Goal: Transaction & Acquisition: Purchase product/service

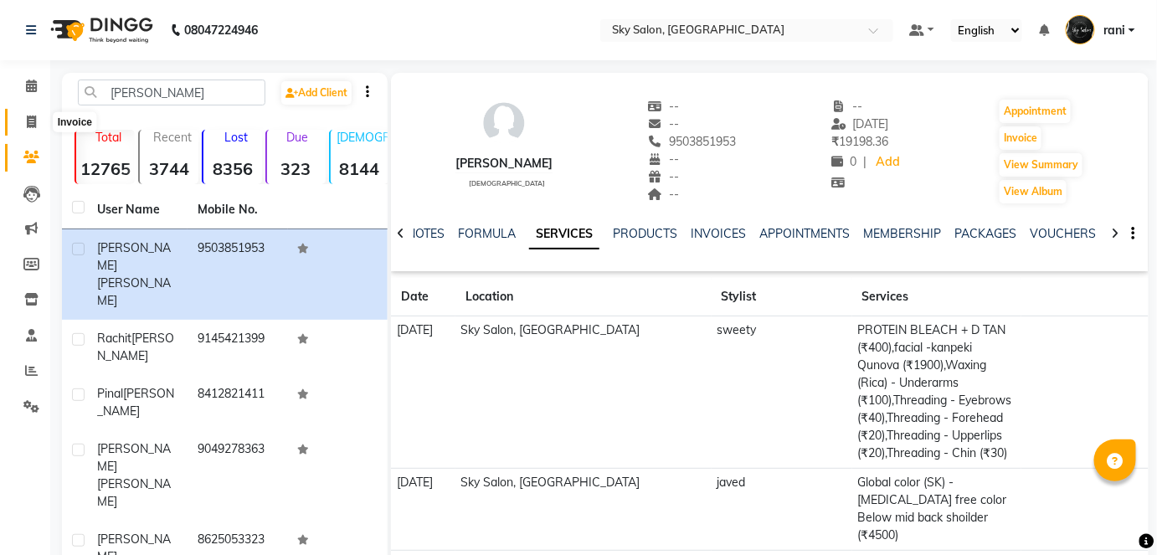
click at [28, 123] on icon at bounding box center [31, 121] width 9 height 13
select select "service"
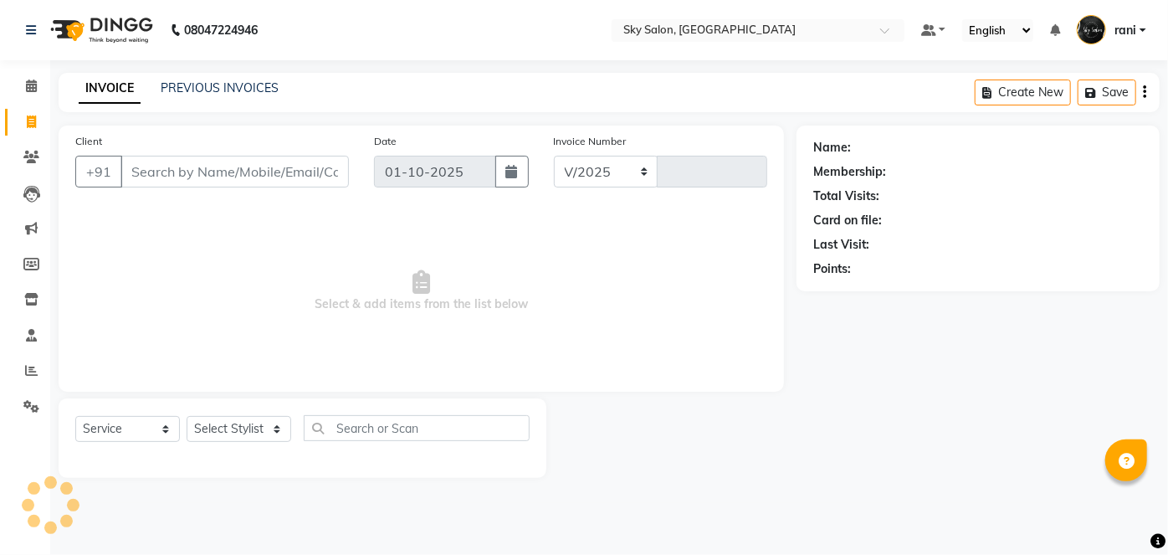
select select "3537"
type input "14815"
click at [234, 83] on link "PREVIOUS INVOICES" at bounding box center [220, 87] width 118 height 15
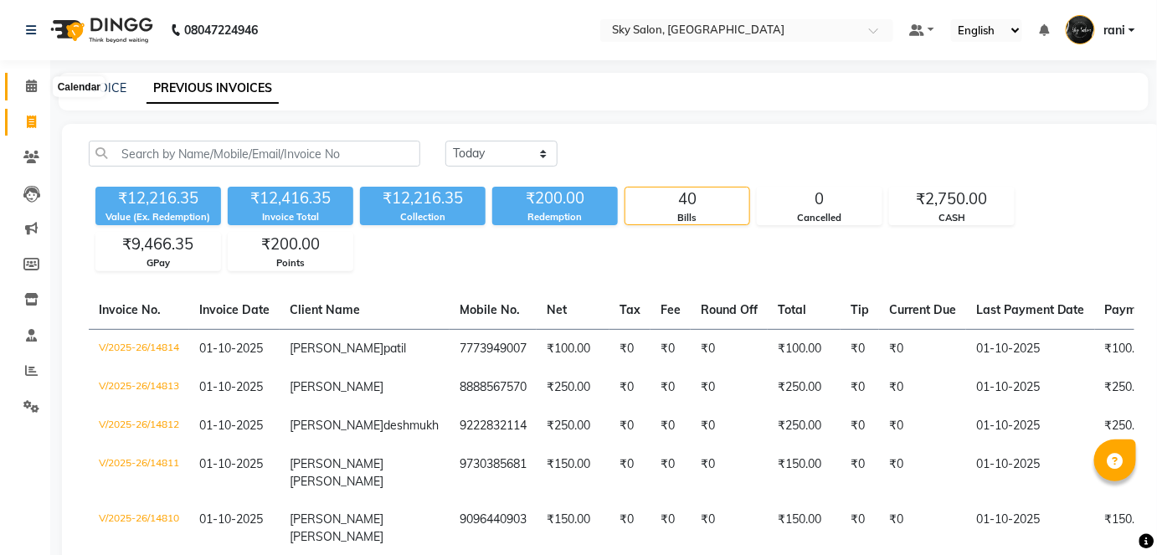
click at [27, 83] on icon at bounding box center [31, 86] width 11 height 13
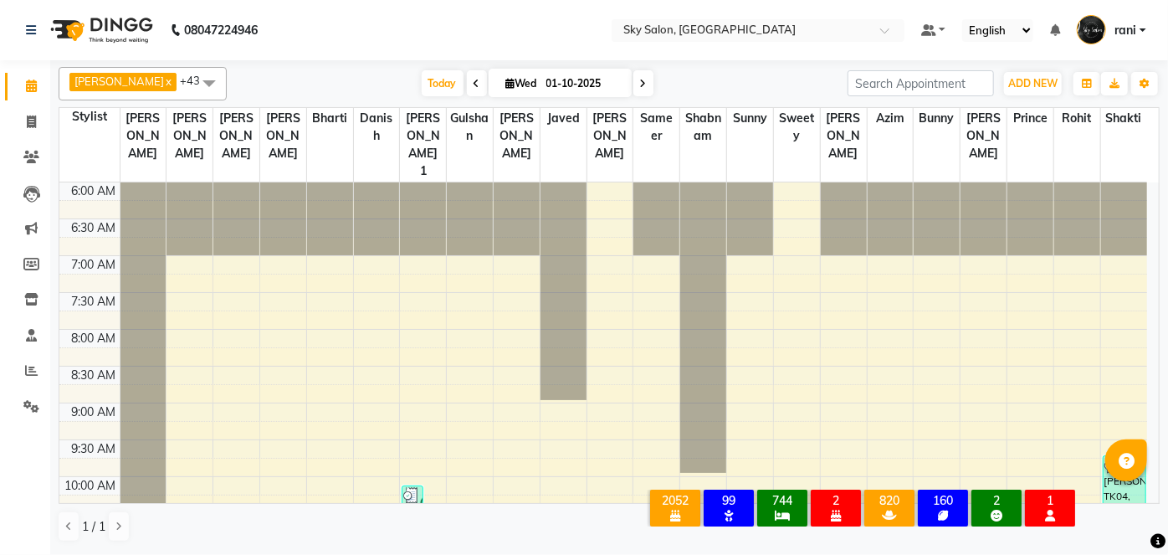
click at [27, 83] on icon at bounding box center [31, 86] width 11 height 13
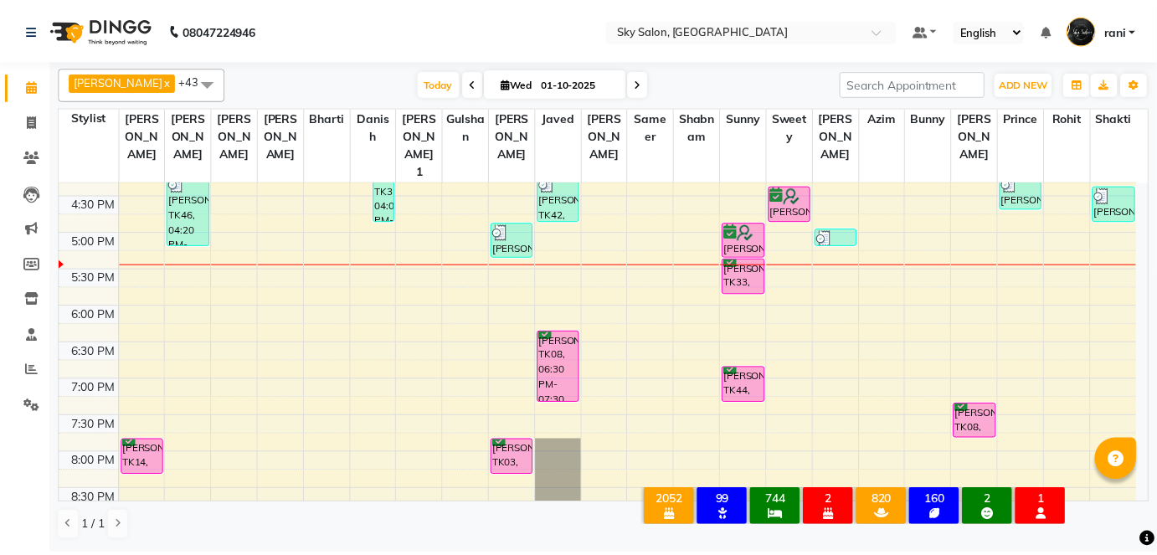
scroll to position [761, 0]
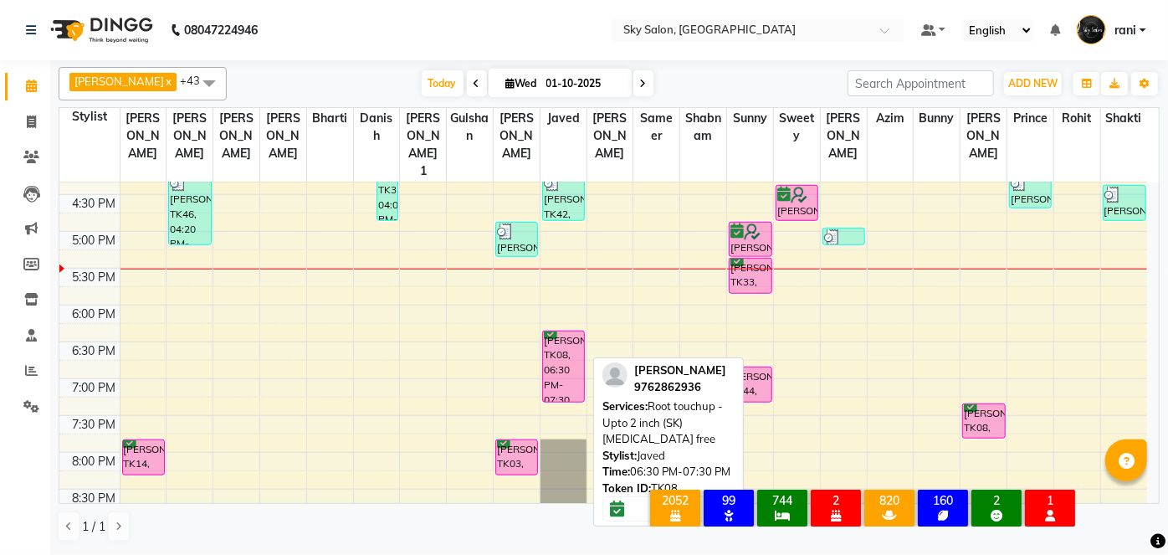
click at [560, 331] on div "[PERSON_NAME], TK08, 06:30 PM-07:30 PM, Root touchup - Upto 2 inch (SK) [MEDICA…" at bounding box center [563, 366] width 41 height 70
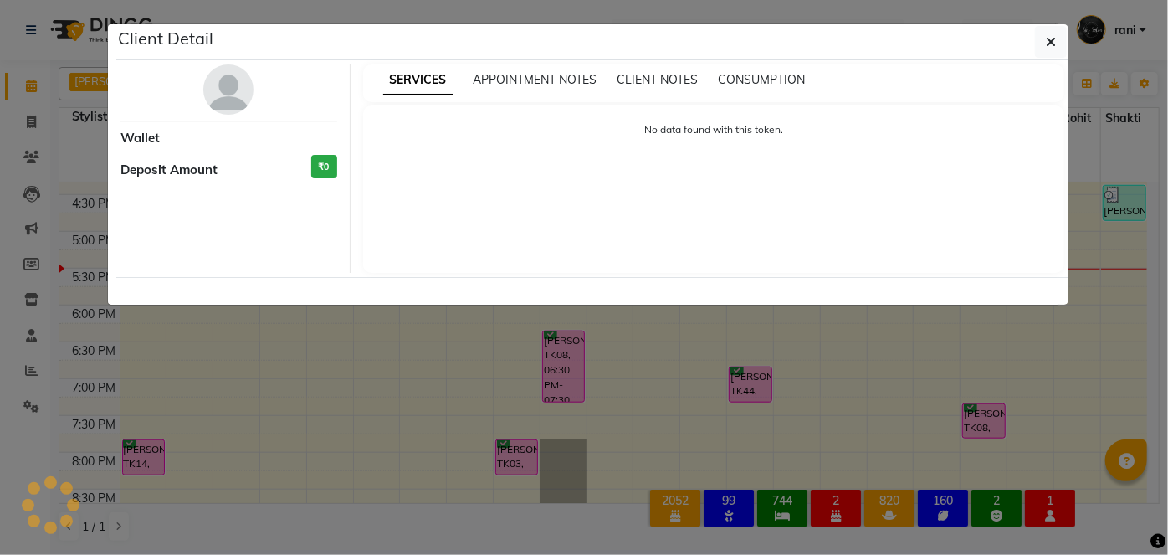
select select "6"
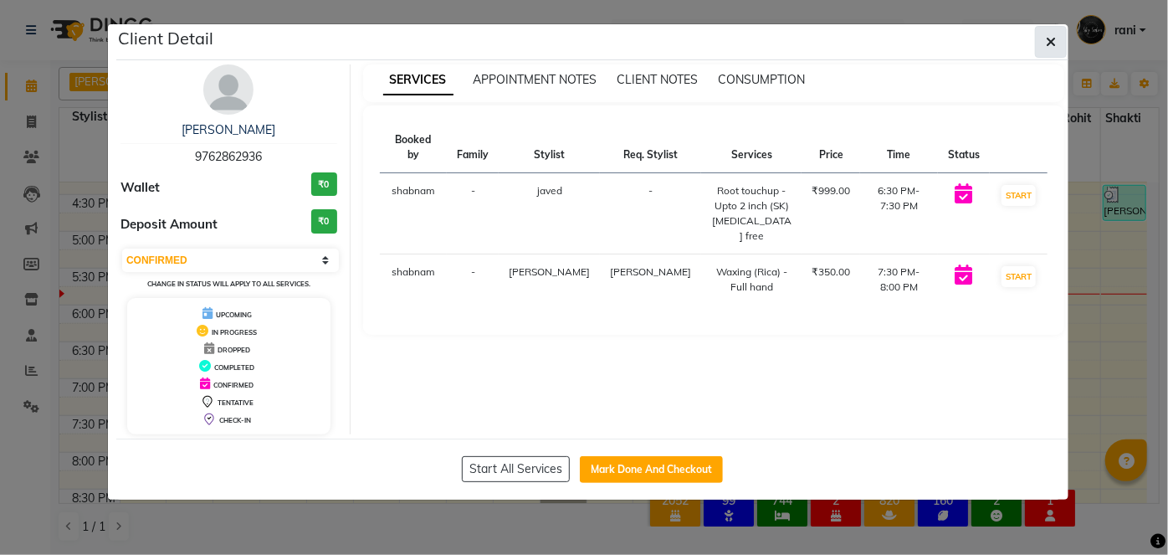
click at [1042, 41] on button "button" at bounding box center [1051, 42] width 32 height 32
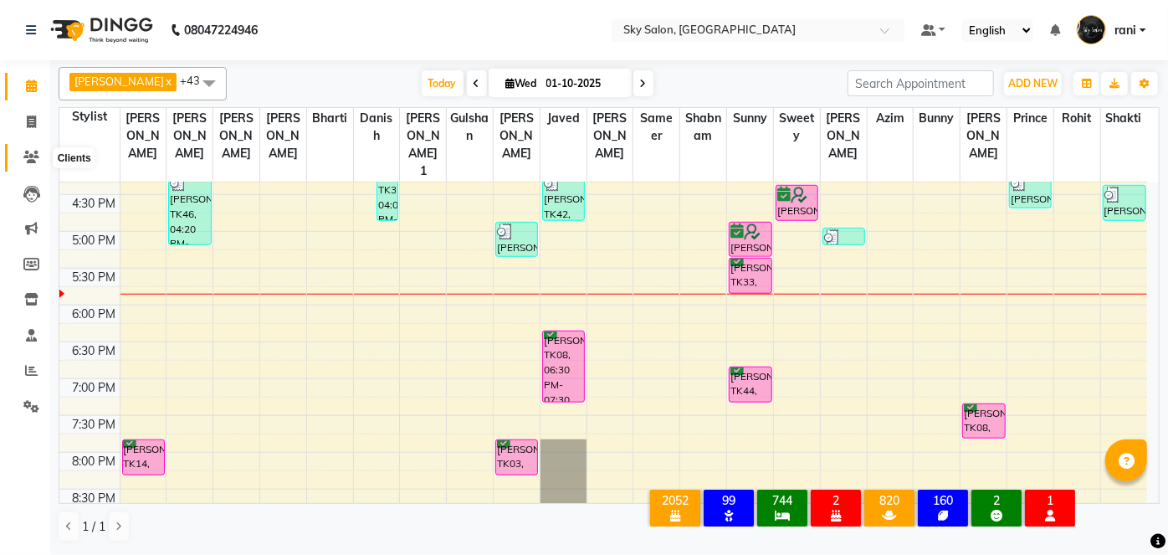
click at [21, 160] on span at bounding box center [31, 157] width 29 height 19
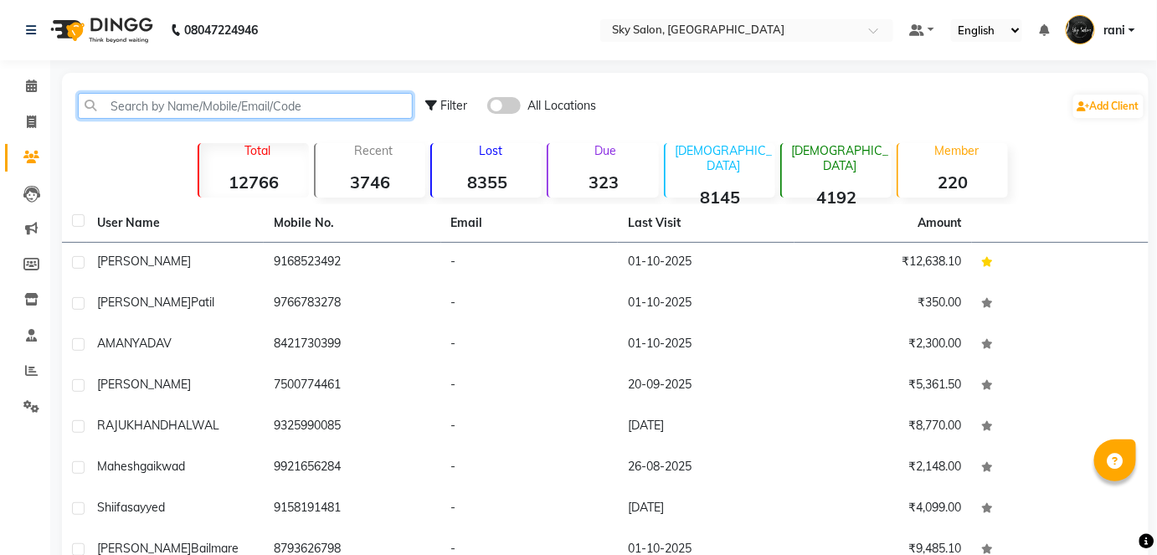
click at [190, 118] on input "text" at bounding box center [245, 106] width 335 height 26
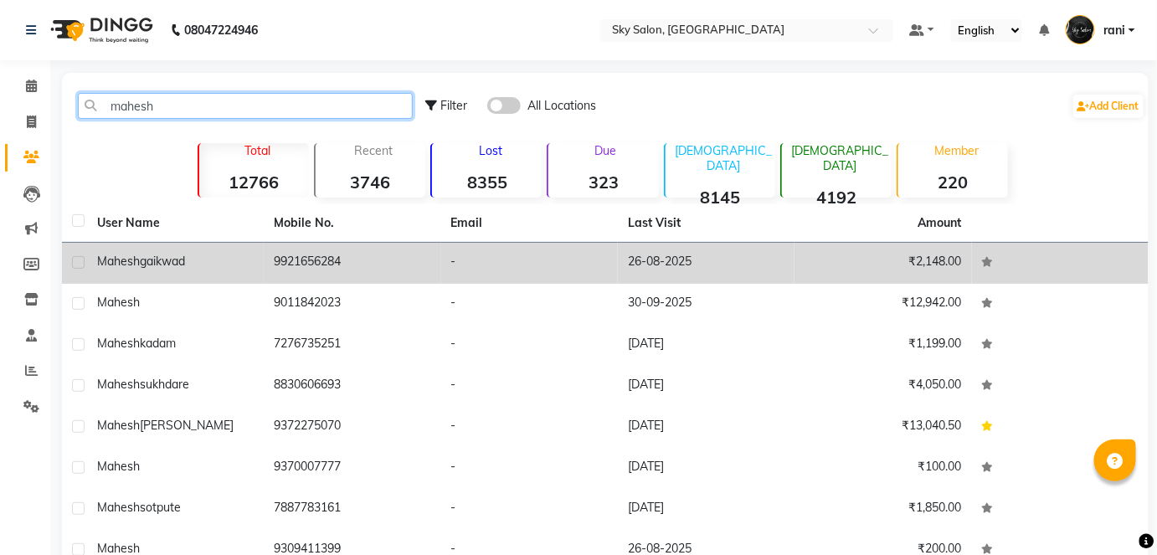
type input "mahesh"
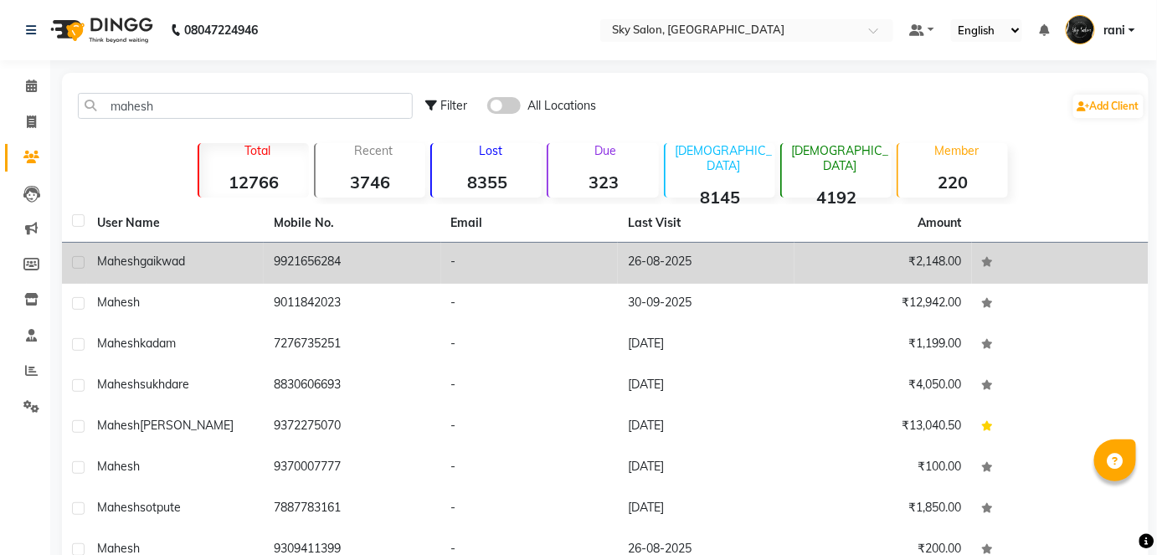
click at [482, 269] on td "-" at bounding box center [529, 263] width 177 height 41
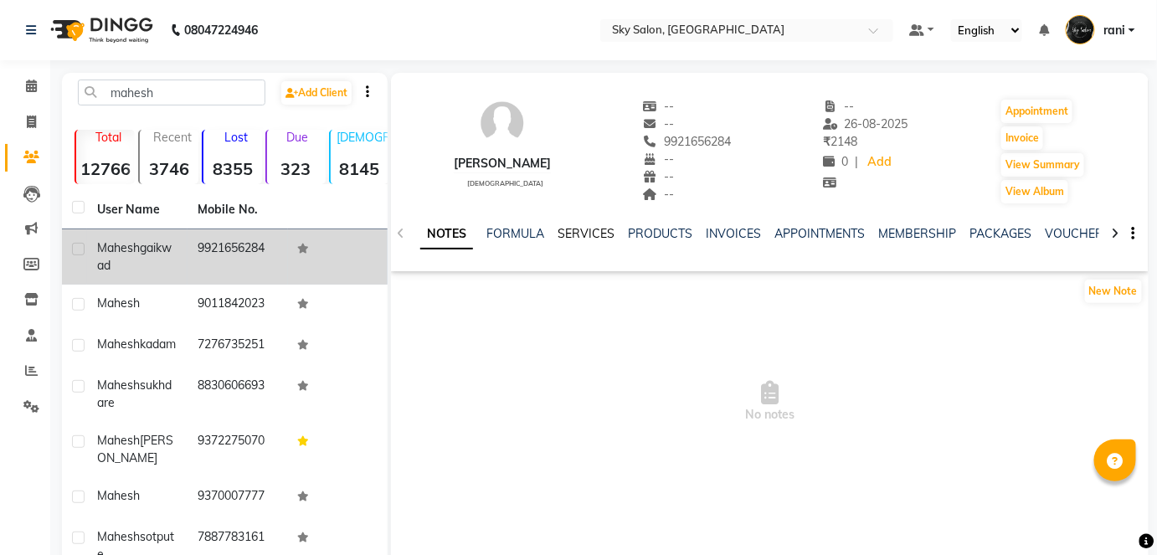
click at [596, 230] on link "SERVICES" at bounding box center [585, 233] width 57 height 15
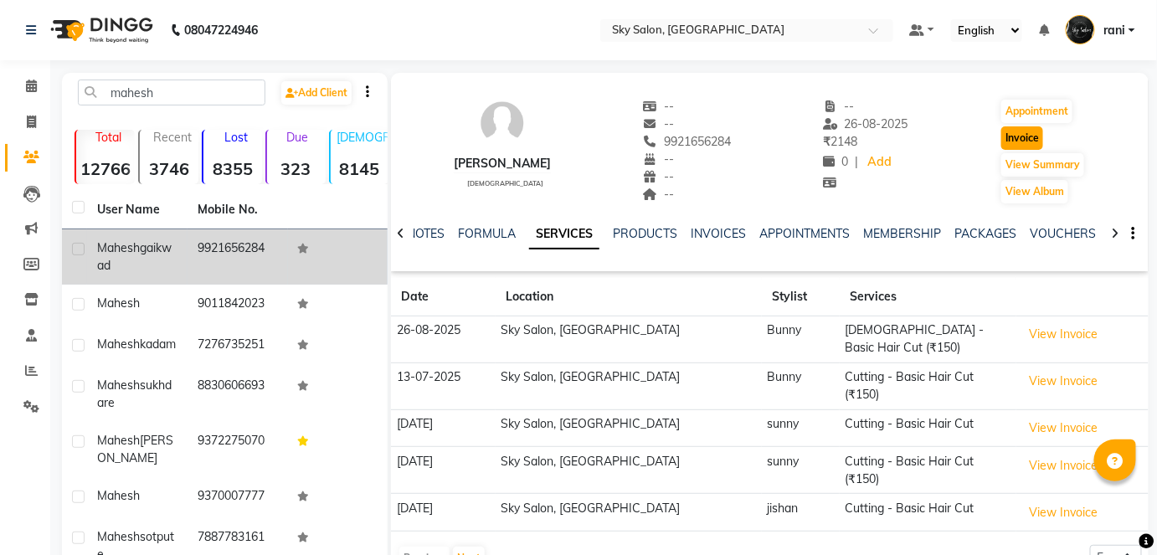
click at [1029, 138] on button "Invoice" at bounding box center [1022, 137] width 42 height 23
select select "3537"
select select "service"
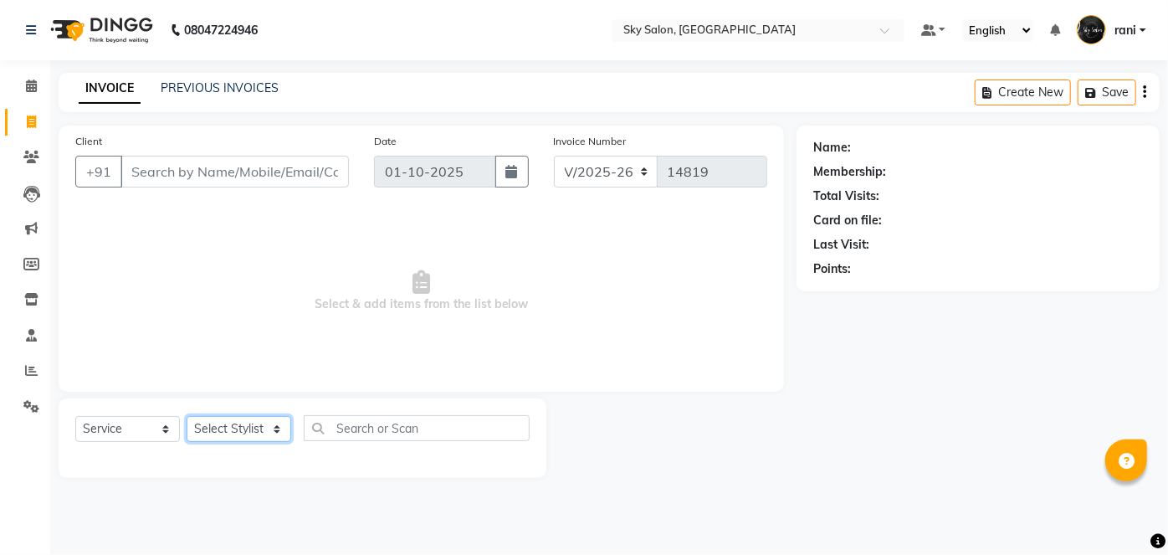
click at [228, 422] on select "Select Stylist" at bounding box center [239, 429] width 105 height 26
type input "9921656284"
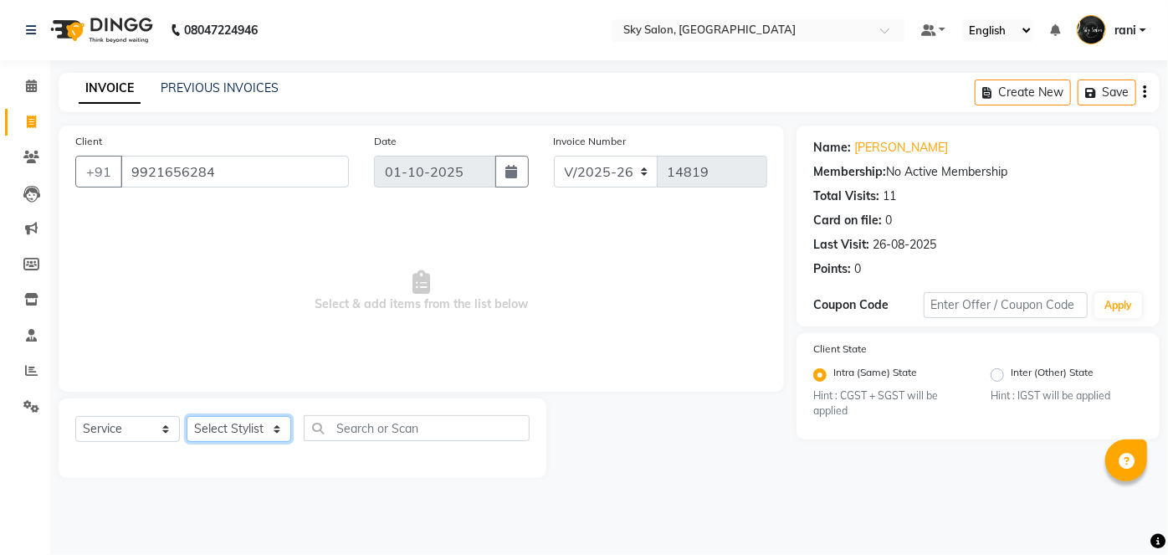
select select "84591"
click at [187, 416] on select "Select Stylist afreen akshata aman saha ameer Anagha anisa arbaj azim bharti Bu…" at bounding box center [239, 429] width 105 height 26
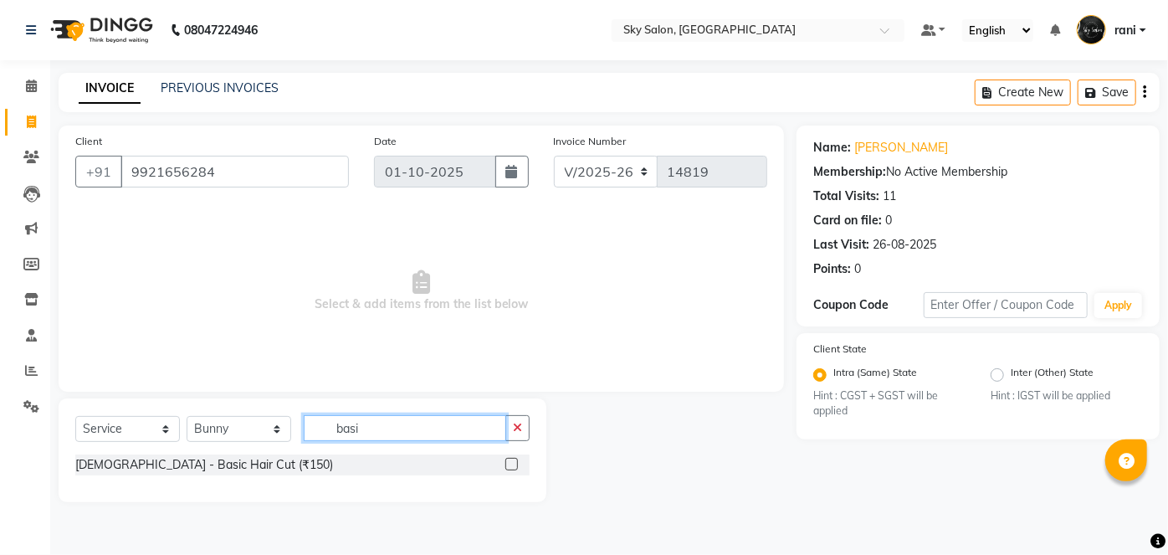
type input "basi"
click at [508, 460] on label at bounding box center [511, 464] width 13 height 13
click at [508, 460] on input "checkbox" at bounding box center [510, 464] width 11 height 11
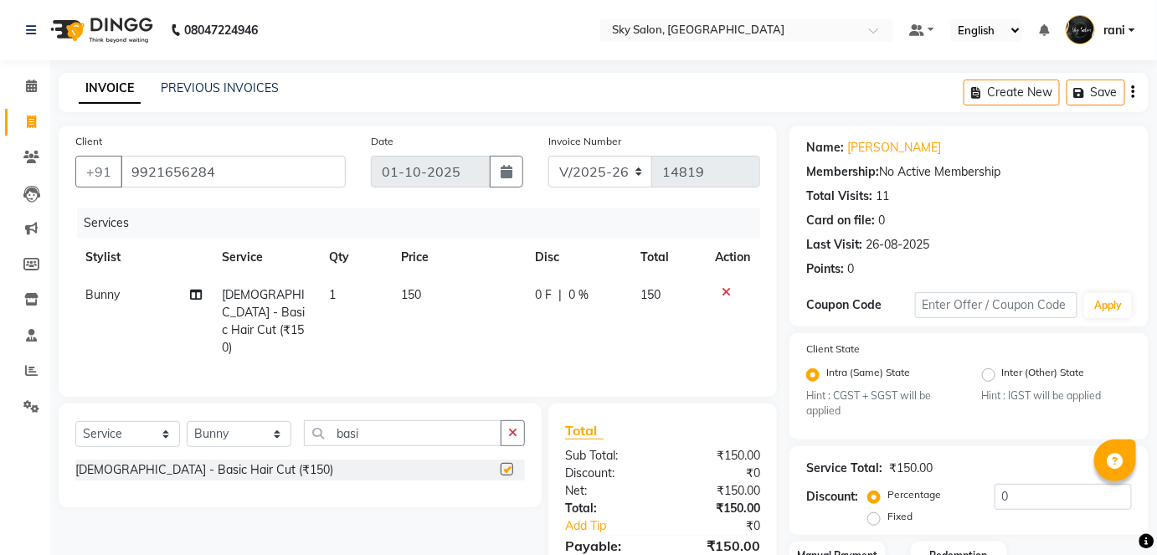
checkbox input "false"
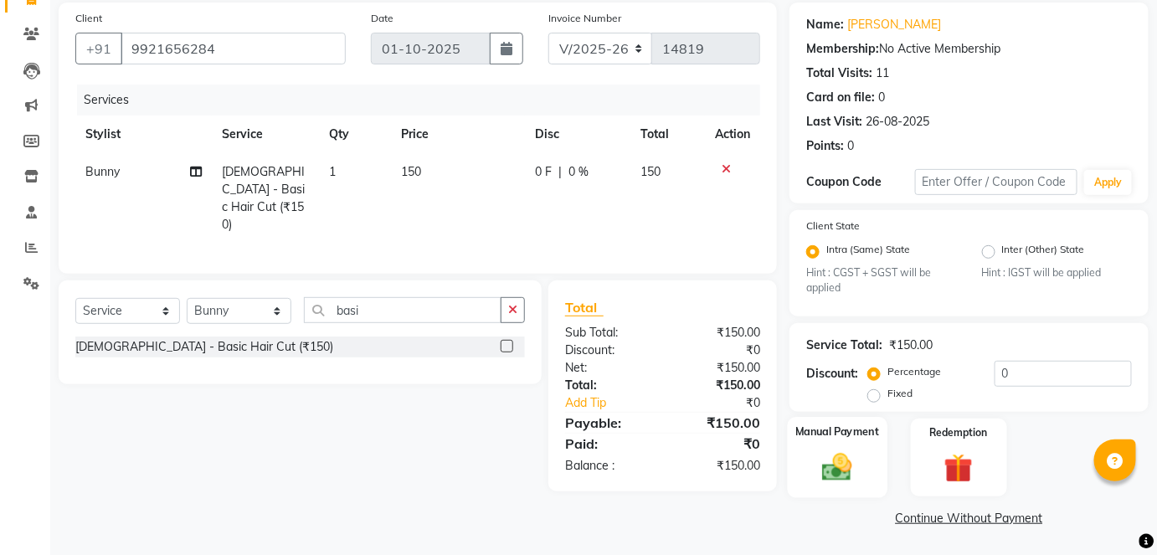
click at [844, 460] on img at bounding box center [837, 467] width 49 height 34
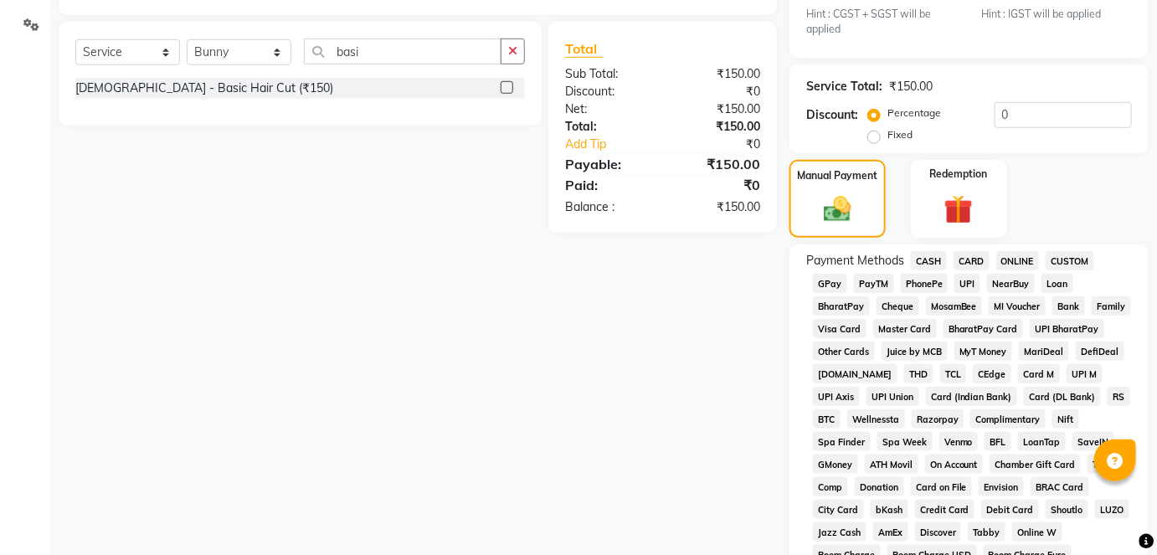
scroll to position [430, 0]
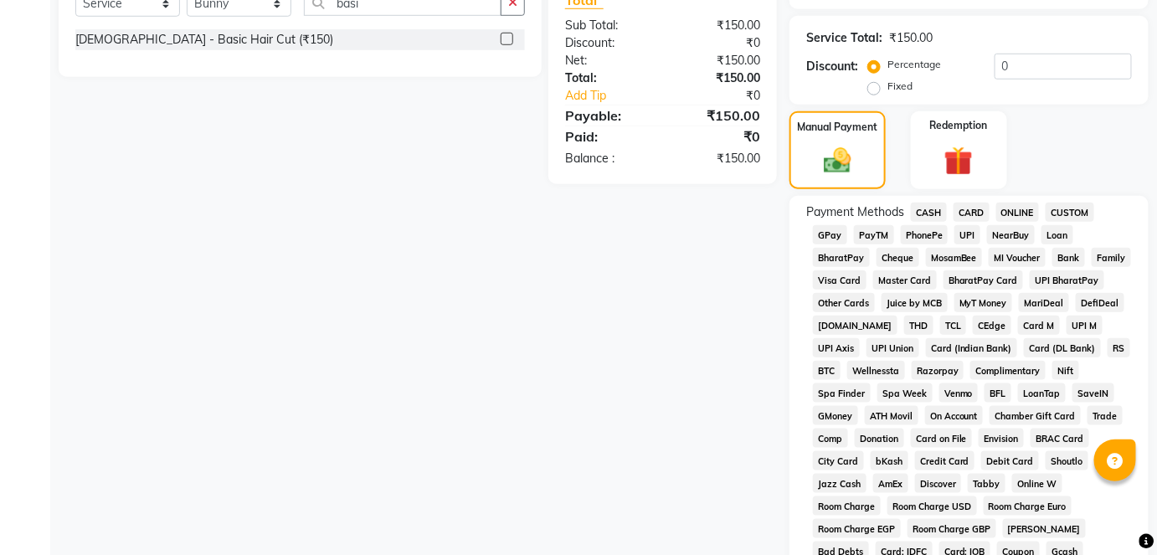
click at [925, 219] on span "CASH" at bounding box center [929, 212] width 36 height 19
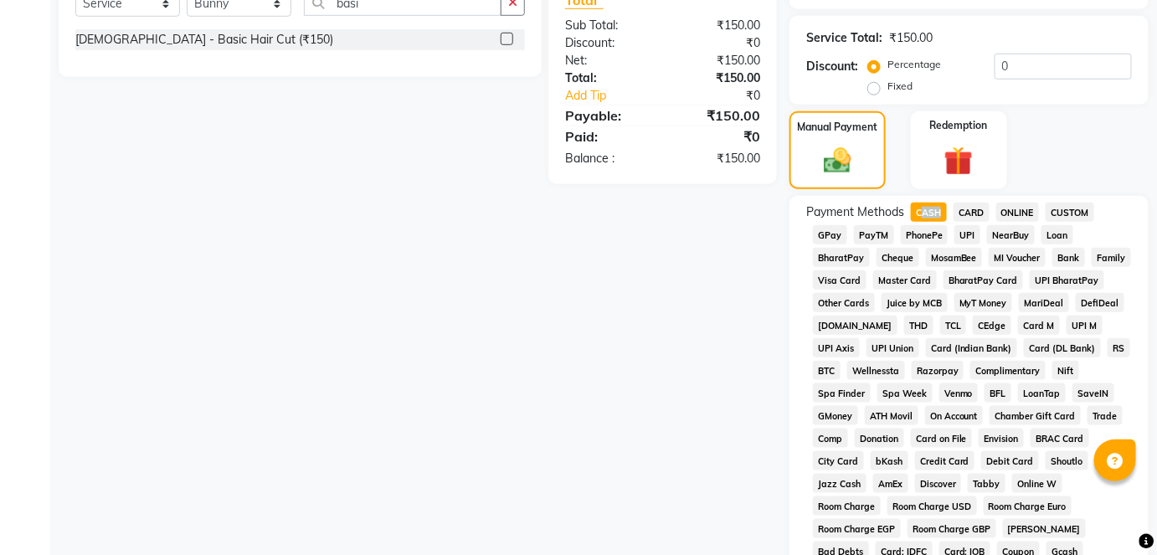
click at [925, 219] on span "CASH" at bounding box center [929, 212] width 36 height 19
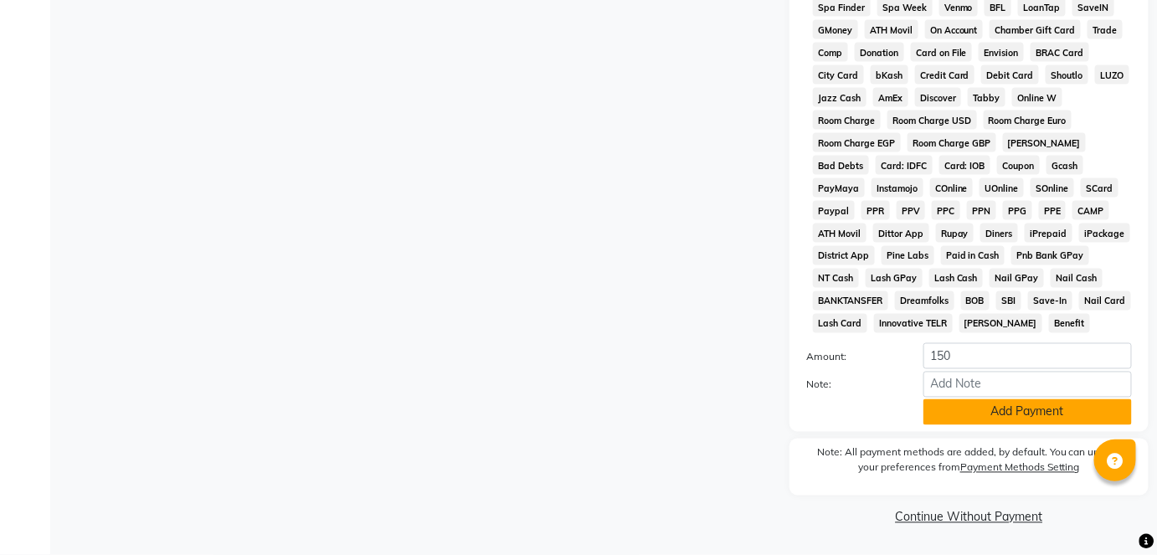
click at [1008, 408] on button "Add Payment" at bounding box center [1027, 412] width 208 height 26
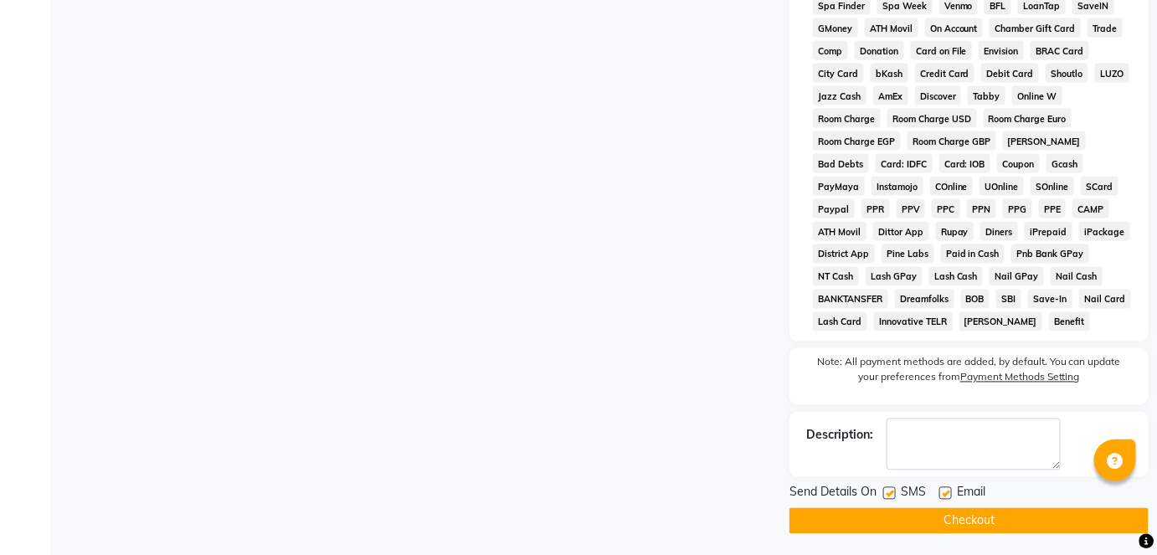
click at [892, 495] on label at bounding box center [889, 493] width 13 height 13
click at [892, 495] on input "checkbox" at bounding box center [888, 494] width 11 height 11
checkbox input "false"
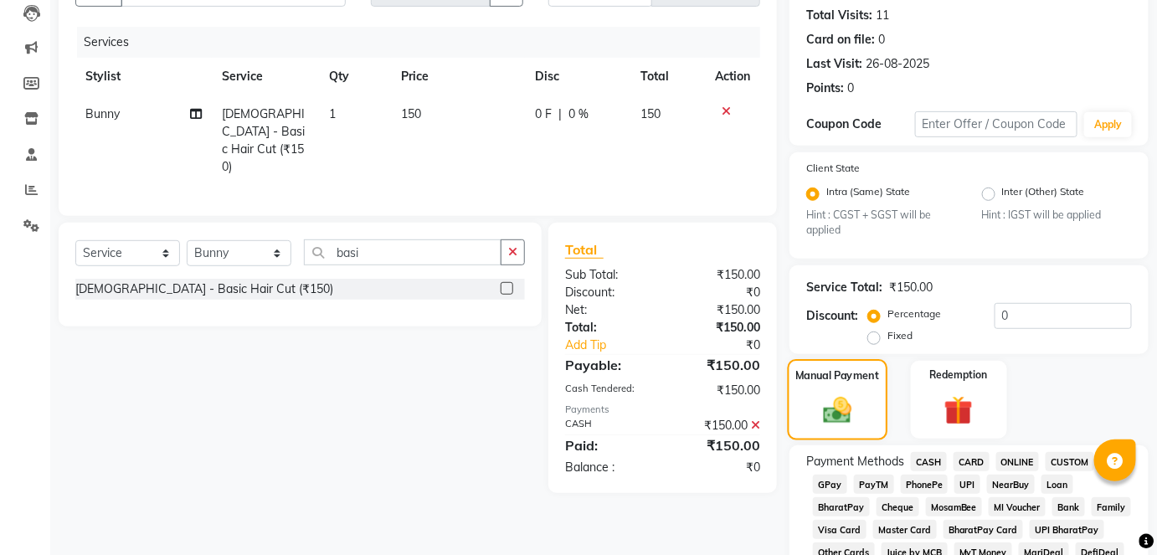
scroll to position [175, 0]
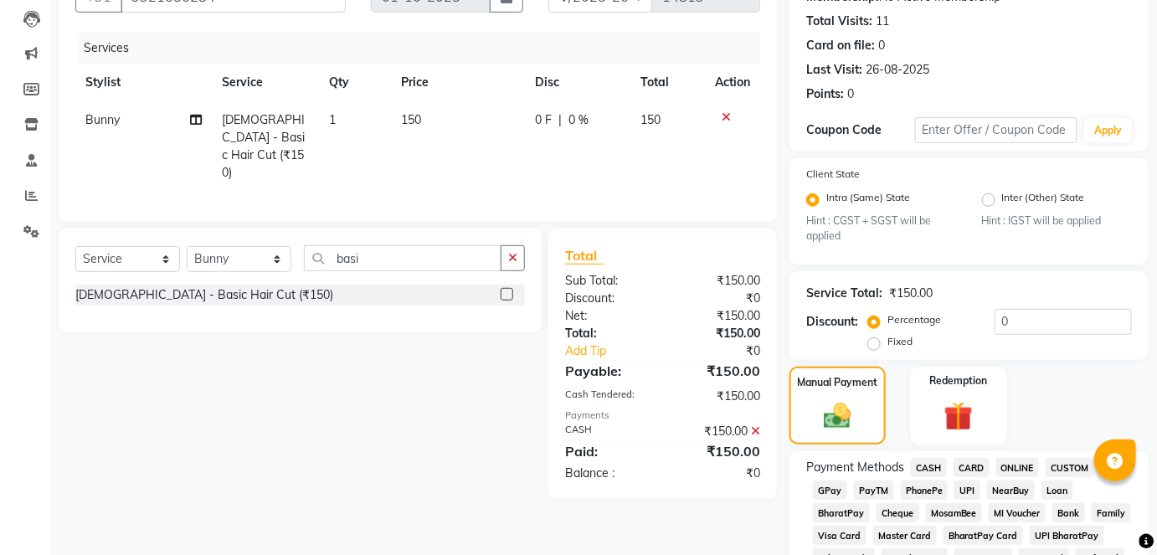
click at [760, 424] on div "₹150.00" at bounding box center [717, 432] width 110 height 18
click at [752, 425] on icon at bounding box center [755, 431] width 9 height 12
click at [823, 485] on span "GPay" at bounding box center [830, 489] width 34 height 19
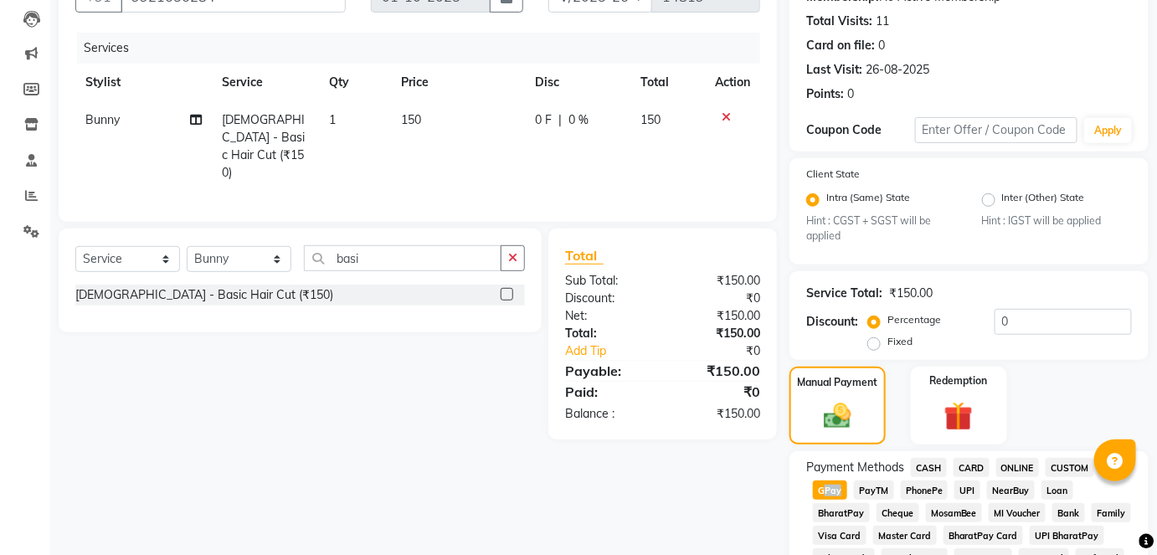
click at [823, 485] on span "GPay" at bounding box center [830, 489] width 34 height 19
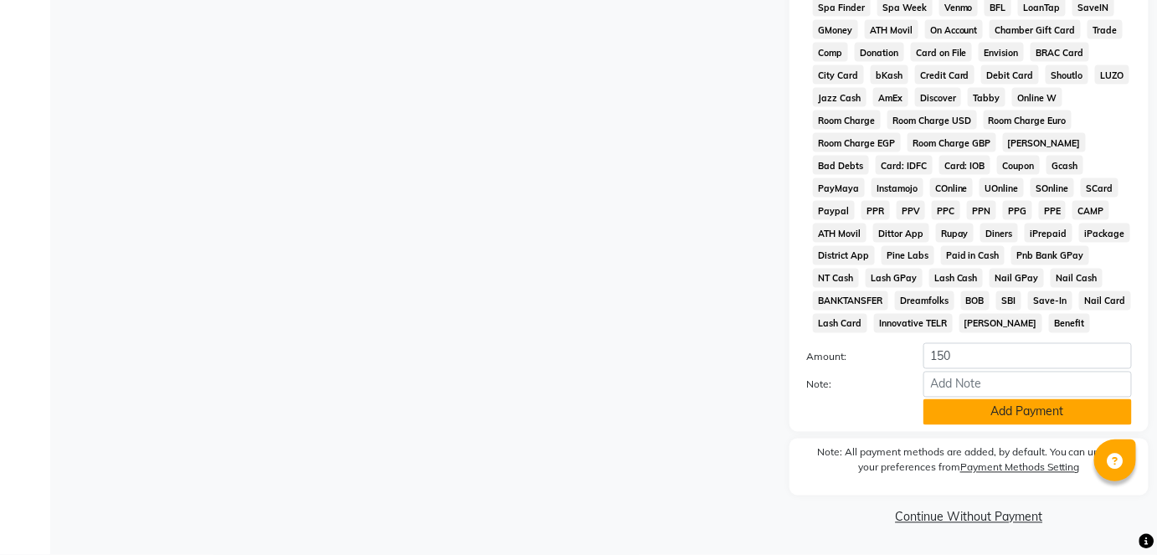
click at [1006, 407] on button "Add Payment" at bounding box center [1027, 412] width 208 height 26
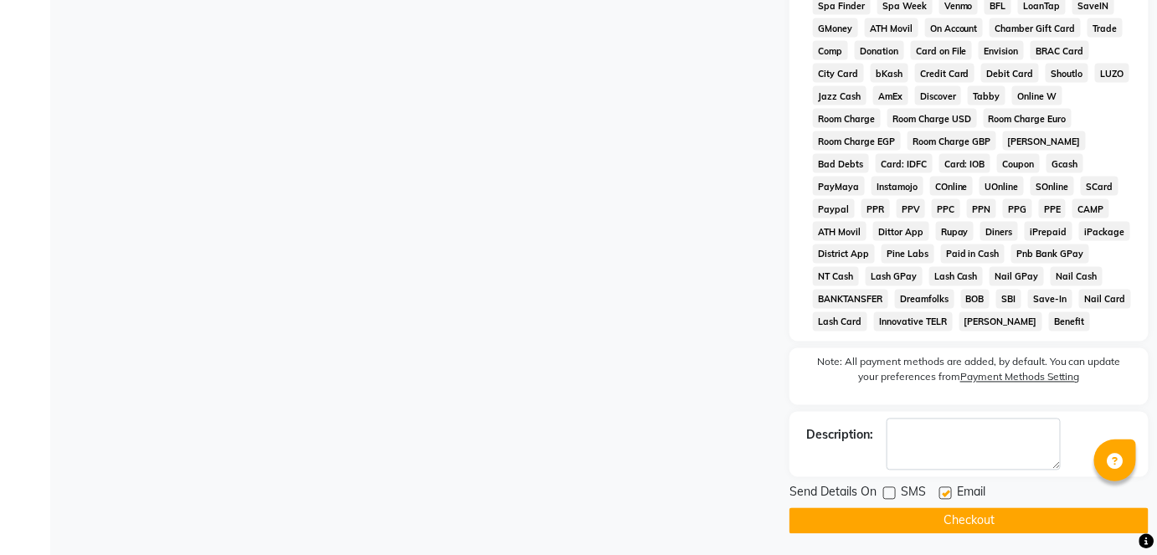
click at [898, 520] on button "Checkout" at bounding box center [968, 521] width 359 height 26
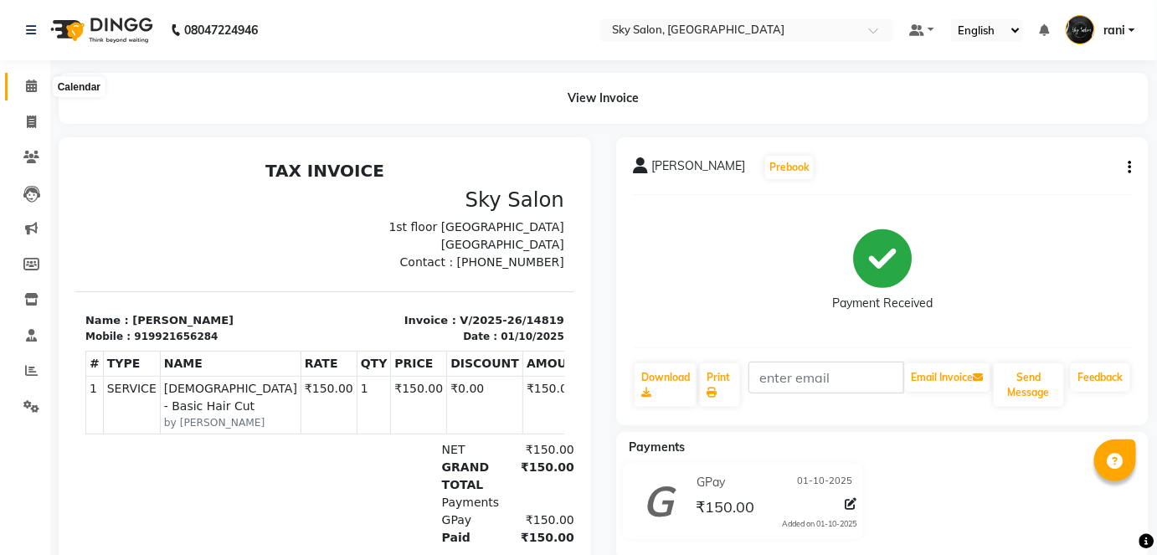
click at [20, 83] on span at bounding box center [31, 86] width 29 height 19
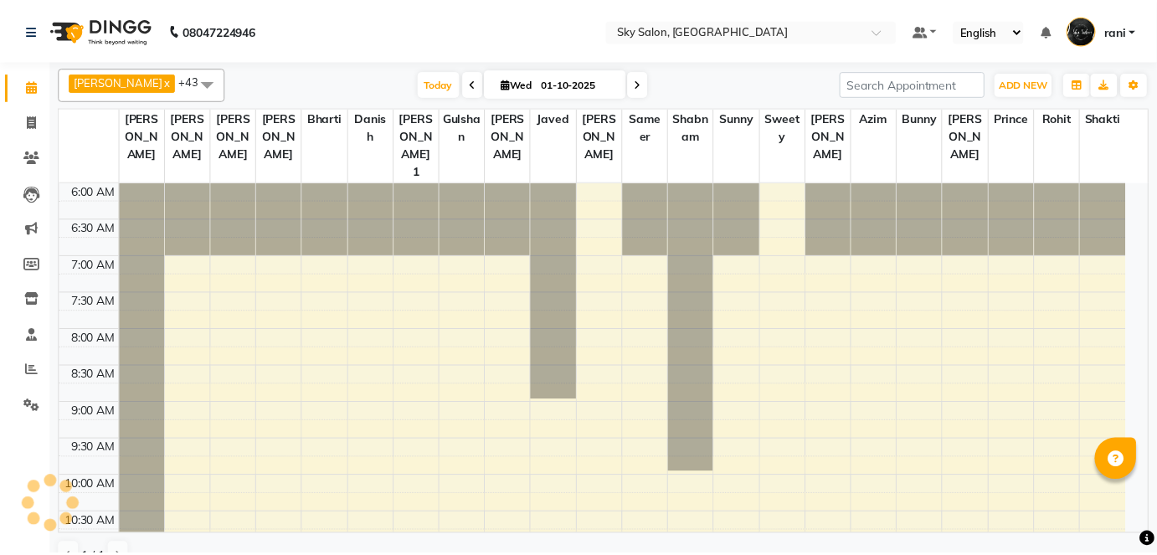
scroll to position [874, 0]
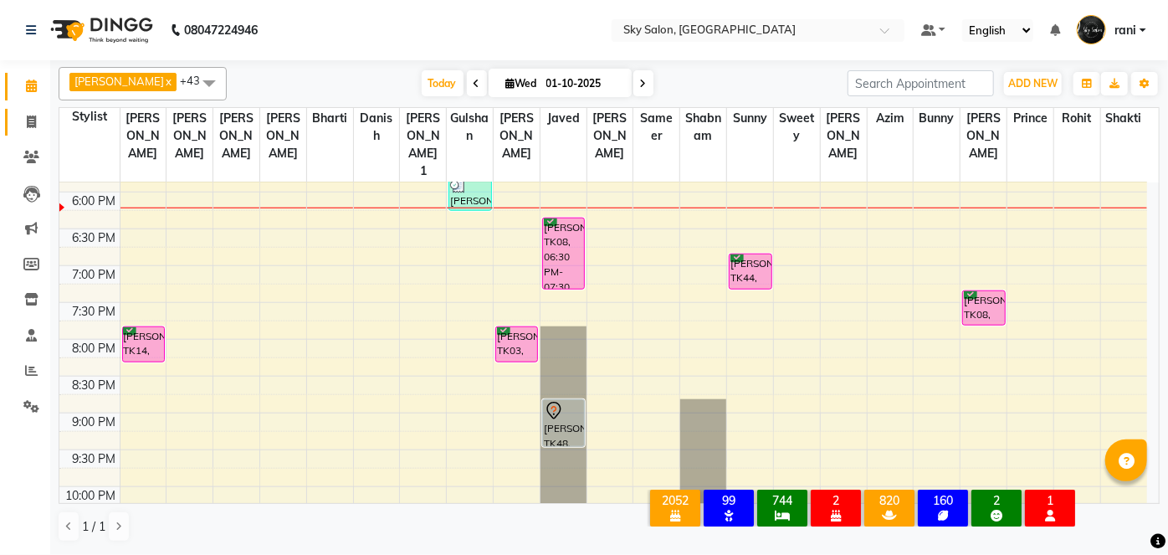
click at [27, 131] on link "Invoice" at bounding box center [25, 123] width 40 height 28
select select "service"
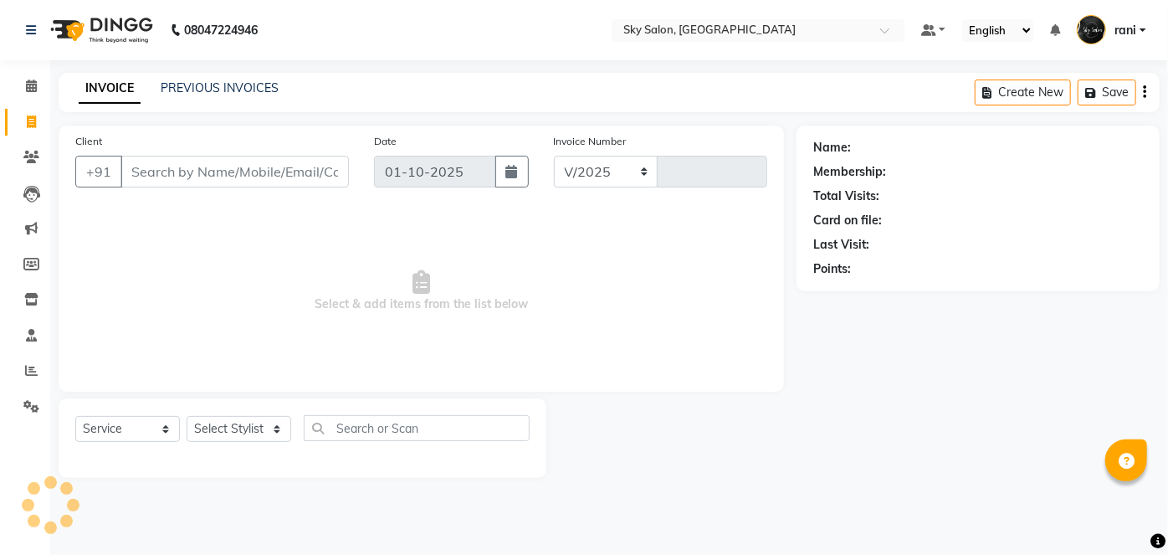
select select "3537"
type input "14821"
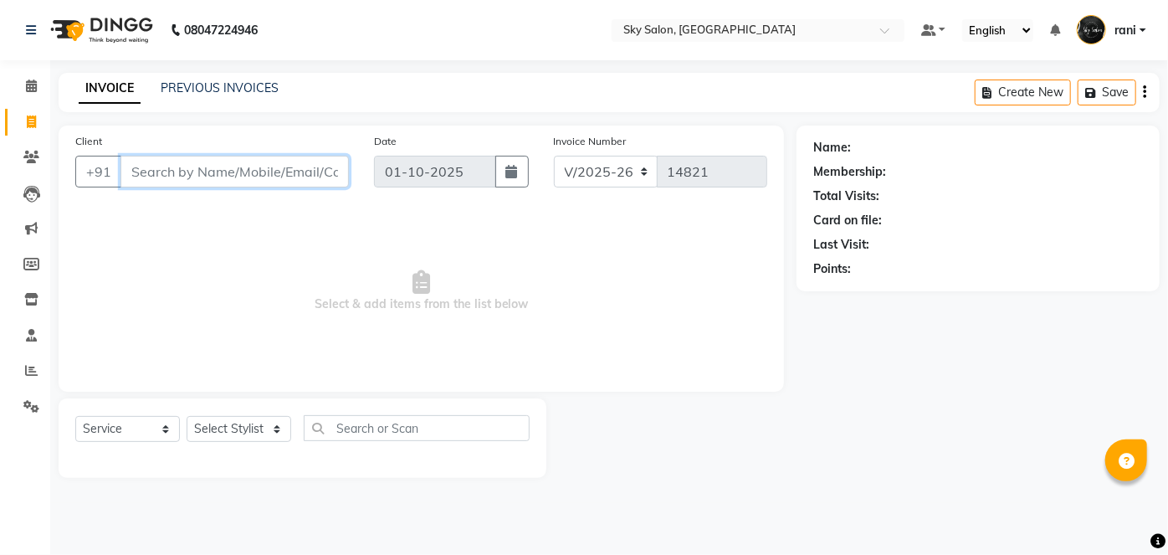
click at [185, 166] on input "Client" at bounding box center [235, 172] width 228 height 32
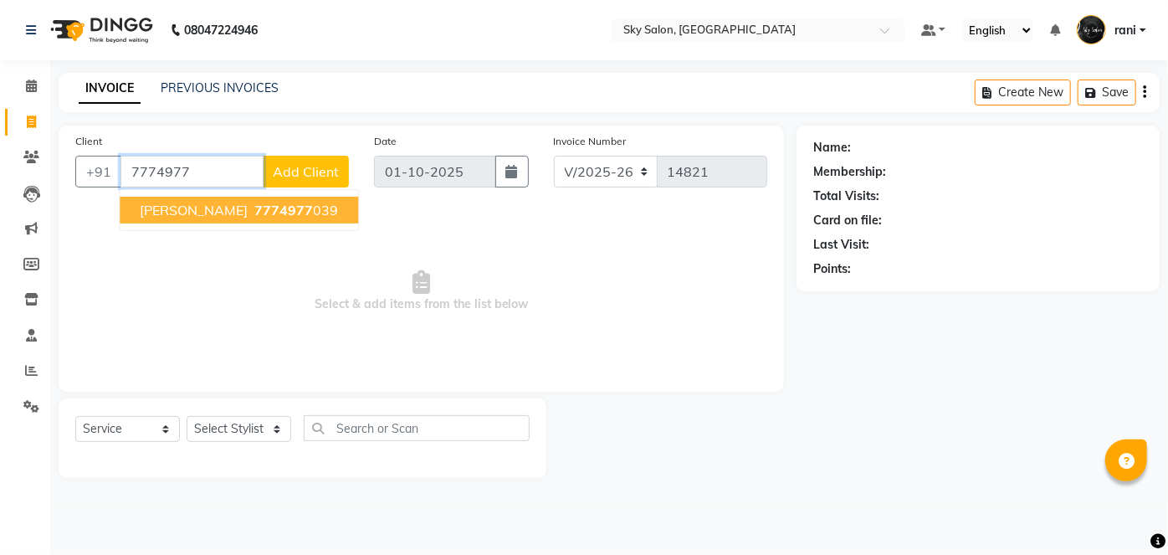
click at [216, 214] on span "PRASAD GHOSALKAR" at bounding box center [194, 210] width 108 height 17
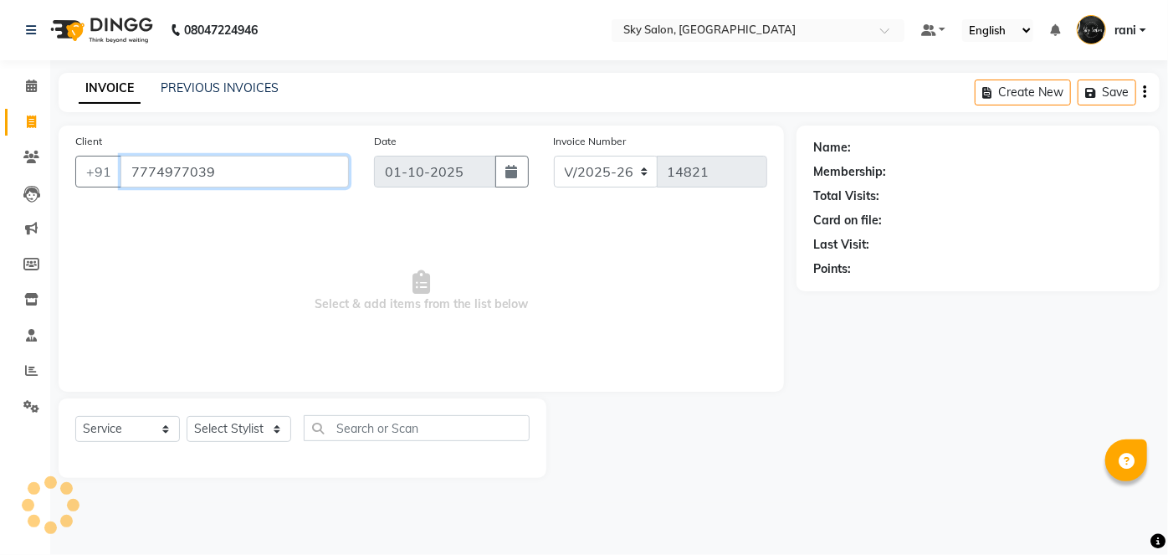
type input "7774977039"
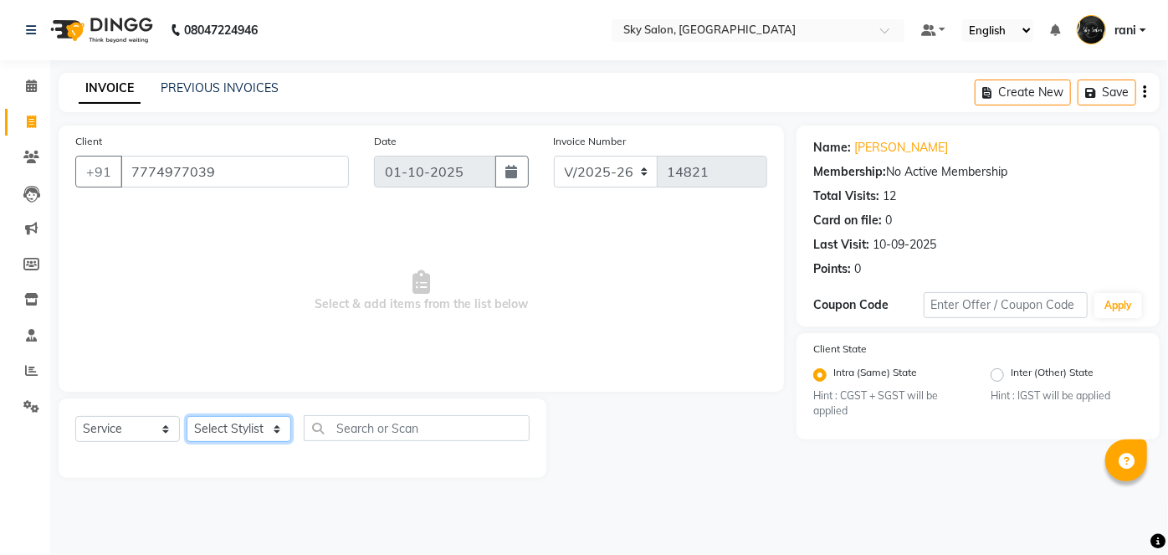
click at [239, 430] on select "Select Stylist afreen akshata aman saha ameer Anagha anisa arbaj azim bharti Bu…" at bounding box center [239, 429] width 105 height 26
select select "43486"
click at [187, 416] on select "Select Stylist afreen akshata aman saha ameer Anagha anisa arbaj azim bharti Bu…" at bounding box center [239, 429] width 105 height 26
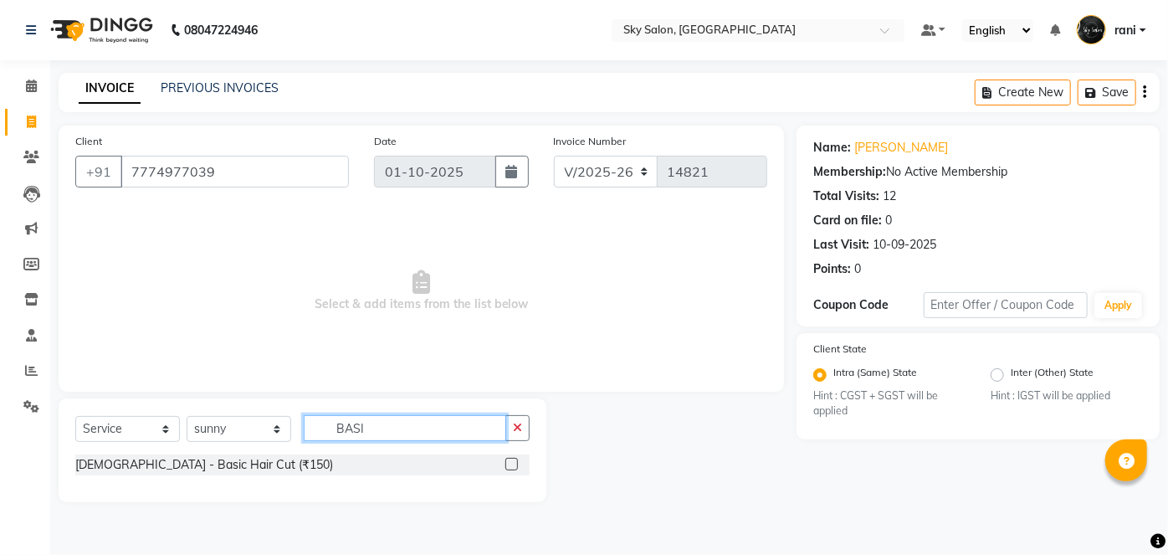
type input "BASI"
click at [510, 464] on label at bounding box center [511, 464] width 13 height 13
click at [510, 464] on input "checkbox" at bounding box center [510, 464] width 11 height 11
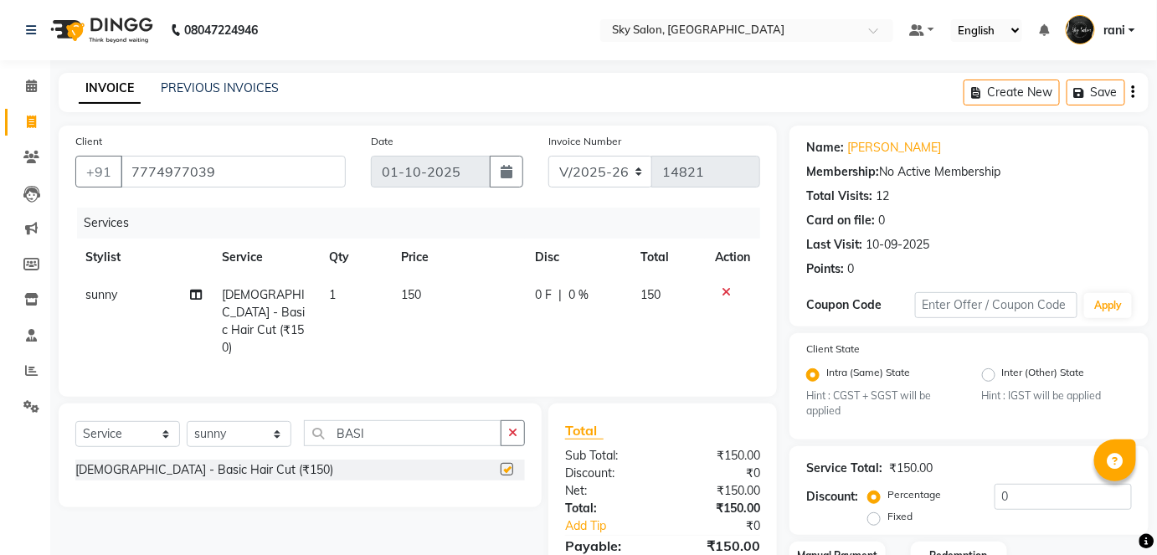
checkbox input "false"
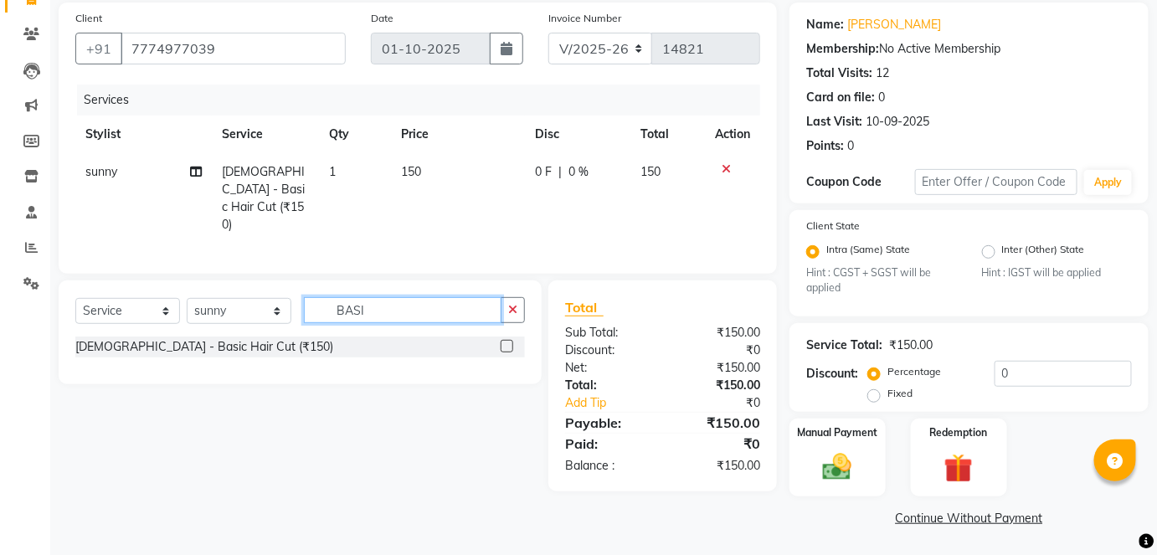
click at [392, 310] on input "BASI" at bounding box center [403, 310] width 198 height 26
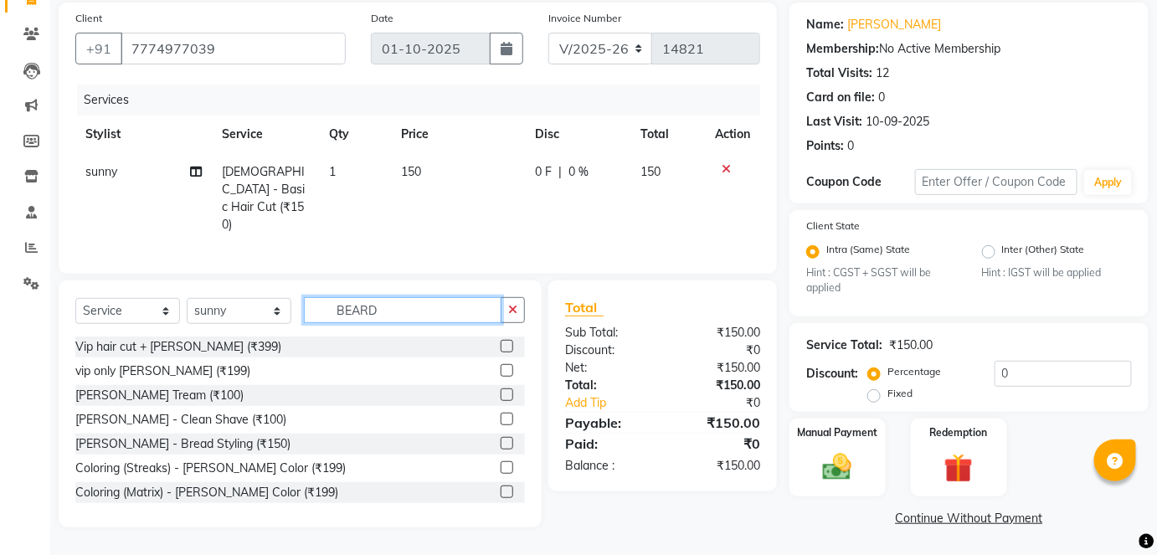
type input "BEARD"
click at [500, 388] on label at bounding box center [506, 394] width 13 height 13
click at [500, 390] on input "checkbox" at bounding box center [505, 395] width 11 height 11
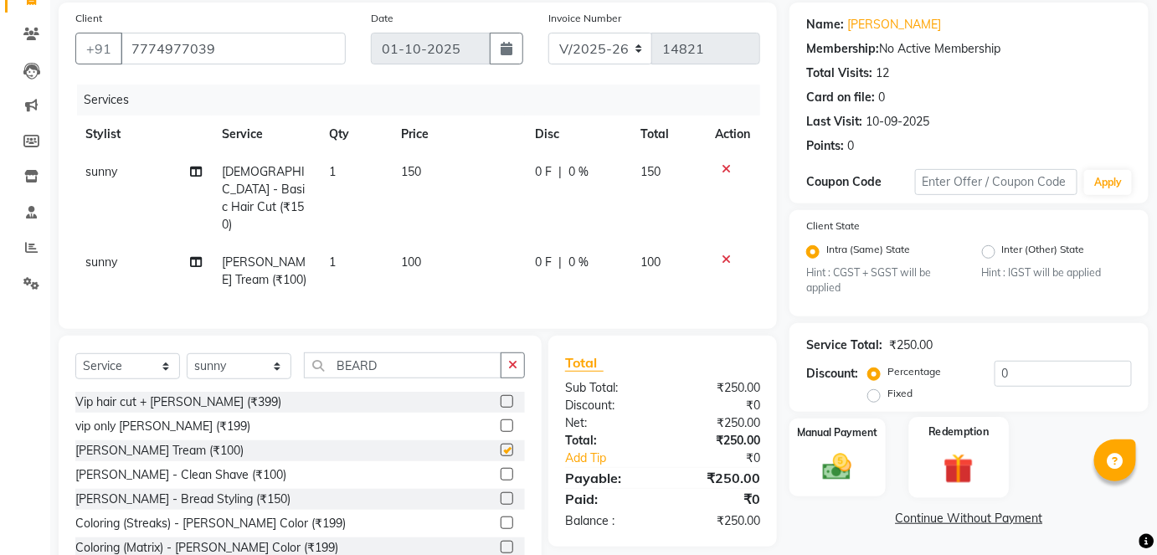
checkbox input "false"
click at [852, 464] on img at bounding box center [837, 467] width 49 height 34
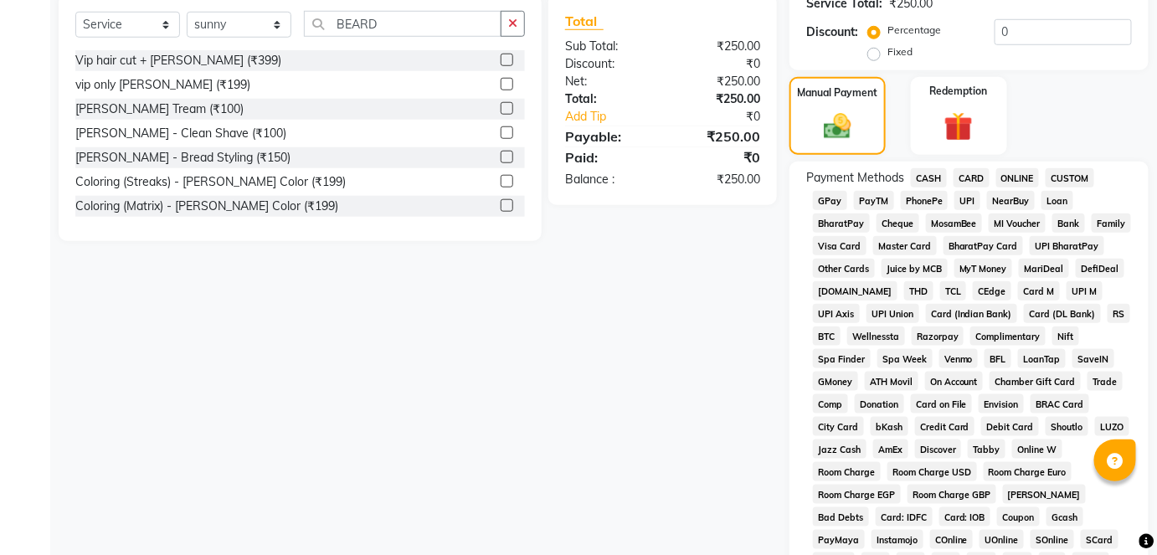
scroll to position [480, 0]
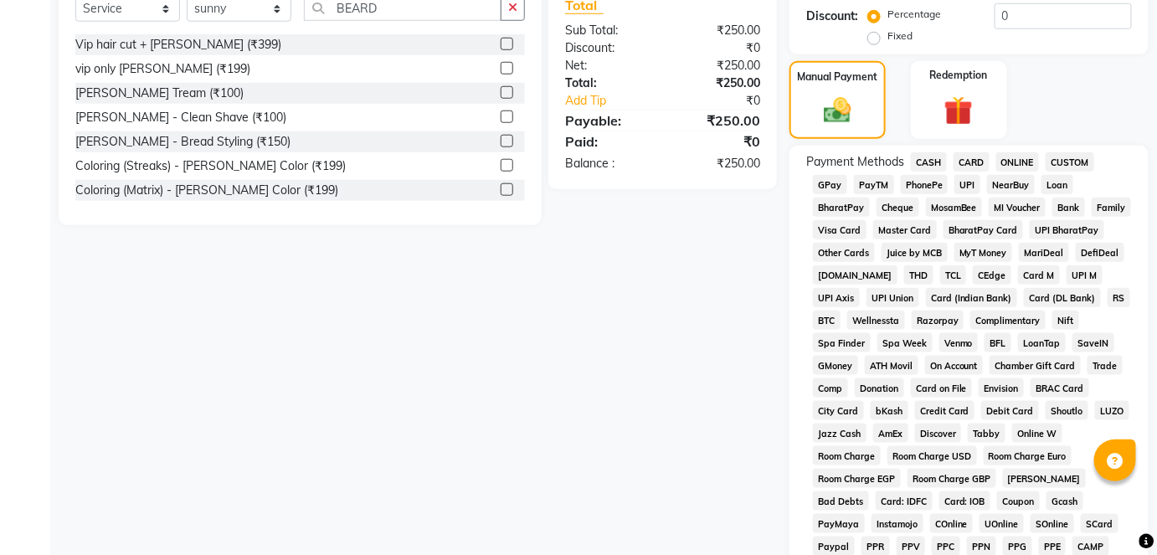
click at [830, 177] on span "GPay" at bounding box center [830, 184] width 34 height 19
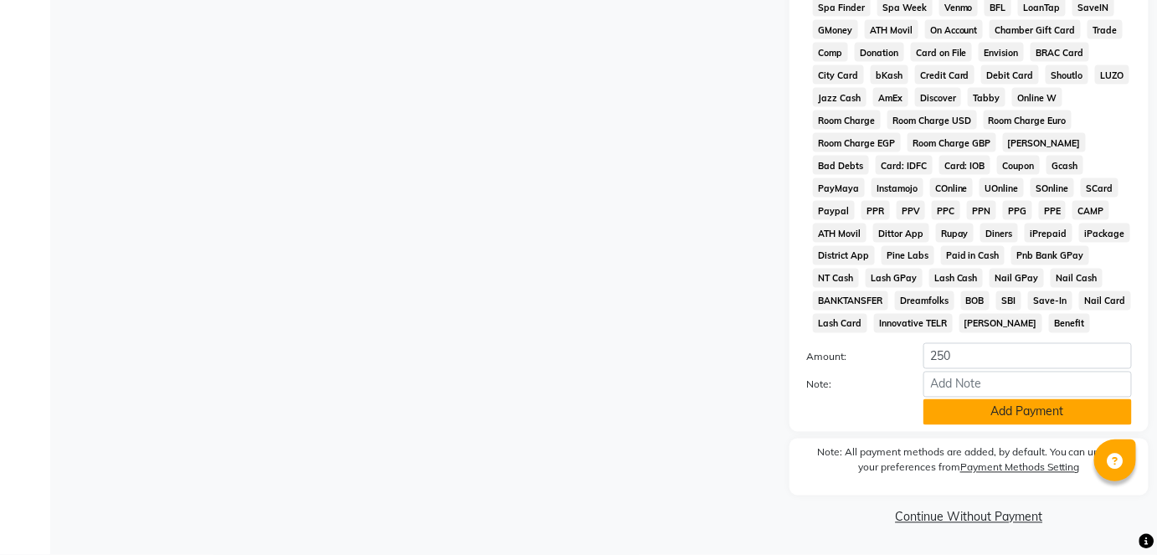
click at [1019, 409] on button "Add Payment" at bounding box center [1027, 412] width 208 height 26
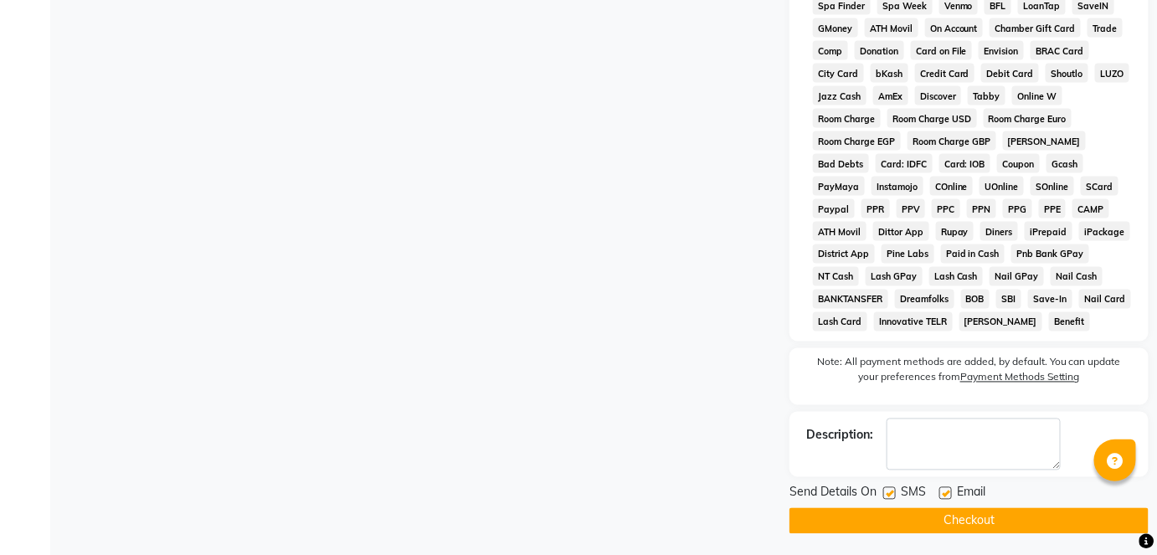
drag, startPoint x: 888, startPoint y: 487, endPoint x: 892, endPoint y: 505, distance: 18.1
click at [892, 505] on div "SMS" at bounding box center [911, 494] width 56 height 21
click at [892, 505] on div at bounding box center [888, 496] width 11 height 18
click at [888, 493] on label at bounding box center [889, 493] width 13 height 13
click at [888, 493] on input "checkbox" at bounding box center [888, 494] width 11 height 11
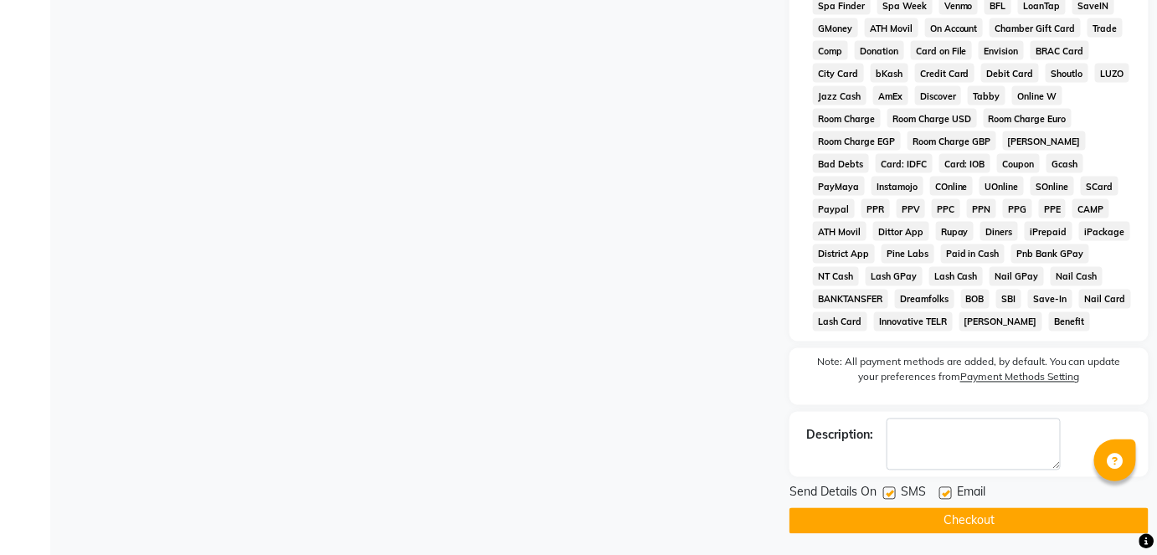
checkbox input "false"
click at [890, 516] on button "Checkout" at bounding box center [968, 521] width 359 height 26
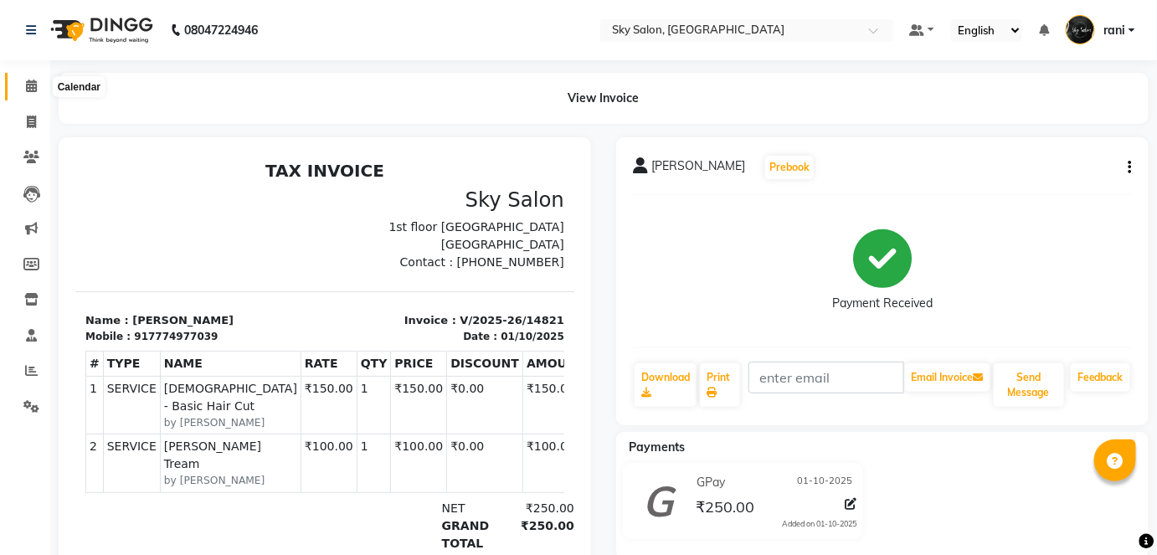
click at [35, 91] on icon at bounding box center [31, 86] width 11 height 13
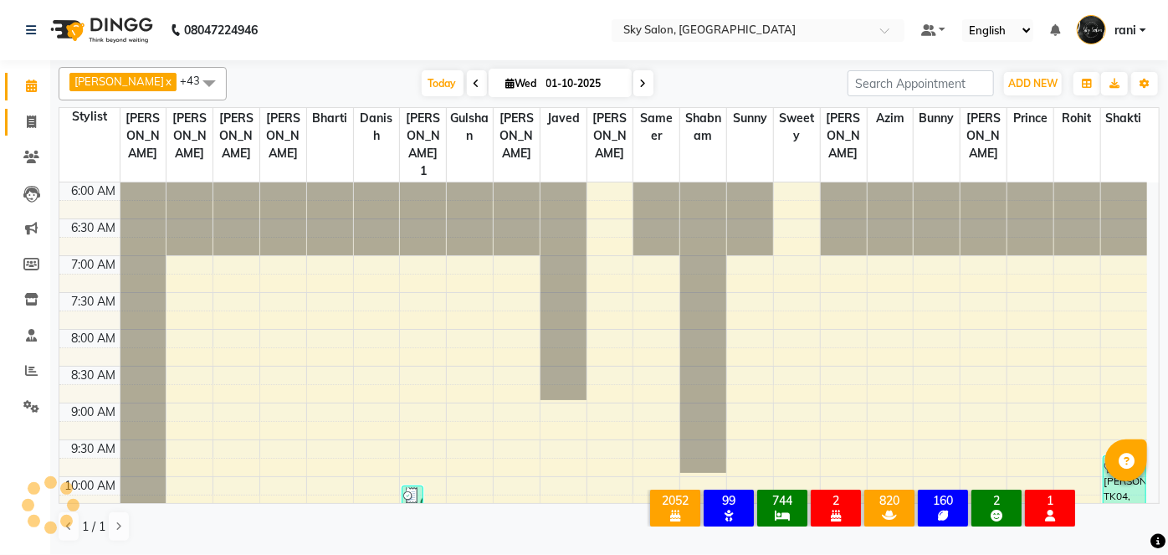
drag, startPoint x: 34, startPoint y: 104, endPoint x: 31, endPoint y: 131, distance: 27.0
click at [31, 131] on li "Invoice" at bounding box center [25, 123] width 50 height 36
click at [31, 131] on span at bounding box center [31, 122] width 29 height 19
select select "service"
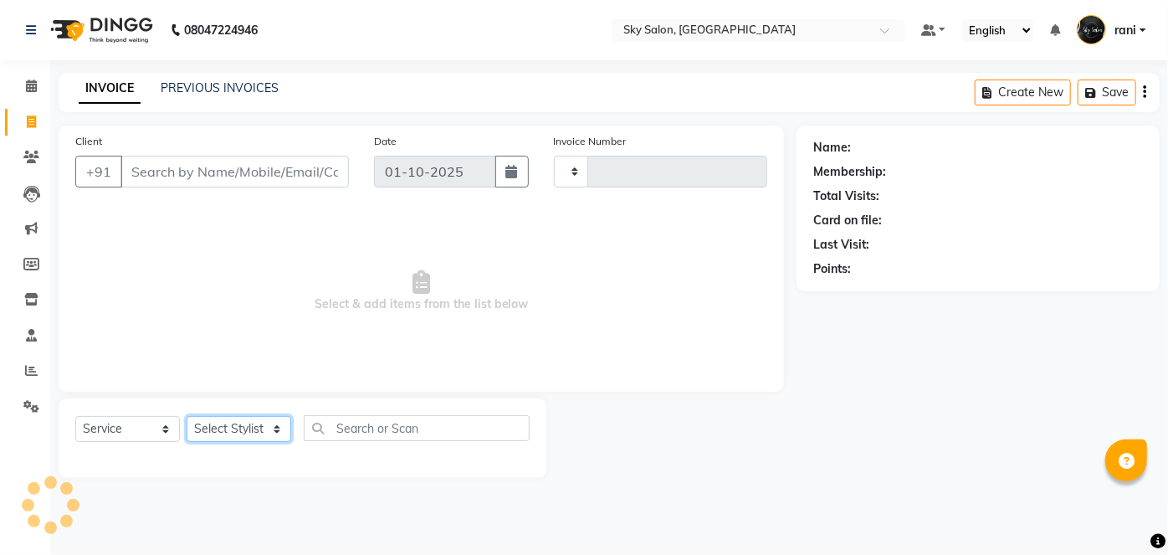
click at [237, 428] on select "Select Stylist" at bounding box center [239, 429] width 105 height 26
type input "14826"
select select "3537"
click at [237, 428] on select "Select Stylist" at bounding box center [239, 429] width 105 height 26
click at [237, 428] on select "Select Stylist afreen akshata aman saha ameer Anagha anisa arbaj azim bharti Bu…" at bounding box center [239, 429] width 105 height 26
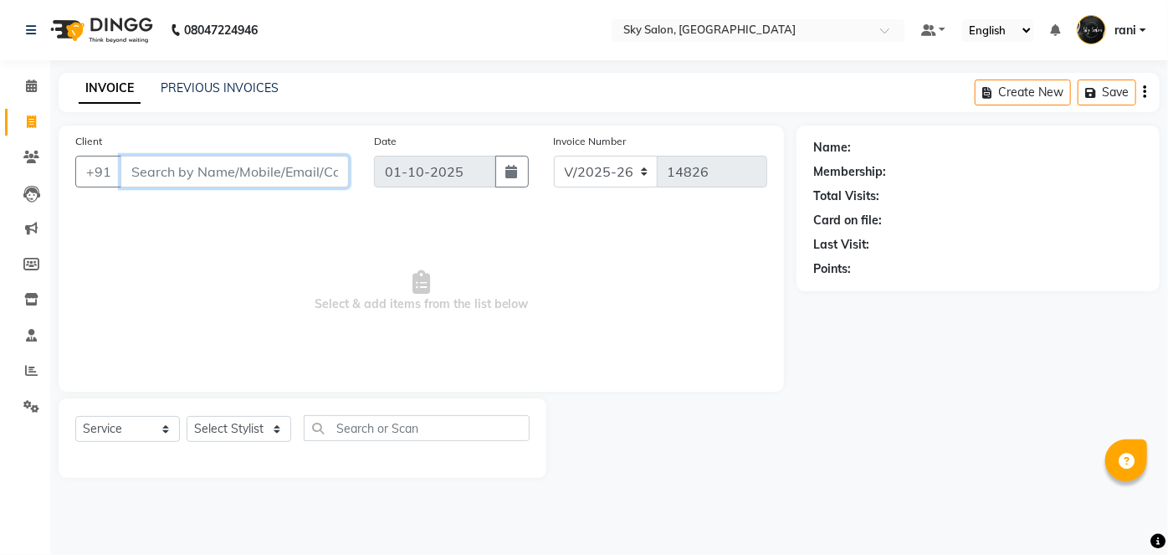
click at [327, 179] on input "Client" at bounding box center [235, 172] width 228 height 32
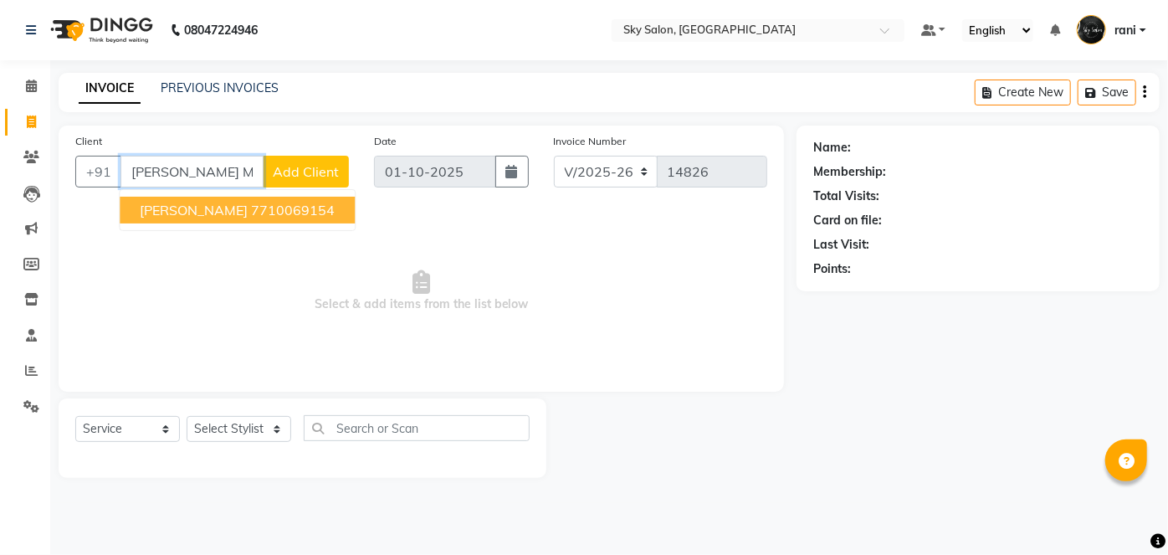
click at [269, 218] on button "VIJETA MAHAJAN 7710069154" at bounding box center [237, 210] width 235 height 27
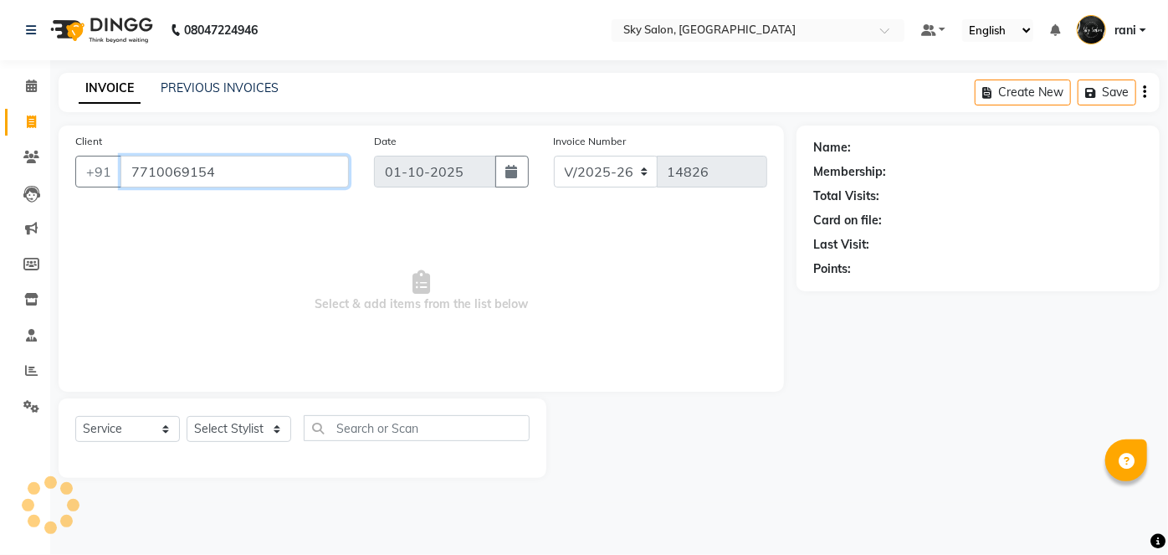
type input "7710069154"
select select "1: Object"
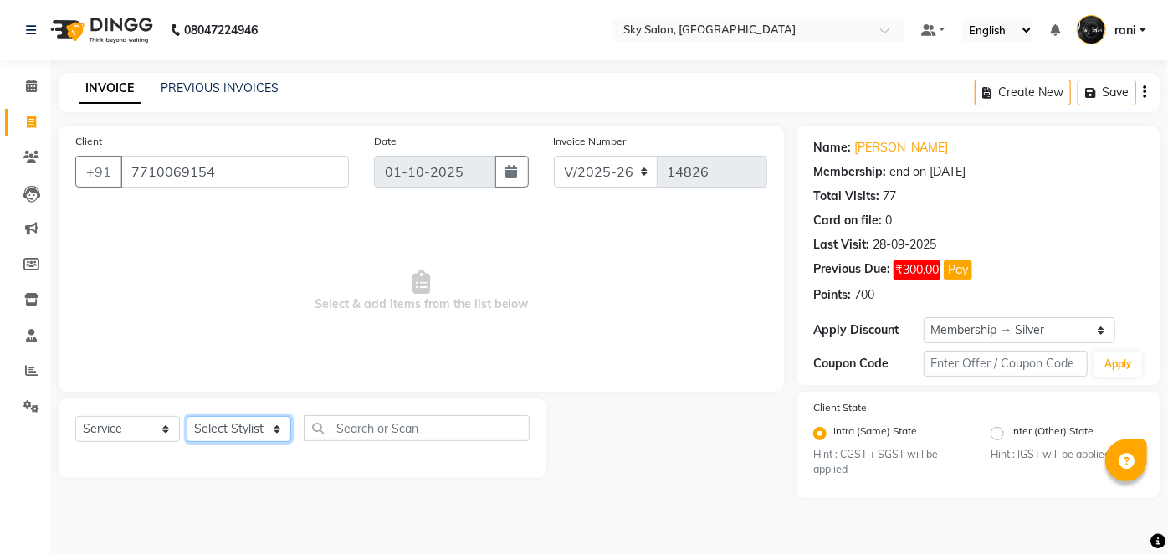
click at [247, 426] on select "Select Stylist afreen akshata aman saha ameer Anagha anisa arbaj azim bharti Bu…" at bounding box center [239, 429] width 105 height 26
select select "43489"
click at [187, 416] on select "Select Stylist afreen akshata aman saha ameer Anagha anisa arbaj azim bharti Bu…" at bounding box center [239, 429] width 105 height 26
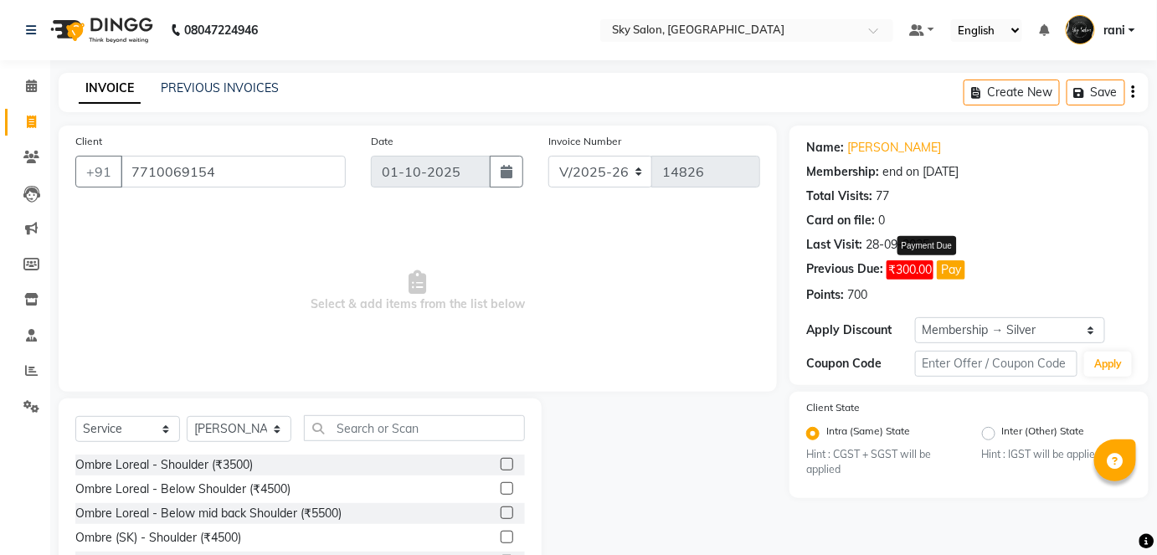
click at [958, 274] on button "Pay" at bounding box center [950, 269] width 28 height 19
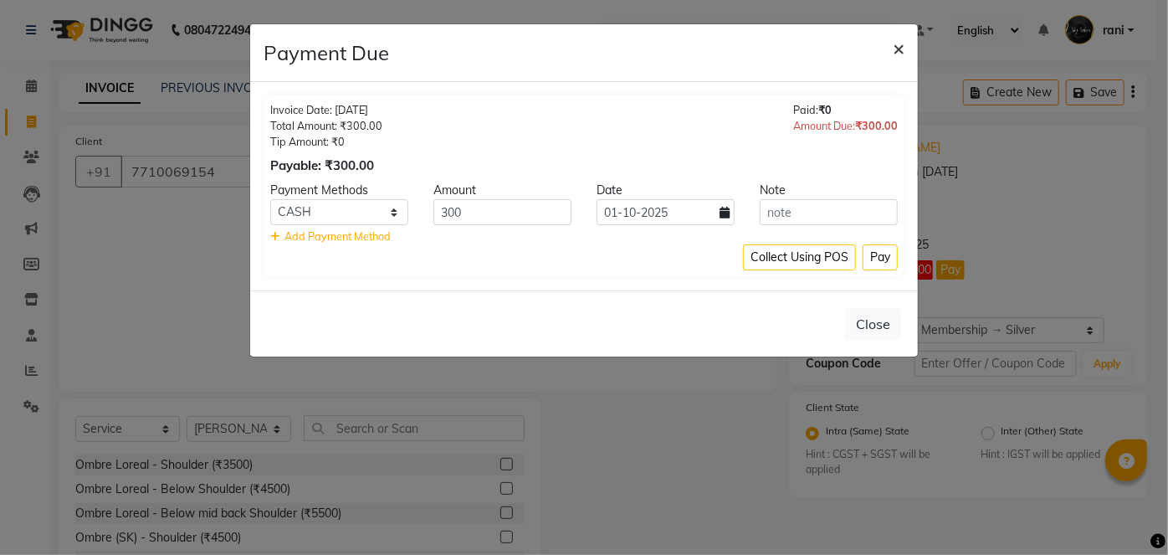
click at [904, 50] on span "×" at bounding box center [899, 47] width 12 height 25
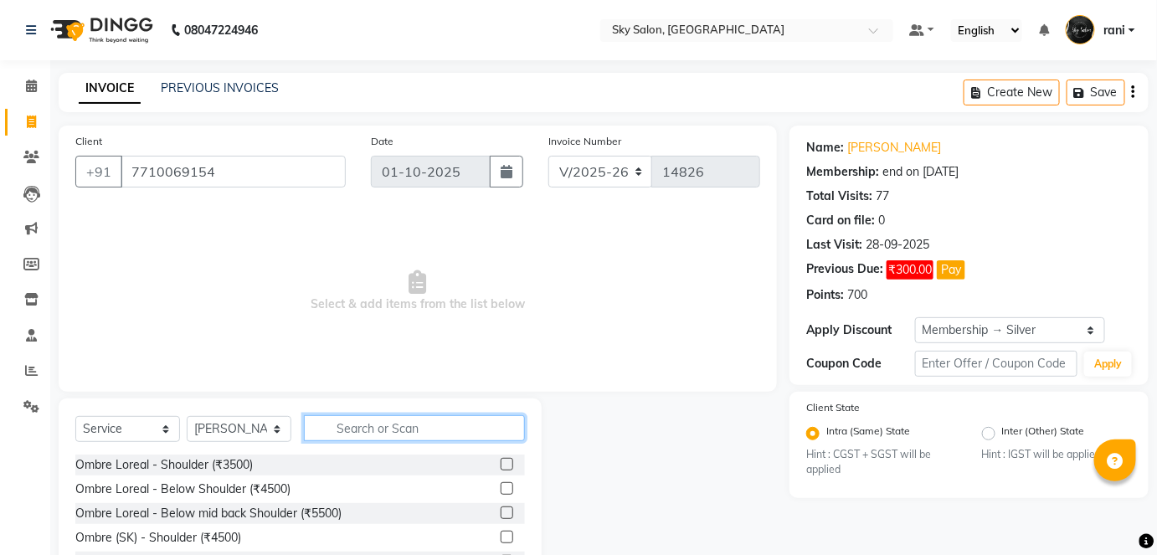
click at [398, 425] on input "text" at bounding box center [414, 428] width 221 height 26
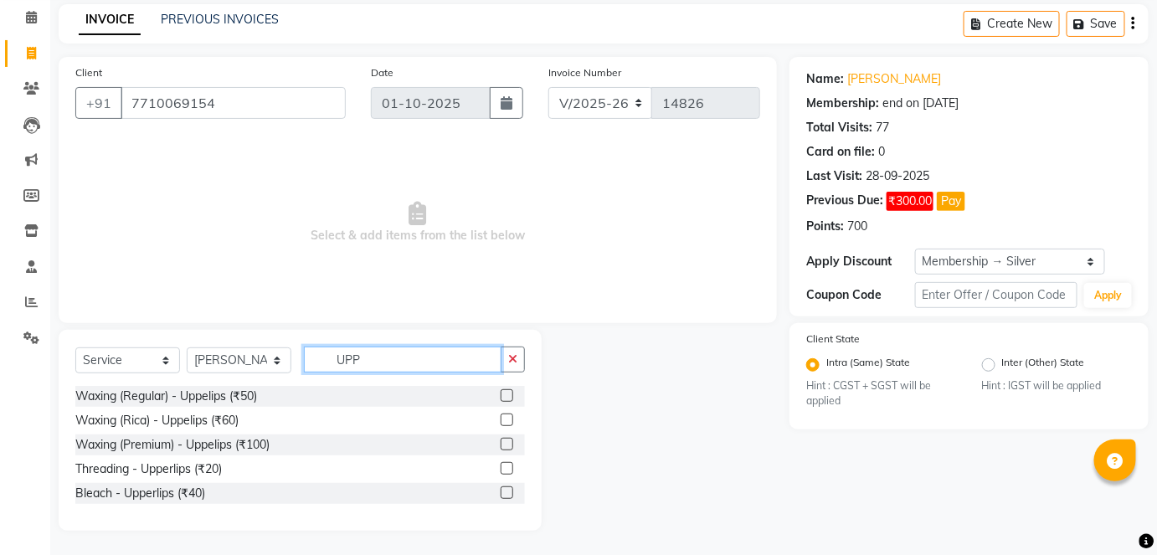
type input "UPP"
click at [502, 442] on label at bounding box center [506, 444] width 13 height 13
click at [502, 442] on input "checkbox" at bounding box center [505, 444] width 11 height 11
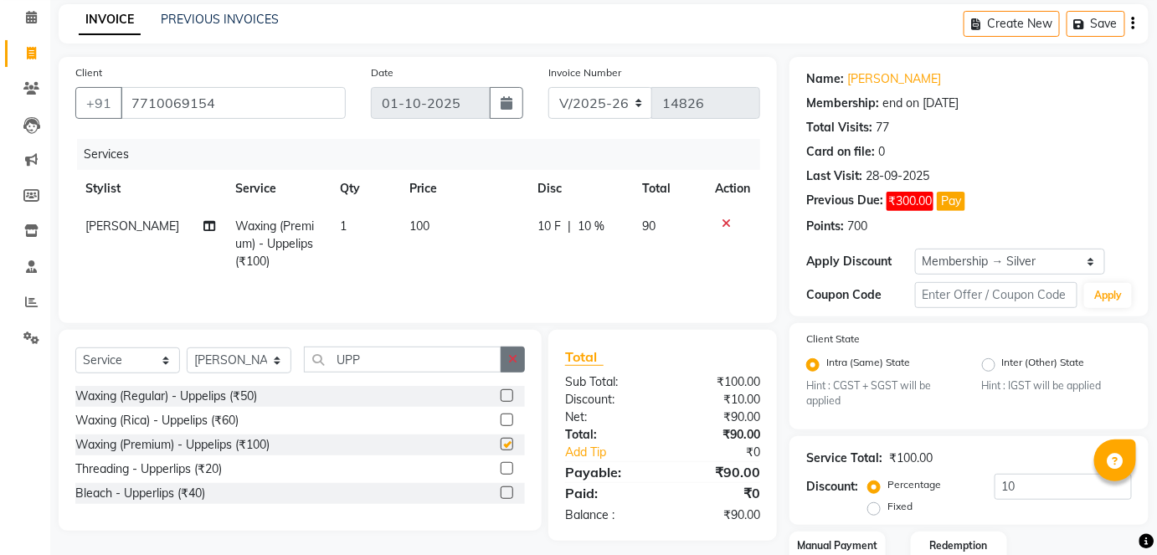
checkbox input "false"
click at [516, 370] on button "button" at bounding box center [512, 359] width 24 height 26
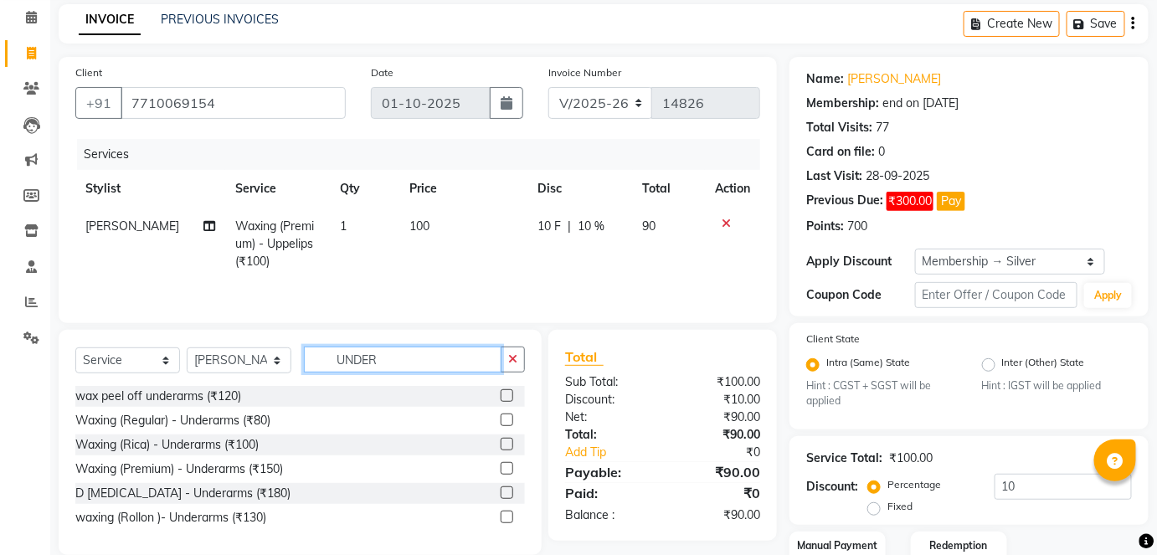
type input "UNDER"
click at [506, 442] on label at bounding box center [506, 444] width 13 height 13
click at [506, 442] on input "checkbox" at bounding box center [505, 444] width 11 height 11
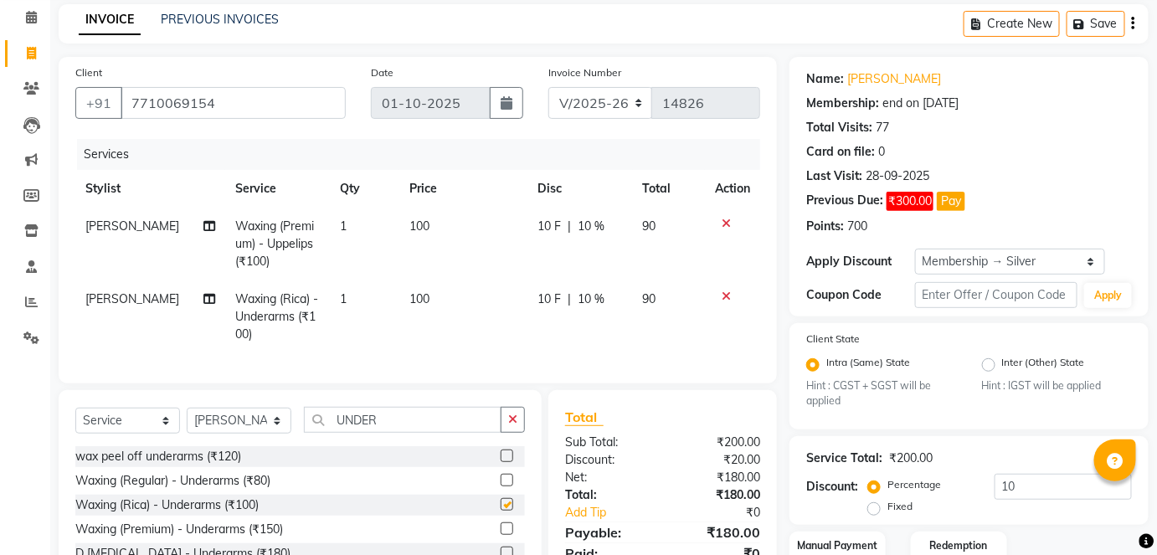
checkbox input "false"
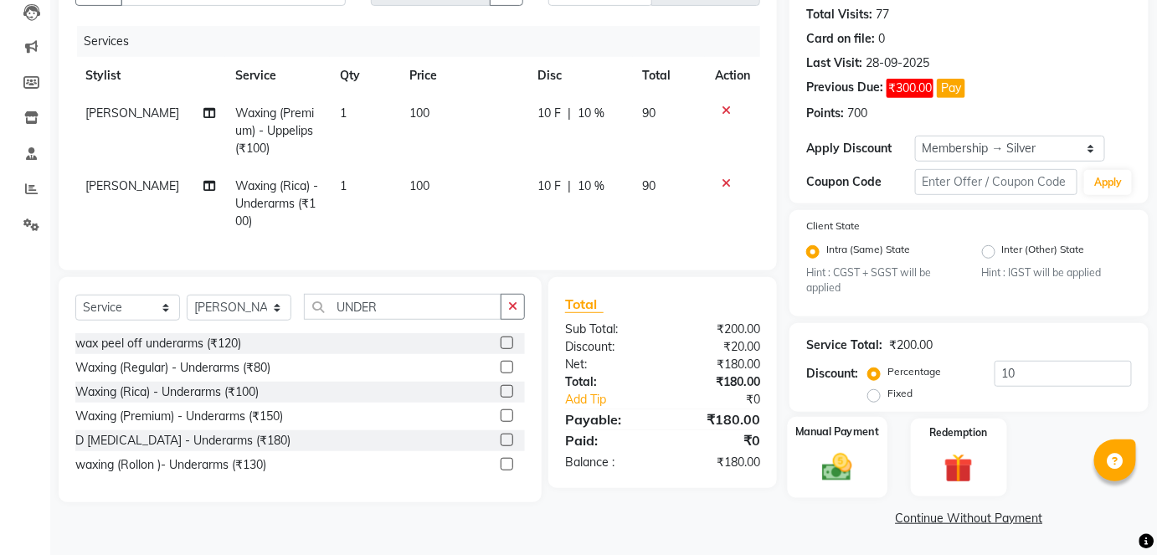
click at [852, 440] on div "Manual Payment" at bounding box center [837, 457] width 100 height 81
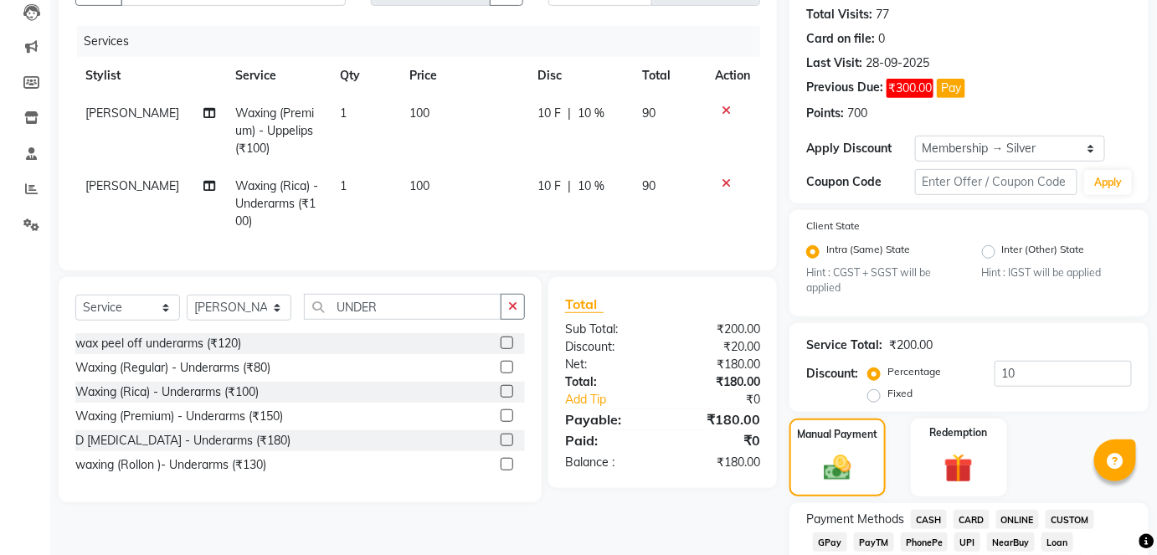
scroll to position [562, 0]
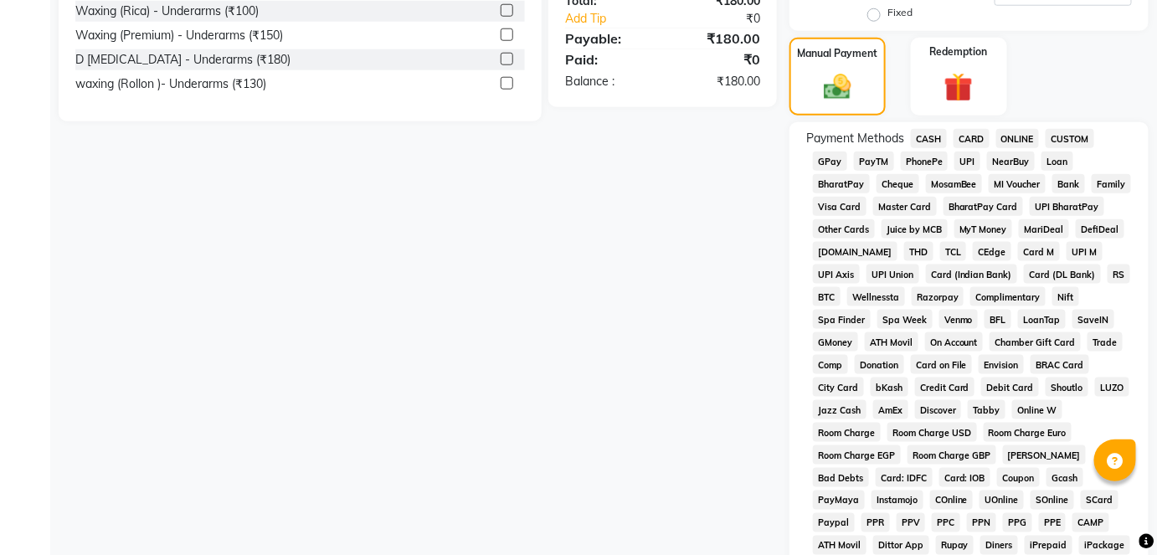
click at [836, 163] on span "GPay" at bounding box center [830, 160] width 34 height 19
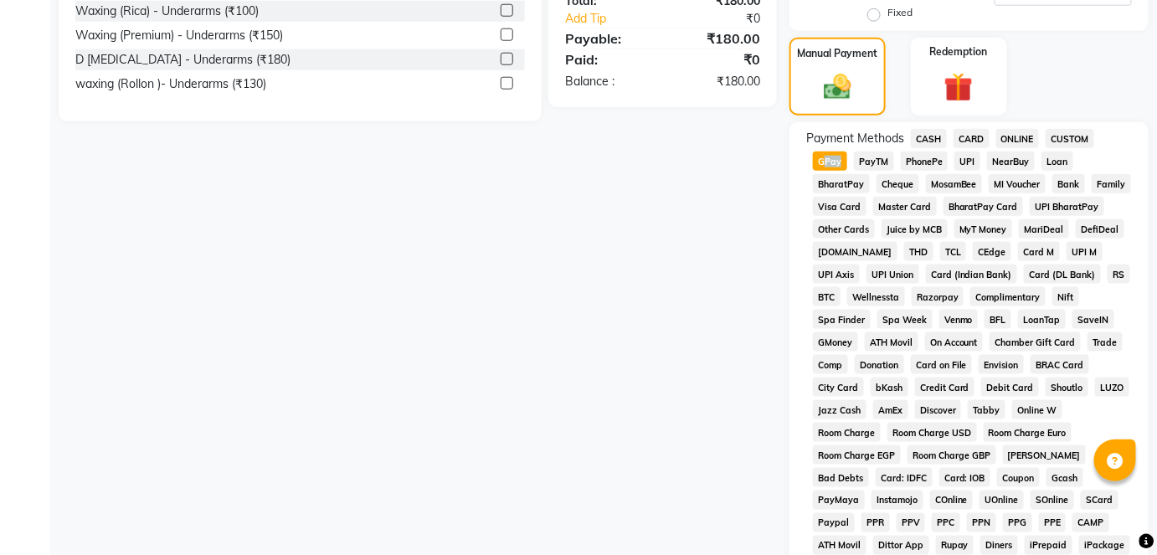
scroll to position [876, 0]
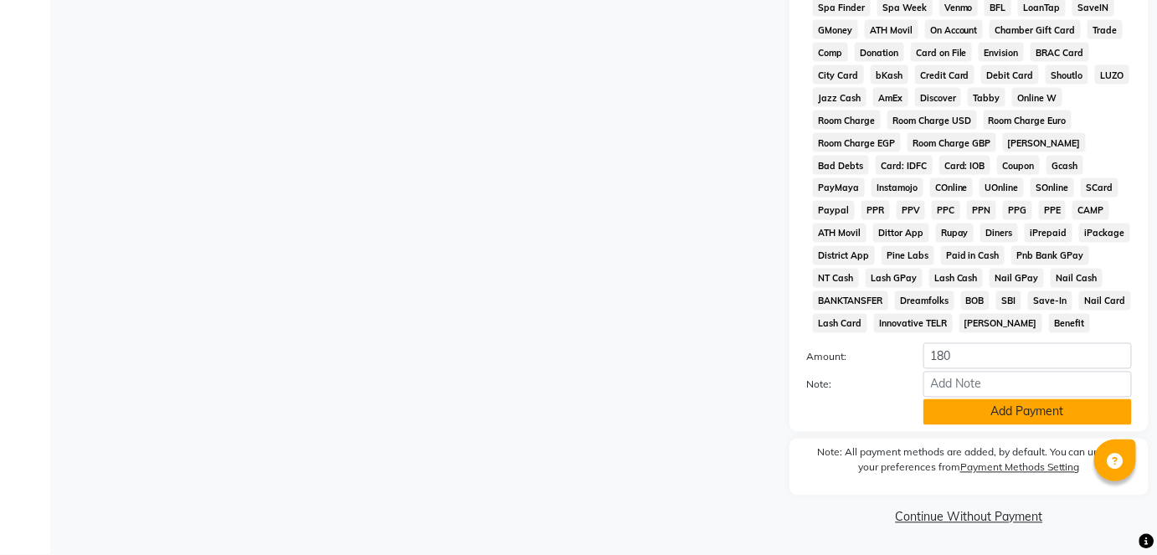
click at [1046, 407] on button "Add Payment" at bounding box center [1027, 412] width 208 height 26
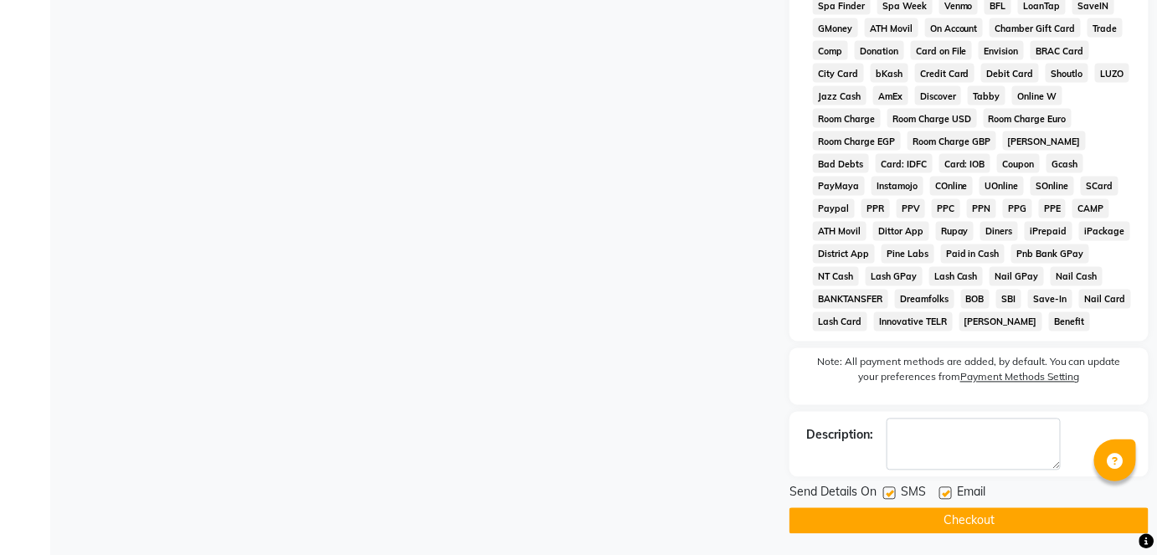
click at [891, 495] on label at bounding box center [889, 493] width 13 height 13
click at [891, 495] on input "checkbox" at bounding box center [888, 494] width 11 height 11
checkbox input "false"
click at [904, 518] on button "Checkout" at bounding box center [968, 521] width 359 height 26
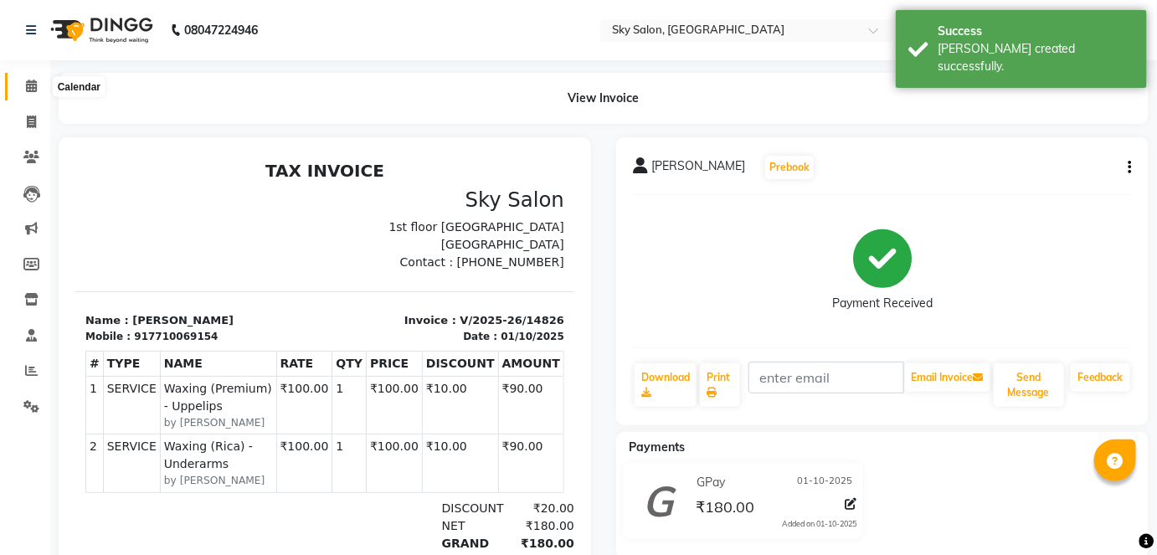
click at [28, 90] on icon at bounding box center [31, 86] width 11 height 13
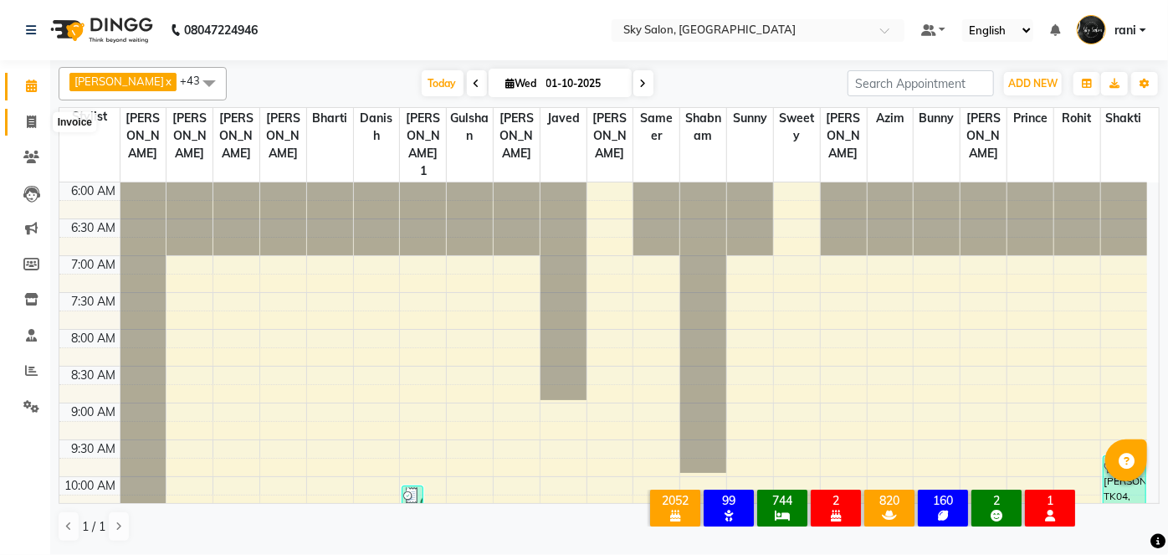
click at [24, 116] on span at bounding box center [31, 122] width 29 height 19
select select "service"
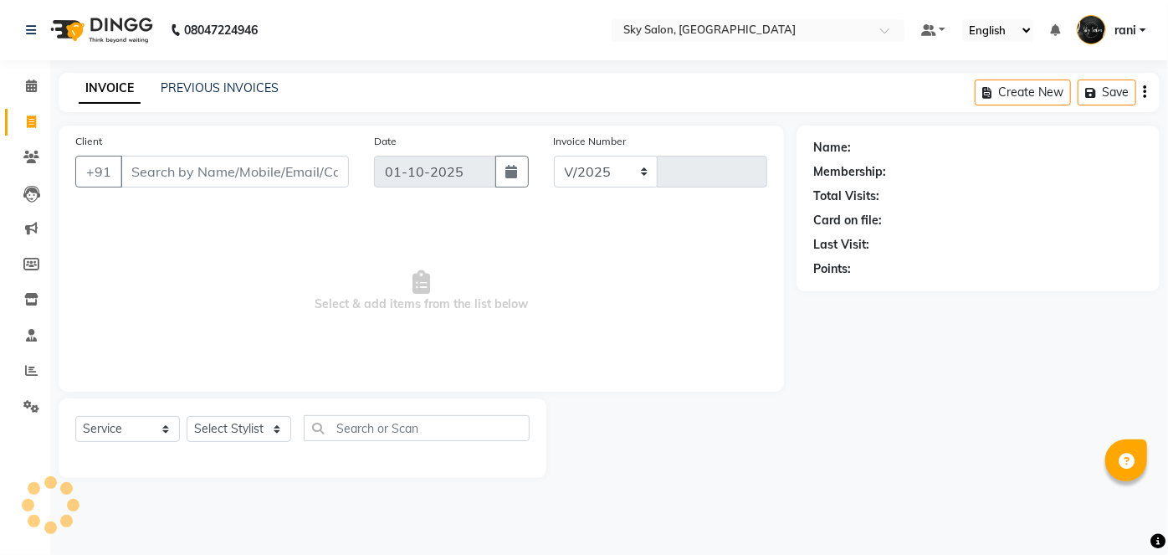
select select "3537"
type input "14827"
click at [244, 183] on input "Client" at bounding box center [235, 172] width 228 height 32
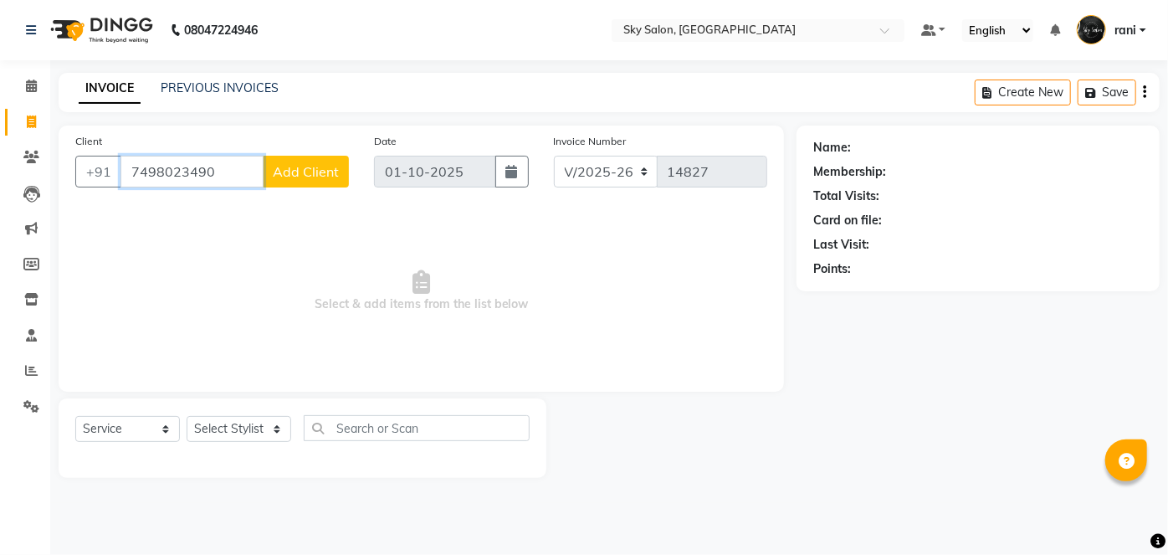
type input "7498023490"
click at [288, 172] on span "Add Client" at bounding box center [306, 171] width 66 height 17
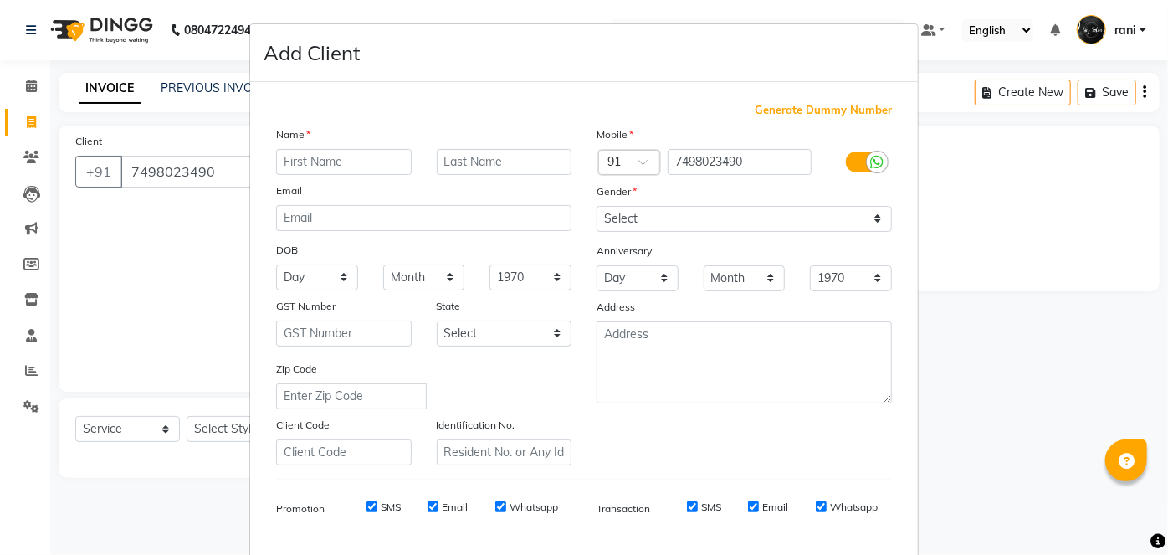
type input "S"
type input "swapnil"
type input "d"
type input "farat"
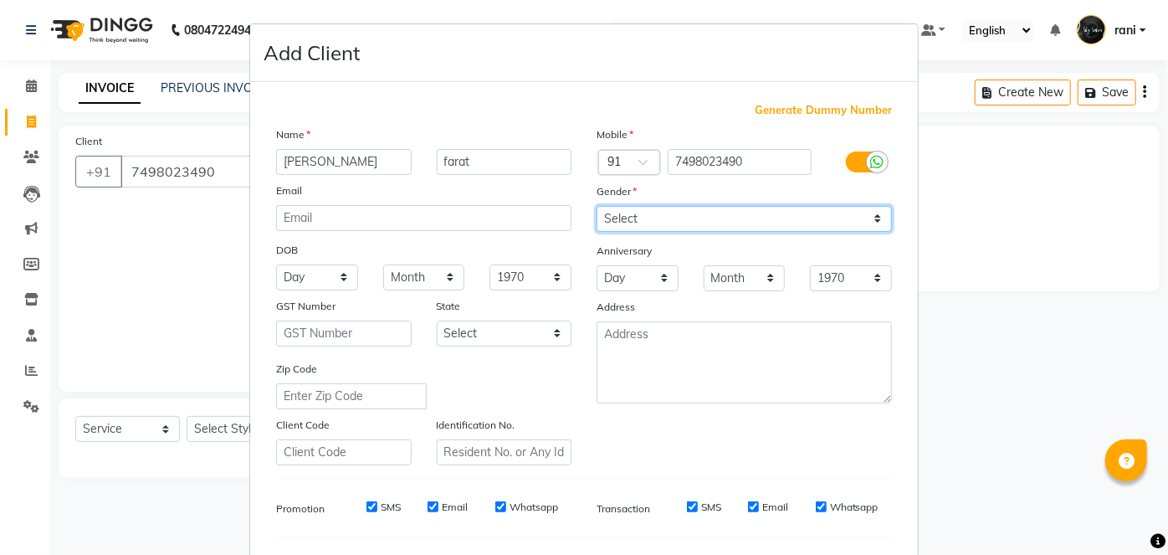
drag, startPoint x: 649, startPoint y: 213, endPoint x: 641, endPoint y: 264, distance: 51.7
click at [641, 264] on div "Mobile Country Code × 91 7498023490 Gender Select Male Female Other Prefer Not …" at bounding box center [744, 296] width 321 height 340
select select "male"
click at [597, 206] on select "Select Male Female Other Prefer Not To Say" at bounding box center [744, 219] width 295 height 26
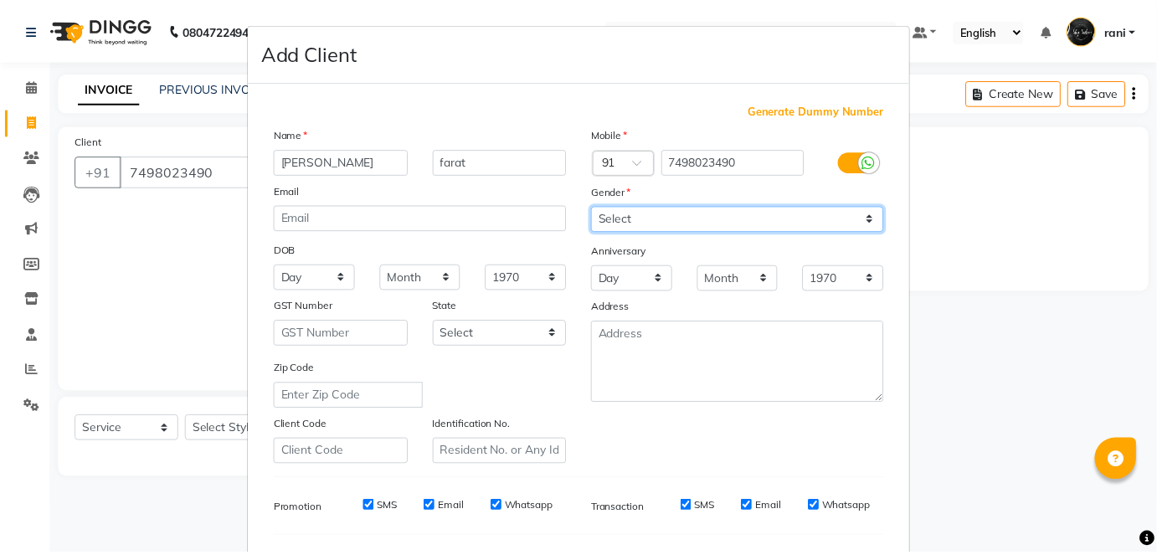
scroll to position [216, 0]
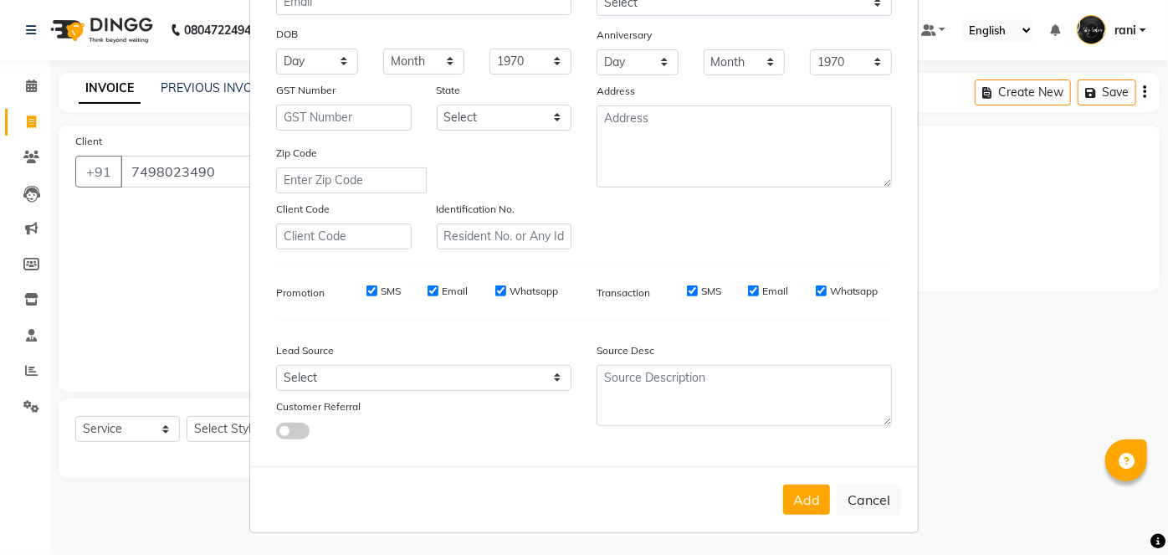
drag, startPoint x: 793, startPoint y: 521, endPoint x: 792, endPoint y: 465, distance: 56.1
click at [792, 466] on div "Add Cancel" at bounding box center [584, 499] width 668 height 66
drag, startPoint x: 792, startPoint y: 465, endPoint x: 799, endPoint y: 489, distance: 24.6
click at [799, 489] on div "Add Cancel" at bounding box center [584, 499] width 668 height 66
click at [799, 489] on button "Add" at bounding box center [806, 500] width 47 height 30
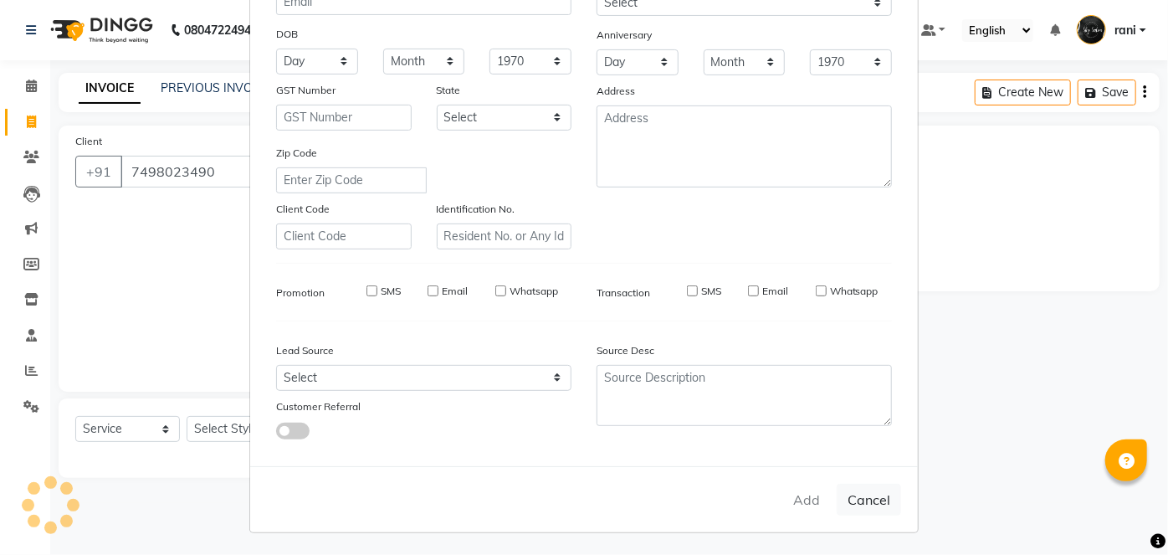
select select
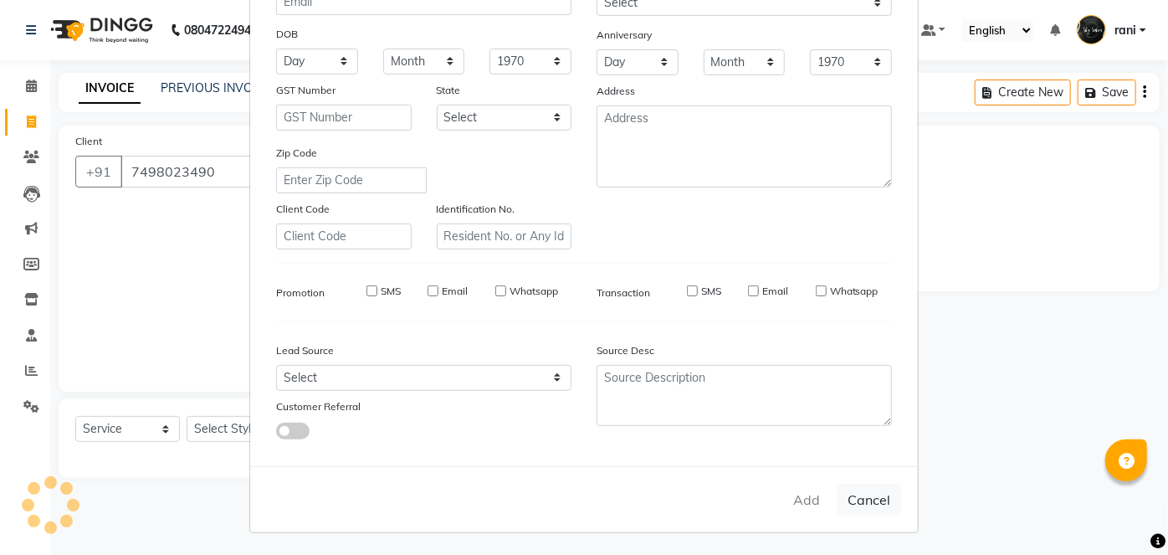
select select
checkbox input "false"
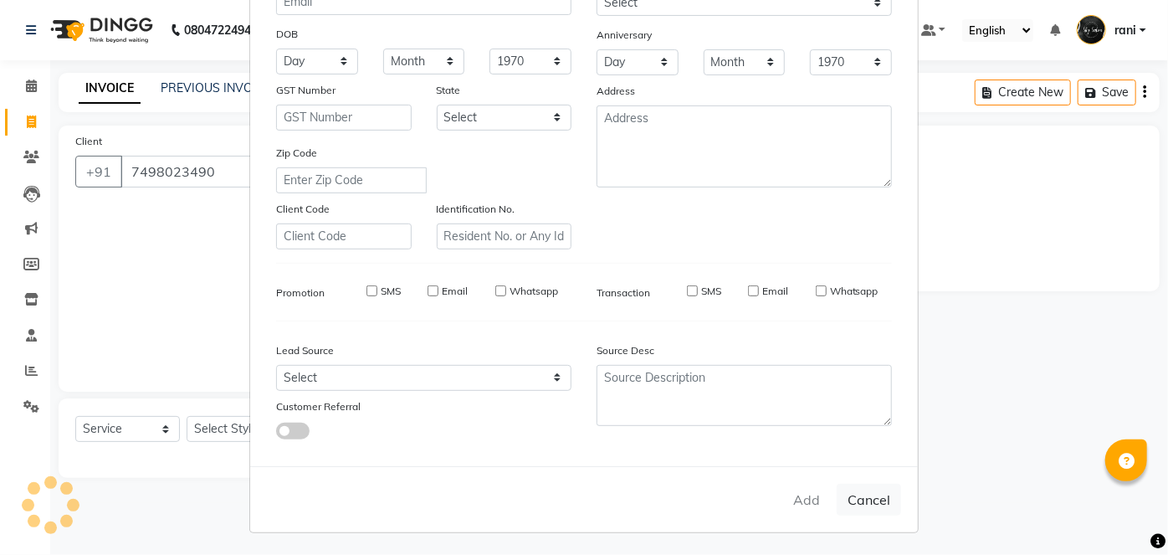
checkbox input "false"
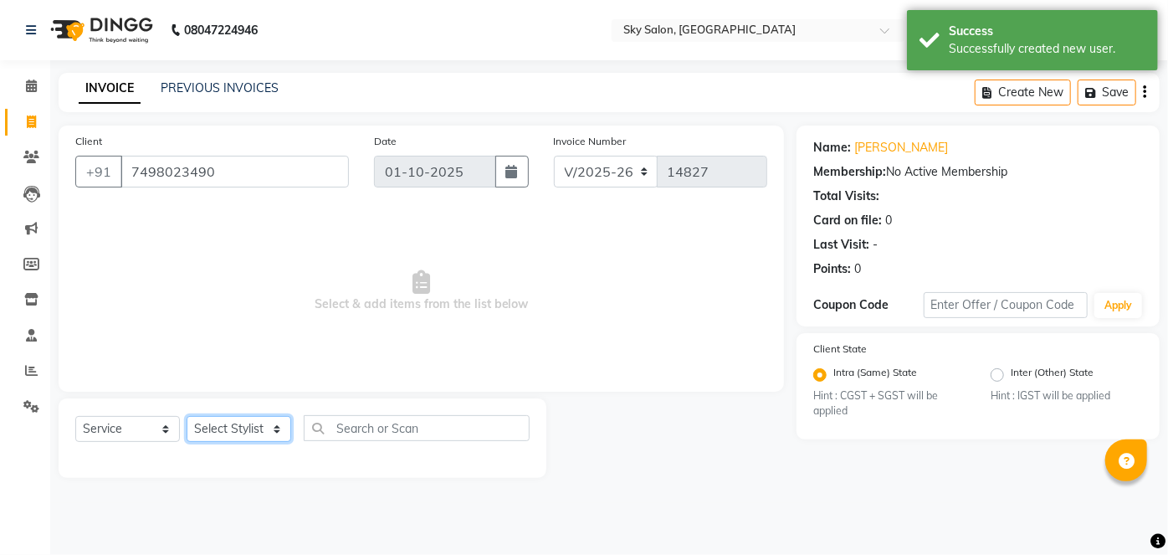
click at [239, 433] on select "Select Stylist afreen akshata aman saha ameer Anagha anisa arbaj azim bharti Bu…" at bounding box center [239, 429] width 105 height 26
select select "84353"
click at [187, 416] on select "Select Stylist afreen akshata aman saha ameer Anagha anisa arbaj azim bharti Bu…" at bounding box center [239, 429] width 105 height 26
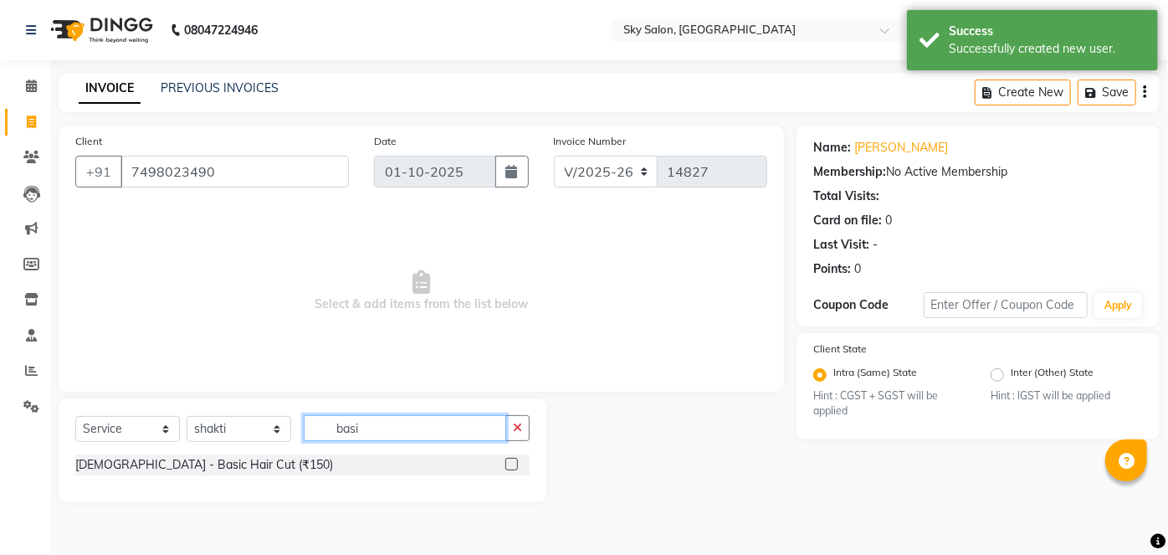
type input "basi"
click at [513, 464] on label at bounding box center [511, 464] width 13 height 13
click at [513, 464] on input "checkbox" at bounding box center [510, 464] width 11 height 11
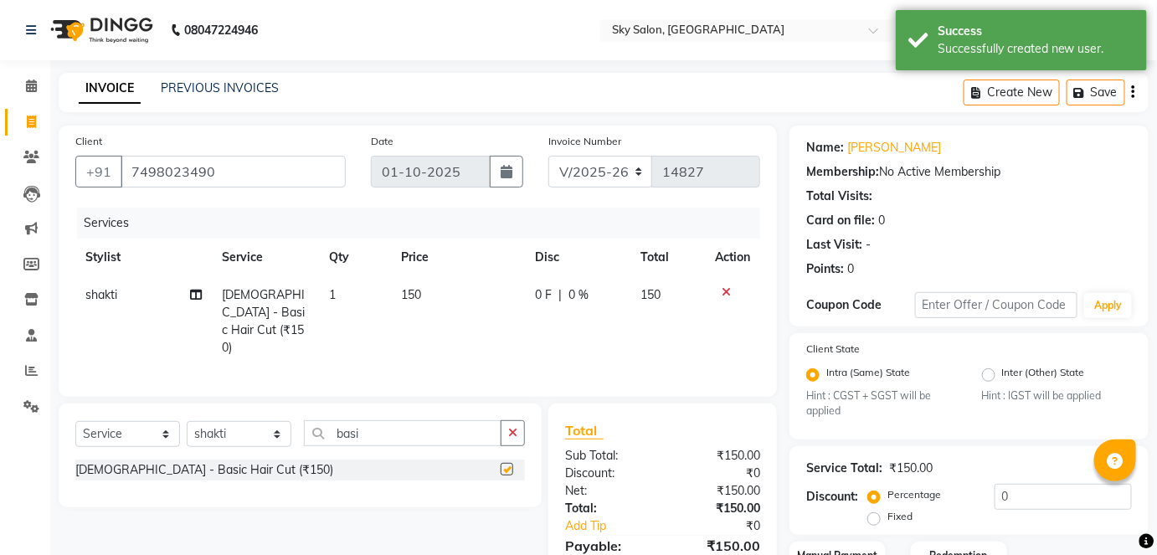
checkbox input "false"
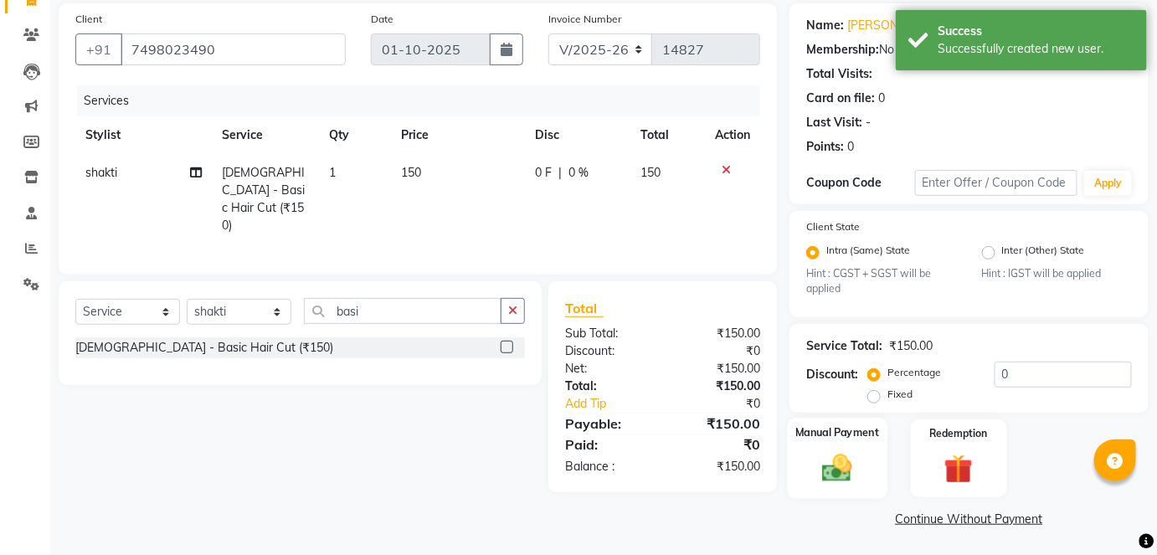
click at [833, 464] on img at bounding box center [837, 468] width 49 height 34
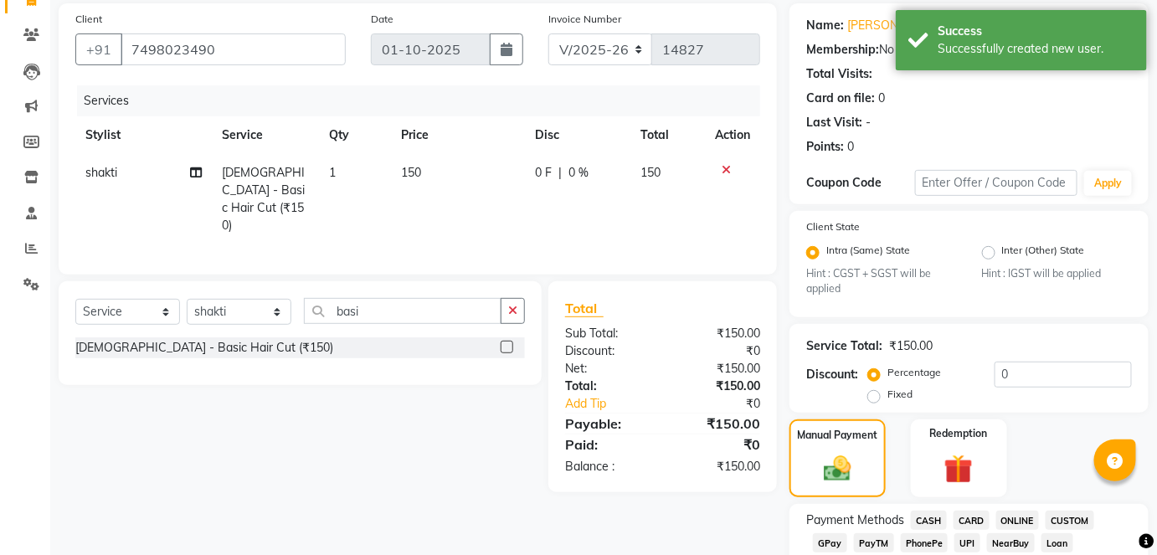
scroll to position [208, 0]
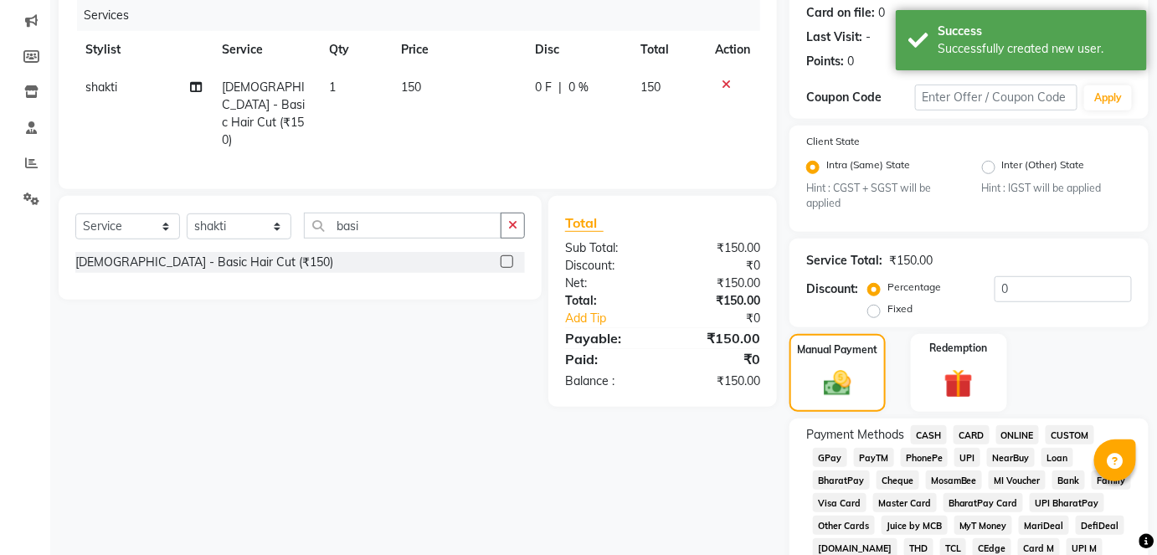
click at [925, 431] on span "CASH" at bounding box center [929, 434] width 36 height 19
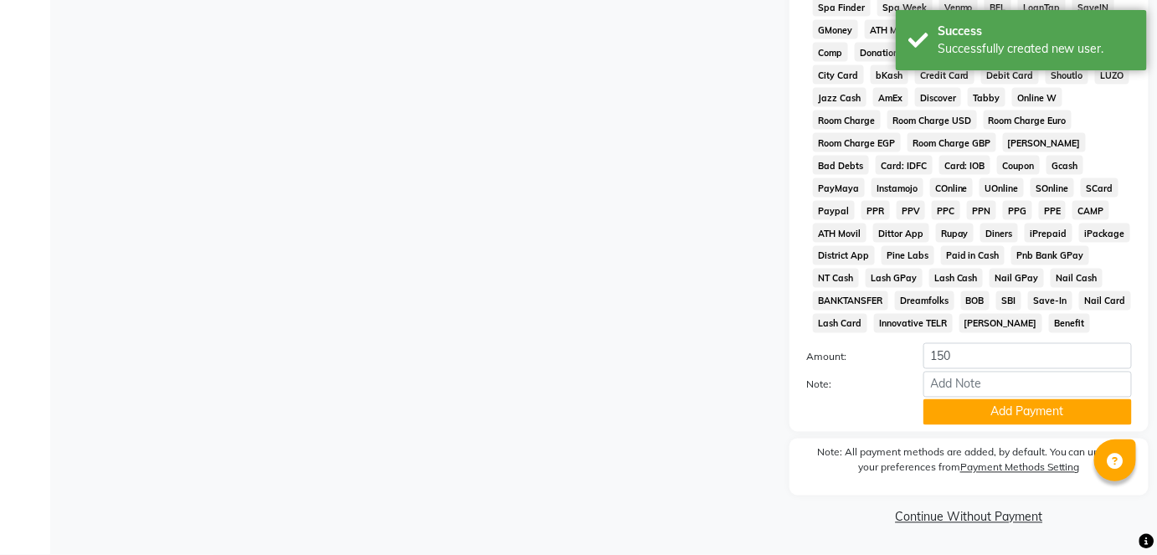
click at [941, 428] on div "Payment Methods CASH CARD ONLINE CUSTOM GPay PayTM PhonePe UPI NearBuy Loan Bha…" at bounding box center [968, 121] width 359 height 622
click at [997, 401] on button "Add Payment" at bounding box center [1027, 412] width 208 height 26
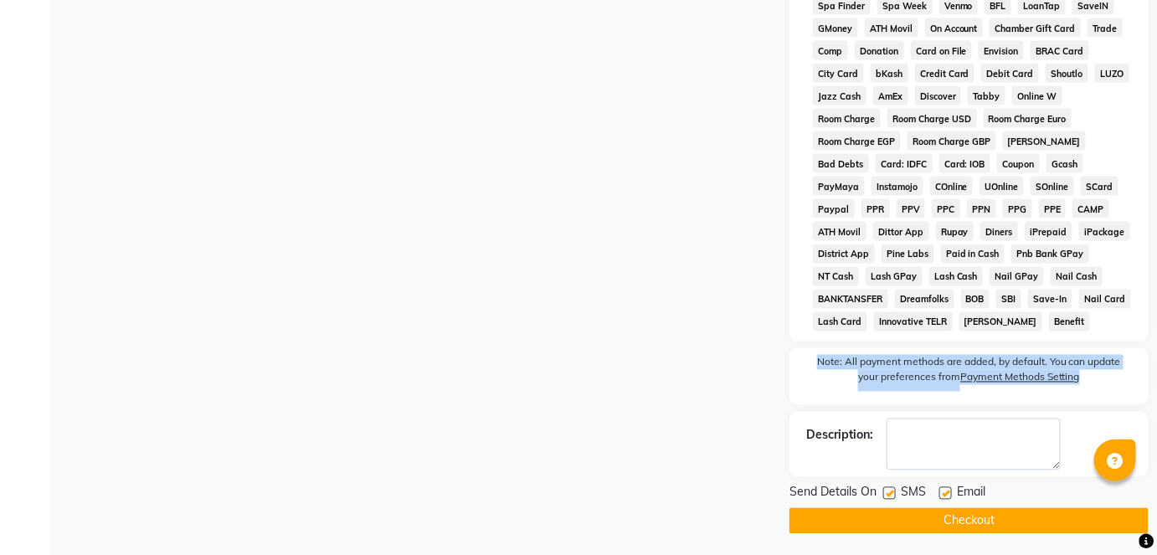
click at [997, 401] on div "Note: All payment methods are added, by default. You can update your preference…" at bounding box center [968, 376] width 359 height 57
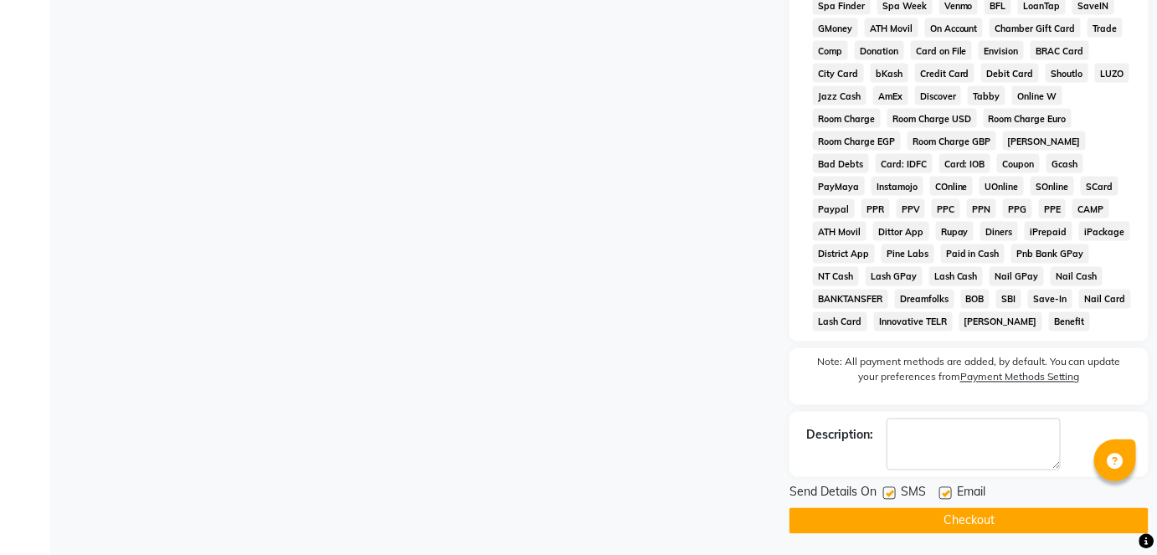
click at [849, 501] on span "Send Details On" at bounding box center [832, 494] width 87 height 21
click at [849, 514] on button "Checkout" at bounding box center [968, 521] width 359 height 26
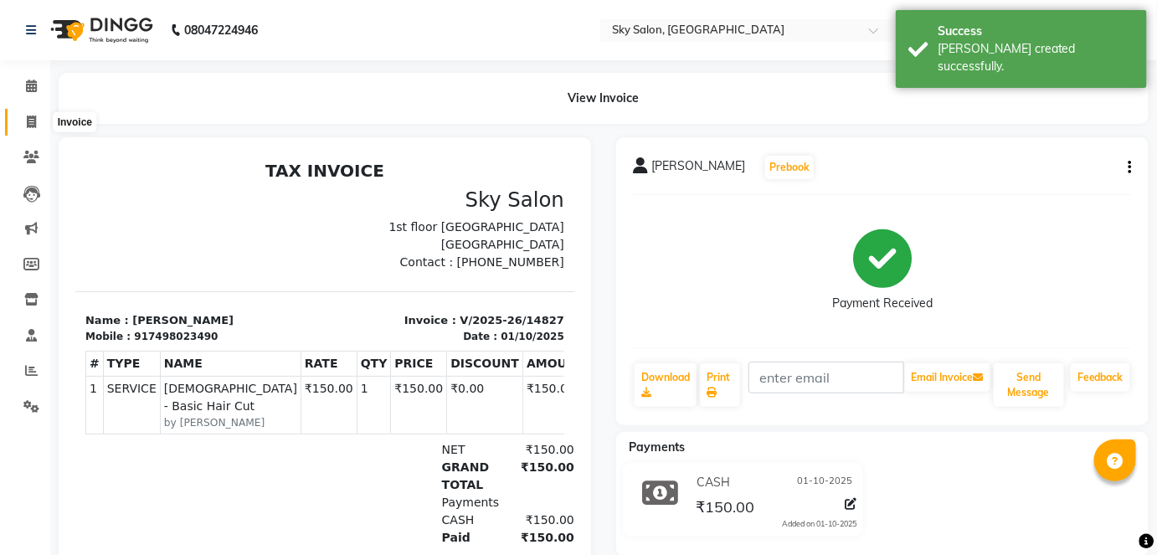
click at [33, 131] on span at bounding box center [31, 122] width 29 height 19
select select "service"
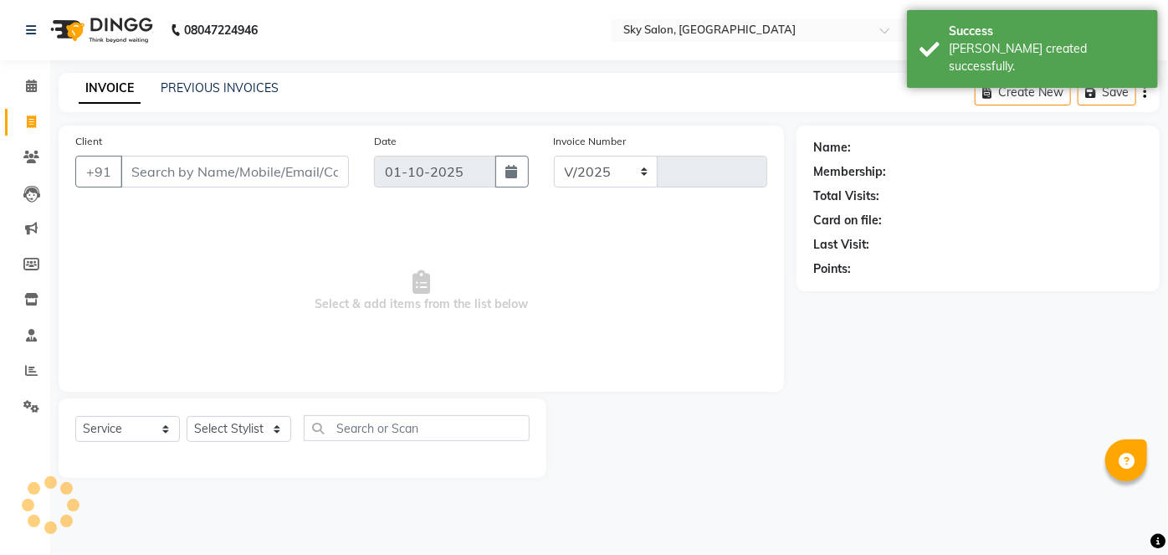
select select "3537"
type input "14828"
click at [197, 177] on input "Client" at bounding box center [235, 172] width 228 height 32
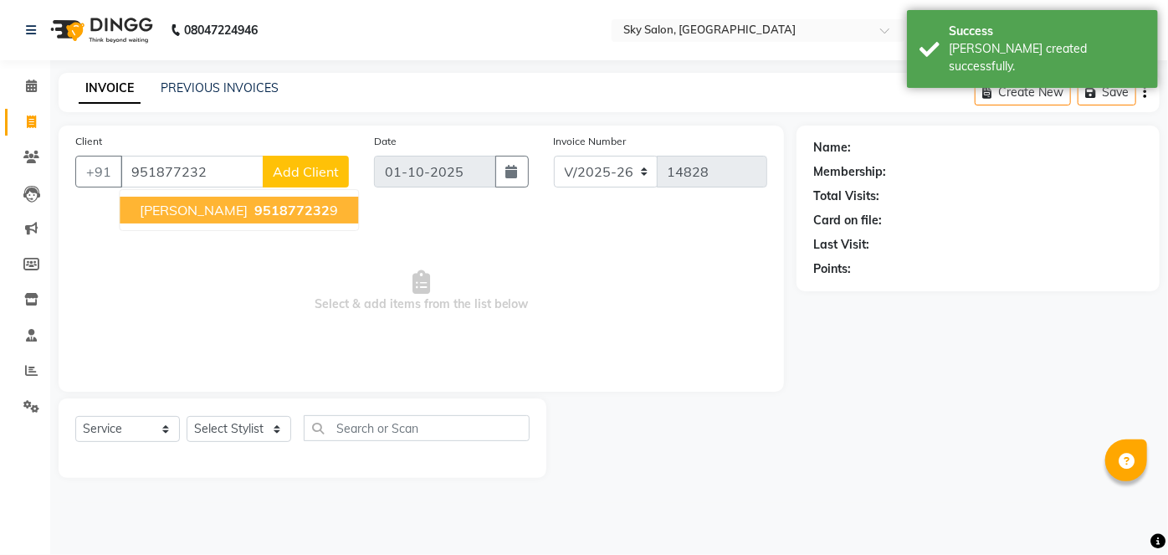
click at [182, 213] on span "ayush ghare" at bounding box center [194, 210] width 108 height 17
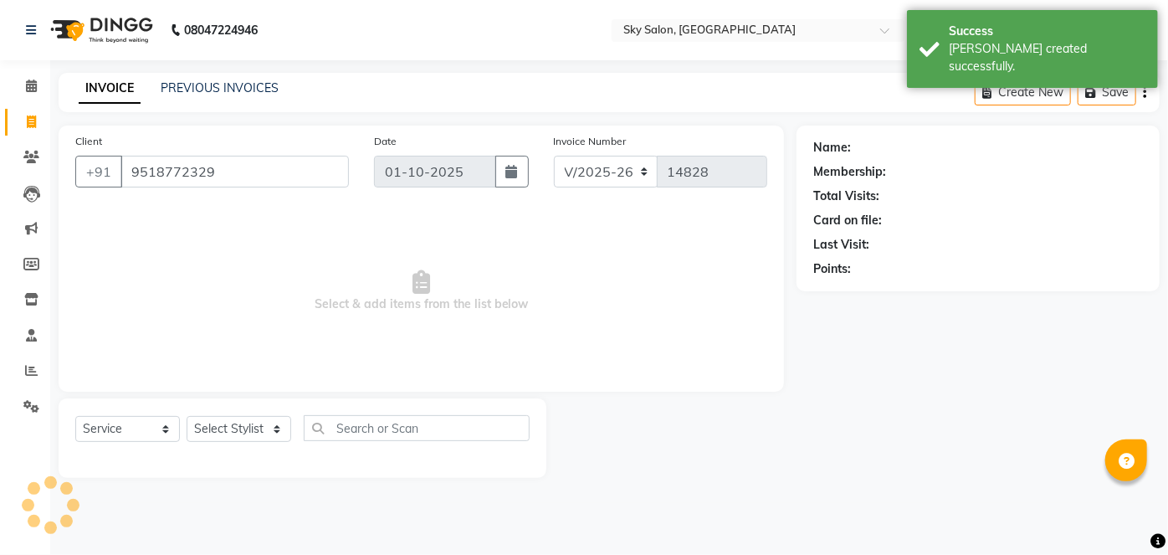
type input "9518772329"
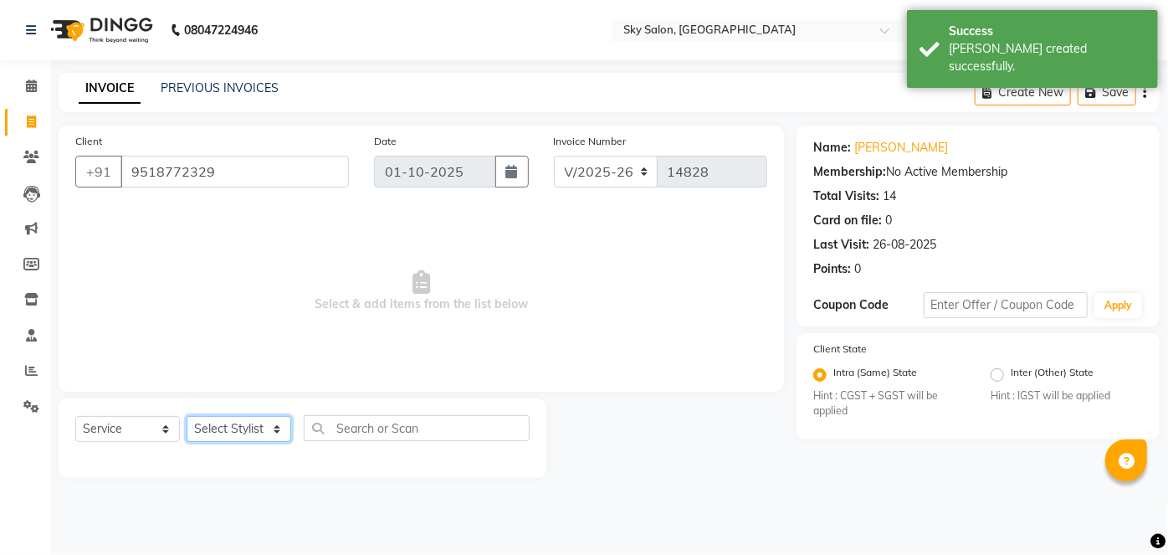
click at [223, 439] on select "Select Stylist afreen akshata aman saha ameer Anagha anisa arbaj azim bharti Bu…" at bounding box center [239, 429] width 105 height 26
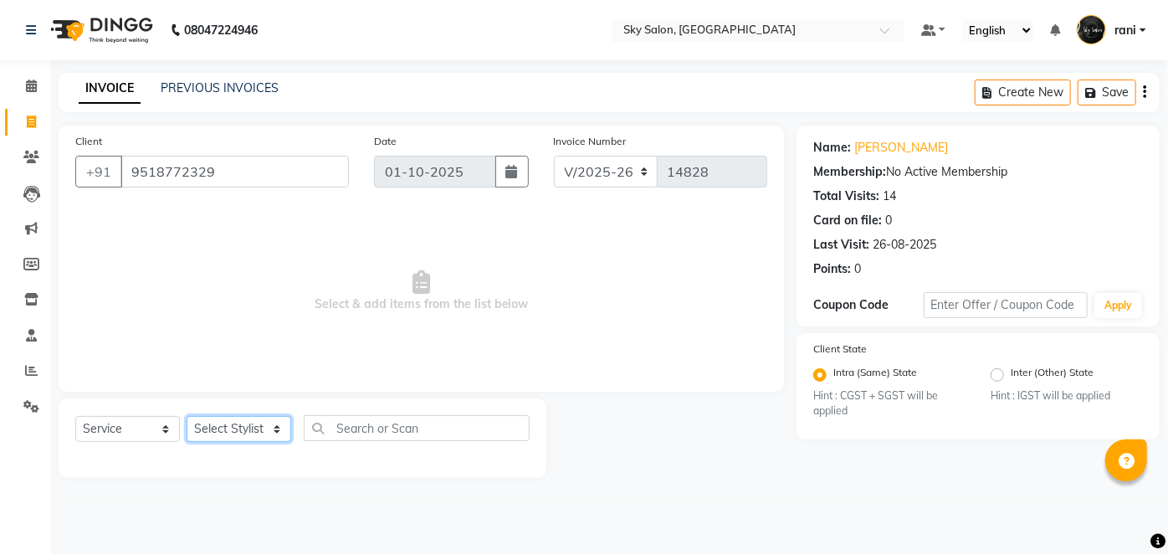
select select "57852"
click at [187, 416] on select "Select Stylist afreen akshata aman saha ameer Anagha anisa arbaj azim bharti Bu…" at bounding box center [239, 429] width 105 height 26
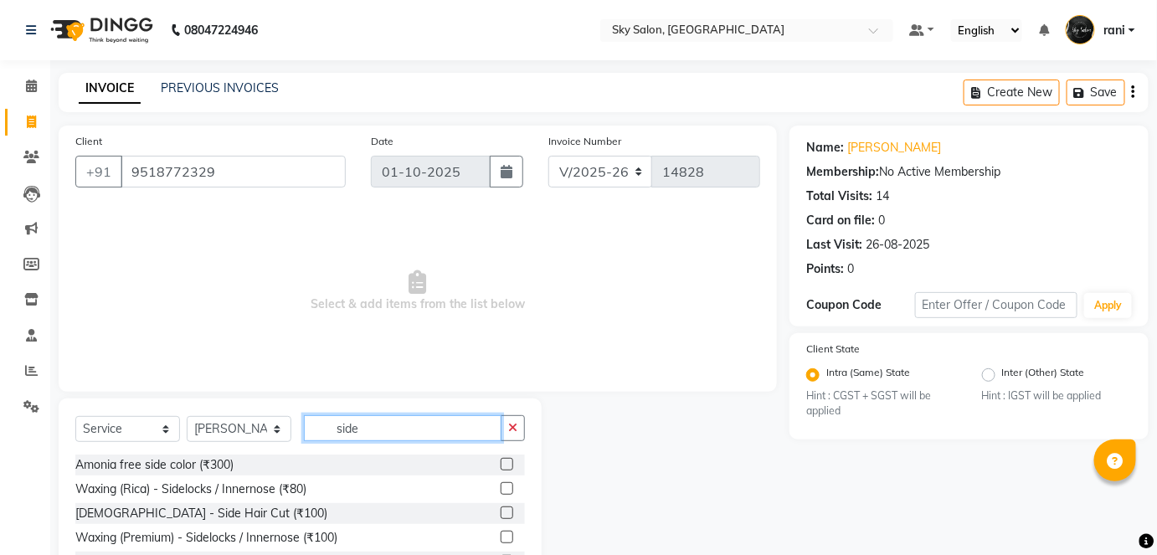
scroll to position [69, 0]
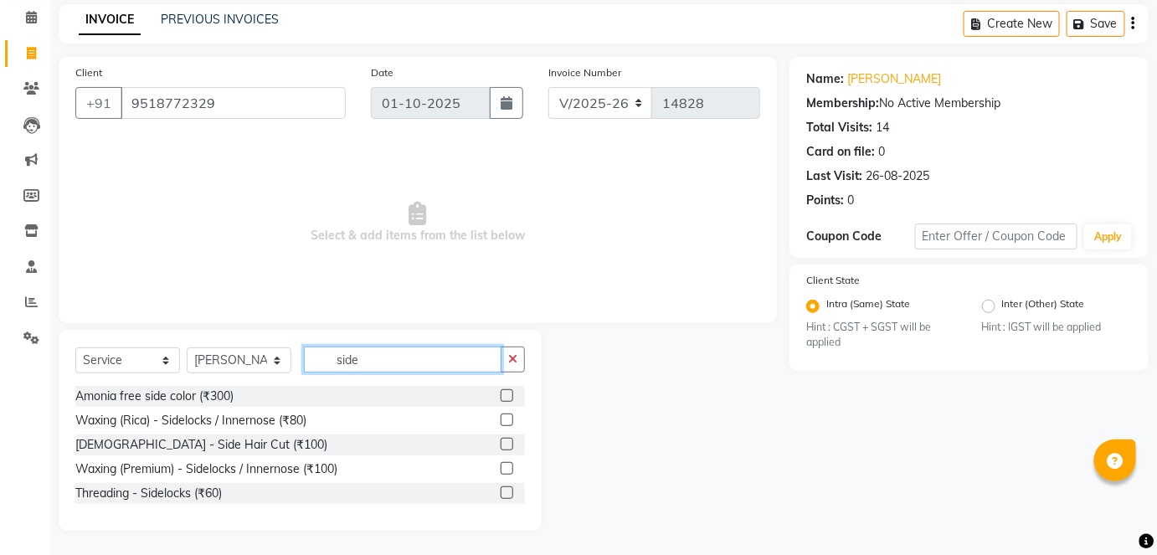
type input "side"
click at [506, 449] on label at bounding box center [506, 444] width 13 height 13
click at [506, 449] on input "checkbox" at bounding box center [505, 444] width 11 height 11
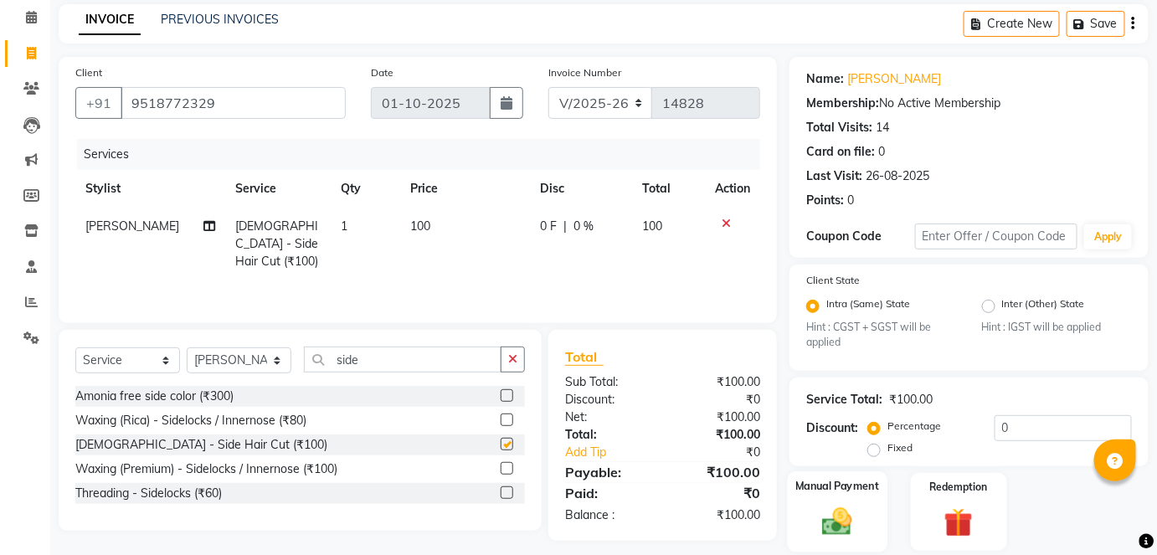
checkbox input "false"
click at [811, 520] on div "Manual Payment" at bounding box center [837, 511] width 100 height 81
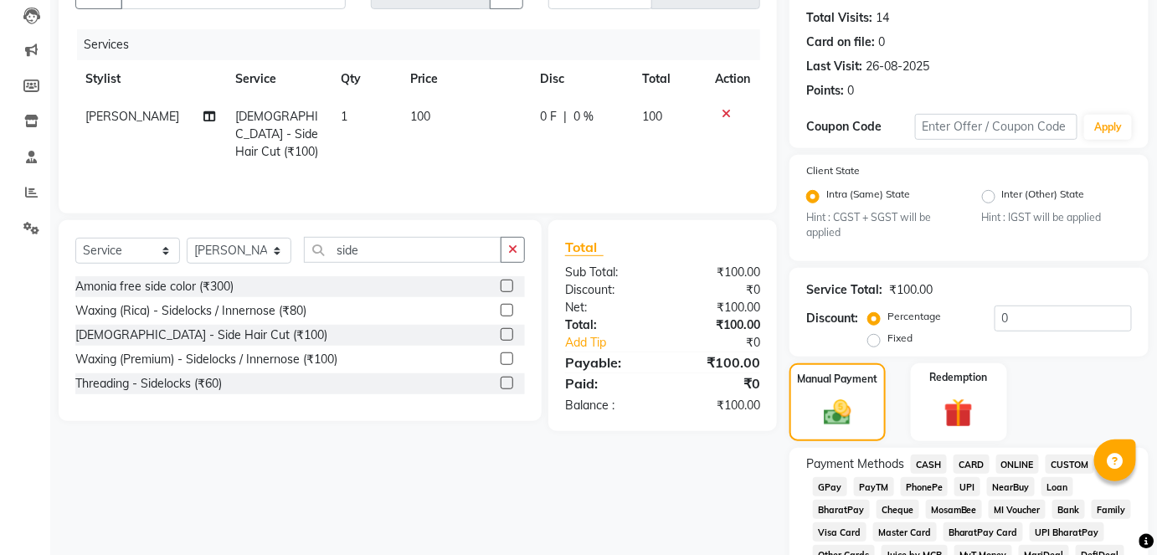
click at [923, 462] on span "CASH" at bounding box center [929, 463] width 36 height 19
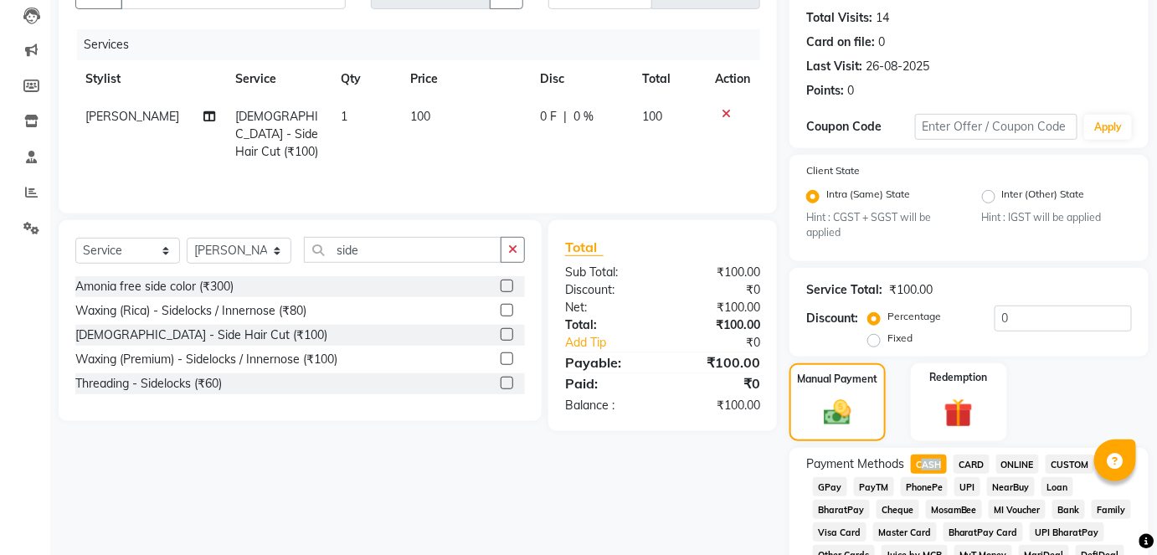
scroll to position [818, 0]
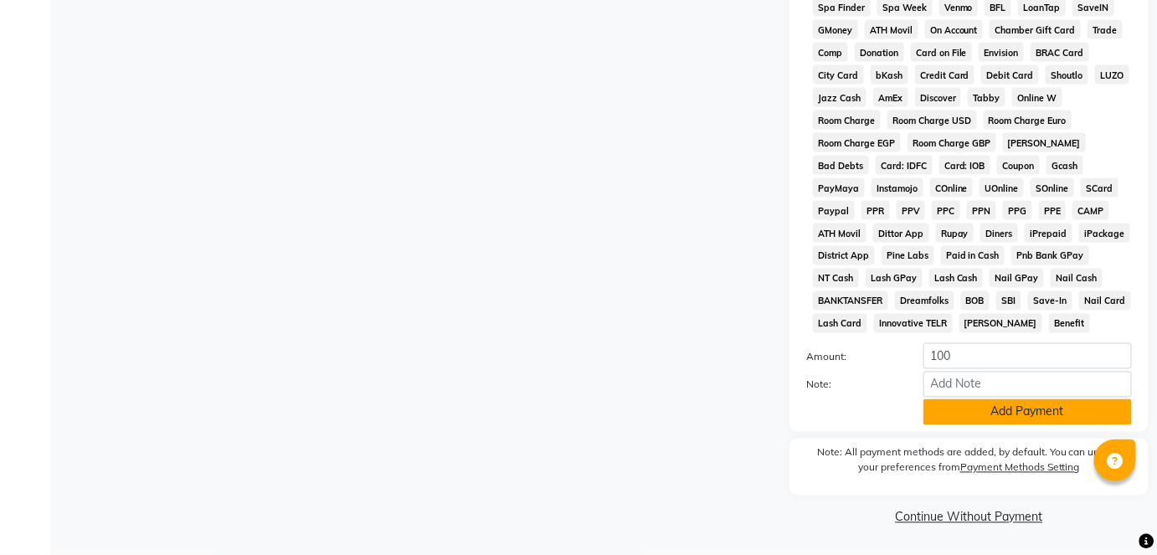
click at [978, 403] on button "Add Payment" at bounding box center [1027, 412] width 208 height 26
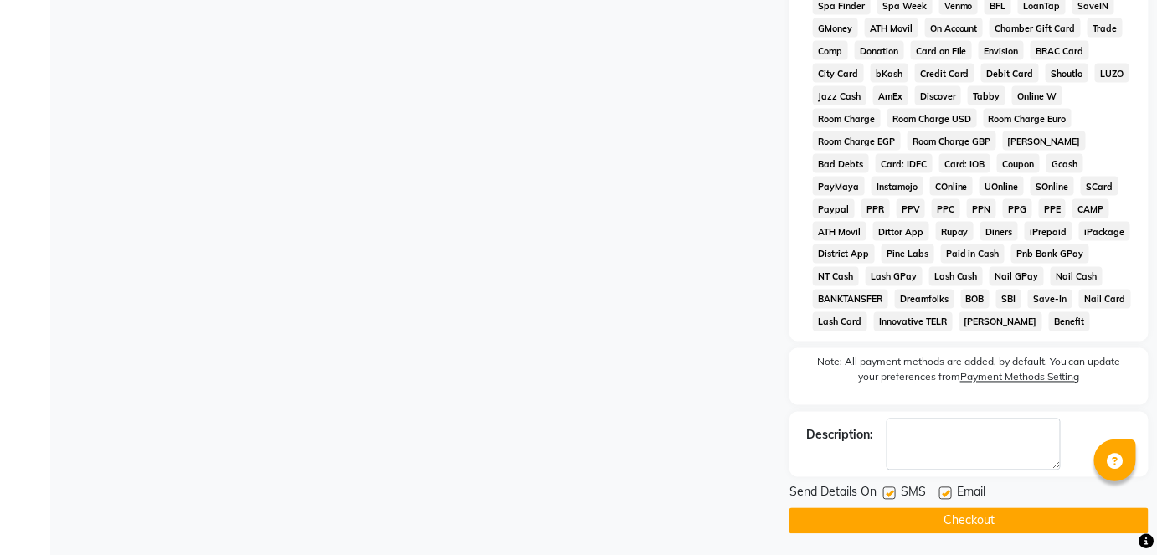
click at [895, 494] on label at bounding box center [889, 493] width 13 height 13
click at [894, 494] on input "checkbox" at bounding box center [888, 494] width 11 height 11
checkbox input "false"
click at [902, 515] on button "Checkout" at bounding box center [968, 521] width 359 height 26
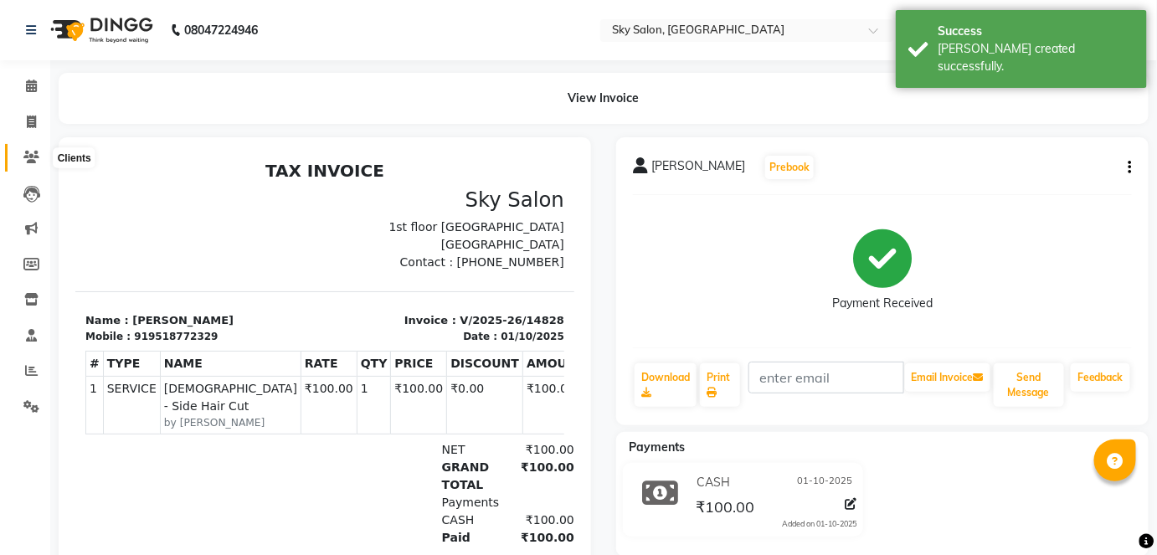
click at [38, 163] on icon at bounding box center [31, 157] width 16 height 13
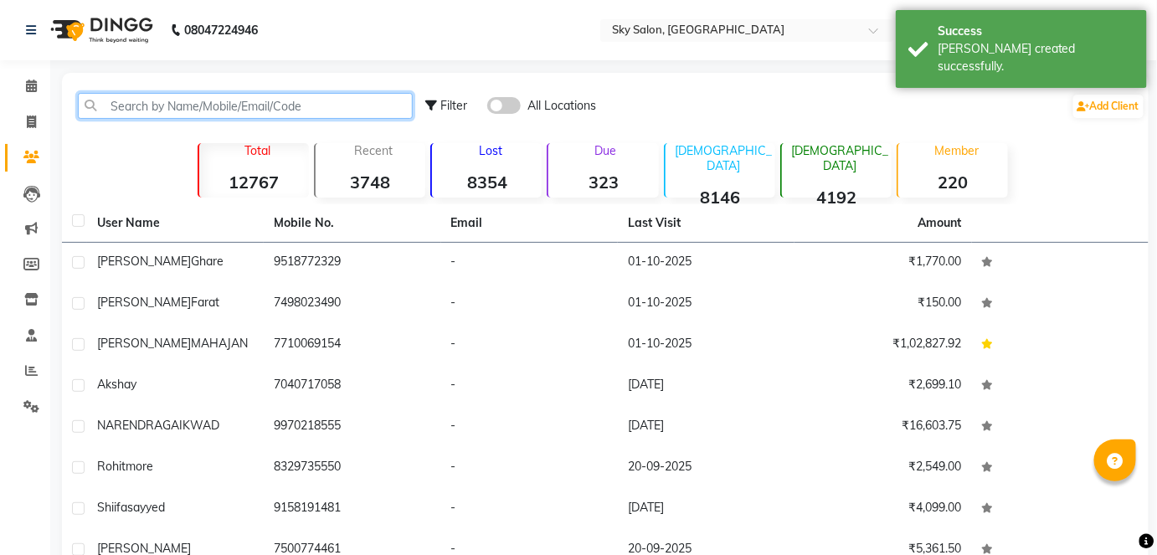
click at [203, 113] on input "text" at bounding box center [245, 106] width 335 height 26
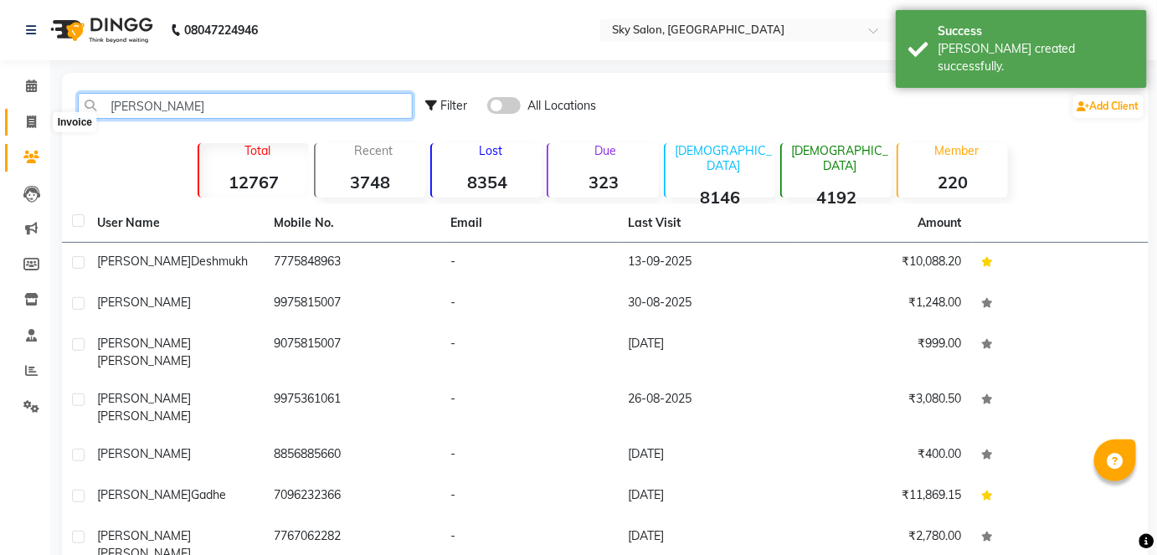
type input "shailesh"
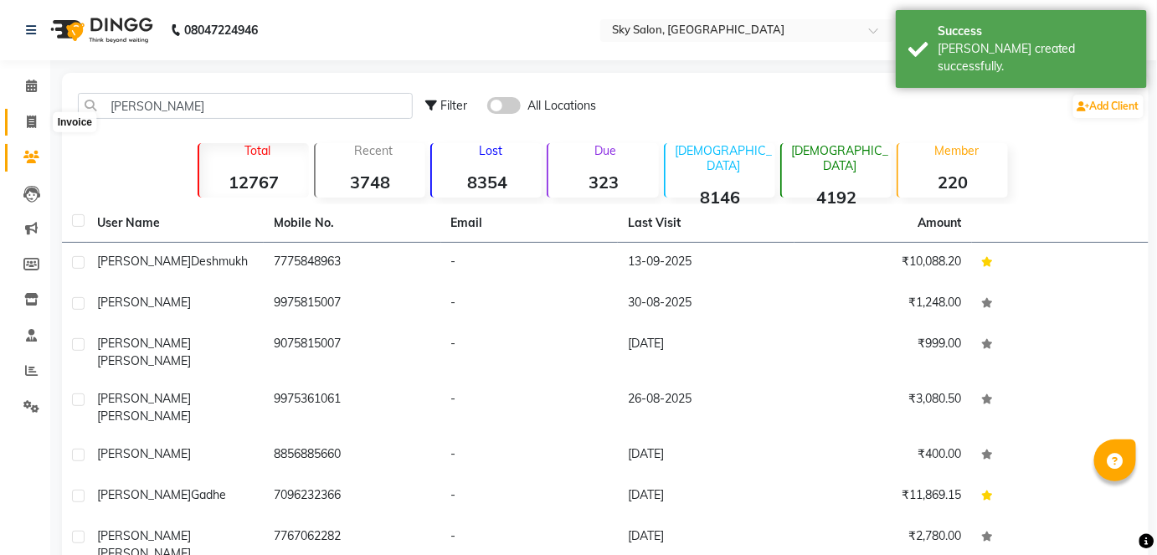
click at [24, 119] on span at bounding box center [31, 122] width 29 height 19
select select "service"
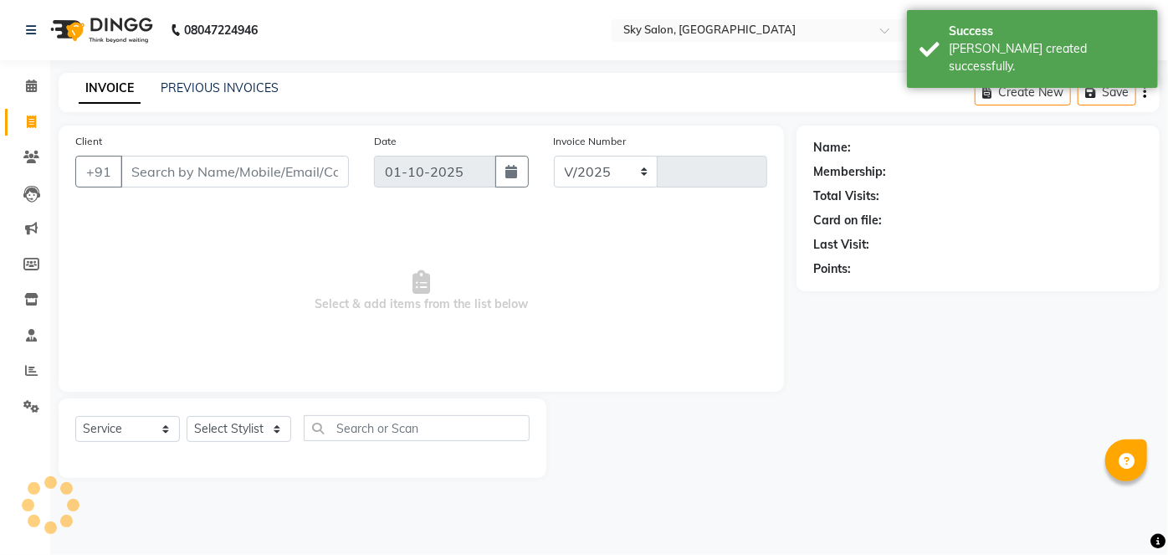
select select "3537"
type input "14829"
click at [274, 181] on input "Client" at bounding box center [235, 172] width 228 height 32
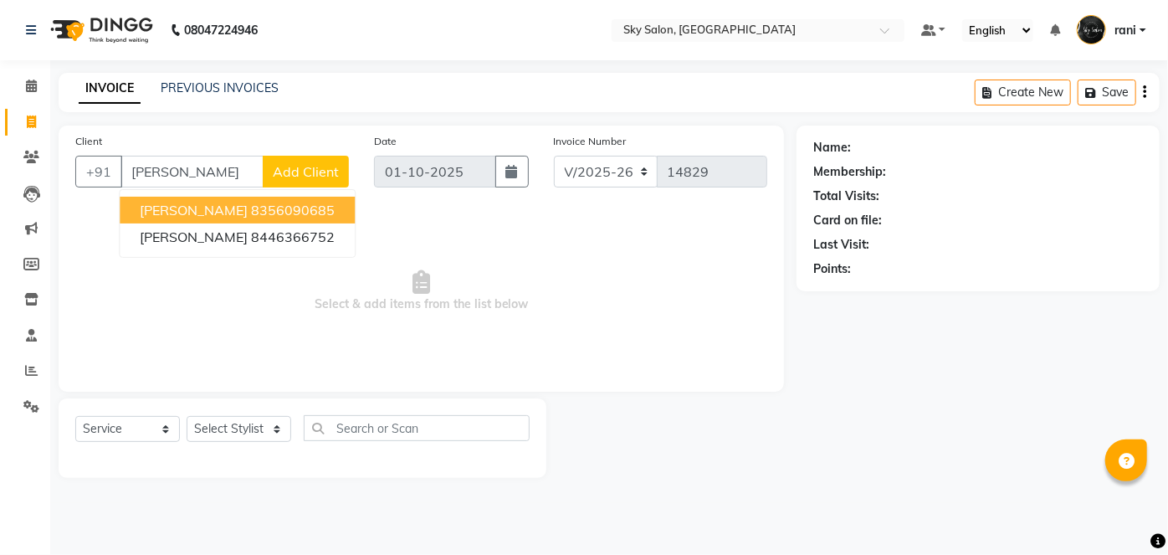
click at [251, 208] on ngb-highlight "8356090685" at bounding box center [293, 210] width 84 height 17
type input "8356090685"
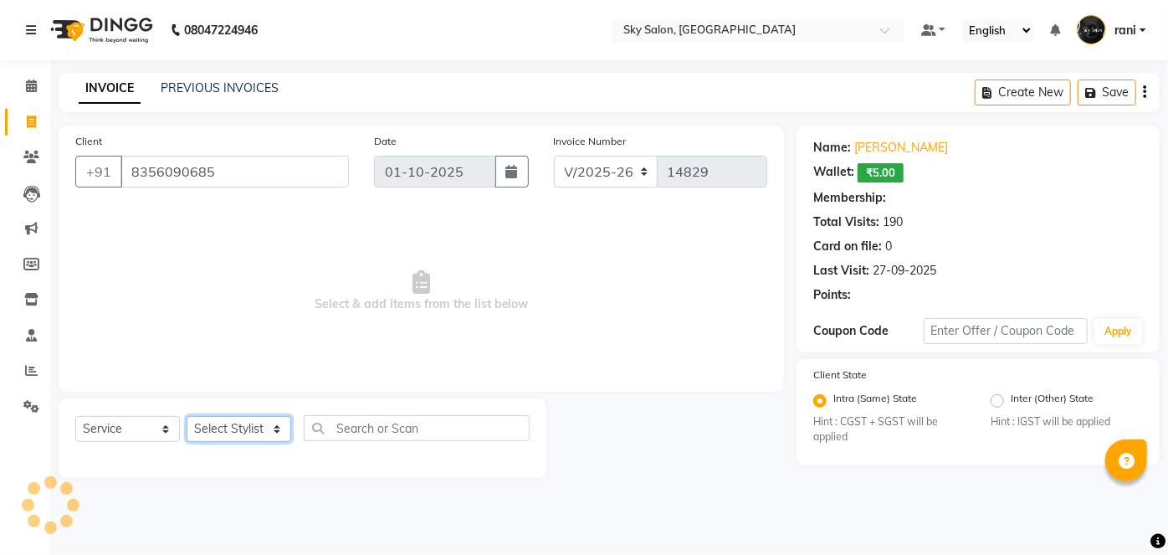
click at [254, 424] on select "Select Stylist afreen akshata aman saha ameer Anagha anisa arbaj azim bharti Bu…" at bounding box center [239, 429] width 105 height 26
select select "57500"
click at [187, 416] on select "Select Stylist afreen akshata aman saha ameer Anagha anisa arbaj azim bharti Bu…" at bounding box center [239, 429] width 105 height 26
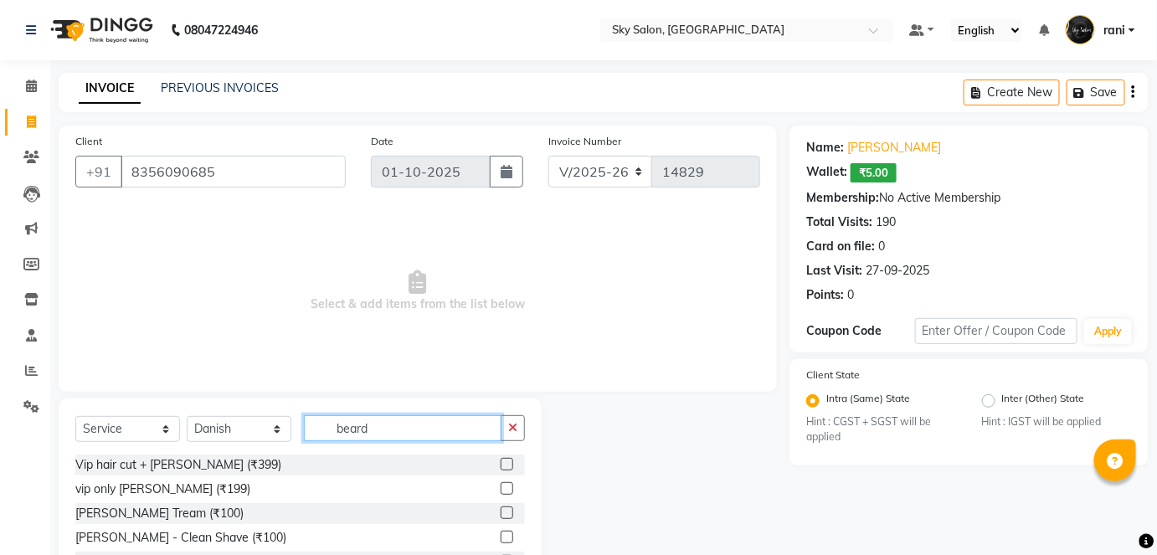
scroll to position [115, 0]
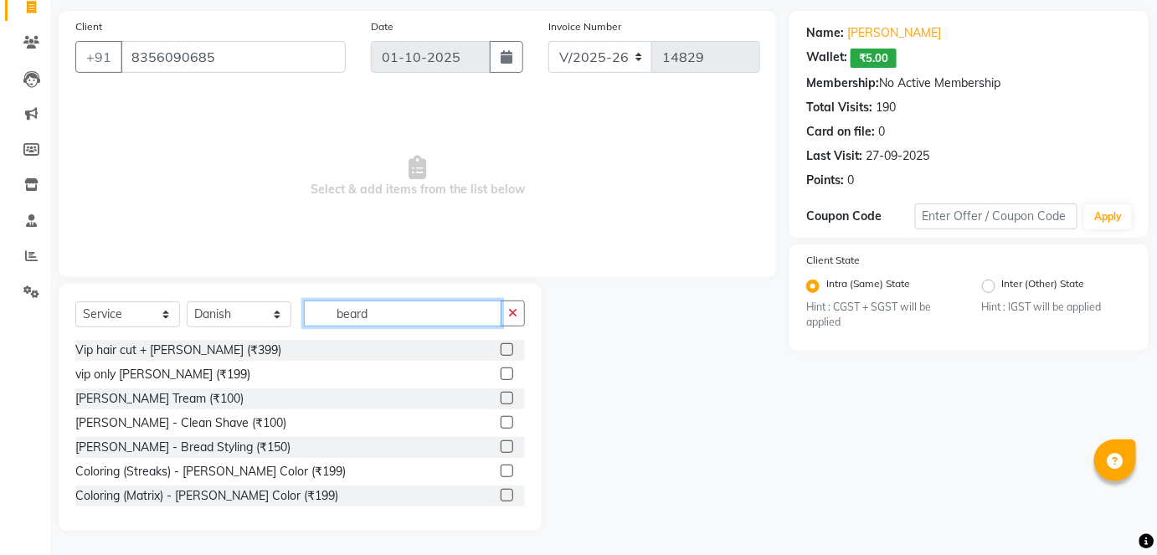
type input "beard"
click at [500, 395] on label at bounding box center [506, 398] width 13 height 13
click at [500, 395] on input "checkbox" at bounding box center [505, 398] width 11 height 11
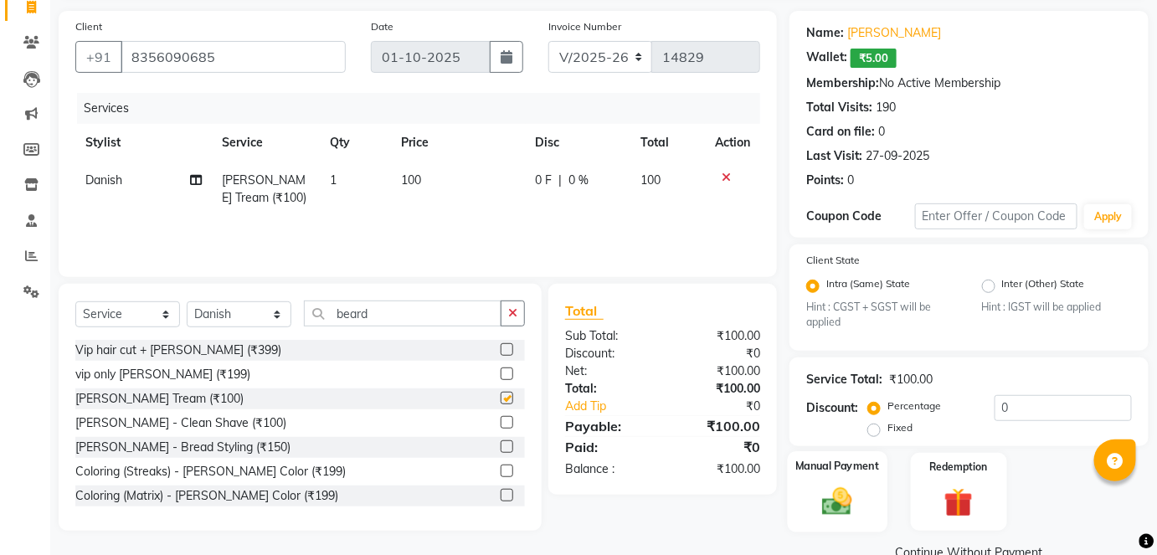
checkbox input "false"
click at [844, 495] on img at bounding box center [837, 502] width 49 height 34
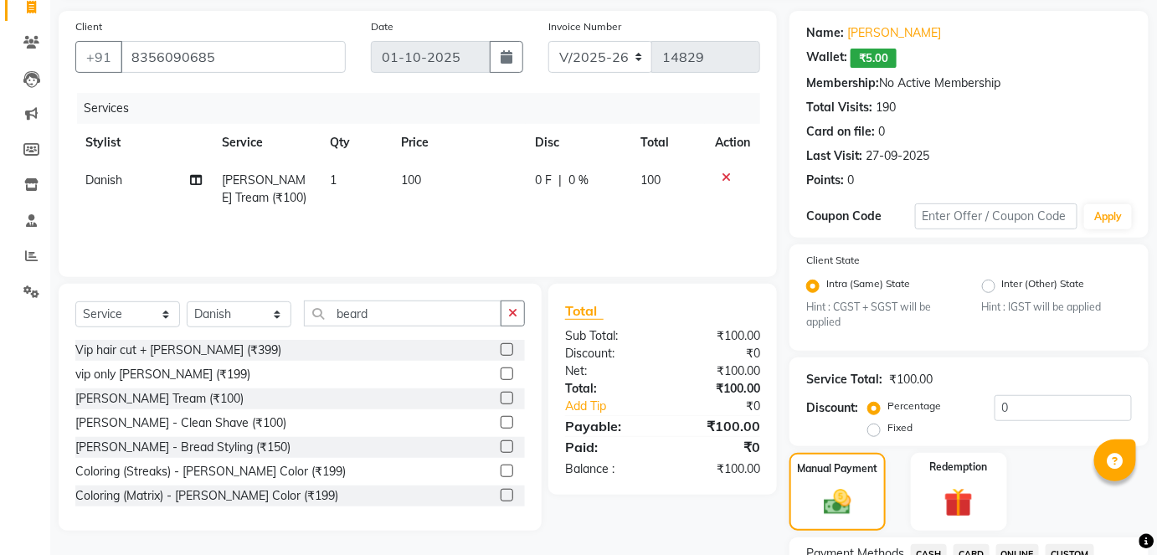
scroll to position [229, 0]
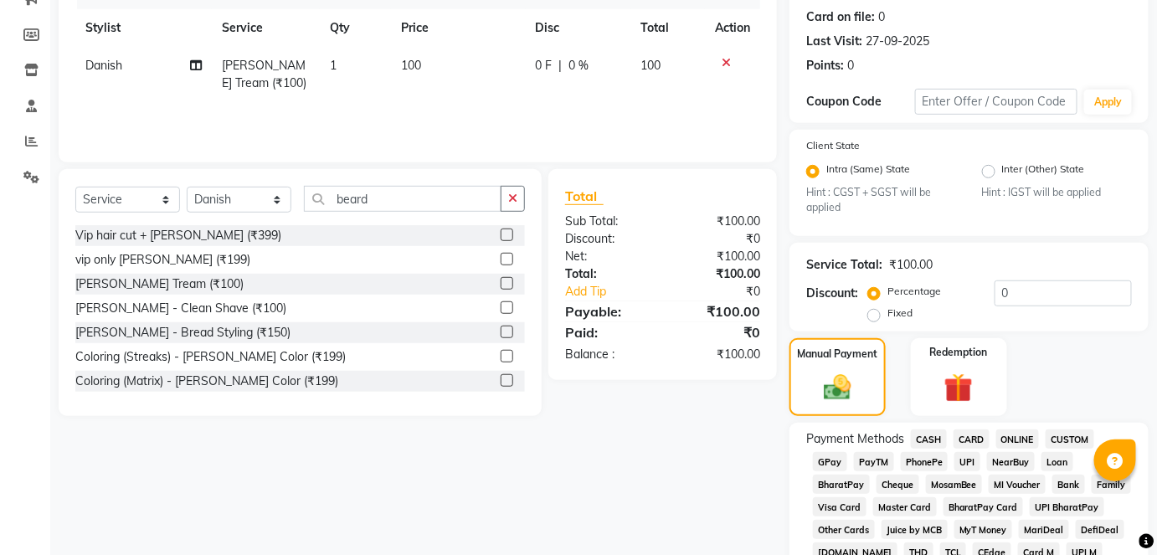
click at [931, 439] on span "CASH" at bounding box center [929, 438] width 36 height 19
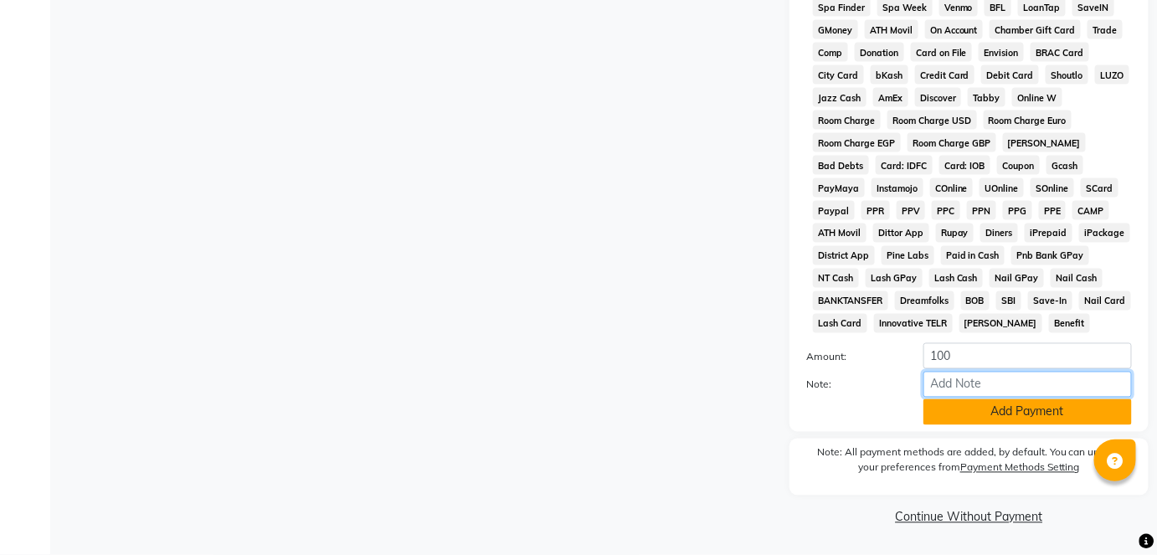
drag, startPoint x: 966, startPoint y: 397, endPoint x: 962, endPoint y: 413, distance: 16.4
click at [962, 413] on div "Amount: 100 Note: Add Payment" at bounding box center [969, 384] width 326 height 82
click at [962, 413] on button "Add Payment" at bounding box center [1027, 412] width 208 height 26
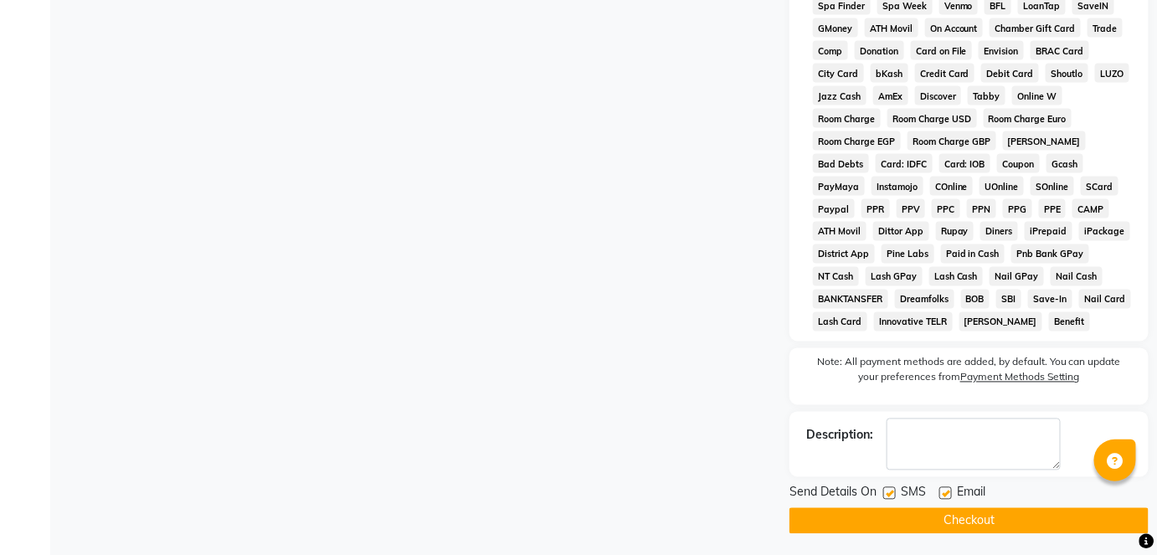
click at [894, 492] on label at bounding box center [889, 493] width 13 height 13
click at [894, 492] on input "checkbox" at bounding box center [888, 494] width 11 height 11
checkbox input "false"
click at [937, 496] on div "SMS" at bounding box center [911, 494] width 56 height 21
click at [945, 497] on label at bounding box center [945, 493] width 13 height 13
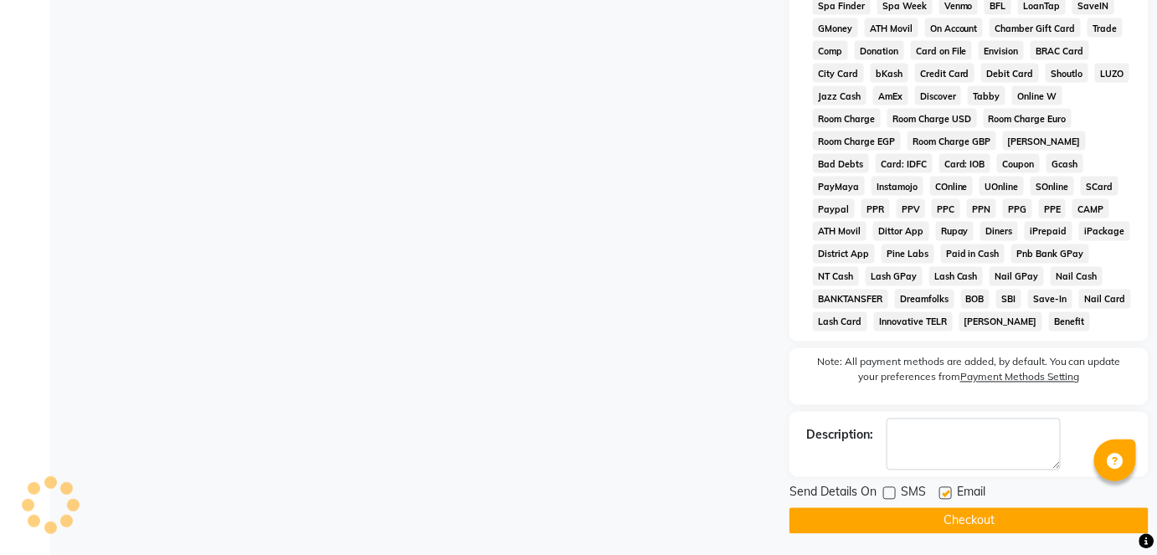
click at [945, 497] on input "checkbox" at bounding box center [944, 494] width 11 height 11
checkbox input "false"
click at [945, 508] on div "Send Details On SMS Email Checkout" at bounding box center [968, 509] width 359 height 50
click at [944, 514] on button "Checkout" at bounding box center [968, 521] width 359 height 26
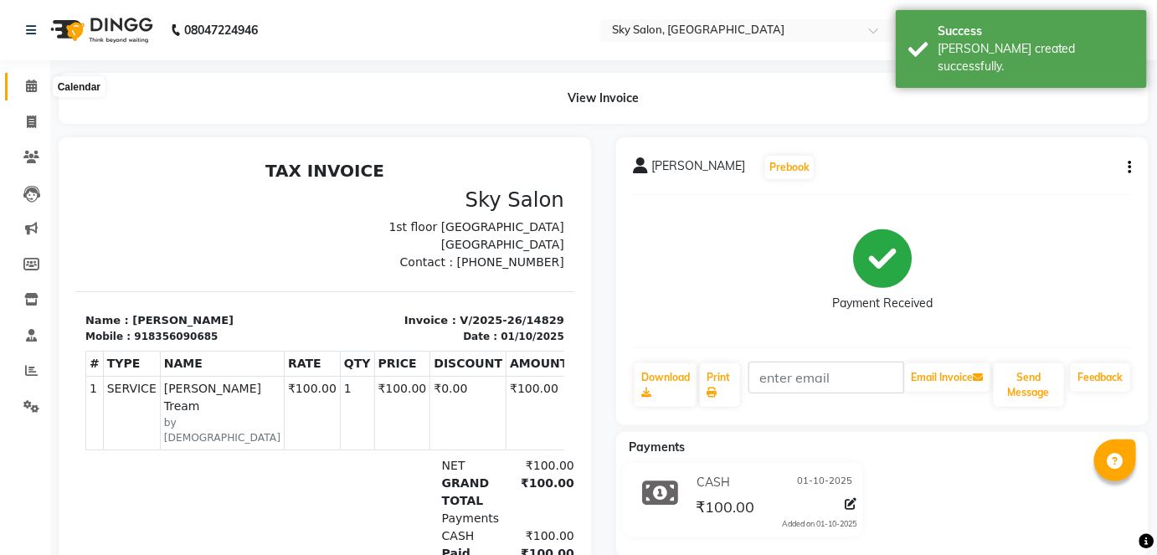
click at [33, 79] on span at bounding box center [31, 86] width 29 height 19
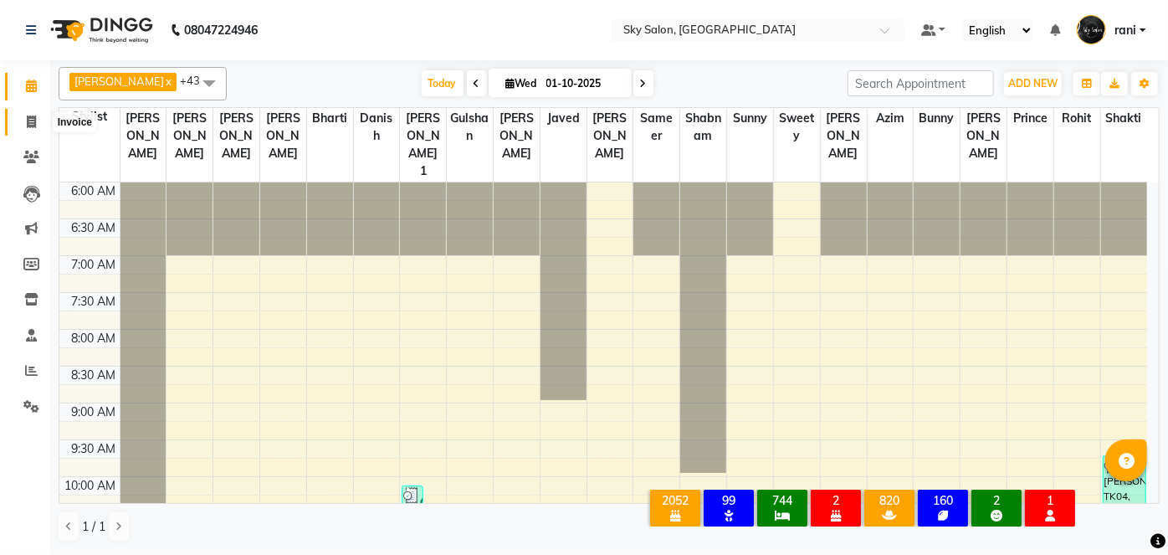
click at [33, 121] on icon at bounding box center [31, 121] width 9 height 13
select select "service"
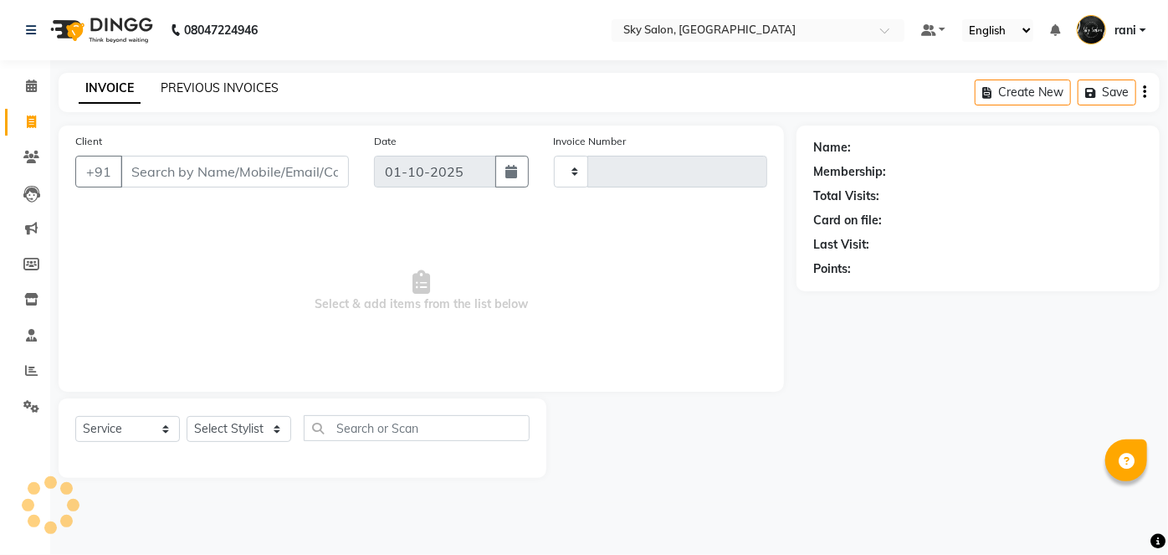
type input "14830"
select select "3537"
click at [236, 94] on link "PREVIOUS INVOICES" at bounding box center [220, 87] width 118 height 15
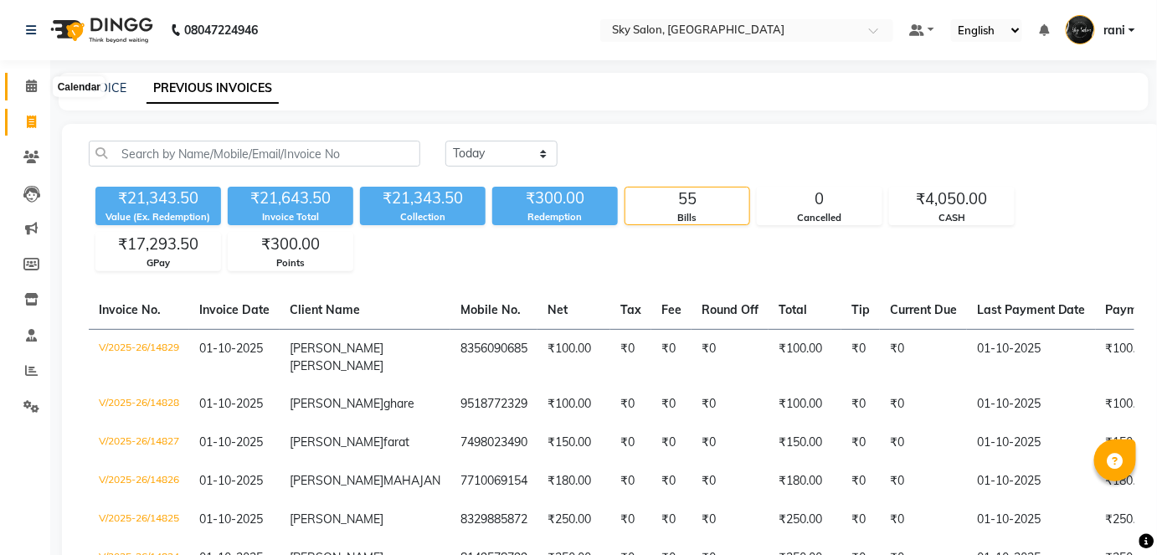
click at [28, 85] on icon at bounding box center [31, 86] width 11 height 13
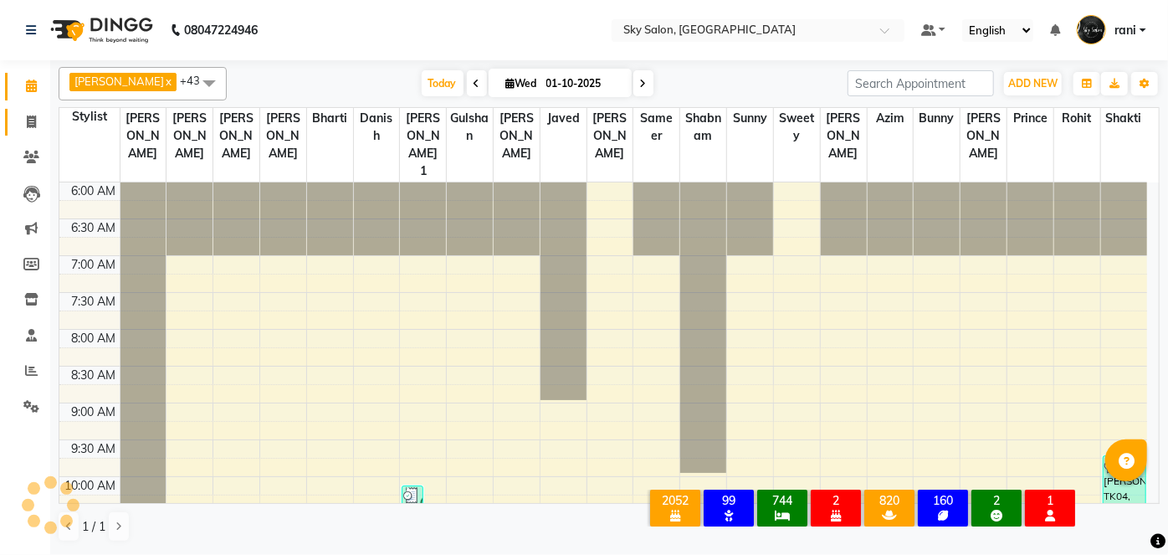
click at [29, 131] on link "Invoice" at bounding box center [25, 123] width 40 height 28
select select "service"
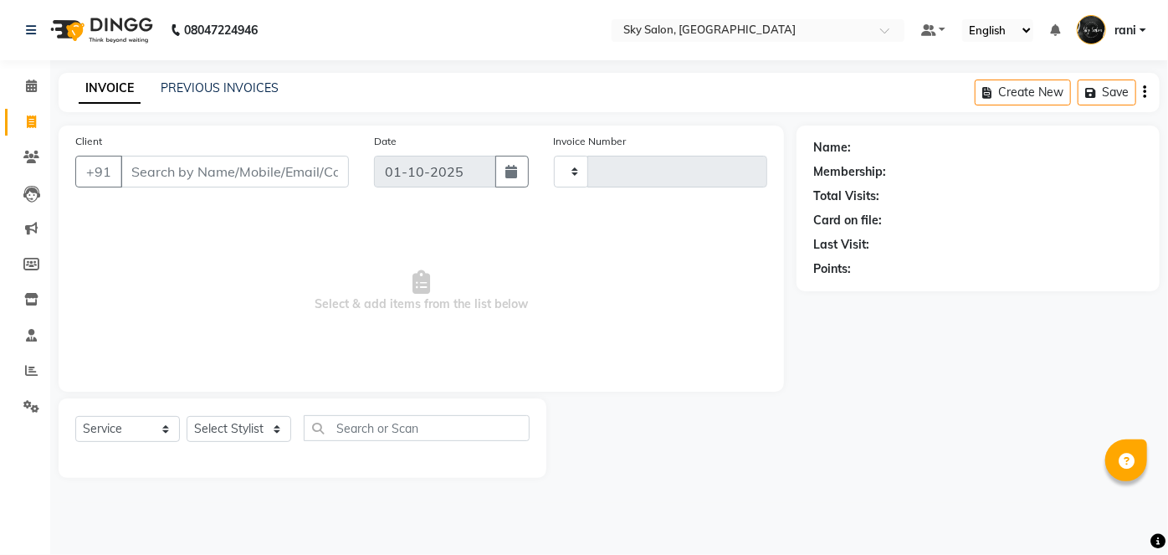
type input "14830"
select select "3537"
click at [205, 186] on input "Client" at bounding box center [235, 172] width 228 height 32
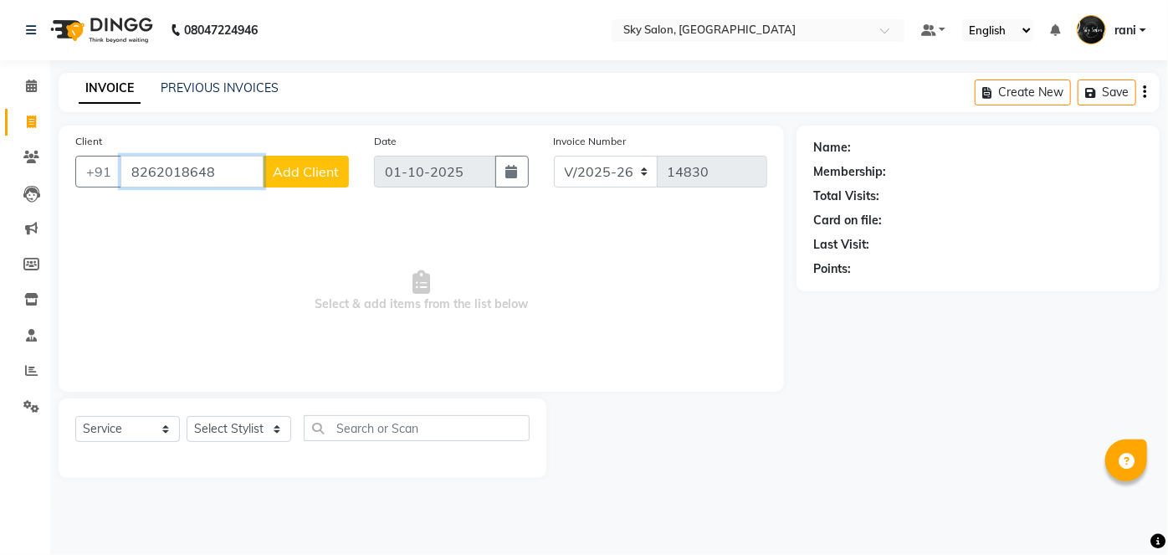
type input "8262018648"
click at [285, 172] on span "Add Client" at bounding box center [306, 171] width 66 height 17
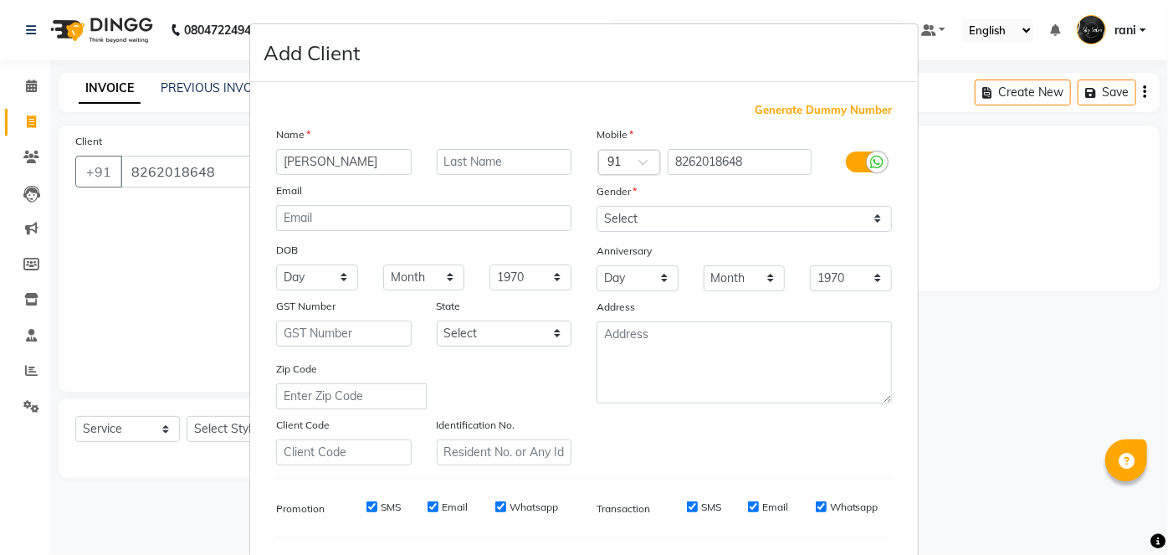
type input "tejaswini"
type input "kamble"
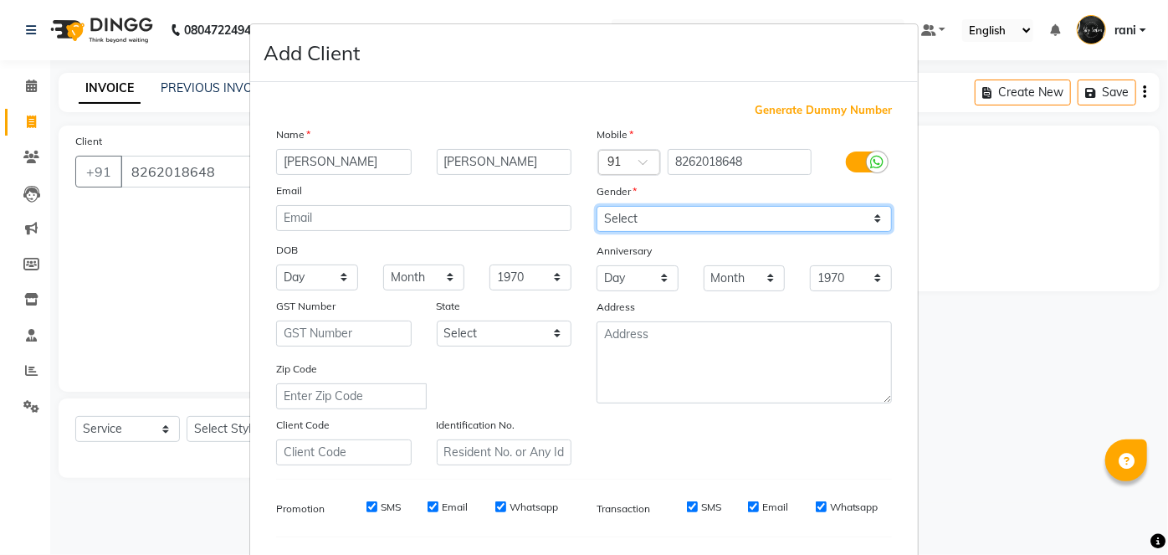
click at [617, 213] on select "Select Male Female Other Prefer Not To Say" at bounding box center [744, 219] width 295 height 26
select select "female"
click at [597, 206] on select "Select Male Female Other Prefer Not To Say" at bounding box center [744, 219] width 295 height 26
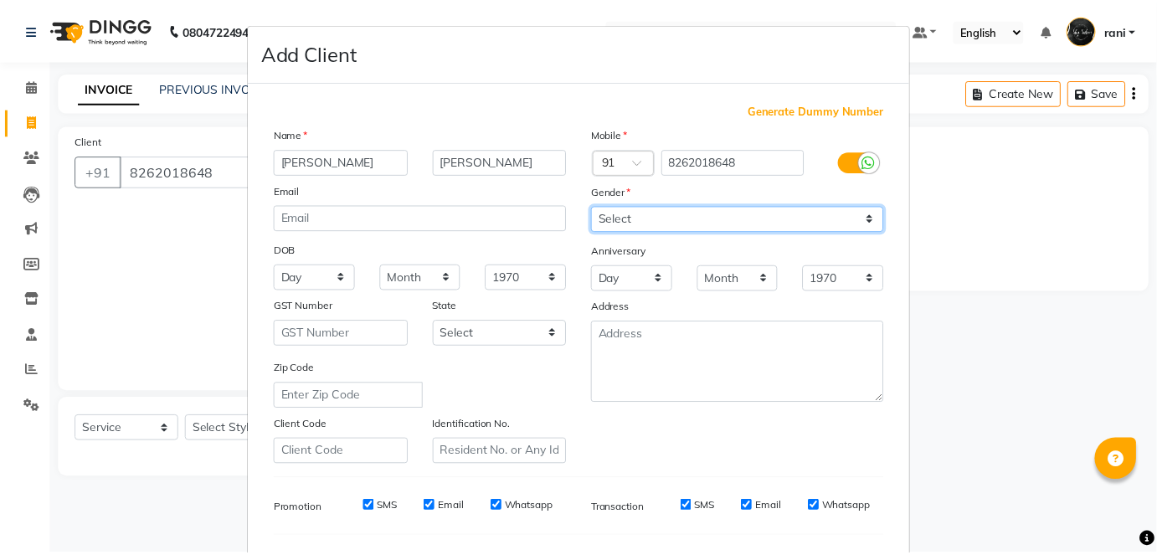
scroll to position [216, 0]
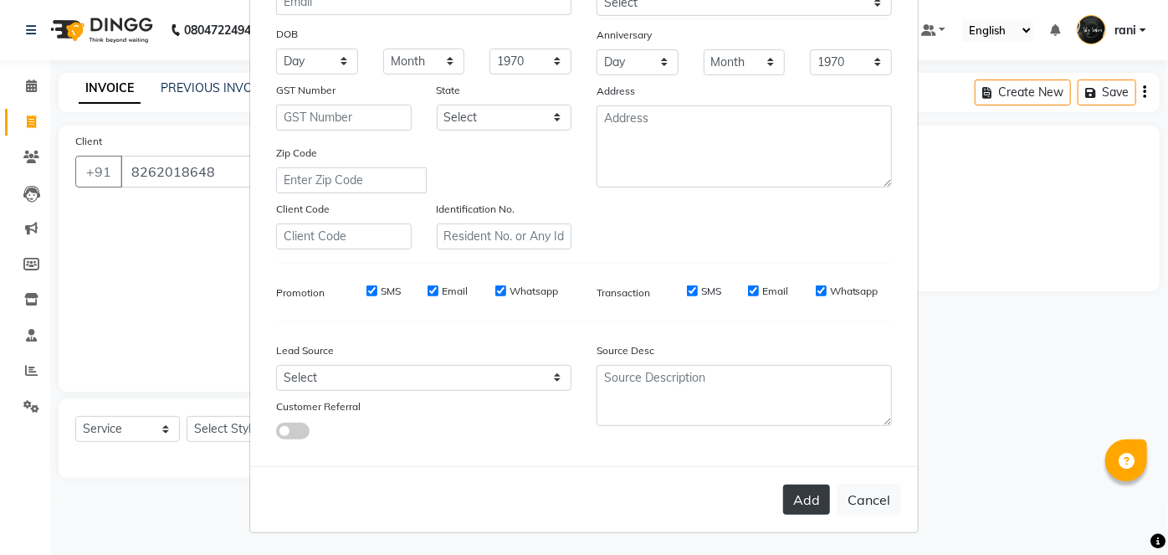
click at [790, 503] on button "Add" at bounding box center [806, 500] width 47 height 30
select select
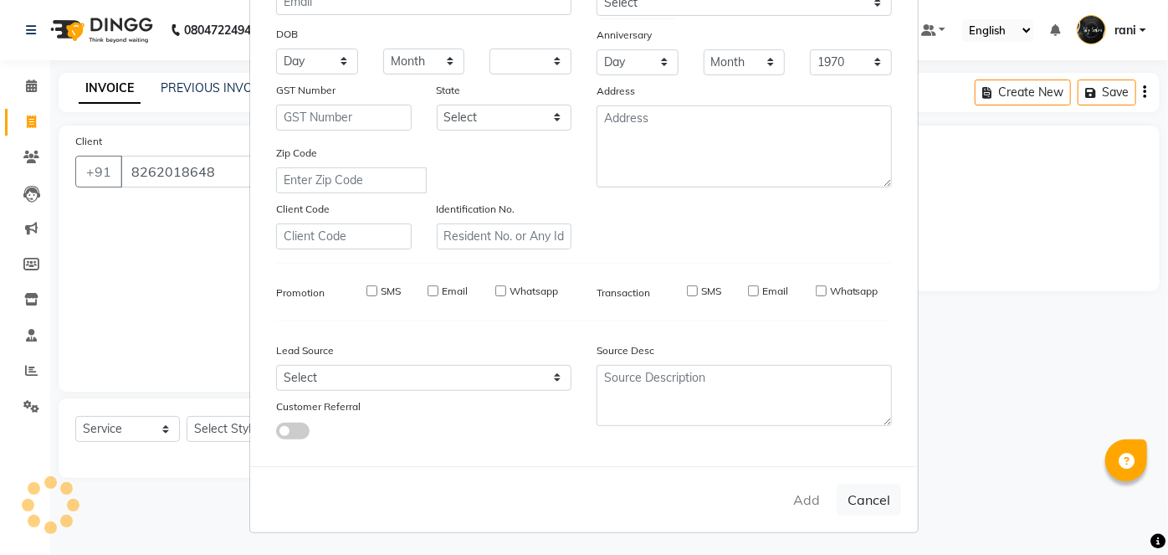
select select
checkbox input "false"
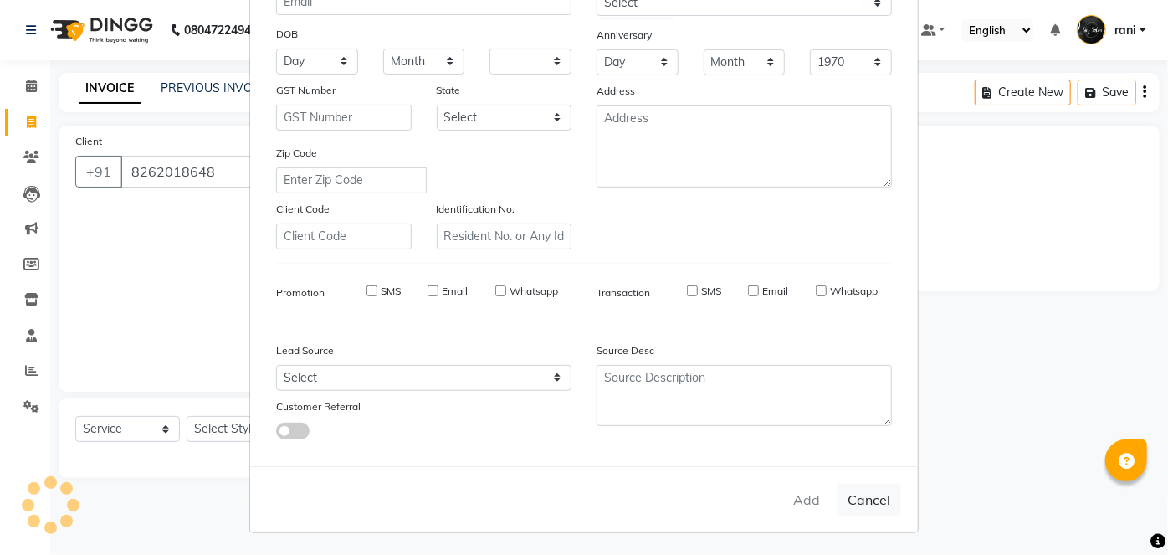
checkbox input "false"
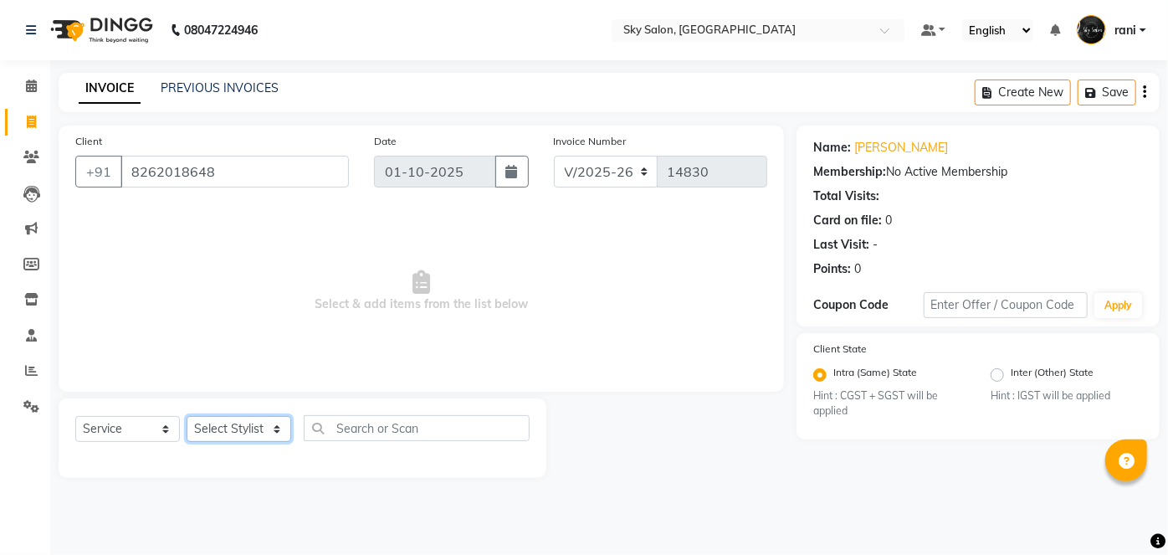
click at [276, 429] on select "Select Stylist afreen akshata aman saha ameer Anagha anisa arbaj azim bharti Bu…" at bounding box center [239, 429] width 105 height 26
select select "43489"
click at [187, 416] on select "Select Stylist afreen akshata aman saha ameer Anagha anisa arbaj azim bharti Bu…" at bounding box center [239, 429] width 105 height 26
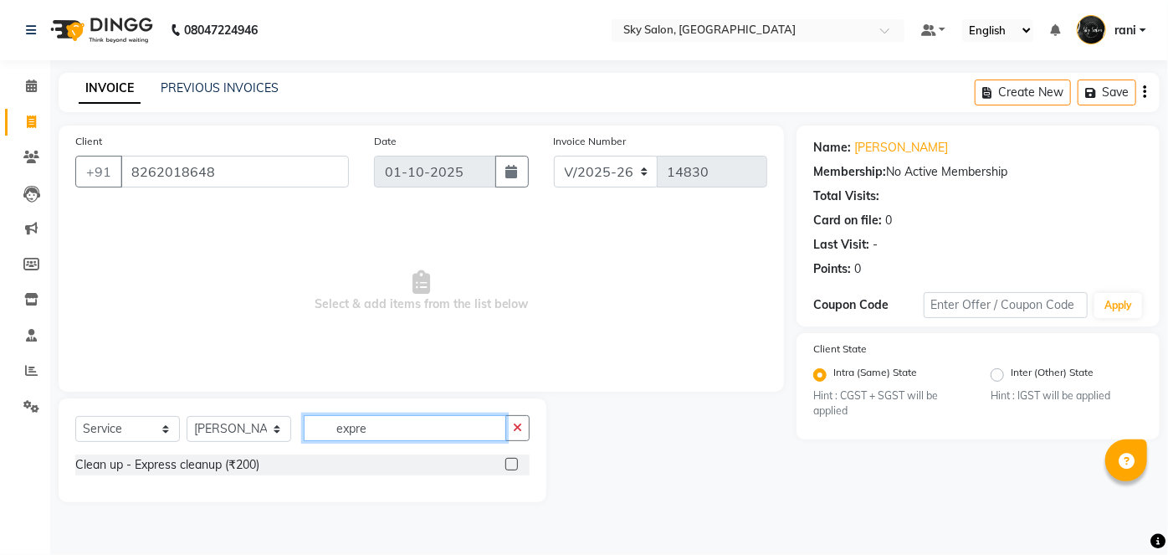
type input "expre"
click at [513, 460] on label at bounding box center [511, 464] width 13 height 13
click at [513, 460] on input "checkbox" at bounding box center [510, 464] width 11 height 11
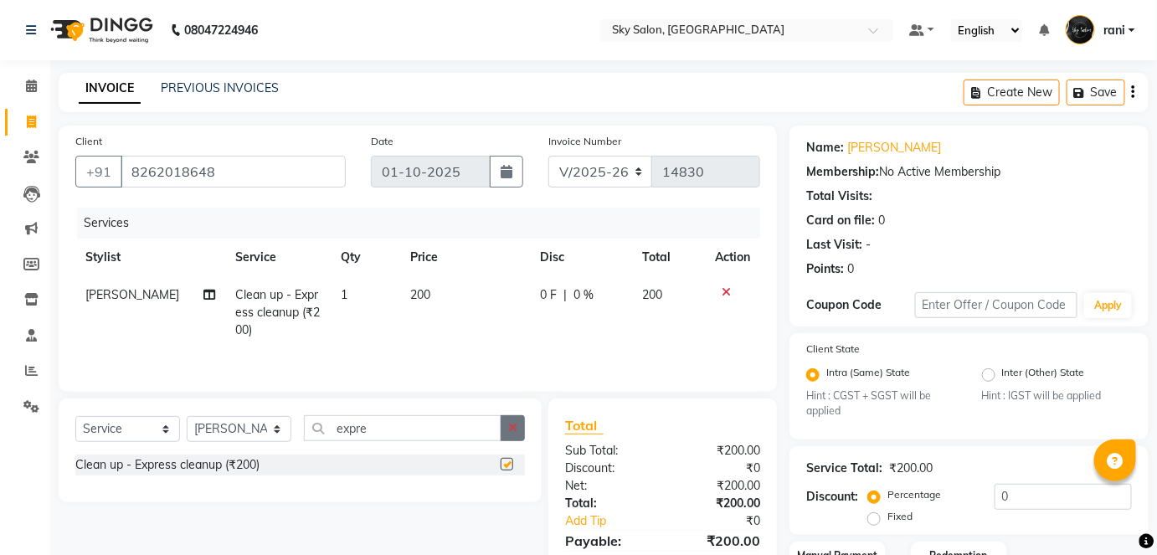
checkbox input "false"
click at [513, 436] on button "button" at bounding box center [512, 428] width 24 height 26
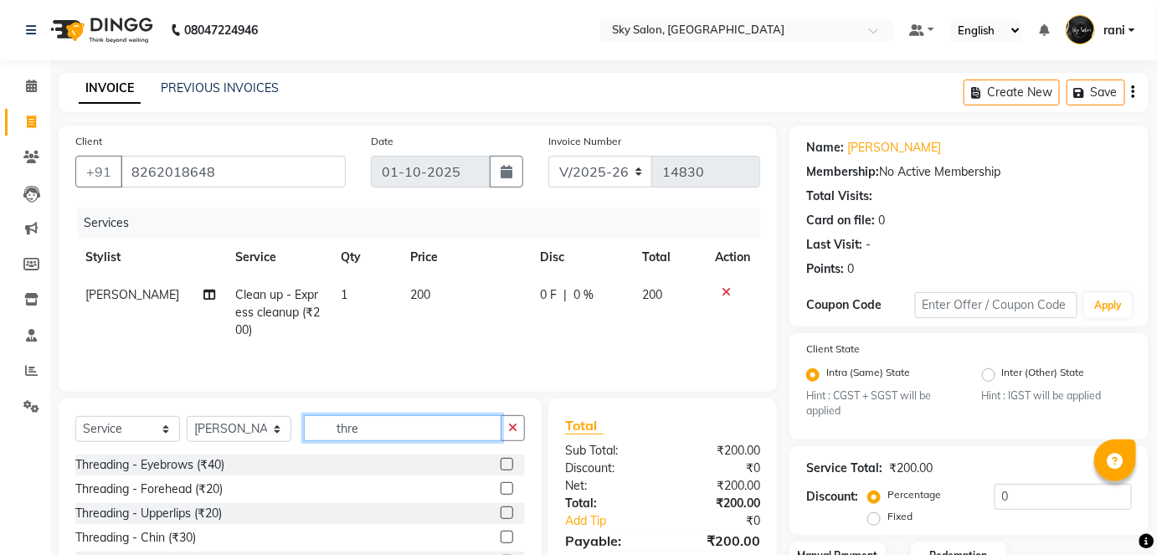
scroll to position [123, 0]
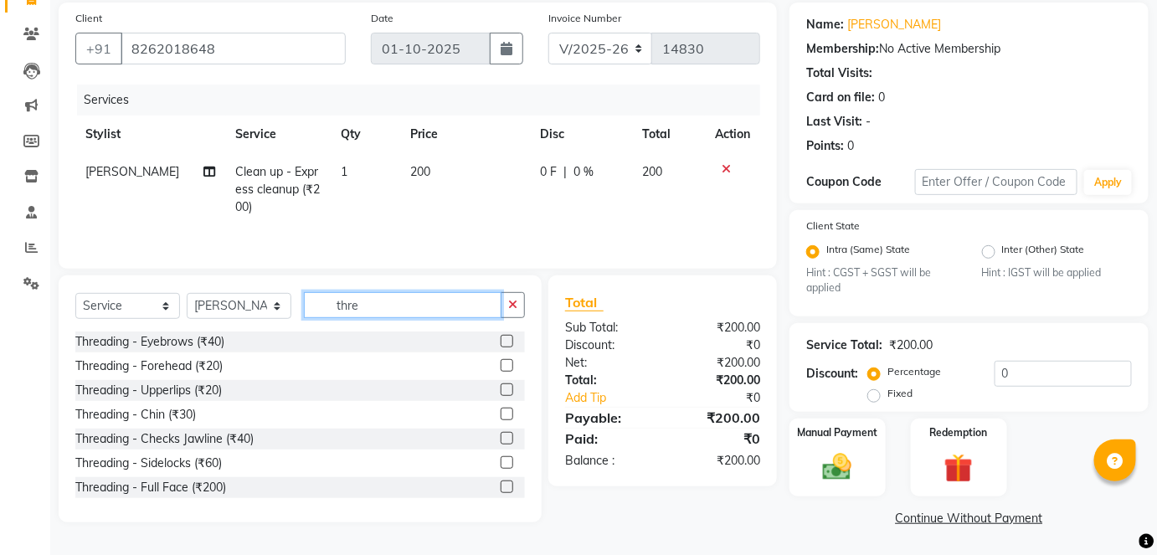
type input "thre"
click at [500, 337] on label at bounding box center [506, 341] width 13 height 13
click at [500, 337] on input "checkbox" at bounding box center [505, 341] width 11 height 11
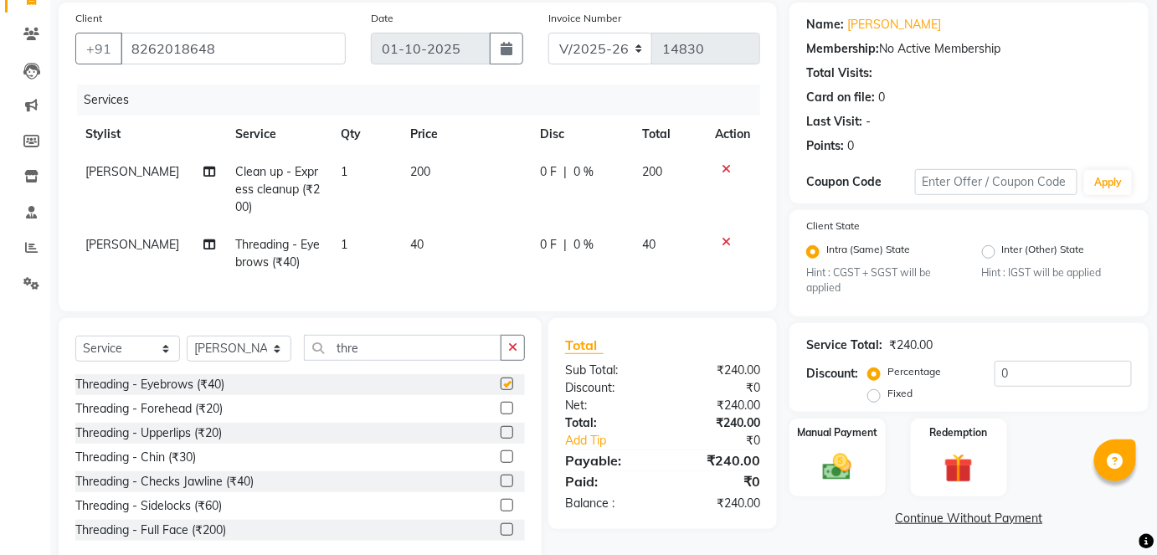
checkbox input "false"
click at [500, 439] on label at bounding box center [506, 432] width 13 height 13
click at [500, 439] on input "checkbox" at bounding box center [505, 433] width 11 height 11
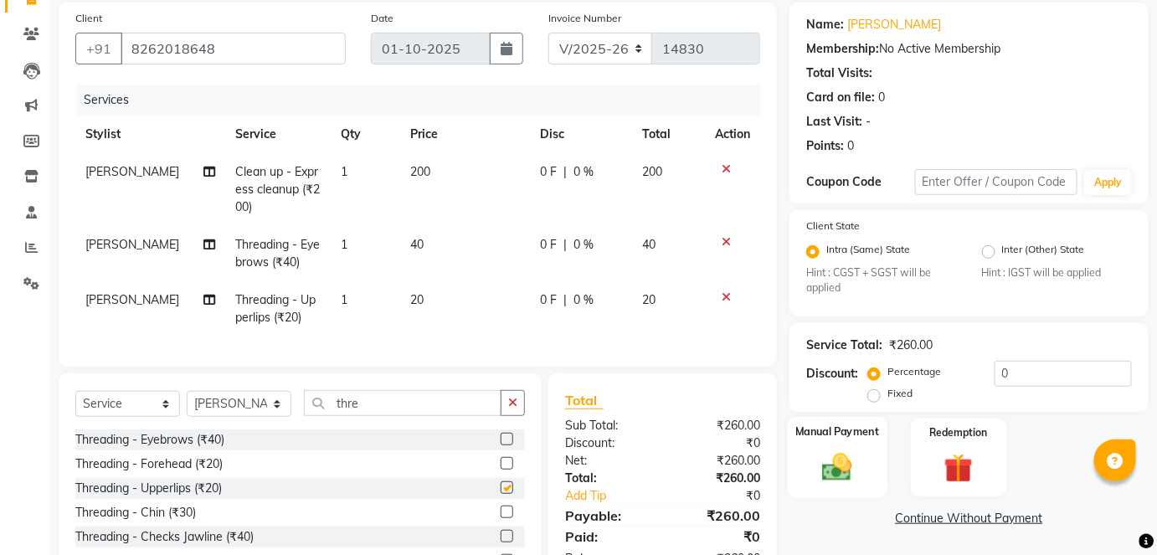
checkbox input "false"
click at [840, 449] on div "Manual Payment" at bounding box center [837, 457] width 100 height 81
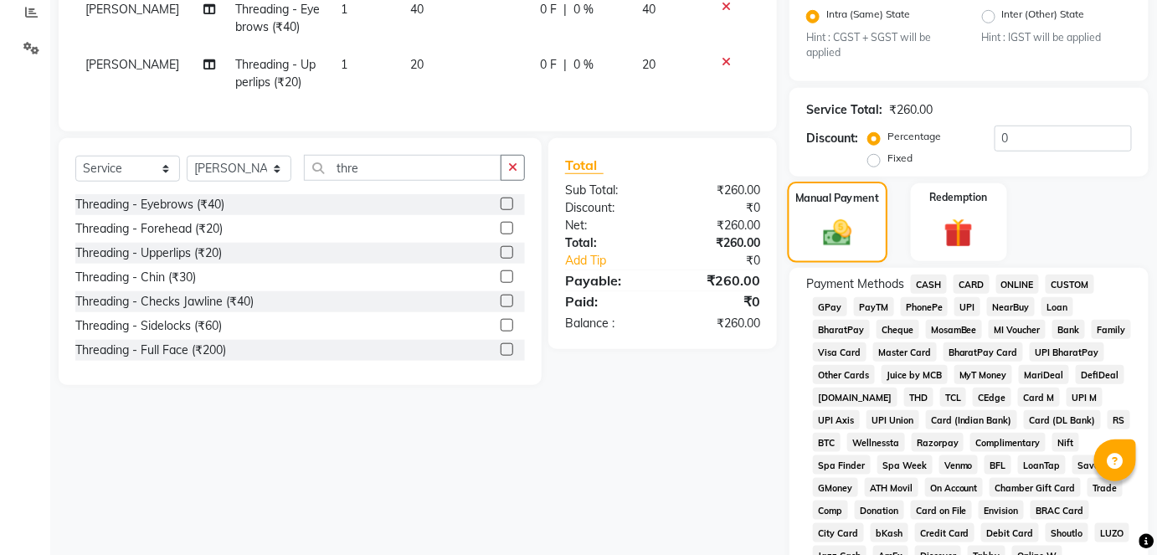
scroll to position [360, 0]
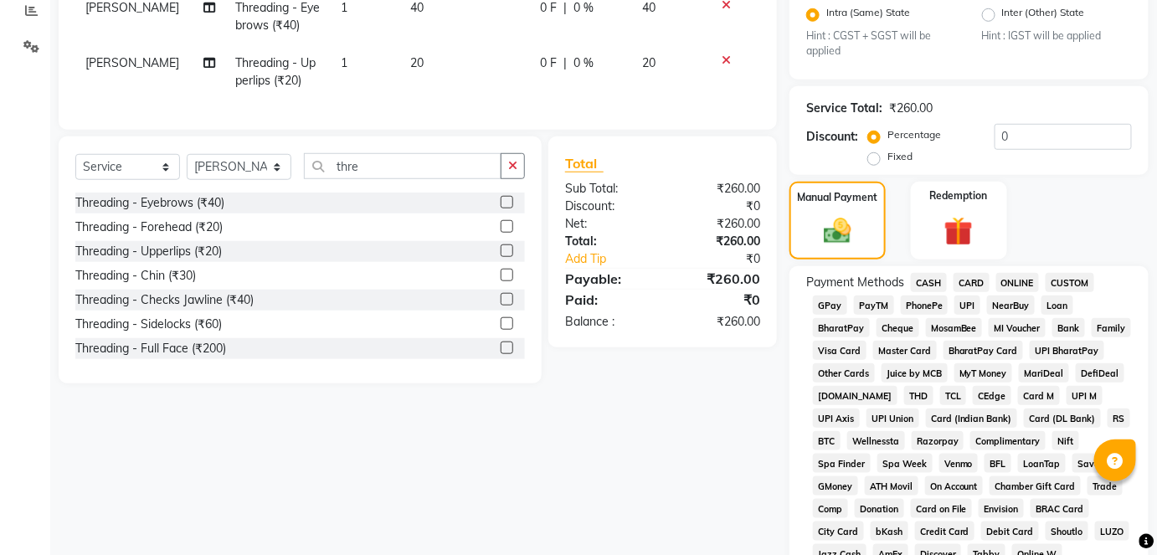
click at [819, 310] on span "GPay" at bounding box center [830, 304] width 34 height 19
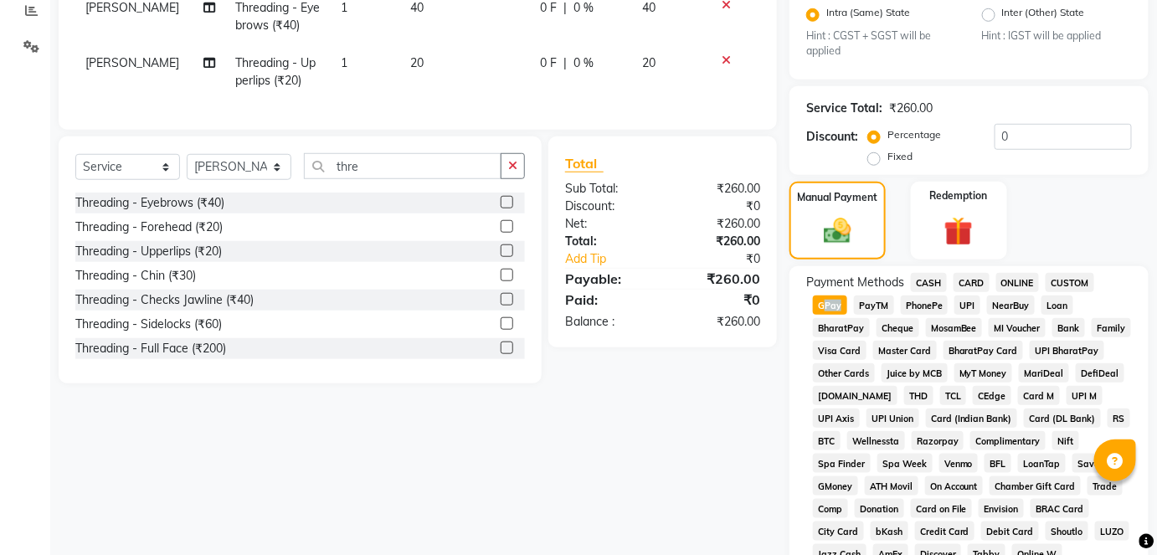
scroll to position [818, 0]
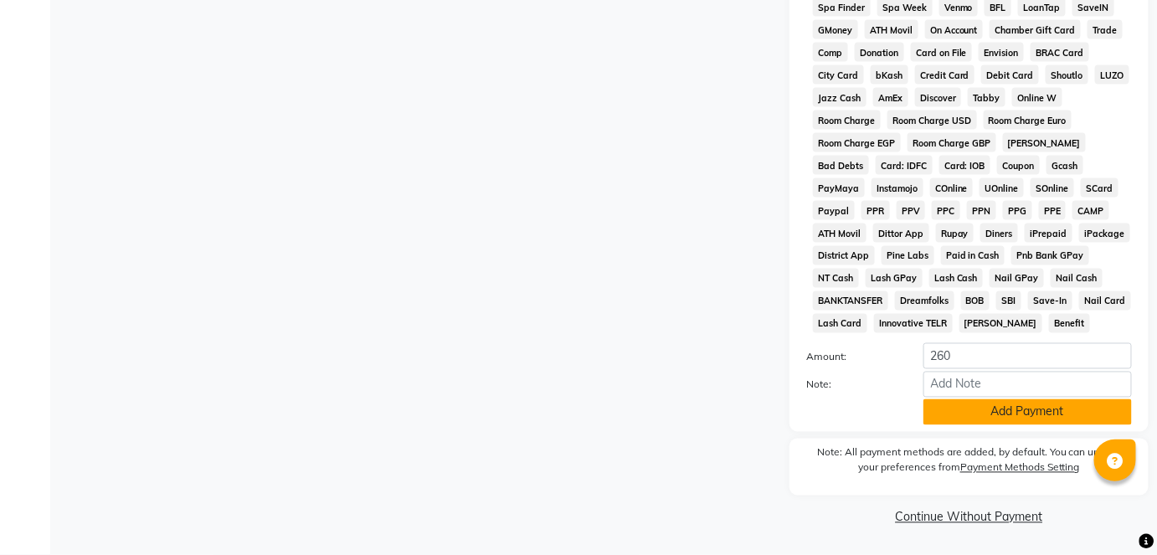
click at [980, 403] on button "Add Payment" at bounding box center [1027, 412] width 208 height 26
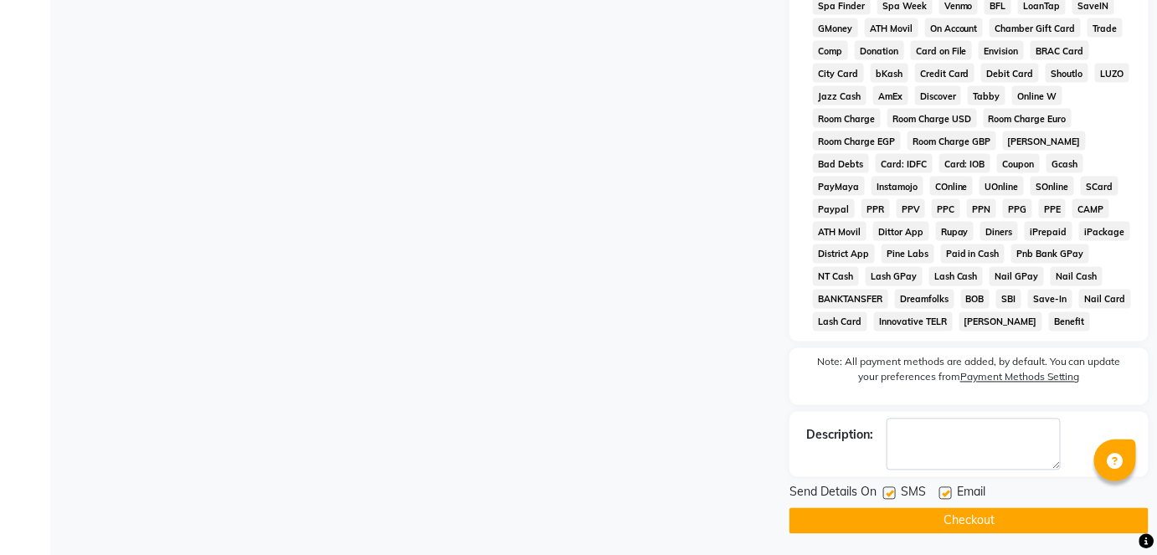
click at [891, 491] on label at bounding box center [889, 493] width 13 height 13
click at [891, 491] on input "checkbox" at bounding box center [888, 494] width 11 height 11
checkbox input "false"
click at [917, 523] on button "Checkout" at bounding box center [968, 521] width 359 height 26
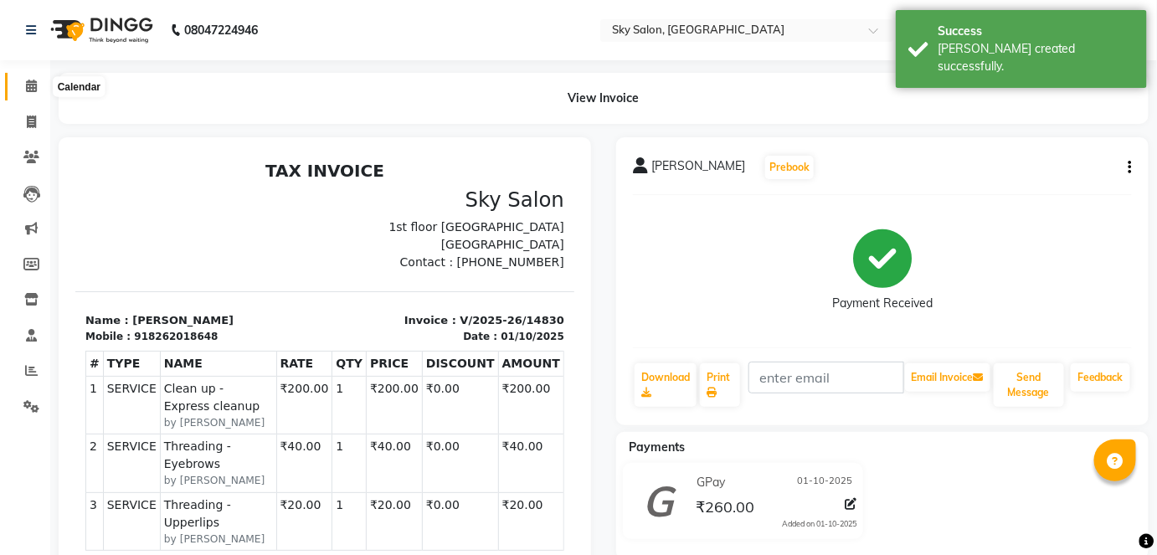
click at [33, 81] on icon at bounding box center [31, 86] width 11 height 13
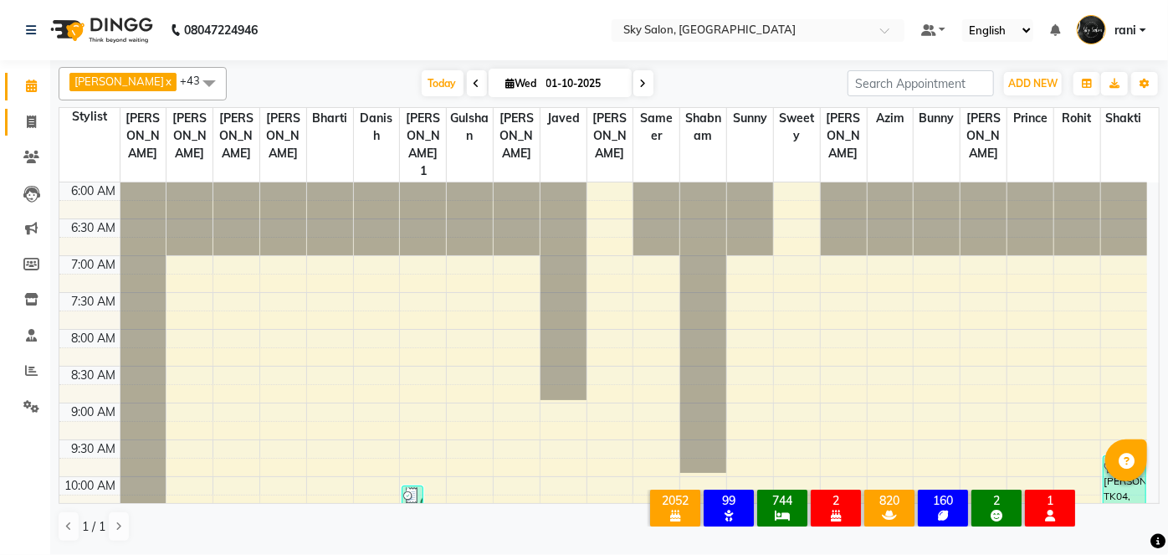
click at [28, 135] on link "Invoice" at bounding box center [25, 123] width 40 height 28
select select "service"
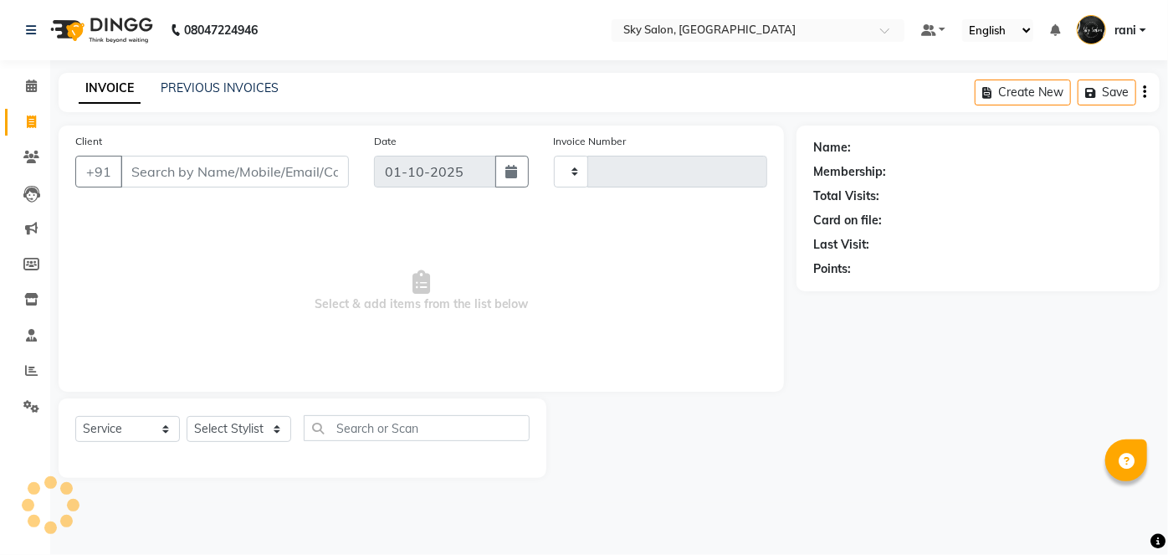
type input "14831"
select select "3537"
click at [211, 92] on link "PREVIOUS INVOICES" at bounding box center [220, 87] width 118 height 15
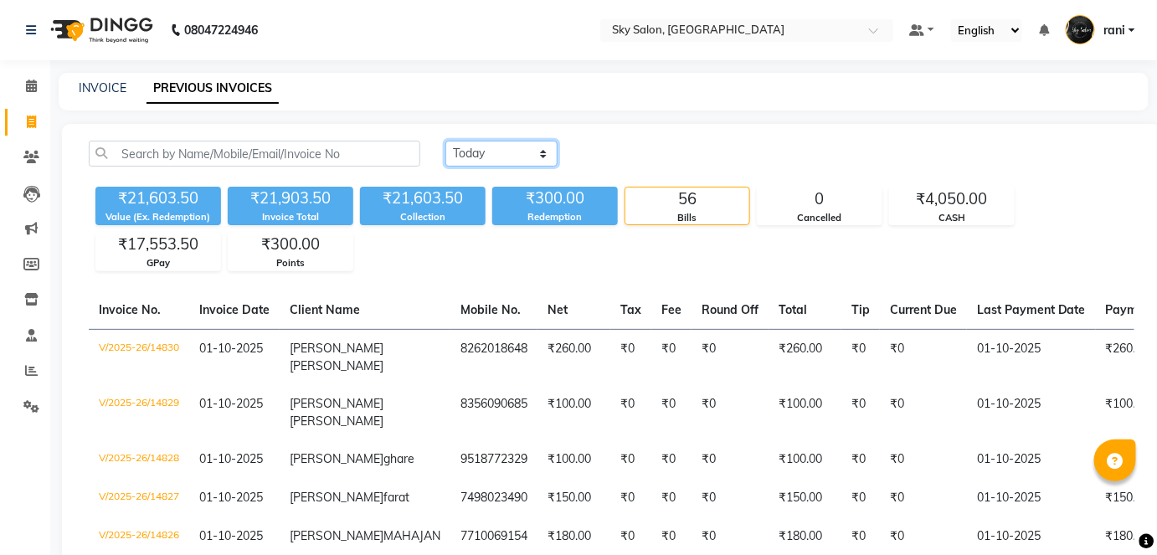
drag, startPoint x: 500, startPoint y: 151, endPoint x: 491, endPoint y: 193, distance: 42.7
click at [491, 193] on div "Today Yesterday Custom Range ₹21,603.50 Value (Ex. Redemption) ₹21,903.50 Invoi…" at bounding box center [611, 206] width 1065 height 131
select select "yesterday"
click at [445, 141] on select "Today Yesterday Custom Range" at bounding box center [501, 154] width 112 height 26
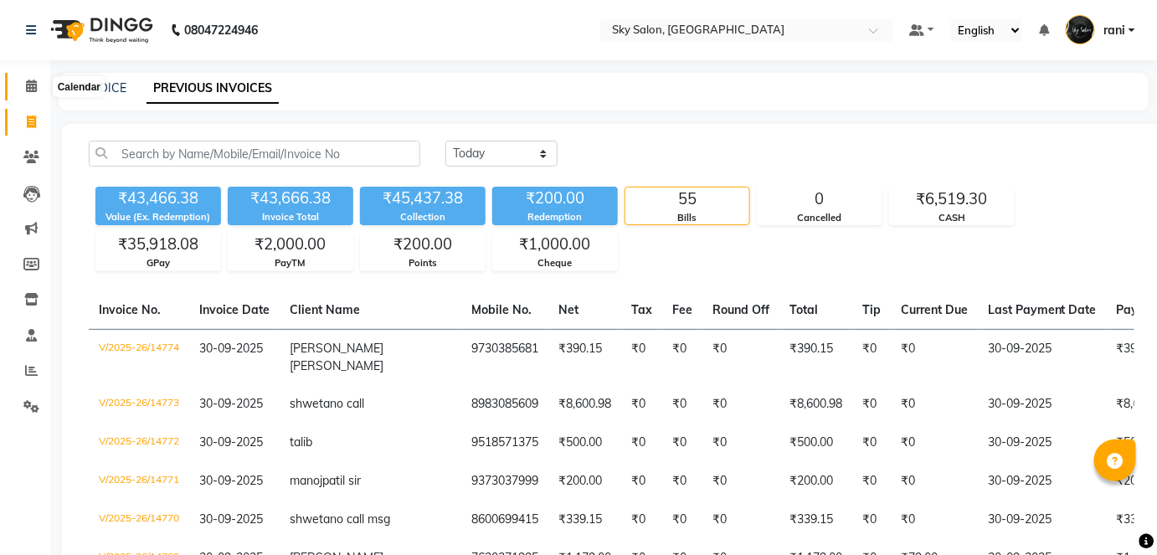
click at [42, 90] on span at bounding box center [31, 86] width 29 height 19
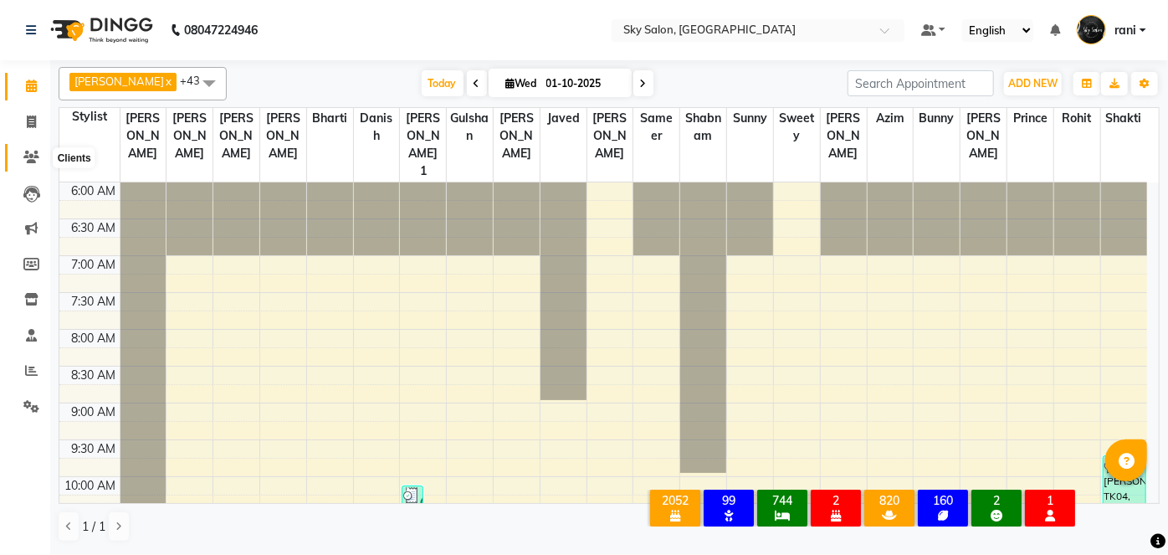
click at [33, 163] on icon at bounding box center [31, 157] width 16 height 13
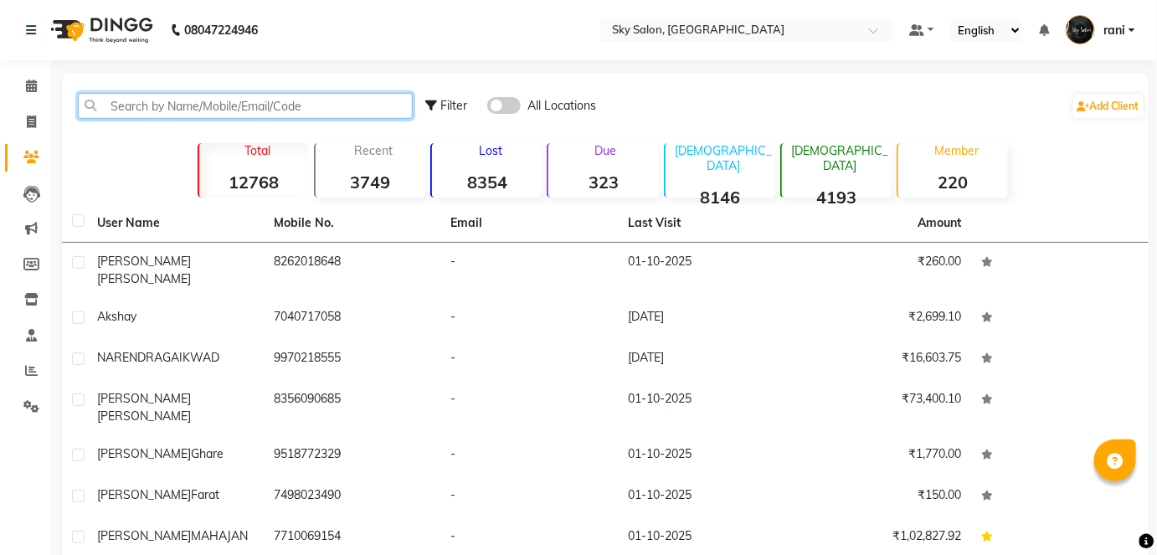
click at [162, 110] on input "text" at bounding box center [245, 106] width 335 height 26
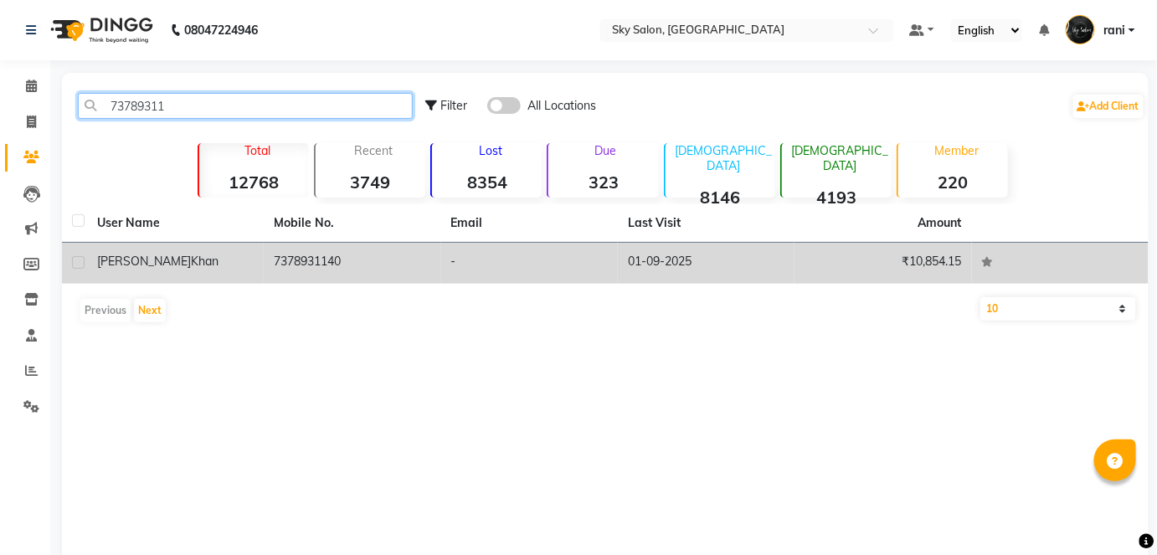
type input "73789311"
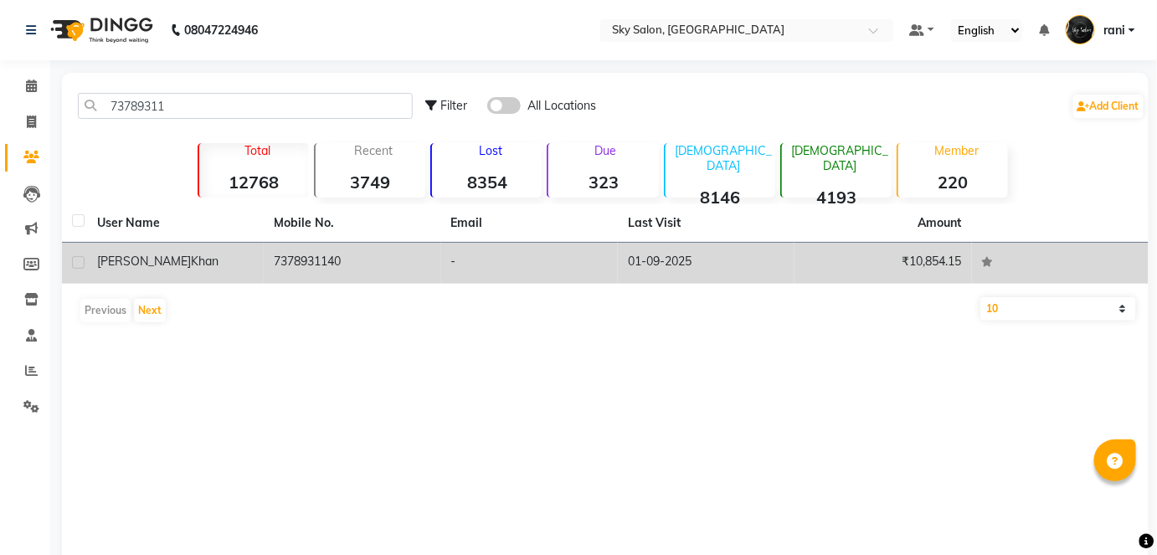
click at [280, 261] on td "7378931140" at bounding box center [352, 263] width 177 height 41
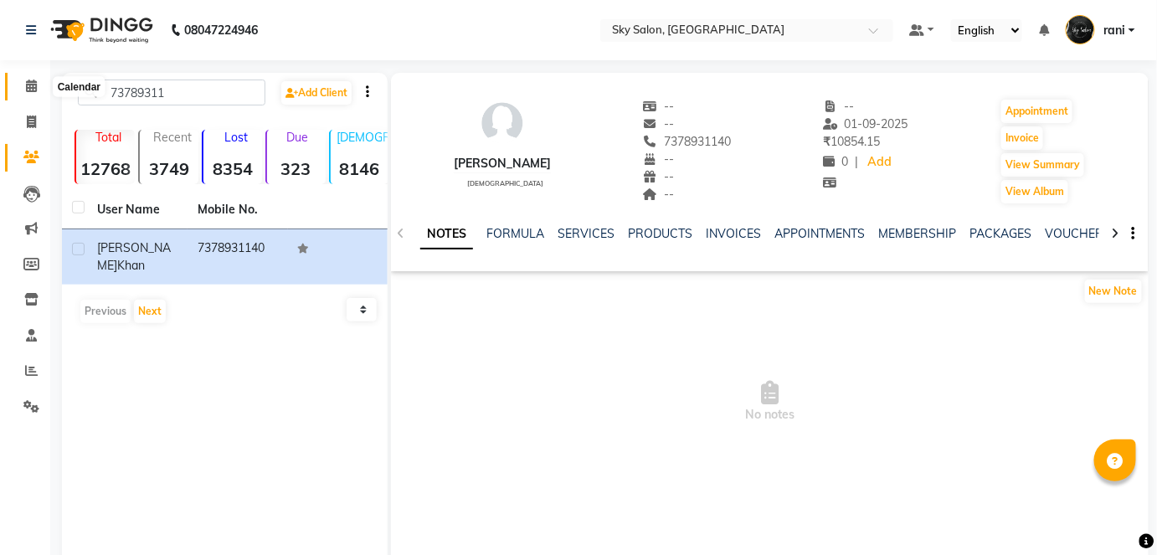
click at [19, 85] on span at bounding box center [31, 86] width 29 height 19
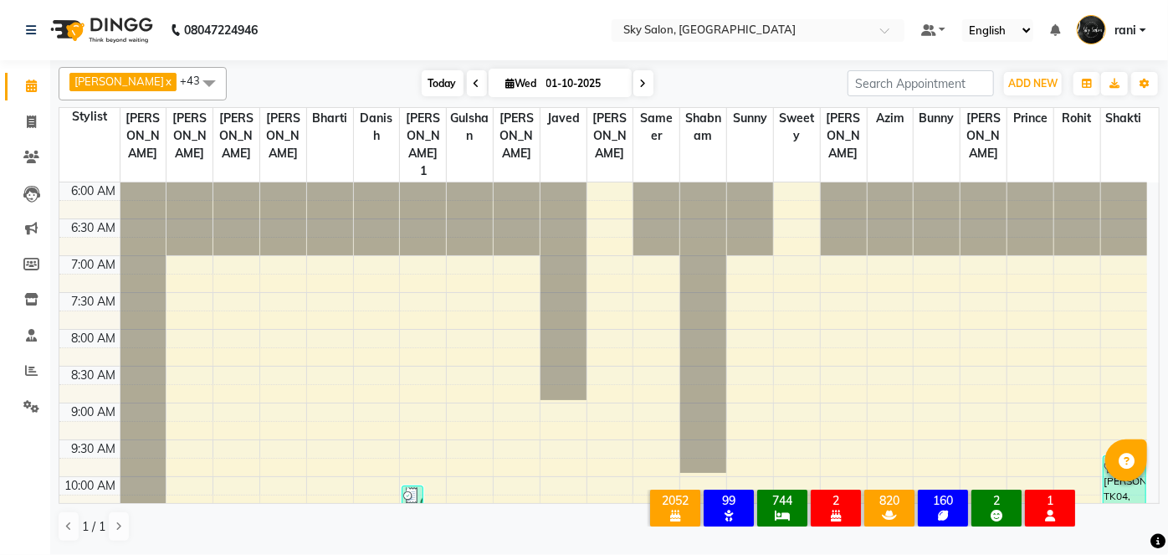
click at [422, 73] on span "Today" at bounding box center [443, 83] width 42 height 26
click at [17, 120] on span at bounding box center [31, 122] width 29 height 19
select select "service"
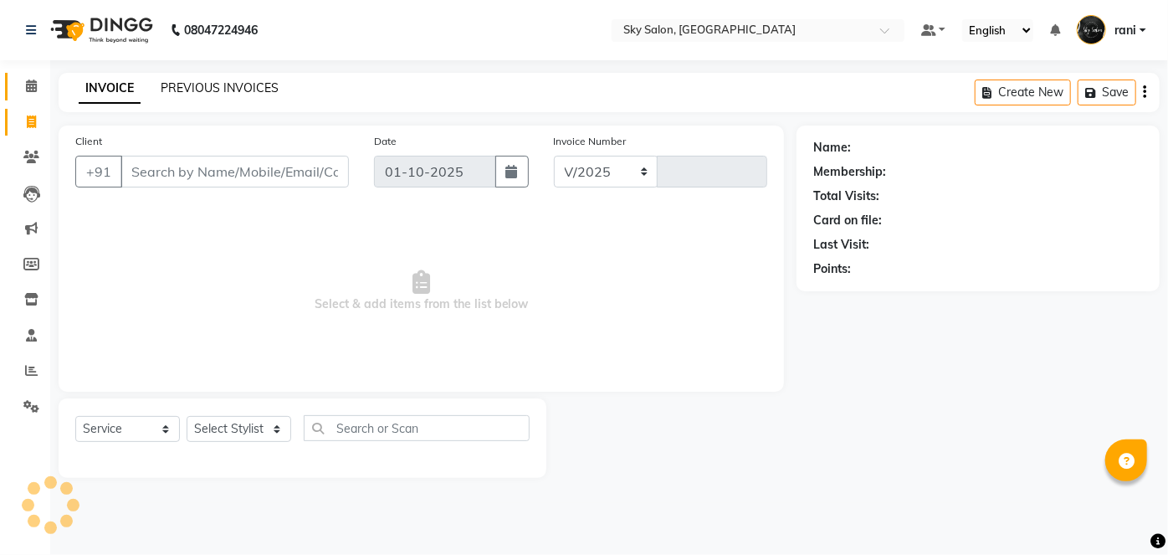
select select "3537"
type input "14848"
click at [213, 84] on link "PREVIOUS INVOICES" at bounding box center [220, 87] width 118 height 15
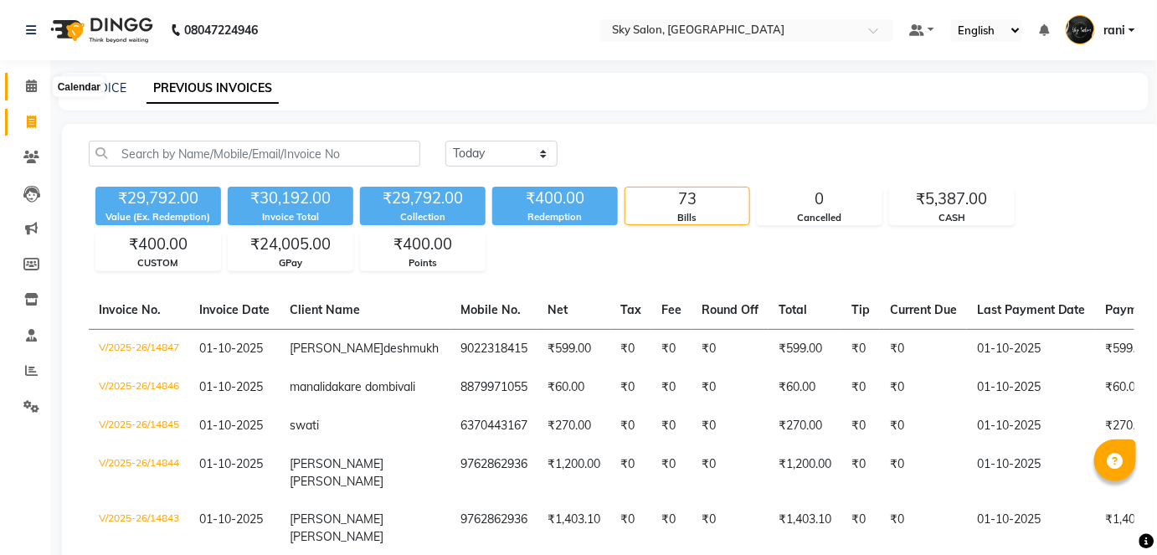
click at [30, 82] on icon at bounding box center [31, 86] width 11 height 13
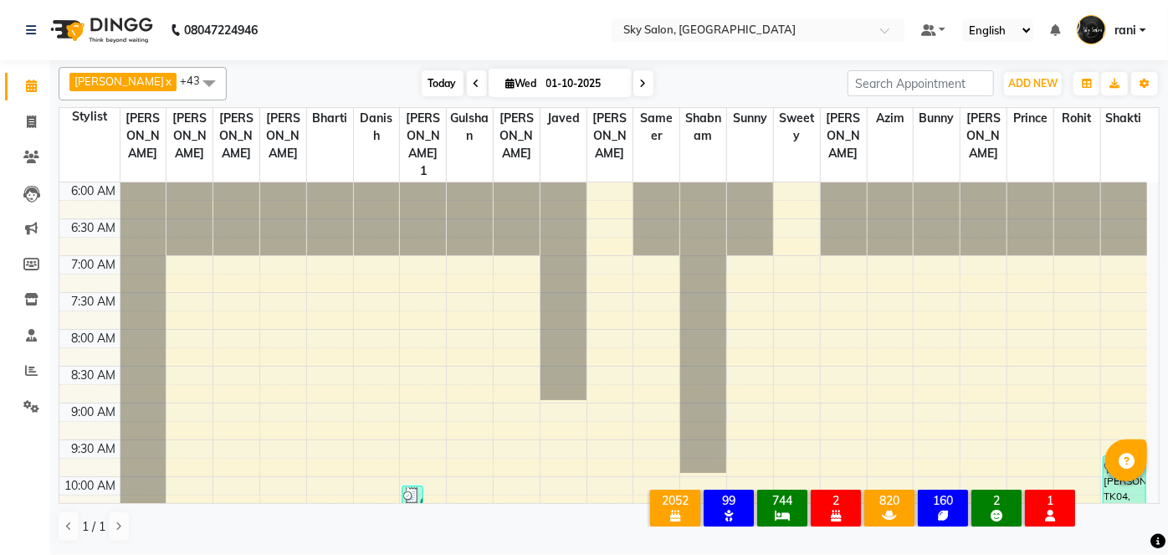
click at [422, 81] on span "Today" at bounding box center [443, 83] width 42 height 26
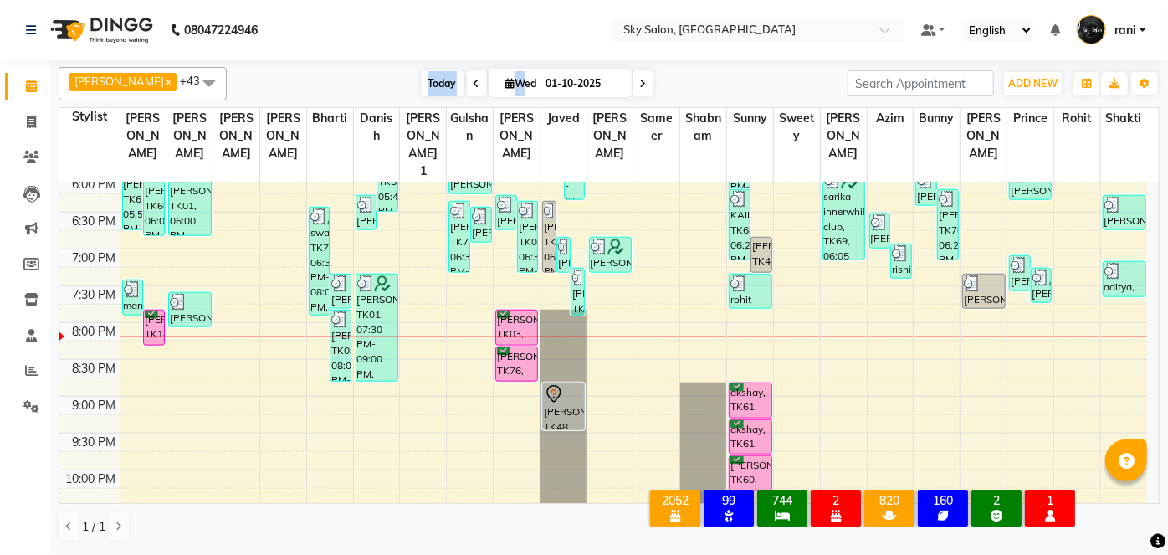
click at [434, 85] on span "Today" at bounding box center [443, 83] width 42 height 26
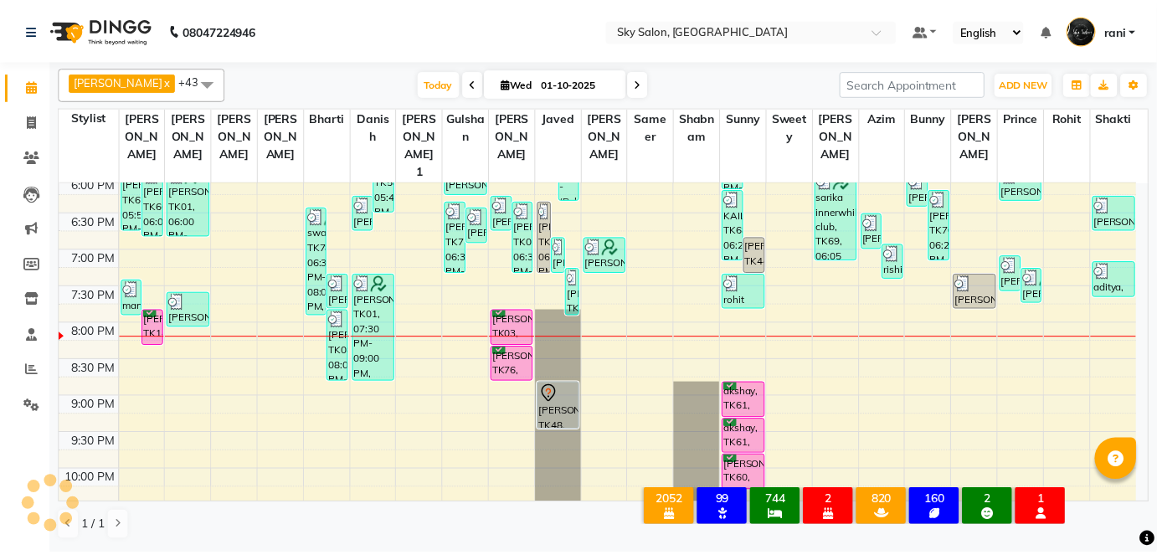
scroll to position [952, 0]
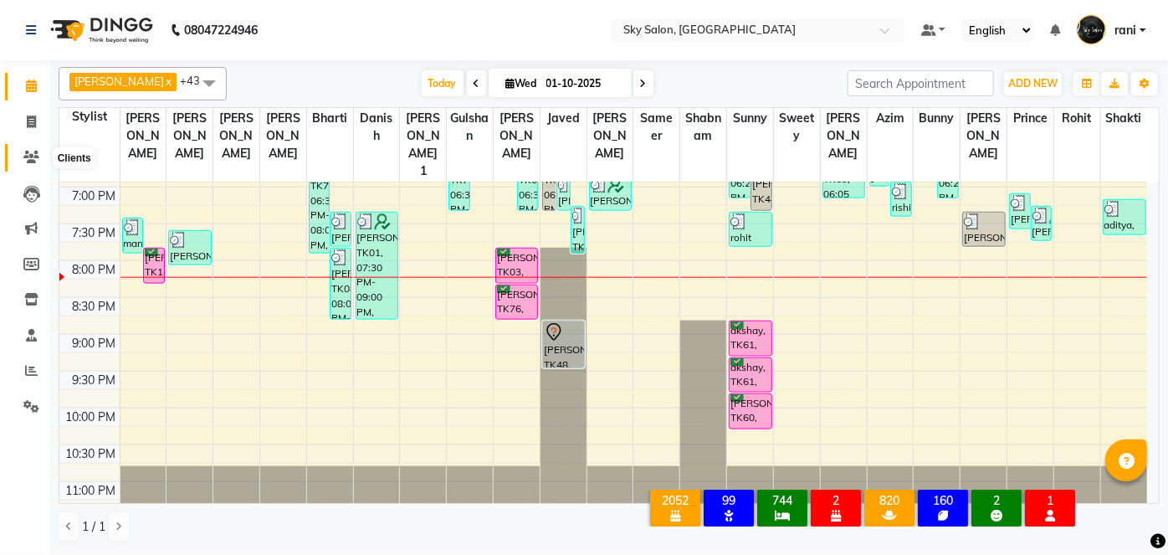
click at [31, 159] on icon at bounding box center [31, 157] width 16 height 13
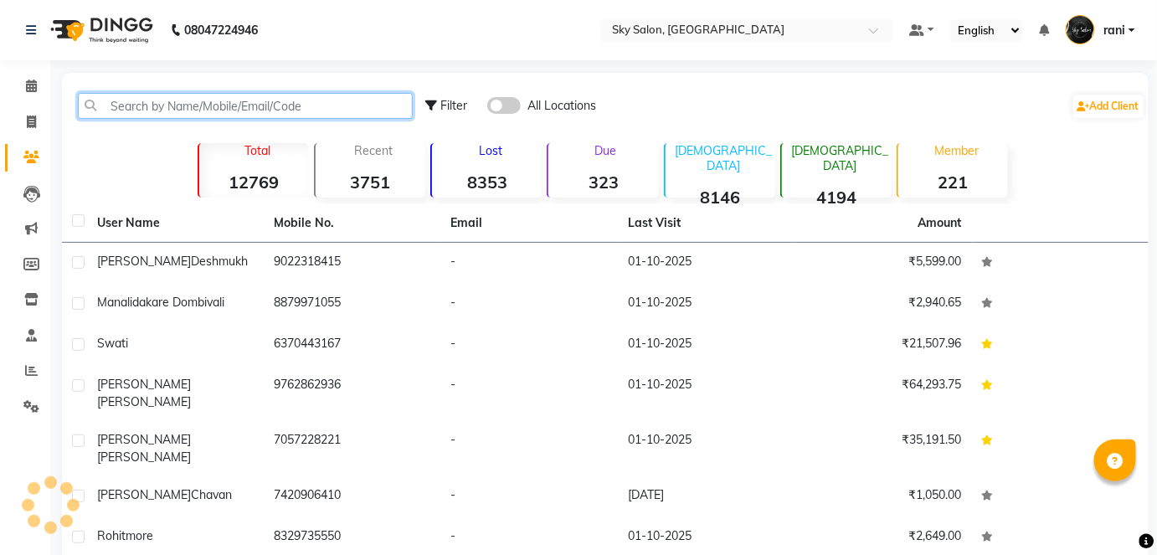
click at [209, 103] on input "text" at bounding box center [245, 106] width 335 height 26
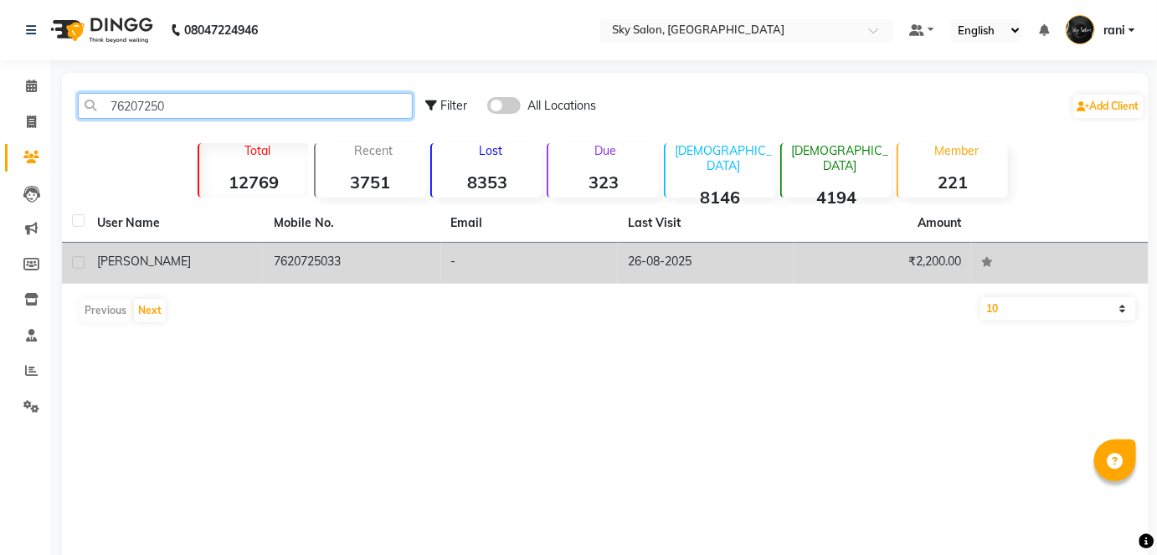
type input "76207250"
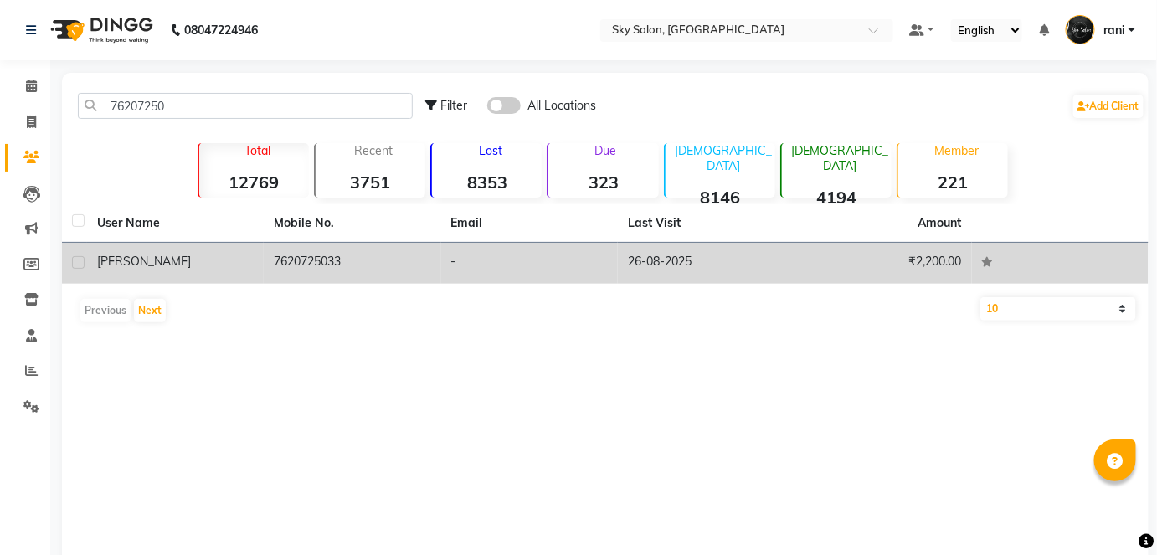
click at [410, 274] on td "7620725033" at bounding box center [352, 263] width 177 height 41
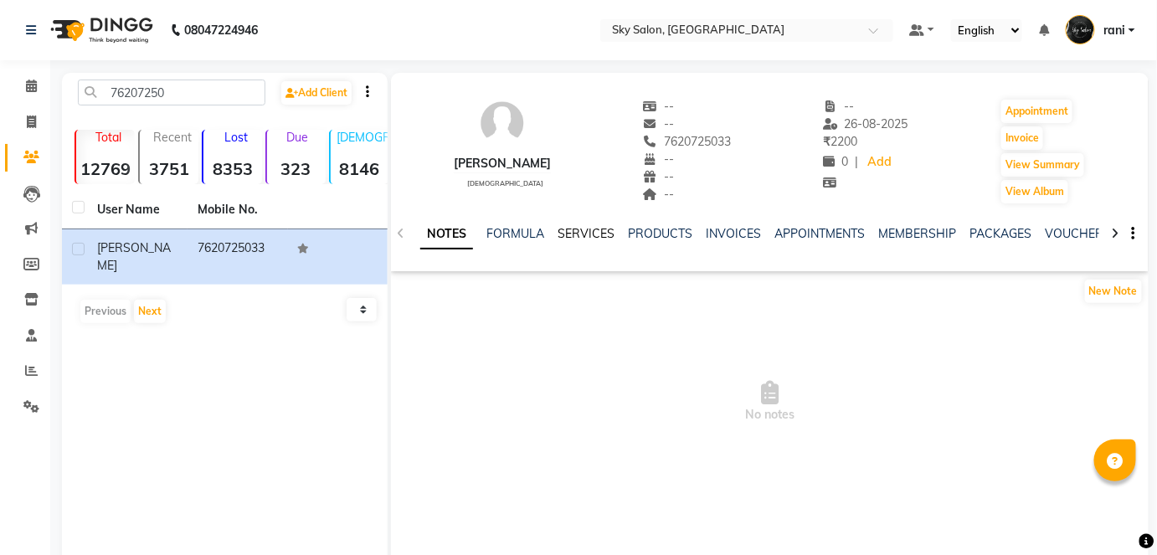
click at [594, 233] on link "SERVICES" at bounding box center [585, 233] width 57 height 15
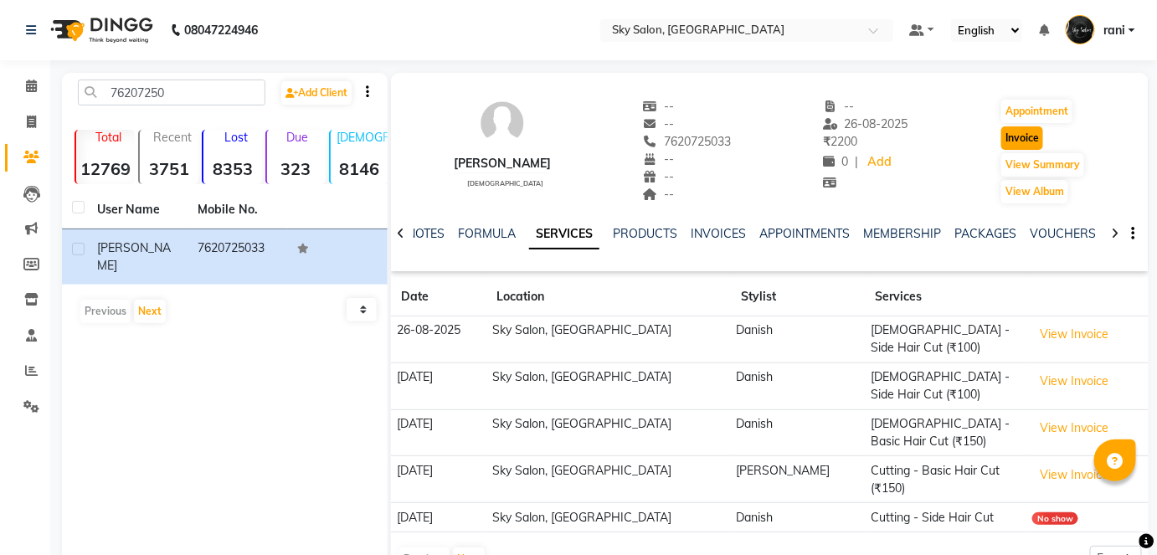
click at [1021, 132] on button "Invoice" at bounding box center [1022, 137] width 42 height 23
select select "service"
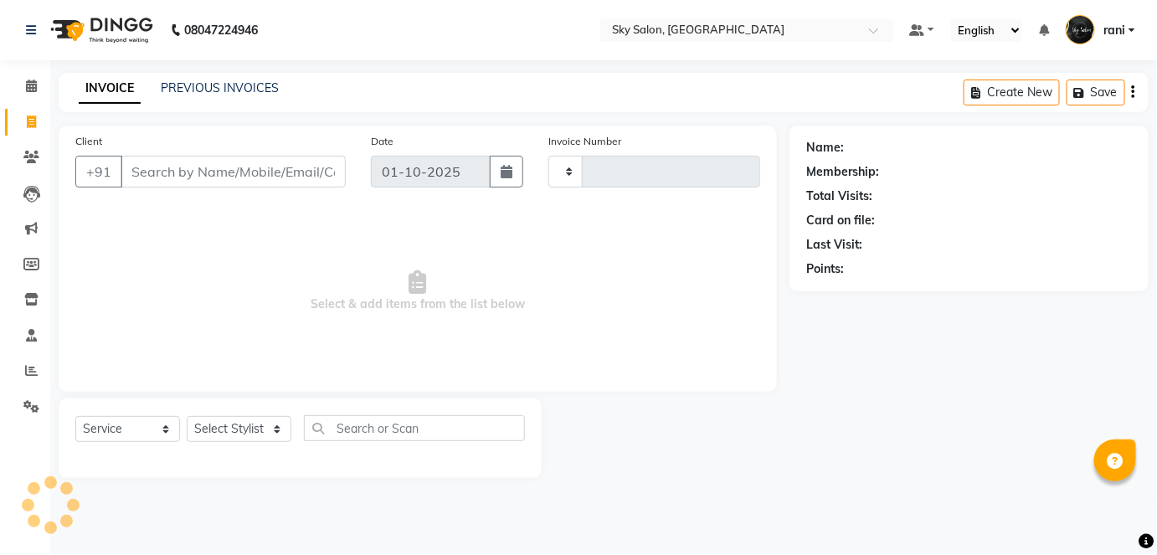
type input "14848"
select select "3537"
type input "7620725033"
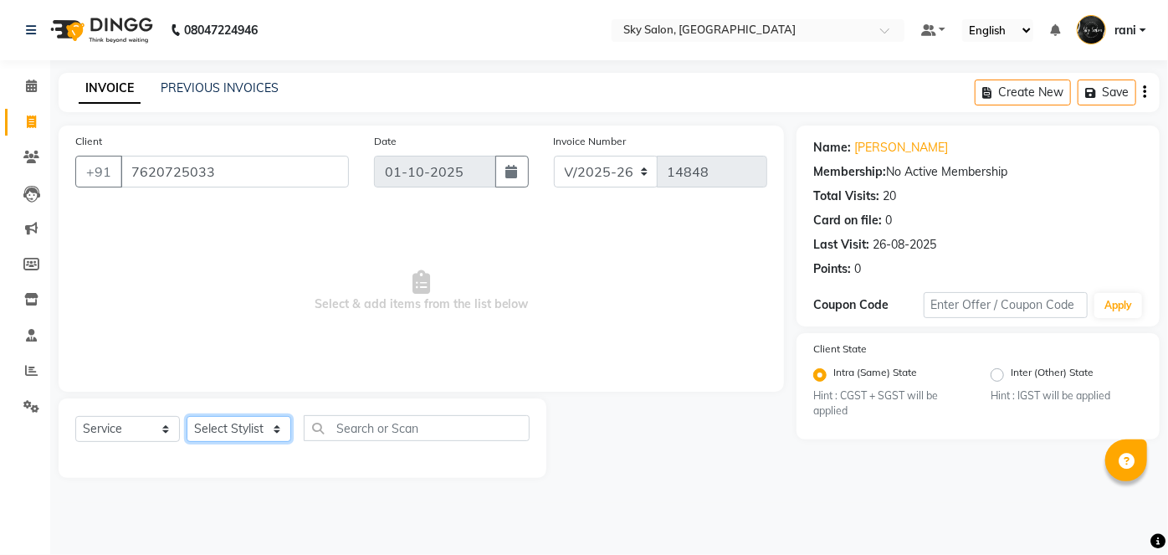
click at [241, 428] on select "Select Stylist afreen akshata aman saha ameer Anagha anisa arbaj azim bharti Bu…" at bounding box center [239, 429] width 105 height 26
select select "57500"
click at [187, 416] on select "Select Stylist afreen akshata aman saha ameer Anagha anisa arbaj azim bharti Bu…" at bounding box center [239, 429] width 105 height 26
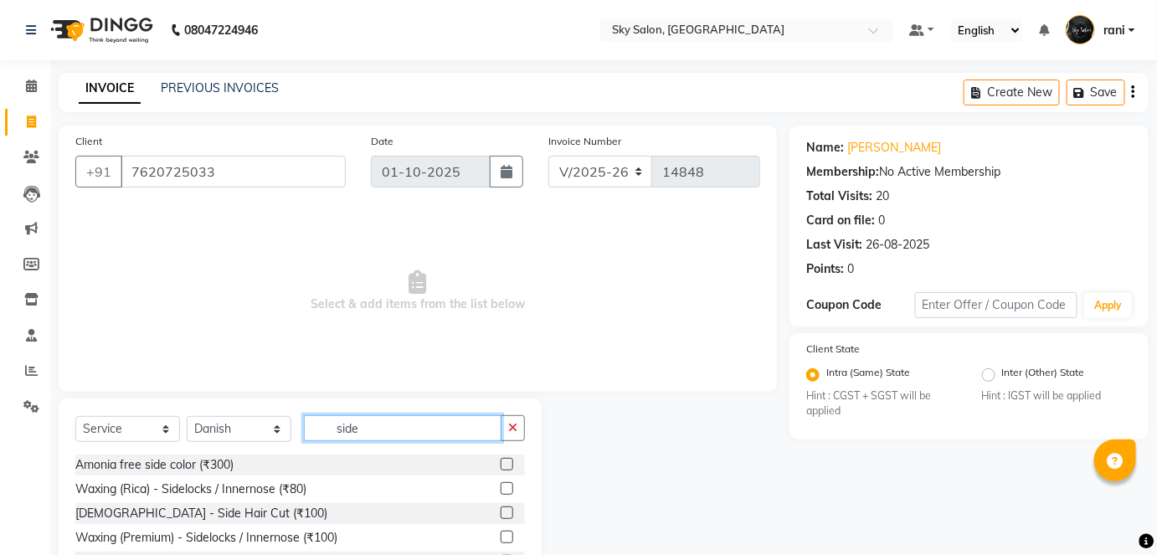
scroll to position [69, 0]
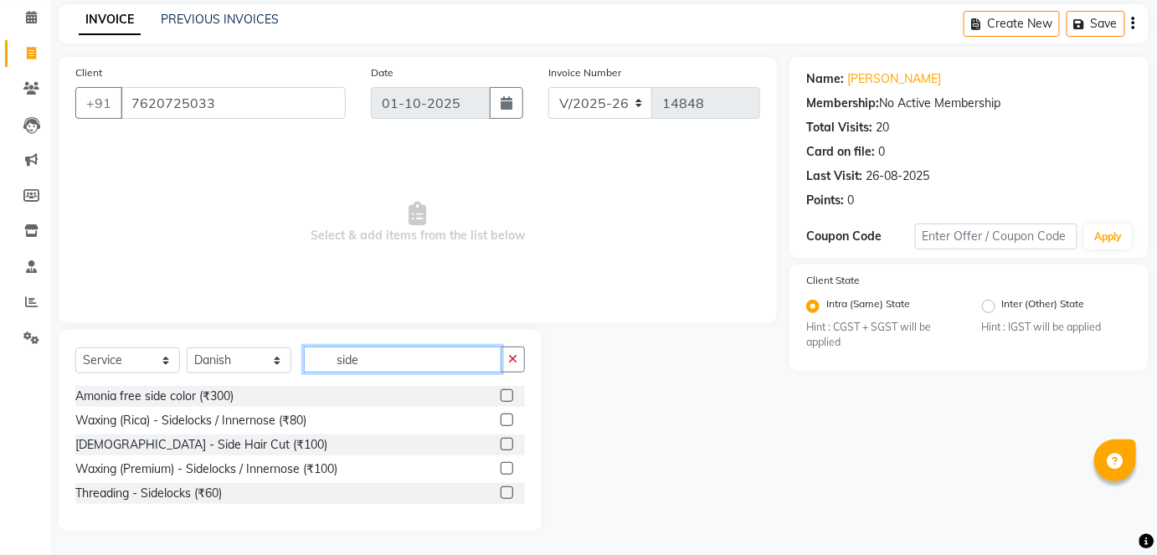
type input "side"
click at [501, 440] on label at bounding box center [506, 444] width 13 height 13
click at [501, 440] on input "checkbox" at bounding box center [505, 444] width 11 height 11
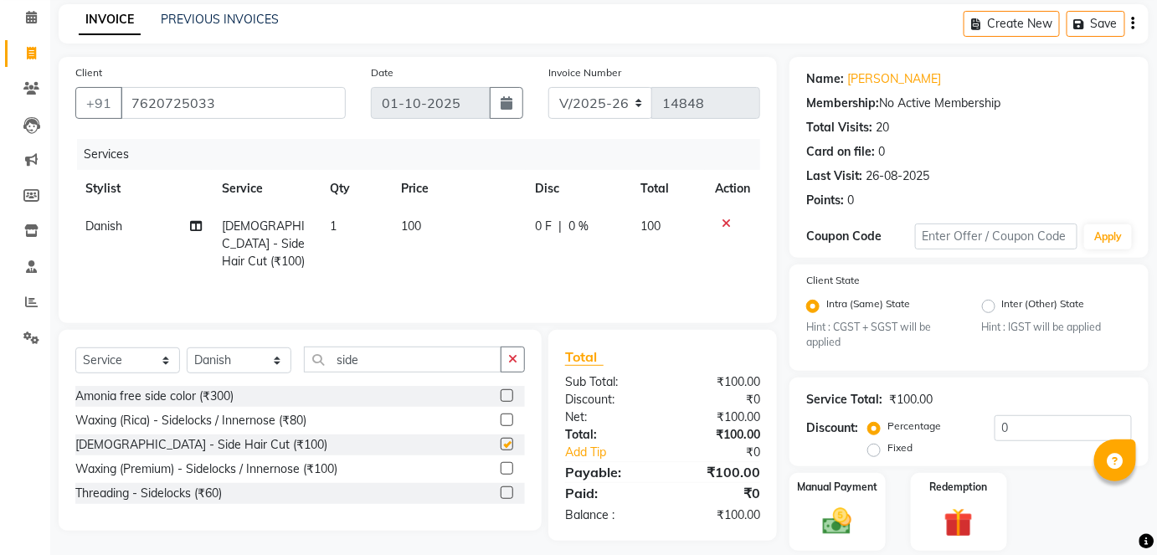
checkbox input "false"
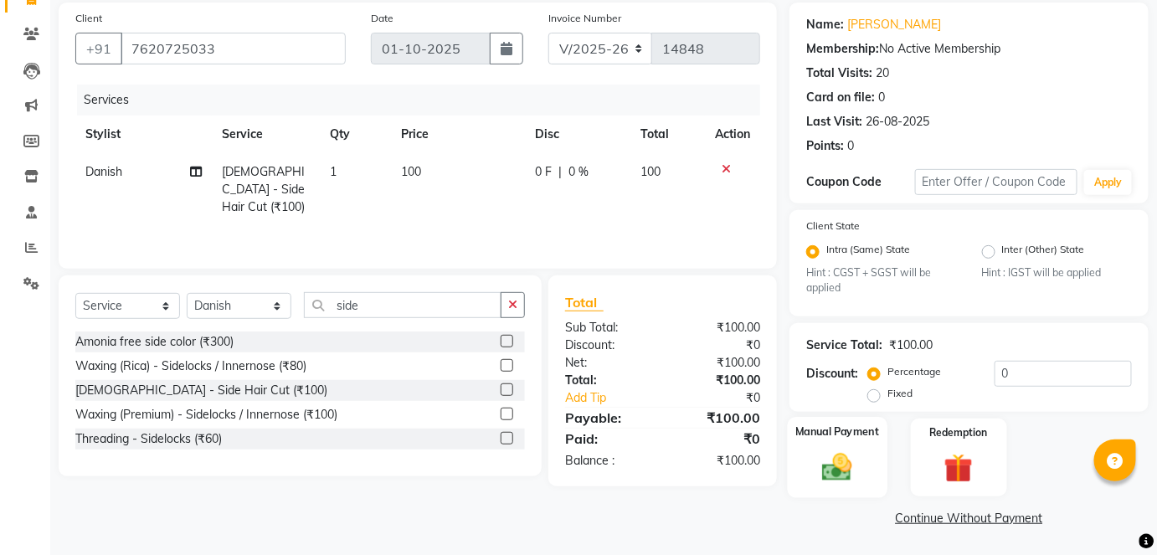
click at [852, 449] on div "Manual Payment" at bounding box center [837, 457] width 100 height 81
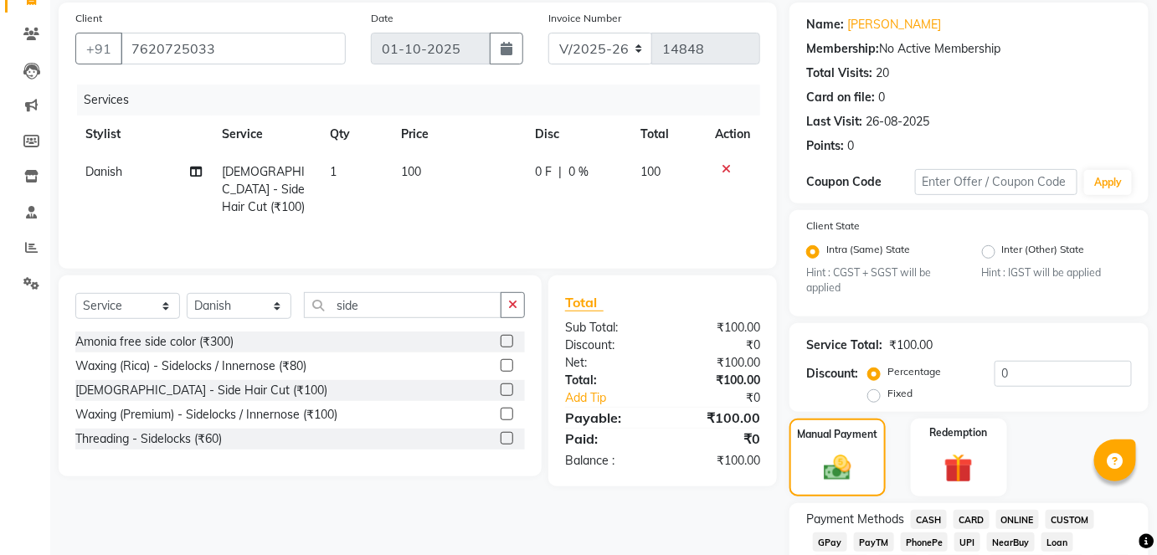
scroll to position [290, 0]
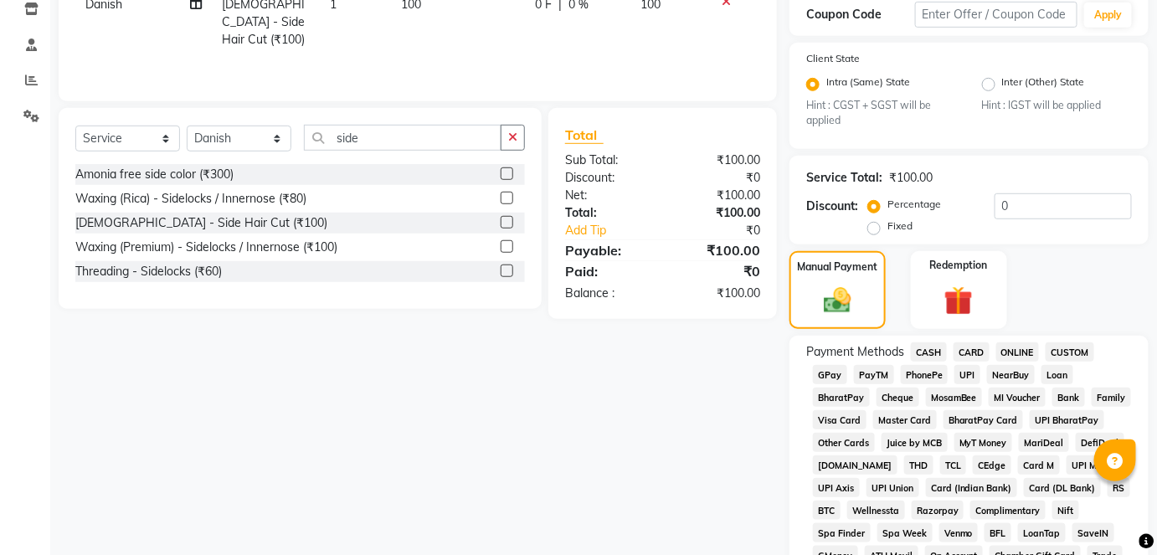
click at [931, 346] on span "CASH" at bounding box center [929, 351] width 36 height 19
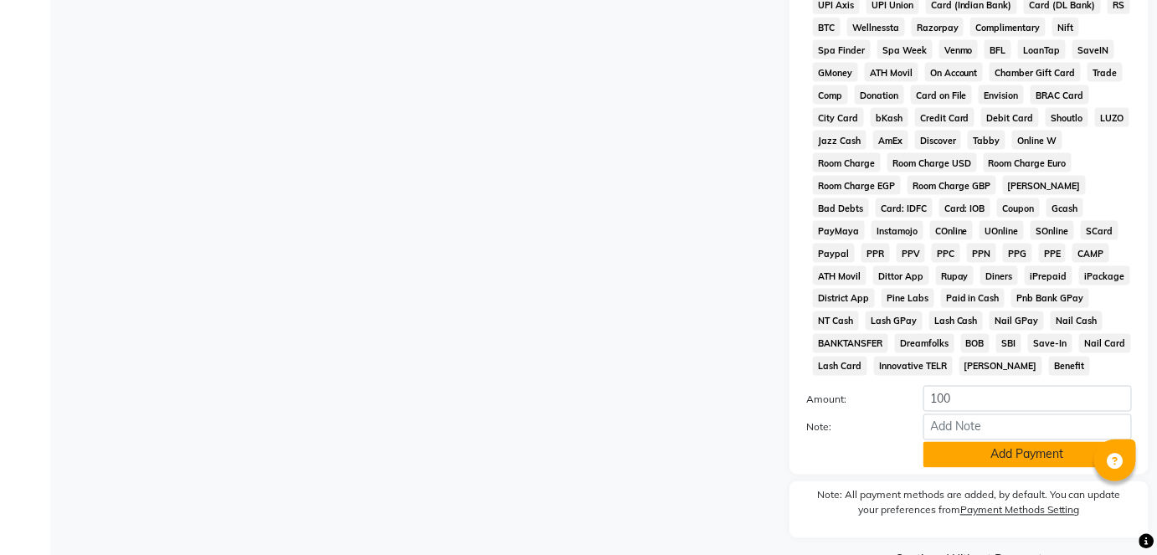
scroll to position [818, 0]
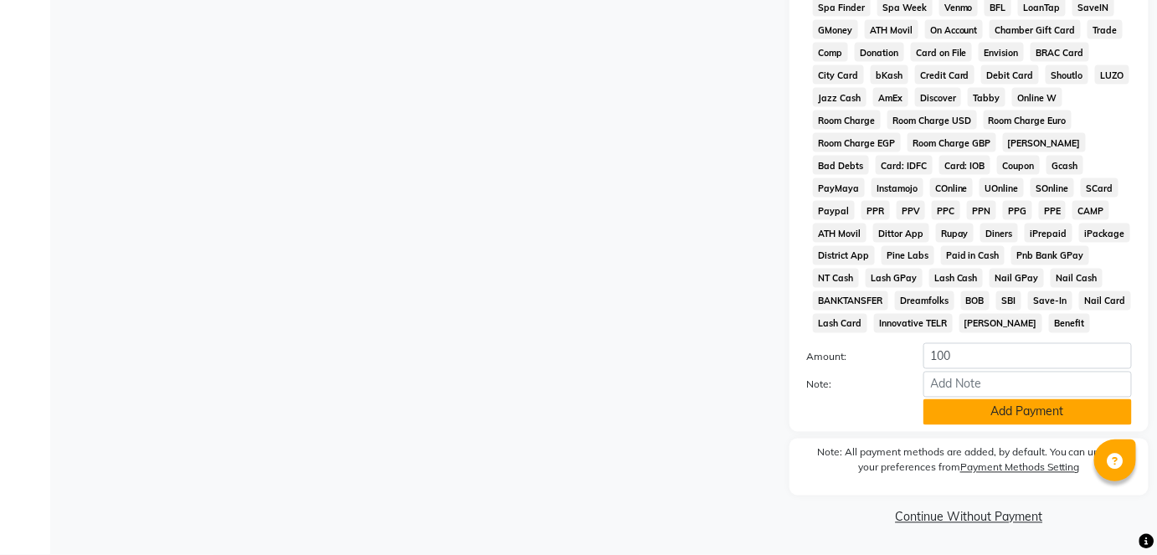
click at [984, 411] on button "Add Payment" at bounding box center [1027, 412] width 208 height 26
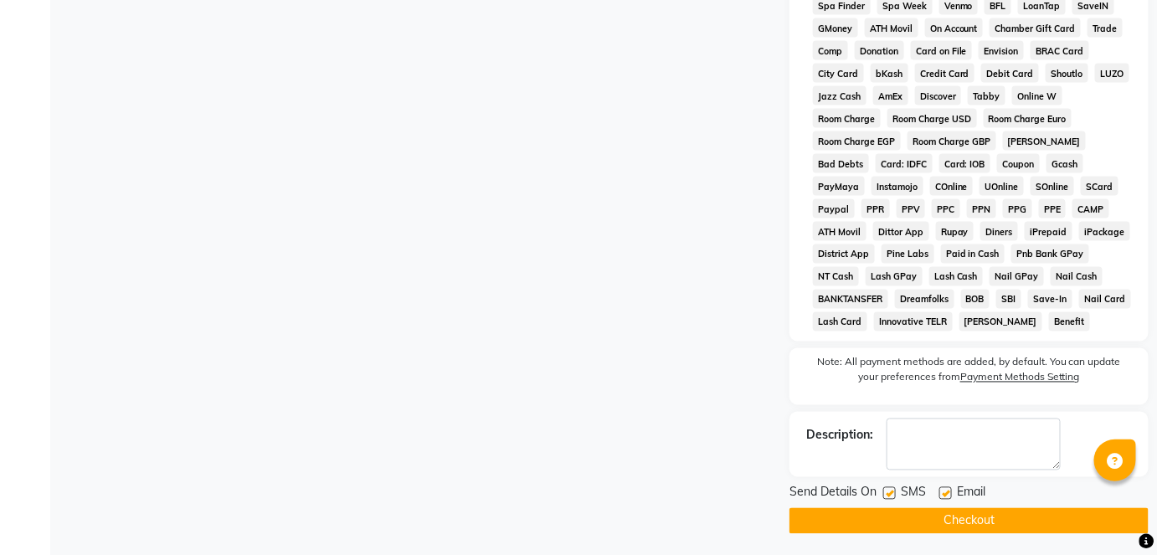
click at [890, 495] on label at bounding box center [889, 493] width 13 height 13
click at [890, 495] on input "checkbox" at bounding box center [888, 494] width 11 height 11
checkbox input "false"
click at [898, 517] on button "Checkout" at bounding box center [968, 521] width 359 height 26
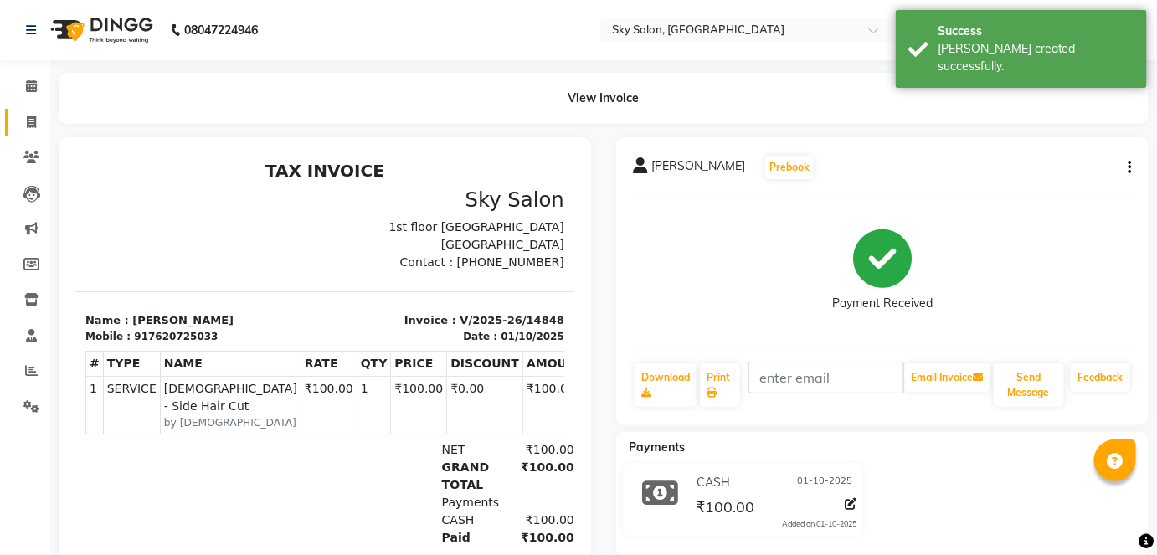
click at [26, 111] on link "Invoice" at bounding box center [25, 123] width 40 height 28
select select "service"
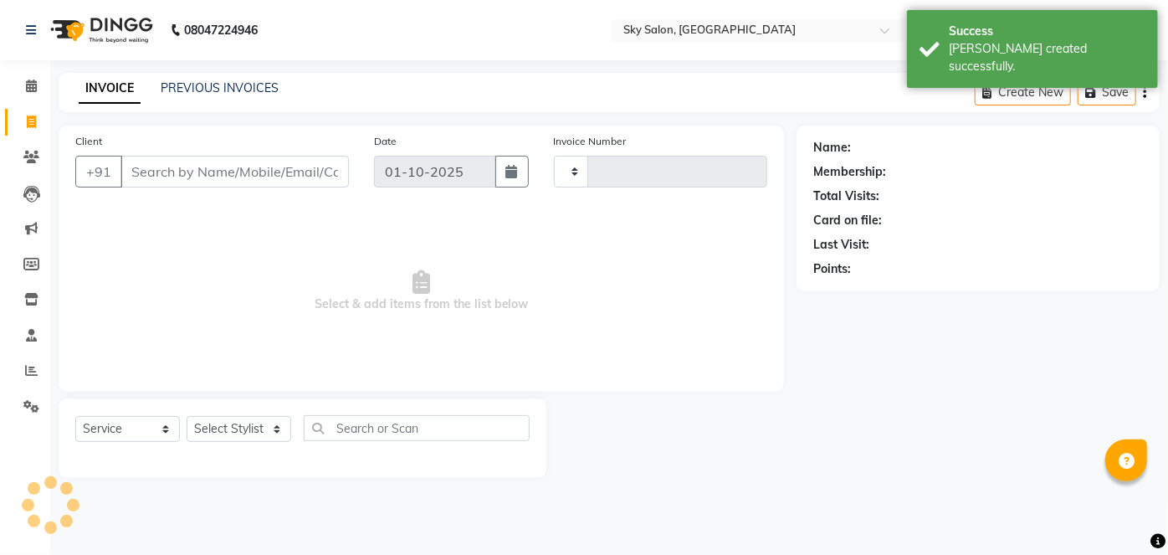
type input "14849"
select select "3537"
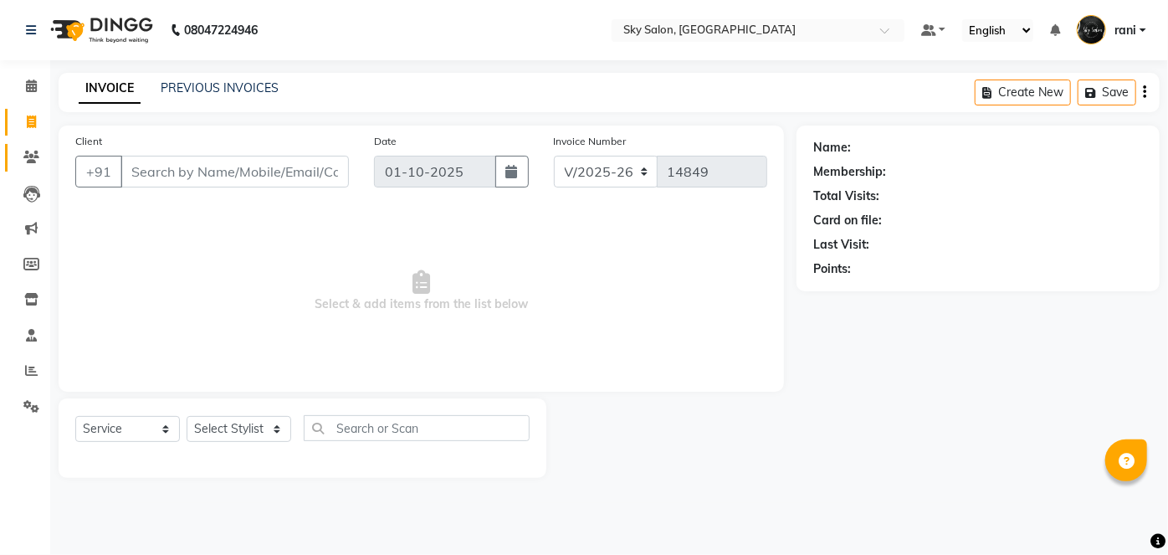
click at [28, 145] on link "Clients" at bounding box center [25, 158] width 40 height 28
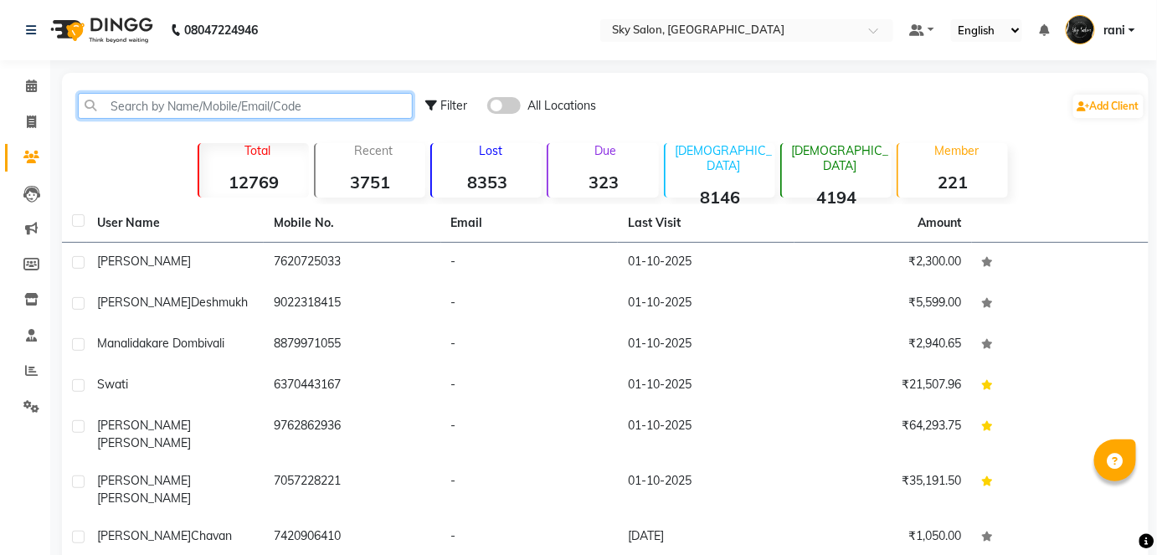
click at [197, 100] on input "text" at bounding box center [245, 106] width 335 height 26
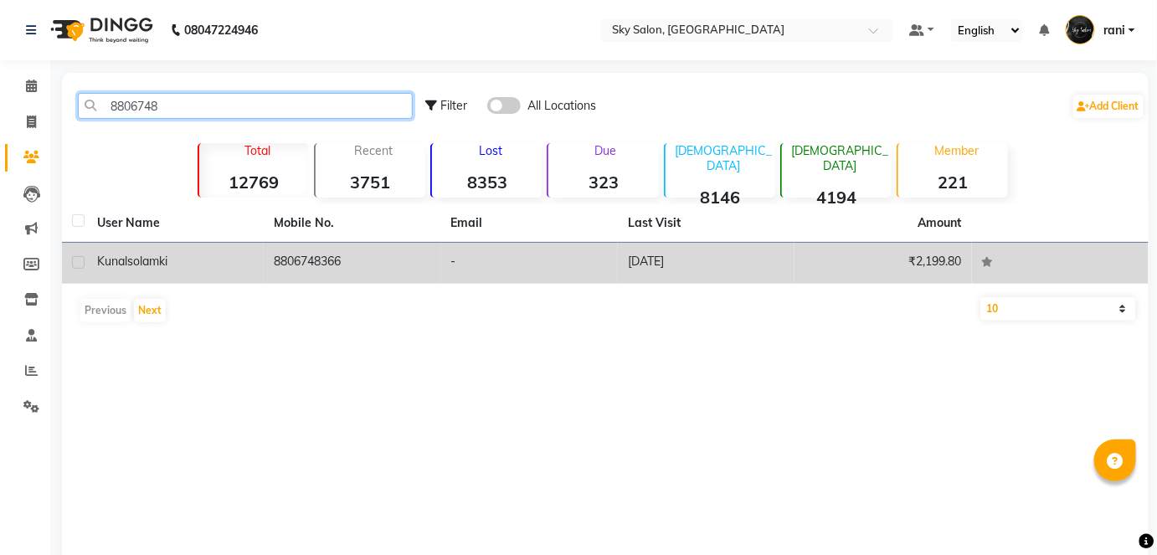
type input "8806748"
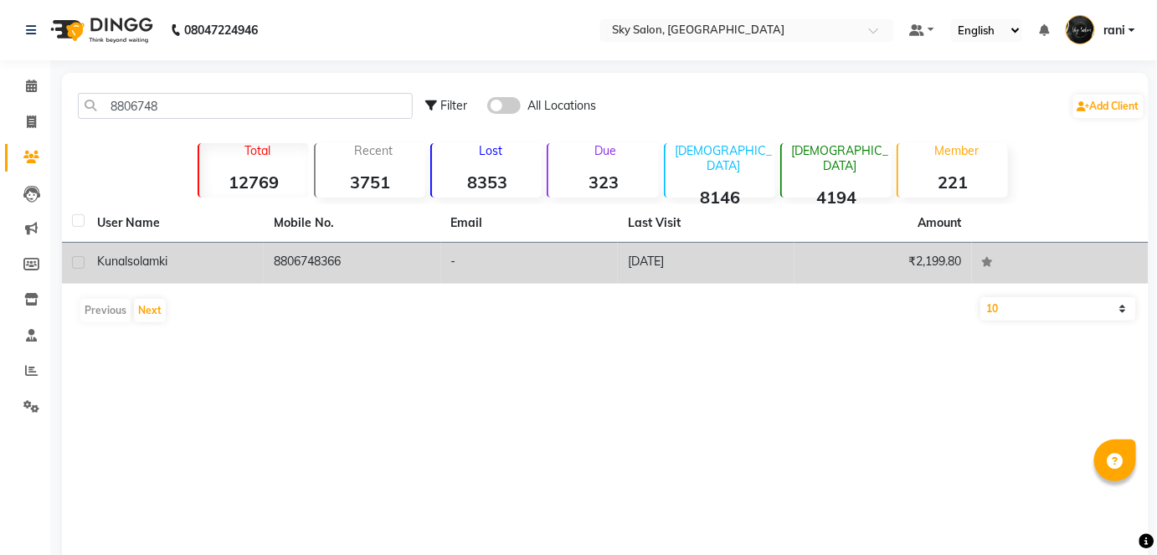
click at [418, 260] on td "8806748366" at bounding box center [352, 263] width 177 height 41
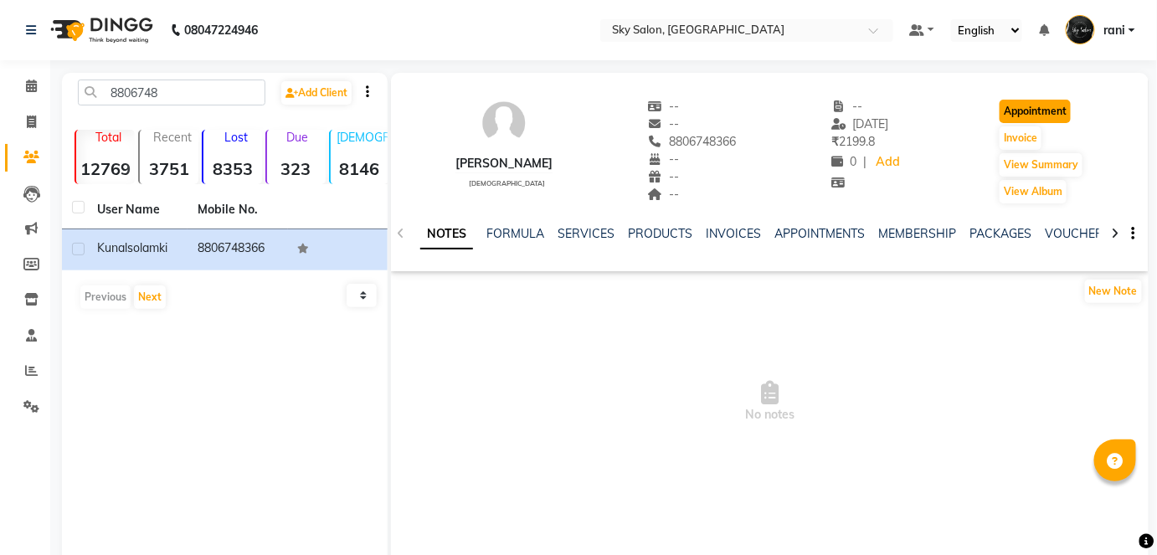
click at [1024, 113] on button "Appointment" at bounding box center [1034, 111] width 71 height 23
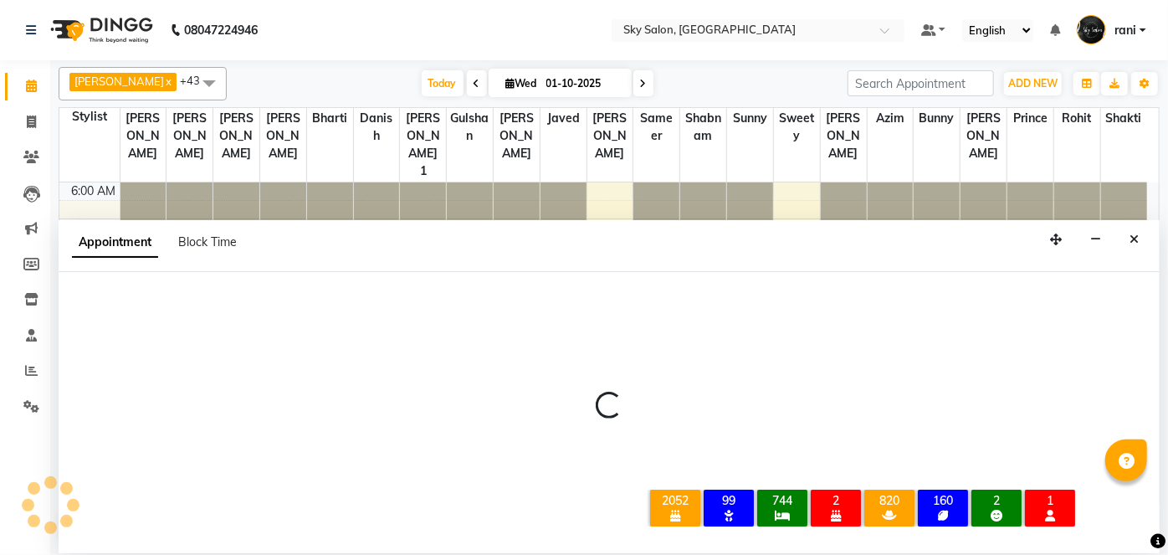
select select "420"
select select "tentative"
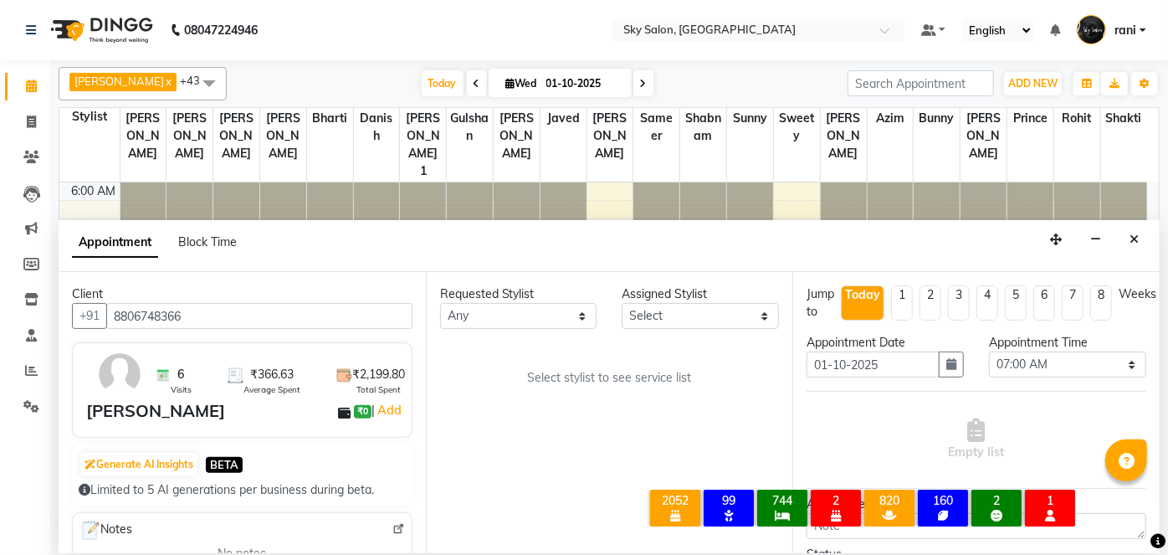
scroll to position [952, 0]
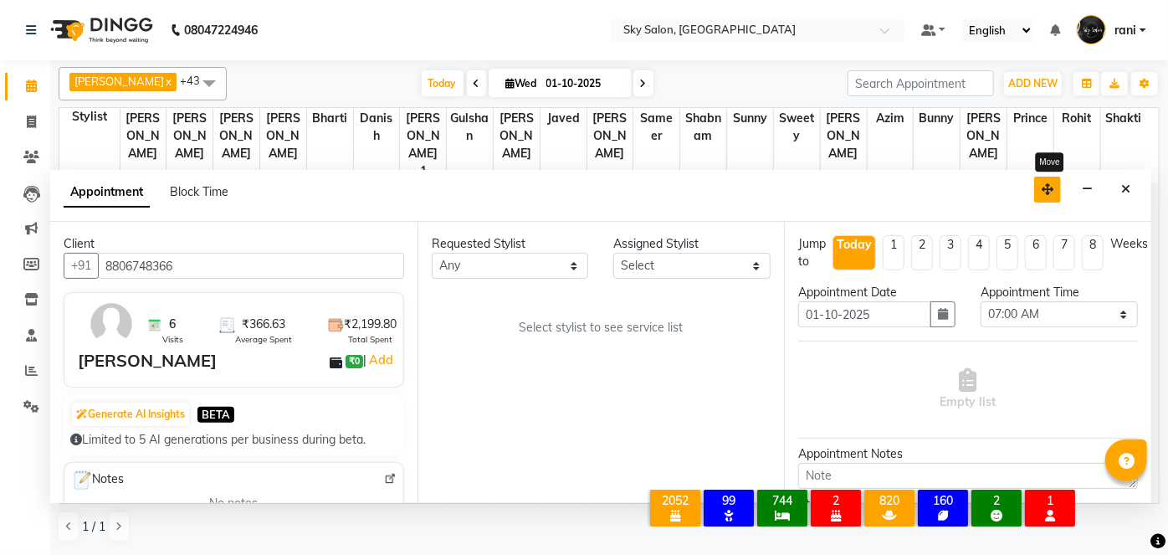
drag, startPoint x: 1055, startPoint y: 247, endPoint x: 1048, endPoint y: 177, distance: 70.7
click at [1048, 177] on button "button" at bounding box center [1047, 190] width 27 height 26
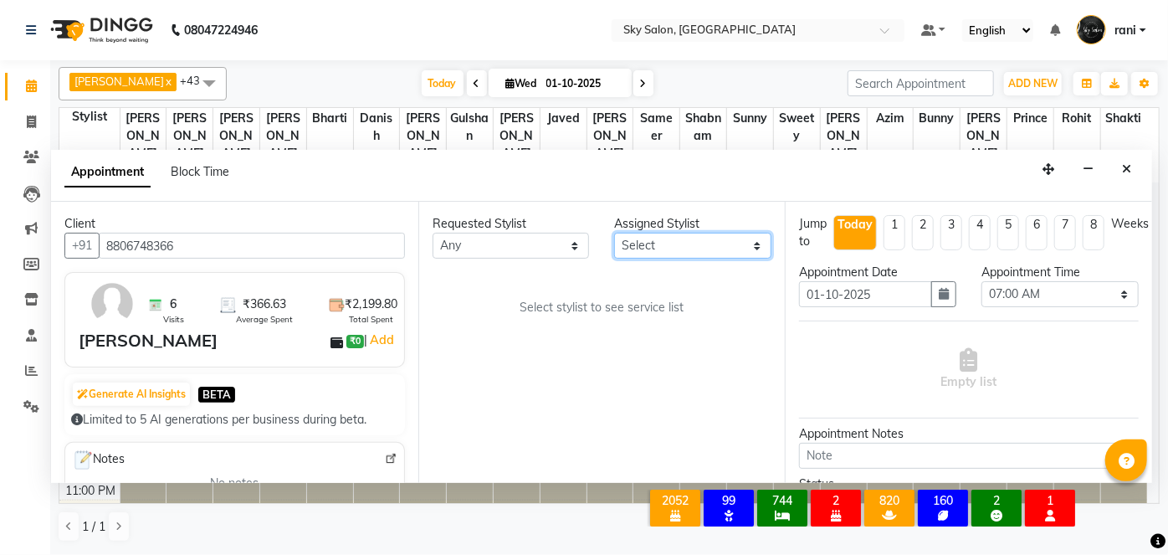
click at [697, 233] on select "Select afreen akshata aman saha ameer Anagha anisa arbaj azim bharti Bunny Dani…" at bounding box center [692, 246] width 157 height 26
select select "57852"
click at [614, 233] on select "Select afreen akshata aman saha ameer Anagha anisa arbaj azim bharti Bunny Dani…" at bounding box center [692, 246] width 157 height 26
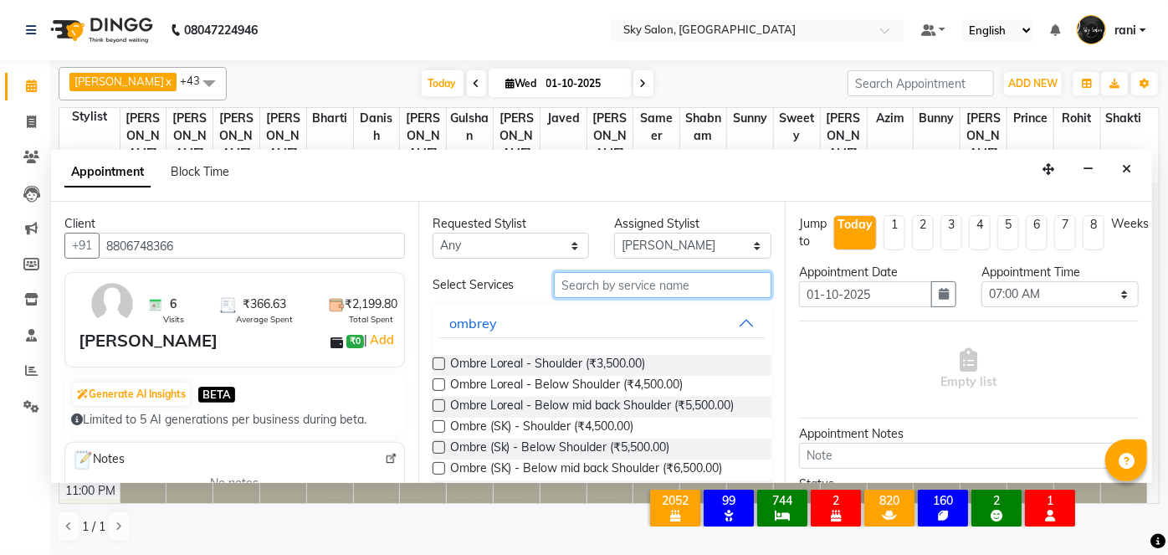
click at [628, 284] on input "text" at bounding box center [663, 285] width 218 height 26
type input "a"
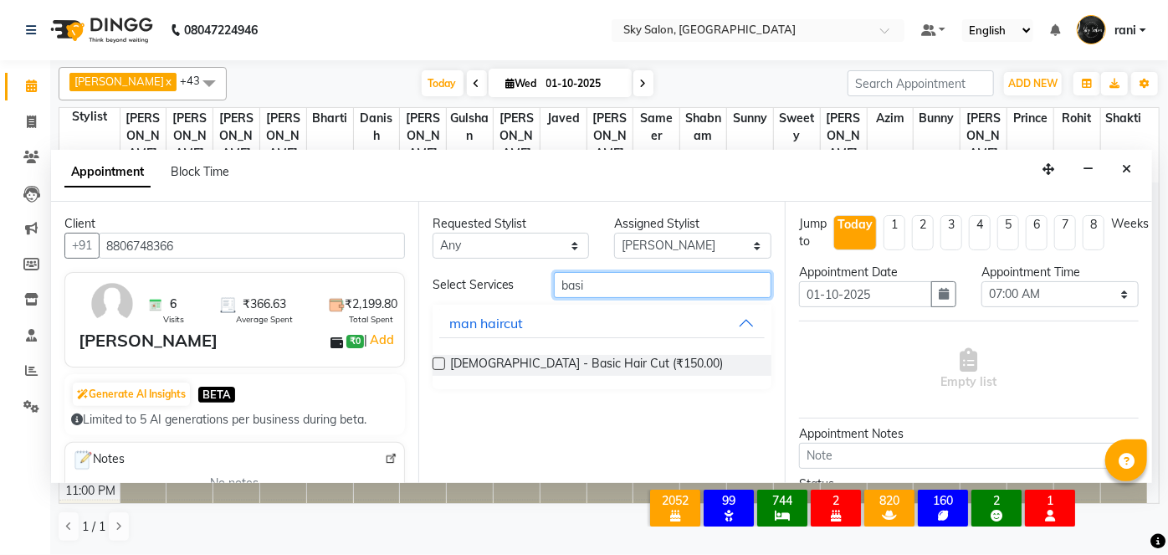
type input "basi"
click at [435, 362] on label at bounding box center [439, 363] width 13 height 13
click at [435, 362] on input "checkbox" at bounding box center [438, 365] width 11 height 11
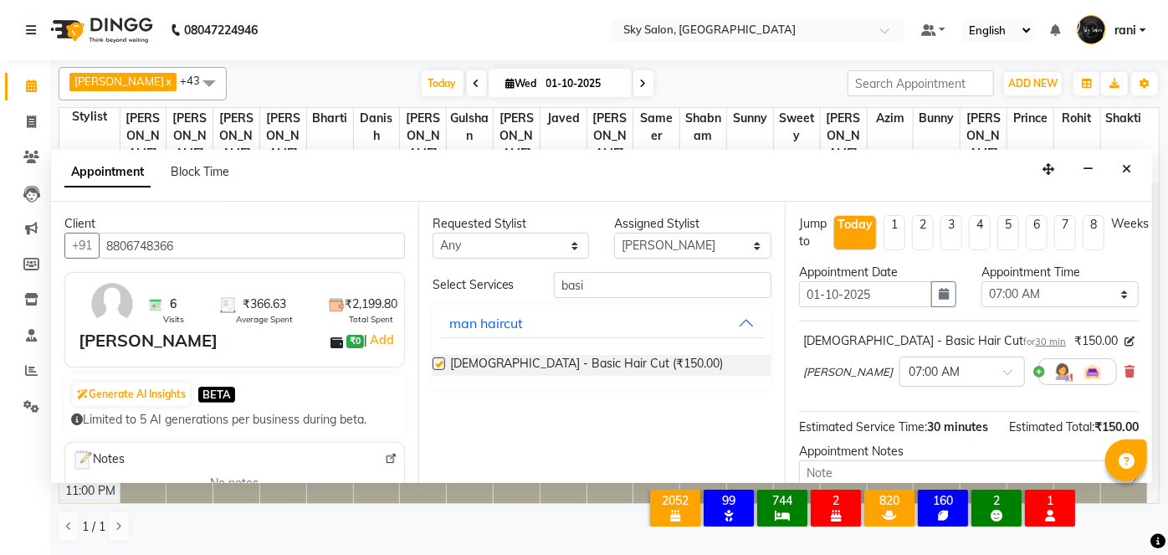
checkbox input "false"
click at [940, 300] on button "button" at bounding box center [943, 294] width 25 height 26
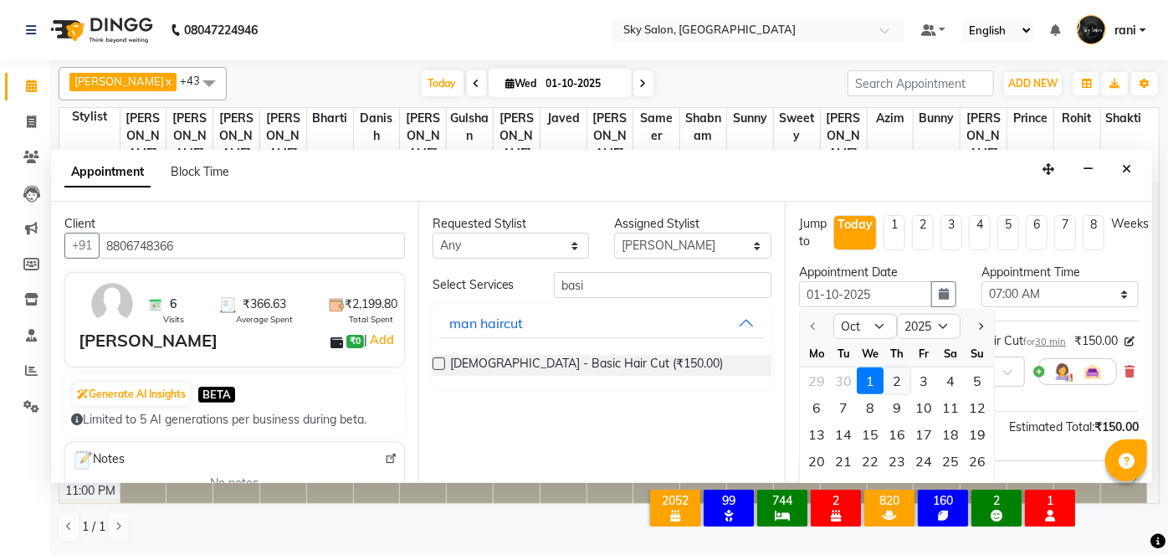
click at [897, 376] on div "2" at bounding box center [897, 380] width 27 height 27
type input "02-10-2025"
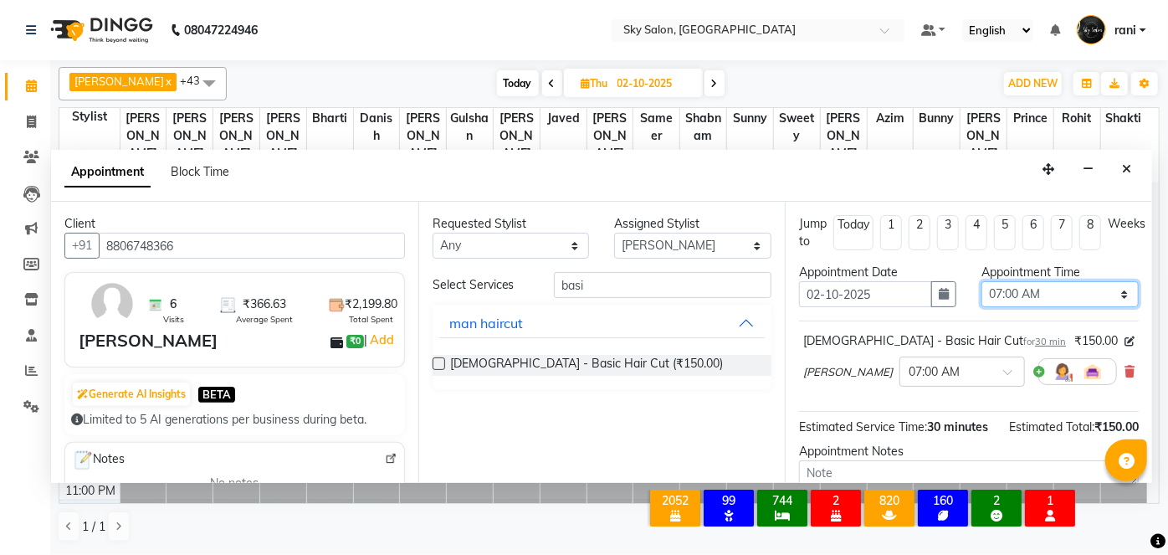
click at [999, 293] on select "Select 07:00 AM 07:30 AM 08:00 AM 08:30 AM 09:00 AM 09:30 AM 10:00 AM 10:30 AM …" at bounding box center [1060, 294] width 157 height 26
select select "690"
click at [982, 281] on select "Select 07:00 AM 07:30 AM 08:00 AM 08:30 AM 09:00 AM 09:30 AM 10:00 AM 10:30 AM …" at bounding box center [1060, 294] width 157 height 26
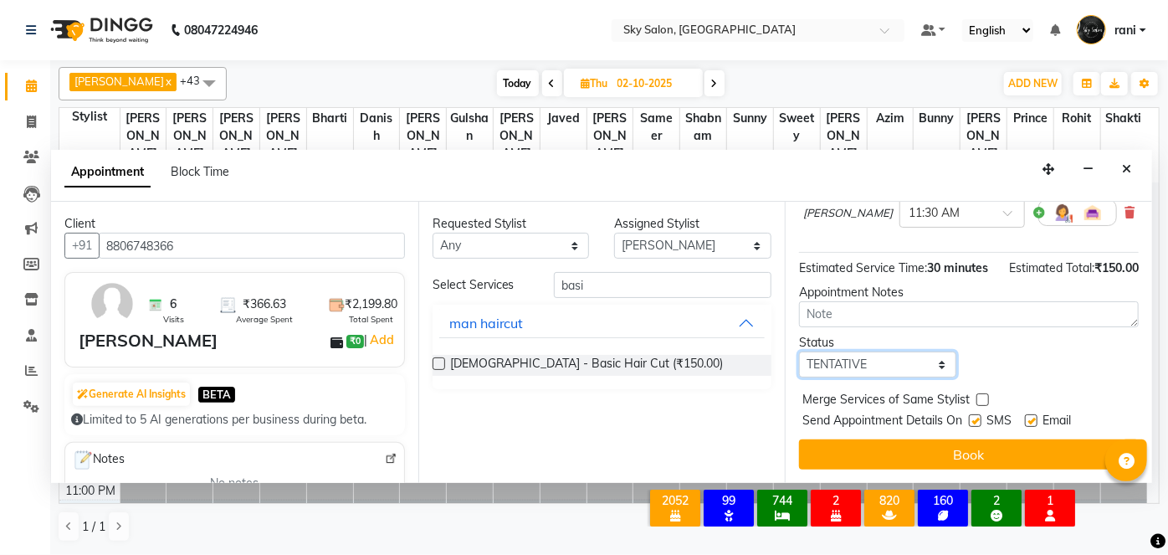
click at [865, 367] on select "Select TENTATIVE CONFIRM UPCOMING" at bounding box center [877, 364] width 157 height 26
select select "confirm booking"
click at [799, 351] on select "Select TENTATIVE CONFIRM UPCOMING" at bounding box center [877, 364] width 157 height 26
click at [972, 422] on label at bounding box center [975, 420] width 13 height 13
click at [972, 422] on input "checkbox" at bounding box center [974, 422] width 11 height 11
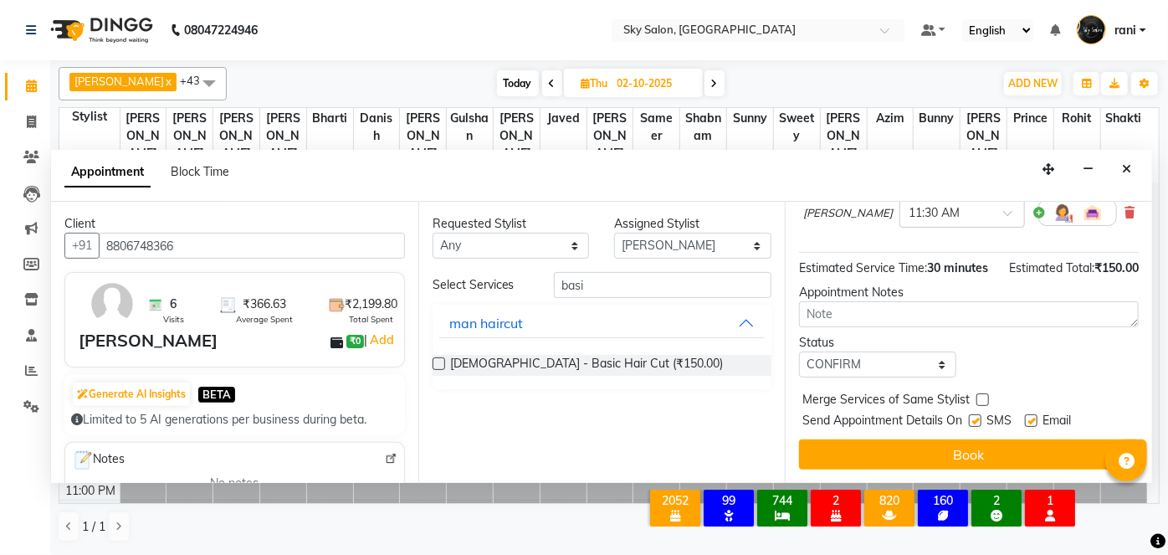
checkbox input "false"
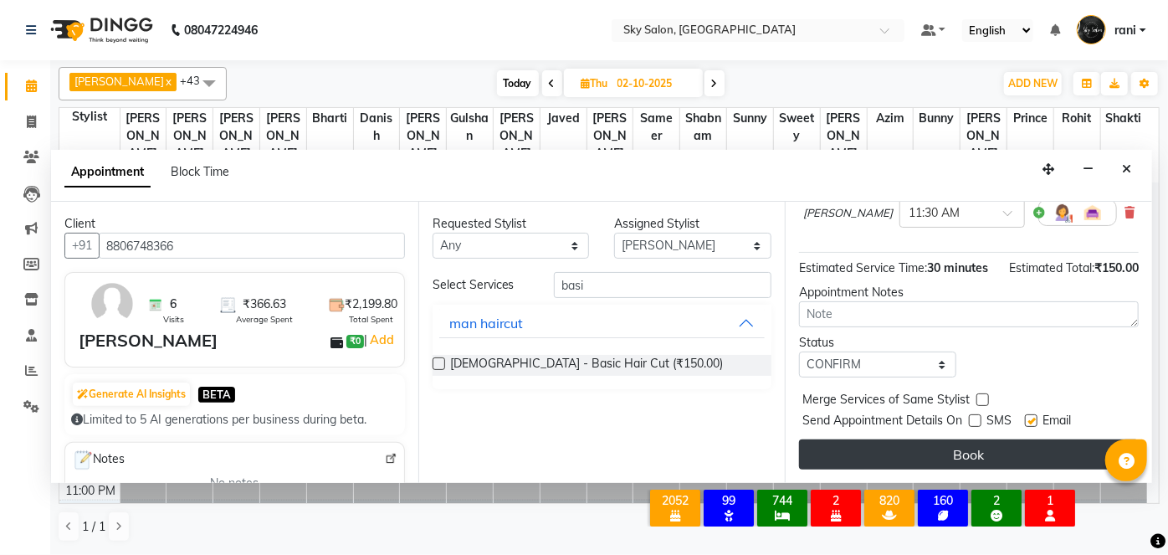
click at [957, 447] on button "Book" at bounding box center [969, 454] width 340 height 30
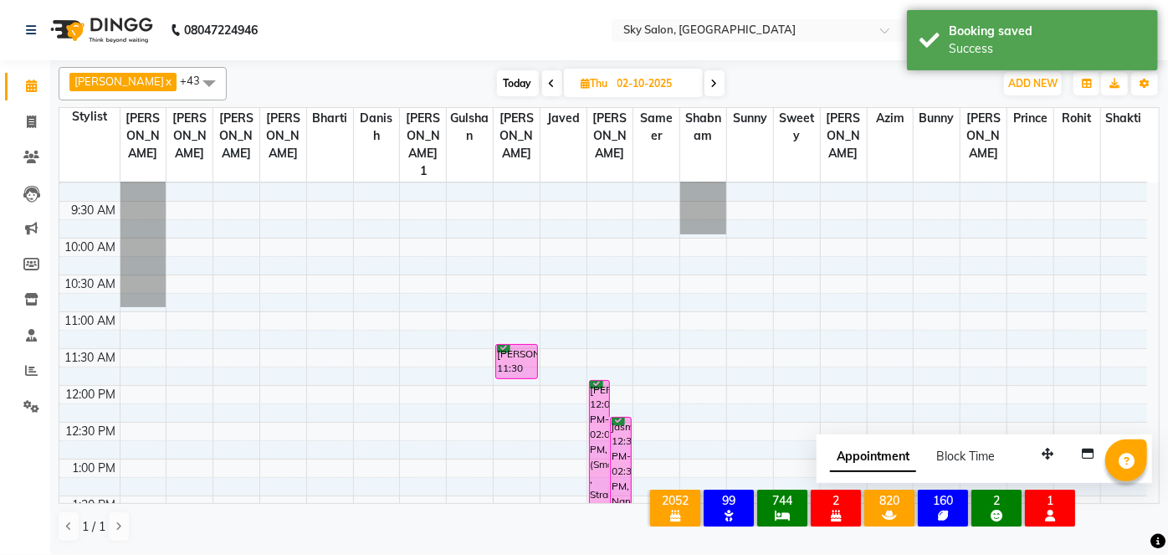
scroll to position [238, 0]
click at [508, 93] on span "Today" at bounding box center [518, 83] width 42 height 26
type input "01-10-2025"
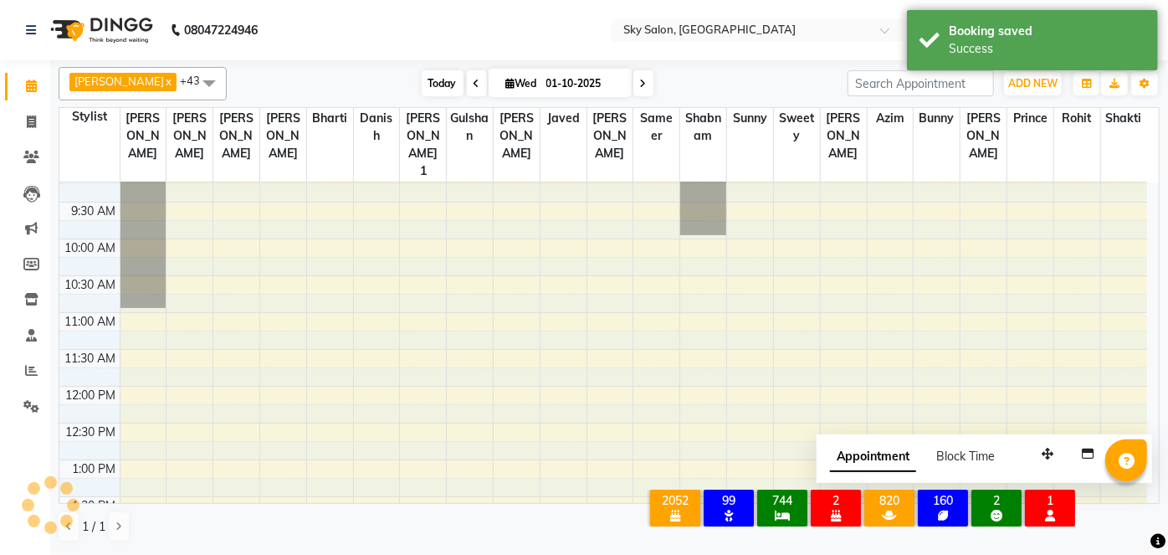
scroll to position [952, 0]
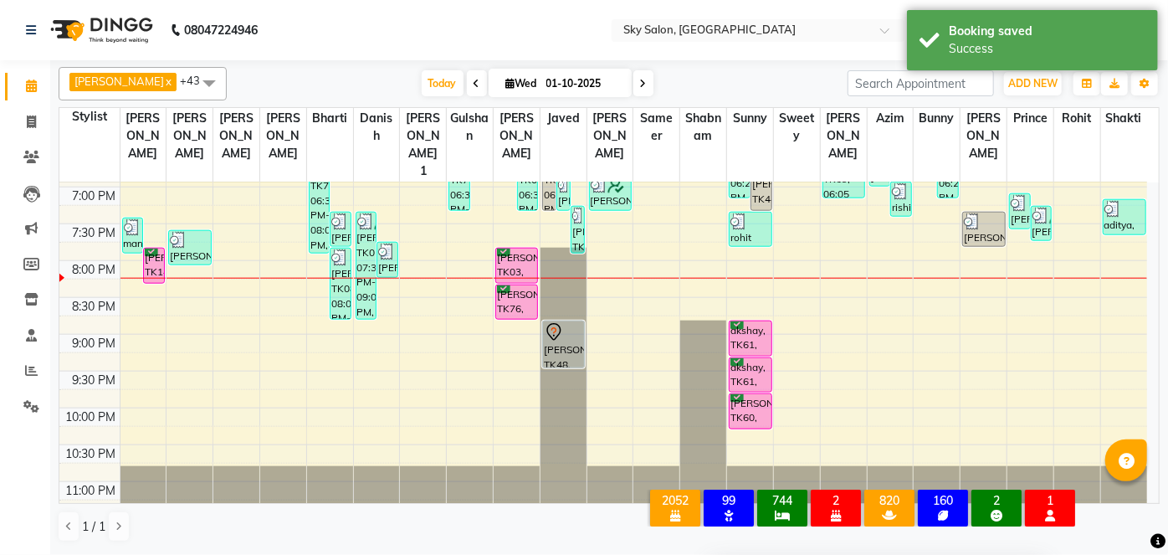
drag, startPoint x: 1051, startPoint y: 455, endPoint x: 933, endPoint y: 590, distance: 179.1
click at [933, 554] on html "08047224946 Select Location × Sky Salon, Khopoli Default Panel My Panel English…" at bounding box center [584, 277] width 1168 height 555
click at [423, 76] on span "Today" at bounding box center [443, 83] width 42 height 26
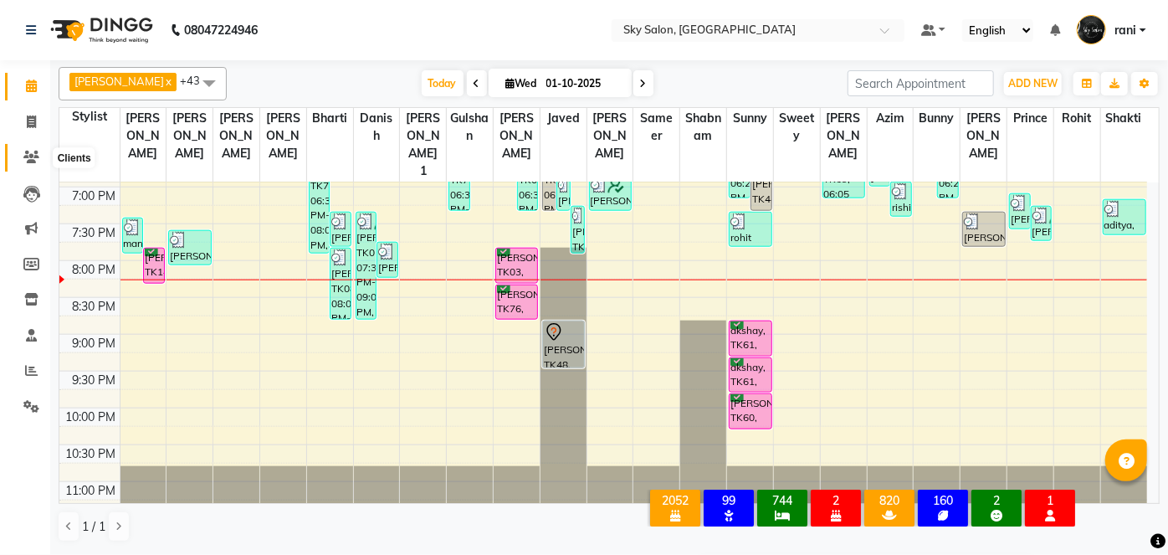
click at [29, 156] on icon at bounding box center [31, 157] width 16 height 13
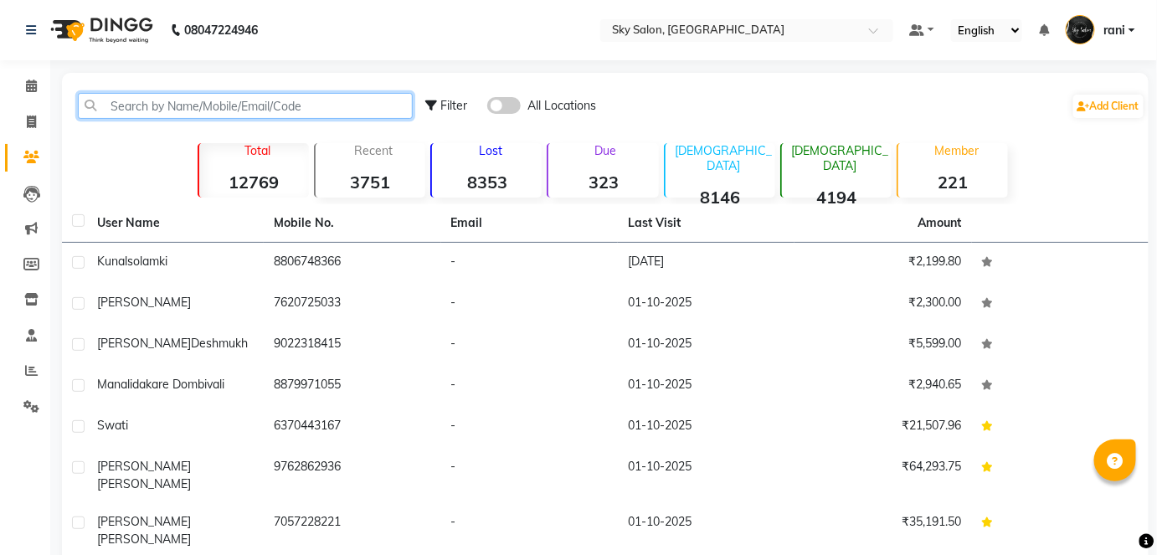
click at [177, 100] on input "text" at bounding box center [245, 106] width 335 height 26
type input "t"
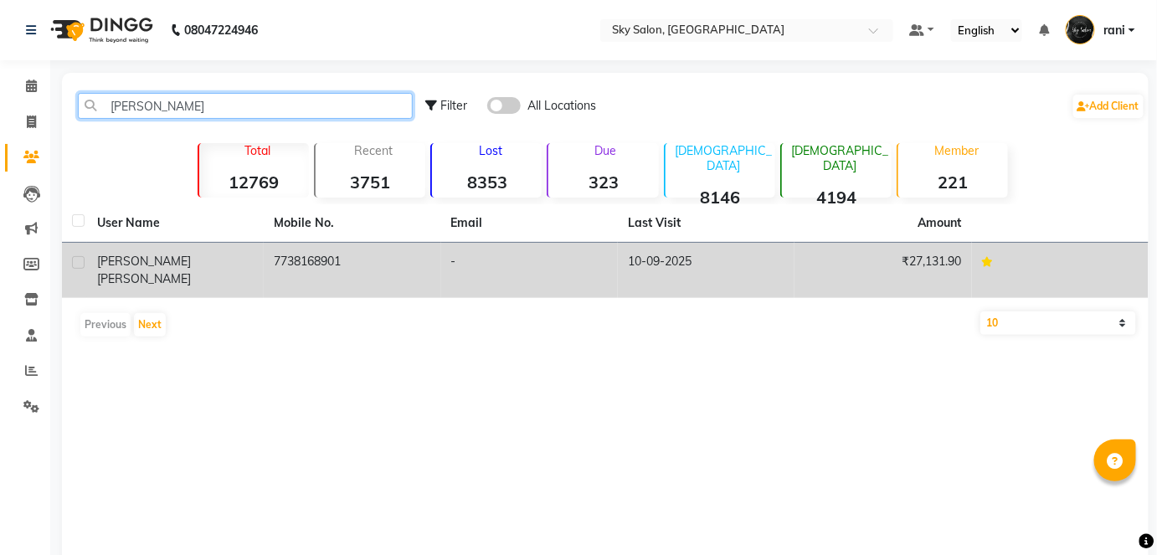
type input "yusuf k"
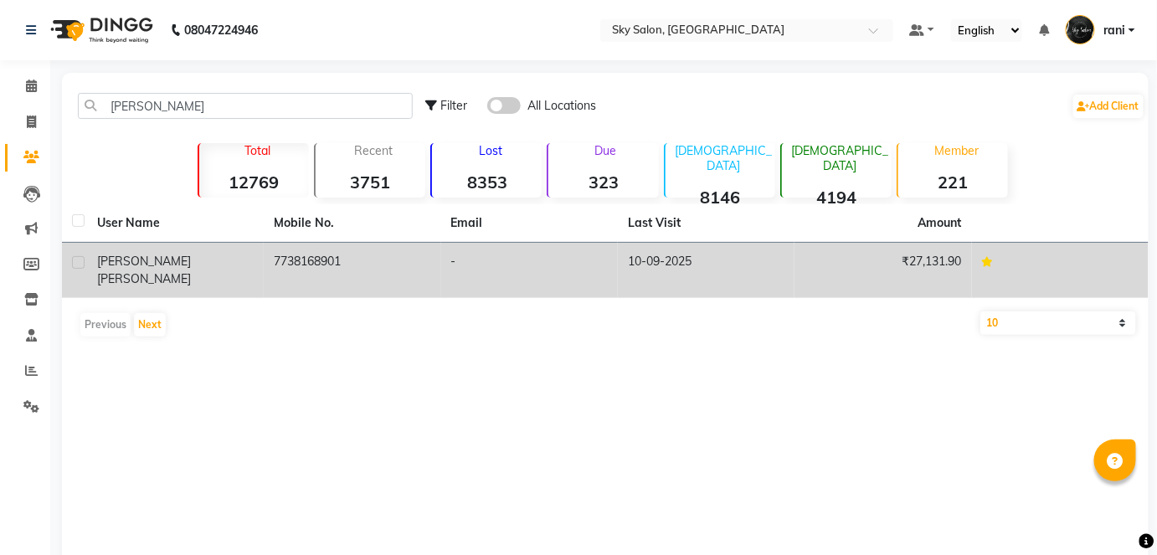
click at [392, 279] on td "7738168901" at bounding box center [352, 270] width 177 height 55
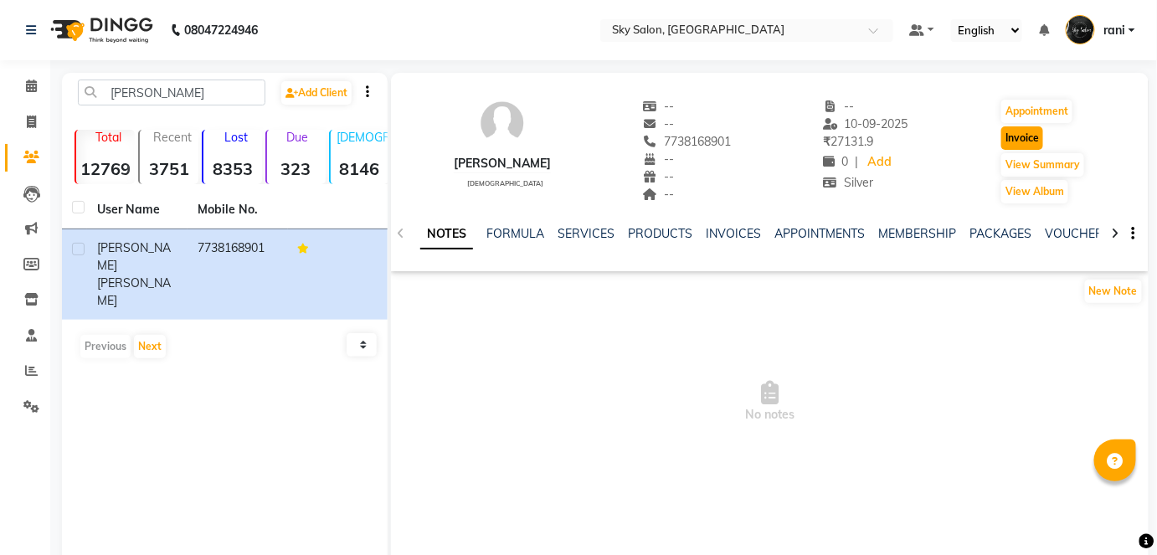
click at [1019, 139] on button "Invoice" at bounding box center [1022, 137] width 42 height 23
select select "service"
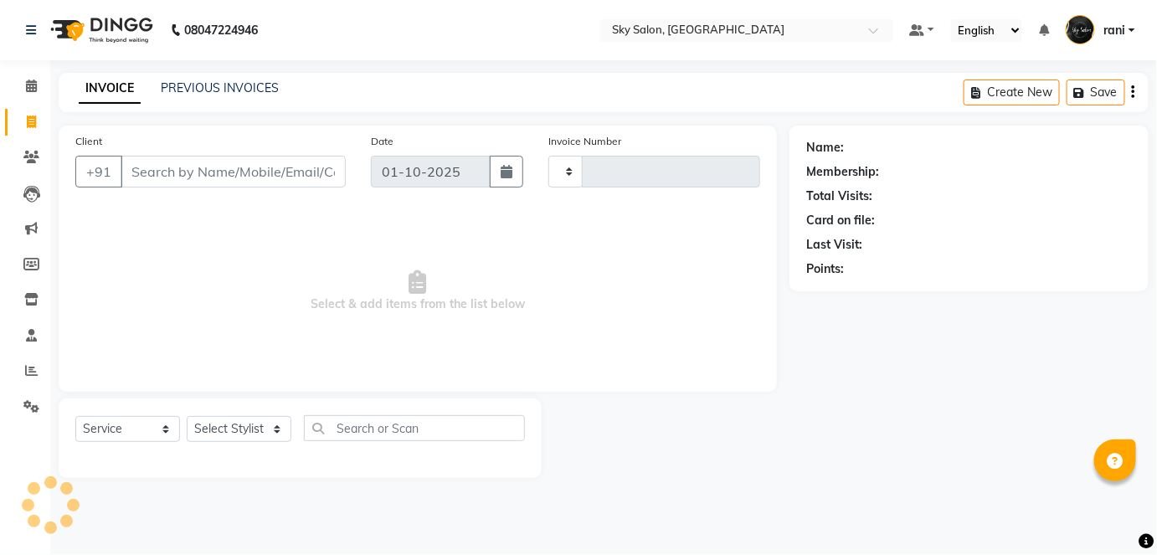
type input "14849"
select select "3537"
type input "7738168901"
click at [243, 430] on select "Select Stylist" at bounding box center [239, 429] width 105 height 26
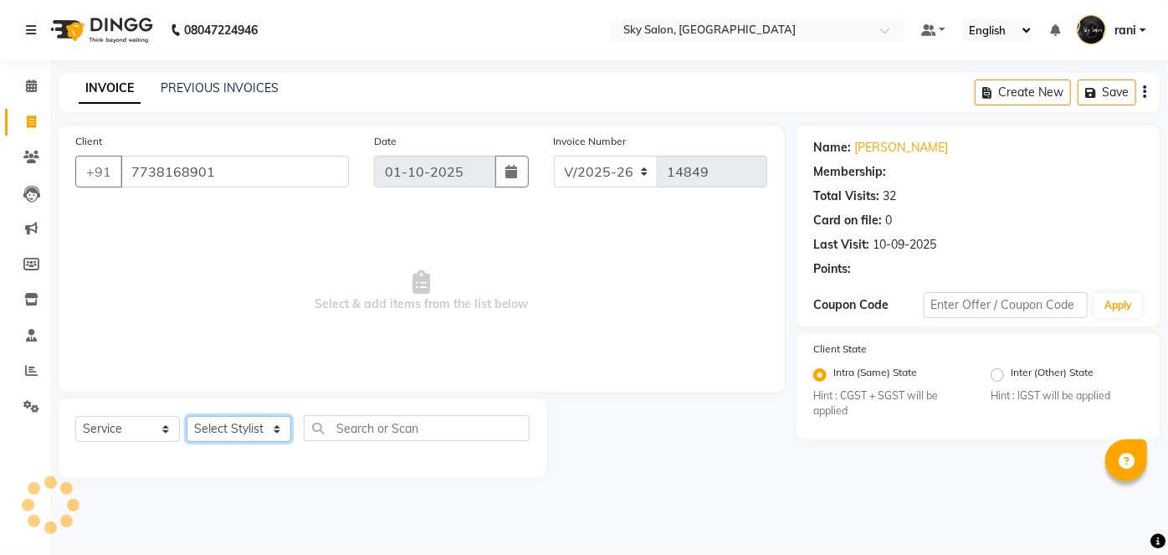
select select "1: Object"
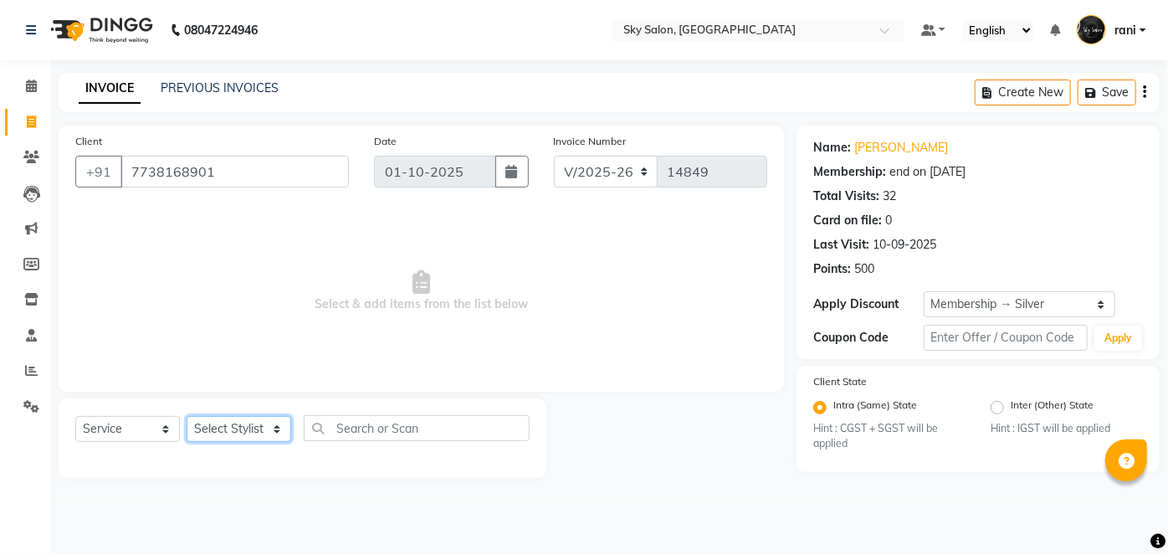
select select "84591"
click at [187, 416] on select "Select Stylist afreen akshata aman saha ameer Anagha anisa arbaj azim bharti Bu…" at bounding box center [239, 429] width 105 height 26
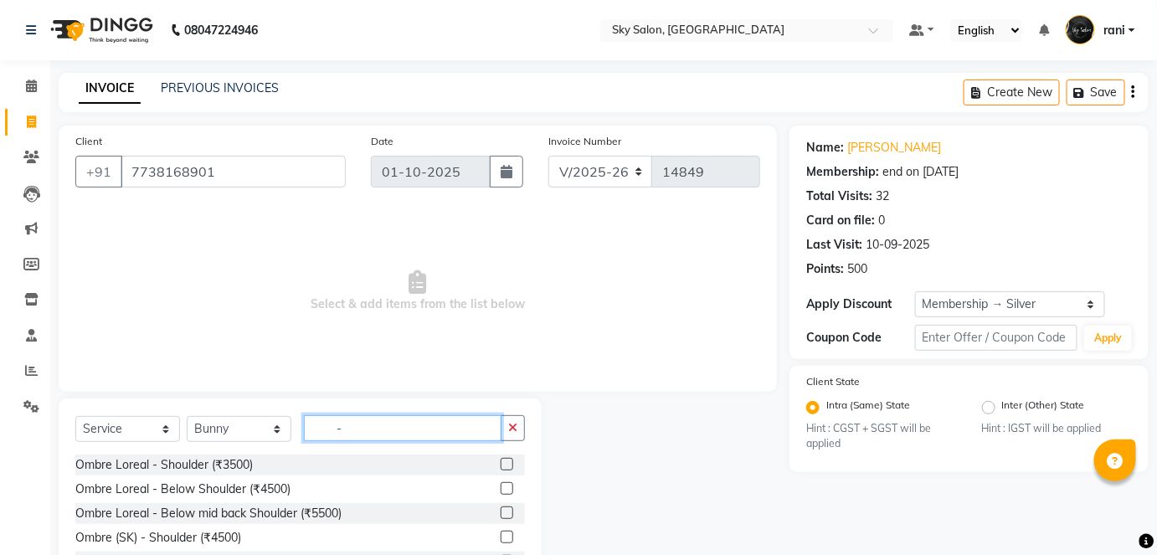
type input "-"
click at [406, 422] on input "-" at bounding box center [403, 428] width 198 height 26
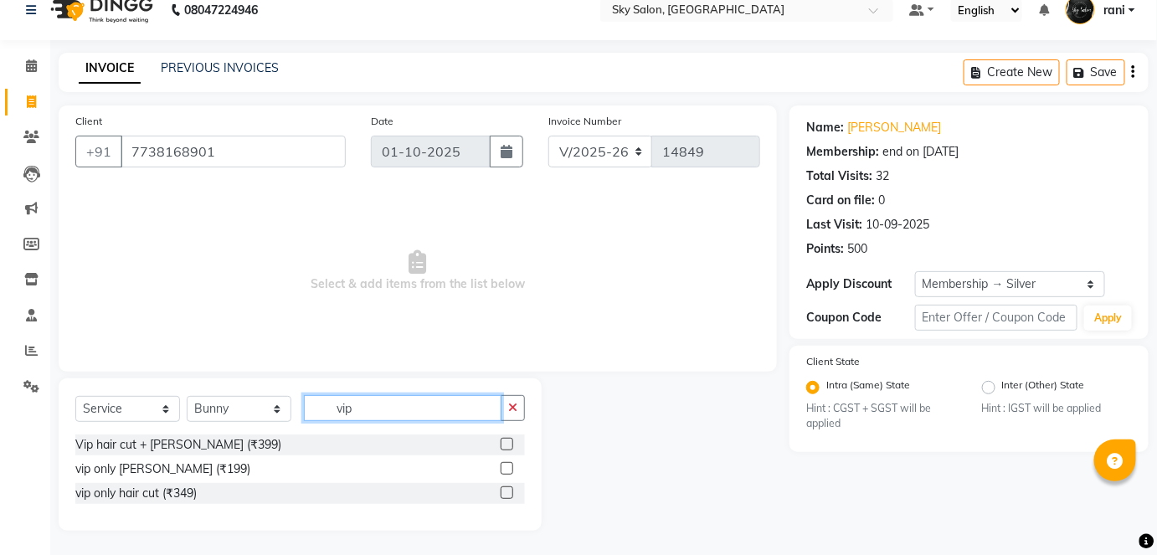
type input "vip"
click at [510, 444] on label at bounding box center [506, 444] width 13 height 13
click at [510, 444] on input "checkbox" at bounding box center [505, 444] width 11 height 11
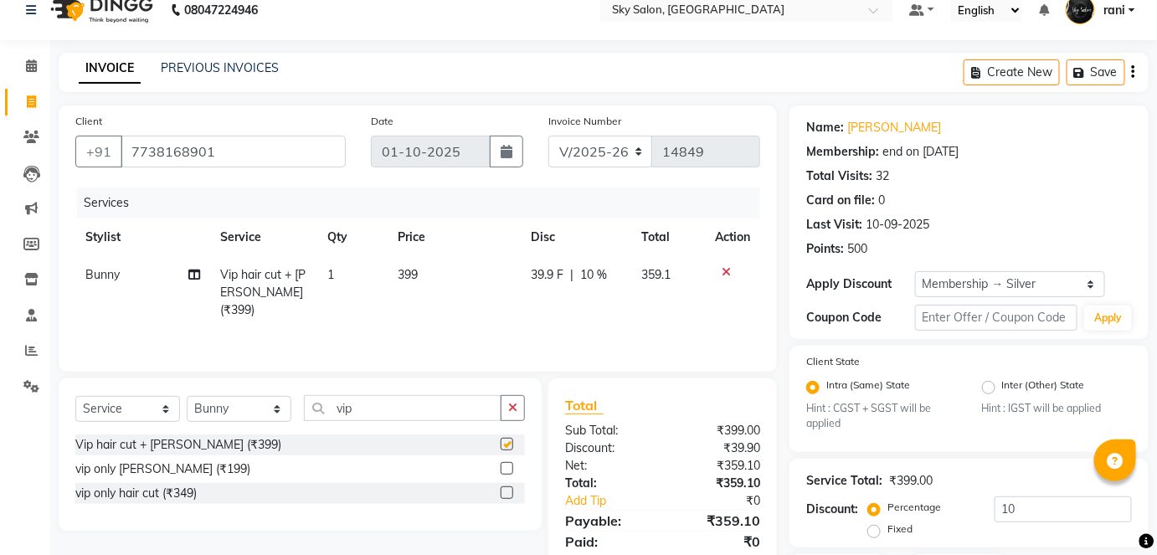
checkbox input "false"
click at [514, 411] on icon "button" at bounding box center [512, 408] width 9 height 12
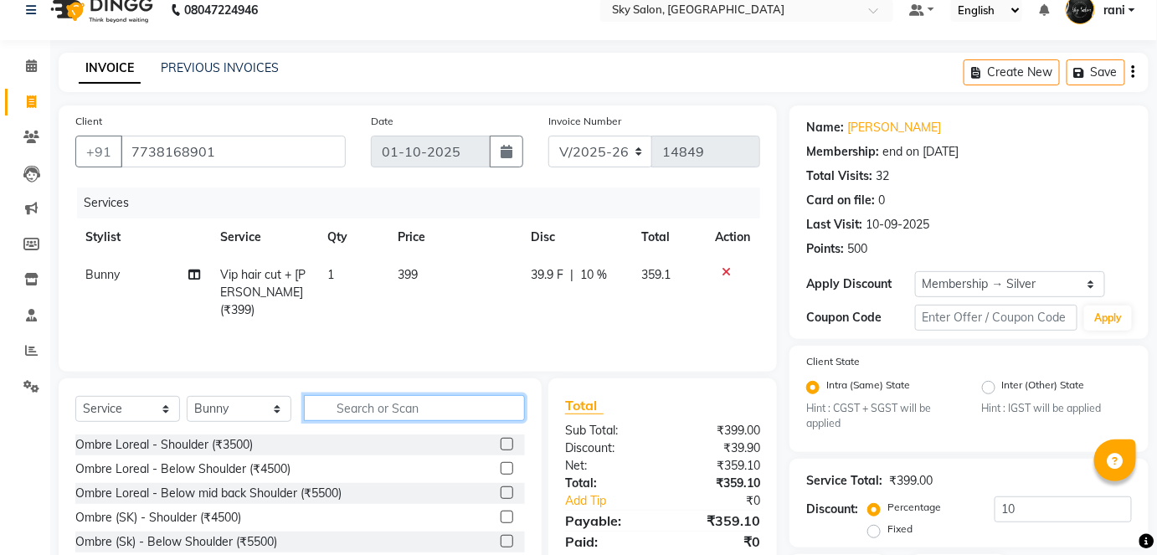
type input "g"
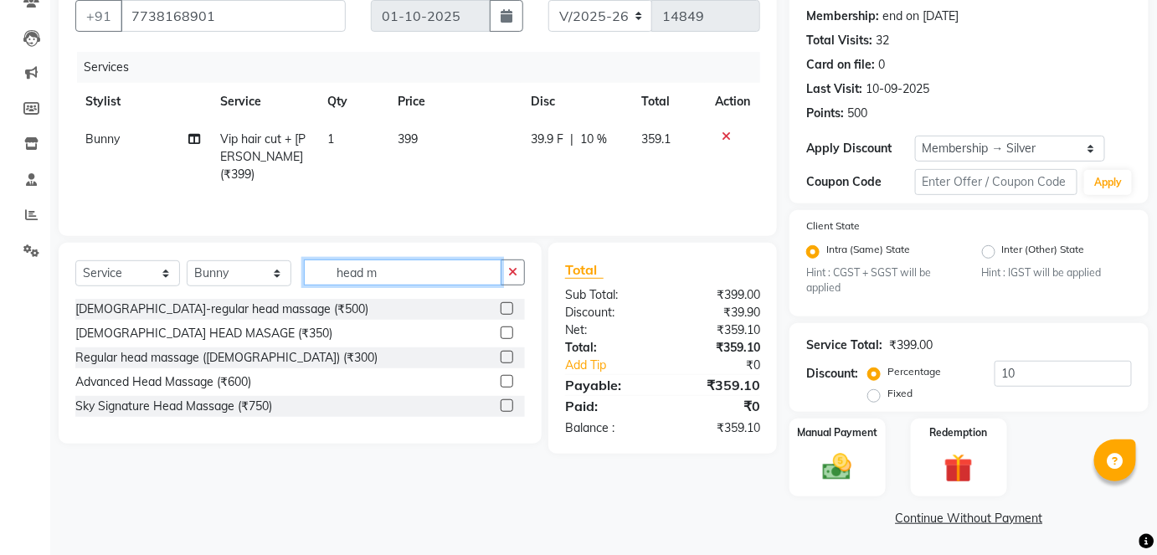
type input "head m"
click at [505, 357] on label at bounding box center [506, 357] width 13 height 13
click at [505, 357] on input "checkbox" at bounding box center [505, 357] width 11 height 11
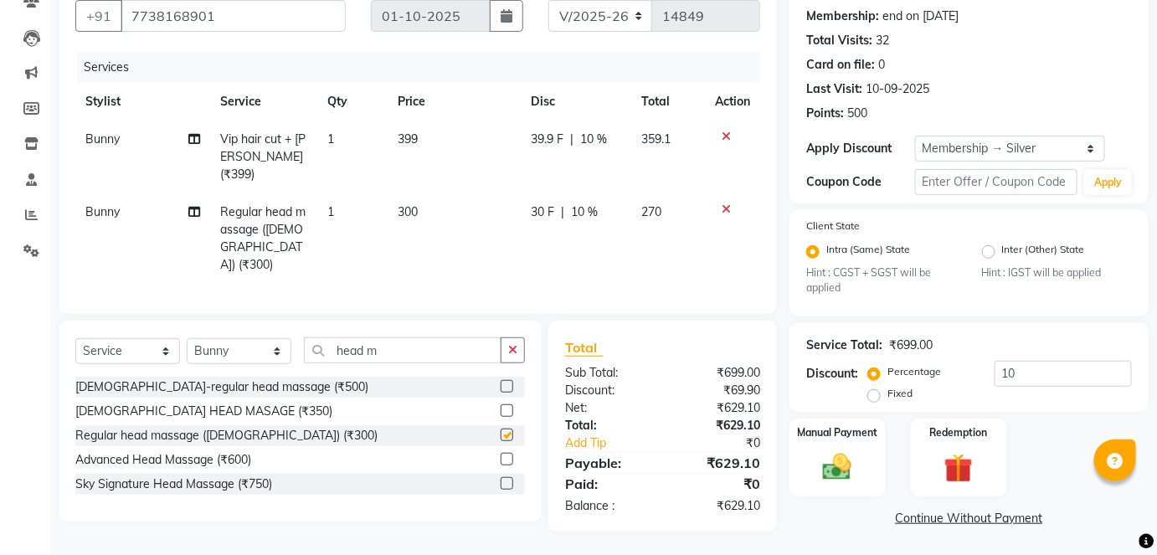
checkbox input "false"
click at [246, 338] on select "Select Stylist afreen akshata aman saha ameer Anagha anisa arbaj azim bharti Bu…" at bounding box center [239, 351] width 105 height 26
select select "53255"
click at [187, 338] on select "Select Stylist afreen akshata aman saha ameer Anagha anisa arbaj azim bharti Bu…" at bounding box center [239, 351] width 105 height 26
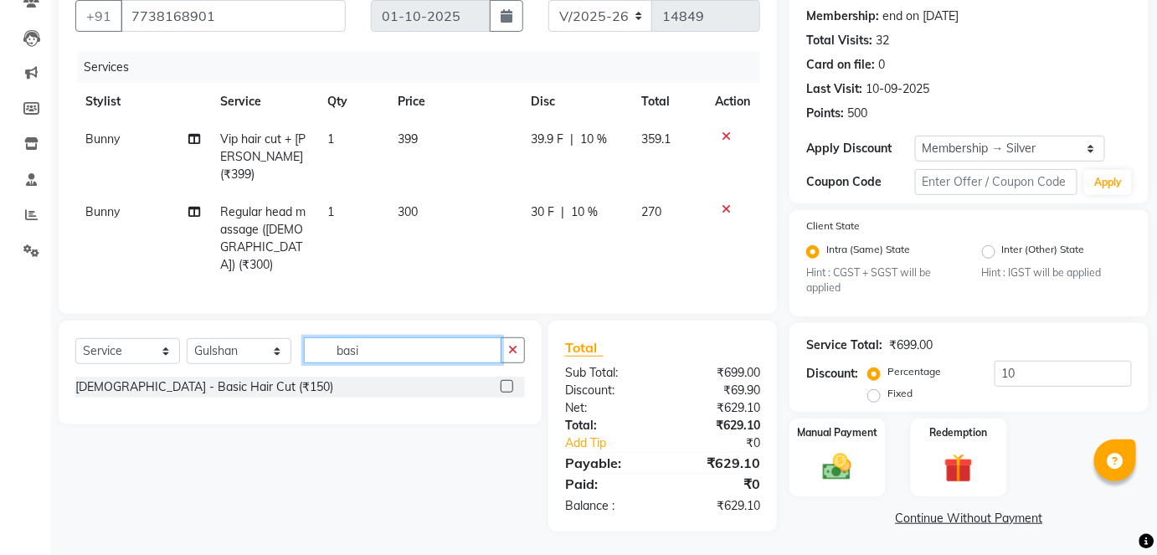
type input "basi"
click at [499, 377] on div "Male - Basic Hair Cut (₹150)" at bounding box center [299, 387] width 449 height 21
click at [501, 380] on label at bounding box center [506, 386] width 13 height 13
click at [501, 382] on input "checkbox" at bounding box center [505, 387] width 11 height 11
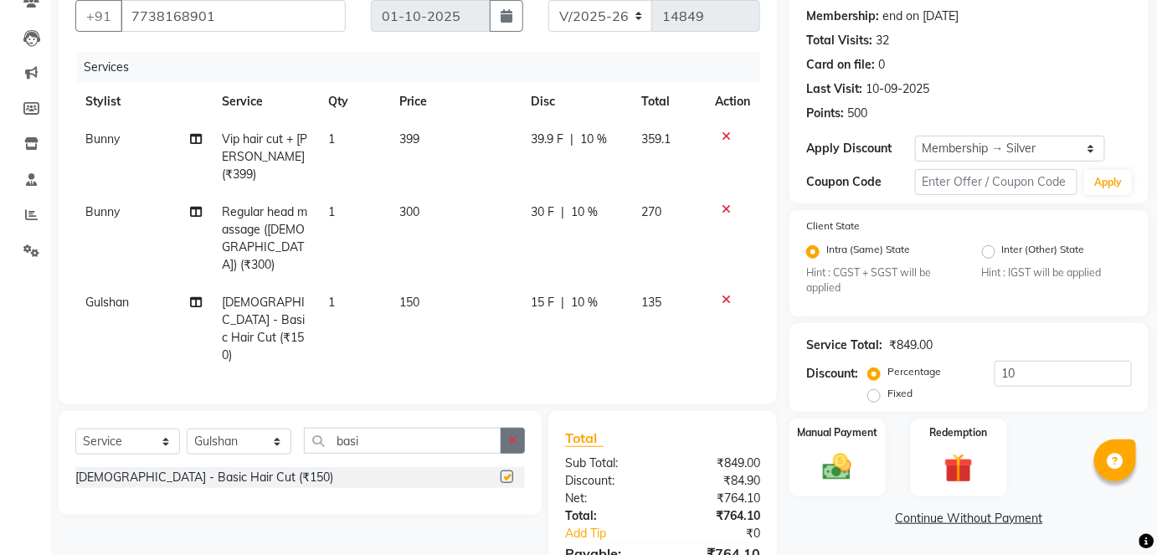
checkbox input "false"
click at [510, 434] on icon "button" at bounding box center [512, 440] width 9 height 12
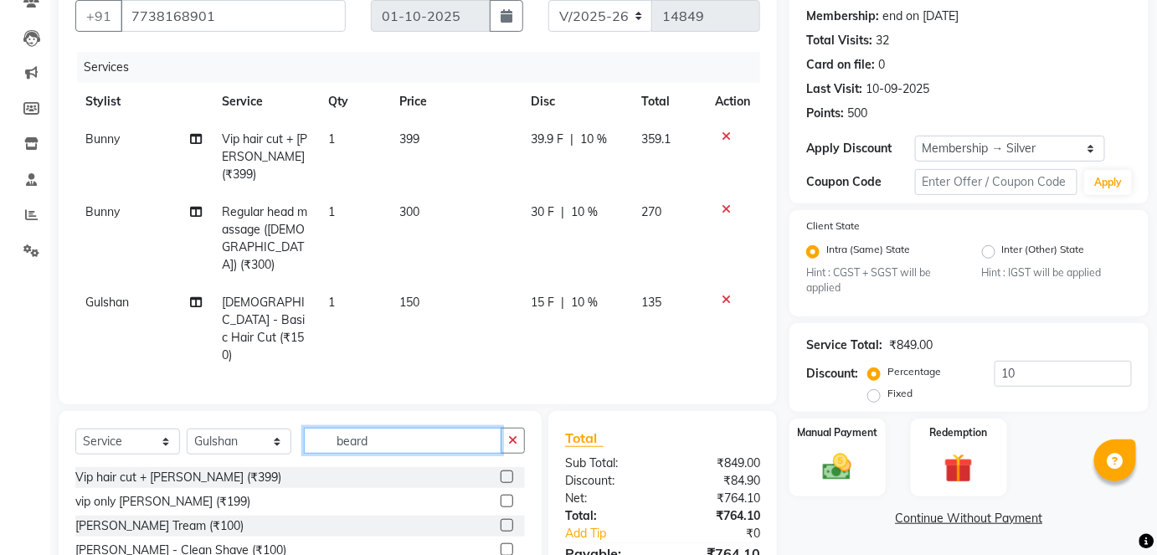
scroll to position [224, 0]
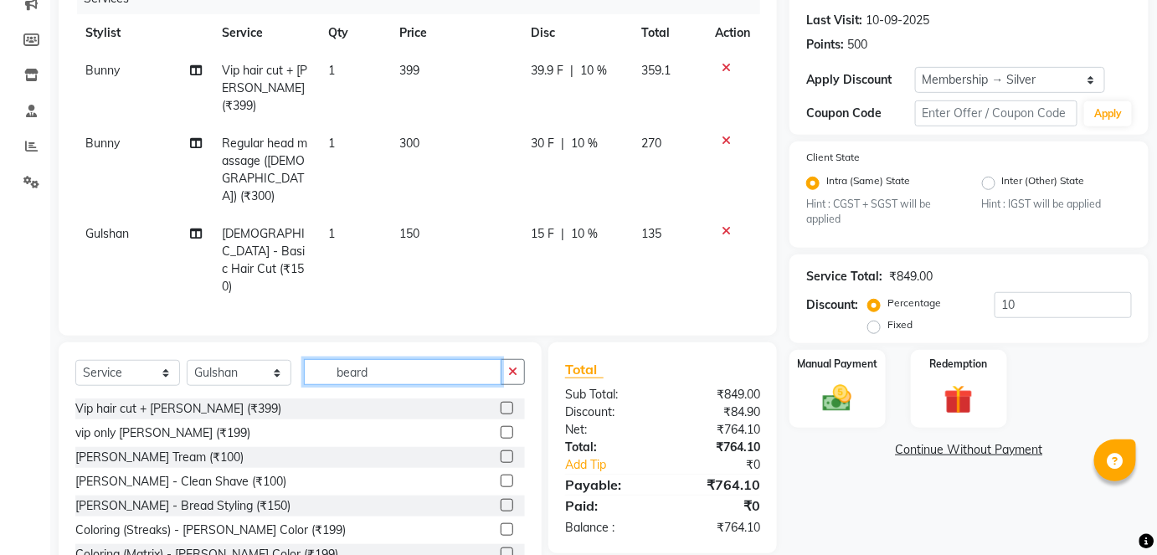
type input "beard"
click at [500, 450] on label at bounding box center [506, 456] width 13 height 13
click at [500, 452] on input "checkbox" at bounding box center [505, 457] width 11 height 11
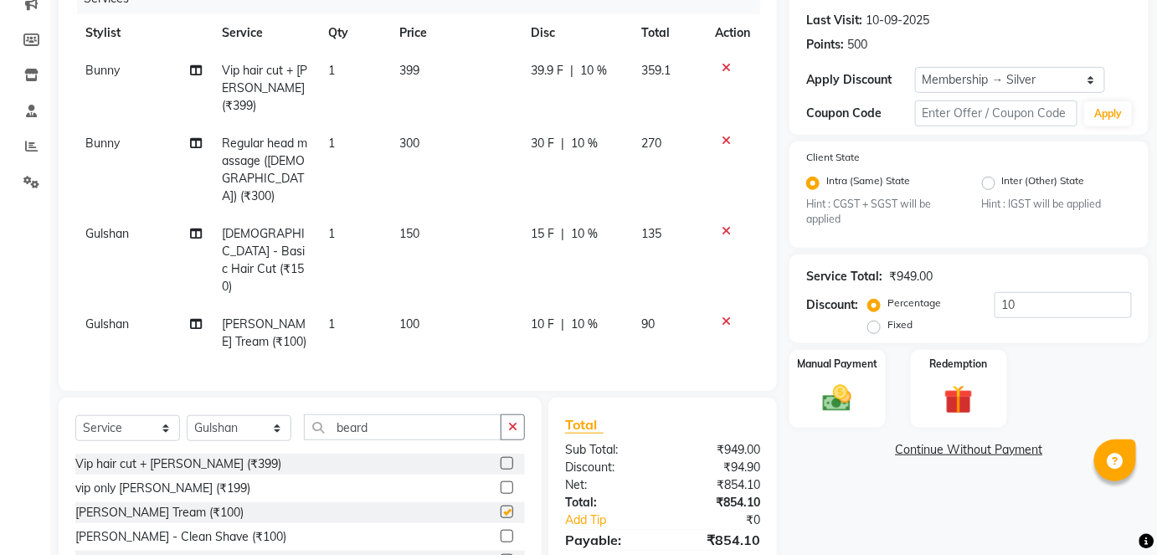
checkbox input "false"
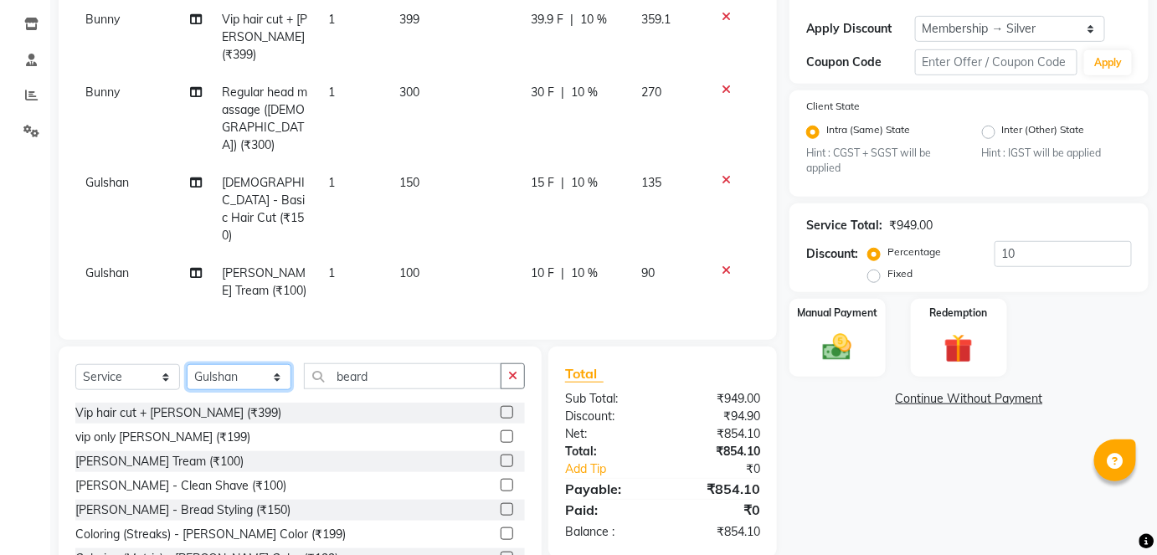
click at [255, 364] on select "Select Stylist afreen akshata aman saha ameer Anagha anisa arbaj azim bharti Bu…" at bounding box center [239, 377] width 105 height 26
select select "83682"
click at [187, 364] on select "Select Stylist afreen akshata aman saha ameer Anagha anisa arbaj azim bharti Bu…" at bounding box center [239, 377] width 105 height 26
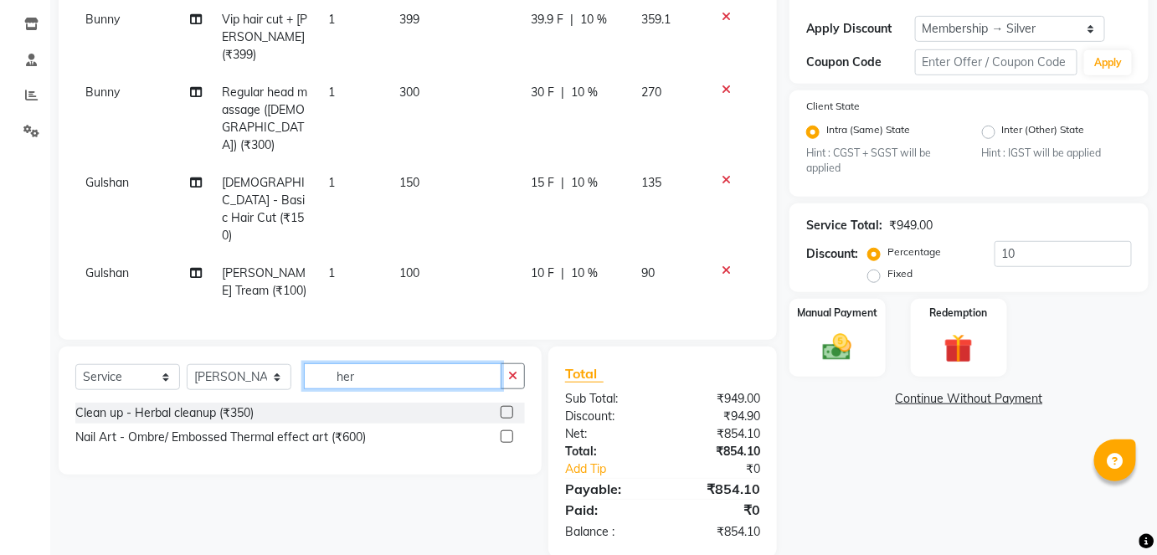
scroll to position [243, 0]
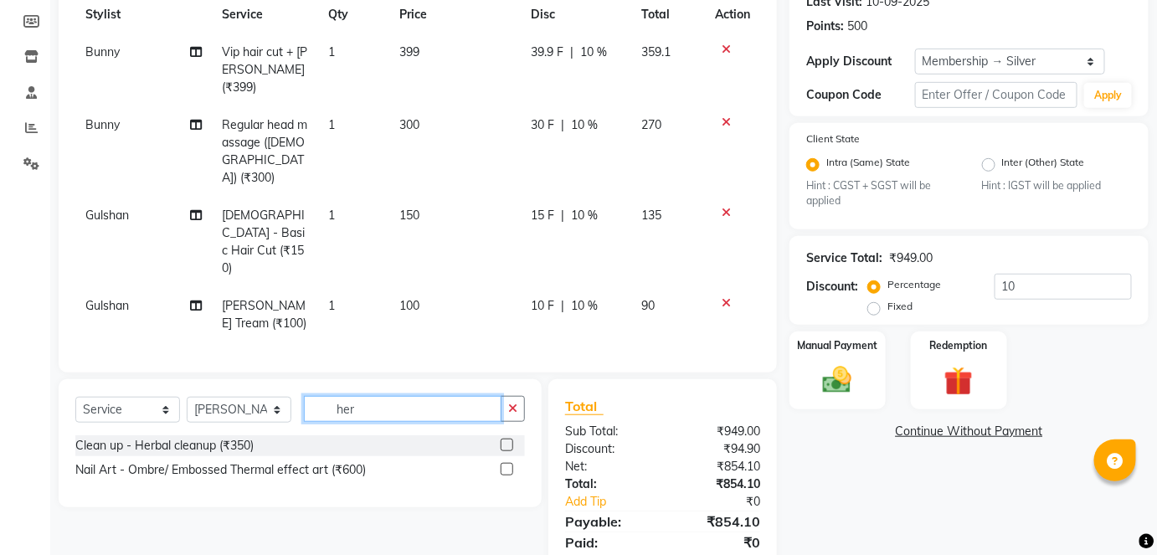
type input "her"
click at [504, 439] on label at bounding box center [506, 445] width 13 height 13
click at [504, 440] on input "checkbox" at bounding box center [505, 445] width 11 height 11
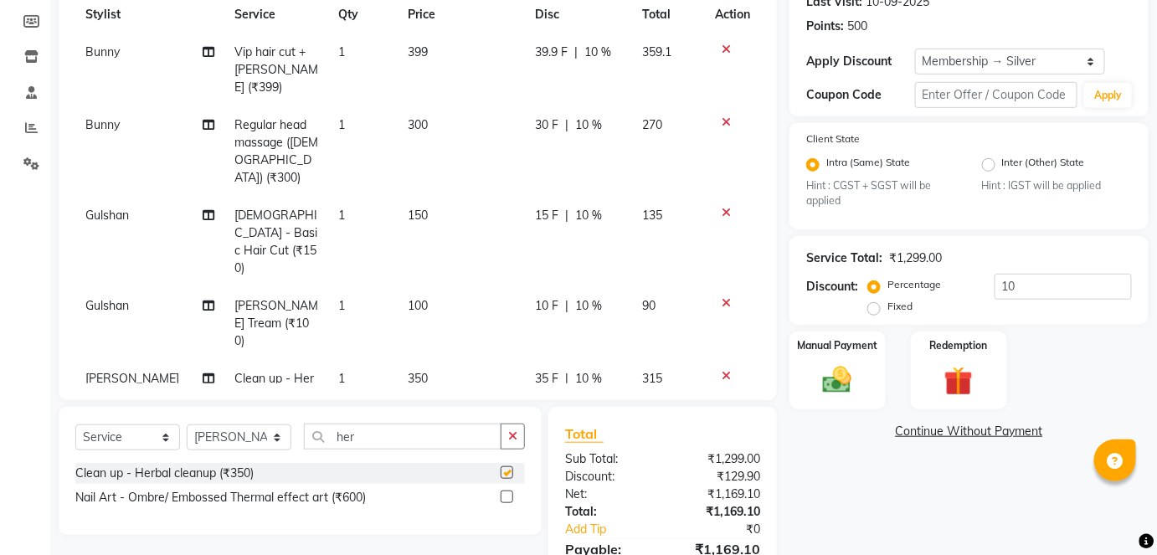
checkbox input "false"
click at [962, 373] on img at bounding box center [958, 382] width 49 height 38
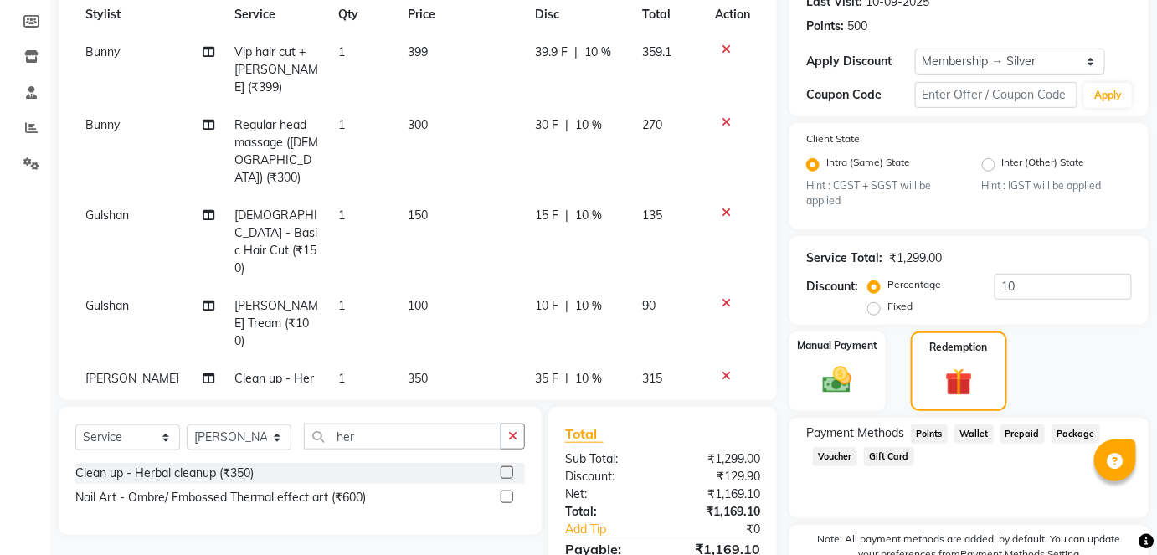
scroll to position [328, 0]
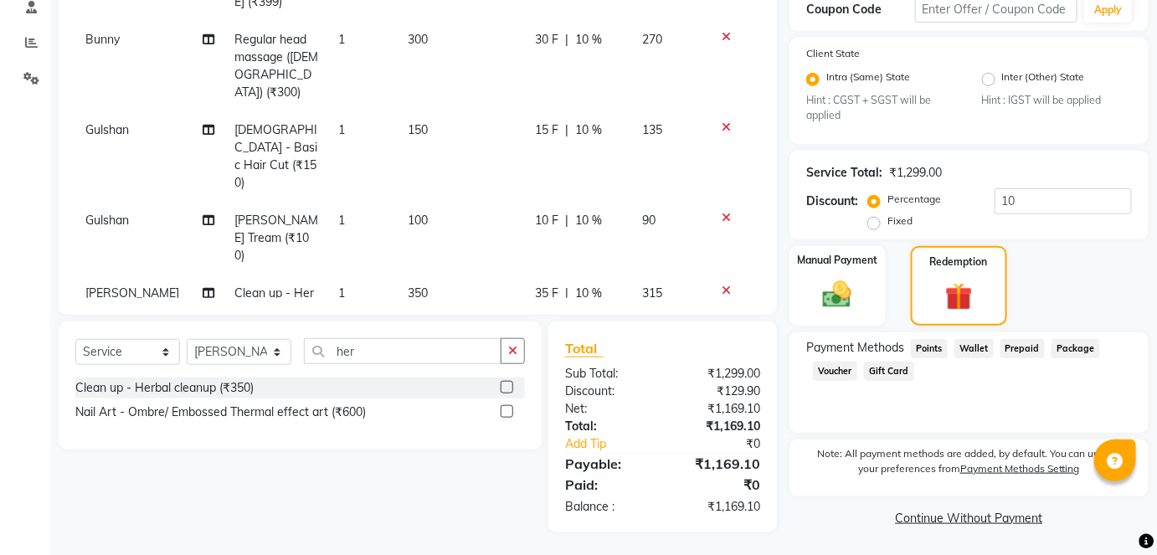
click at [927, 356] on span "Points" at bounding box center [929, 348] width 37 height 19
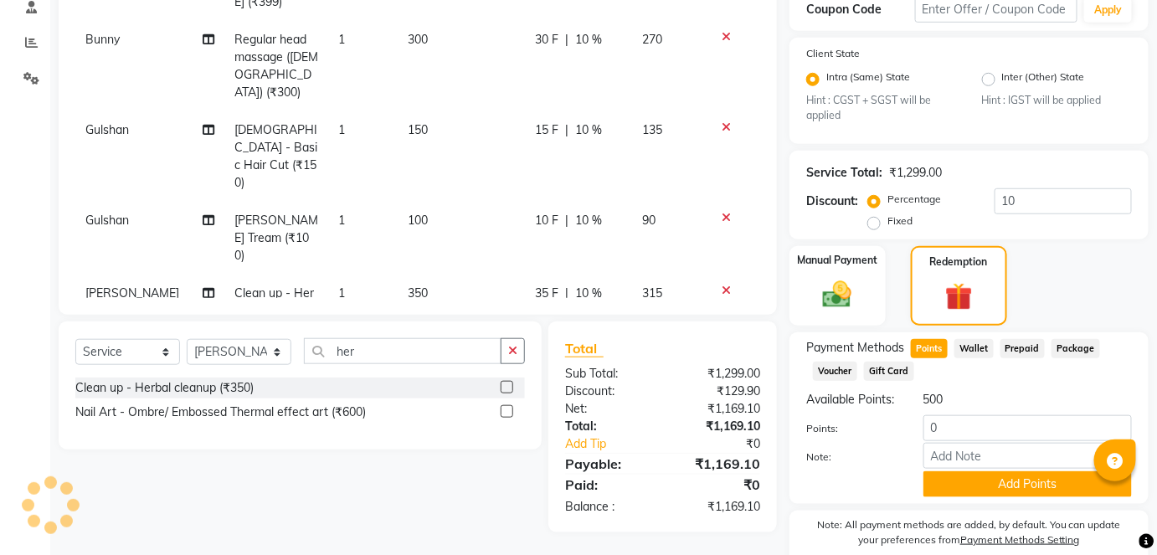
scroll to position [374, 0]
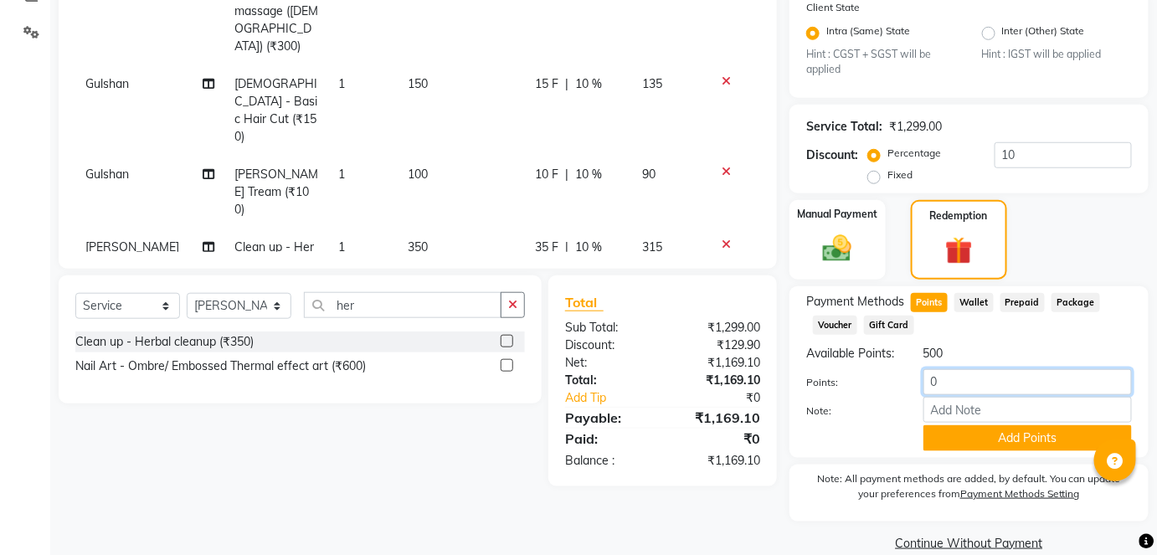
click at [926, 383] on input "0" at bounding box center [1027, 382] width 208 height 26
click at [926, 382] on input "0100" at bounding box center [1027, 382] width 208 height 26
type input "0100"
click at [1026, 442] on button "Add Points" at bounding box center [1027, 438] width 208 height 26
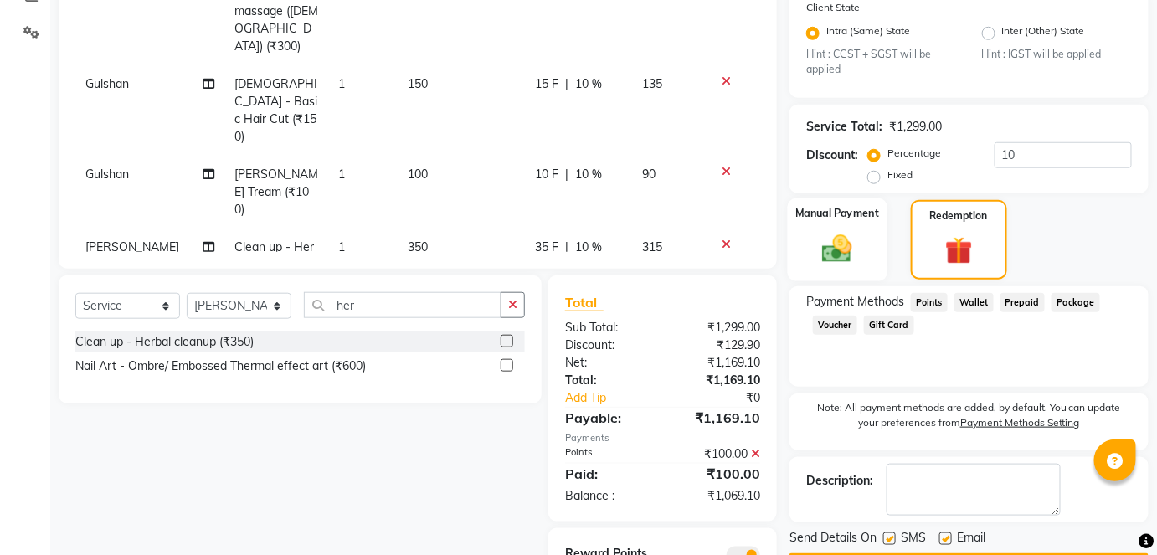
click at [854, 223] on div "Manual Payment" at bounding box center [837, 239] width 100 height 82
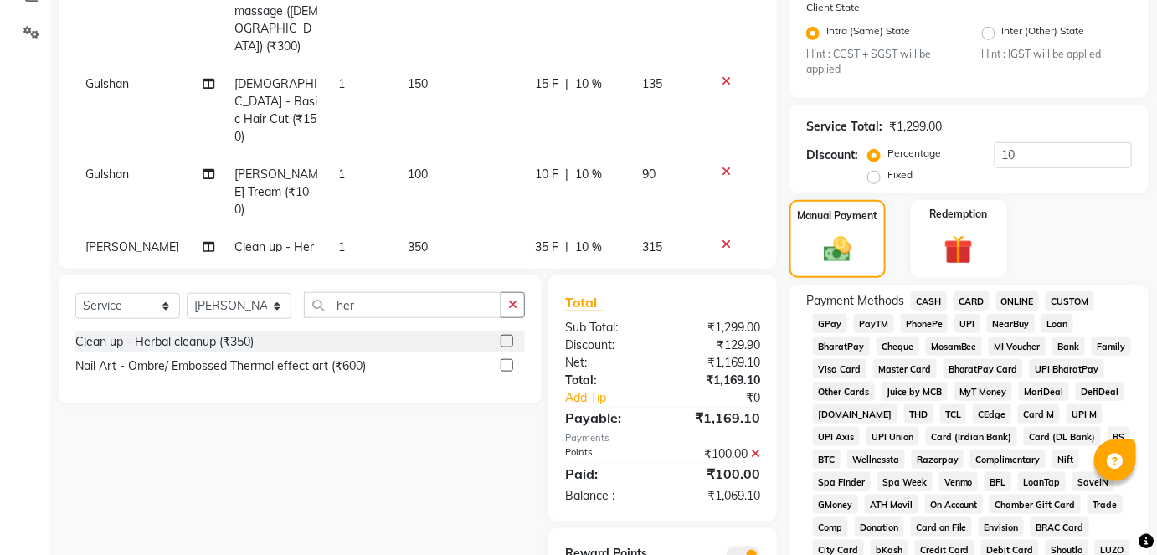
click at [821, 317] on span "GPay" at bounding box center [830, 323] width 34 height 19
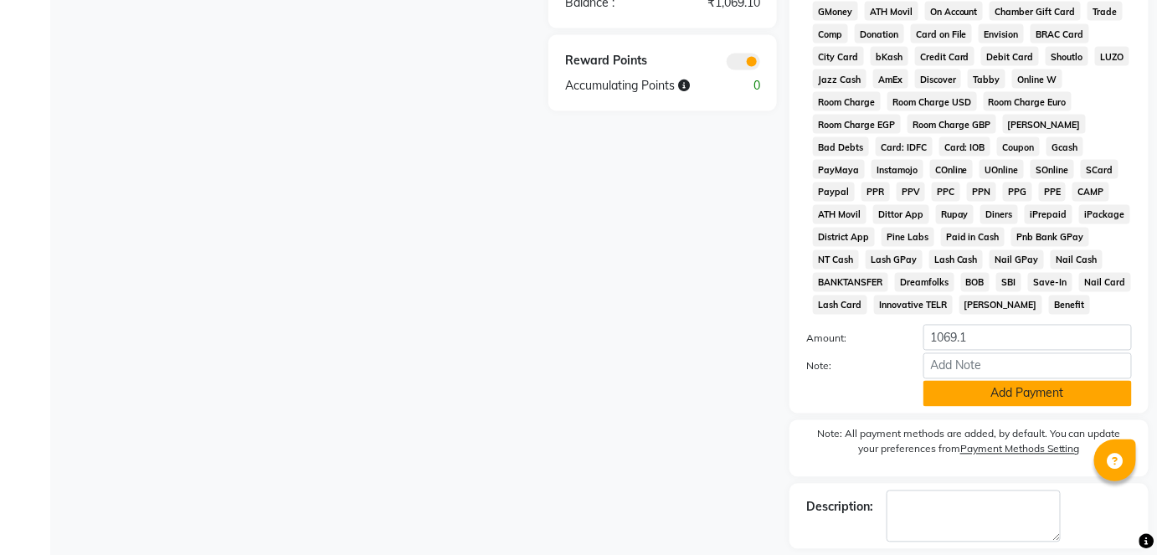
click at [999, 392] on button "Add Payment" at bounding box center [1027, 394] width 208 height 26
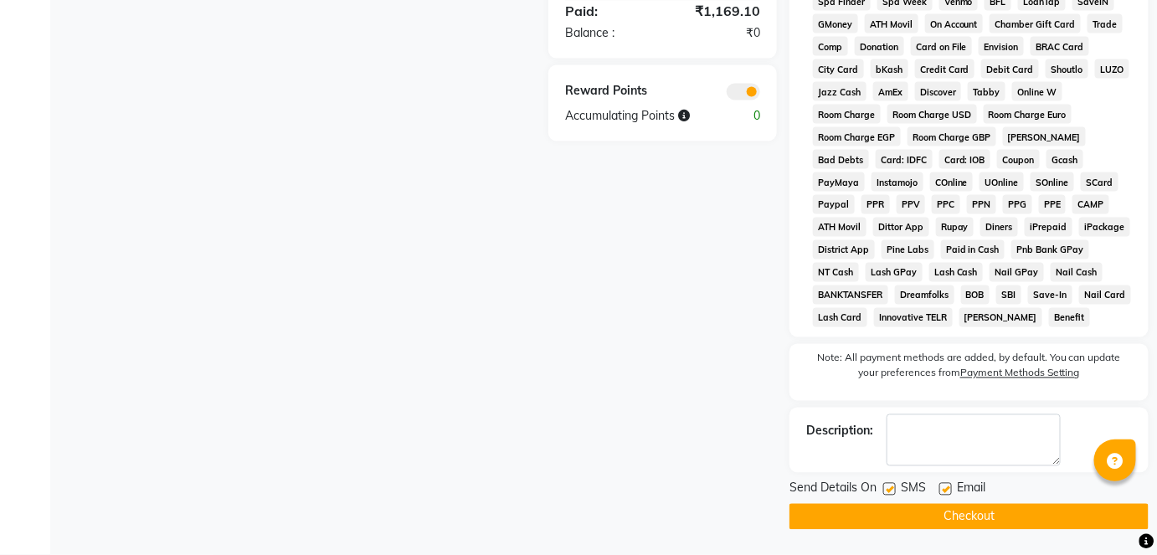
scroll to position [856, 0]
click at [886, 483] on label at bounding box center [889, 489] width 13 height 13
click at [886, 485] on input "checkbox" at bounding box center [888, 490] width 11 height 11
checkbox input "false"
click at [937, 528] on button "Checkout" at bounding box center [968, 517] width 359 height 26
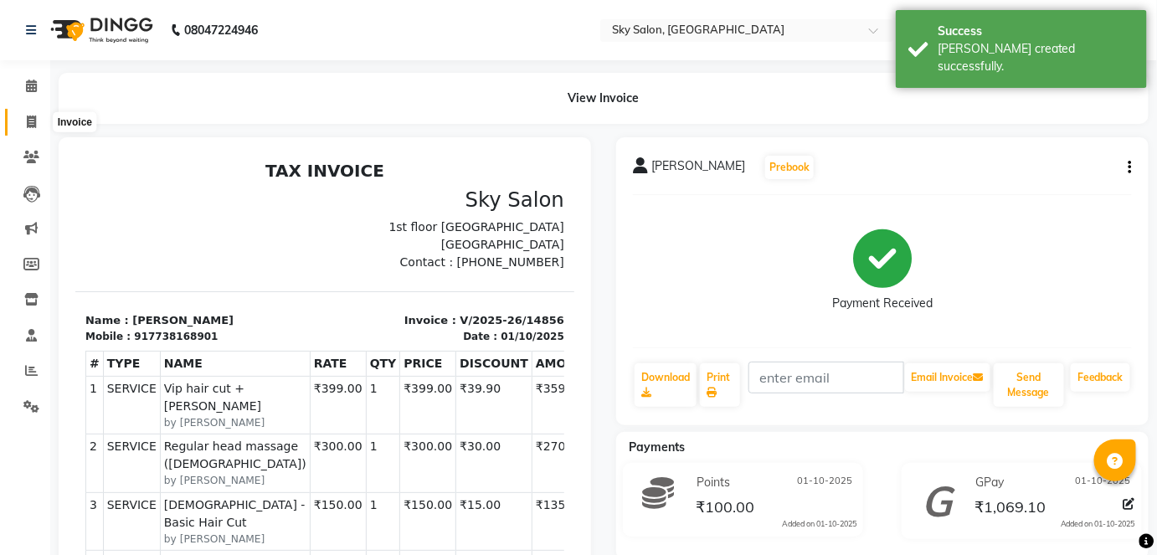
click at [28, 116] on icon at bounding box center [31, 121] width 9 height 13
select select "service"
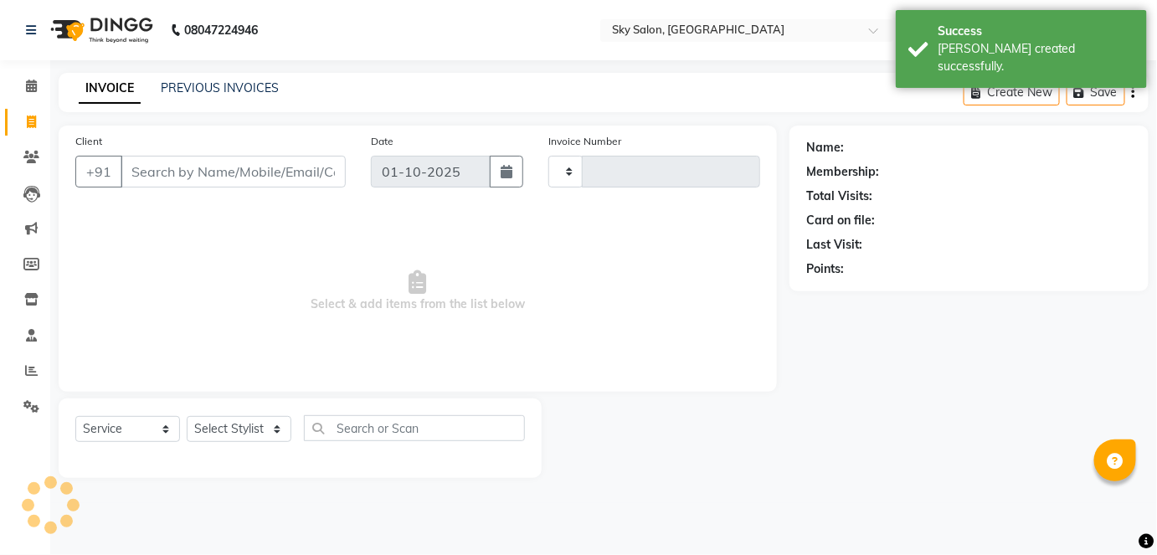
type input "14857"
select select "3537"
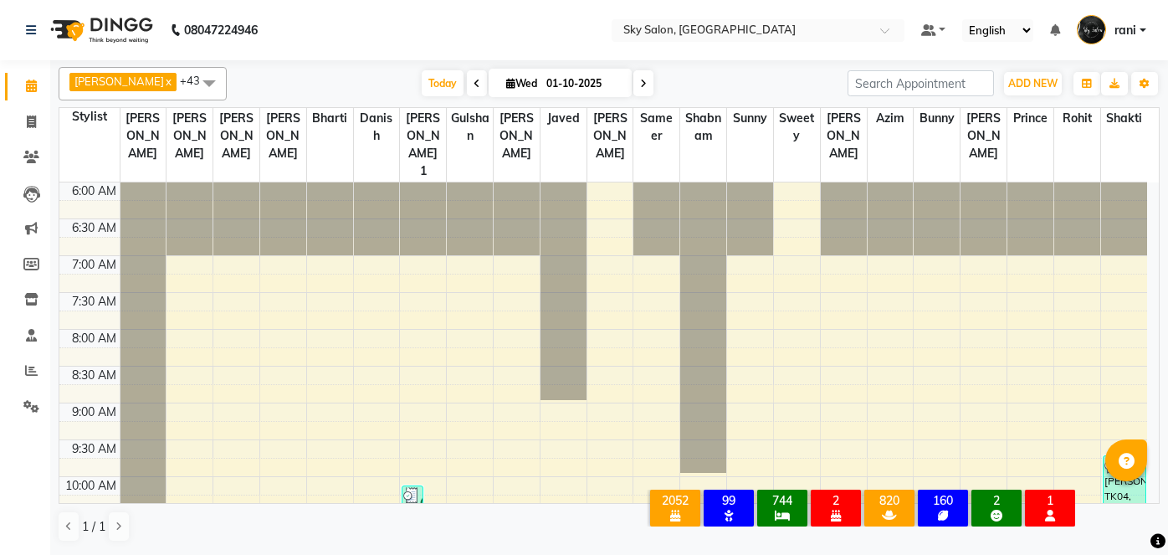
click at [394, 83] on div "[PERSON_NAME] x [PERSON_NAME] x [PERSON_NAME] x bharti x [PERSON_NAME] 1 x [PER…" at bounding box center [609, 83] width 1101 height 33
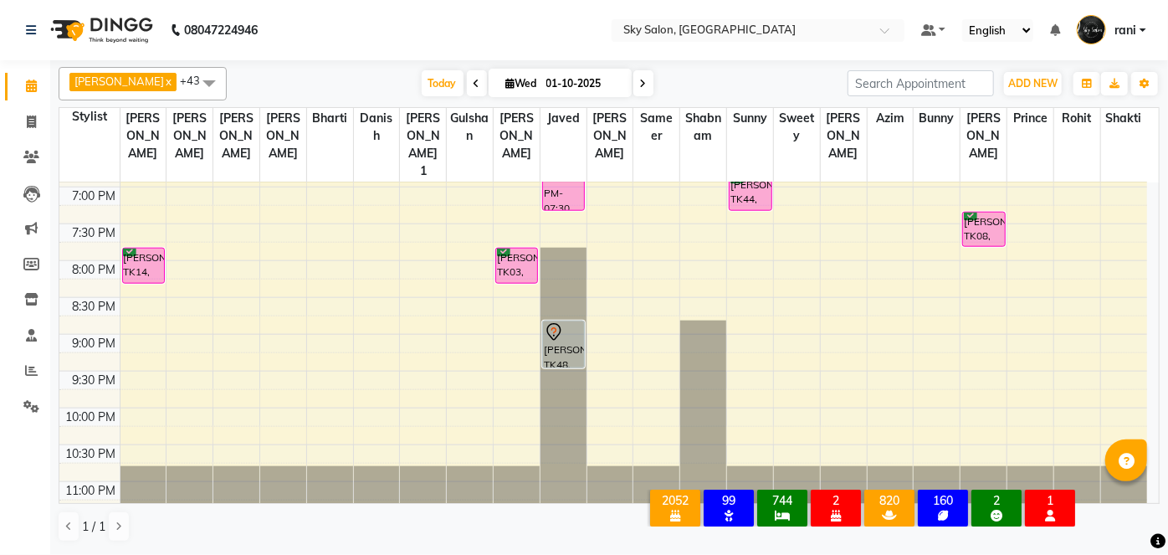
click at [420, 83] on div "Today Wed 01-10-2025" at bounding box center [537, 83] width 235 height 25
click at [422, 76] on span "Today" at bounding box center [443, 83] width 42 height 26
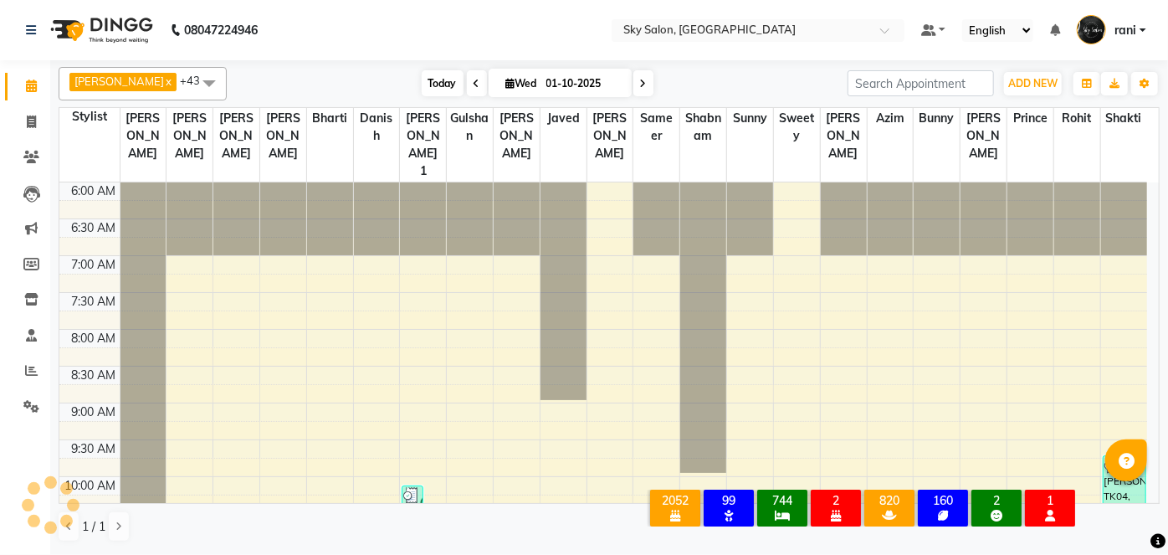
scroll to position [874, 0]
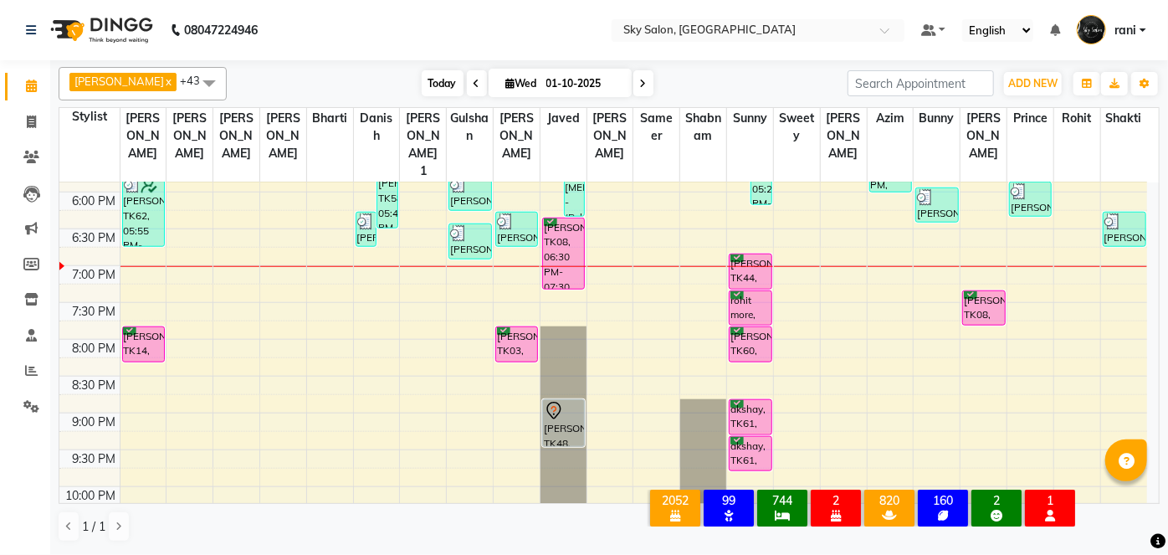
click at [422, 85] on span "Today" at bounding box center [443, 83] width 42 height 26
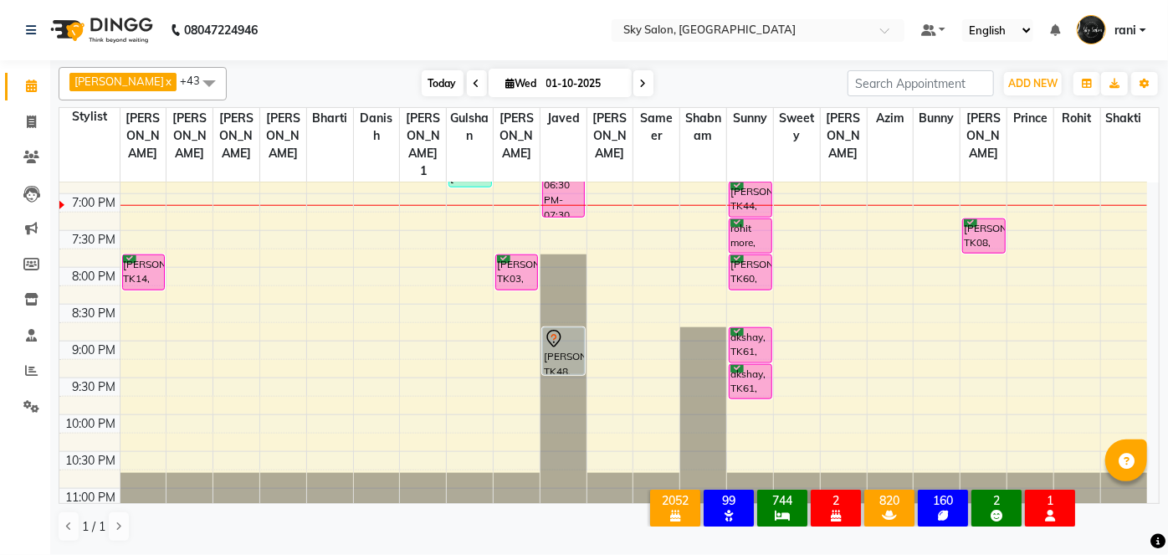
click at [422, 74] on span "Today" at bounding box center [443, 83] width 42 height 26
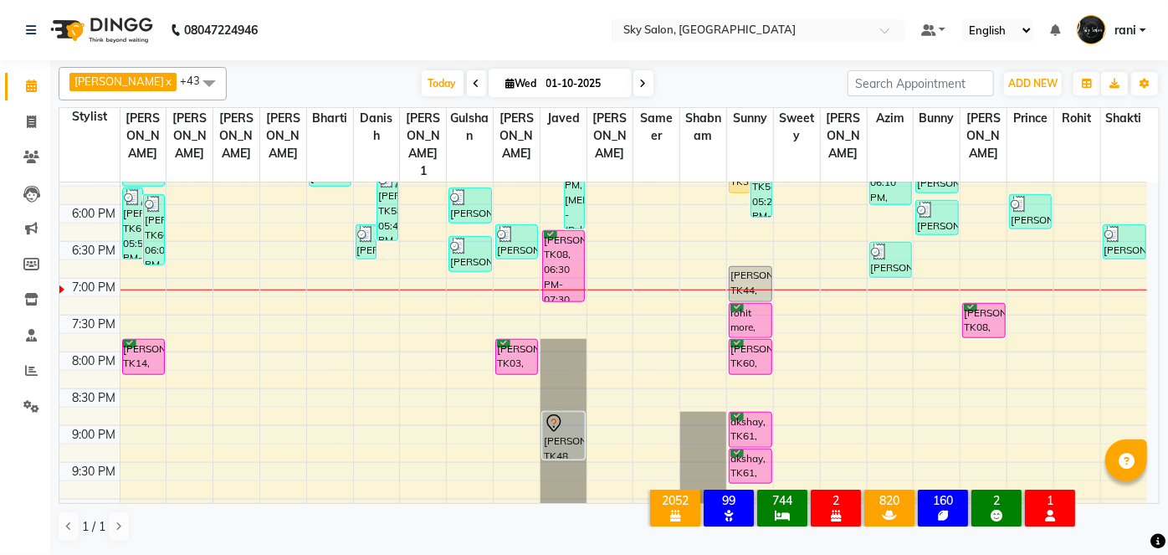
scroll to position [858, 0]
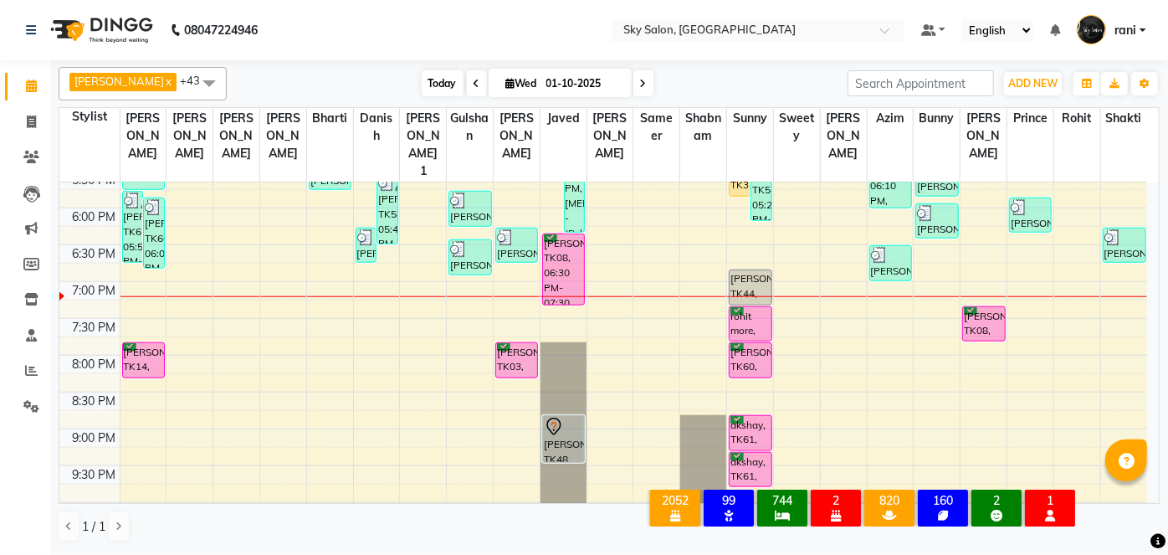
click at [422, 83] on span "Today" at bounding box center [443, 83] width 42 height 26
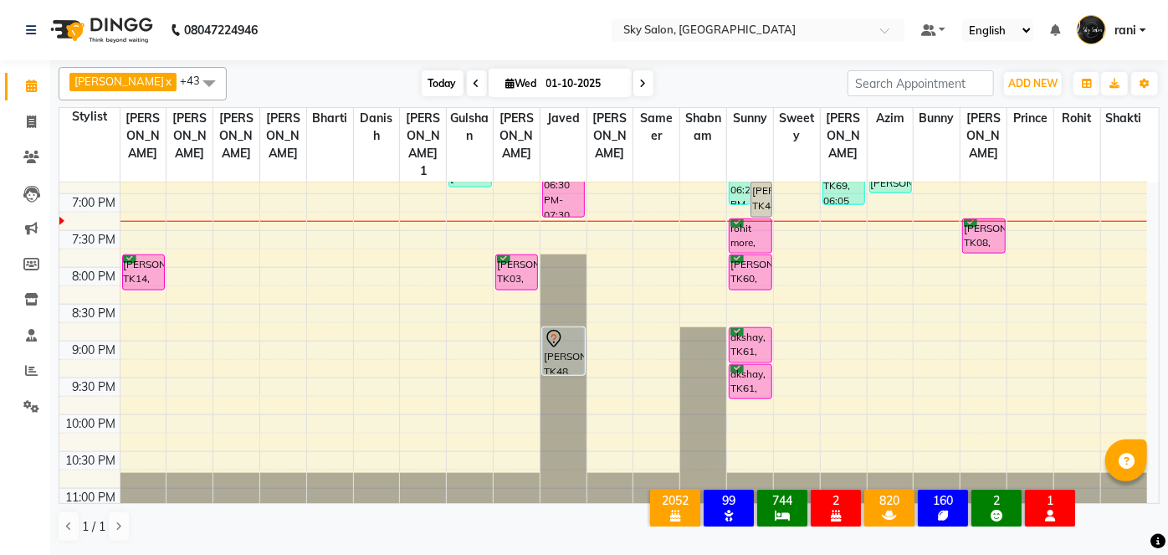
click at [422, 76] on span "Today" at bounding box center [443, 83] width 42 height 26
click at [11, 132] on link "Invoice" at bounding box center [25, 123] width 40 height 28
select select "service"
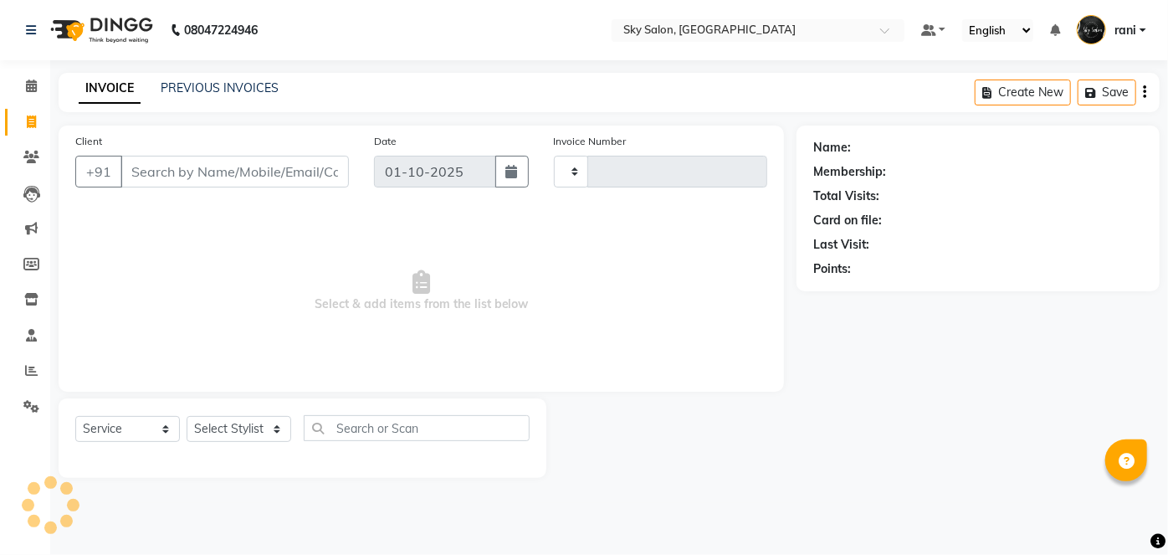
type input "14837"
select select "3537"
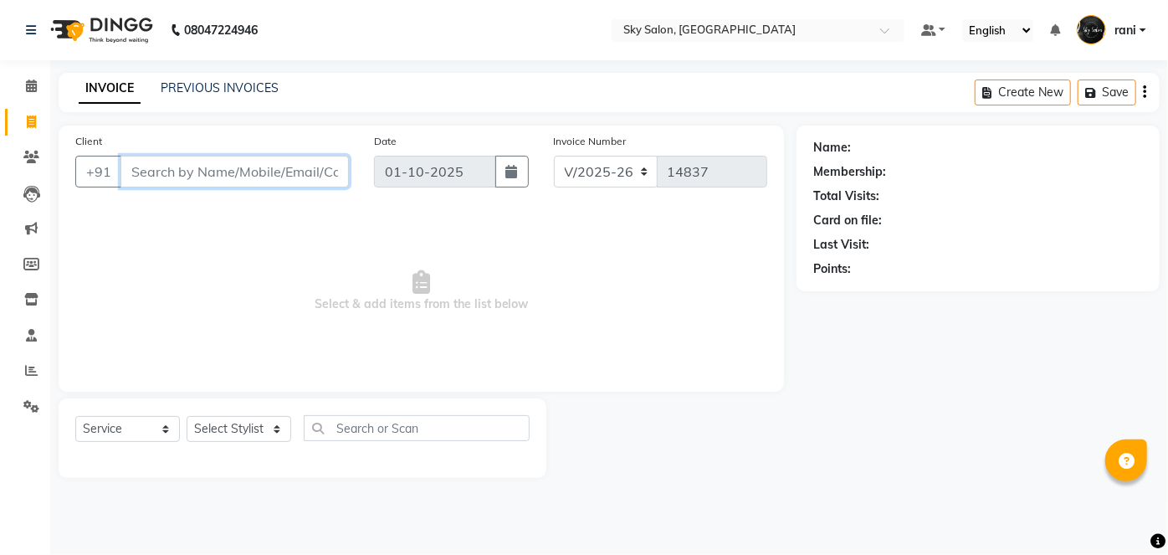
click at [146, 156] on input "Client" at bounding box center [235, 172] width 228 height 32
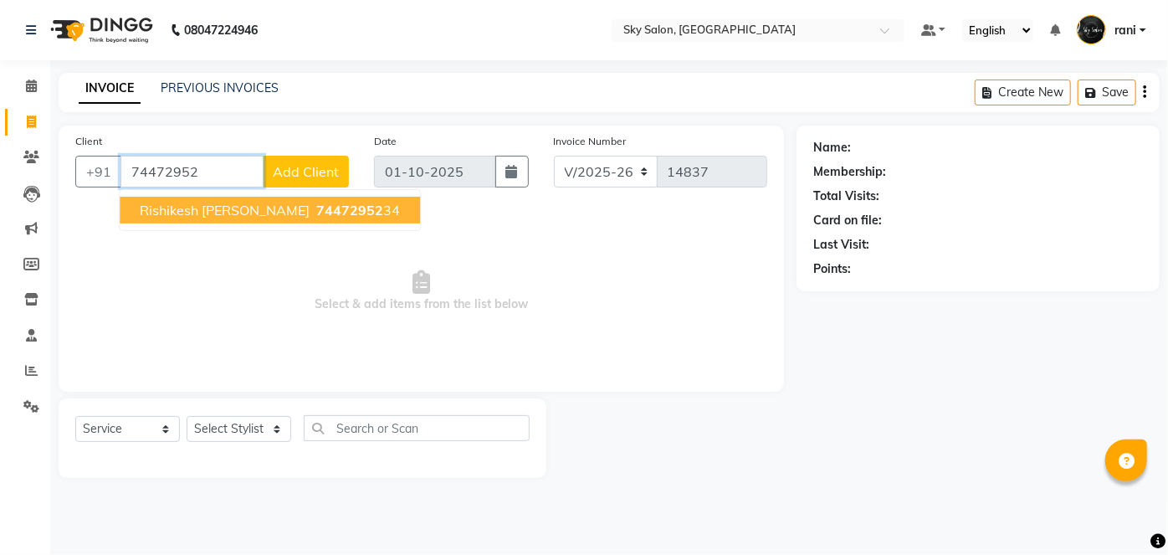
click at [189, 213] on span "rishikesh ingle" at bounding box center [225, 210] width 170 height 17
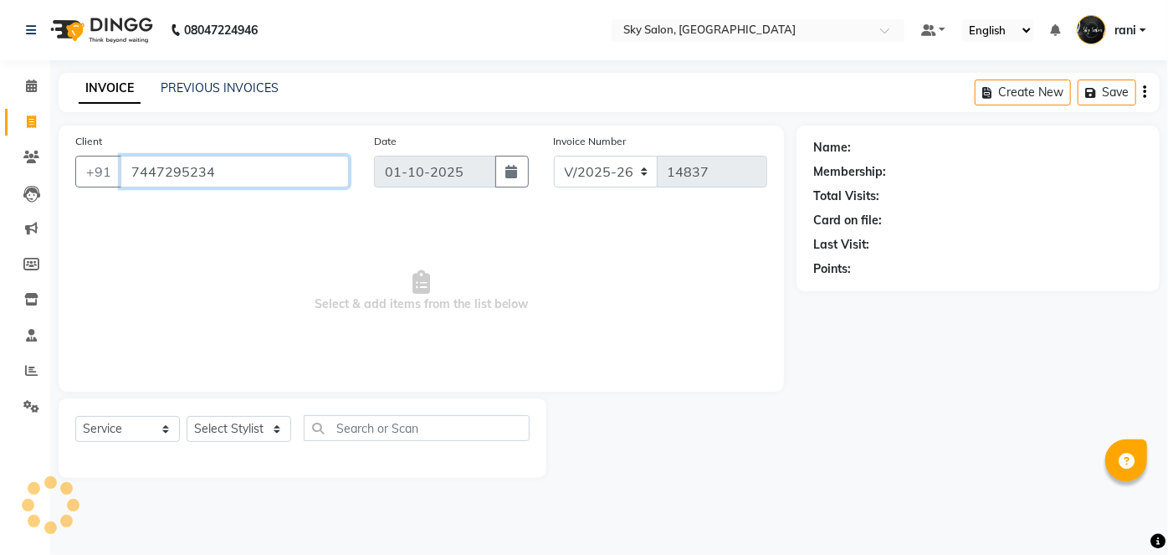
type input "7447295234"
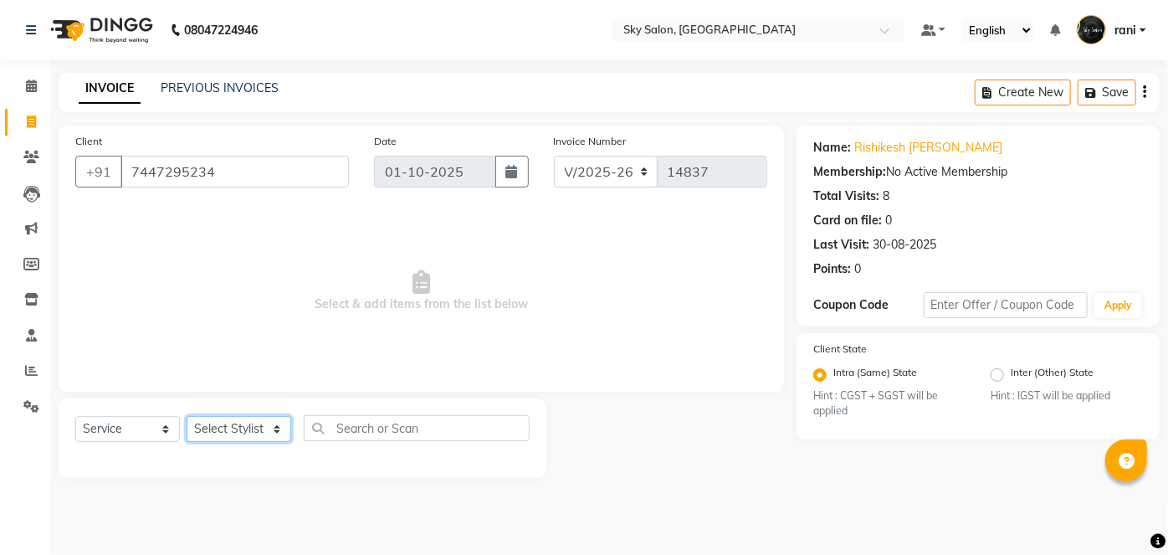
click at [244, 422] on select "Select Stylist afreen akshata aman saha ameer Anagha anisa arbaj azim bharti Bu…" at bounding box center [239, 429] width 105 height 26
select select "88414"
click at [187, 416] on select "Select Stylist afreen akshata aman saha ameer Anagha anisa arbaj azim bharti Bu…" at bounding box center [239, 429] width 105 height 26
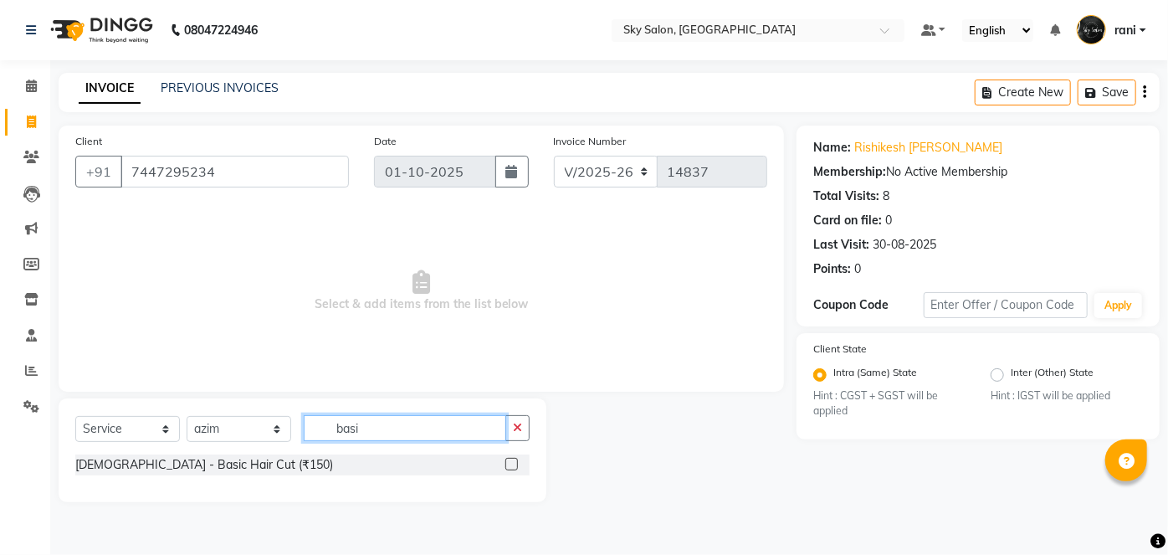
type input "basi"
click at [510, 462] on label at bounding box center [511, 464] width 13 height 13
click at [510, 462] on input "checkbox" at bounding box center [510, 464] width 11 height 11
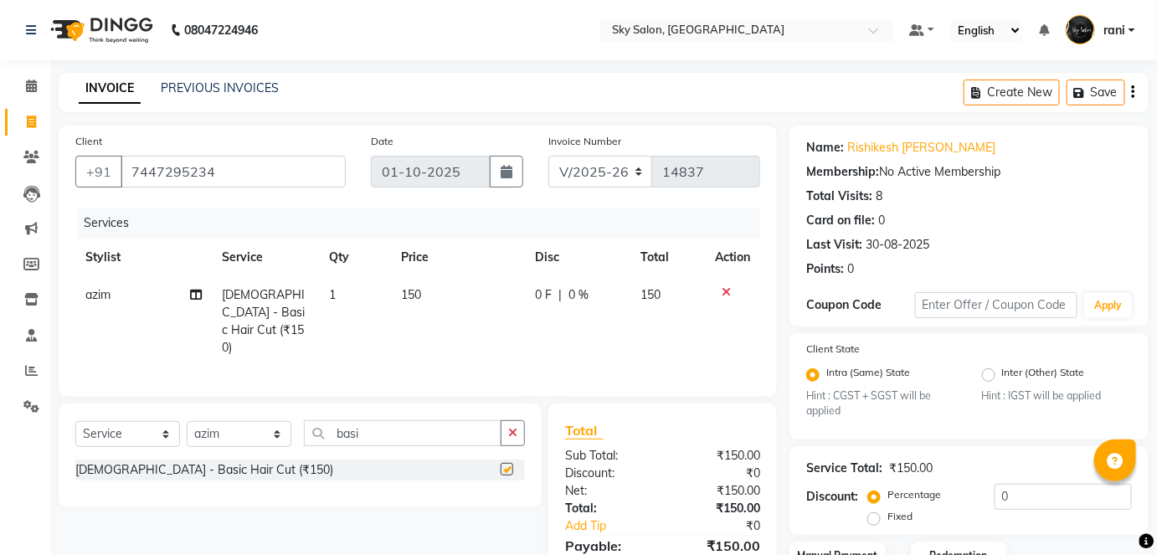
checkbox input "false"
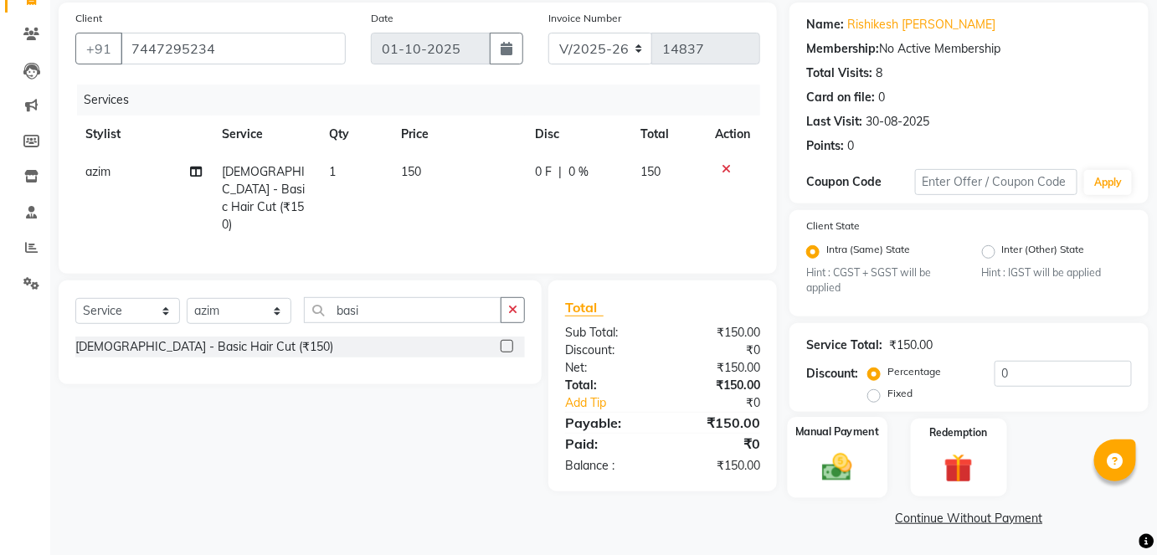
click at [842, 467] on img at bounding box center [837, 467] width 49 height 34
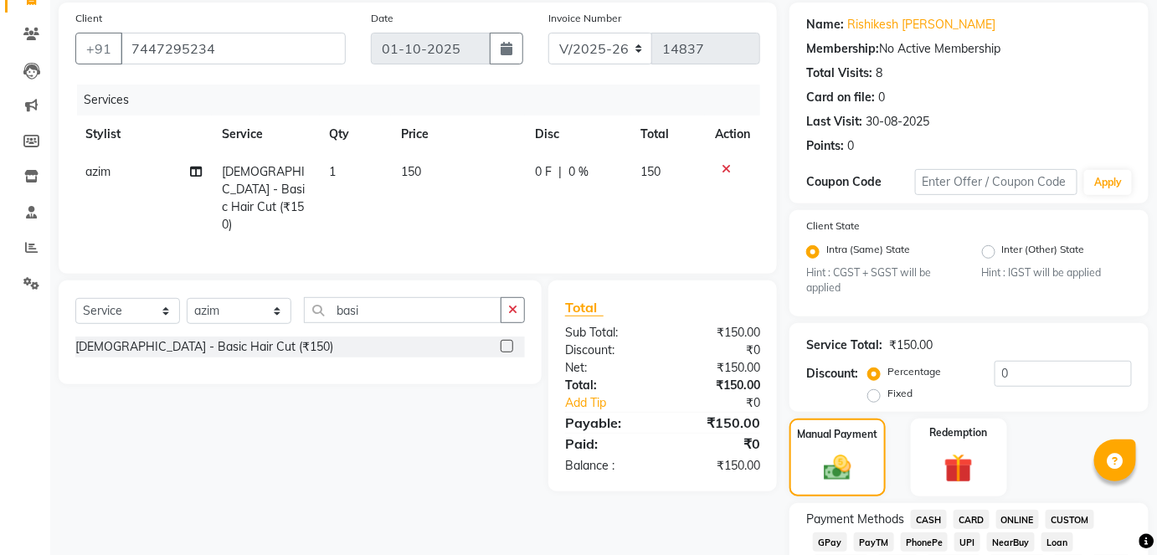
scroll to position [367, 0]
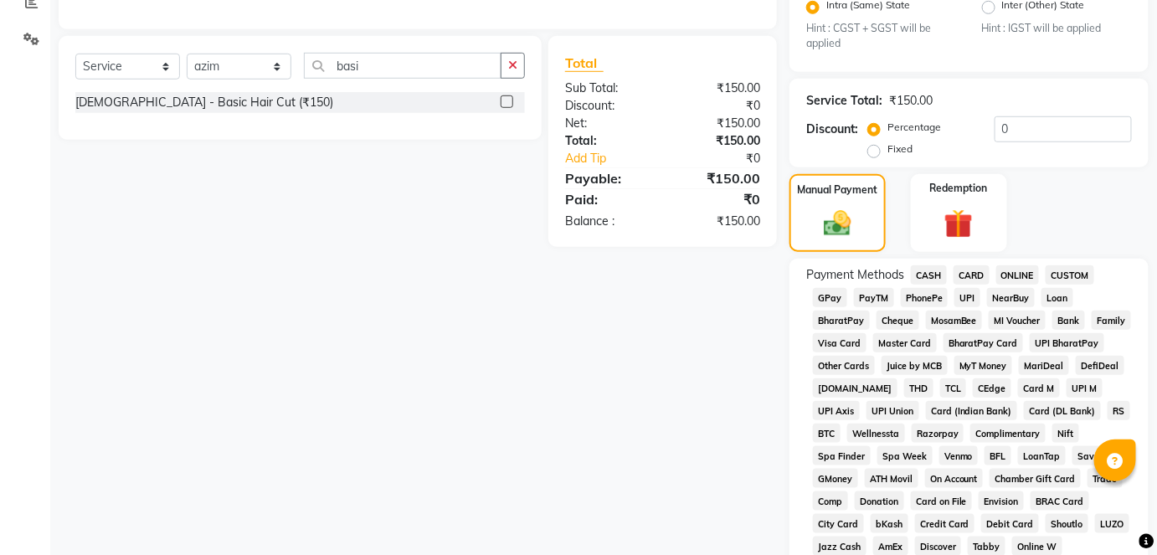
click at [832, 294] on span "GPay" at bounding box center [830, 297] width 34 height 19
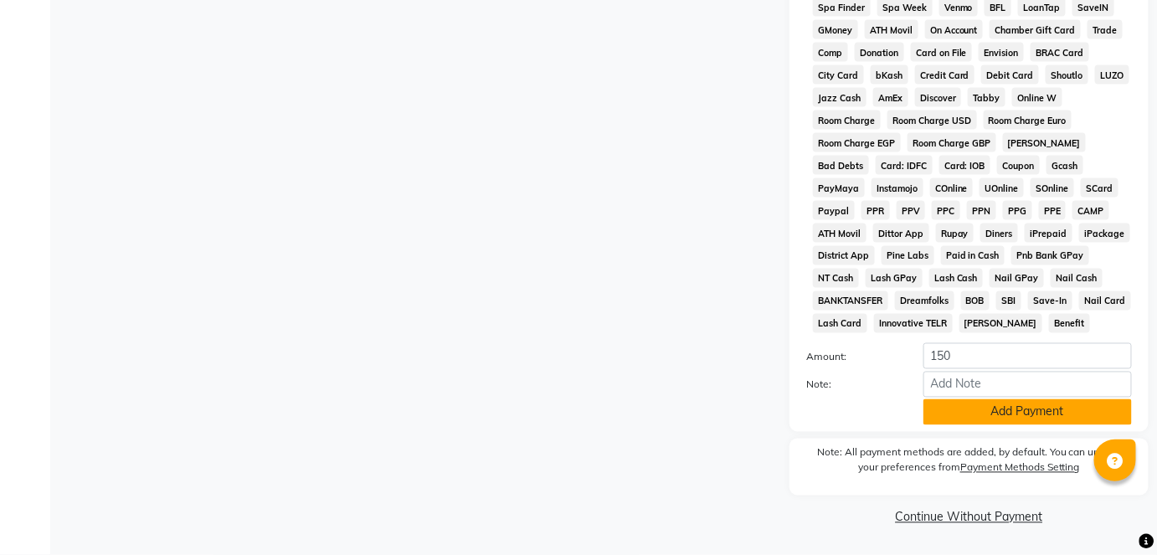
click at [1015, 404] on button "Add Payment" at bounding box center [1027, 412] width 208 height 26
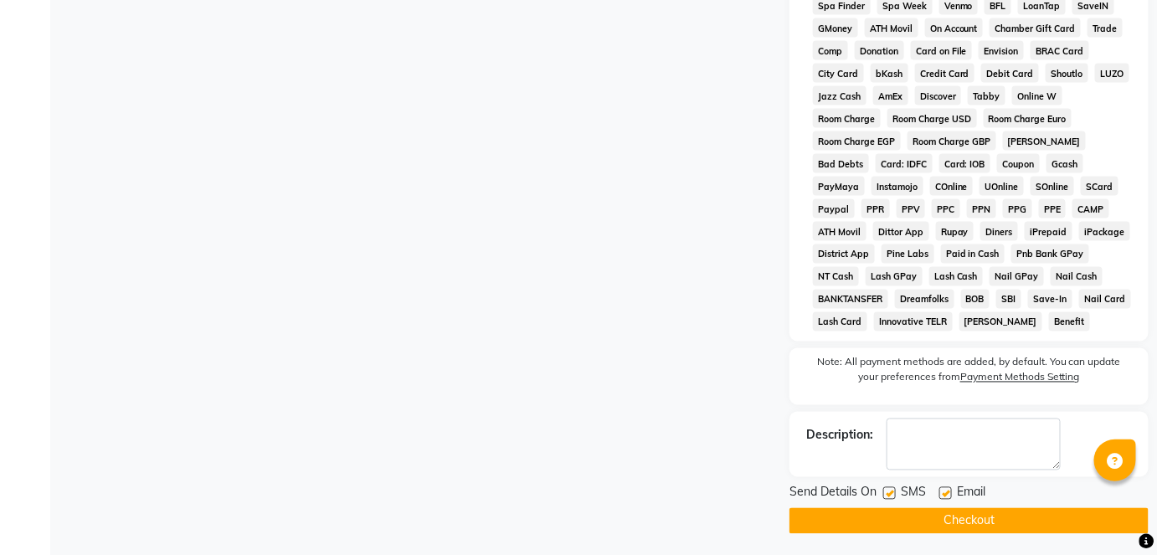
click at [890, 492] on label at bounding box center [889, 493] width 13 height 13
click at [890, 492] on input "checkbox" at bounding box center [888, 494] width 11 height 11
checkbox input "false"
click at [904, 527] on button "Checkout" at bounding box center [968, 521] width 359 height 26
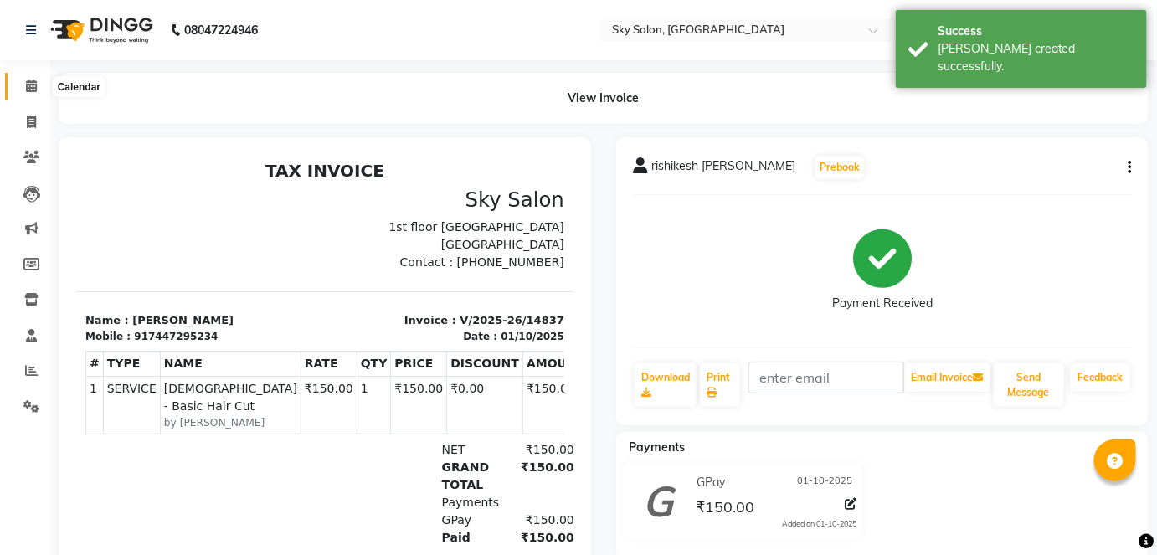
click at [28, 89] on icon at bounding box center [31, 86] width 11 height 13
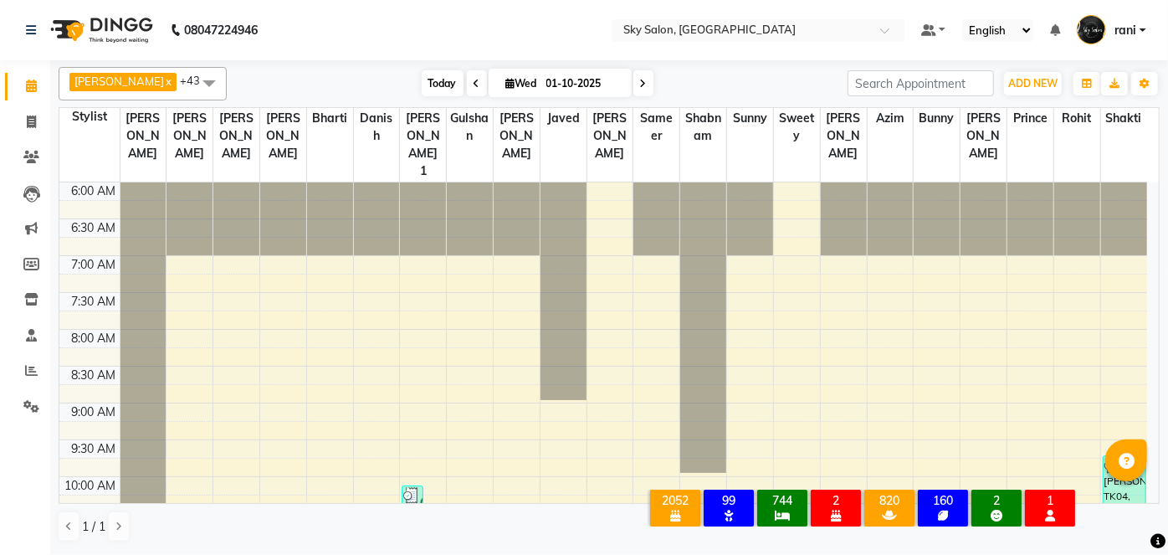
click at [422, 84] on span "Today" at bounding box center [443, 83] width 42 height 26
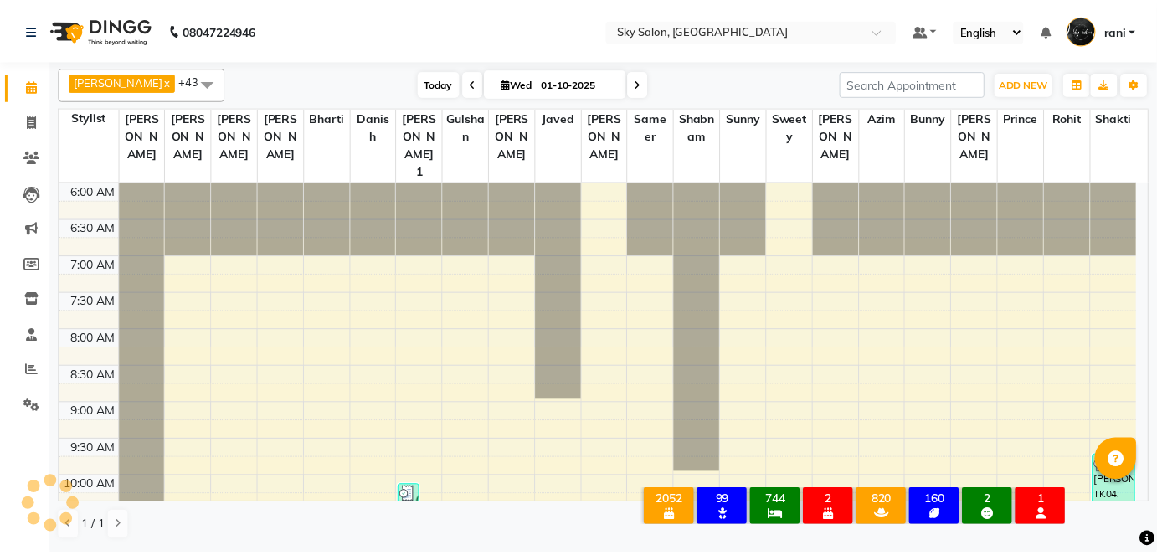
scroll to position [946, 0]
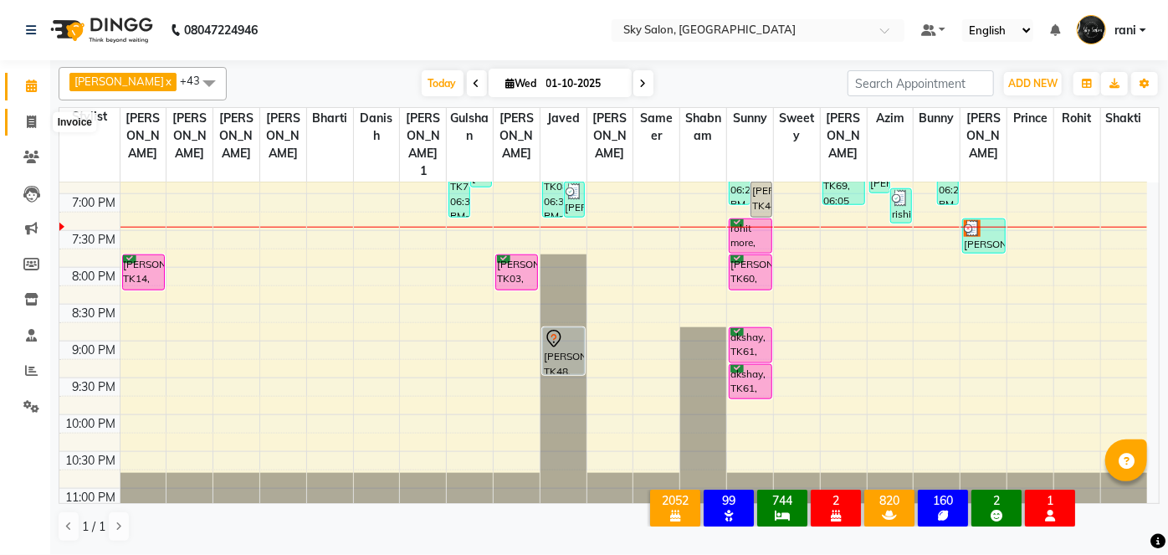
click at [30, 126] on icon at bounding box center [31, 121] width 9 height 13
select select "3537"
select select "service"
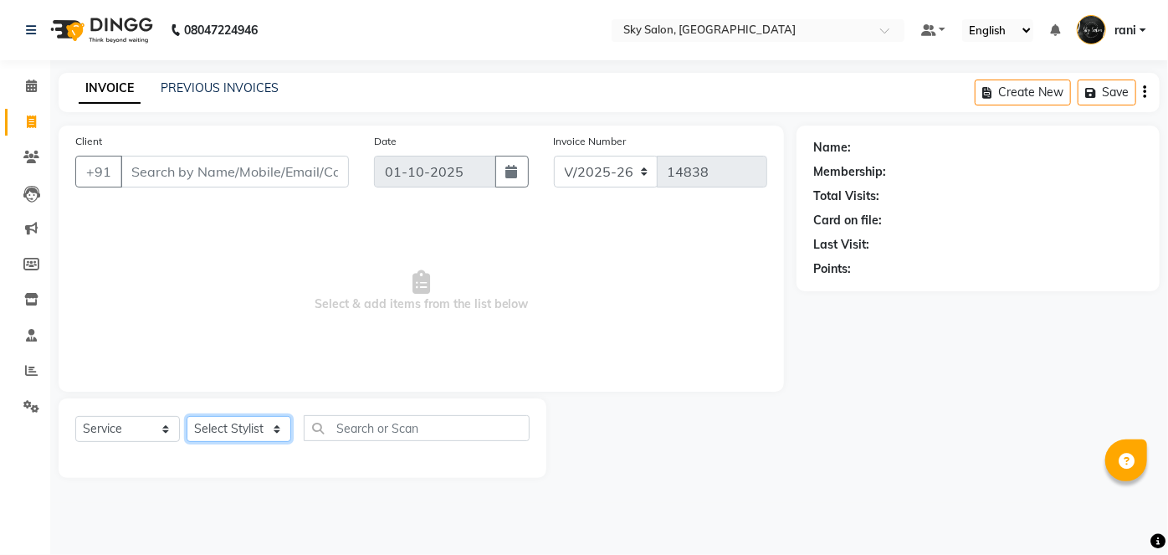
click at [250, 430] on select "Select Stylist afreen akshata aman saha ameer Anagha anisa arbaj azim bharti Bu…" at bounding box center [239, 429] width 105 height 26
select select "83682"
click at [187, 416] on select "Select Stylist afreen akshata aman saha ameer Anagha anisa arbaj azim bharti Bu…" at bounding box center [239, 429] width 105 height 26
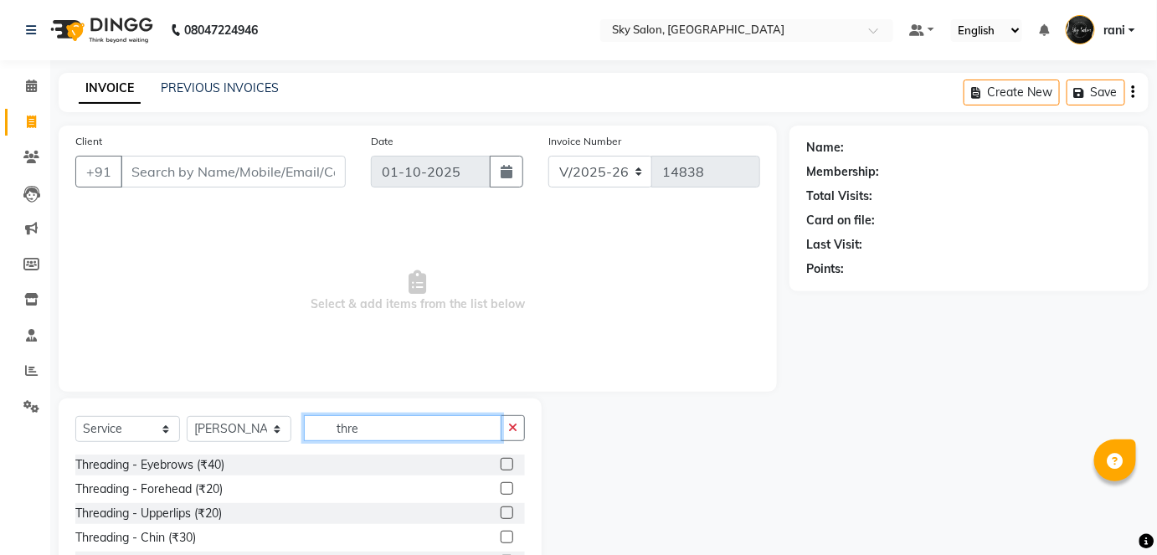
scroll to position [115, 0]
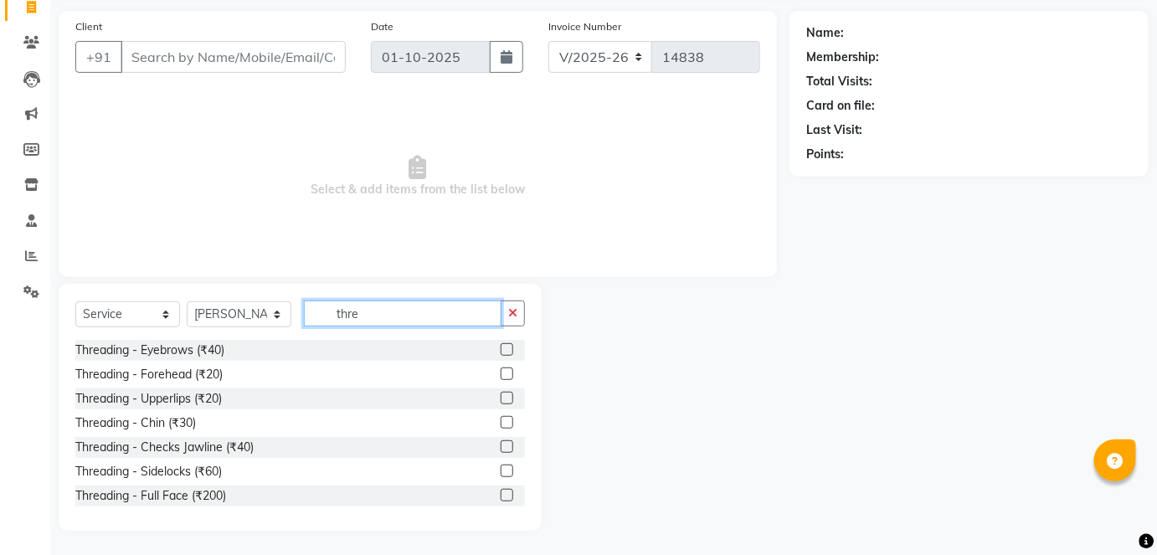
type input "thre"
click at [500, 346] on label at bounding box center [506, 349] width 13 height 13
click at [500, 346] on input "checkbox" at bounding box center [505, 350] width 11 height 11
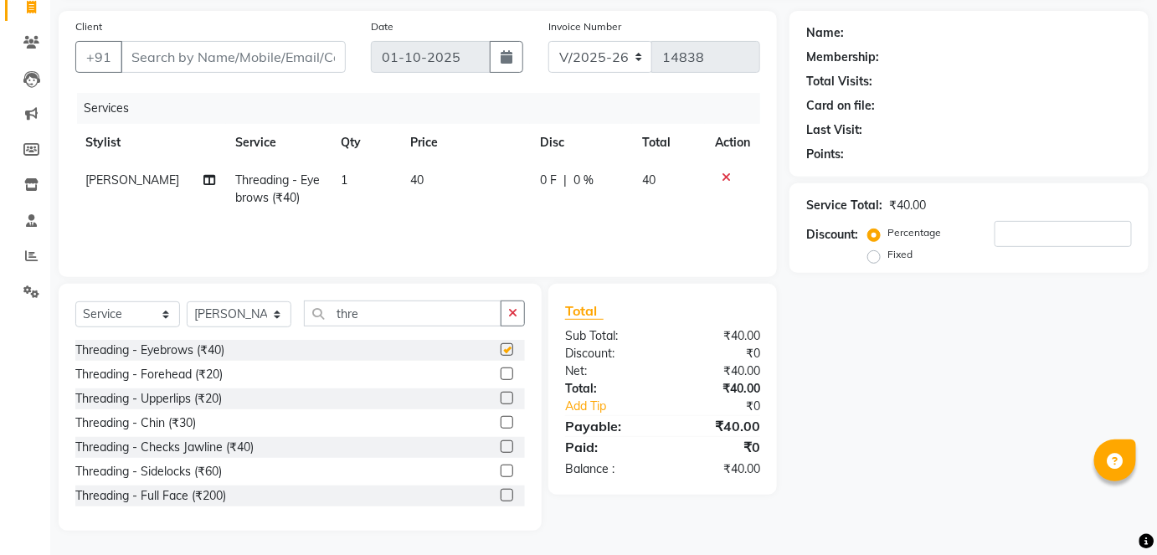
checkbox input "false"
click at [520, 311] on button "button" at bounding box center [512, 313] width 24 height 26
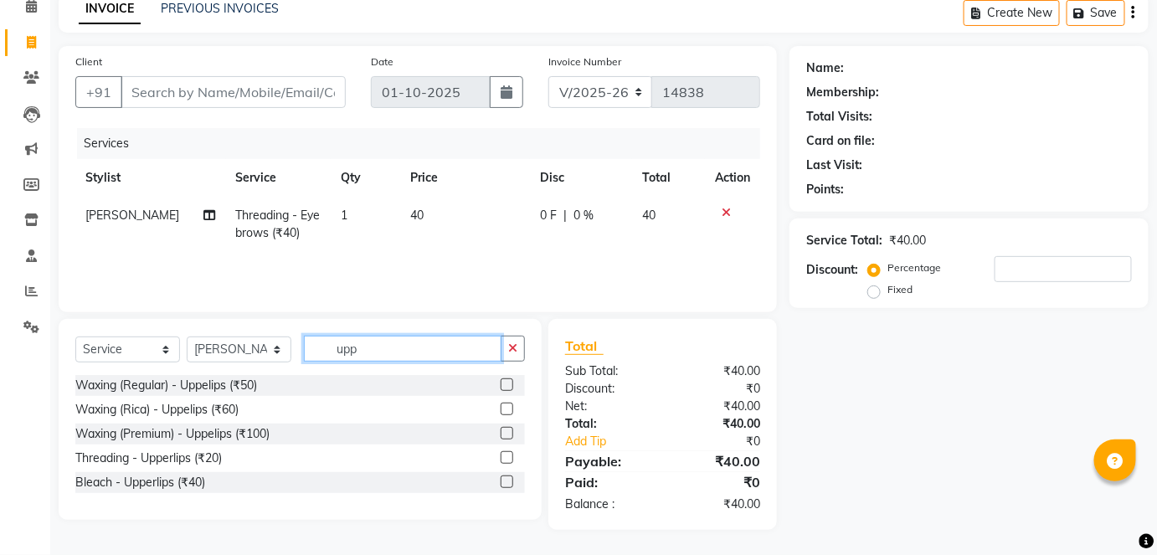
scroll to position [78, 0]
type input "upp"
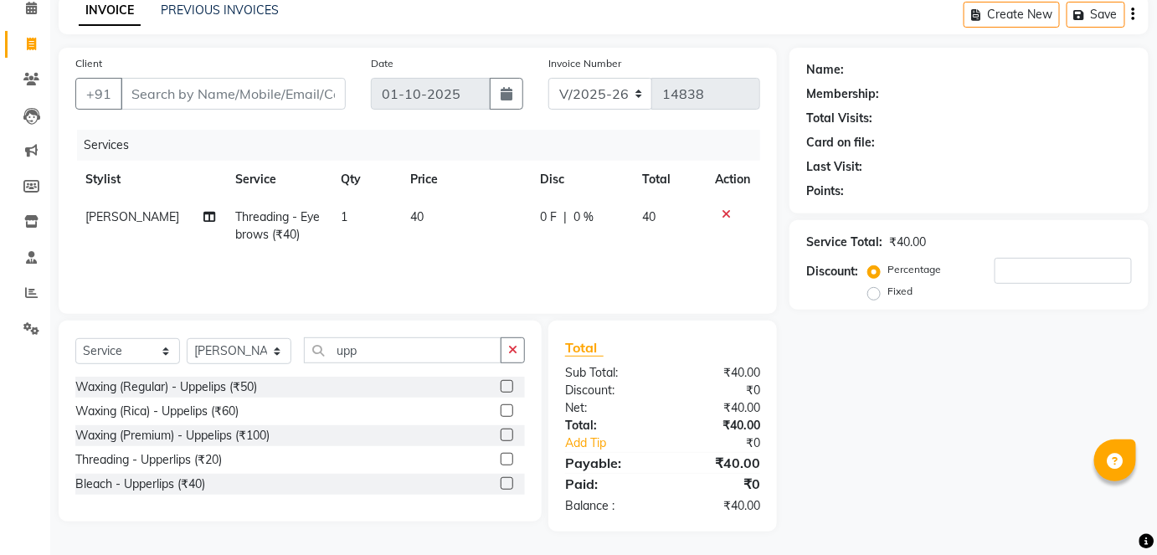
click at [506, 432] on label at bounding box center [506, 434] width 13 height 13
click at [506, 432] on input "checkbox" at bounding box center [505, 435] width 11 height 11
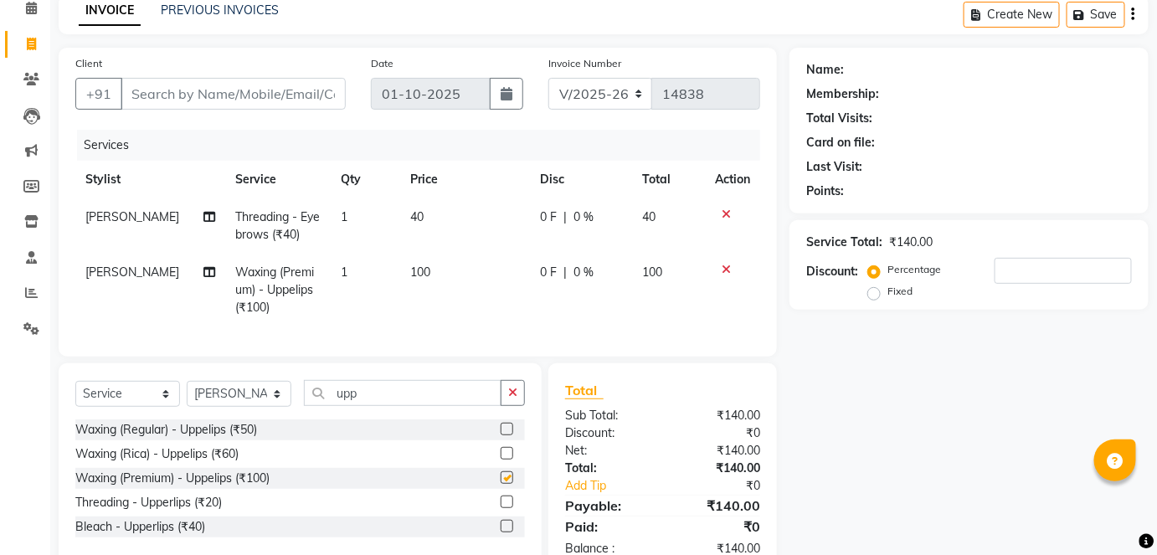
checkbox input "false"
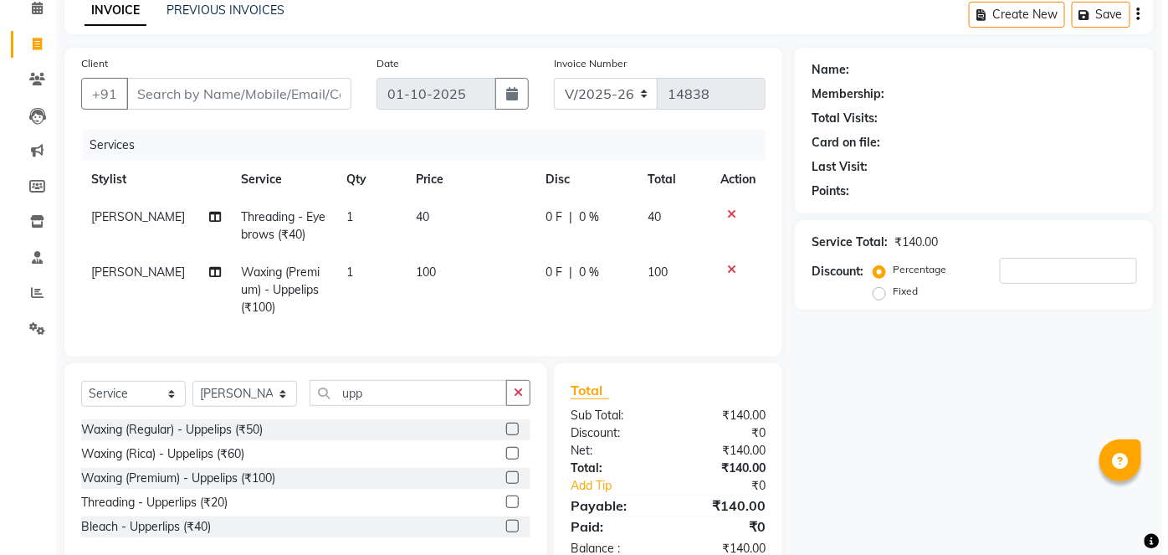
scroll to position [0, 0]
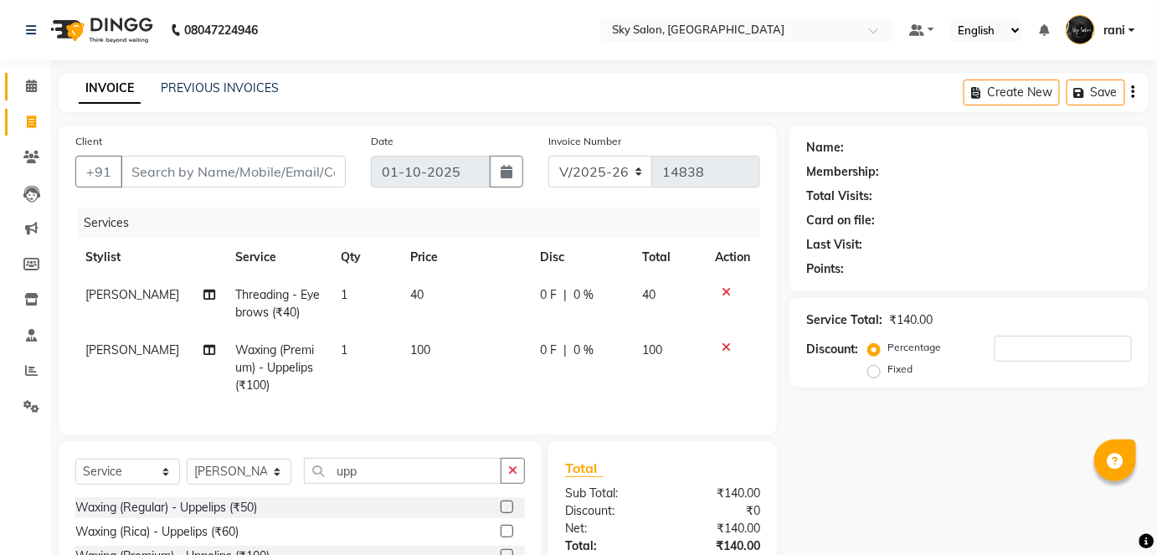
click at [27, 96] on link "Calendar" at bounding box center [25, 87] width 40 height 28
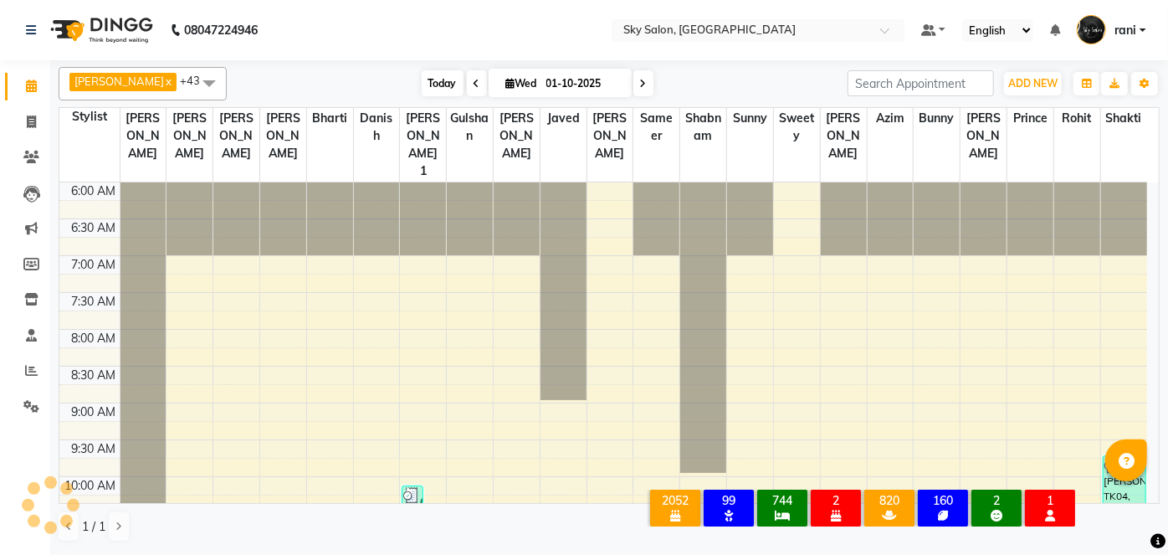
click at [422, 79] on span "Today" at bounding box center [443, 83] width 42 height 26
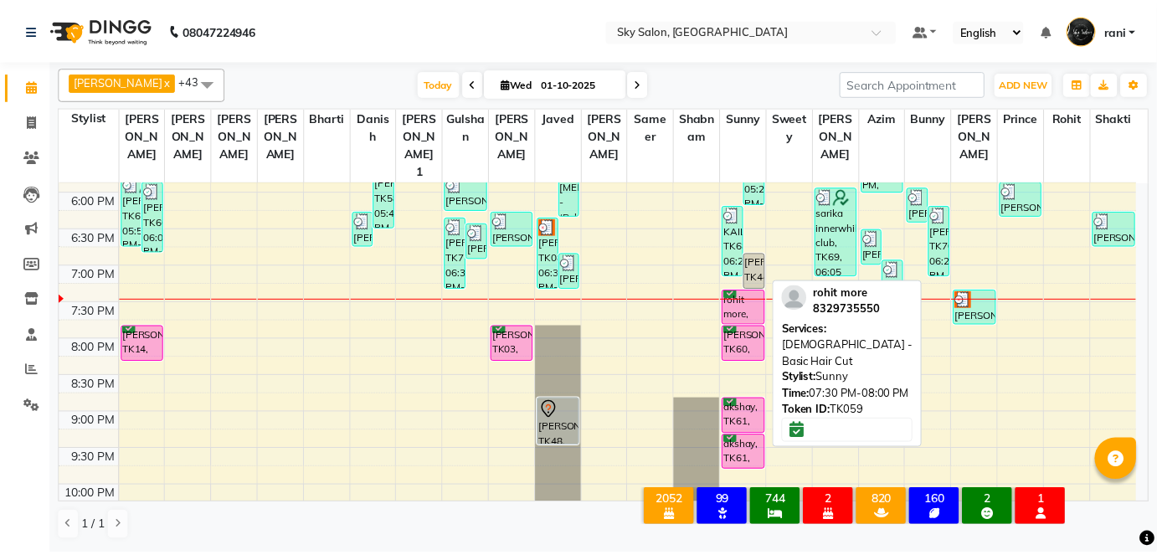
scroll to position [714, 0]
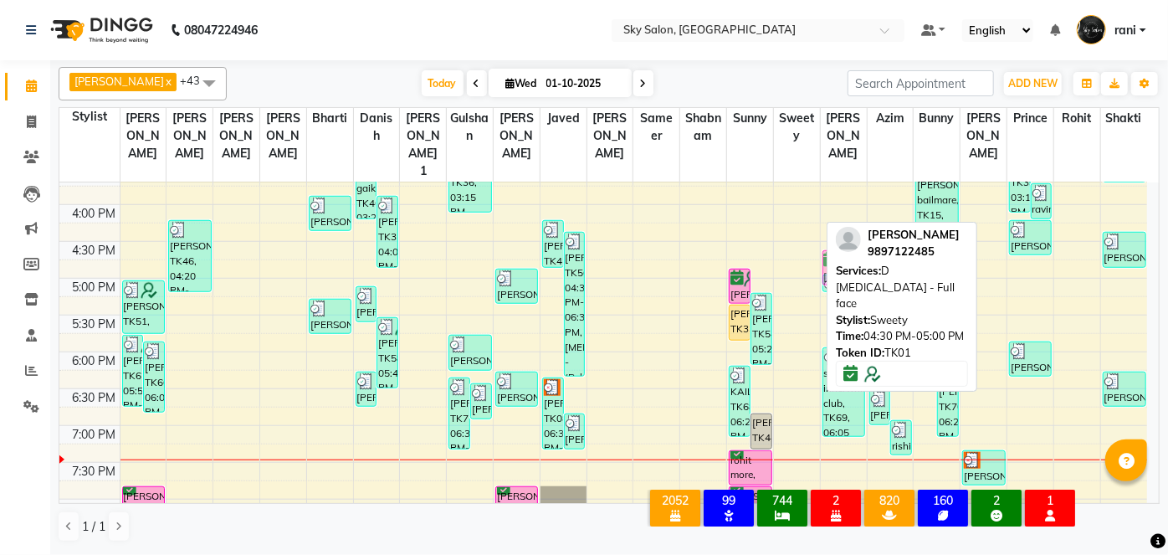
drag, startPoint x: 783, startPoint y: 214, endPoint x: 829, endPoint y: 235, distance: 49.8
click at [829, 235] on div "Anagha x anisa x arbaj x bharti x Darshana 1 x devyani x Gulshan x gurmeet x ro…" at bounding box center [609, 304] width 1101 height 489
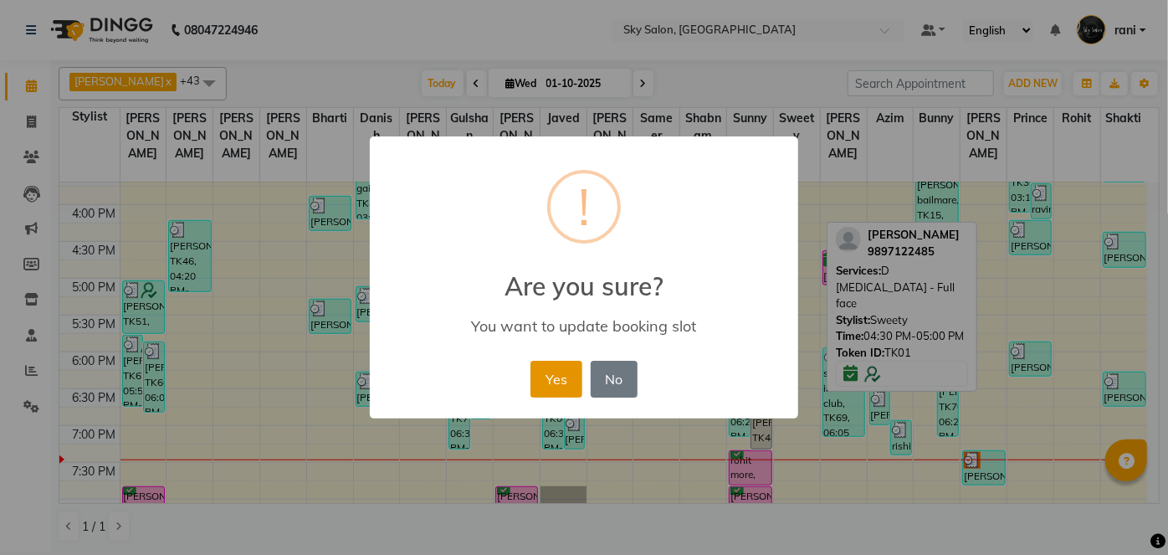
click at [571, 377] on button "Yes" at bounding box center [556, 379] width 51 height 37
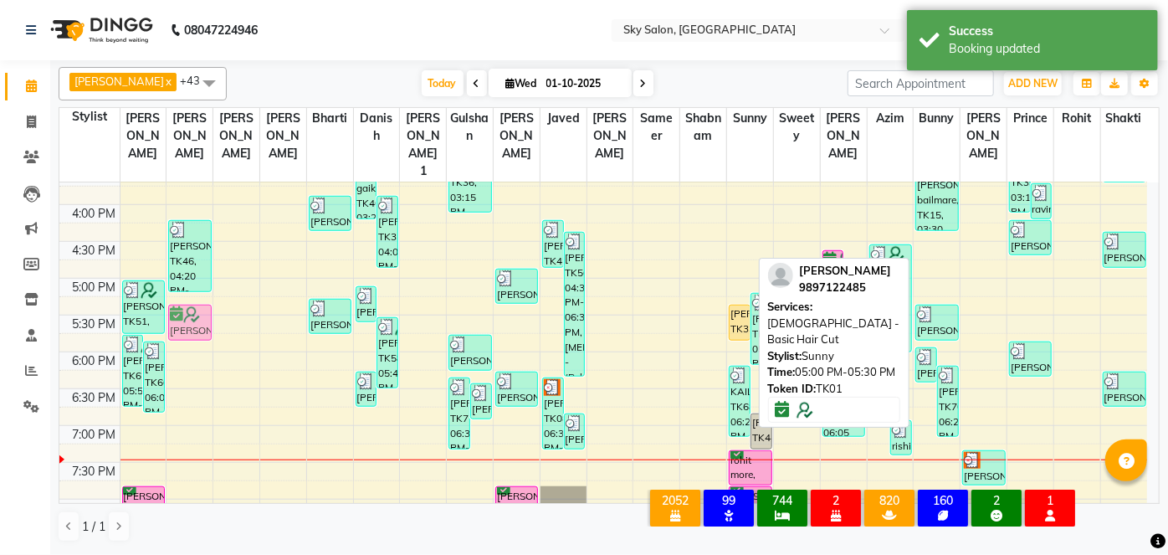
drag, startPoint x: 741, startPoint y: 241, endPoint x: 210, endPoint y: 275, distance: 531.7
click at [210, 275] on tr "VIJETA MAHAJAN, TK62, 05:55 PM-06:55 PM, Waxing (Premium) - Uppelips (₹100),Wax…" at bounding box center [603, 131] width 1088 height 1325
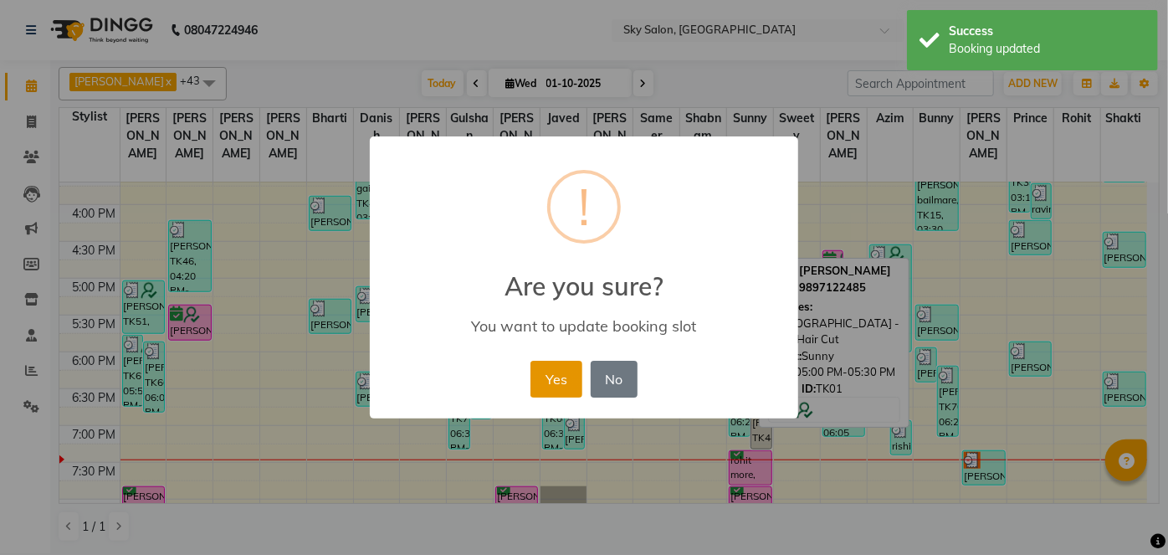
click at [551, 380] on button "Yes" at bounding box center [556, 379] width 51 height 37
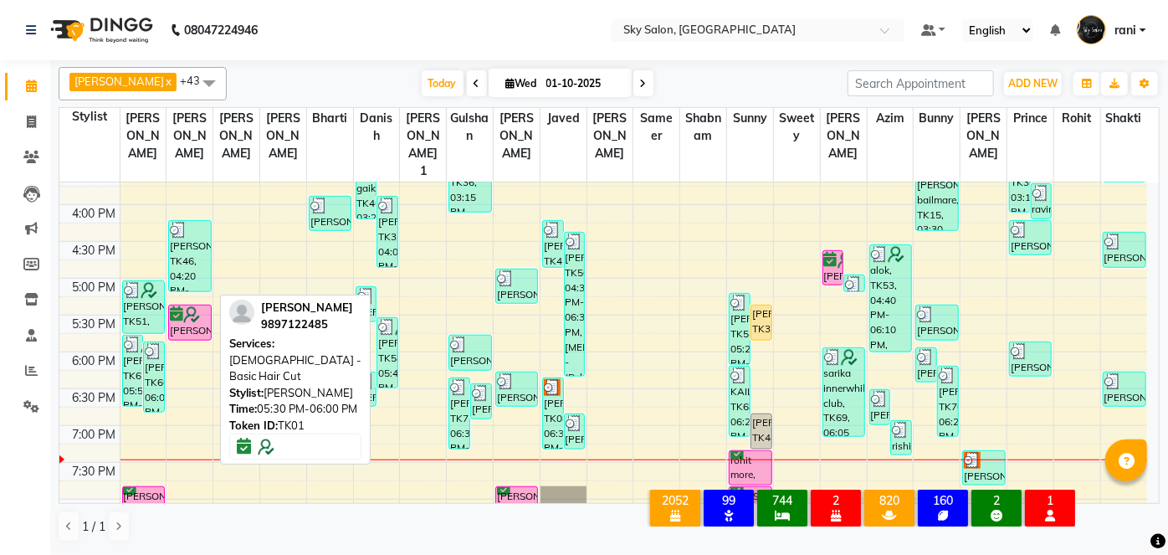
click at [200, 305] on div "[PERSON_NAME], TK01, 05:30 PM-06:00 PM, [DEMOGRAPHIC_DATA] - Basic Hair Cut" at bounding box center [189, 322] width 41 height 34
click at [185, 306] on img at bounding box center [191, 314] width 17 height 17
select select "6"
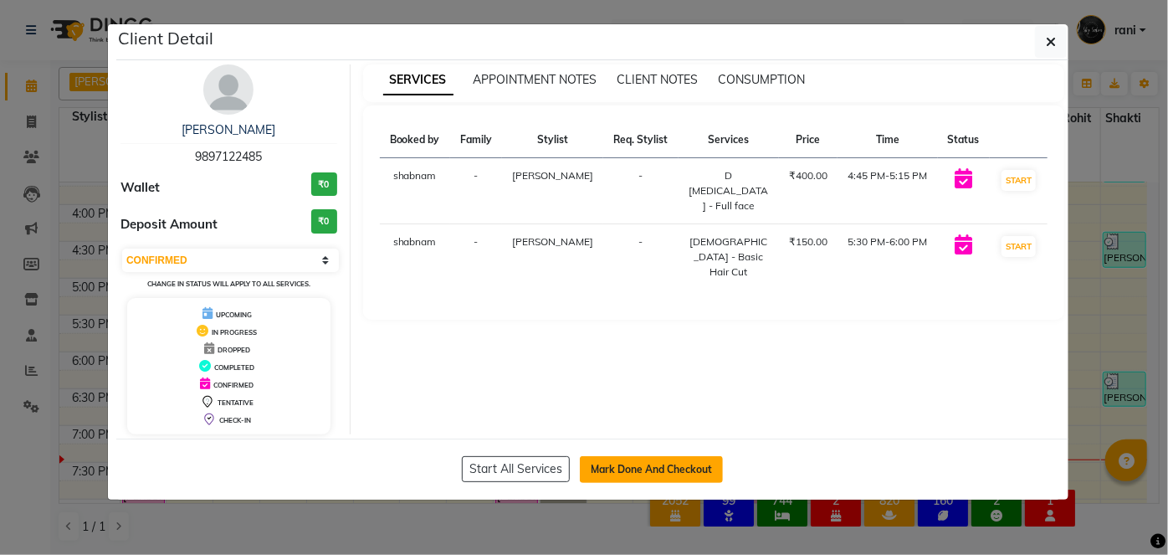
click at [650, 460] on button "Mark Done And Checkout" at bounding box center [651, 469] width 143 height 27
select select "service"
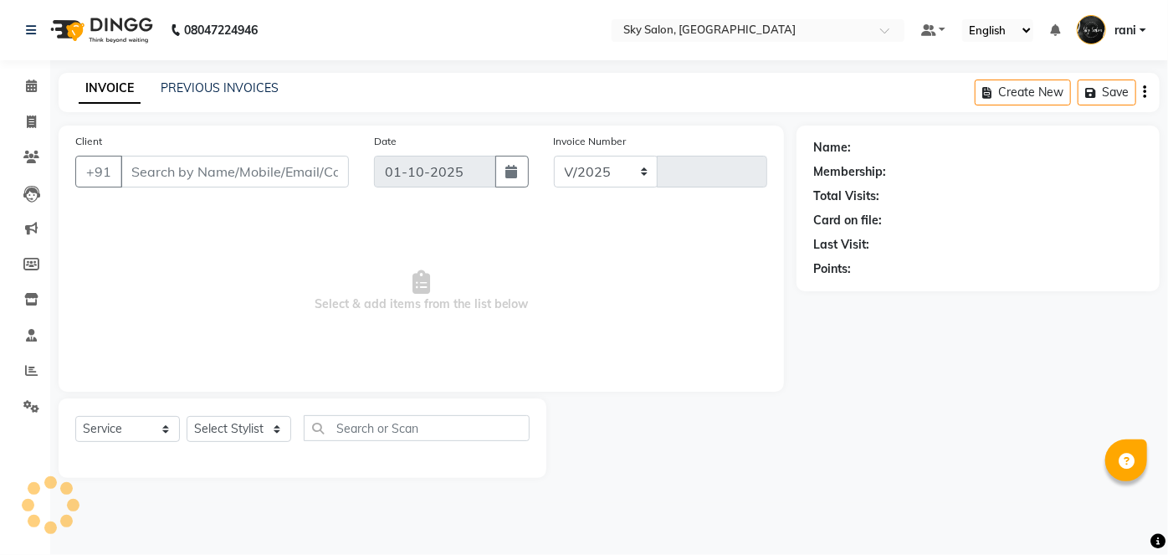
select select "3537"
type input "14838"
type input "9897122485"
select select "24052"
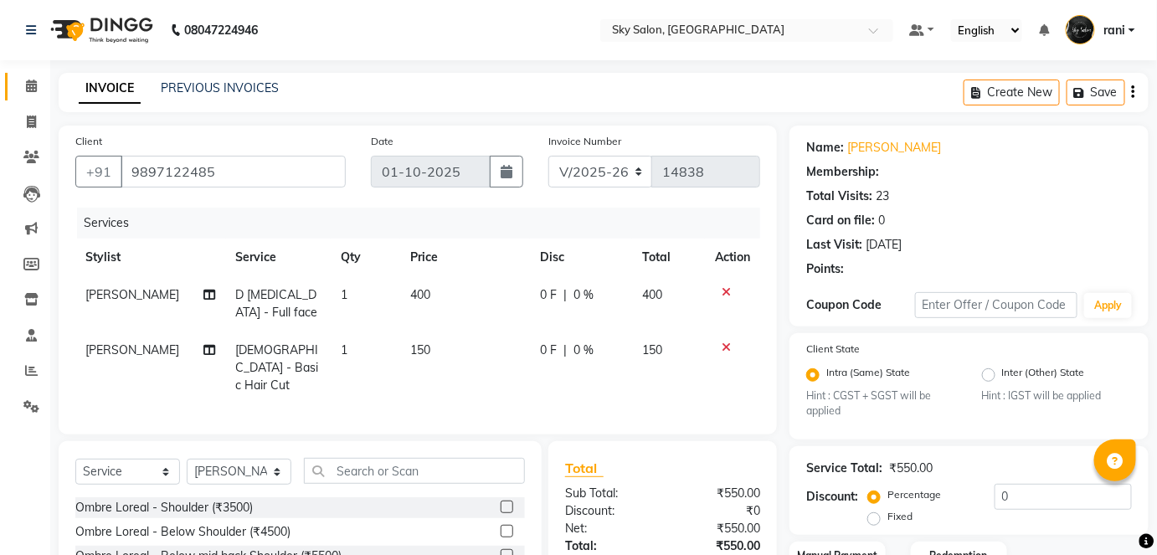
select select "1: Object"
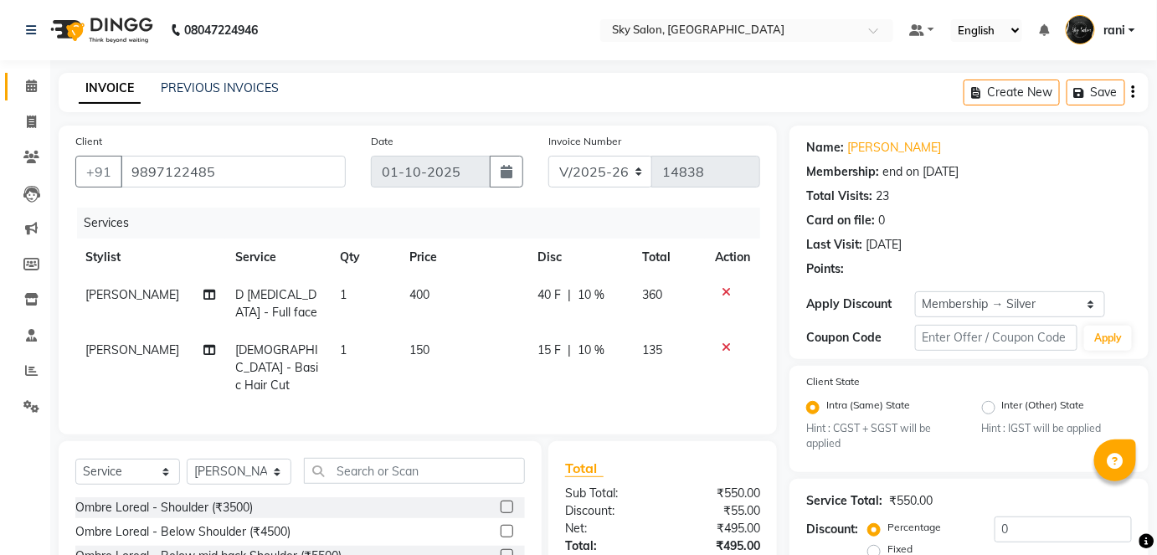
type input "10"
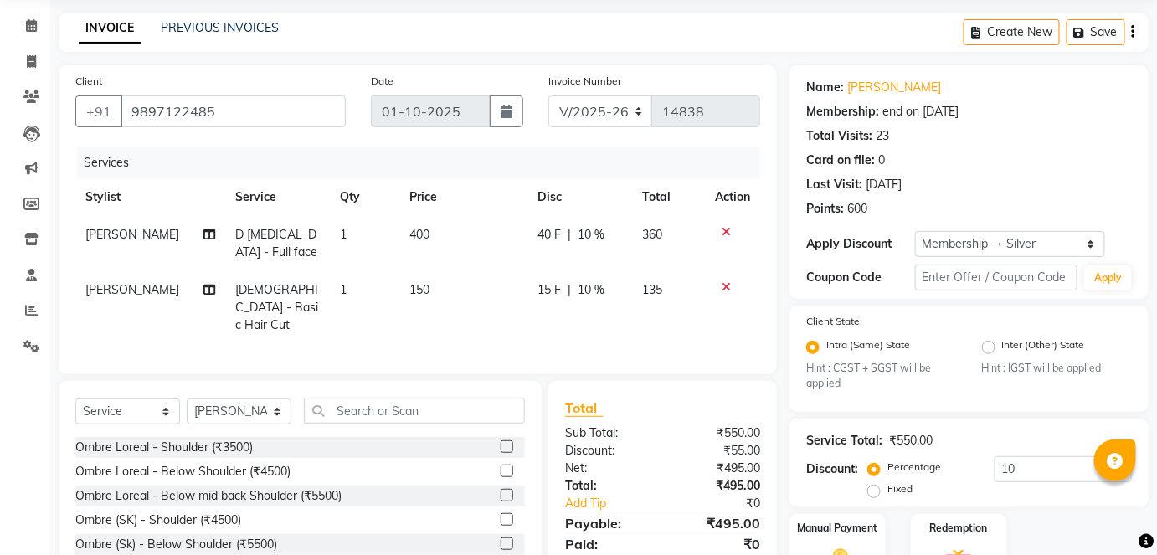
click at [225, 235] on td "D Tanning - Full face" at bounding box center [277, 243] width 105 height 55
select select "83682"
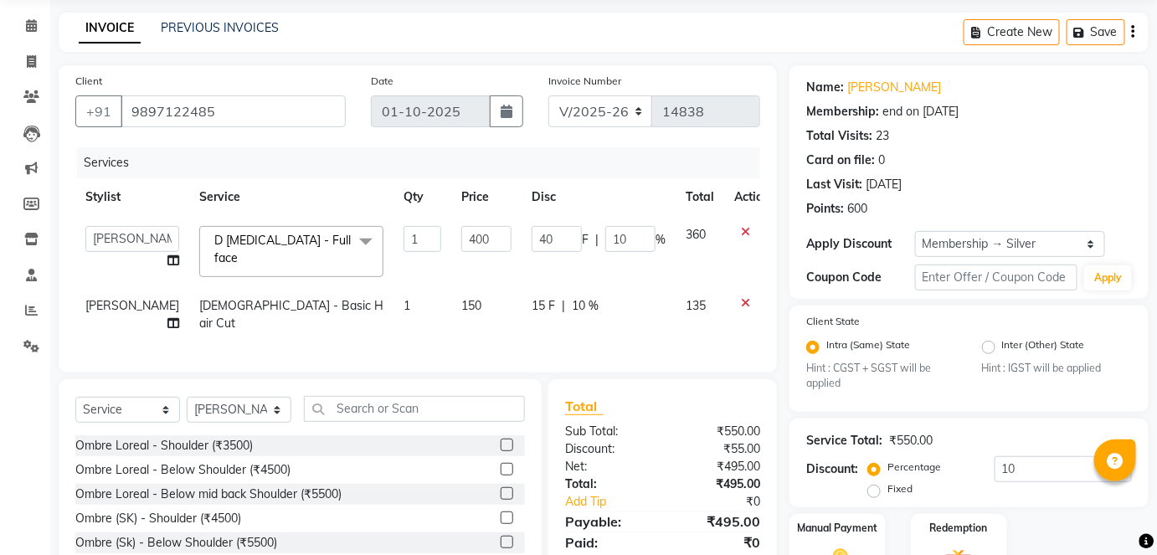
click at [276, 251] on span "D Tanning - Full face x" at bounding box center [285, 251] width 151 height 39
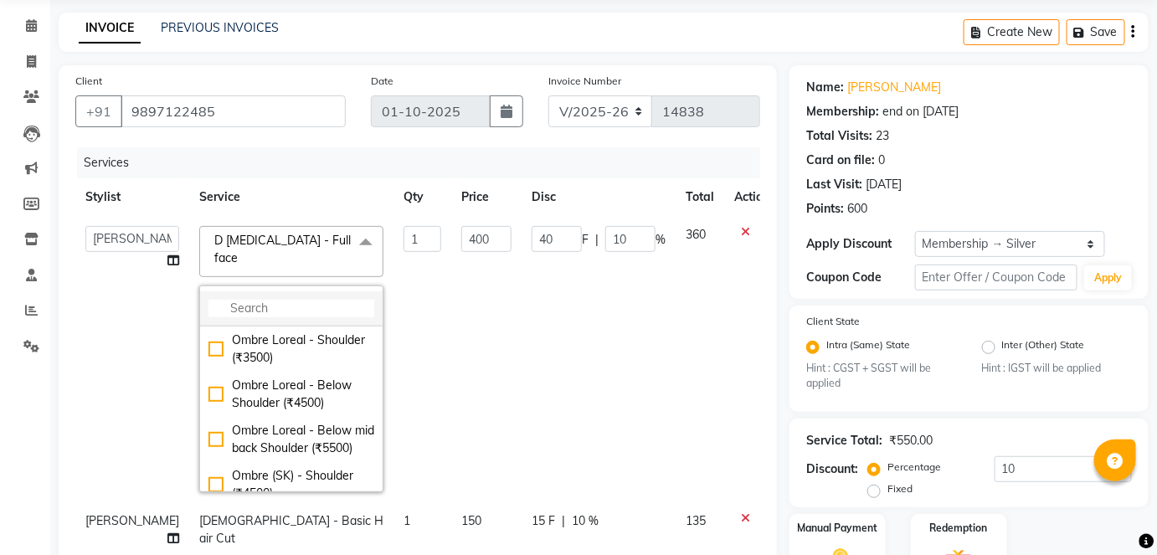
click at [237, 300] on input "multiselect-search" at bounding box center [291, 309] width 166 height 18
type input "thre"
click at [451, 294] on td "400" at bounding box center [486, 359] width 70 height 286
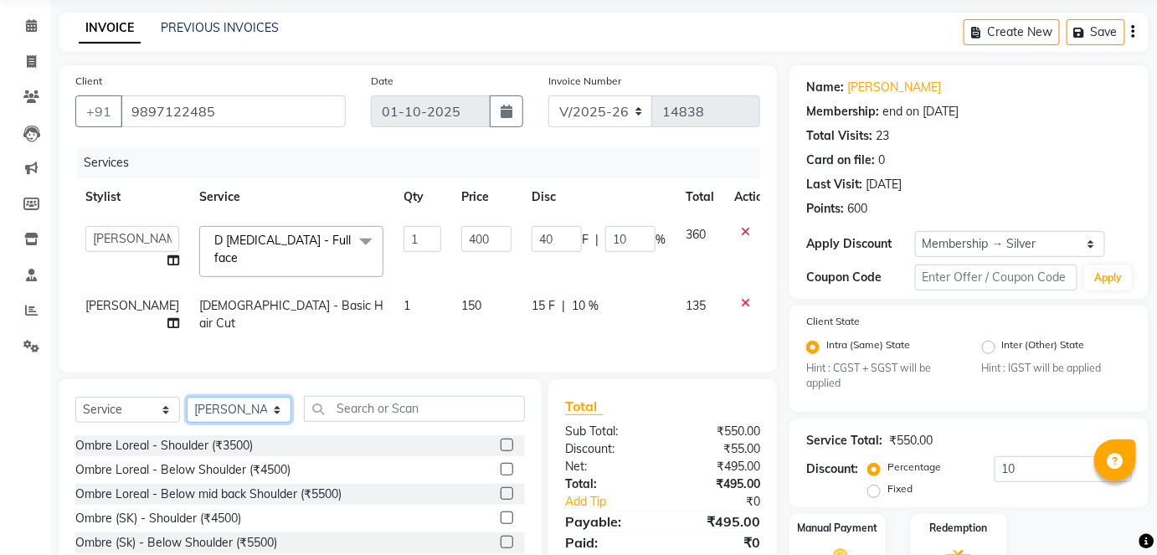
click at [272, 420] on select "Select Stylist afreen akshata aman saha ameer Anagha anisa arbaj azim bharti Bu…" at bounding box center [239, 410] width 105 height 26
select select "83682"
click at [187, 400] on select "Select Stylist afreen akshata aman saha ameer Anagha anisa arbaj azim bharti Bu…" at bounding box center [239, 410] width 105 height 26
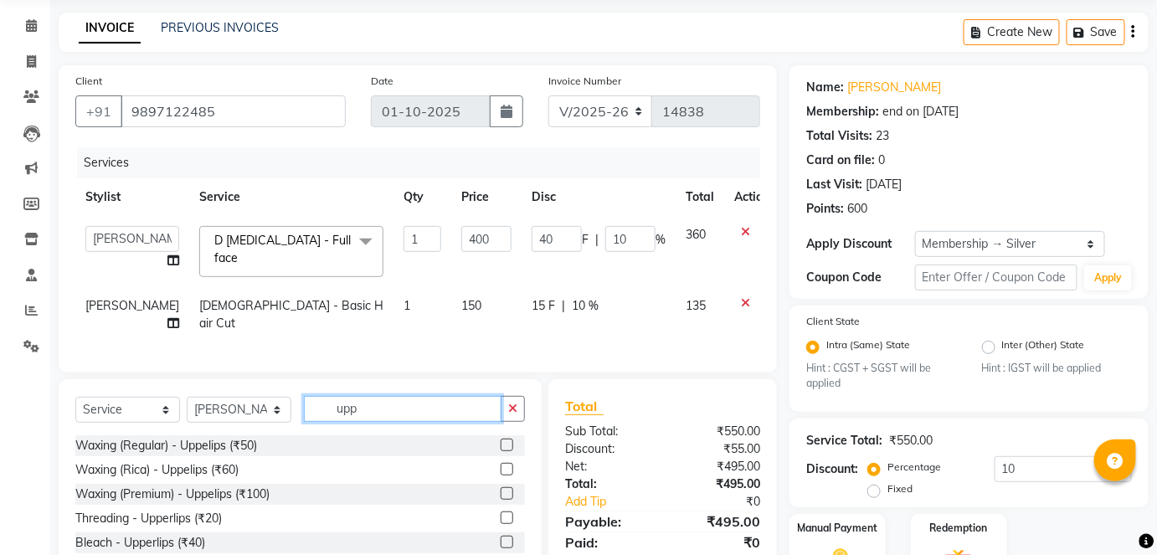
scroll to position [85, 0]
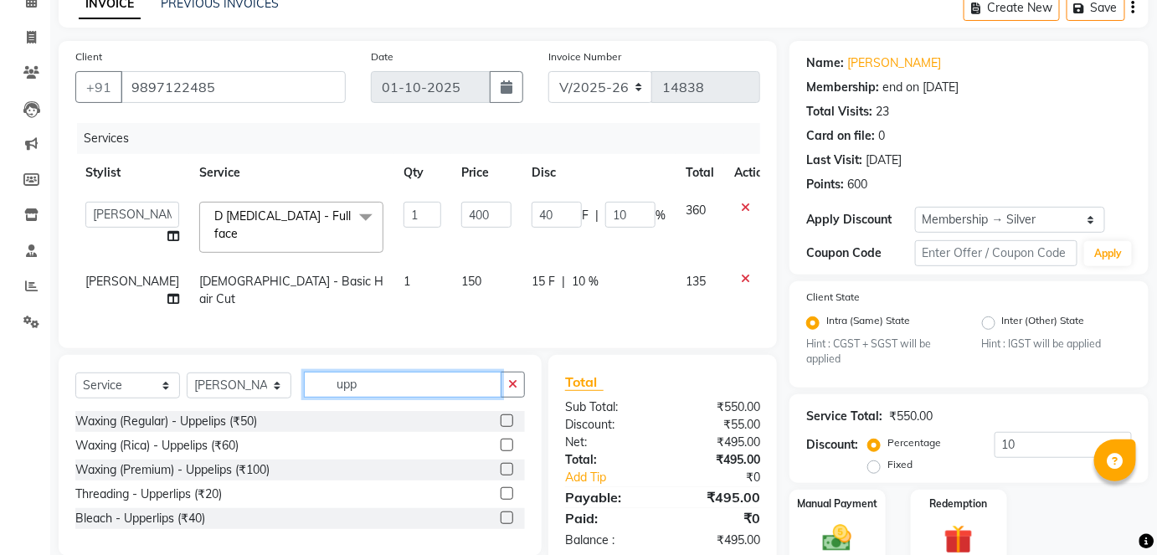
type input "upp"
click at [503, 469] on label at bounding box center [506, 469] width 13 height 13
click at [503, 469] on input "checkbox" at bounding box center [505, 469] width 11 height 11
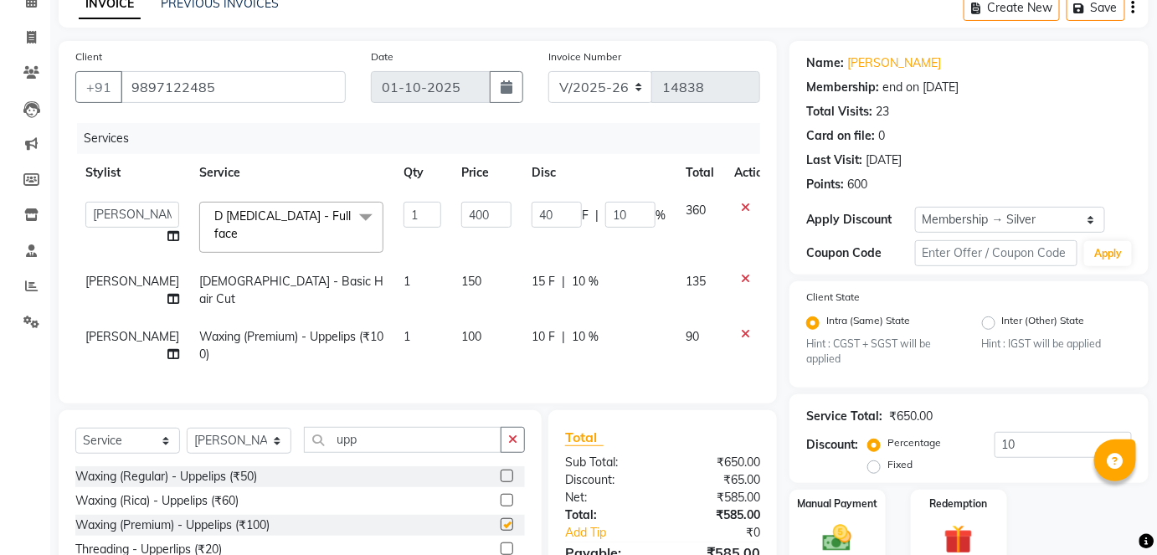
checkbox input "false"
click at [228, 454] on select "Select Stylist afreen akshata aman saha ameer Anagha anisa arbaj azim bharti Bu…" at bounding box center [239, 441] width 105 height 26
select select "43485"
click at [187, 431] on select "Select Stylist afreen akshata aman saha ameer Anagha anisa arbaj azim bharti Bu…" at bounding box center [239, 441] width 105 height 26
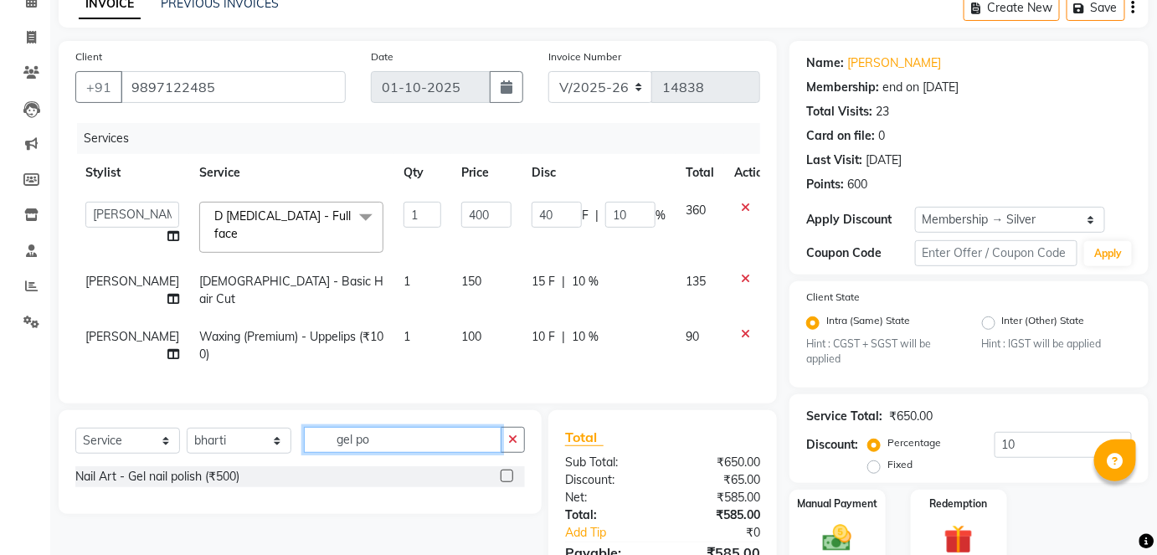
scroll to position [161, 0]
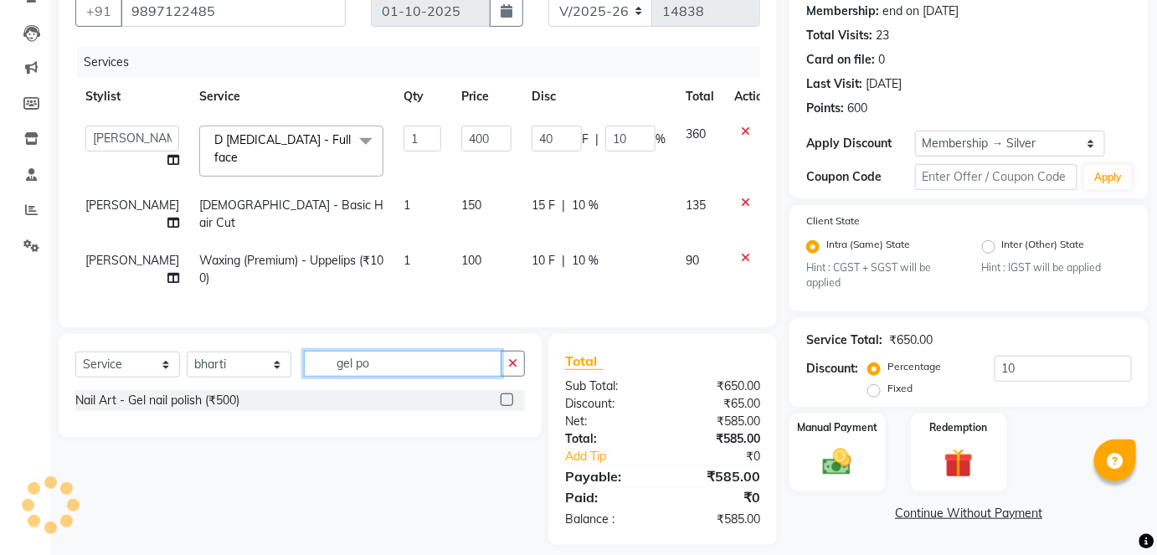
type input "gel po"
click at [503, 400] on label at bounding box center [506, 399] width 13 height 13
click at [503, 400] on input "checkbox" at bounding box center [505, 400] width 11 height 11
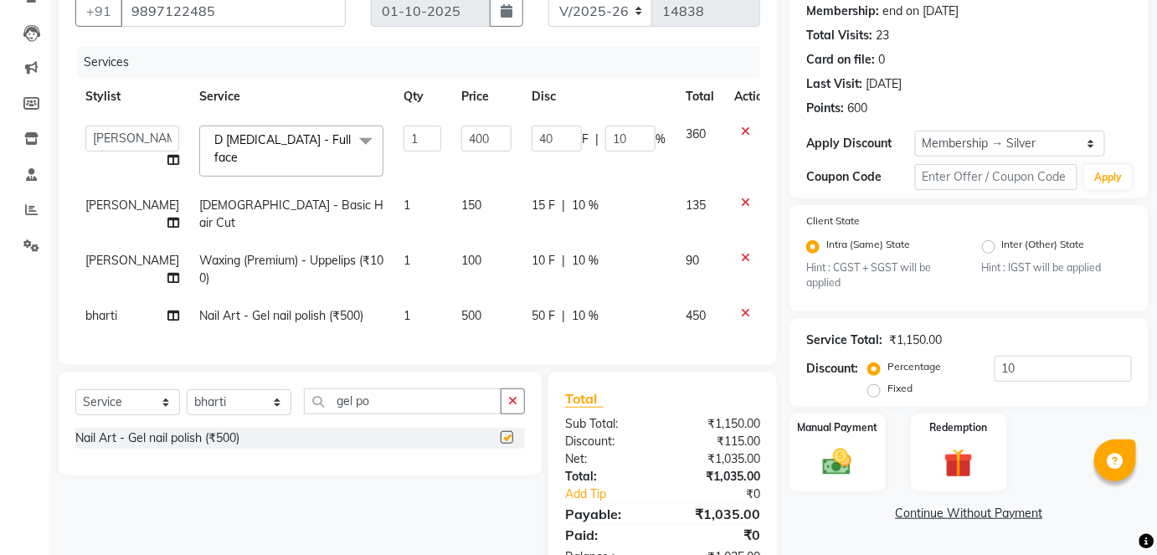
checkbox input "false"
click at [232, 403] on select "Select Stylist afreen akshata aman saha ameer Anagha anisa arbaj azim bharti Bu…" at bounding box center [239, 402] width 105 height 26
select select "24052"
click at [187, 392] on select "Select Stylist afreen akshata aman saha ameer Anagha anisa arbaj azim bharti Bu…" at bounding box center [239, 402] width 105 height 26
type input "0"
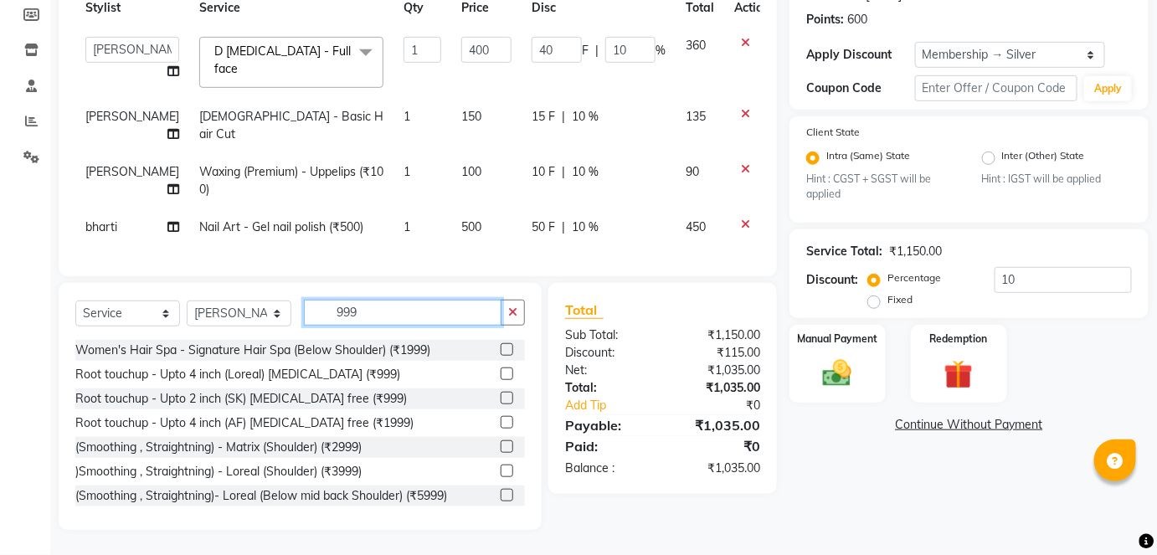
scroll to position [205, 0]
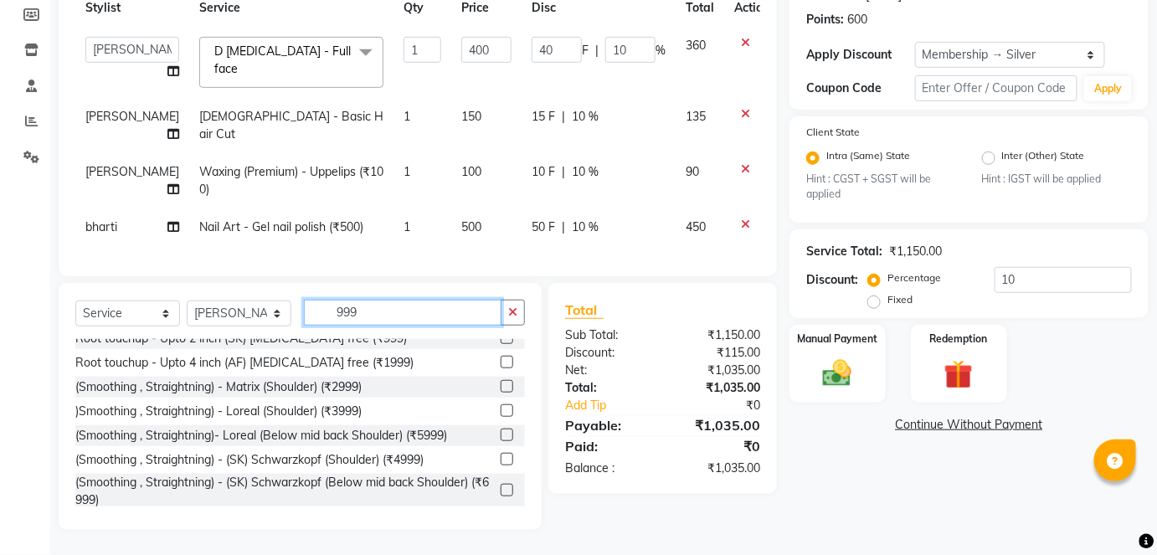
type input "999"
click at [500, 344] on label at bounding box center [506, 337] width 13 height 13
click at [500, 344] on input "checkbox" at bounding box center [505, 338] width 11 height 11
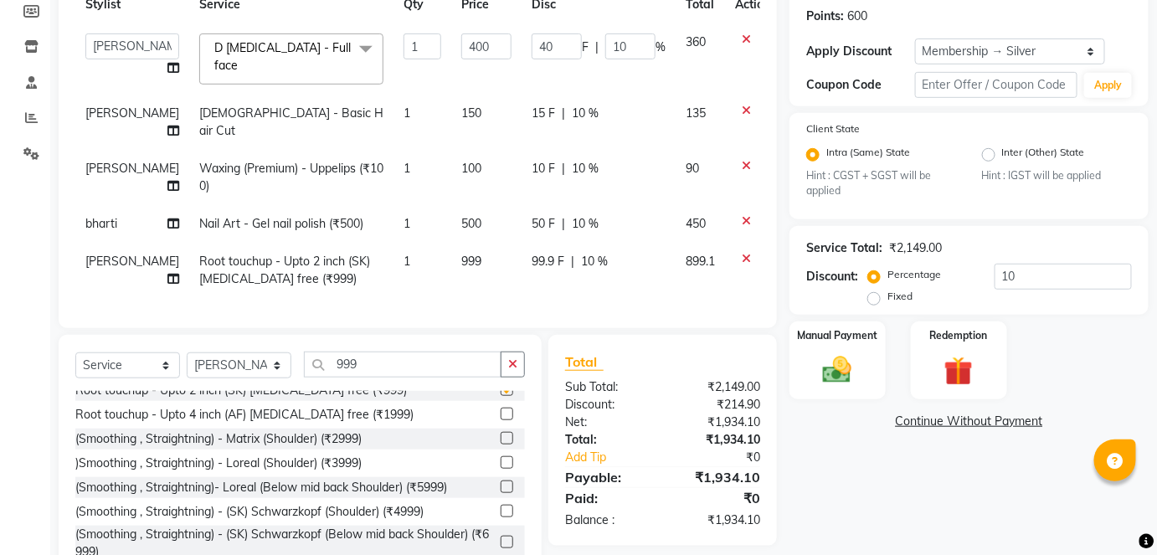
checkbox input "false"
click at [242, 368] on select "Select Stylist afreen akshata aman saha ameer Anagha anisa arbaj azim bharti Bu…" at bounding box center [239, 365] width 105 height 26
select select "16686"
click at [187, 356] on select "Select Stylist afreen akshata aman saha ameer Anagha anisa arbaj azim bharti Bu…" at bounding box center [239, 365] width 105 height 26
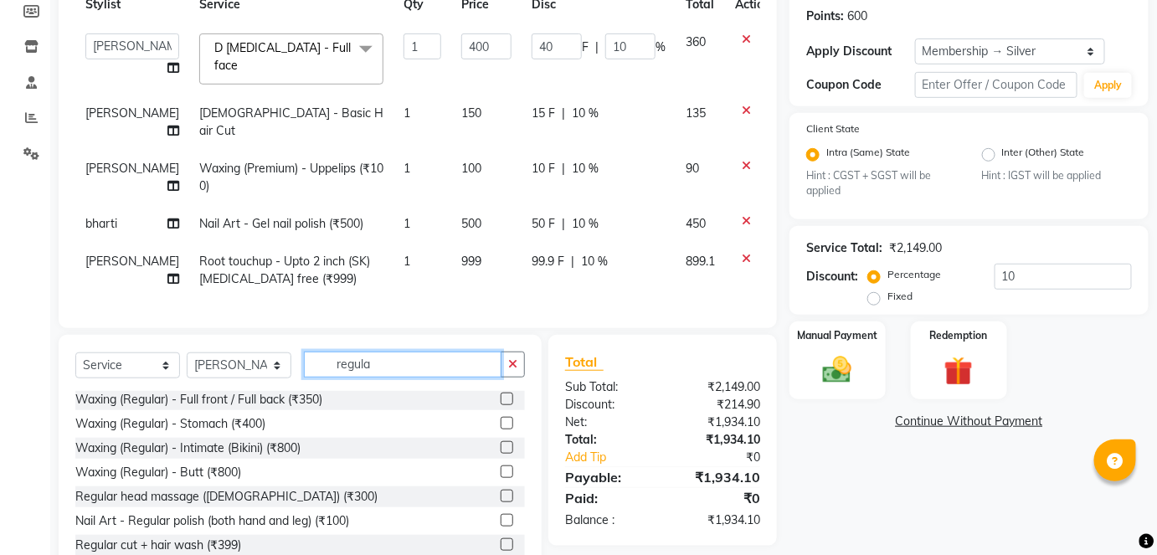
scroll to position [296, 0]
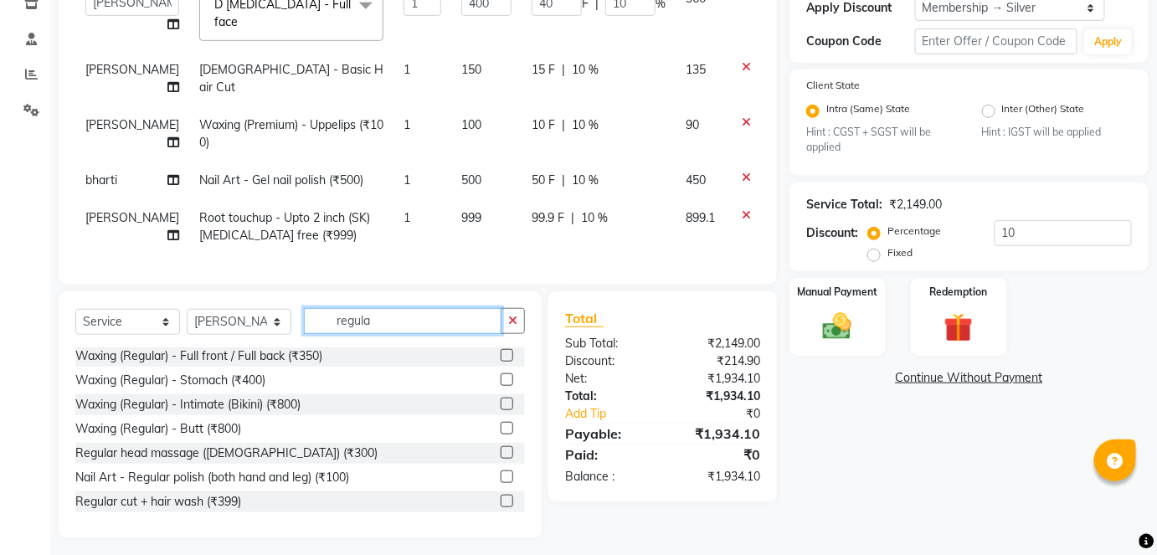
type input "regula"
click at [500, 502] on label at bounding box center [506, 501] width 13 height 13
click at [500, 502] on input "checkbox" at bounding box center [505, 501] width 11 height 11
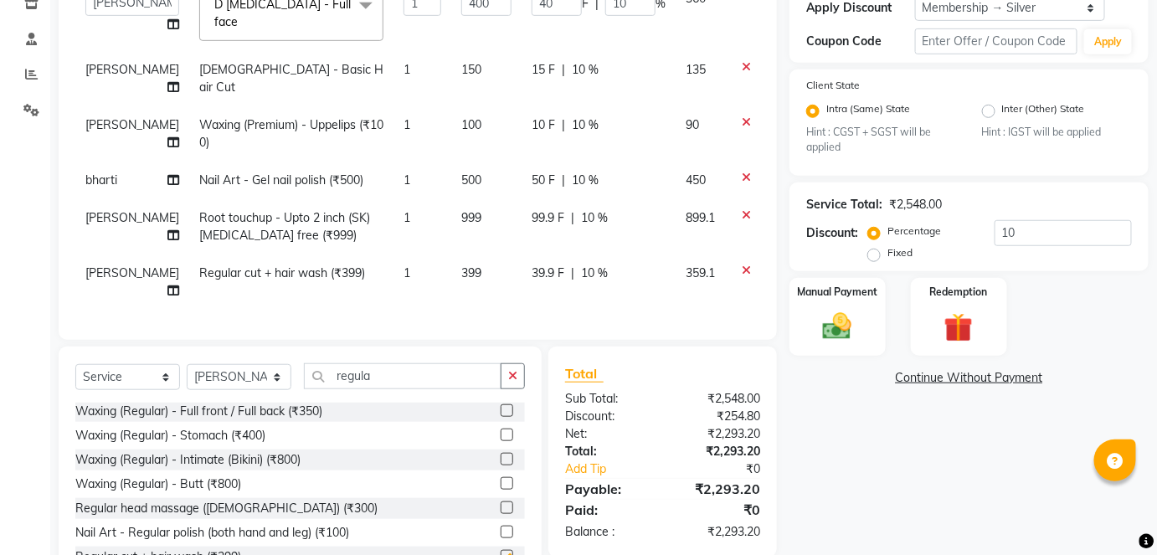
checkbox input "false"
click at [265, 371] on select "Select Stylist afreen akshata aman saha ameer Anagha anisa arbaj azim bharti Bu…" at bounding box center [239, 377] width 105 height 26
select select "57500"
click at [187, 364] on select "Select Stylist afreen akshata aman saha ameer Anagha anisa arbaj azim bharti Bu…" at bounding box center [239, 377] width 105 height 26
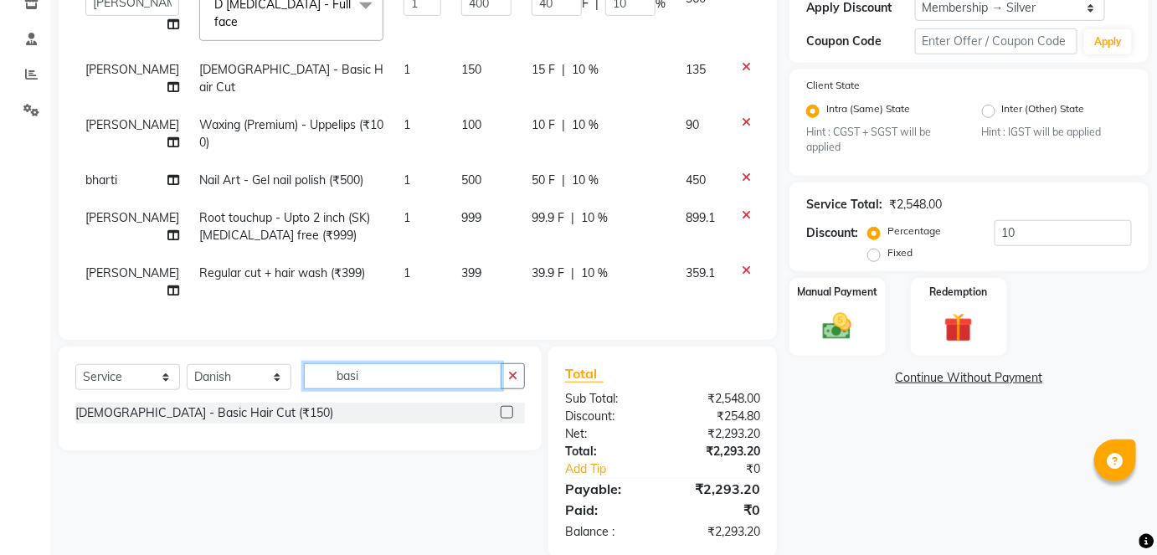
type input "basi"
click at [509, 406] on label at bounding box center [506, 412] width 13 height 13
click at [509, 408] on input "checkbox" at bounding box center [505, 413] width 11 height 11
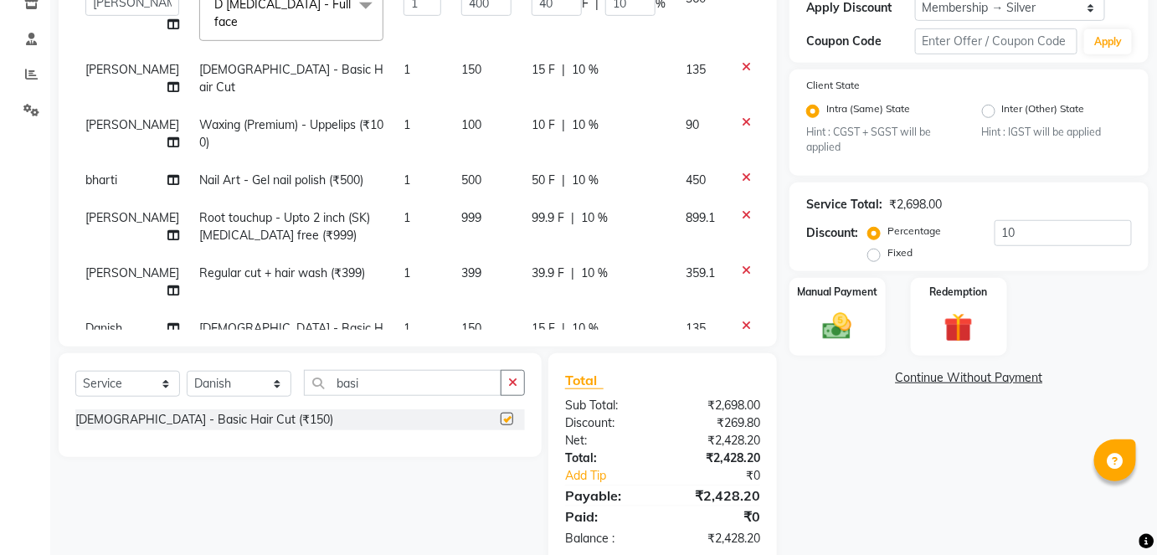
checkbox input "false"
click at [514, 389] on button "button" at bounding box center [512, 383] width 24 height 26
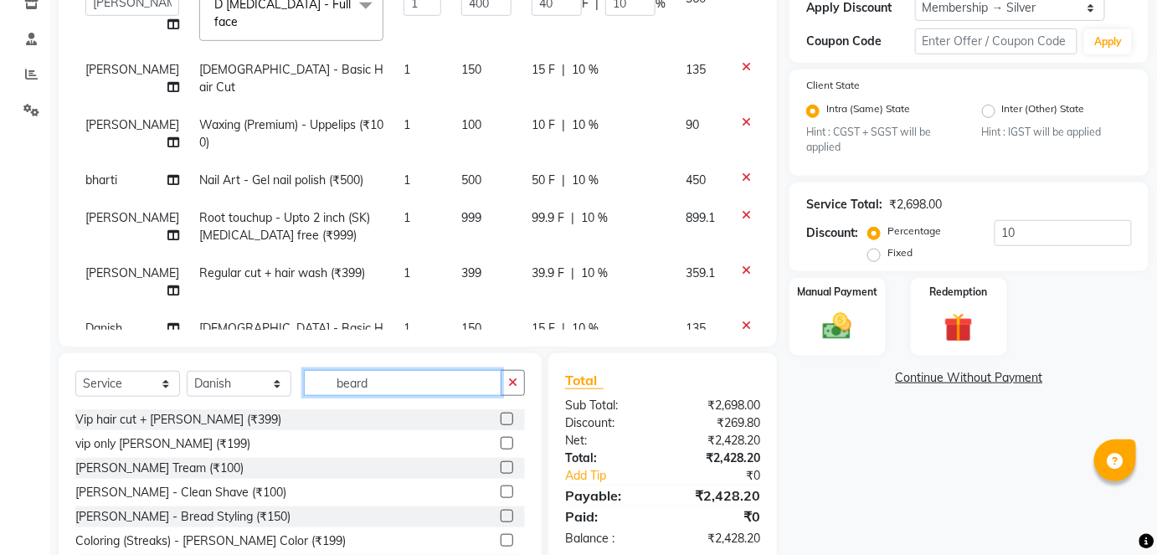
type input "beard"
click at [500, 468] on label at bounding box center [506, 467] width 13 height 13
click at [500, 468] on input "checkbox" at bounding box center [505, 468] width 11 height 11
checkbox input "false"
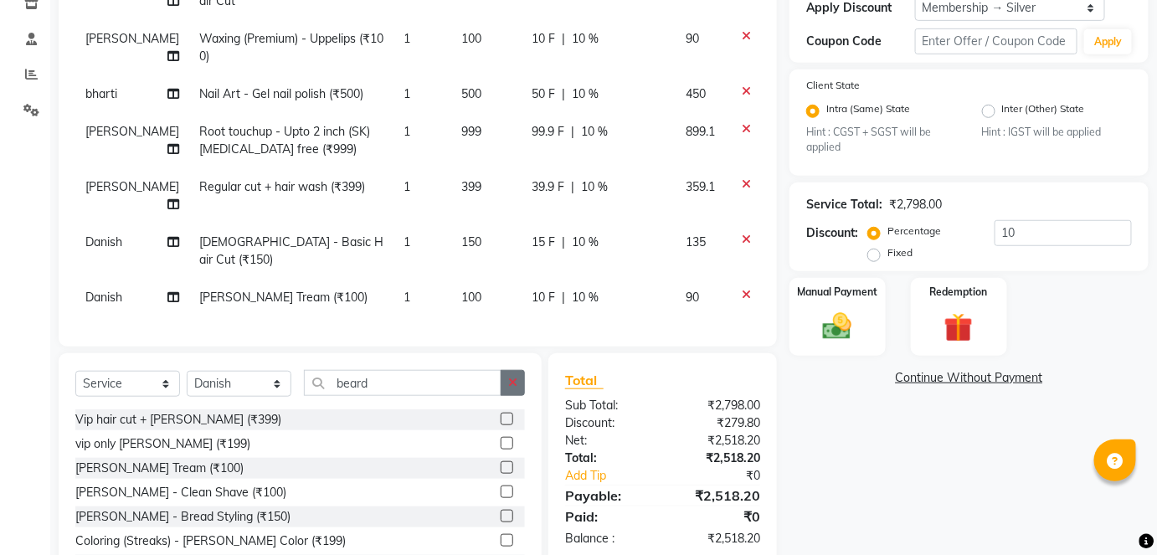
click at [513, 374] on button "button" at bounding box center [512, 383] width 24 height 26
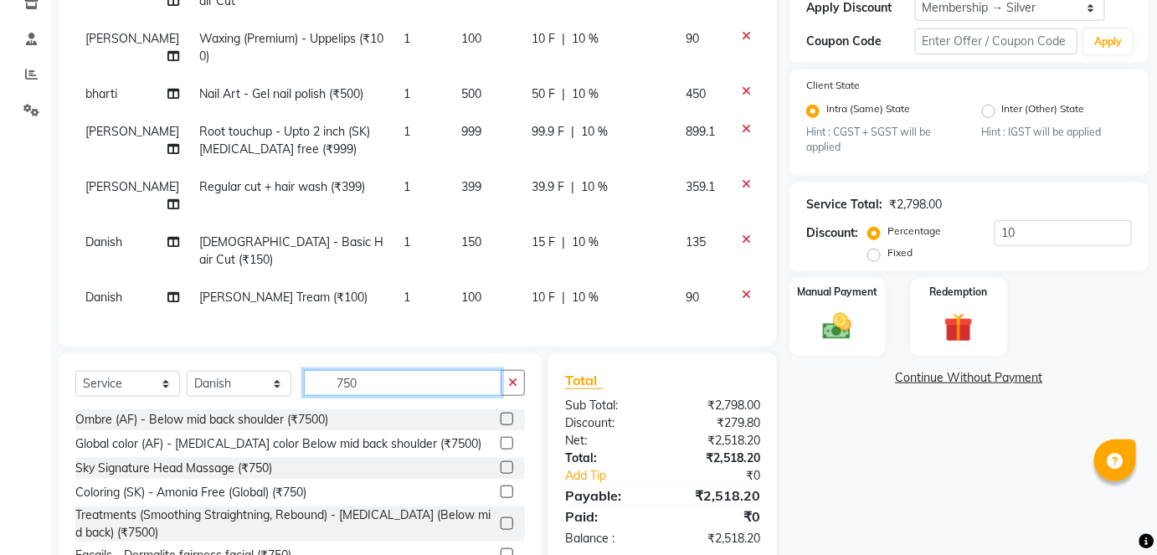
scroll to position [366, 0]
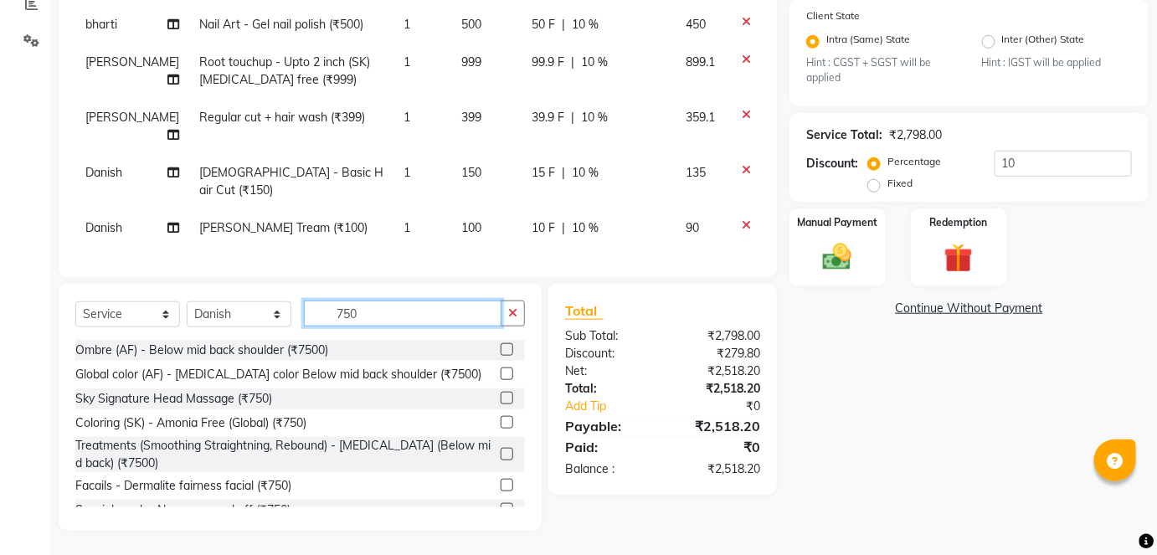
type input "750"
click at [500, 418] on label at bounding box center [506, 422] width 13 height 13
click at [500, 418] on input "checkbox" at bounding box center [505, 423] width 11 height 11
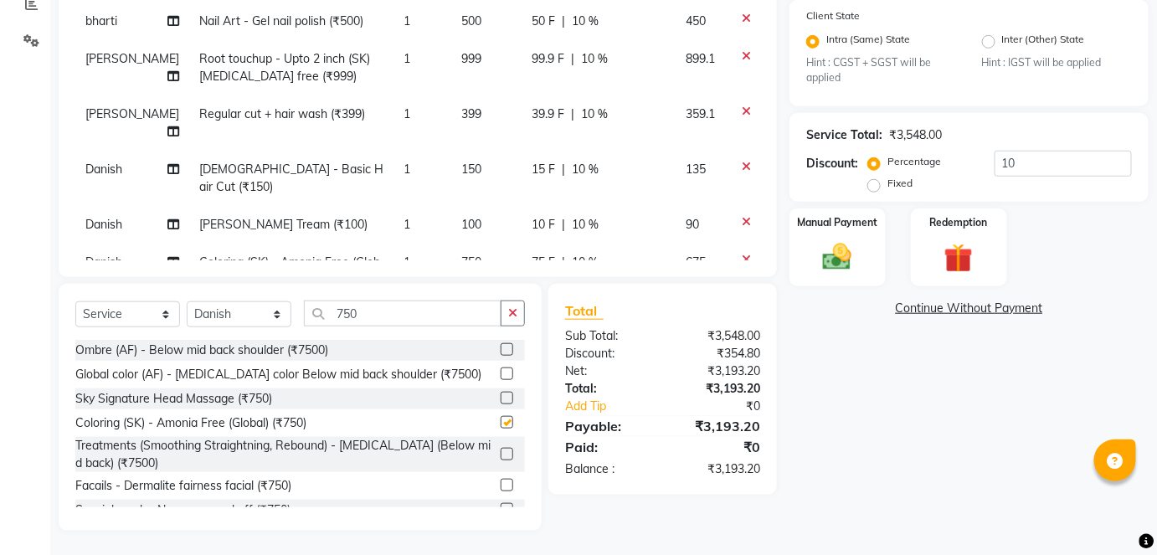
checkbox input "false"
click at [1006, 161] on input "10" at bounding box center [1062, 164] width 137 height 26
type input "0"
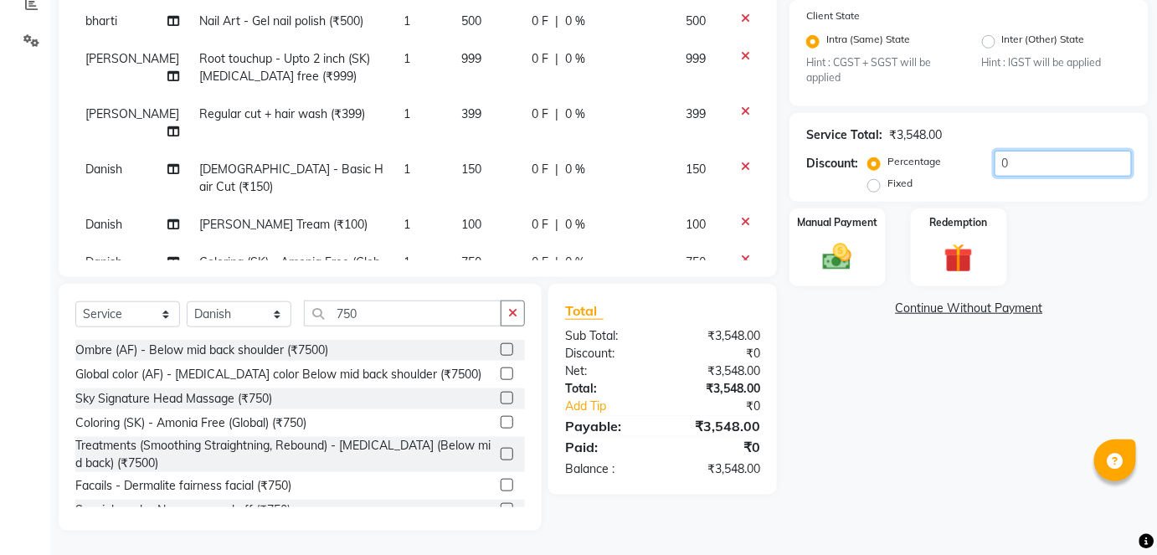
type input "20"
type input "80"
type input "20"
click at [1005, 387] on div "Name: Gunjan Oswal Membership: end on 27-04-2026 Total Visits: 23 Card on file:…" at bounding box center [975, 145] width 372 height 771
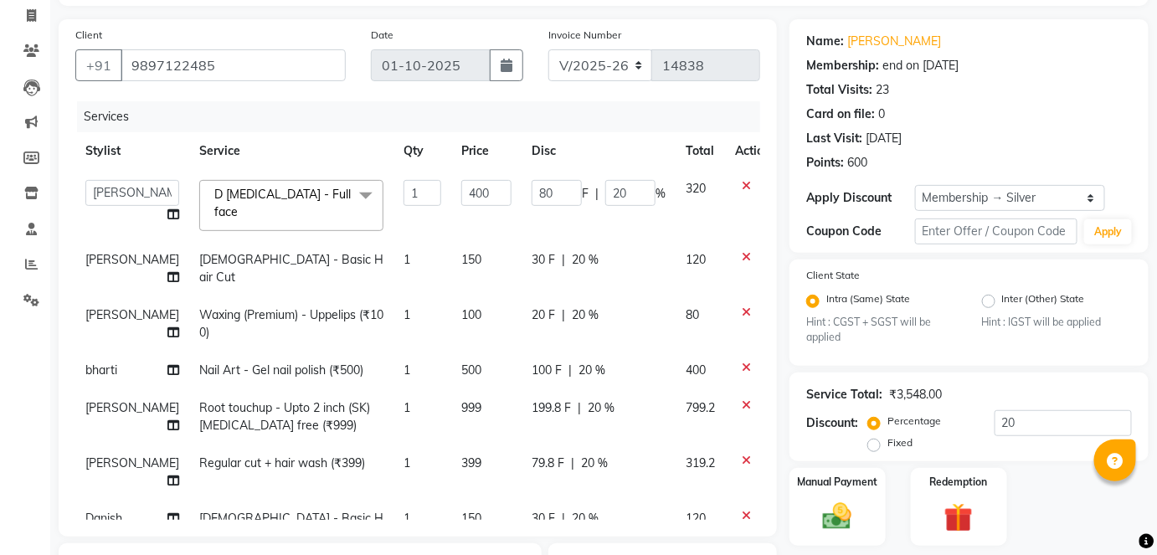
scroll to position [75, 0]
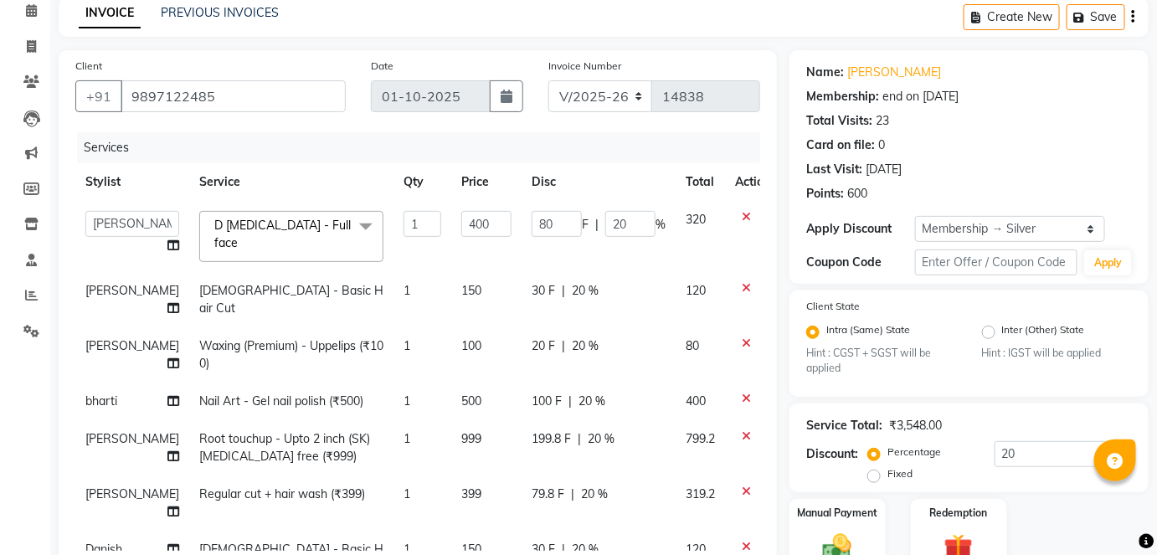
click at [268, 225] on span "D Tanning - Full face" at bounding box center [282, 234] width 136 height 33
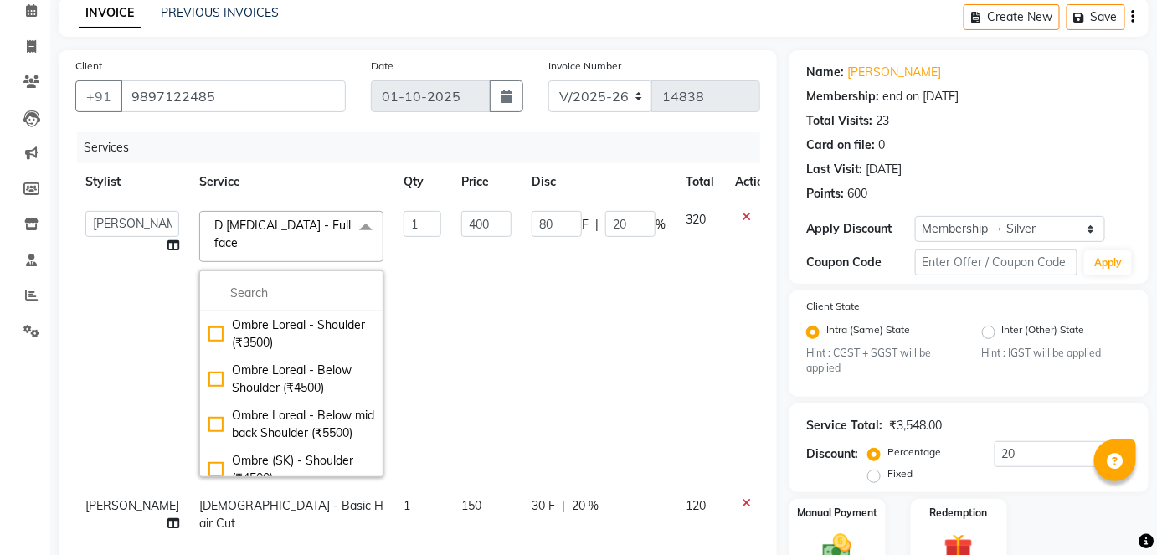
click at [393, 203] on td "1" at bounding box center [422, 344] width 58 height 286
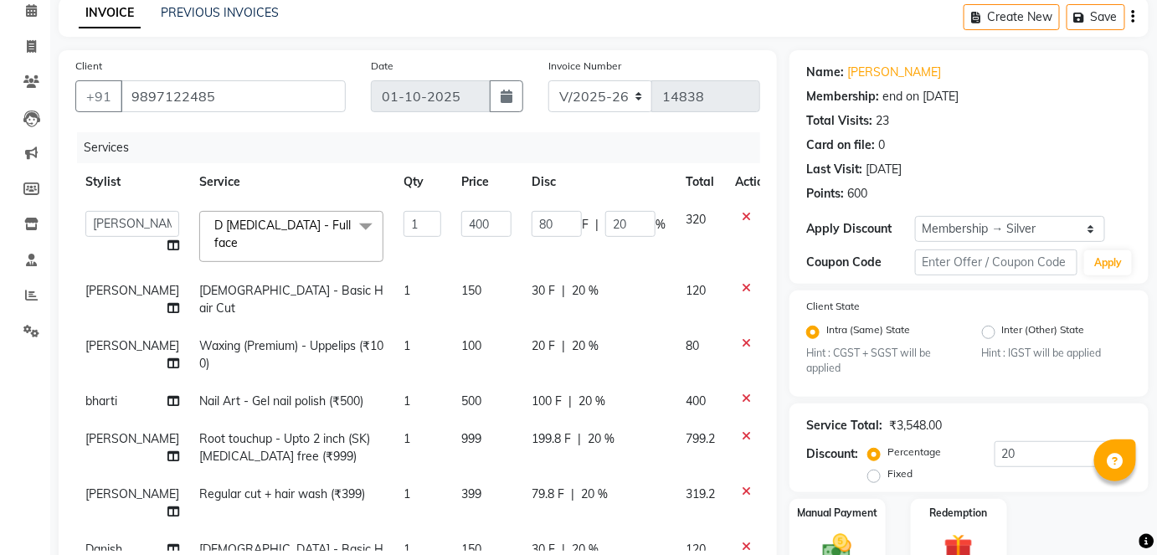
scroll to position [39, 0]
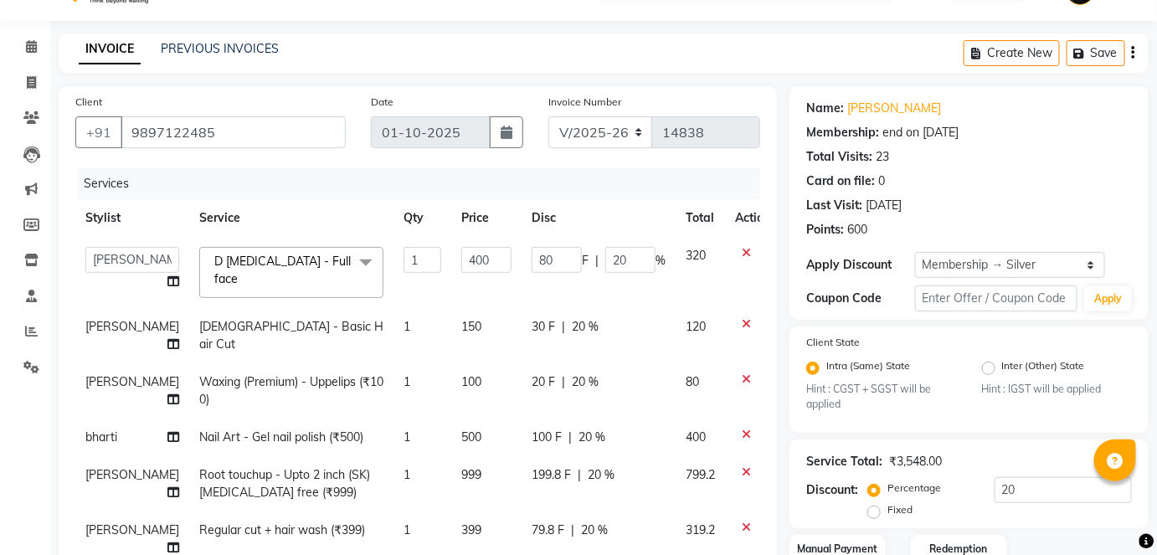
click at [269, 268] on span "D Tanning - Full face x" at bounding box center [283, 271] width 147 height 36
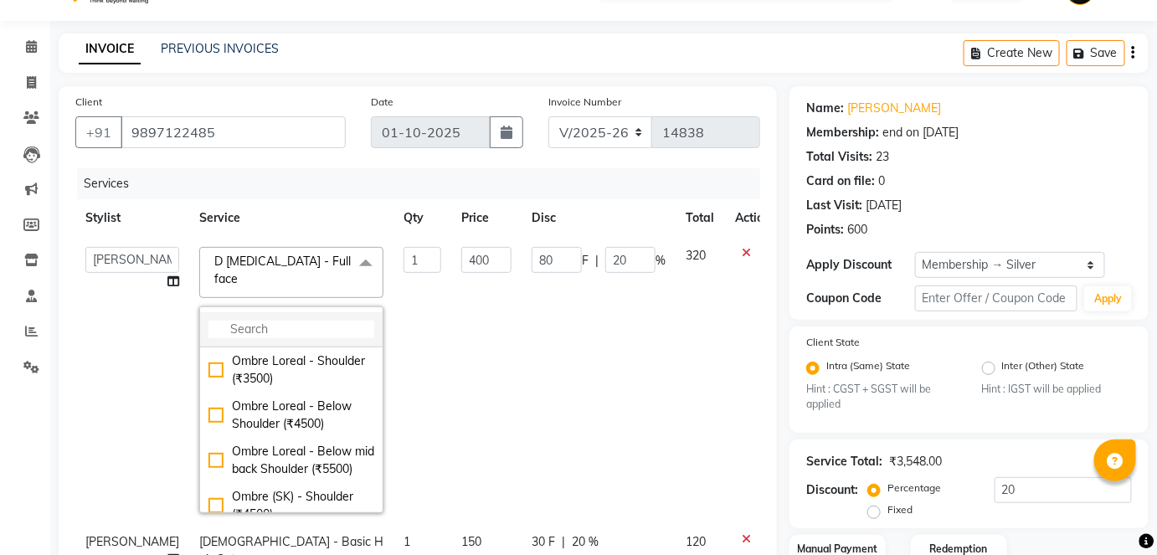
click at [238, 312] on li at bounding box center [291, 329] width 182 height 35
click at [235, 321] on input "multiselect-search" at bounding box center [291, 330] width 166 height 18
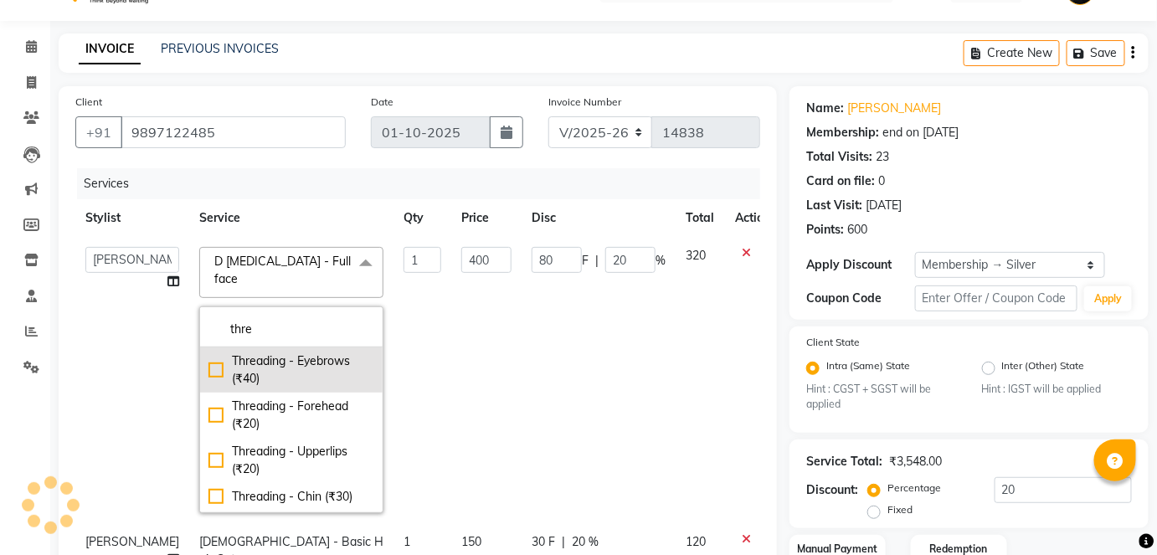
type input "thre"
click at [236, 353] on div "Threading - Eyebrows (₹40)" at bounding box center [291, 369] width 166 height 35
checkbox input "true"
type input "40"
type input "8"
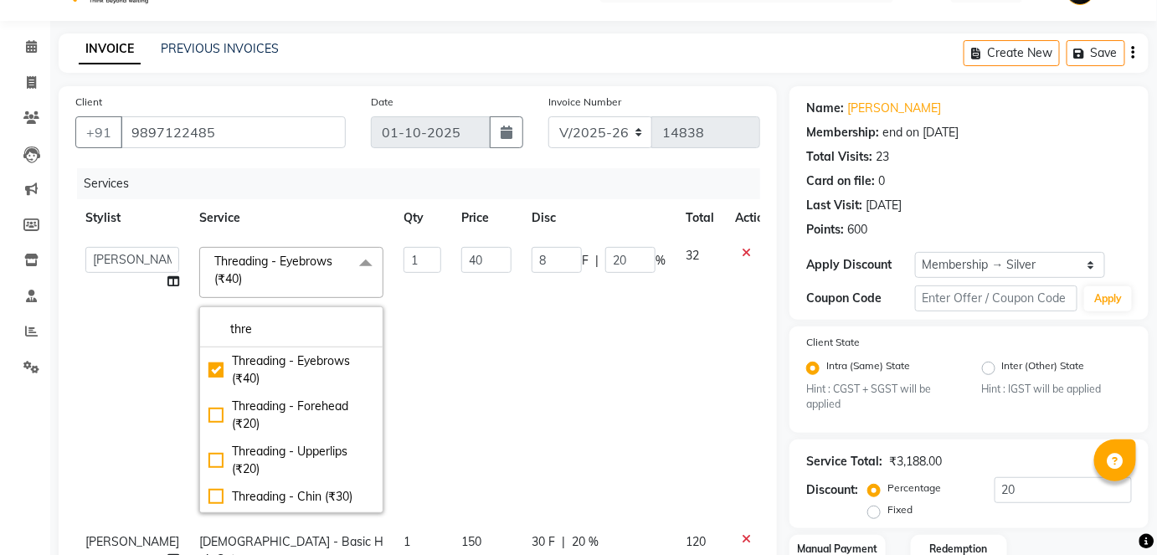
click at [451, 320] on td "40" at bounding box center [486, 380] width 70 height 286
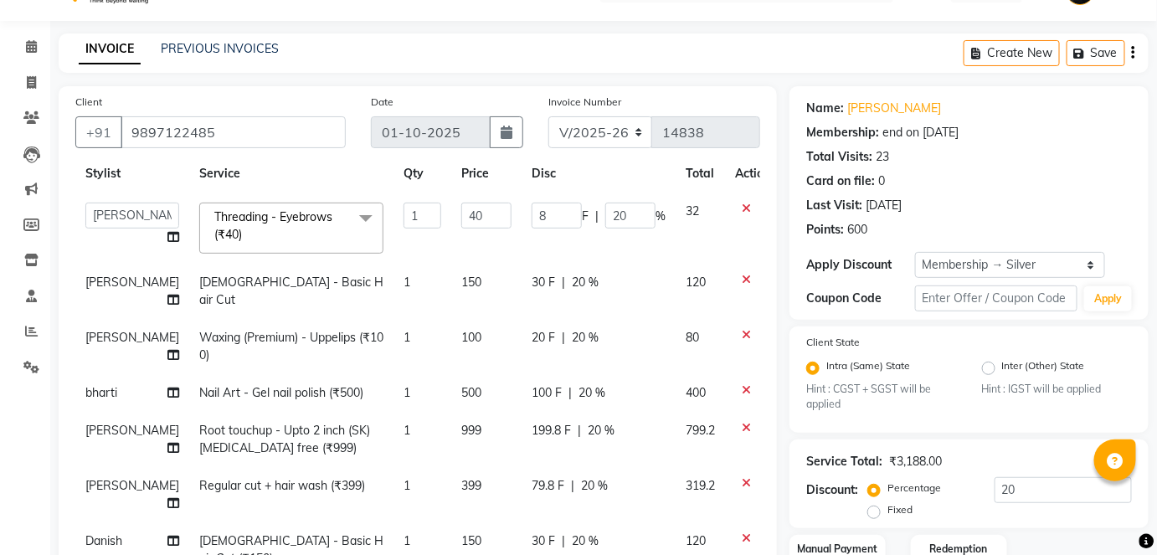
scroll to position [44, 13]
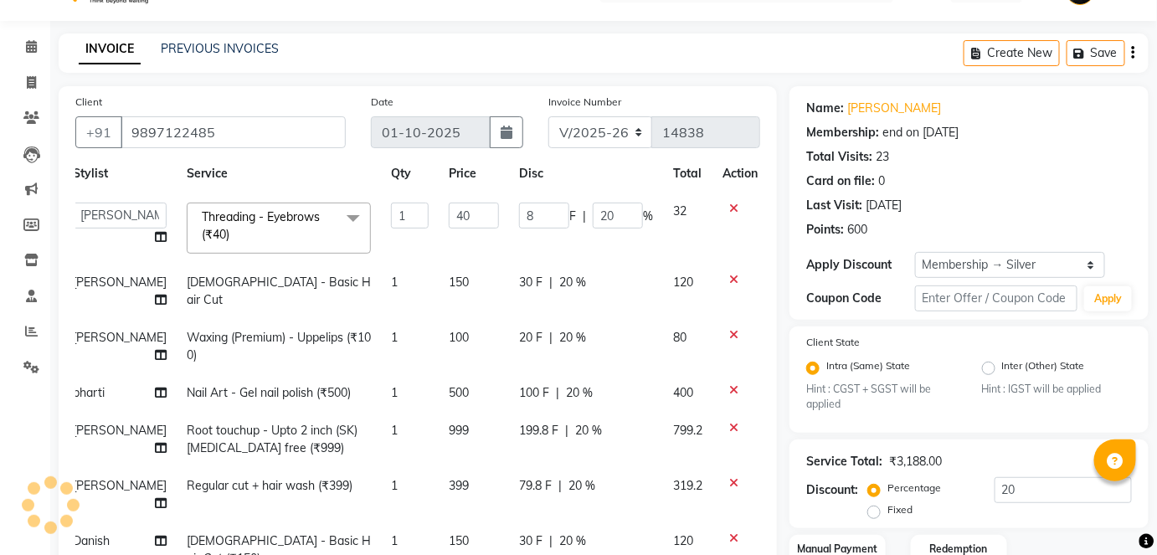
click at [729, 275] on icon at bounding box center [733, 280] width 9 height 12
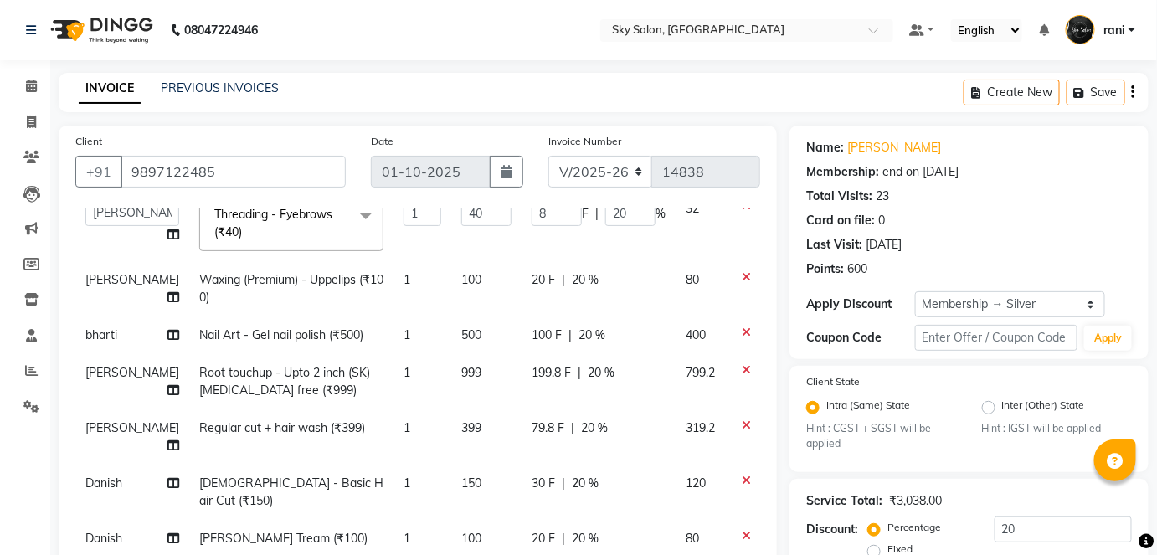
scroll to position [366, 0]
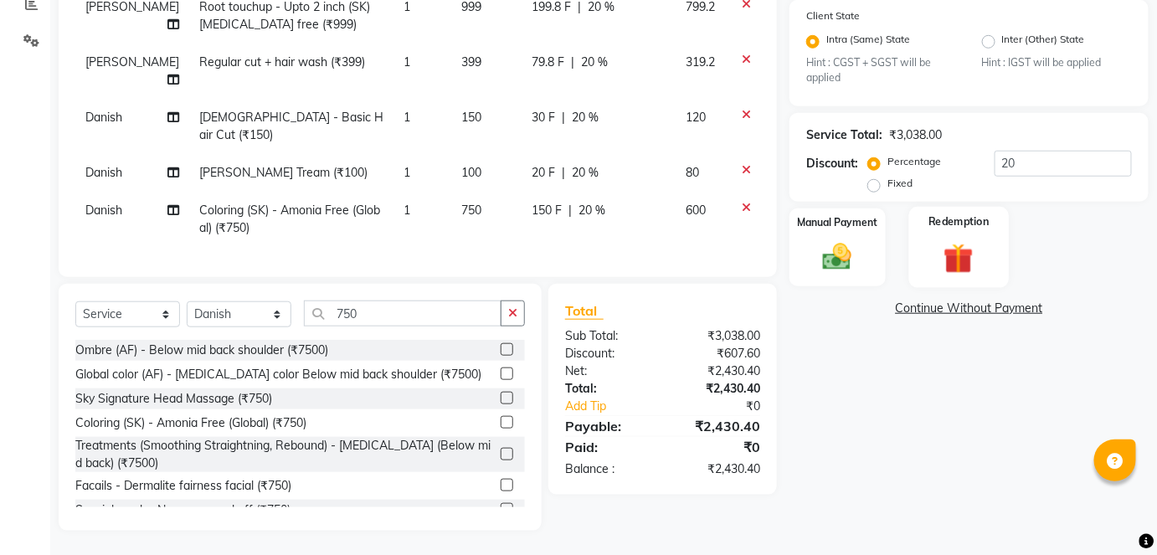
click at [956, 261] on img at bounding box center [958, 259] width 49 height 38
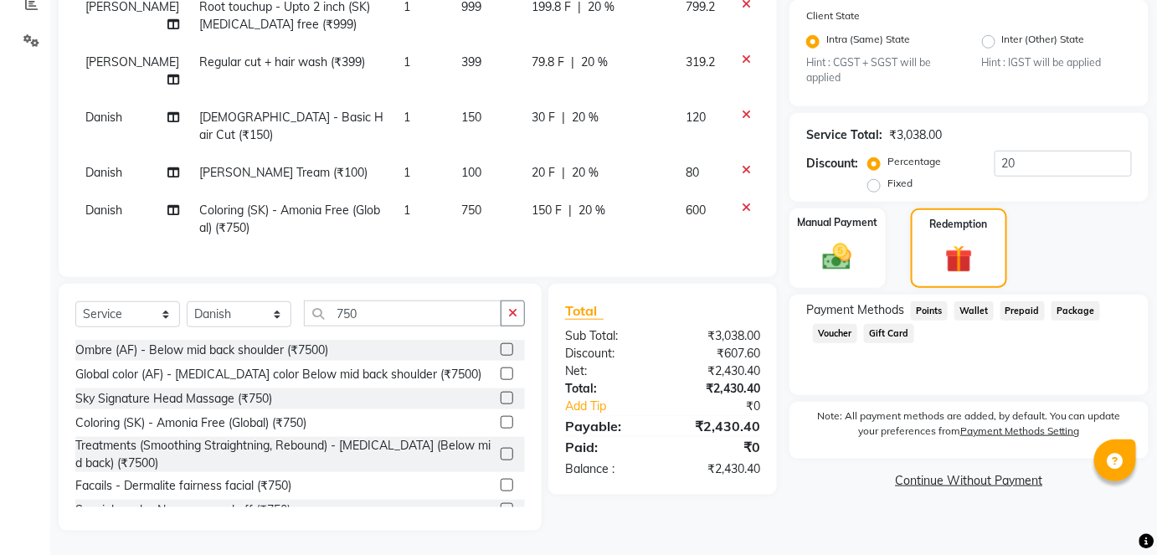
click at [935, 310] on span "Points" at bounding box center [929, 310] width 37 height 19
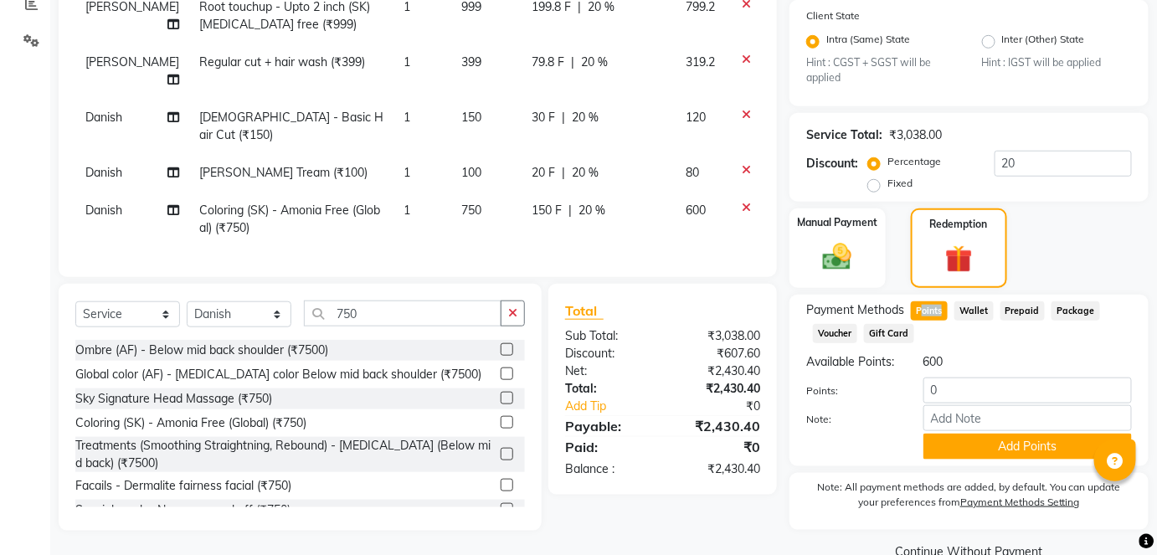
click at [935, 310] on span "Points" at bounding box center [929, 310] width 37 height 19
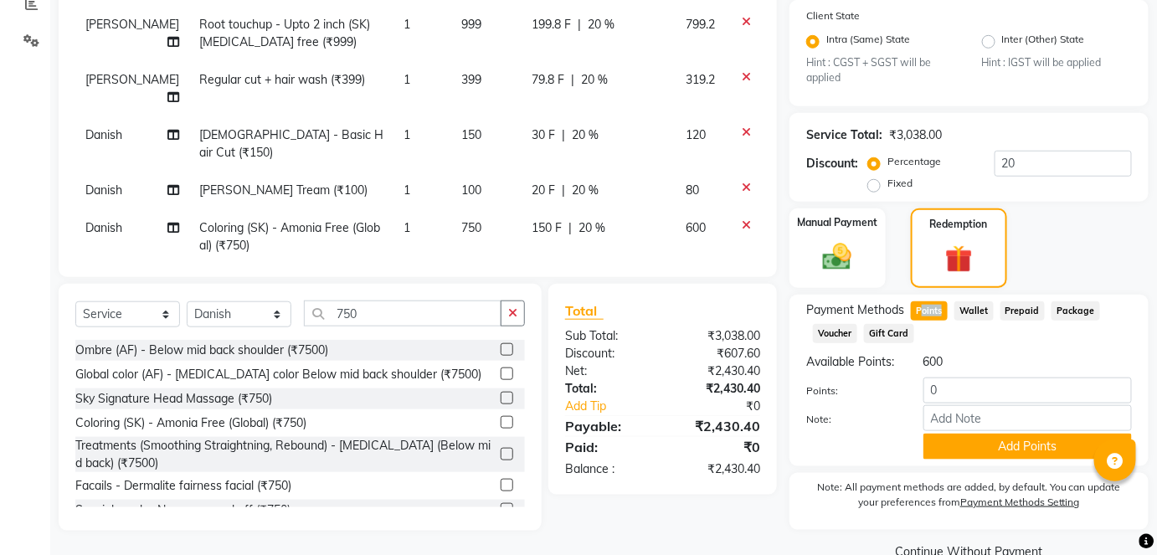
scroll to position [47, 0]
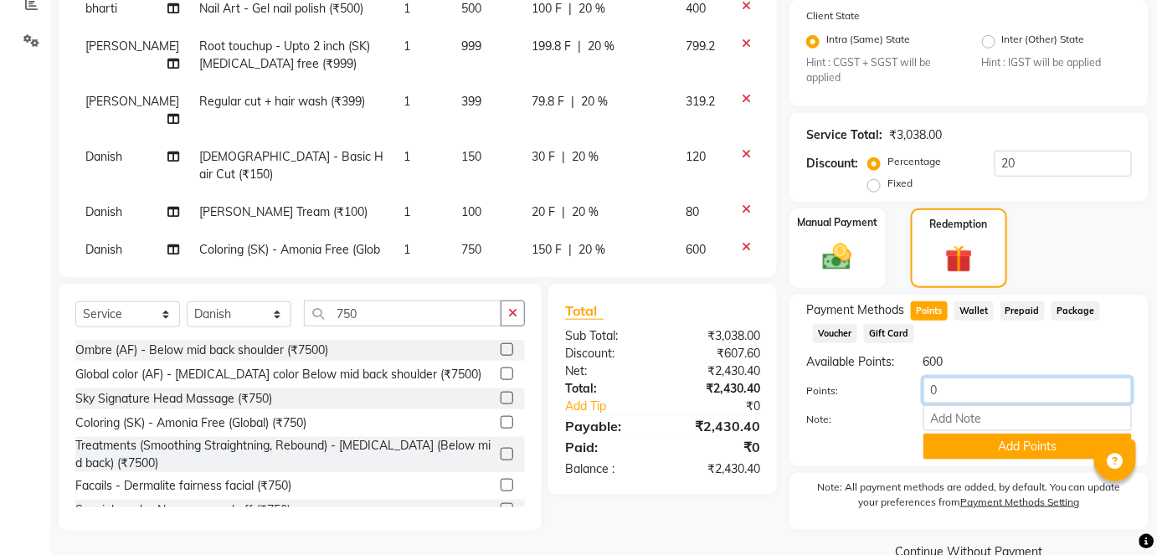
click at [955, 398] on input "0" at bounding box center [1027, 390] width 208 height 26
type input "0100"
click at [964, 433] on button "Add Points" at bounding box center [1027, 446] width 208 height 26
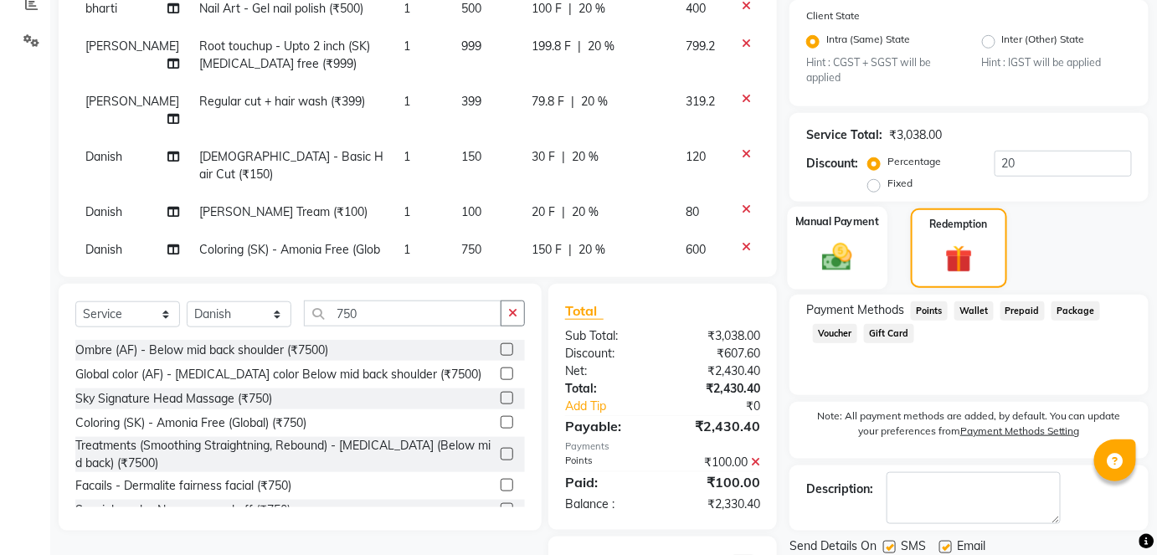
click at [857, 249] on img at bounding box center [837, 257] width 49 height 34
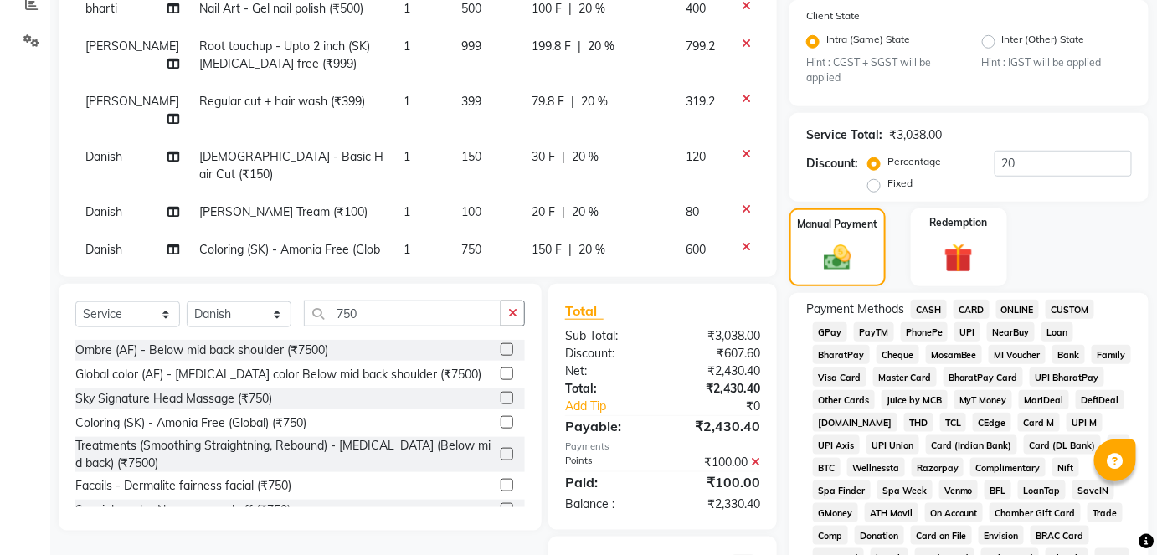
click at [832, 328] on span "GPay" at bounding box center [830, 331] width 34 height 19
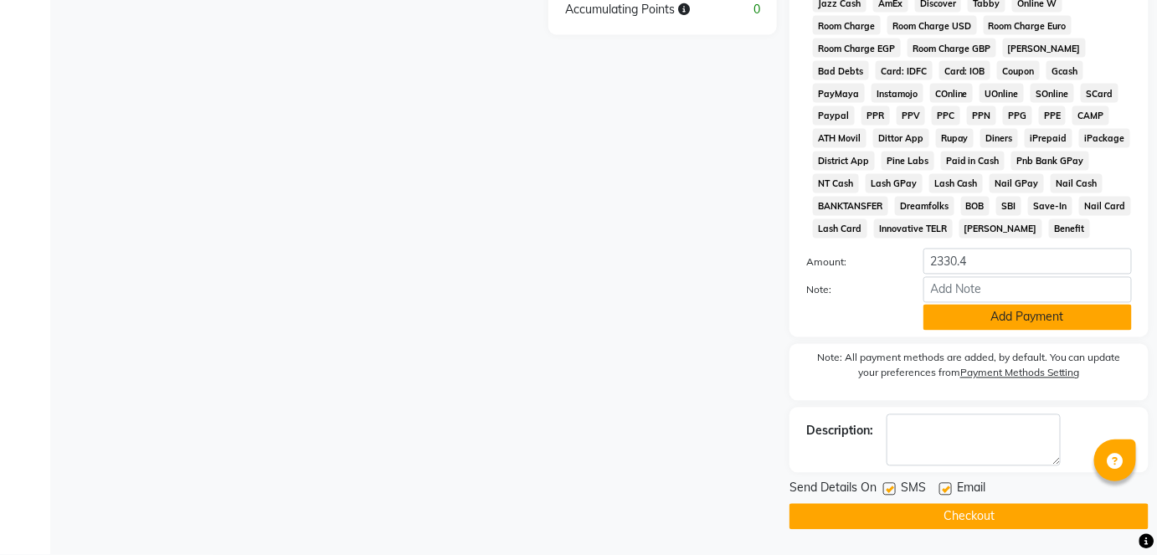
click at [954, 321] on button "Add Payment" at bounding box center [1027, 318] width 208 height 26
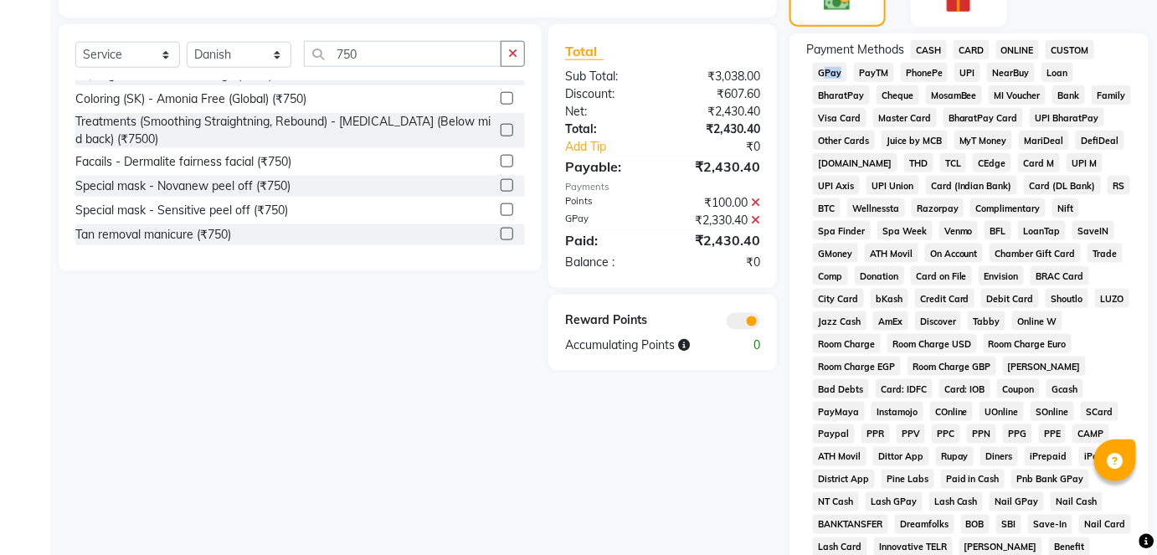
scroll to position [856, 0]
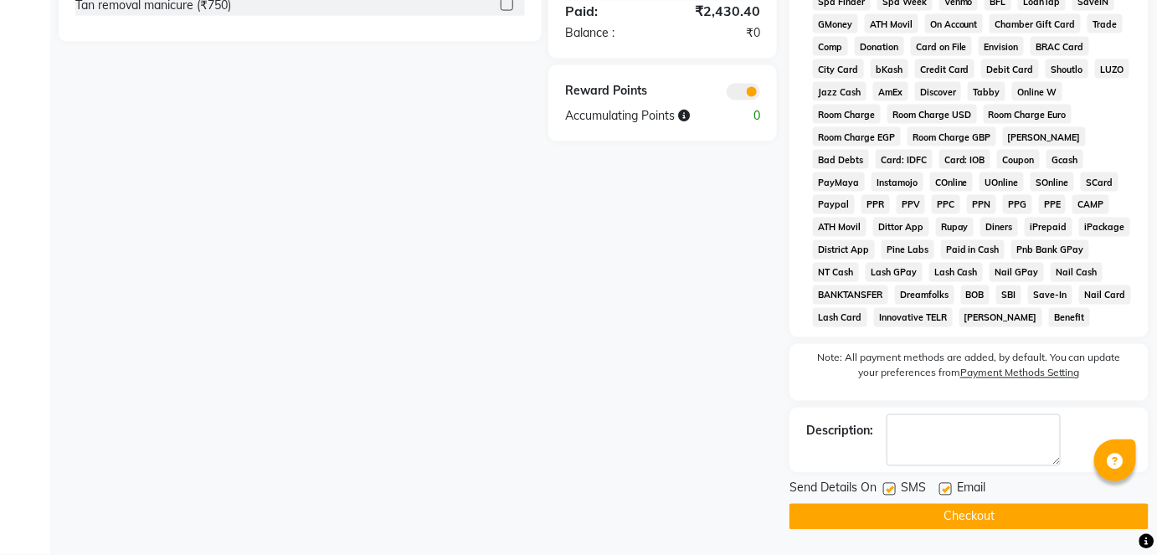
drag, startPoint x: 882, startPoint y: 485, endPoint x: 904, endPoint y: 495, distance: 24.0
click at [904, 495] on div "SMS" at bounding box center [911, 490] width 56 height 21
click at [892, 489] on label at bounding box center [889, 489] width 13 height 13
click at [892, 489] on input "checkbox" at bounding box center [888, 490] width 11 height 11
checkbox input "false"
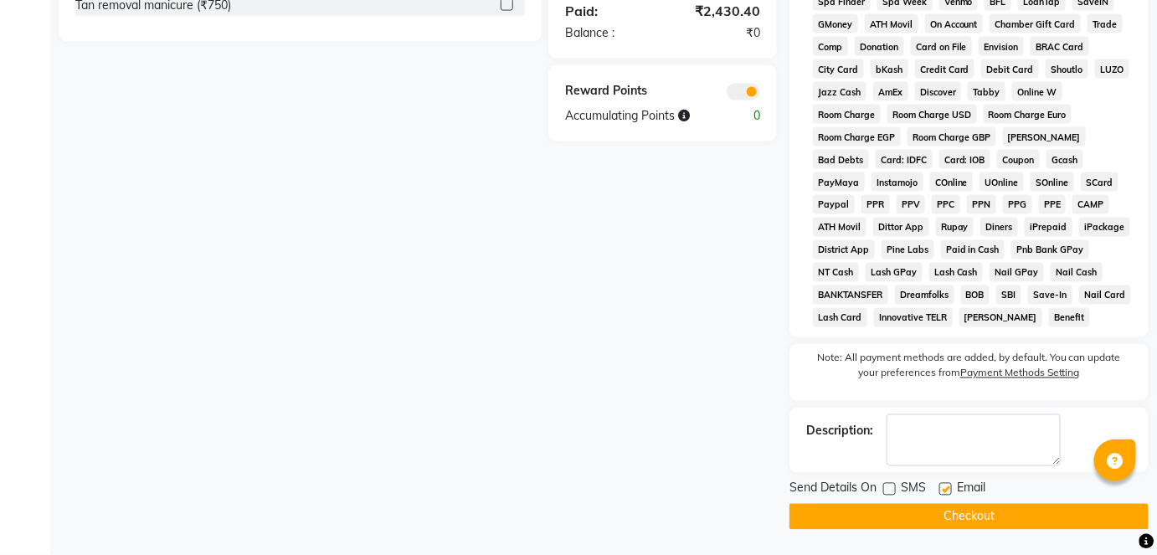
click at [920, 513] on button "Checkout" at bounding box center [968, 517] width 359 height 26
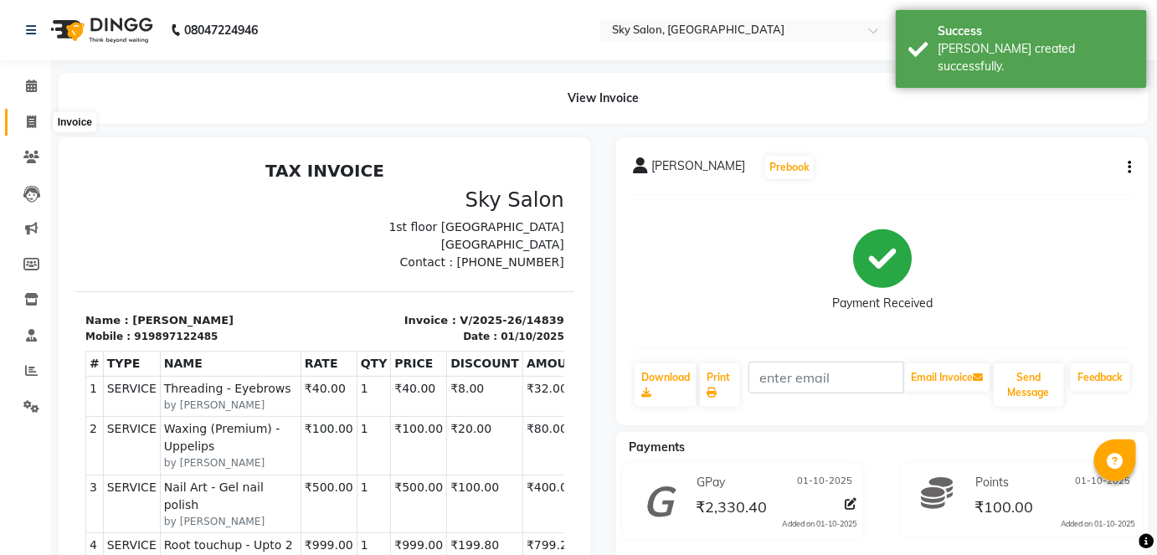
click at [28, 121] on icon at bounding box center [31, 121] width 9 height 13
select select "service"
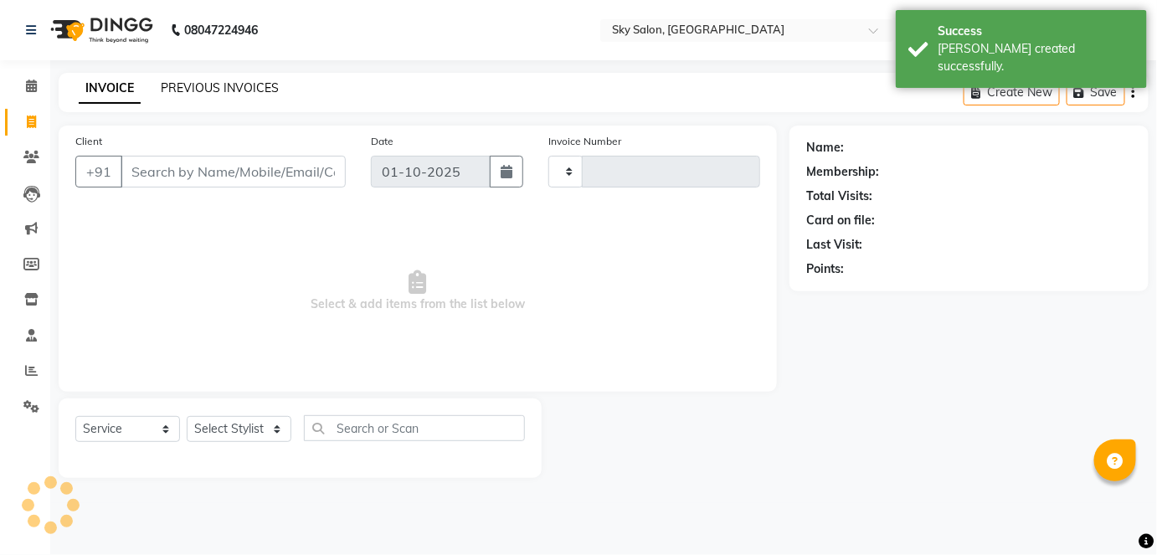
type input "14840"
select select "3537"
click at [212, 90] on link "PREVIOUS INVOICES" at bounding box center [220, 87] width 118 height 15
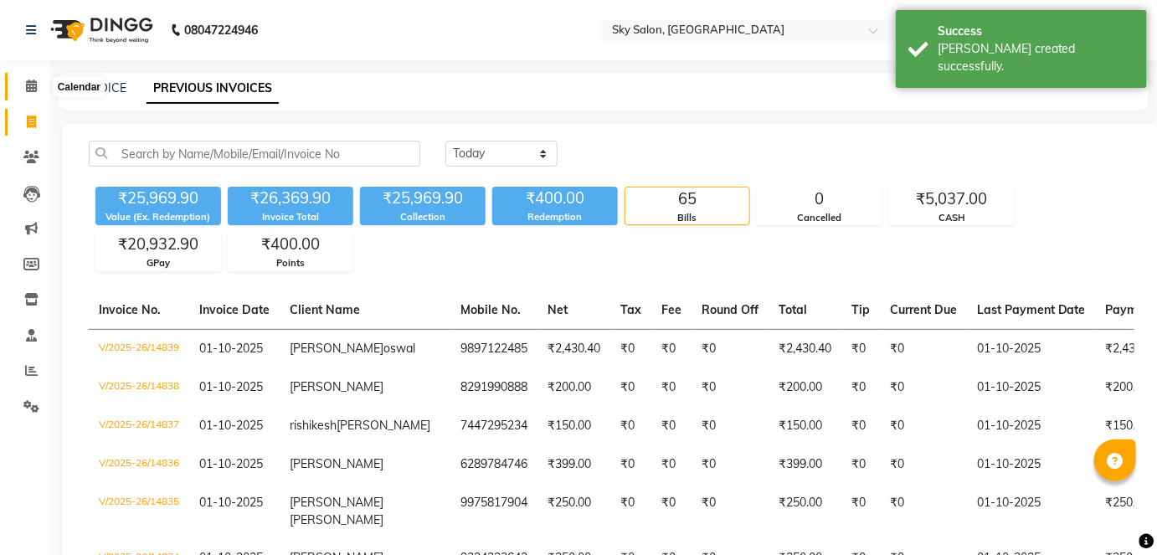
click at [28, 77] on span at bounding box center [31, 86] width 29 height 19
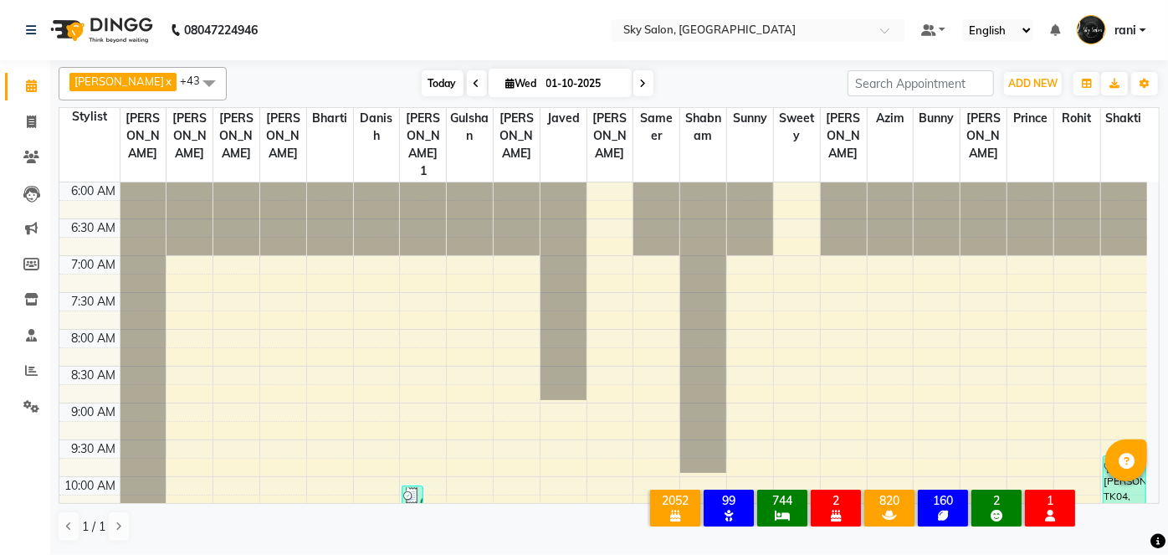
click at [435, 87] on span "Today" at bounding box center [443, 83] width 42 height 26
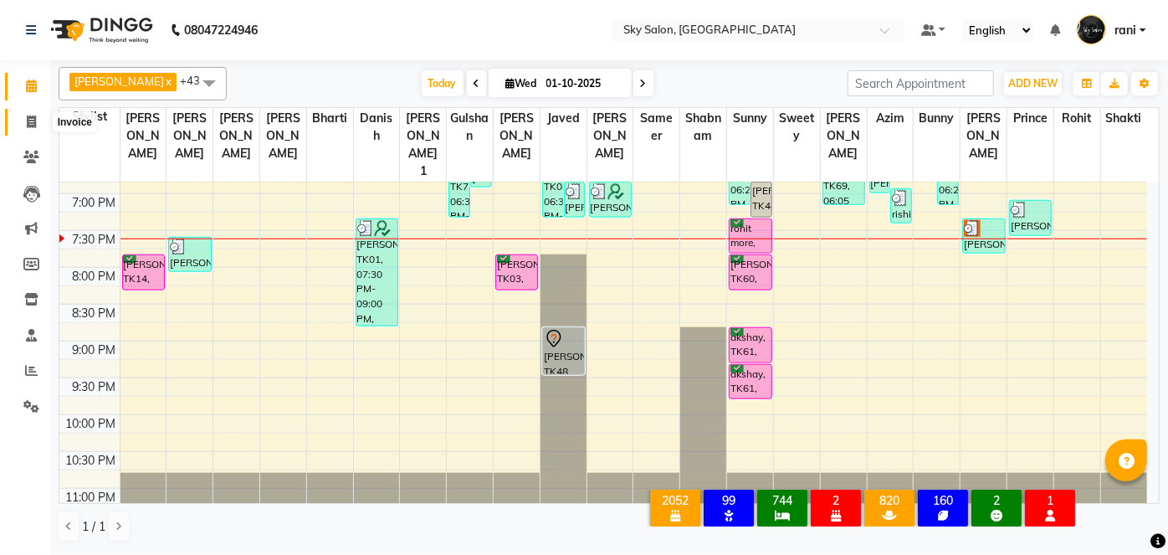
click at [36, 114] on span at bounding box center [31, 122] width 29 height 19
select select "service"
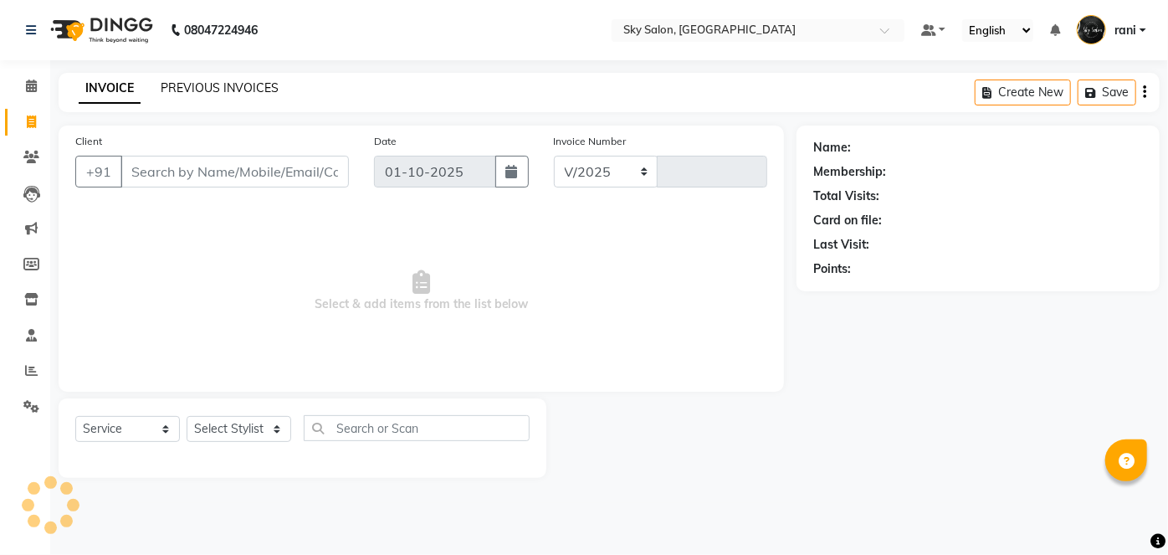
select select "3537"
type input "14840"
click at [225, 87] on link "PREVIOUS INVOICES" at bounding box center [220, 87] width 118 height 15
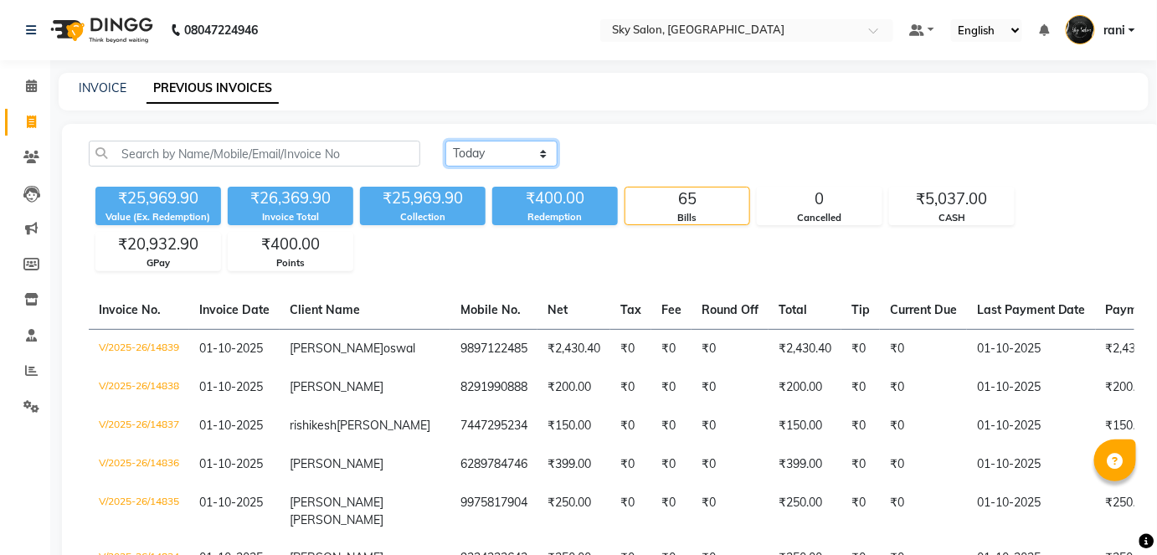
click at [490, 141] on select "Today Yesterday Custom Range" at bounding box center [501, 154] width 112 height 26
click at [38, 80] on span at bounding box center [31, 86] width 29 height 19
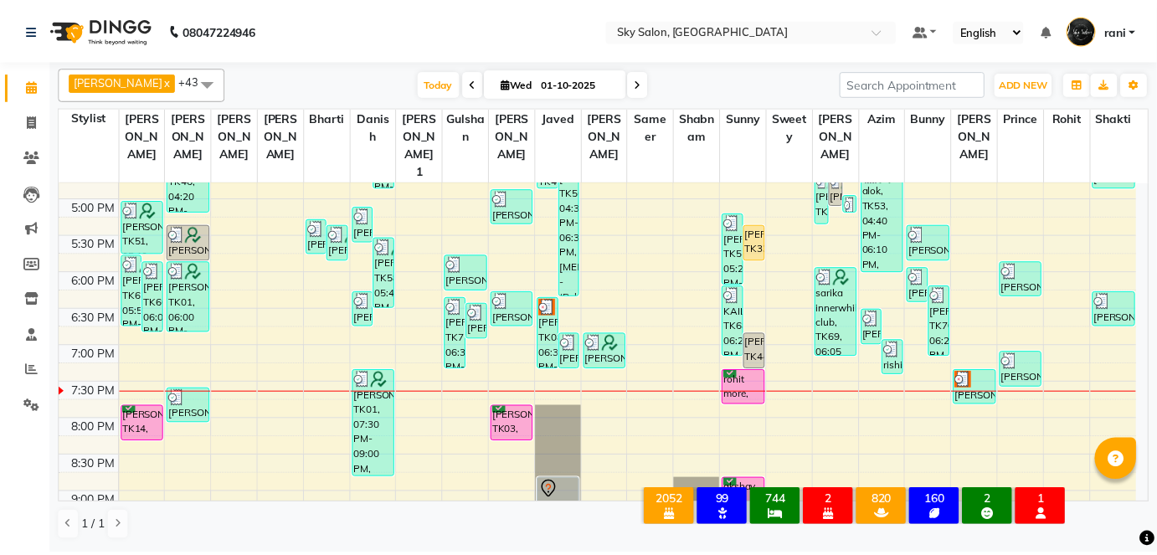
scroll to position [790, 0]
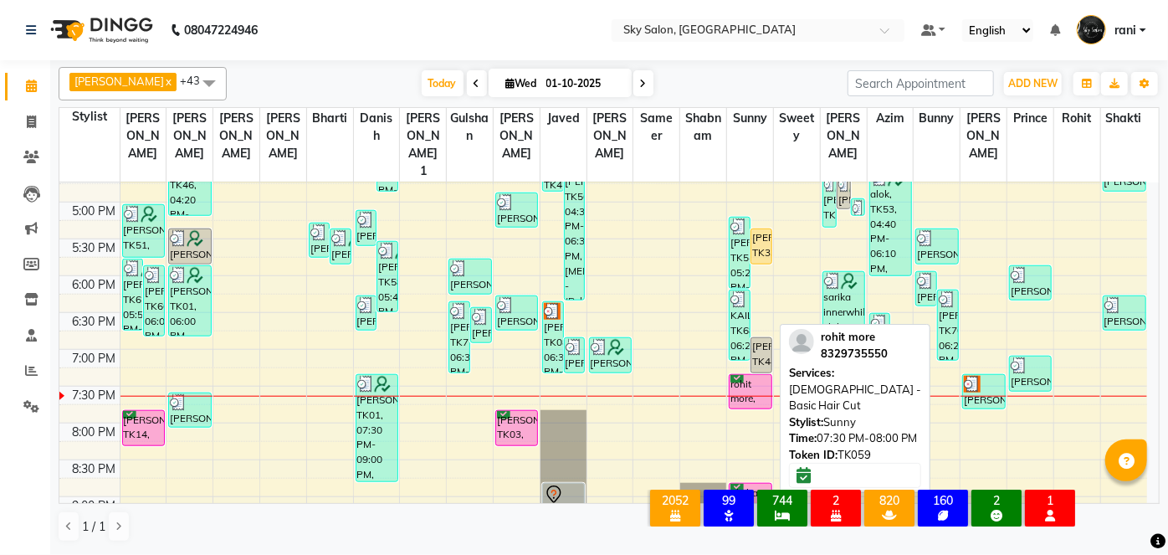
click at [760, 375] on div "rohit more, TK59, 07:30 PM-08:00 PM, [DEMOGRAPHIC_DATA] - Basic Hair Cut" at bounding box center [750, 391] width 41 height 33
select select "6"
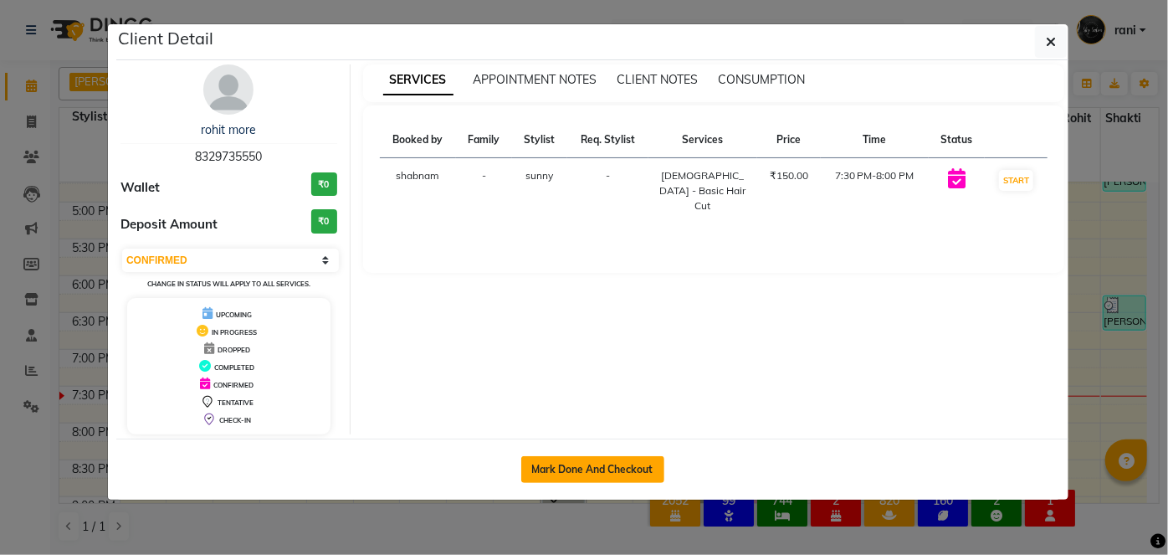
click at [622, 456] on button "Mark Done And Checkout" at bounding box center [592, 469] width 143 height 27
select select "service"
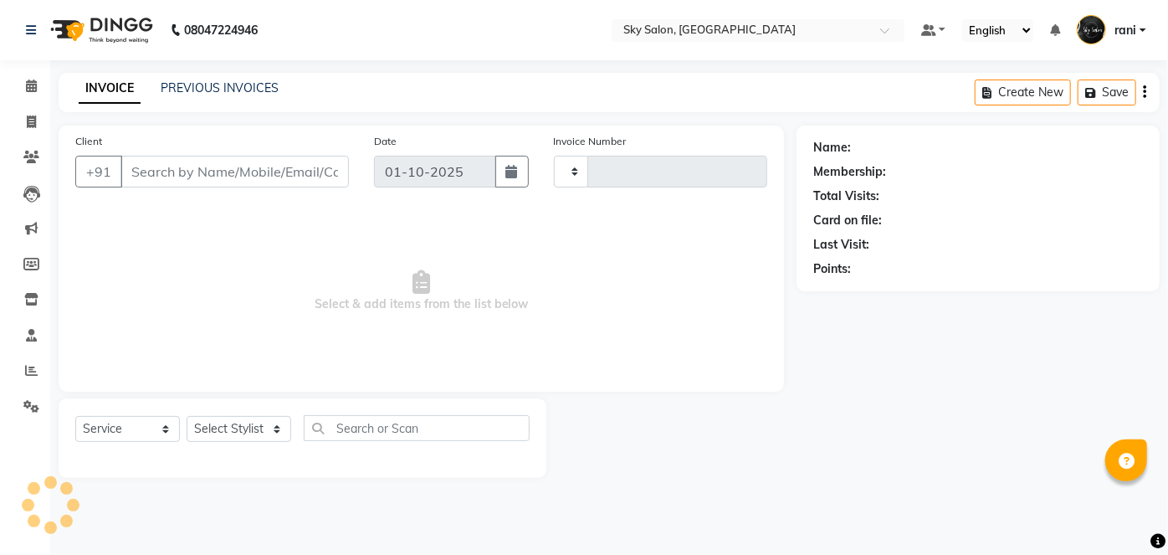
type input "14840"
select select "3537"
type input "8329735550"
select select "43486"
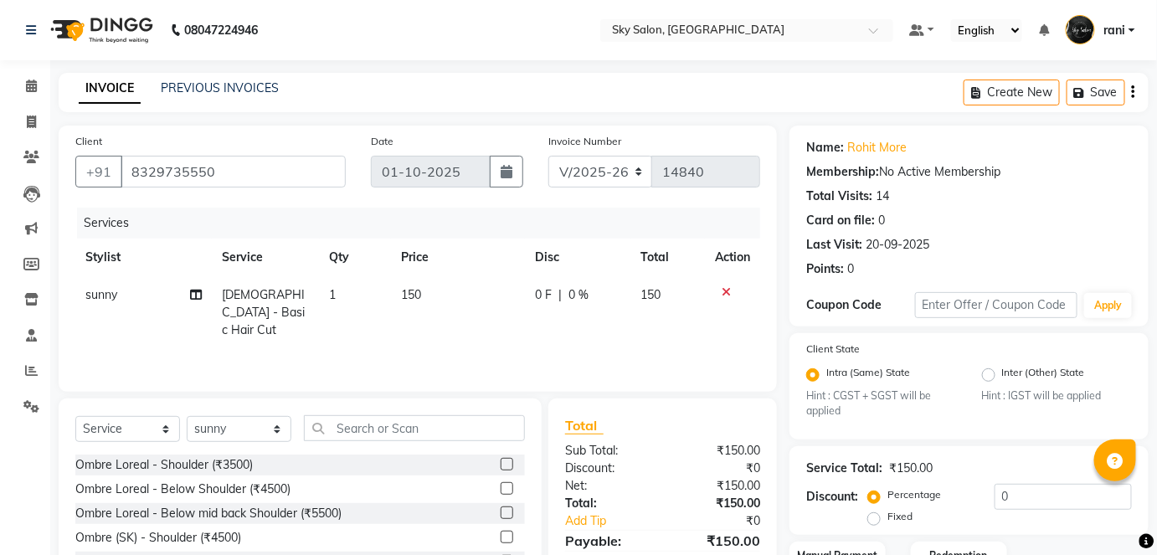
click at [726, 290] on icon at bounding box center [725, 292] width 9 height 12
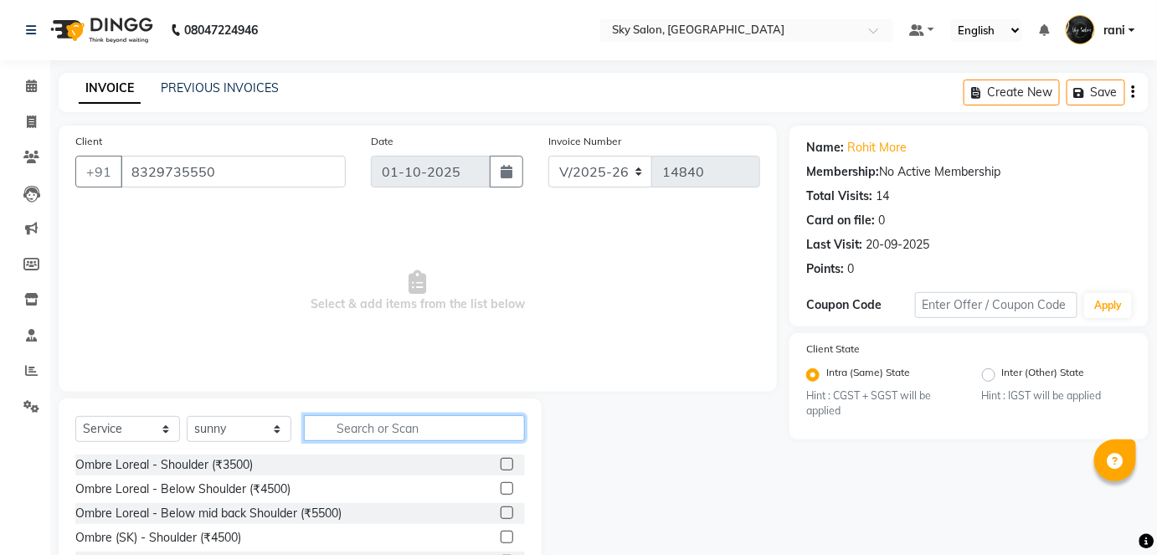
click at [392, 431] on input "text" at bounding box center [414, 428] width 221 height 26
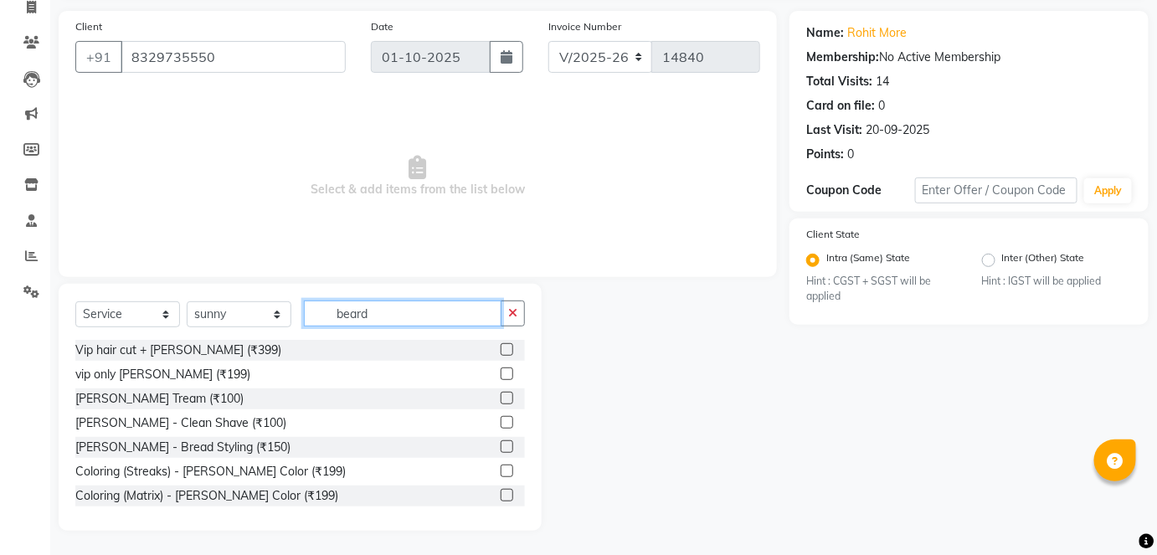
type input "beard"
click at [500, 392] on label at bounding box center [506, 398] width 13 height 13
click at [500, 393] on input "checkbox" at bounding box center [505, 398] width 11 height 11
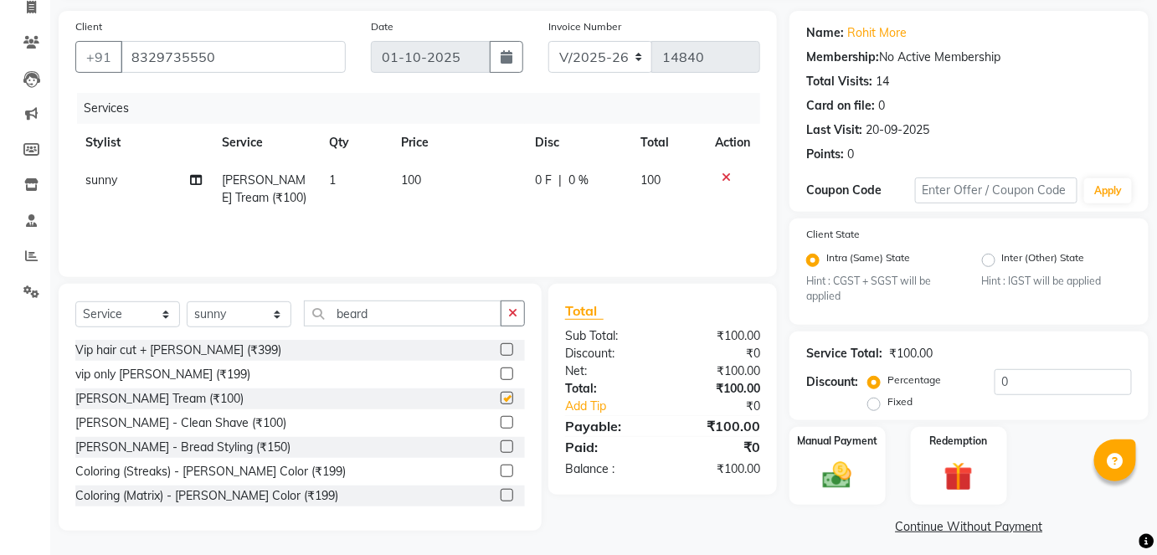
checkbox input "false"
click at [837, 468] on img at bounding box center [837, 476] width 49 height 34
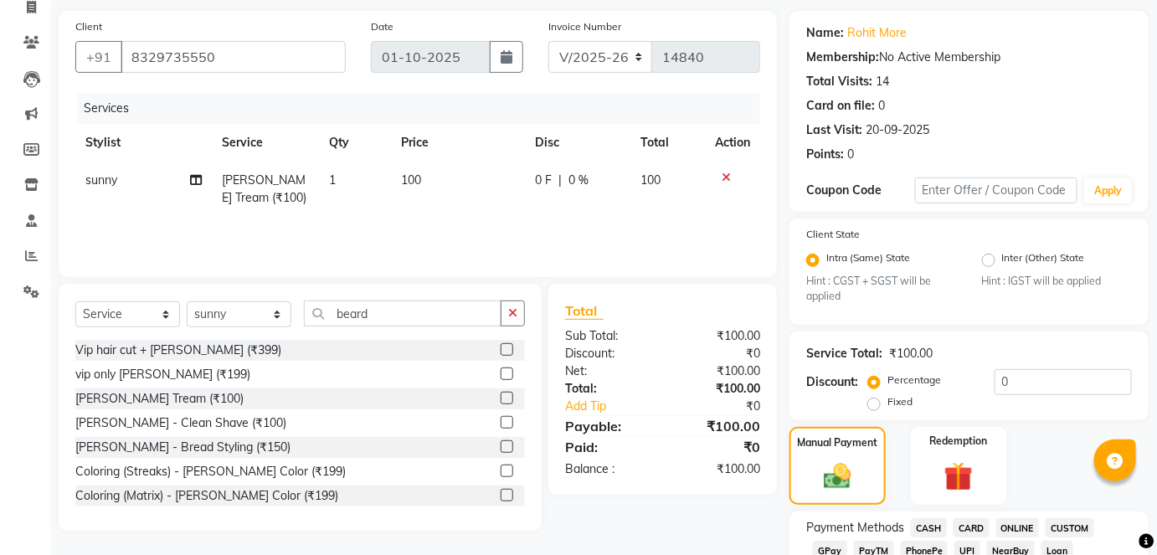
scroll to position [223, 0]
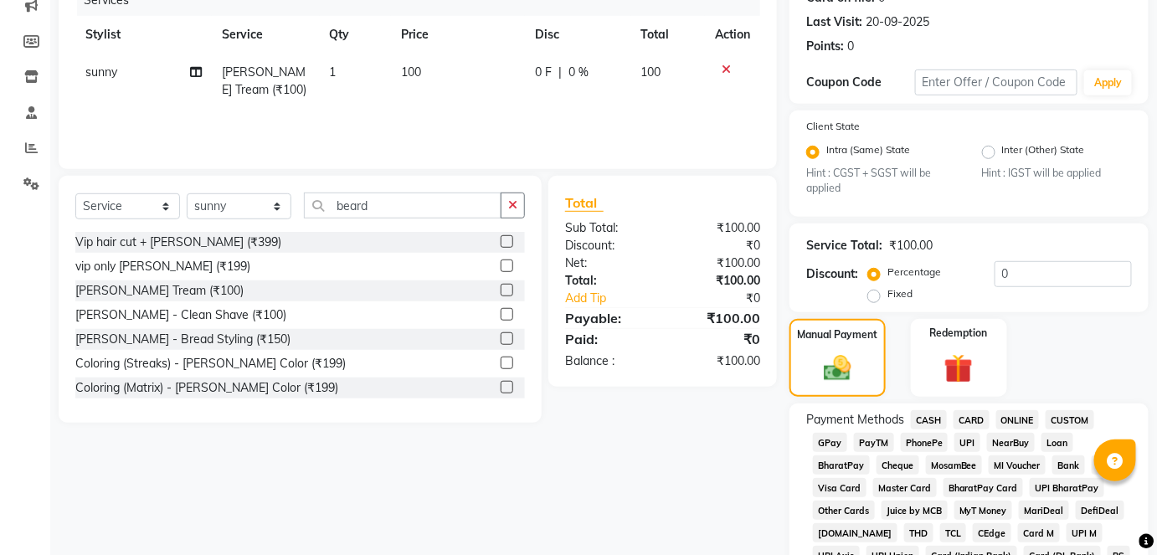
click at [839, 438] on span "GPay" at bounding box center [830, 442] width 34 height 19
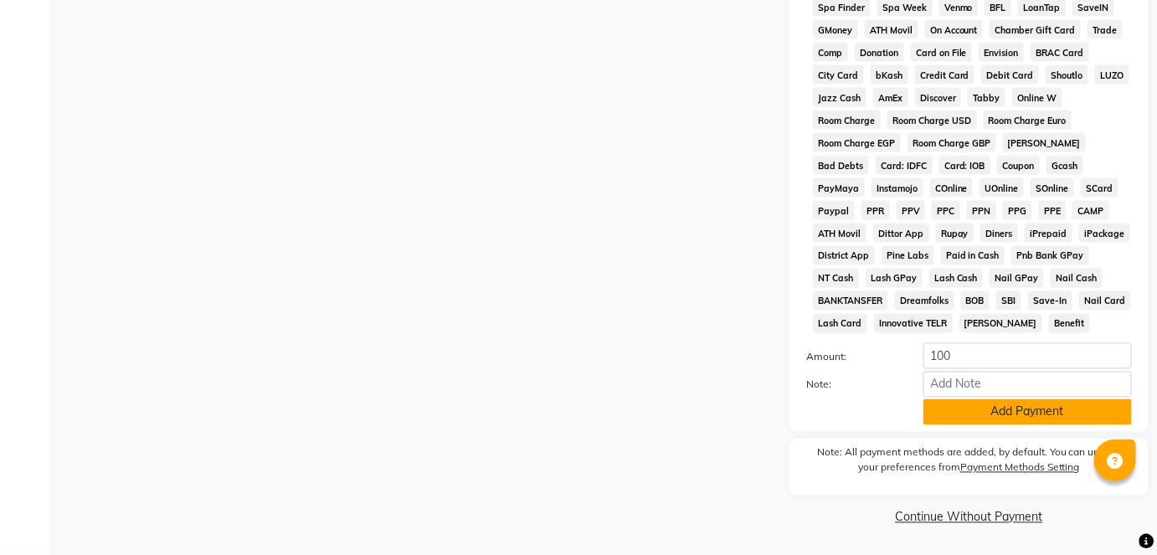
drag, startPoint x: 937, startPoint y: 427, endPoint x: 944, endPoint y: 421, distance: 8.9
click at [944, 421] on div "Payment Methods CASH CARD ONLINE CUSTOM GPay PayTM PhonePe UPI NearBuy Loan Bha…" at bounding box center [968, 121] width 359 height 622
click at [944, 421] on button "Add Payment" at bounding box center [1027, 412] width 208 height 26
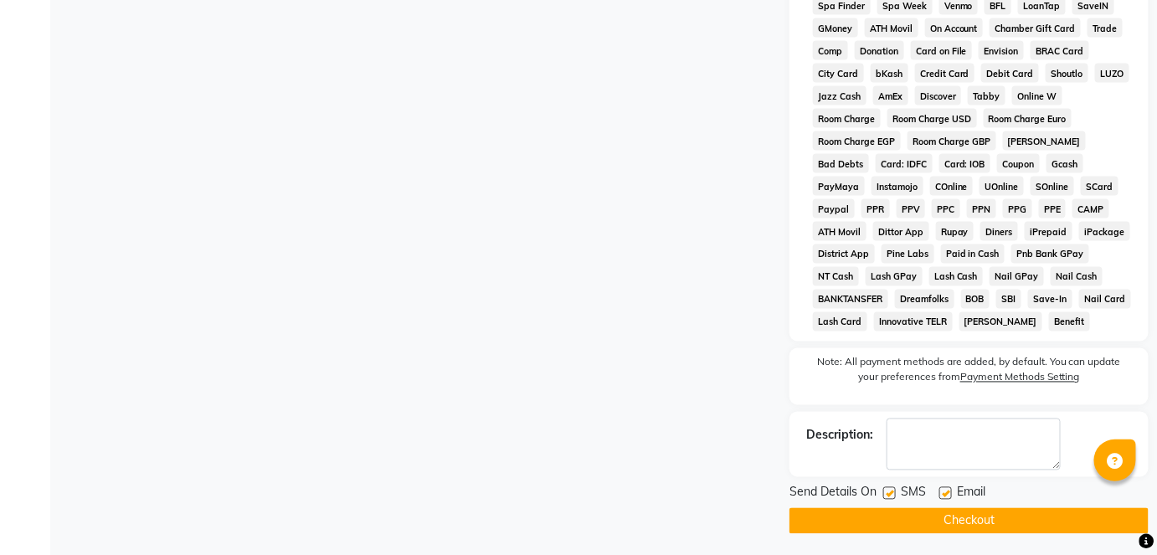
click at [891, 500] on label at bounding box center [889, 493] width 13 height 13
click at [891, 500] on input "checkbox" at bounding box center [888, 494] width 11 height 11
checkbox input "false"
click at [895, 523] on button "Checkout" at bounding box center [968, 521] width 359 height 26
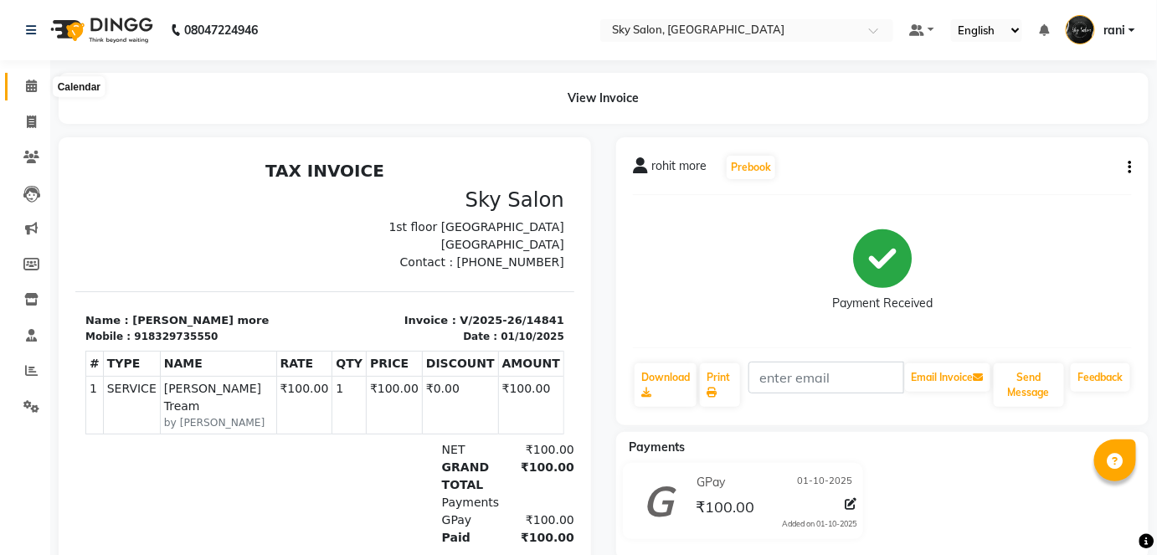
click at [32, 80] on icon at bounding box center [31, 86] width 11 height 13
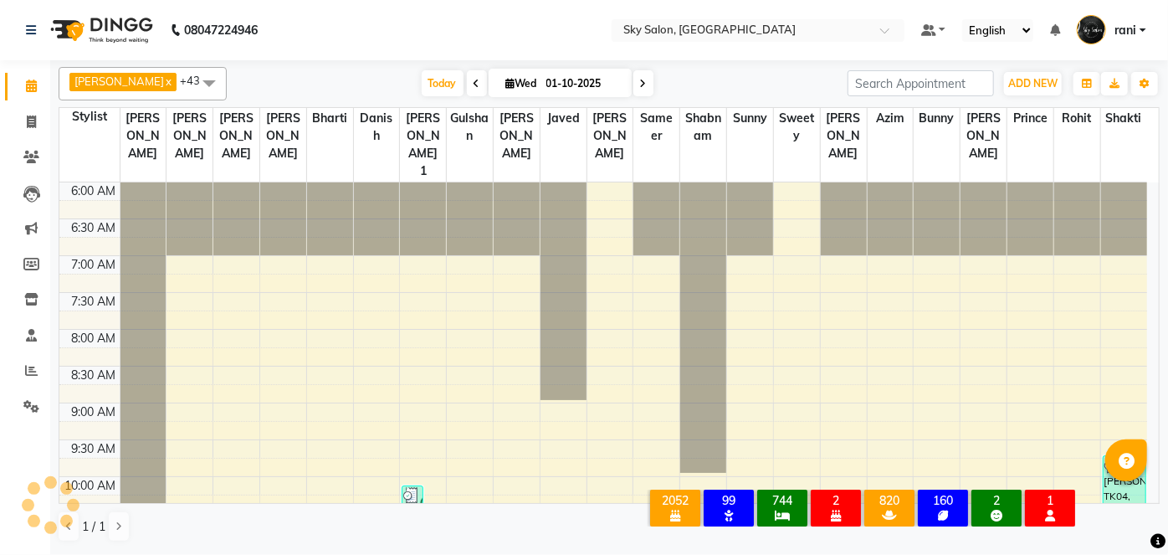
scroll to position [946, 0]
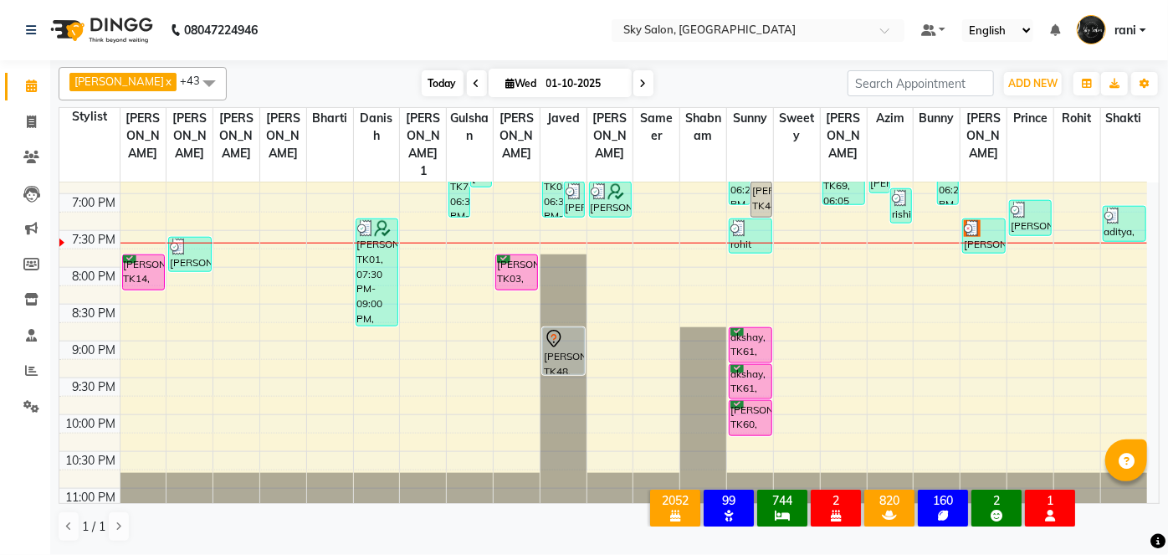
click at [424, 95] on span "Today" at bounding box center [443, 83] width 42 height 26
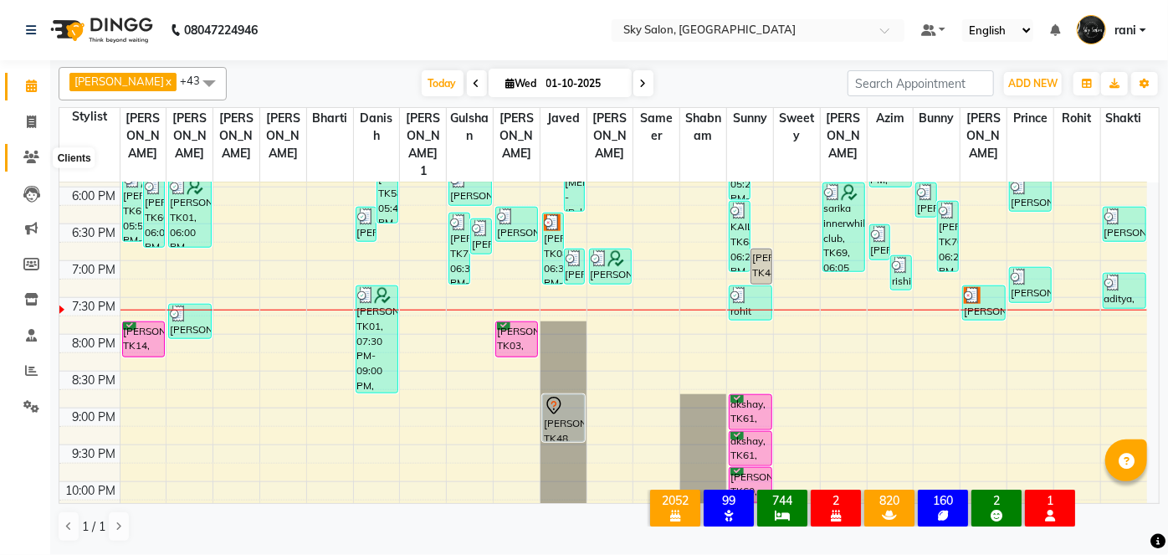
click at [36, 156] on icon at bounding box center [31, 157] width 16 height 13
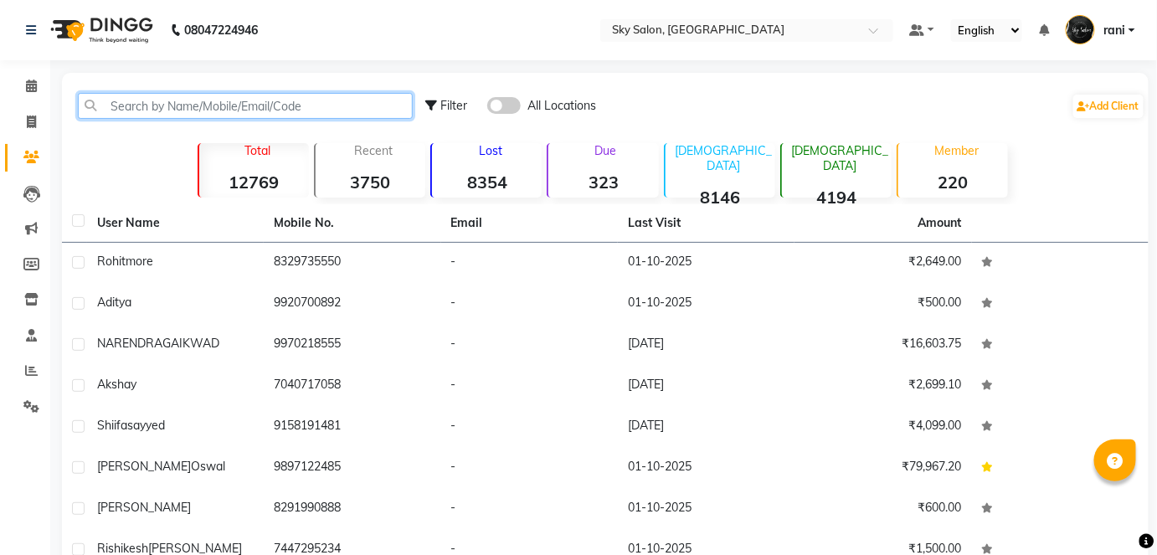
click at [324, 116] on input "text" at bounding box center [245, 106] width 335 height 26
type input "4"
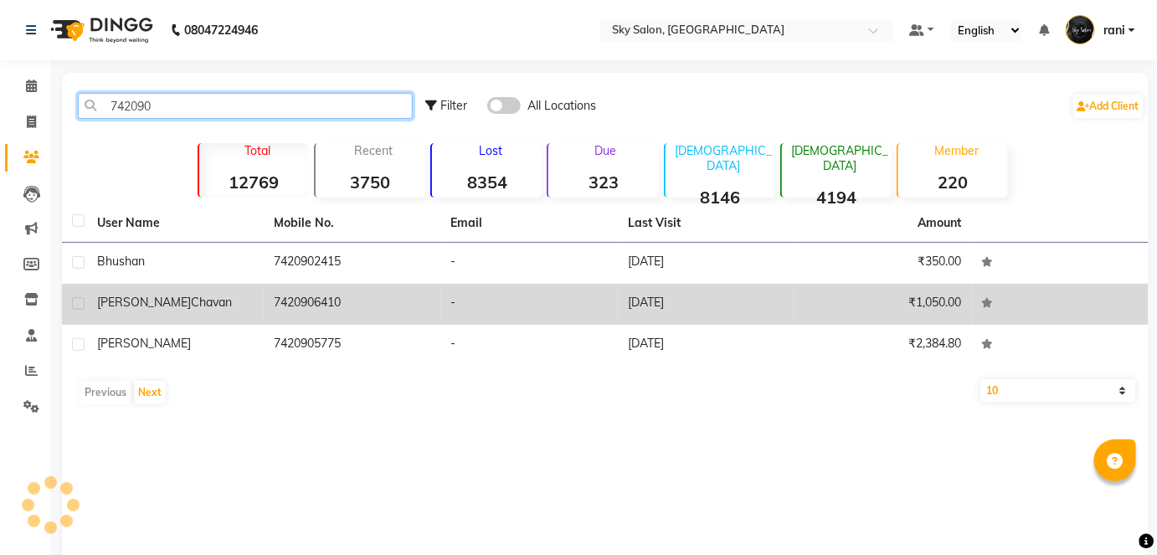
type input "742090"
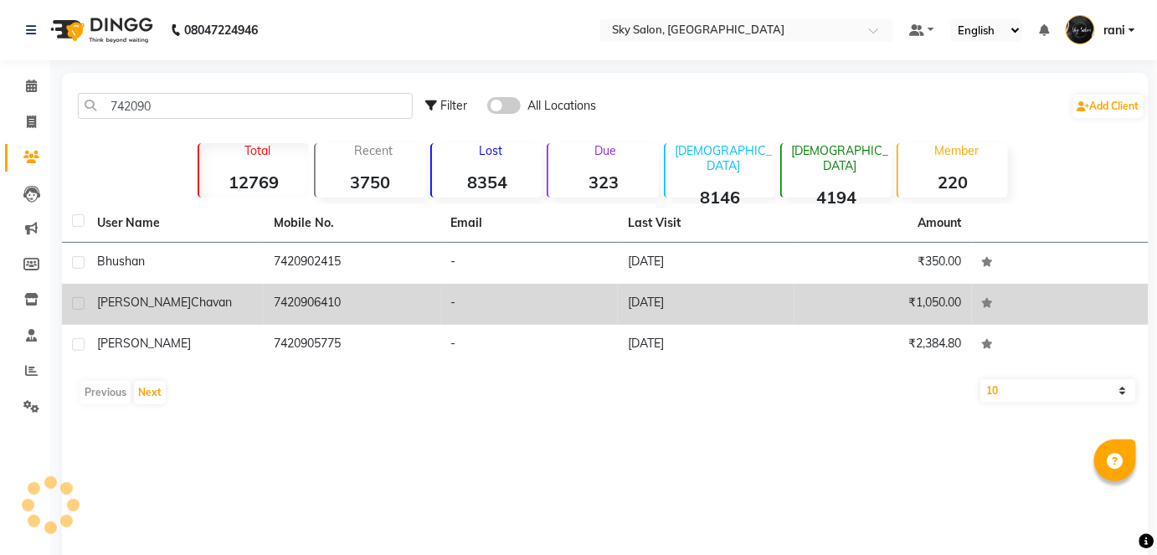
click at [317, 307] on td "7420906410" at bounding box center [352, 304] width 177 height 41
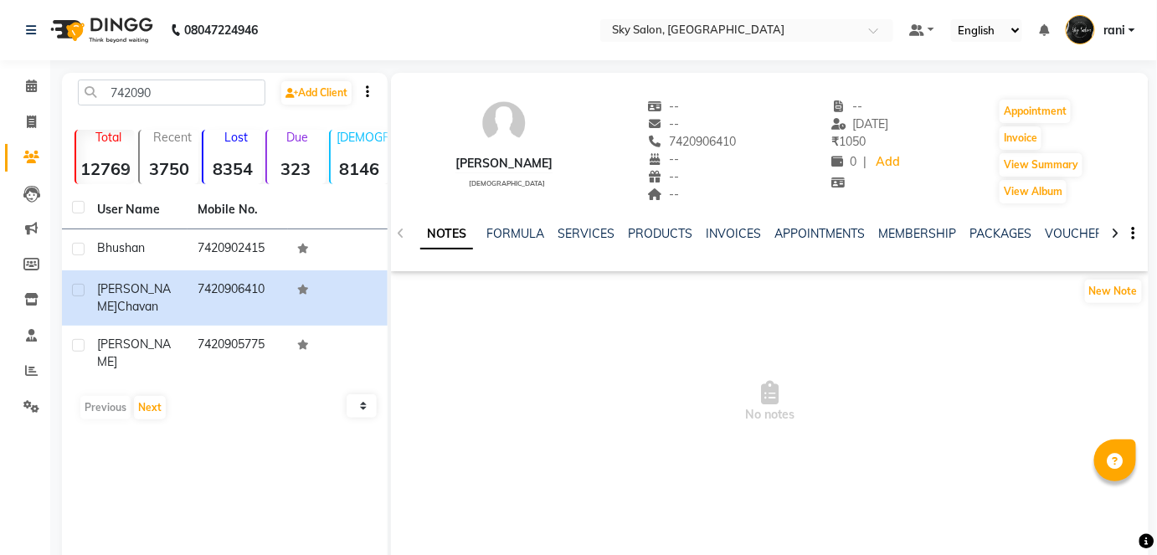
click at [587, 242] on div "SERVICES" at bounding box center [585, 234] width 57 height 18
click at [579, 228] on link "SERVICES" at bounding box center [585, 233] width 57 height 15
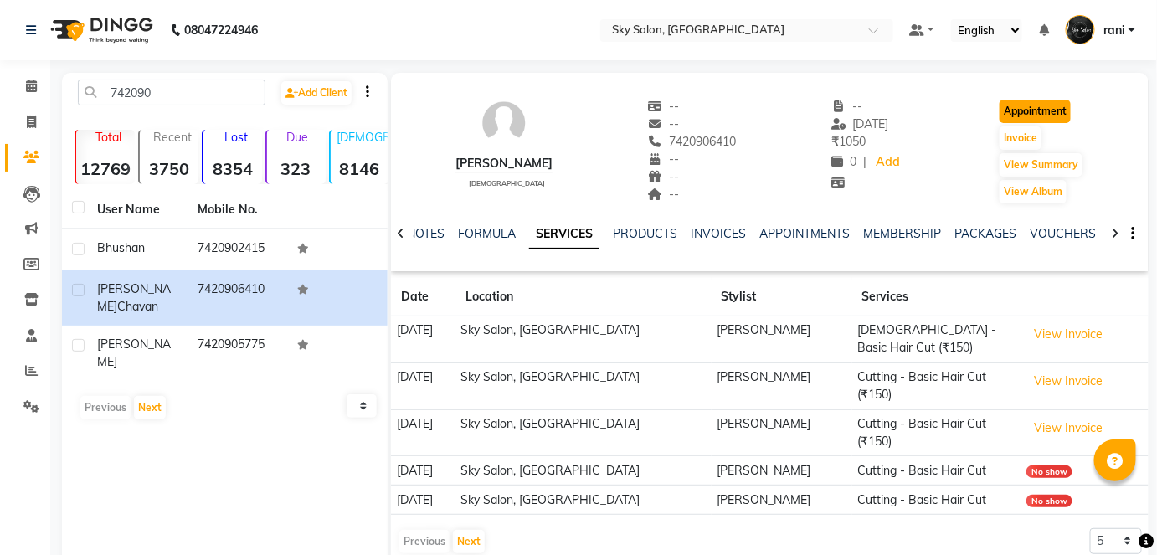
click at [1039, 105] on button "Appointment" at bounding box center [1034, 111] width 71 height 23
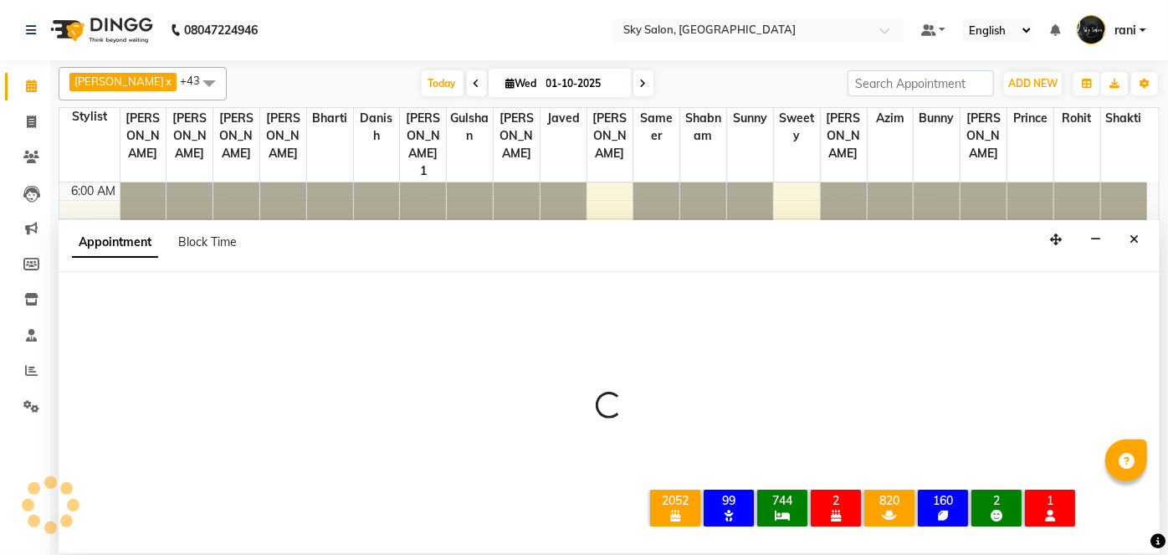
scroll to position [921, 0]
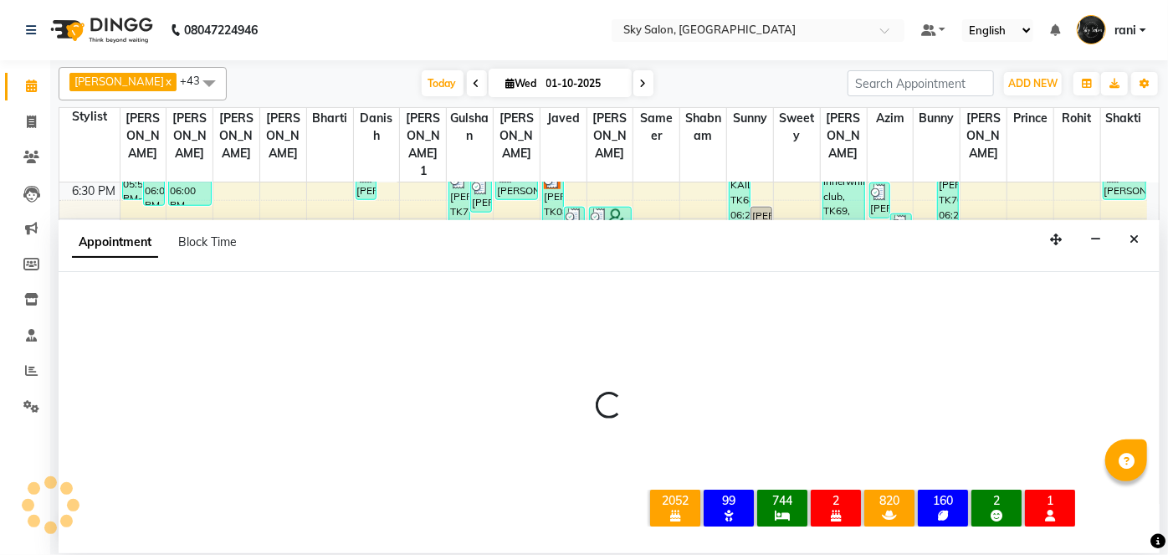
select select "420"
select select "tentative"
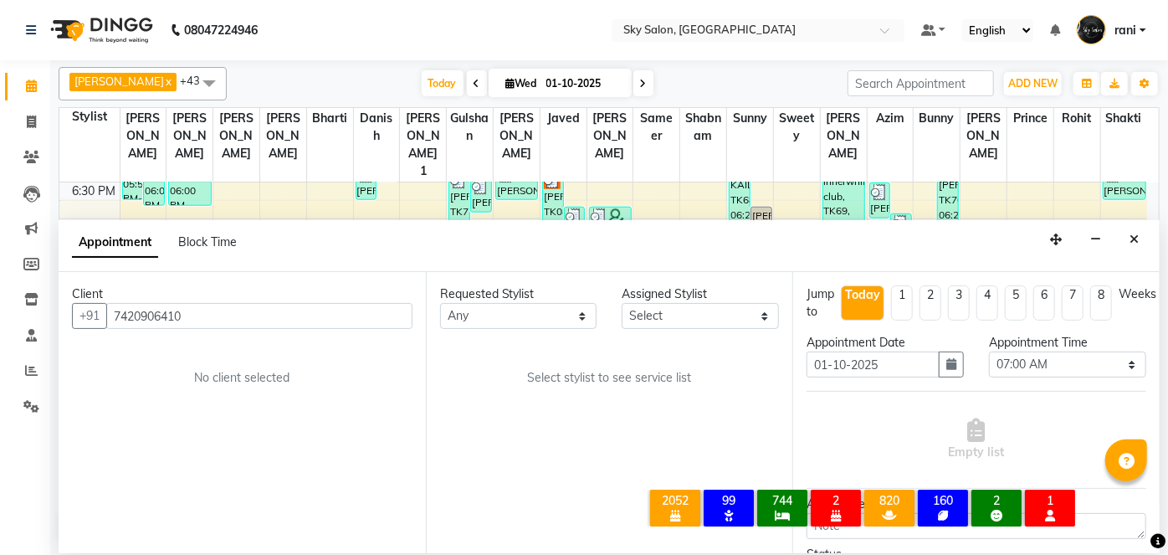
scroll to position [946, 0]
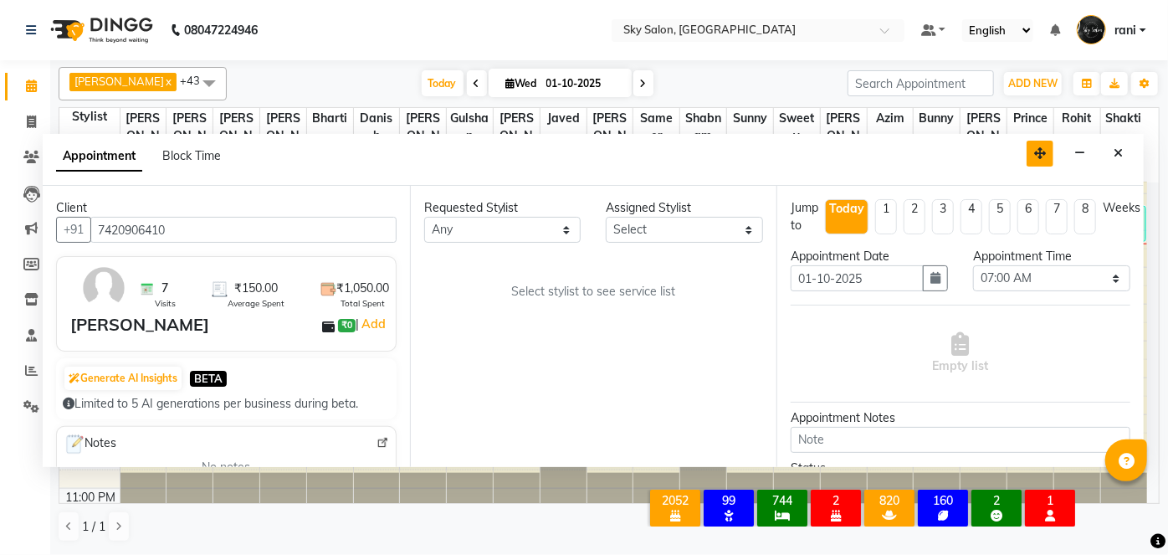
drag, startPoint x: 1055, startPoint y: 236, endPoint x: 1039, endPoint y: 150, distance: 87.7
click at [1039, 150] on icon "button" at bounding box center [1040, 153] width 12 height 12
click at [669, 235] on select "Select afreen akshata aman saha ameer Anagha anisa arbaj azim bharti Bunny Dani…" at bounding box center [684, 230] width 157 height 26
select select "57852"
click at [606, 217] on select "Select afreen akshata aman saha ameer Anagha anisa arbaj azim bharti Bunny Dani…" at bounding box center [684, 230] width 157 height 26
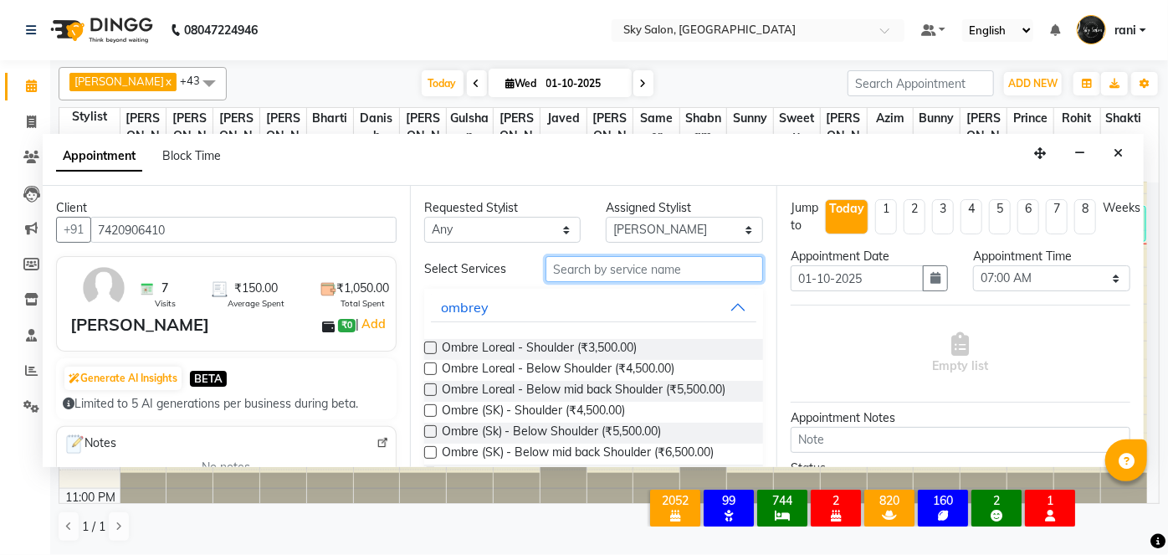
click at [619, 272] on input "text" at bounding box center [655, 269] width 218 height 26
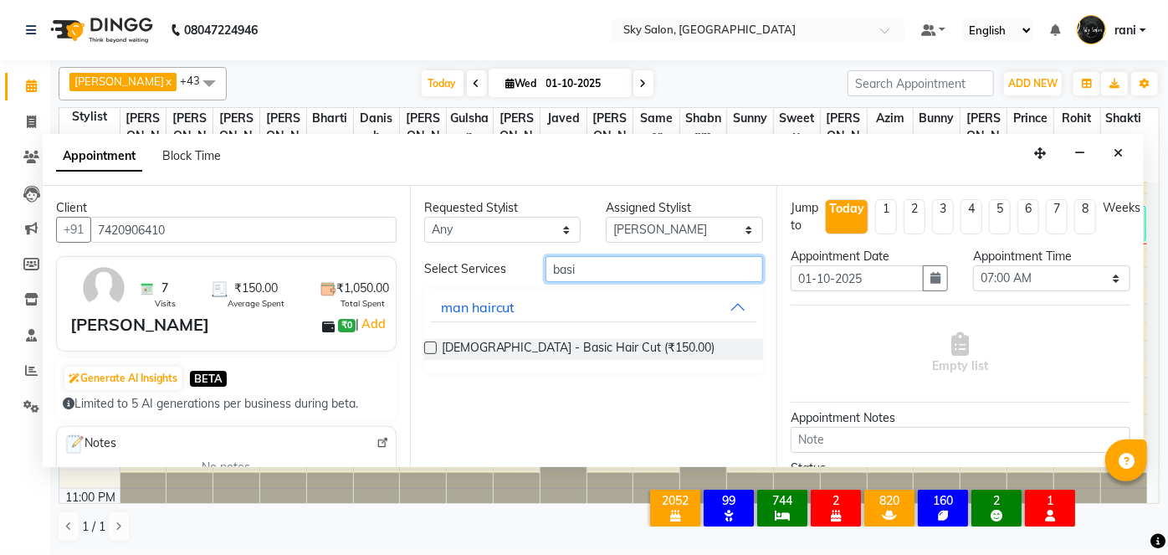
type input "basi"
click at [431, 346] on label at bounding box center [430, 347] width 13 height 13
click at [431, 346] on input "checkbox" at bounding box center [429, 349] width 11 height 11
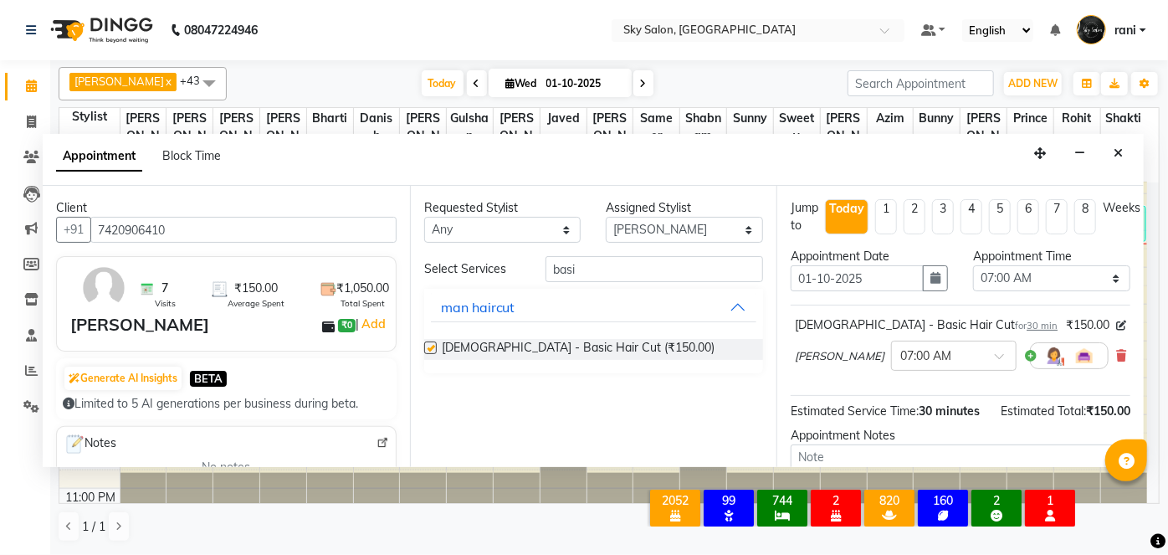
checkbox input "false"
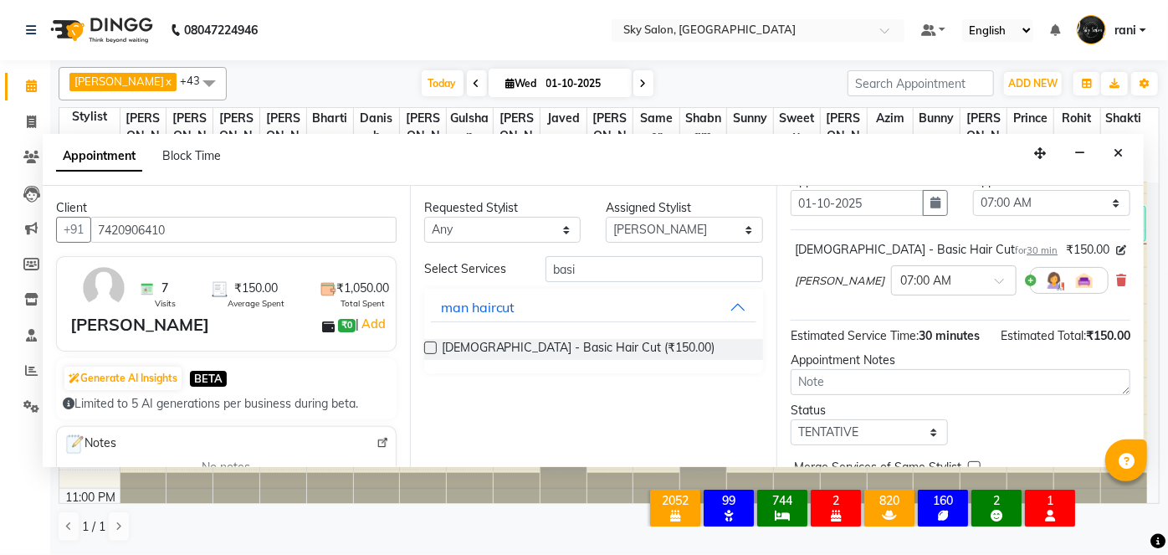
scroll to position [24, 0]
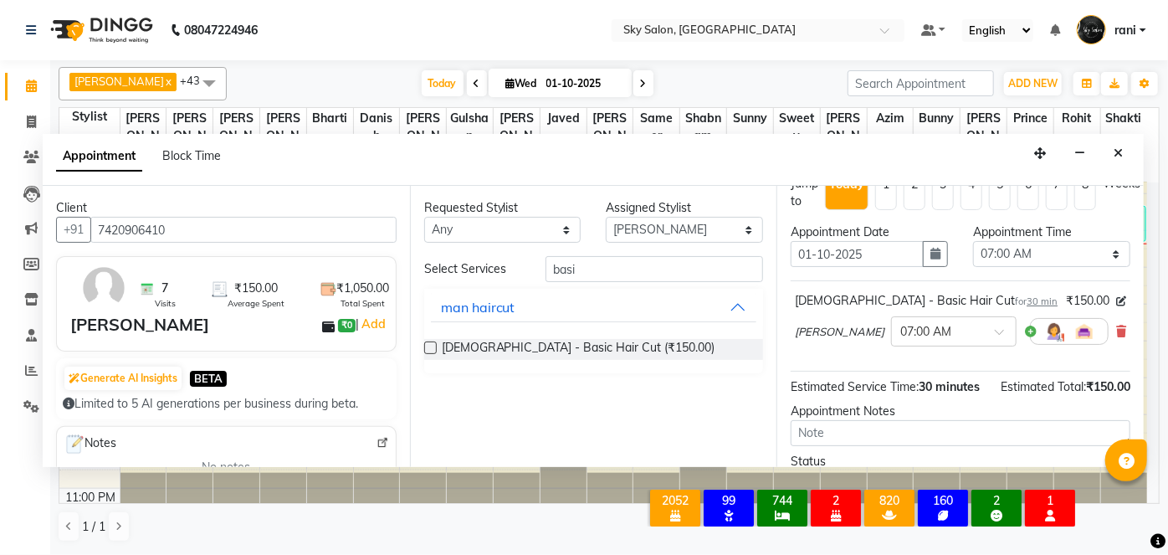
click at [1002, 268] on div "Appointment Time Select 07:00 AM 07:30 AM 08:00 AM 08:30 AM 09:00 AM 09:30 AM 1…" at bounding box center [1052, 251] width 182 height 57
click at [1001, 265] on select "Select 07:00 AM 07:30 AM 08:00 AM 08:30 AM 09:00 AM 09:30 AM 10:00 AM 10:30 AM …" at bounding box center [1051, 254] width 157 height 26
select select "1230"
click at [973, 241] on select "Select 07:00 AM 07:30 AM 08:00 AM 08:30 AM 09:00 AM 09:30 AM 10:00 AM 10:30 AM …" at bounding box center [1051, 254] width 157 height 26
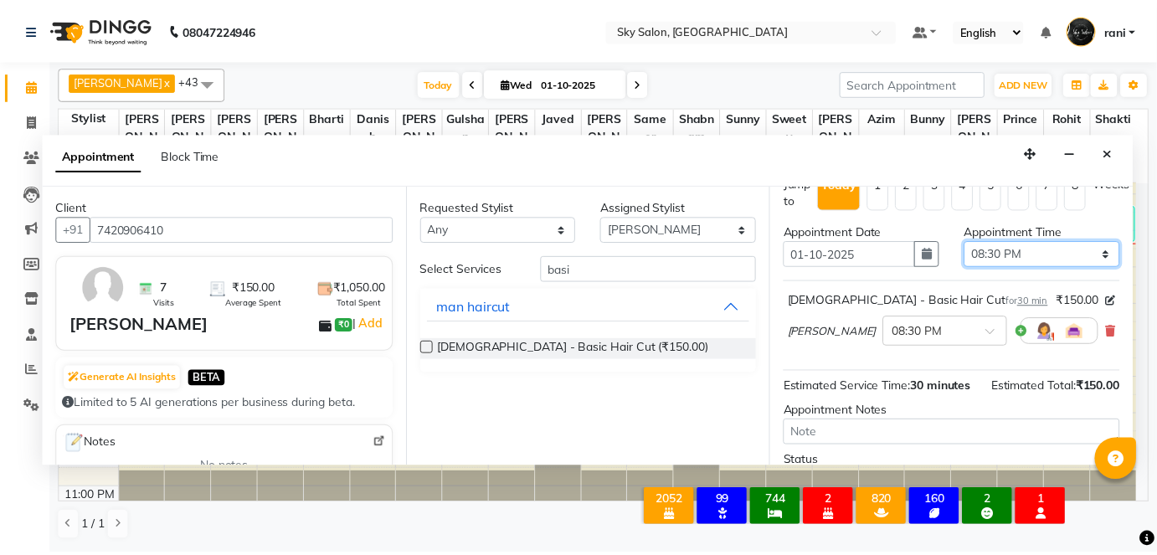
scroll to position [176, 0]
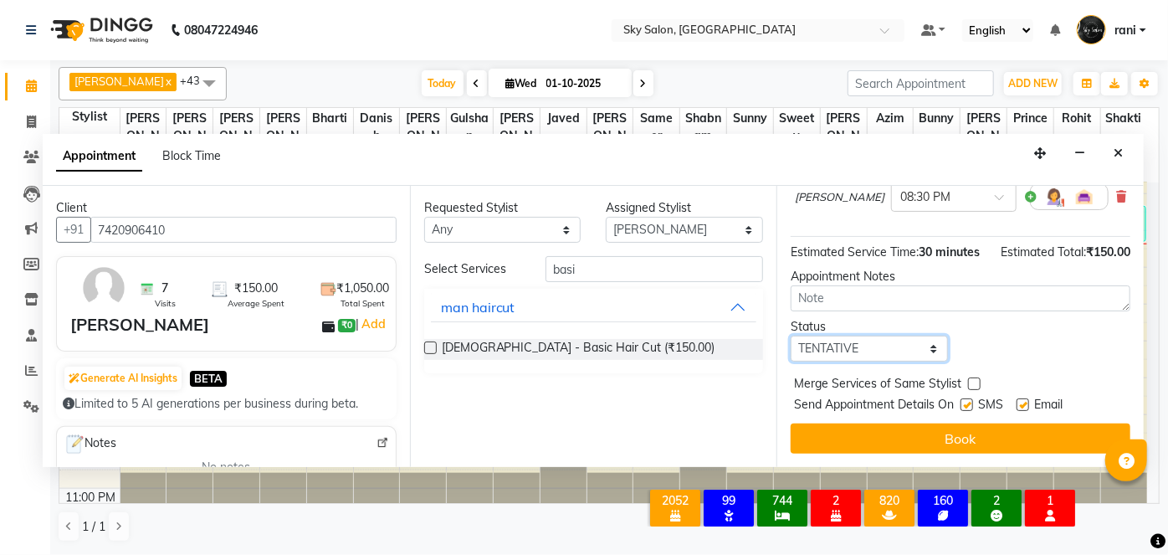
click at [895, 338] on select "Select TENTATIVE CONFIRM CHECK-IN UPCOMING" at bounding box center [869, 349] width 157 height 26
select select "confirm booking"
click at [791, 336] on select "Select TENTATIVE CONFIRM CHECK-IN UPCOMING" at bounding box center [869, 349] width 157 height 26
click at [960, 406] on div "Send Appointment Details On SMS Email" at bounding box center [962, 406] width 336 height 21
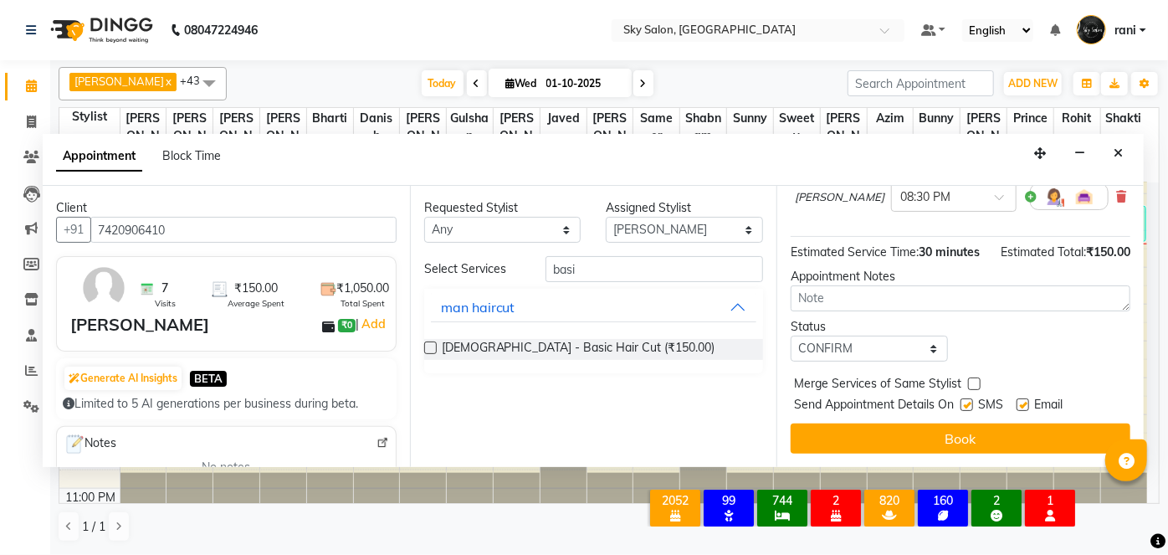
click at [961, 405] on div "Send Appointment Details On SMS Email" at bounding box center [962, 406] width 336 height 21
click at [965, 403] on div "Send Appointment Details On SMS Email" at bounding box center [962, 406] width 336 height 21
click at [965, 403] on label at bounding box center [967, 404] width 13 height 13
click at [965, 403] on input "checkbox" at bounding box center [966, 406] width 11 height 11
checkbox input "false"
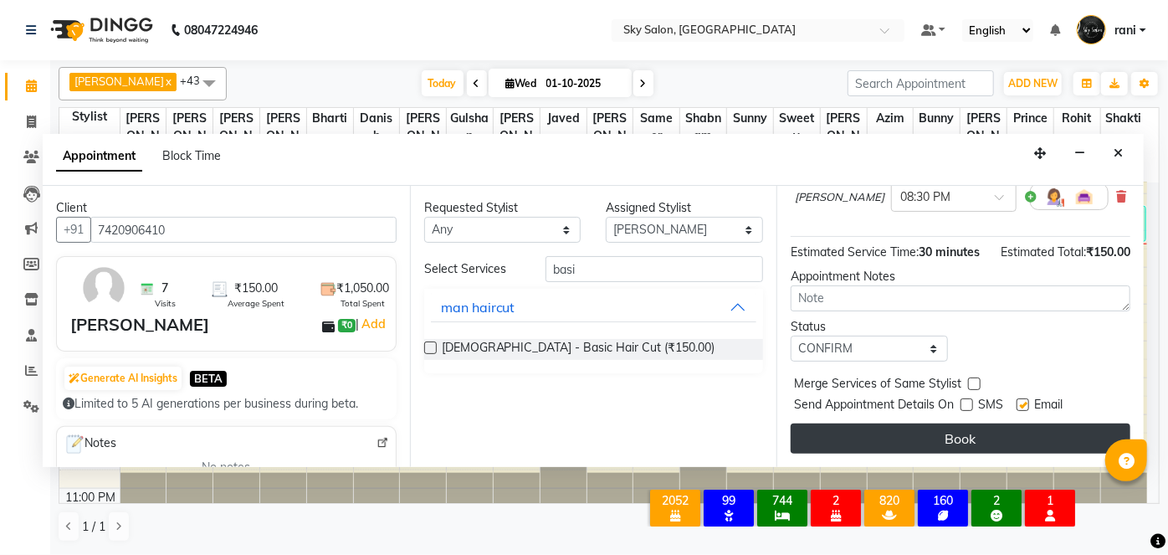
drag, startPoint x: 967, startPoint y: 417, endPoint x: 959, endPoint y: 433, distance: 18.7
click at [959, 433] on div "Jump to Today 1 2 3 4 5 6 7 8 Weeks Appointment Date 01-10-2025 Appointment Tim…" at bounding box center [960, 326] width 367 height 281
click at [959, 433] on button "Book" at bounding box center [961, 438] width 340 height 30
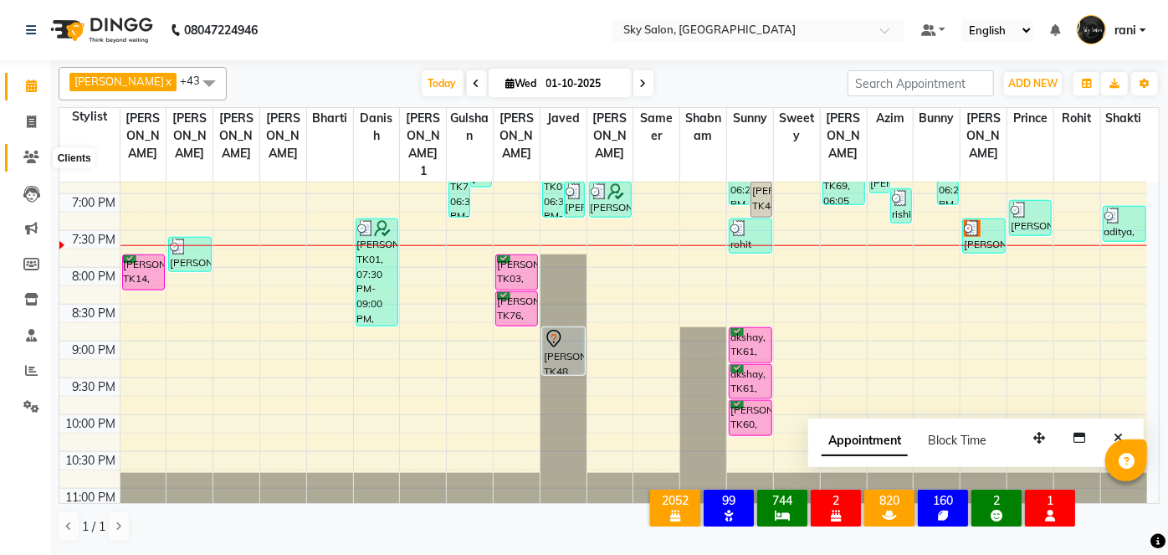
click at [29, 152] on icon at bounding box center [31, 157] width 16 height 13
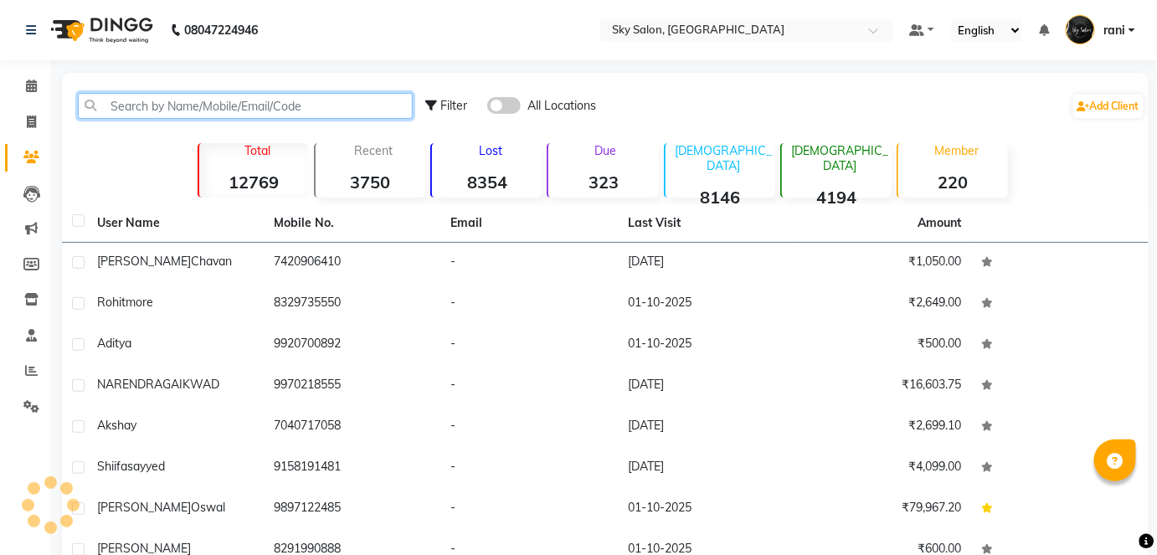
click at [194, 99] on input "text" at bounding box center [245, 106] width 335 height 26
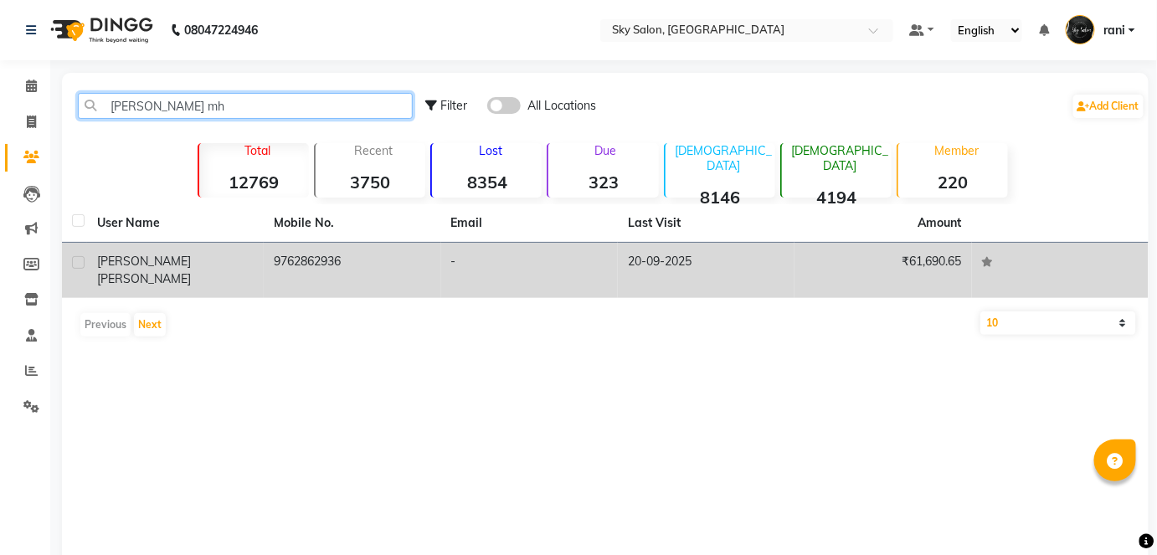
type input "rucha mh"
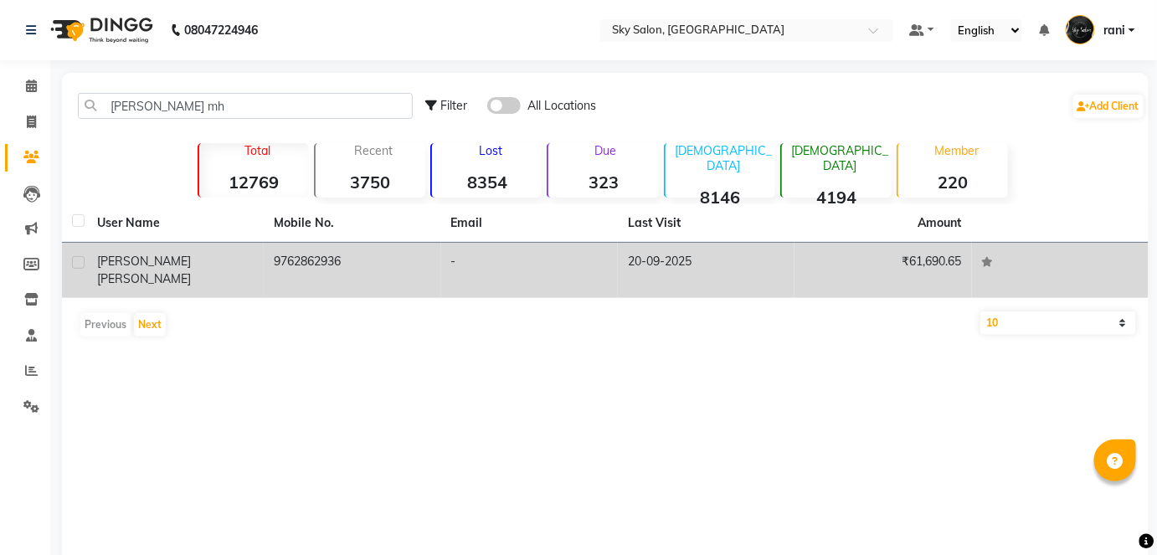
click at [323, 254] on td "9762862936" at bounding box center [352, 270] width 177 height 55
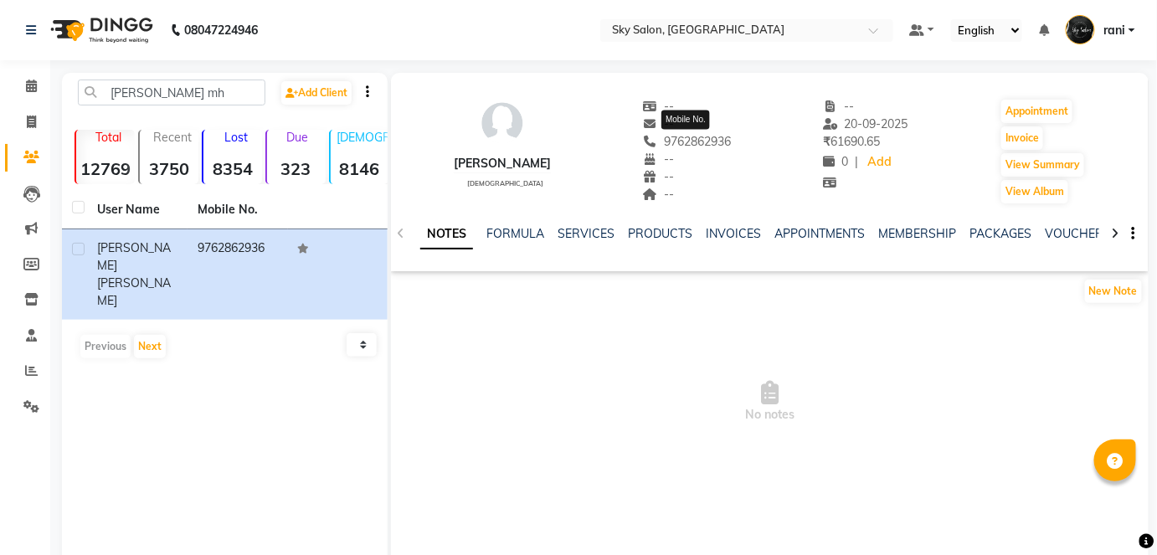
click at [711, 147] on span "9762862936" at bounding box center [687, 141] width 89 height 15
copy span "9762862936"
click at [711, 147] on span "9762862936" at bounding box center [687, 141] width 89 height 15
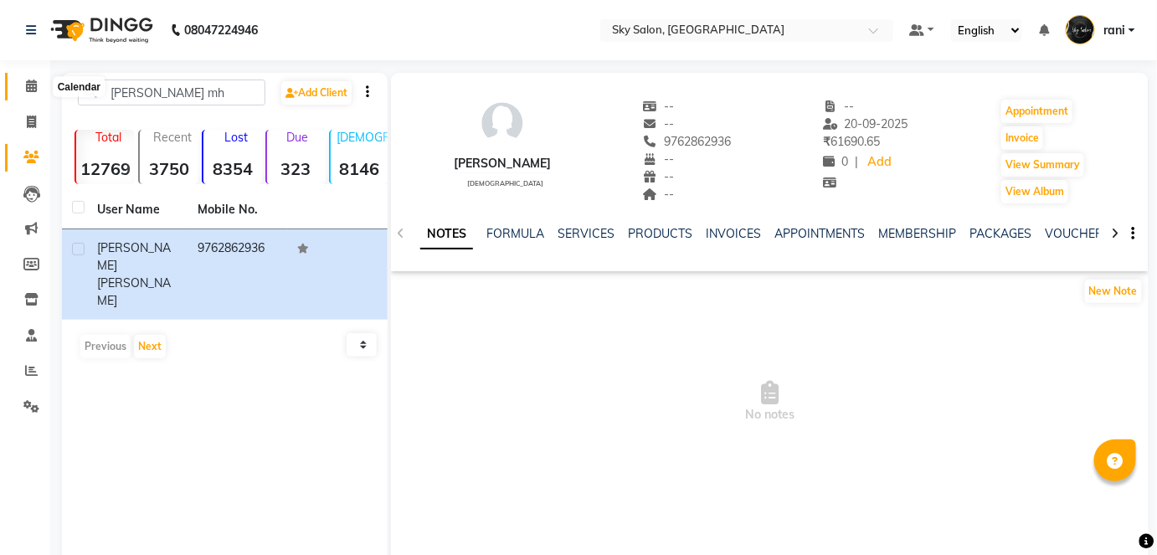
click at [38, 85] on span at bounding box center [31, 86] width 29 height 19
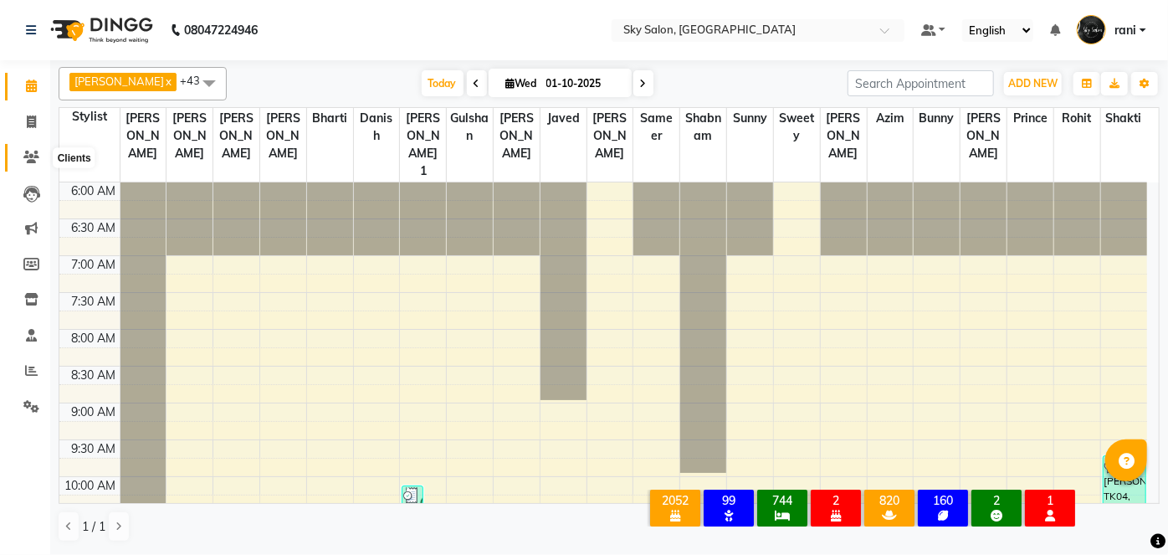
click at [38, 160] on icon at bounding box center [31, 157] width 16 height 13
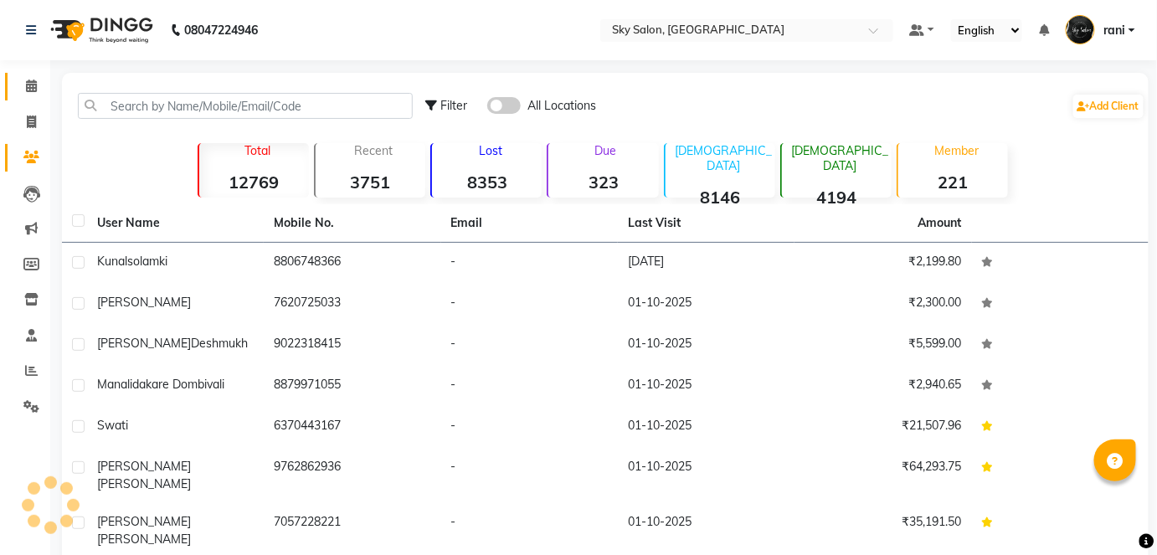
drag, startPoint x: 38, startPoint y: 160, endPoint x: 254, endPoint y: 97, distance: 225.7
click at [254, 97] on input "text" at bounding box center [245, 106] width 335 height 26
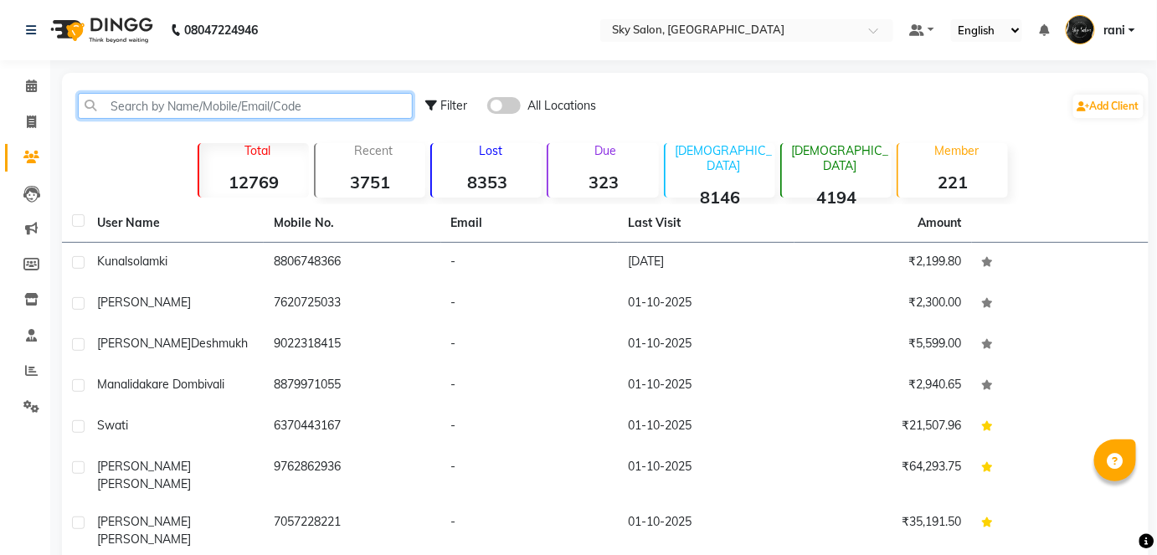
click at [254, 97] on input "text" at bounding box center [245, 106] width 335 height 26
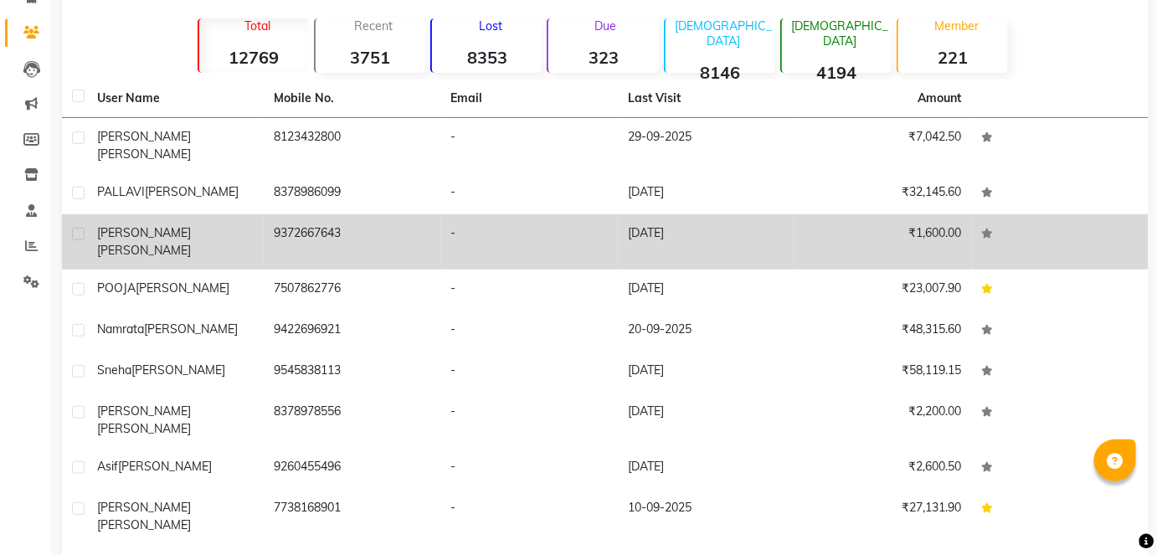
scroll to position [169, 0]
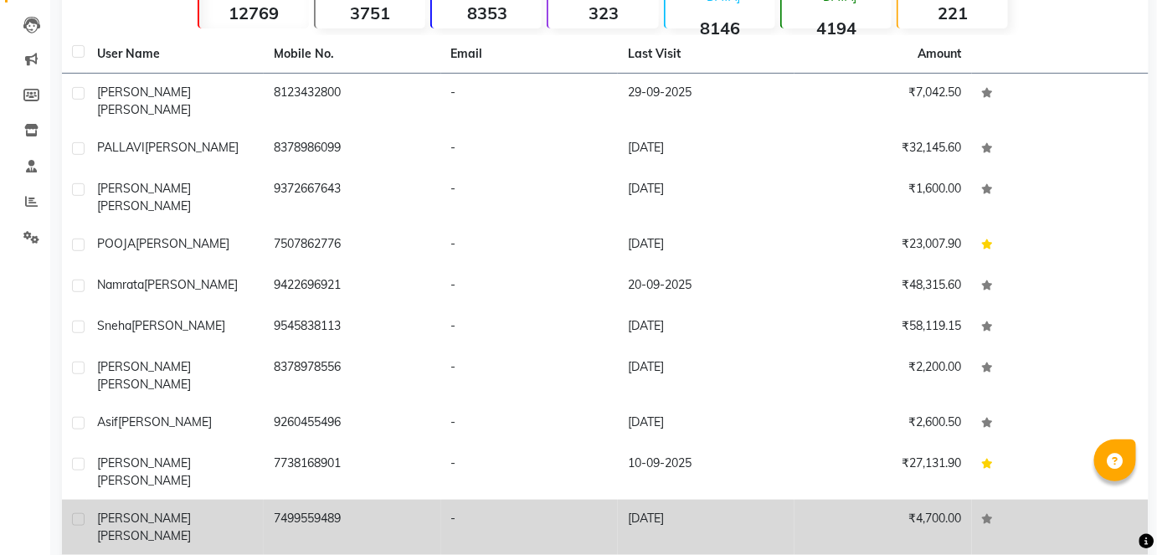
type input "khot"
click at [334, 500] on td "7499559489" at bounding box center [352, 527] width 177 height 55
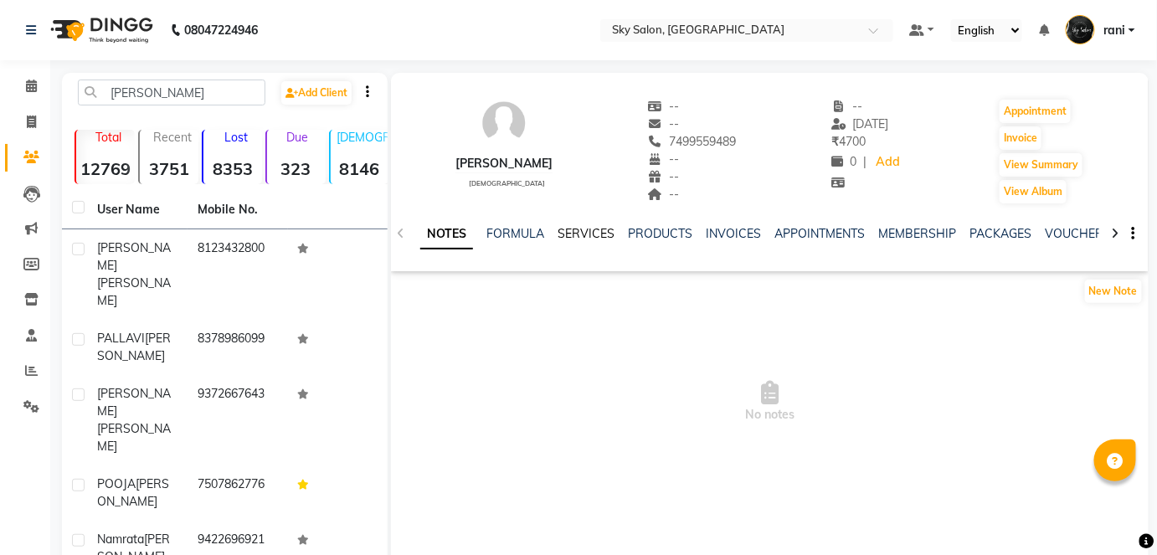
click at [589, 238] on link "SERVICES" at bounding box center [585, 233] width 57 height 15
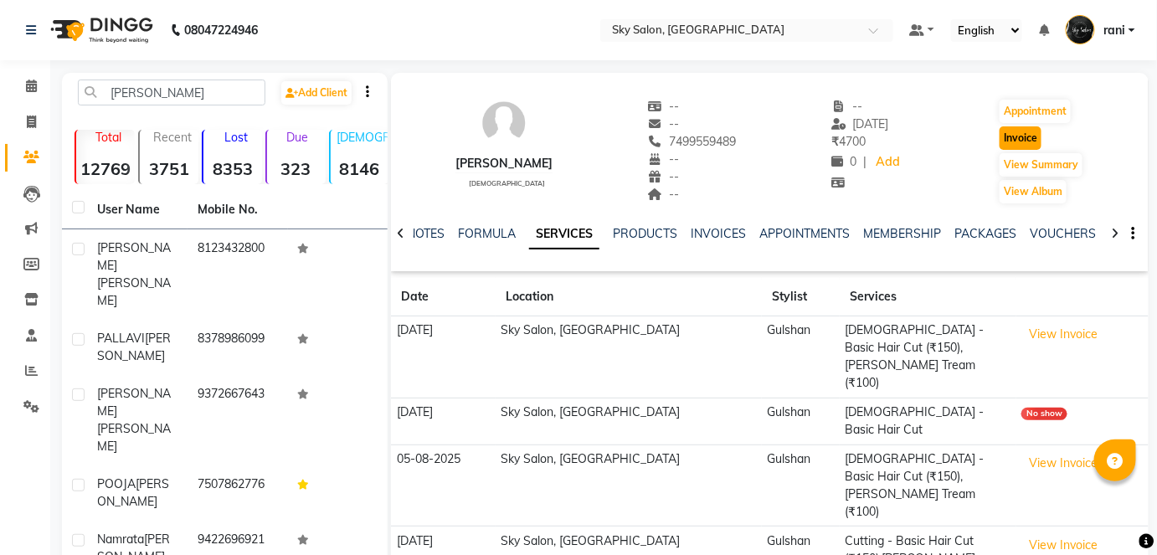
click at [1018, 139] on button "Invoice" at bounding box center [1020, 137] width 42 height 23
select select "service"
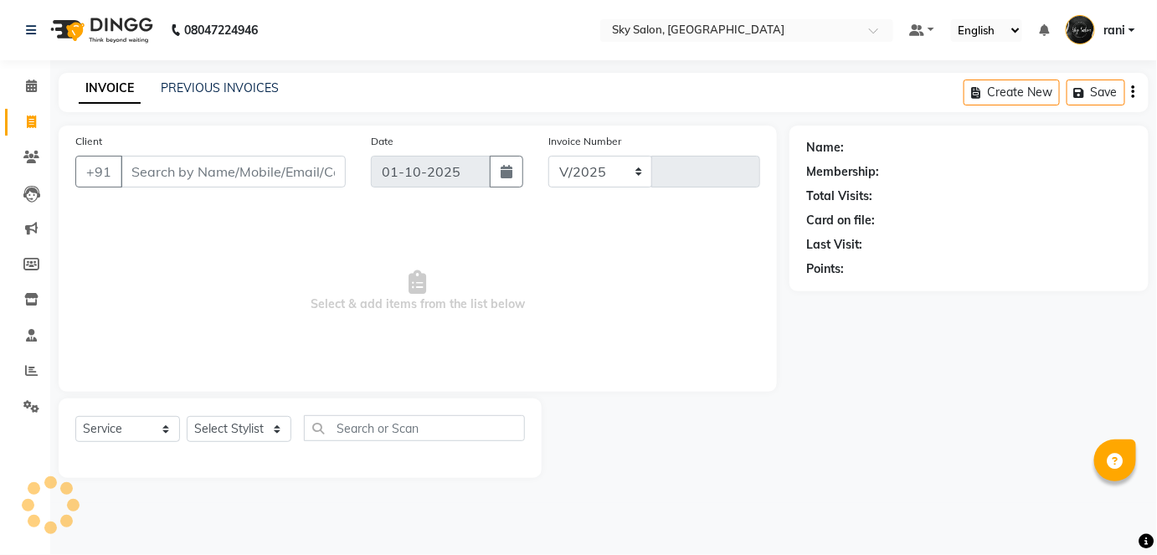
select select "3537"
type input "14849"
type input "7499559489"
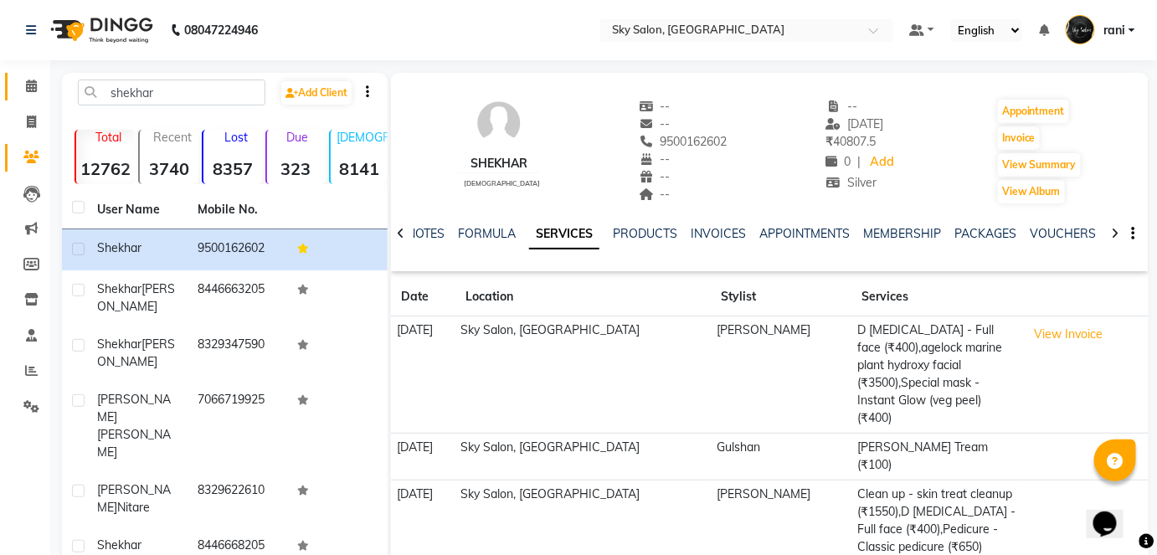
click at [35, 88] on li "Calendar" at bounding box center [25, 87] width 50 height 36
click at [35, 88] on icon at bounding box center [31, 86] width 11 height 13
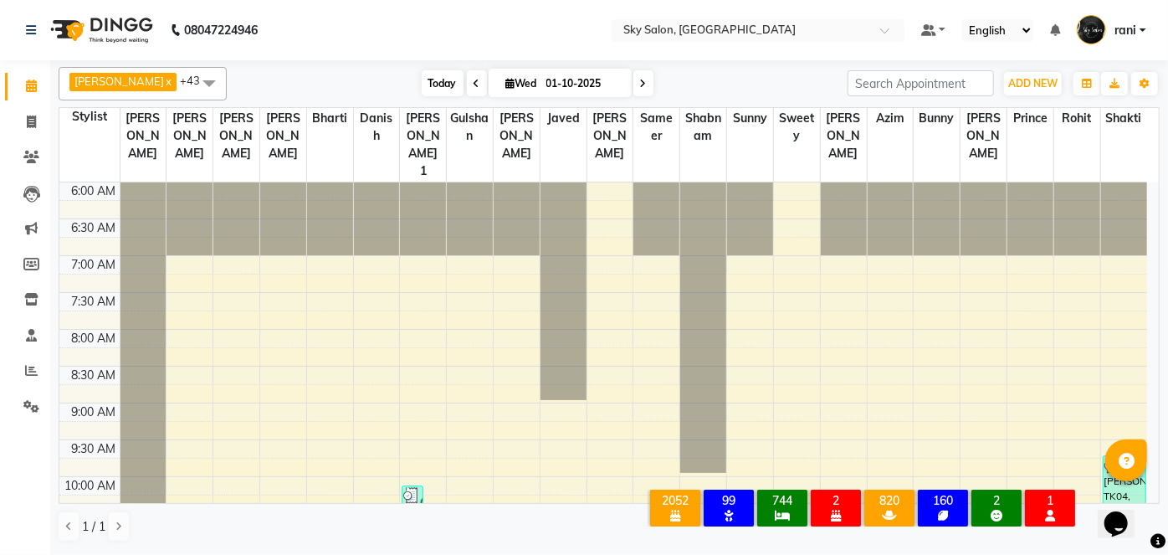
click at [422, 85] on span "Today" at bounding box center [443, 83] width 42 height 26
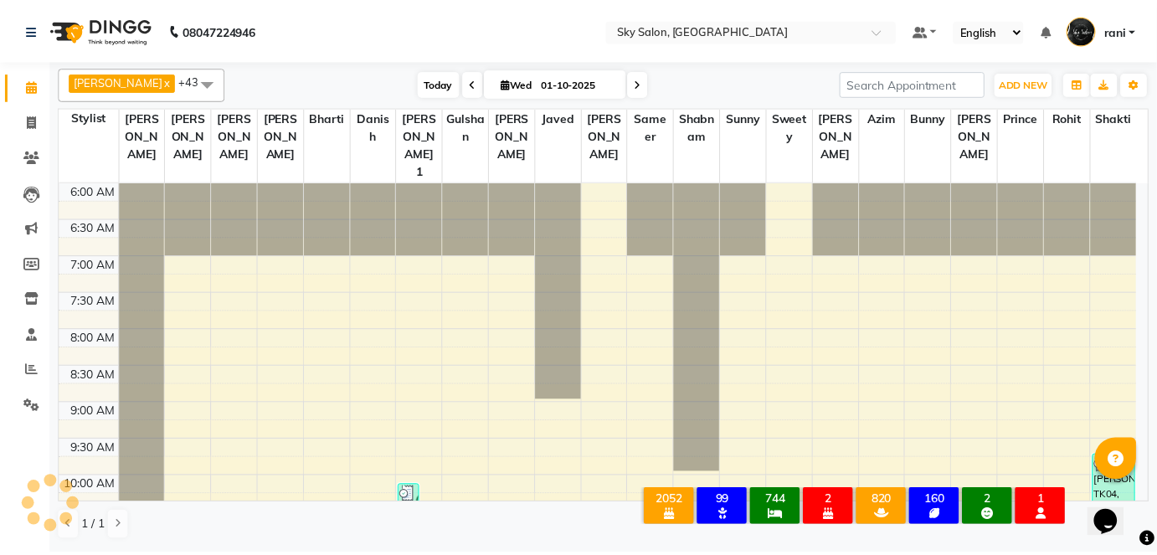
scroll to position [946, 0]
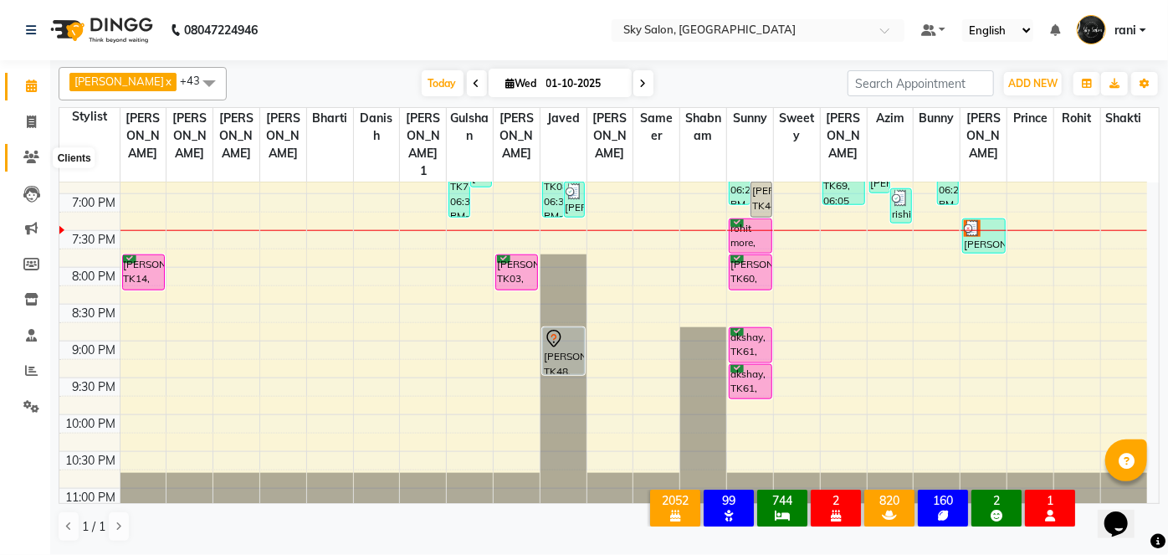
click at [32, 163] on icon at bounding box center [31, 157] width 16 height 13
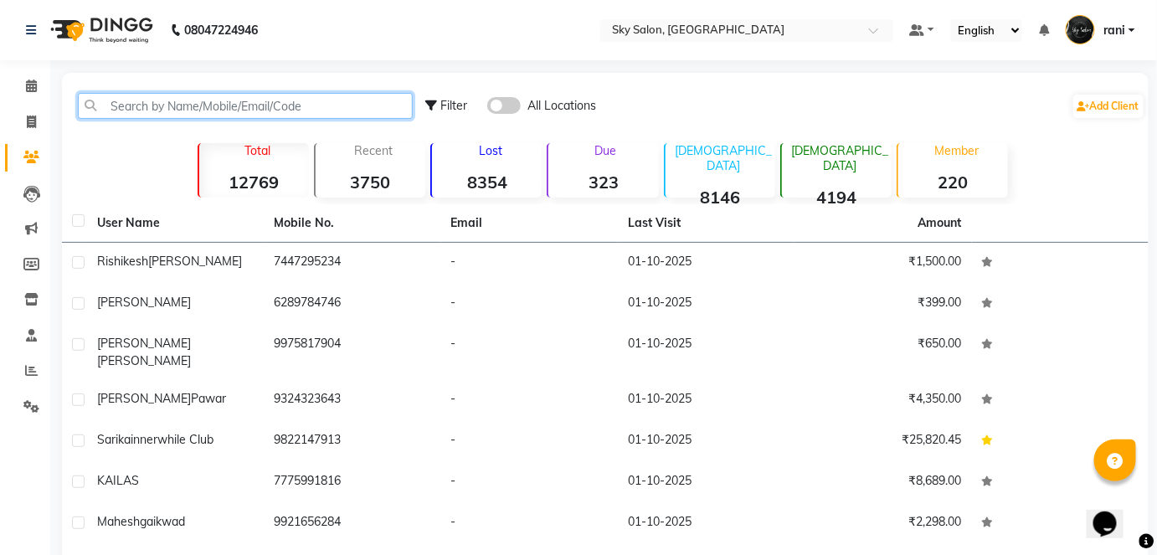
click at [248, 105] on input "text" at bounding box center [245, 106] width 335 height 26
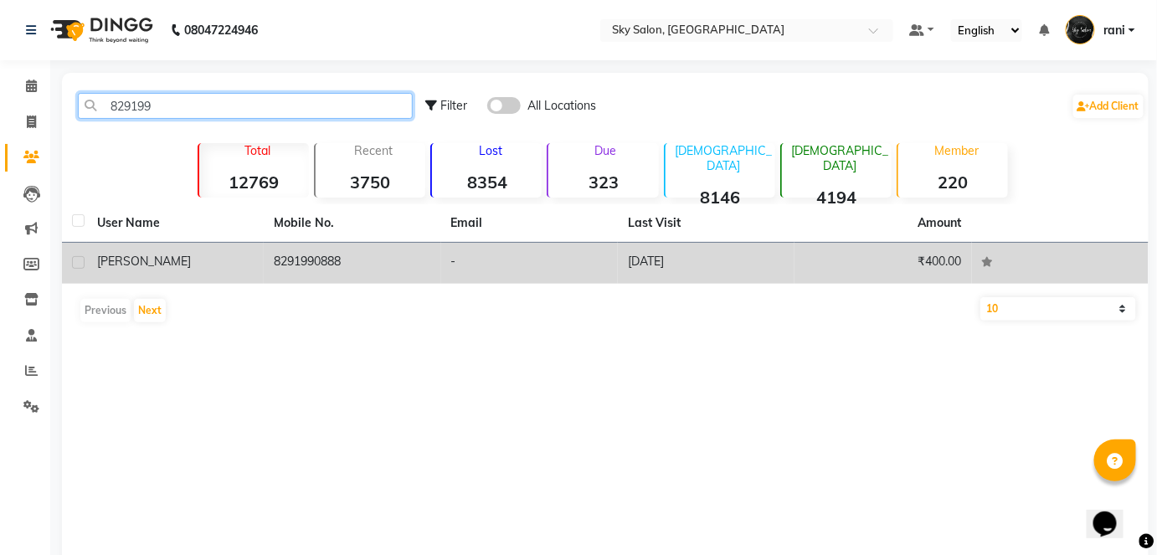
type input "829199"
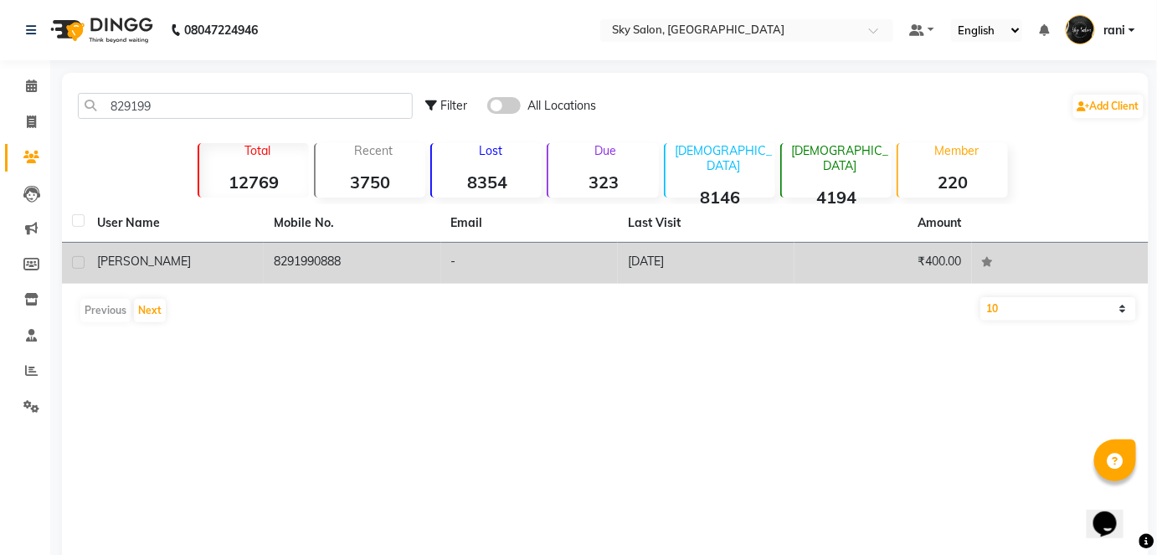
click at [418, 257] on td "8291990888" at bounding box center [352, 263] width 177 height 41
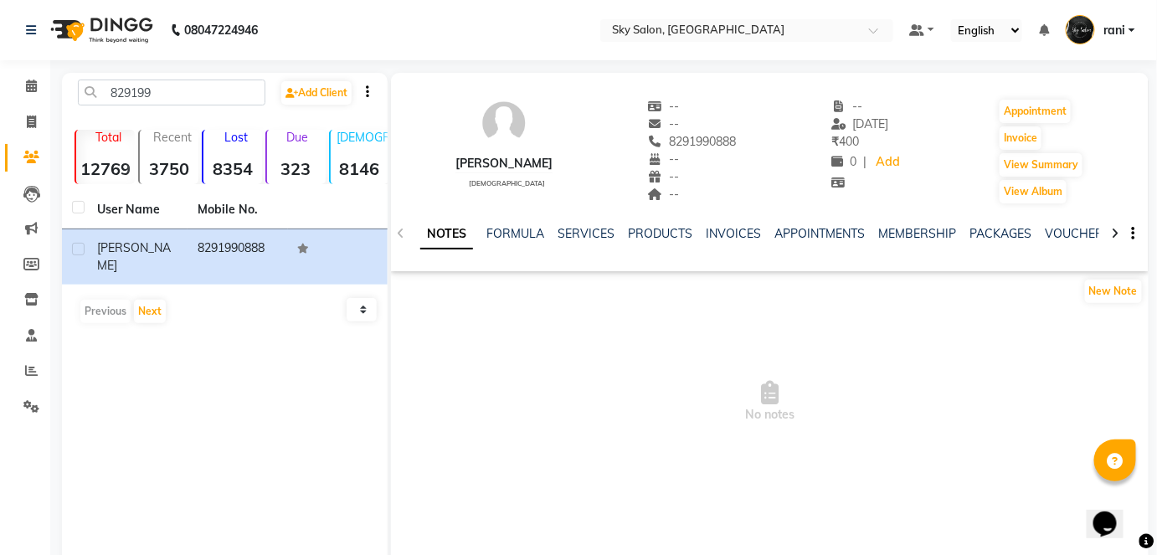
click at [573, 241] on div "SERVICES" at bounding box center [585, 234] width 57 height 18
click at [573, 239] on link "SERVICES" at bounding box center [585, 233] width 57 height 15
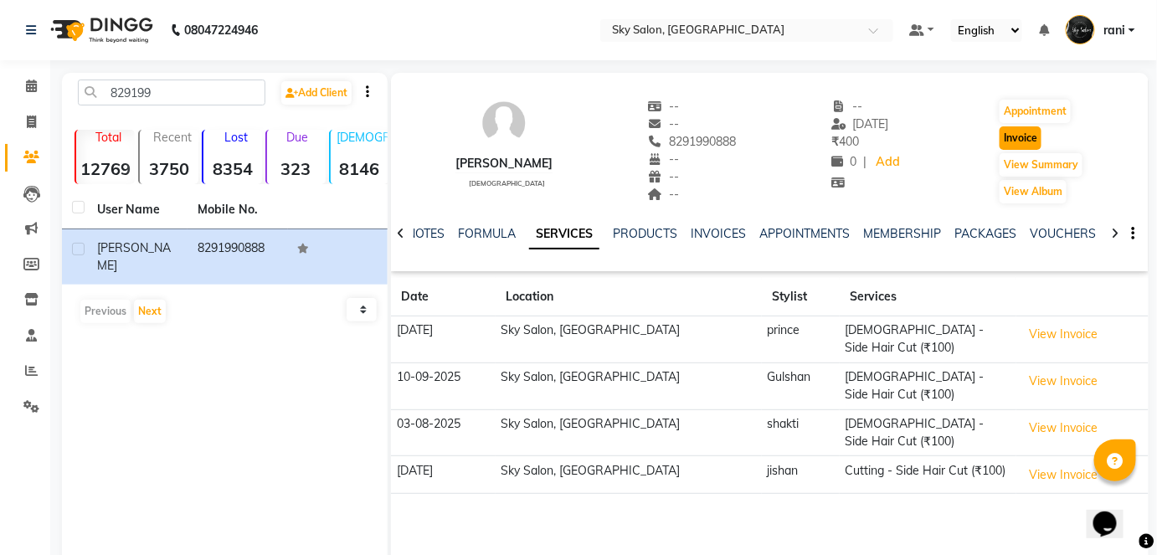
click at [1018, 143] on button "Invoice" at bounding box center [1020, 137] width 42 height 23
select select "service"
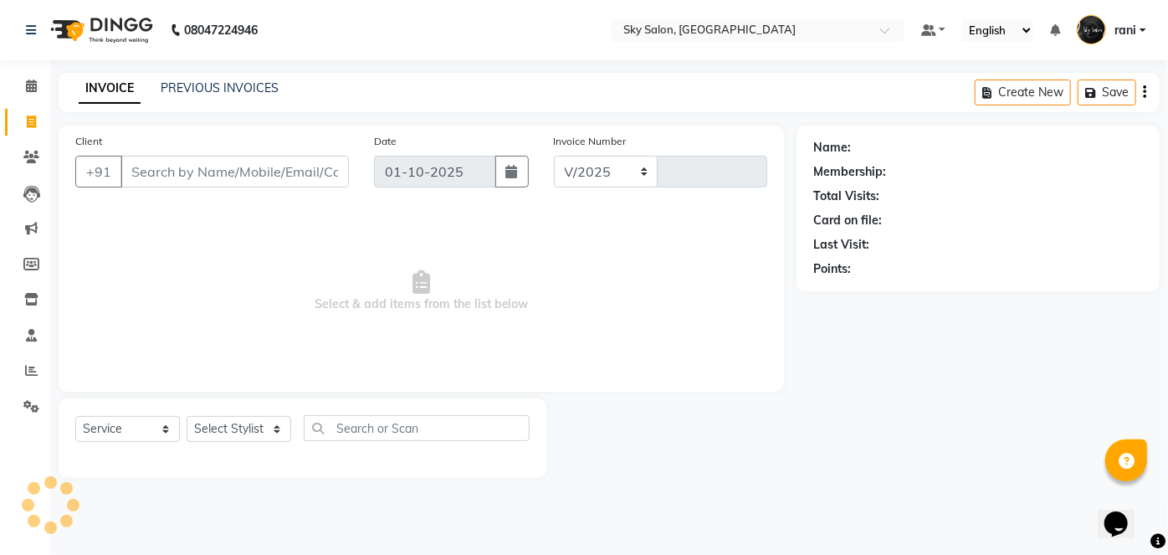
select select "3537"
type input "14838"
type input "8291990888"
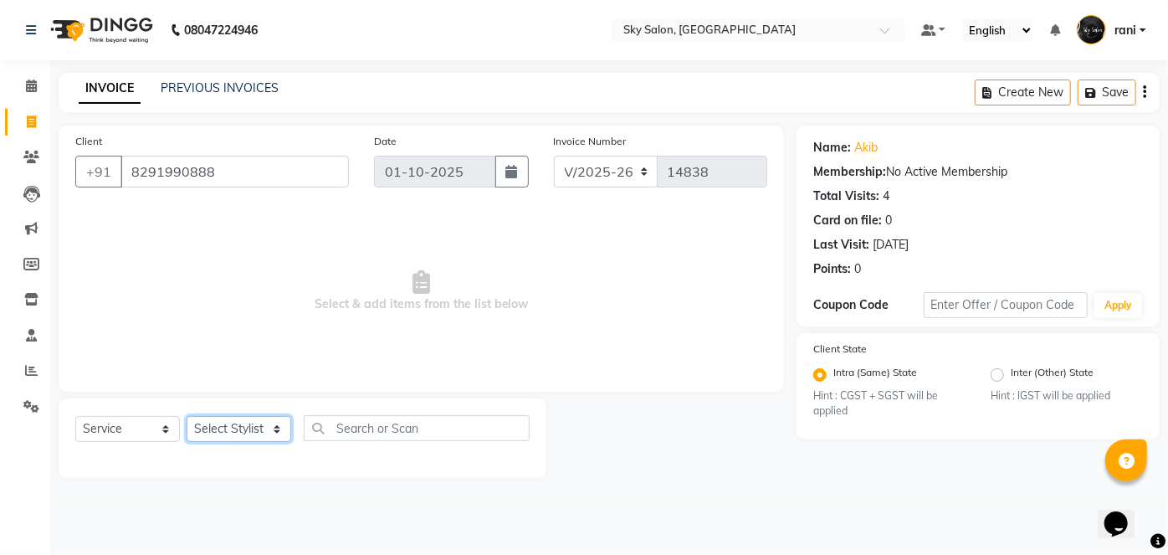
click at [229, 428] on select "Select Stylist afreen akshata aman saha ameer Anagha anisa arbaj azim bharti Bu…" at bounding box center [239, 429] width 105 height 26
select select "89643"
click at [187, 416] on select "Select Stylist afreen akshata aman saha ameer Anagha anisa arbaj azim bharti Bu…" at bounding box center [239, 429] width 105 height 26
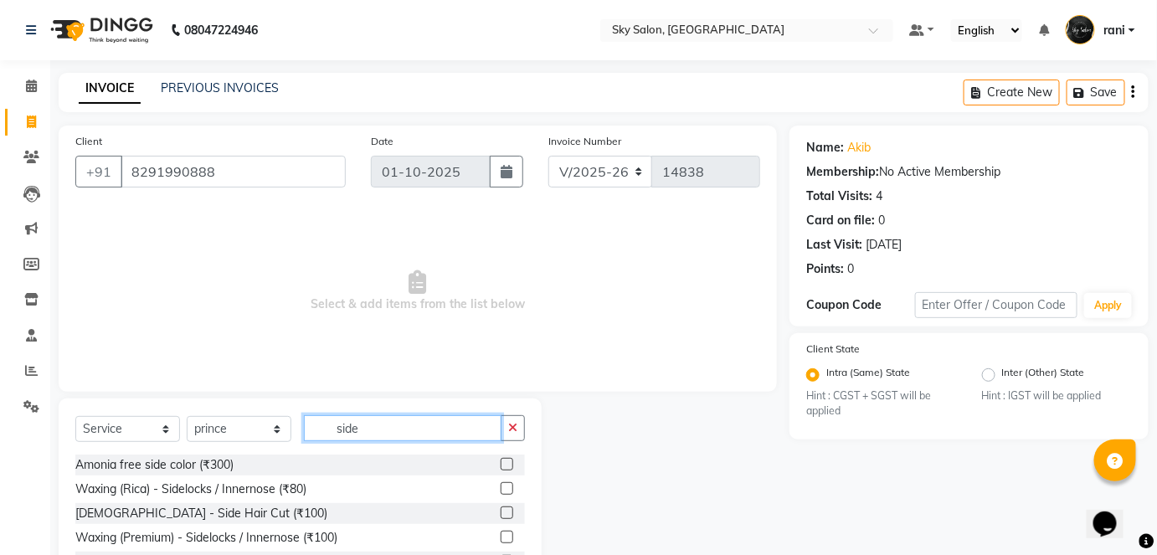
scroll to position [69, 0]
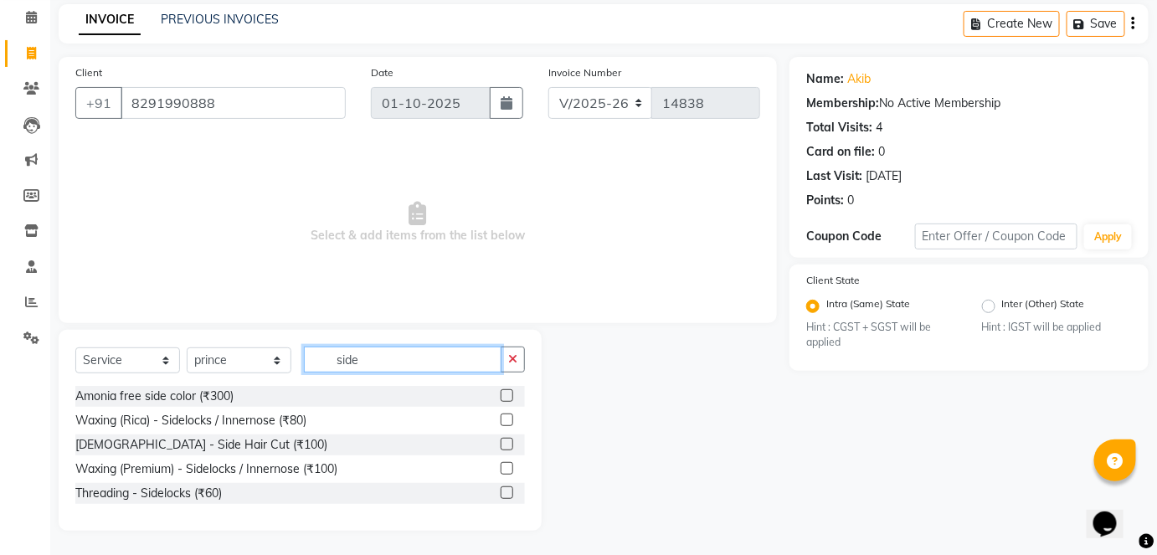
type input "side"
click at [512, 449] on label at bounding box center [506, 444] width 13 height 13
click at [511, 449] on input "checkbox" at bounding box center [505, 444] width 11 height 11
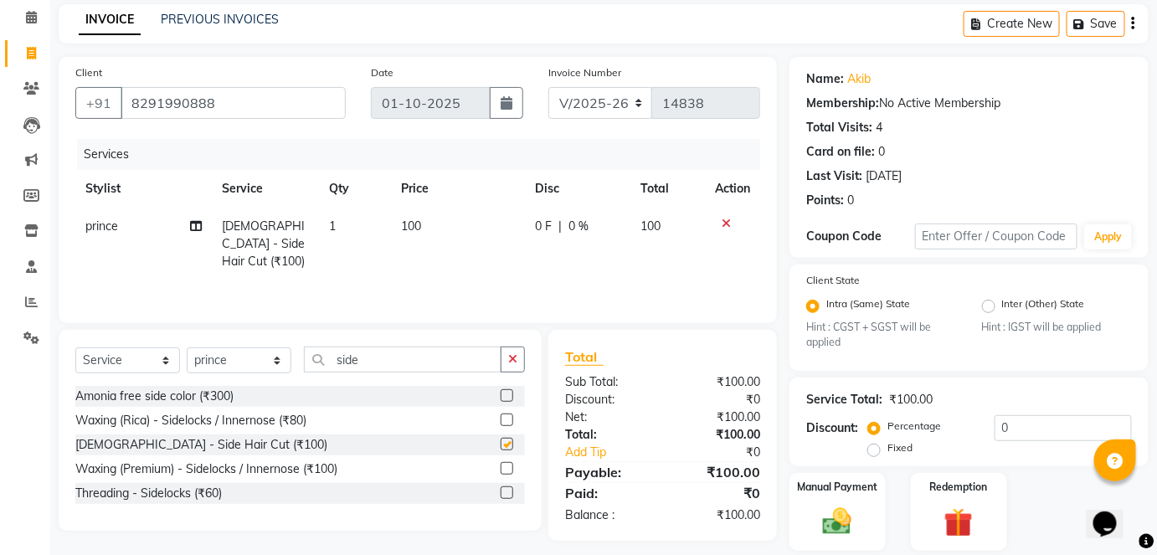
checkbox input "false"
click at [250, 355] on select "Select Stylist afreen akshata aman saha ameer Anagha anisa arbaj azim bharti Bu…" at bounding box center [239, 360] width 105 height 26
select select "24052"
click at [187, 347] on select "Select Stylist afreen akshata aman saha ameer Anagha anisa arbaj azim bharti Bu…" at bounding box center [239, 360] width 105 height 26
click at [507, 439] on label at bounding box center [506, 444] width 13 height 13
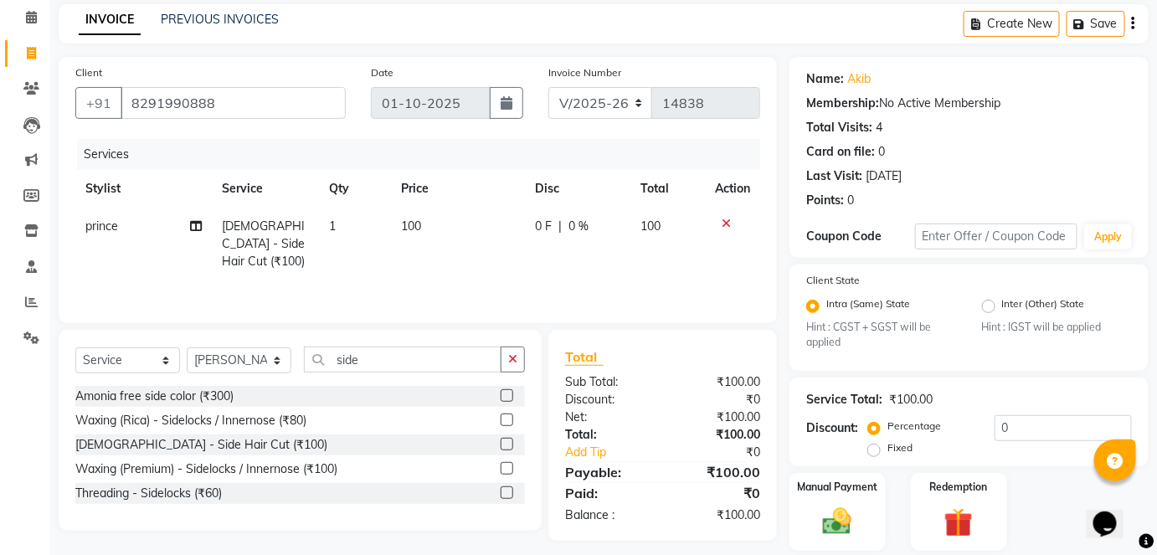
click at [507, 439] on input "checkbox" at bounding box center [505, 444] width 11 height 11
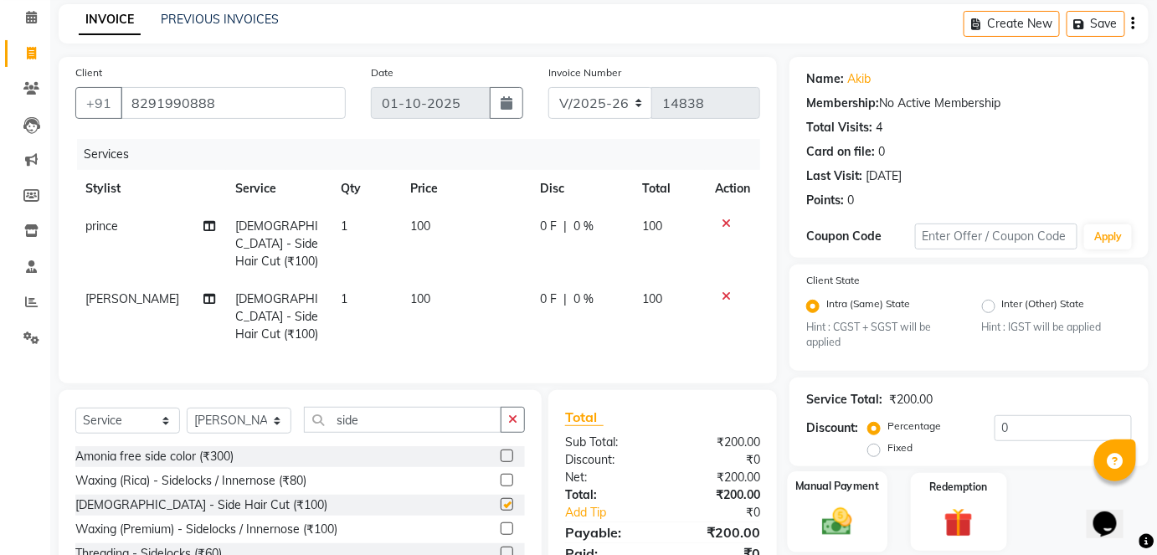
checkbox input "false"
click at [863, 507] on div "Manual Payment" at bounding box center [837, 511] width 100 height 81
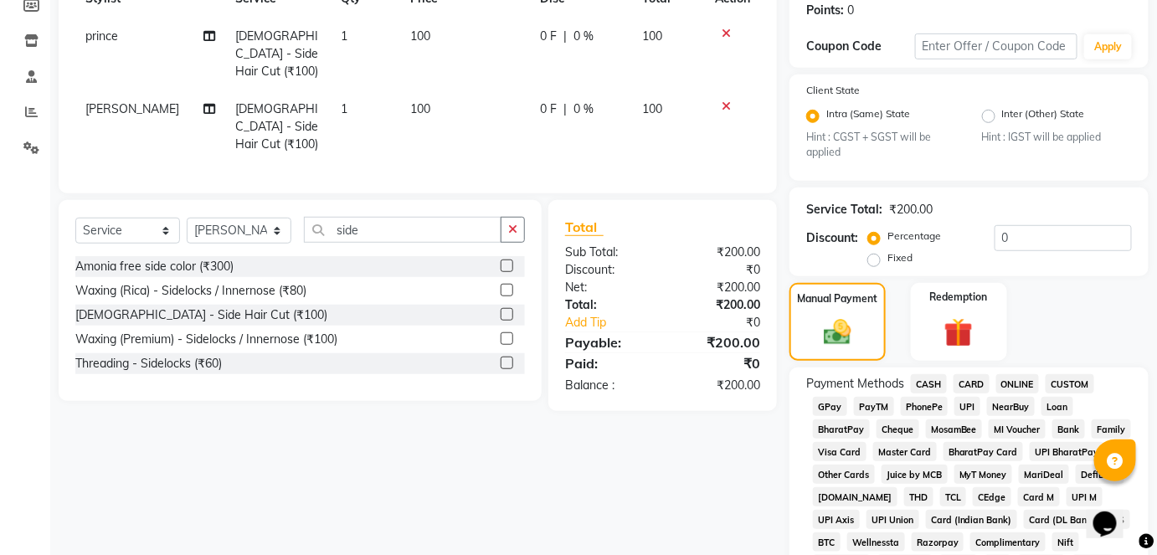
click at [926, 387] on span "CASH" at bounding box center [929, 383] width 36 height 19
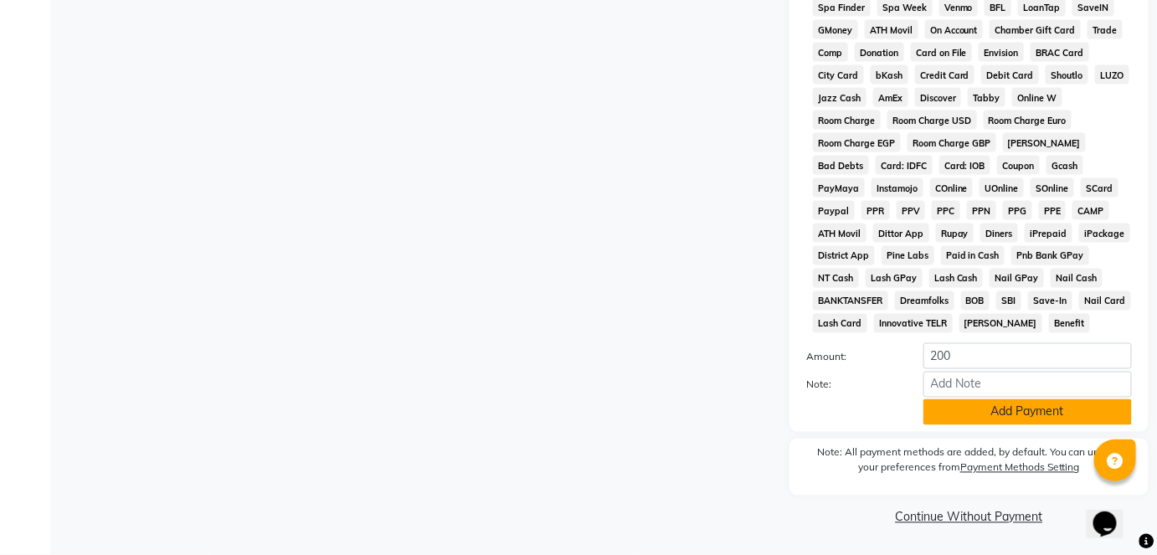
click at [948, 403] on button "Add Payment" at bounding box center [1027, 412] width 208 height 26
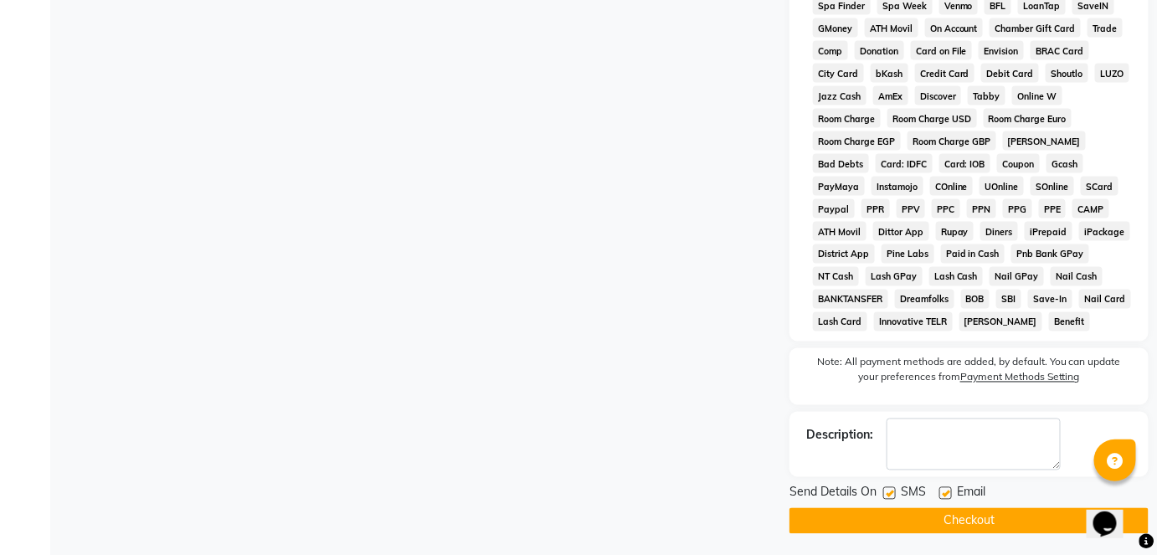
click at [889, 491] on label at bounding box center [889, 493] width 13 height 13
click at [889, 491] on input "checkbox" at bounding box center [888, 494] width 11 height 11
checkbox input "false"
click at [890, 509] on button "Checkout" at bounding box center [968, 521] width 359 height 26
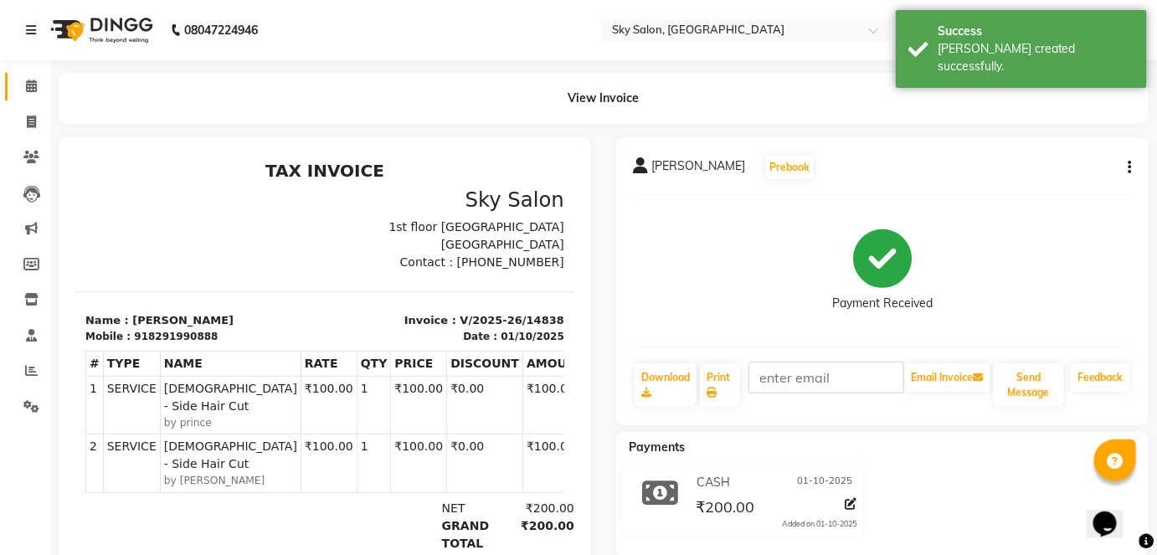
click at [36, 96] on link "Calendar" at bounding box center [25, 87] width 40 height 28
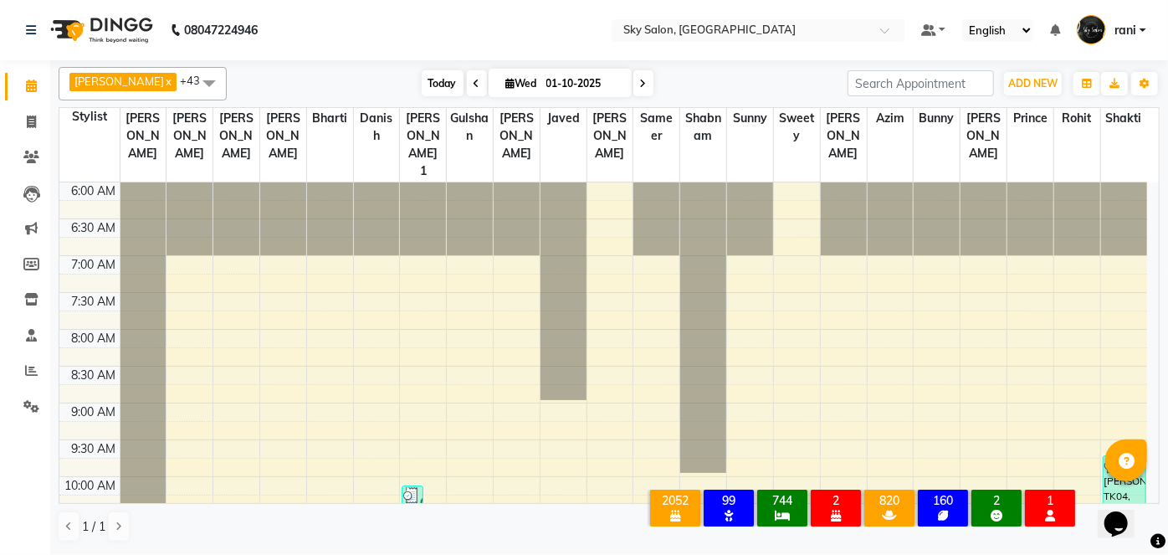
click at [422, 73] on span "Today" at bounding box center [443, 83] width 42 height 26
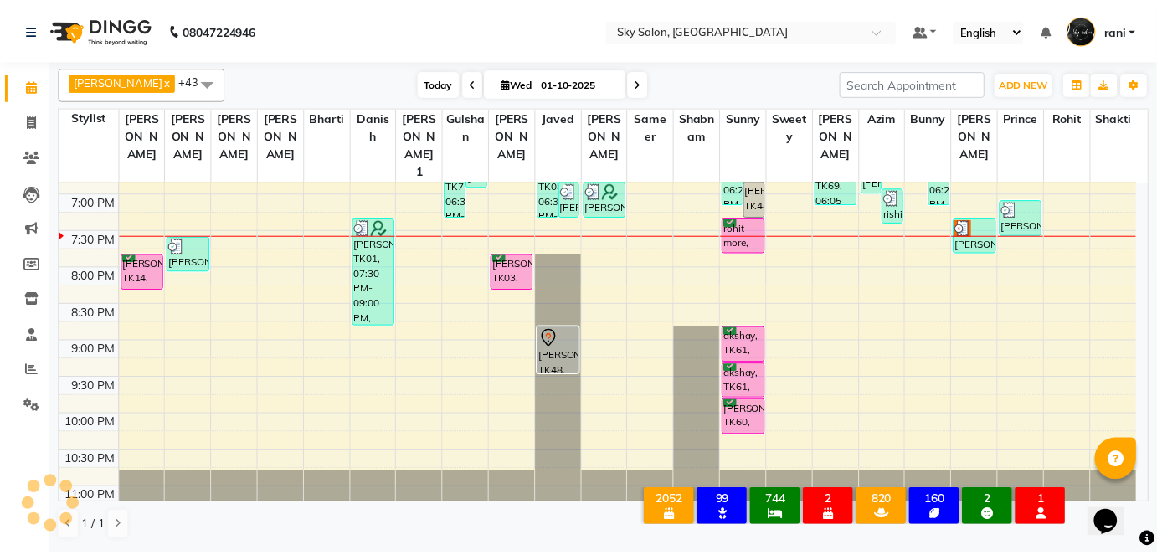
scroll to position [885, 0]
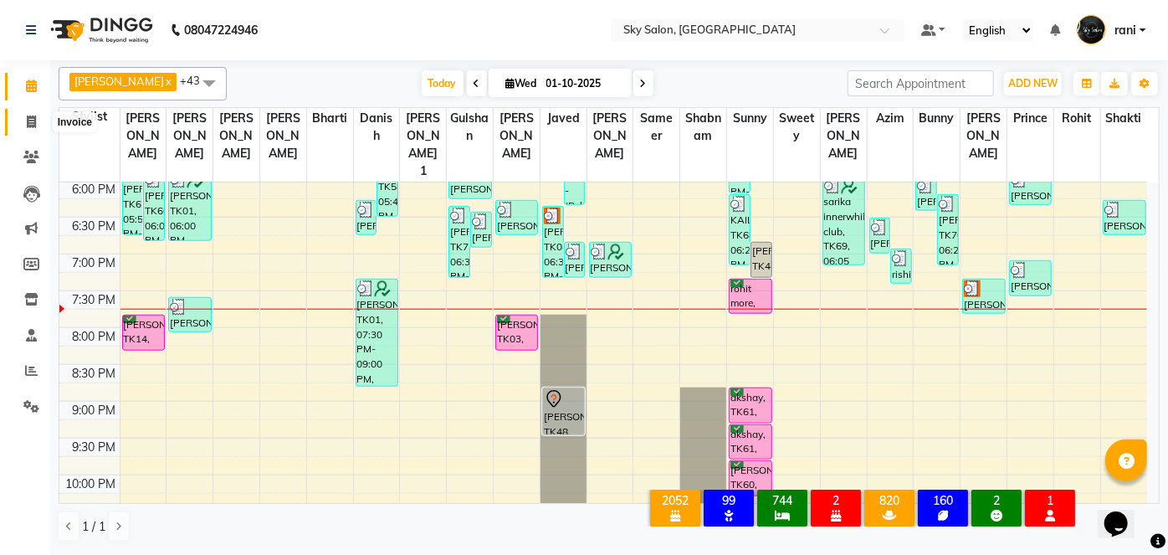
click at [31, 127] on icon at bounding box center [31, 121] width 9 height 13
select select "service"
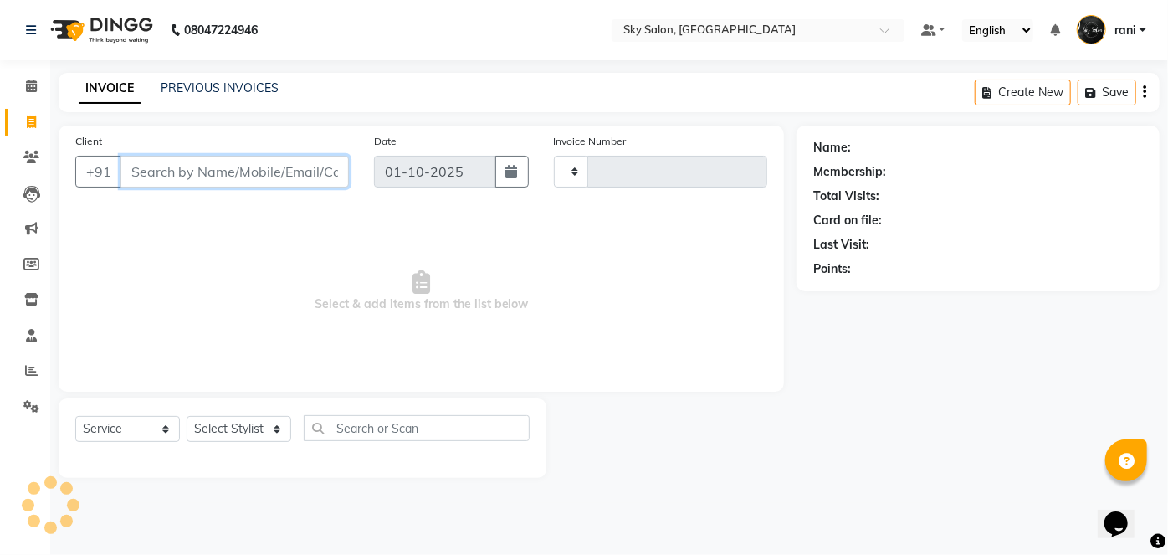
type input "14842"
select select "3537"
click at [162, 163] on input "Client" at bounding box center [235, 172] width 228 height 32
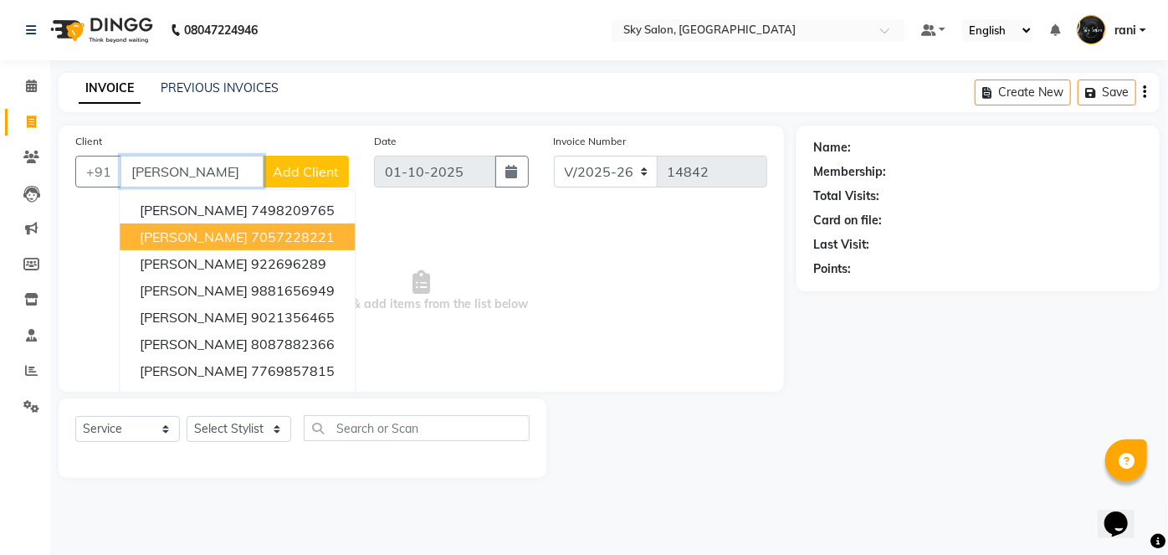
click at [251, 237] on ngb-highlight "7057228221" at bounding box center [293, 236] width 84 height 17
type input "7057228221"
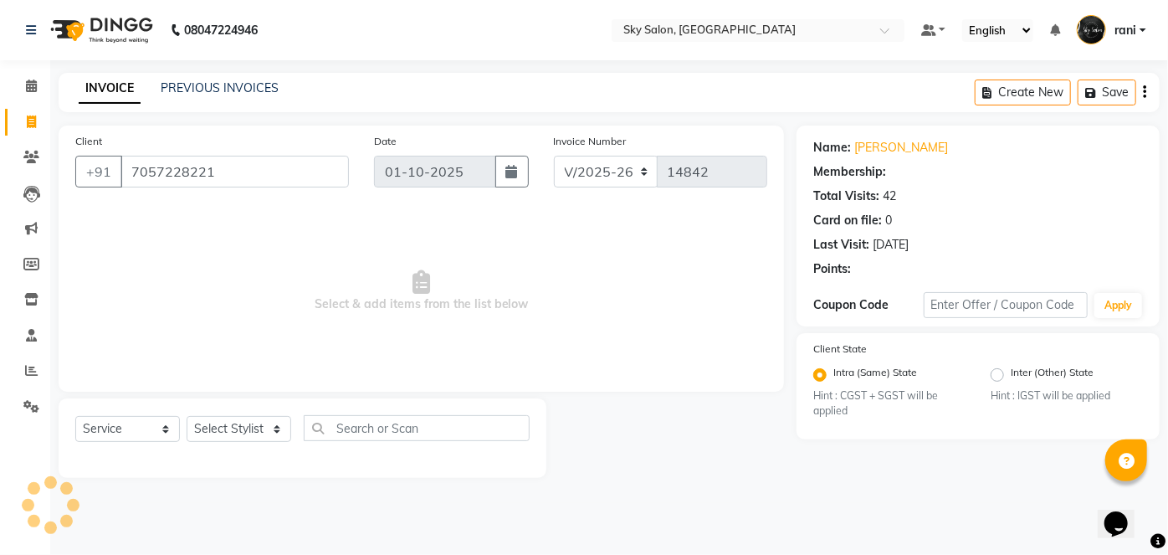
select select "1: Object"
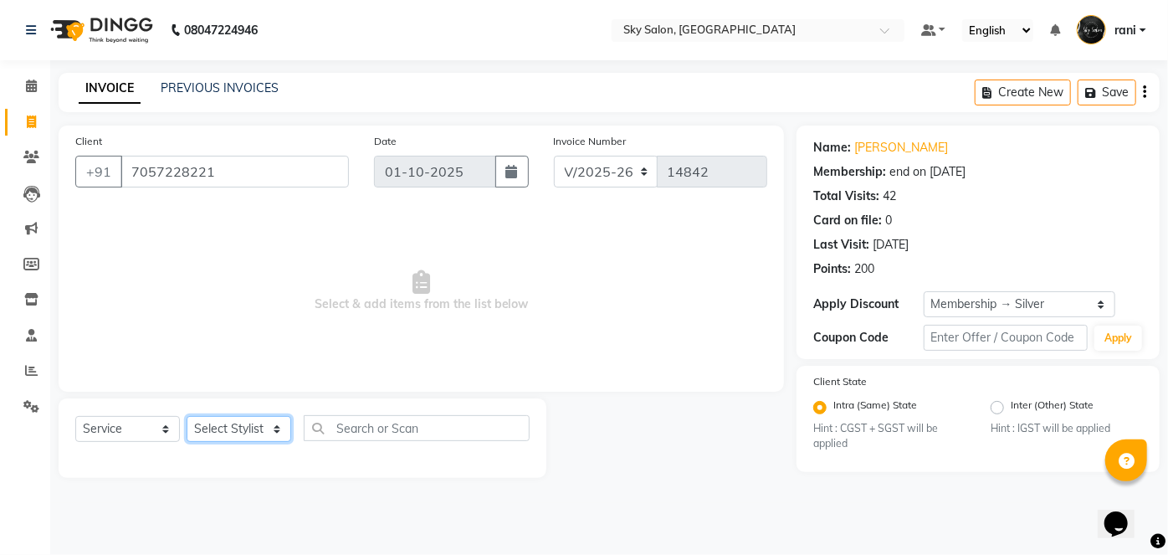
click at [236, 418] on select "Select Stylist afreen akshata aman saha ameer Anagha anisa arbaj azim bharti Bu…" at bounding box center [239, 429] width 105 height 26
select select "89643"
click at [187, 416] on select "Select Stylist afreen akshata aman saha ameer Anagha anisa arbaj azim bharti Bu…" at bounding box center [239, 429] width 105 height 26
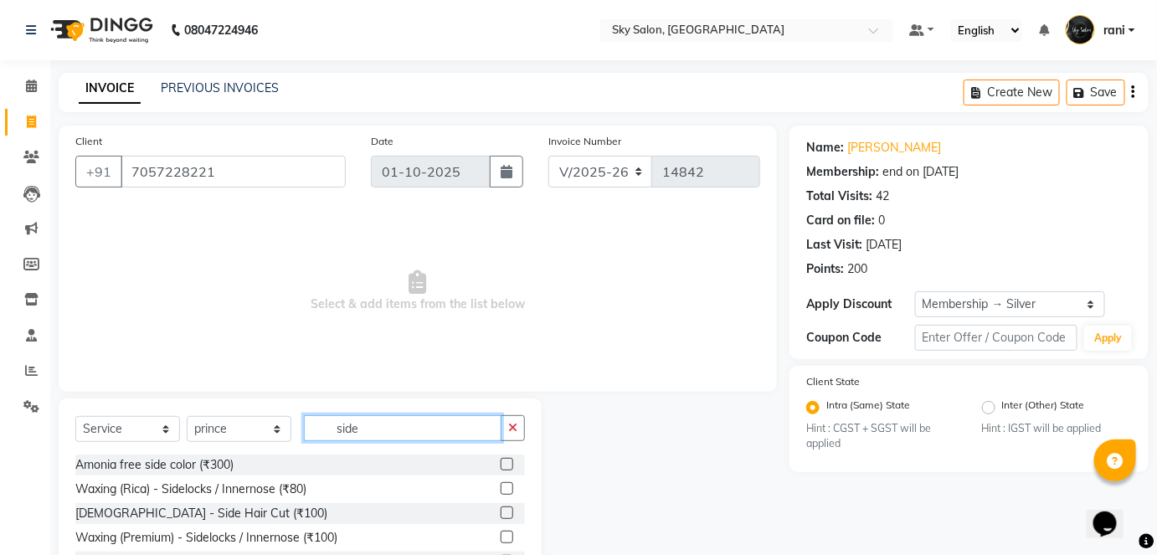
scroll to position [69, 0]
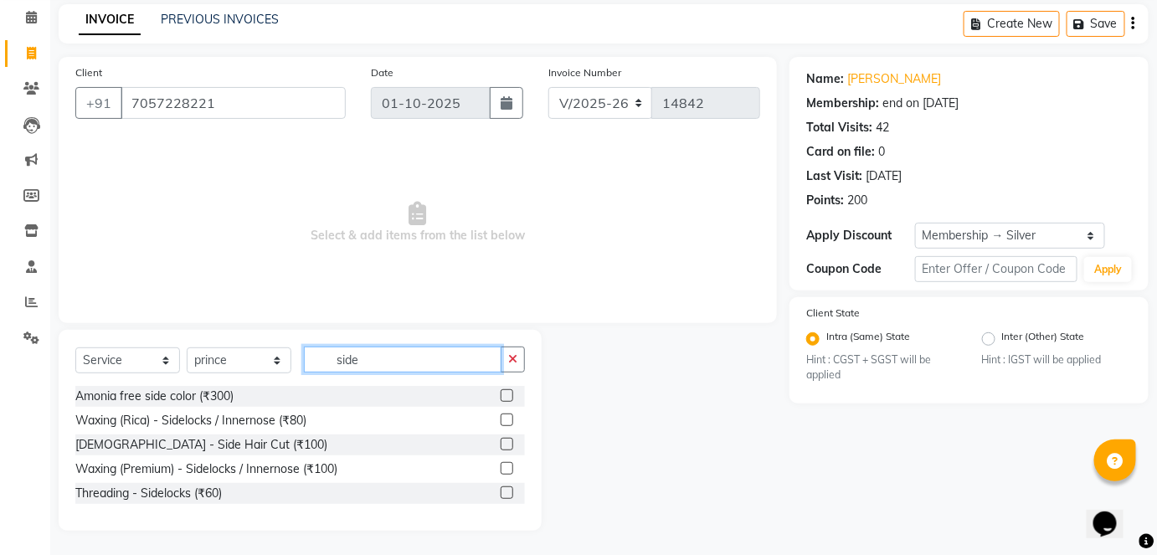
type input "side"
click at [505, 442] on label at bounding box center [506, 444] width 13 height 13
click at [505, 442] on input "checkbox" at bounding box center [505, 444] width 11 height 11
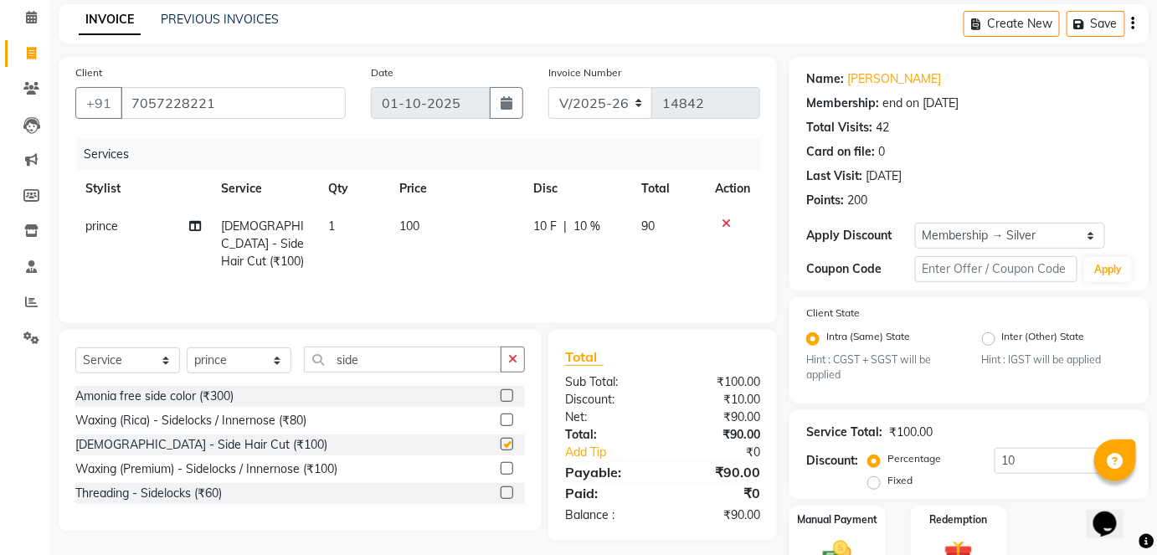
checkbox input "false"
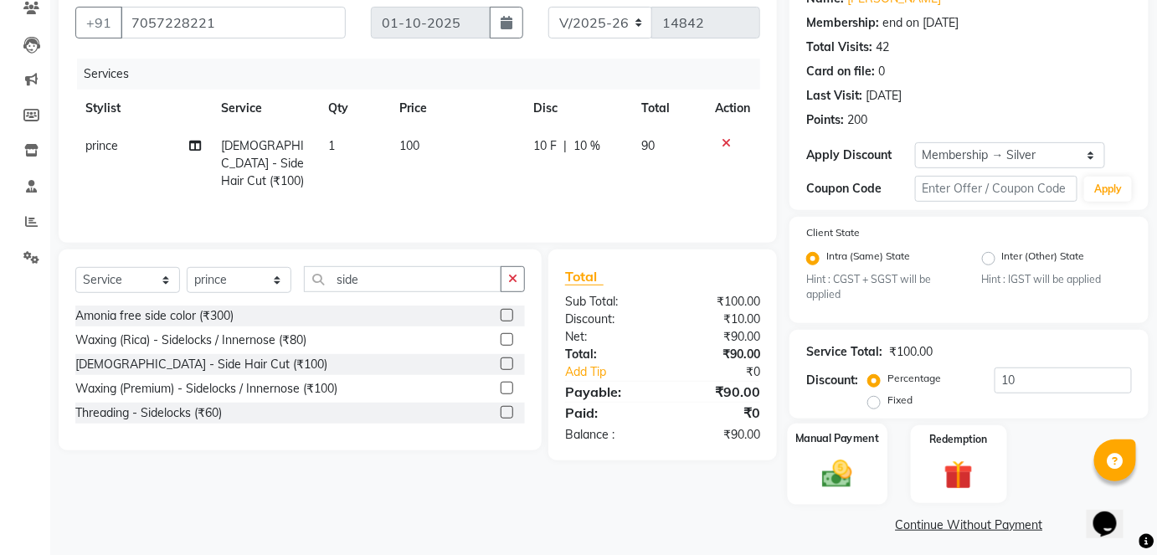
click at [844, 471] on img at bounding box center [837, 474] width 49 height 34
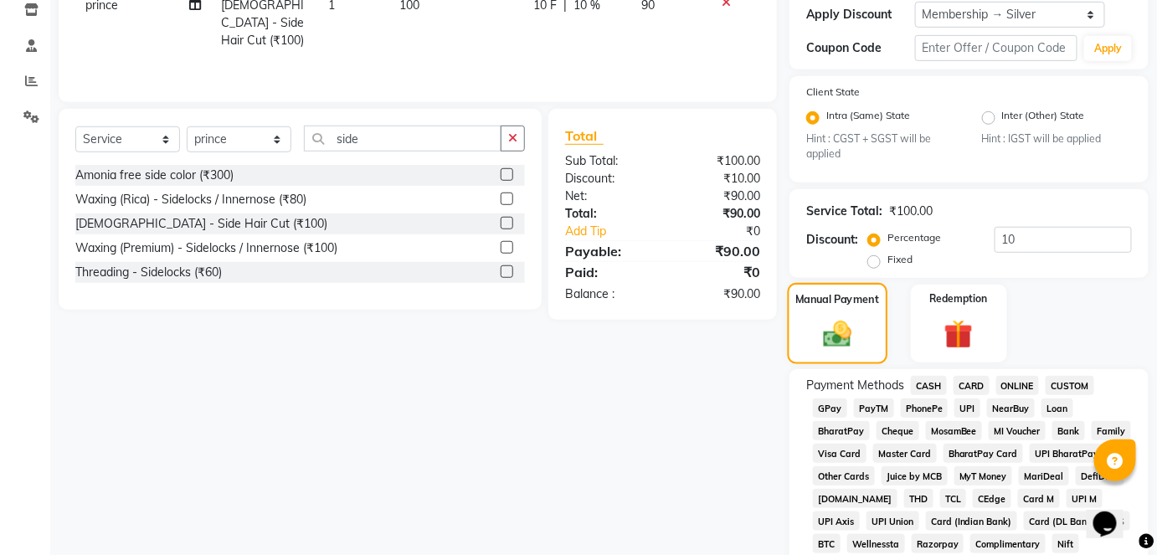
scroll to position [372, 0]
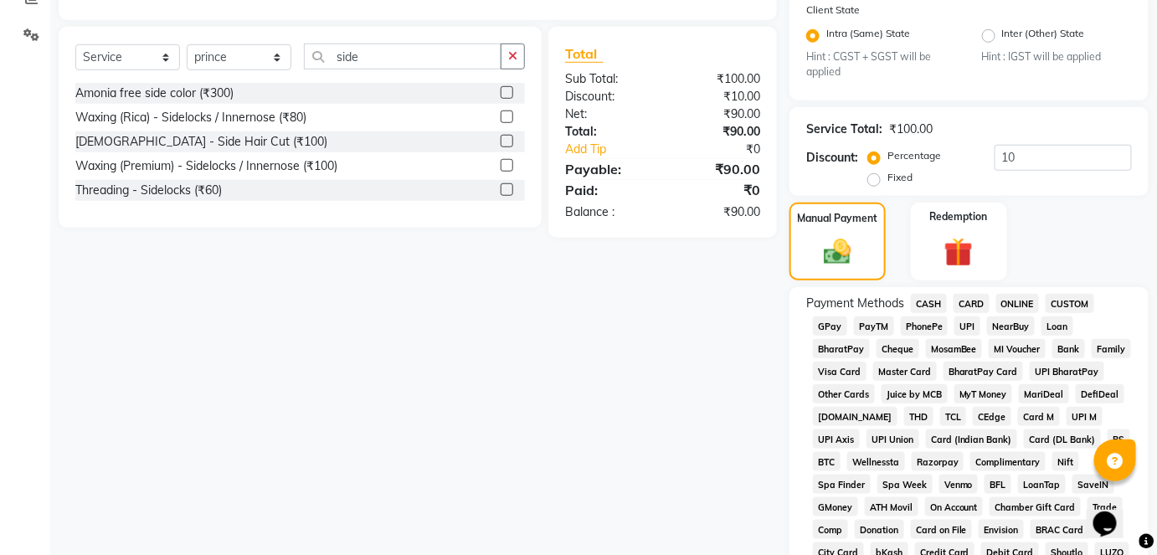
click at [836, 332] on span "GPay" at bounding box center [830, 325] width 34 height 19
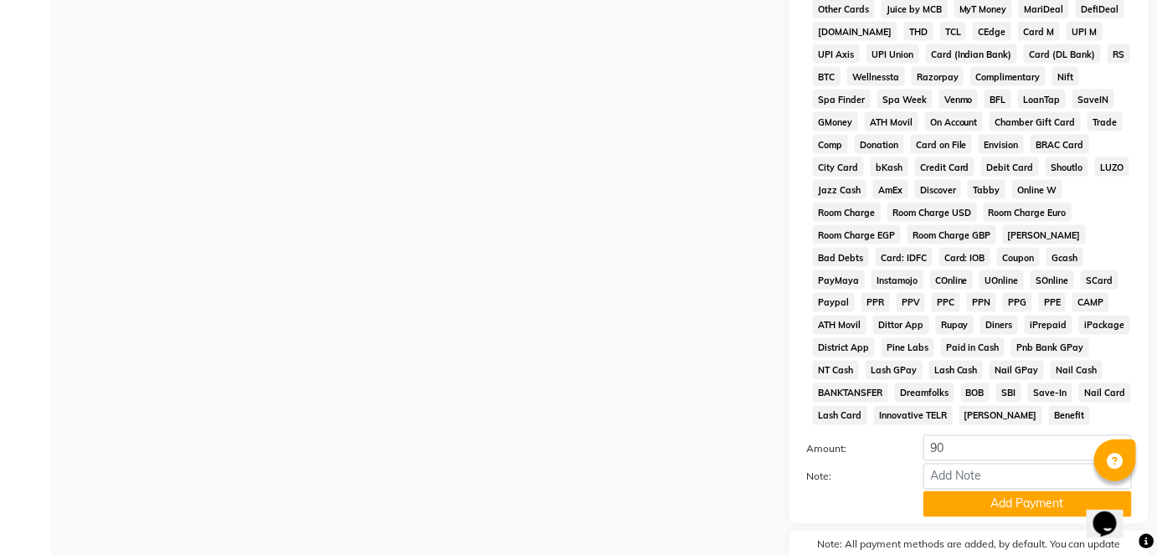
scroll to position [850, 0]
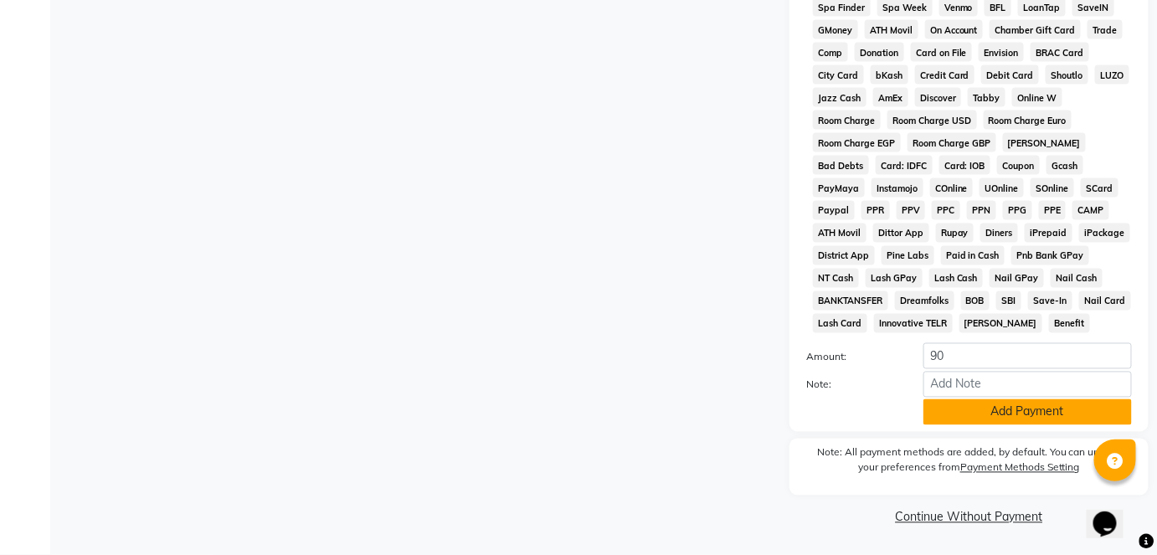
click at [947, 408] on button "Add Payment" at bounding box center [1027, 412] width 208 height 26
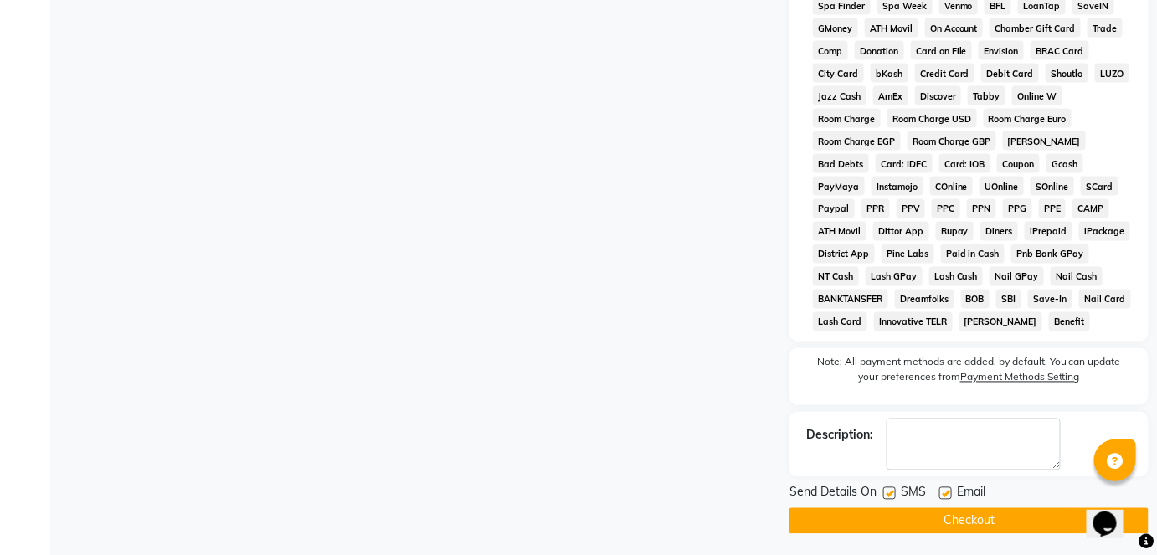
click at [887, 498] on label at bounding box center [889, 493] width 13 height 13
click at [887, 498] on input "checkbox" at bounding box center [888, 494] width 11 height 11
checkbox input "false"
click at [899, 512] on button "Checkout" at bounding box center [968, 521] width 359 height 26
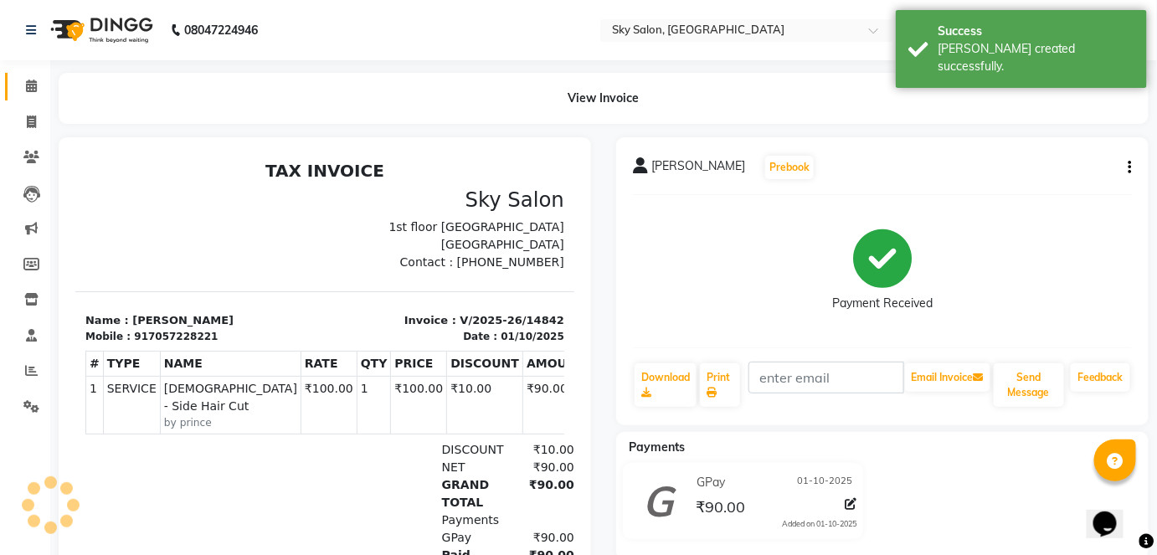
click at [24, 74] on link "Calendar" at bounding box center [25, 87] width 40 height 28
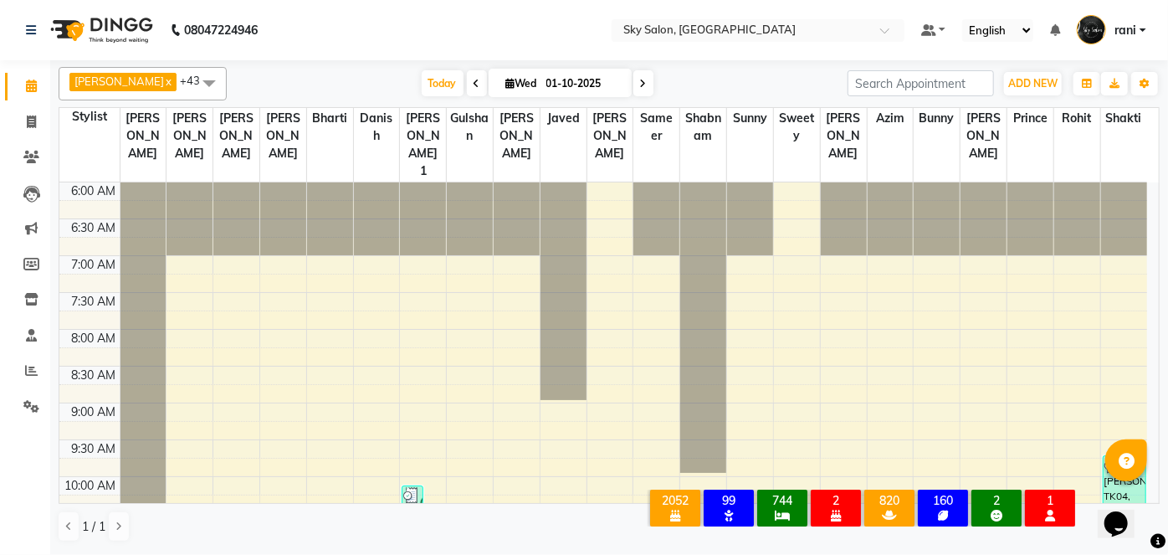
click at [24, 74] on link "Calendar" at bounding box center [25, 87] width 40 height 28
click at [18, 113] on span at bounding box center [31, 122] width 29 height 19
select select "service"
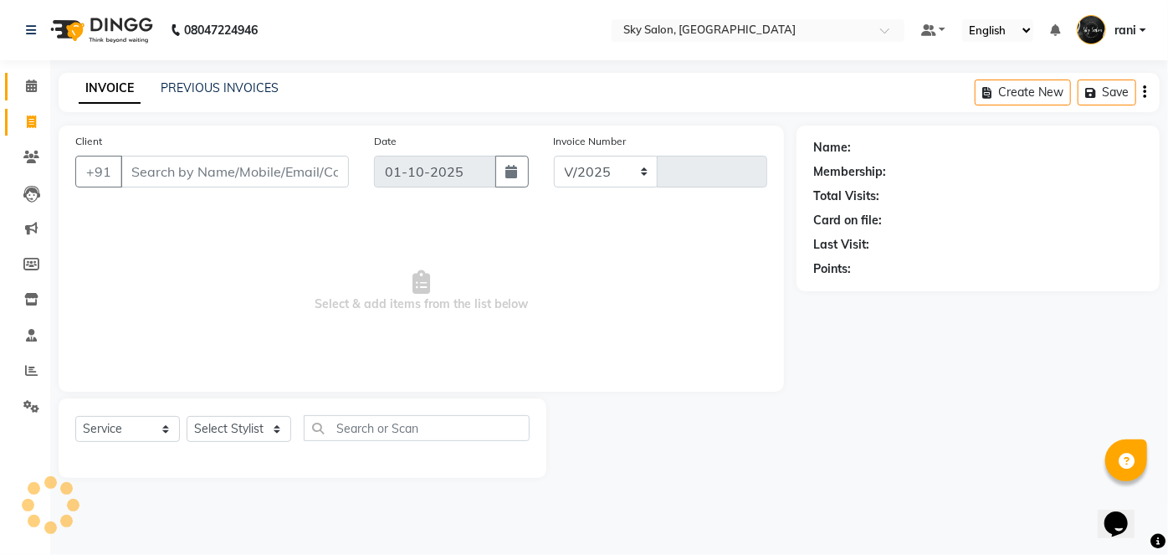
select select "3537"
type input "14845"
drag, startPoint x: 18, startPoint y: 112, endPoint x: 203, endPoint y: 80, distance: 187.8
click at [203, 80] on div "PREVIOUS INVOICES" at bounding box center [220, 89] width 118 height 18
click at [204, 81] on div "PREVIOUS INVOICES" at bounding box center [220, 89] width 118 height 18
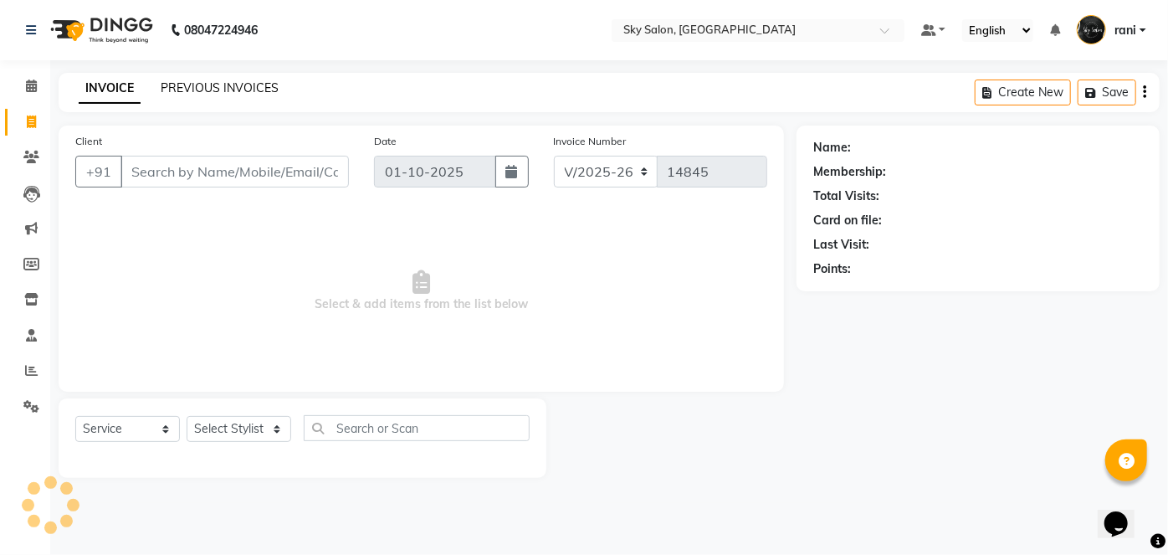
click at [204, 81] on link "PREVIOUS INVOICES" at bounding box center [220, 87] width 118 height 15
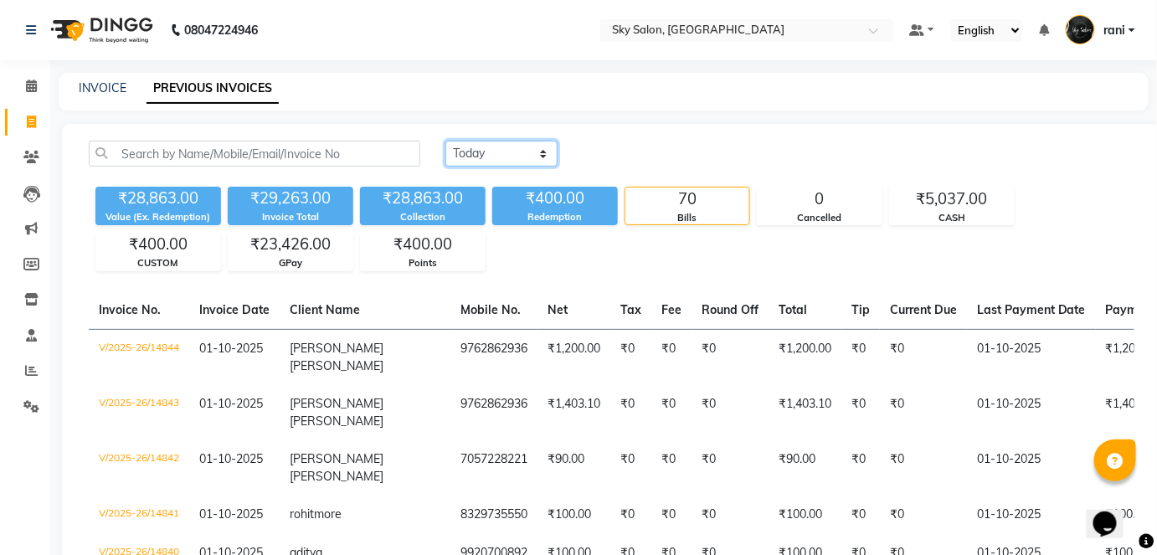
drag, startPoint x: 516, startPoint y: 141, endPoint x: 506, endPoint y: 190, distance: 50.4
click at [506, 190] on div "Today Yesterday Custom Range ₹28,863.00 Value (Ex. Redemption) ₹29,263.00 Invoi…" at bounding box center [611, 206] width 1065 height 131
select select "yesterday"
click at [445, 141] on select "Today Yesterday Custom Range" at bounding box center [501, 154] width 112 height 26
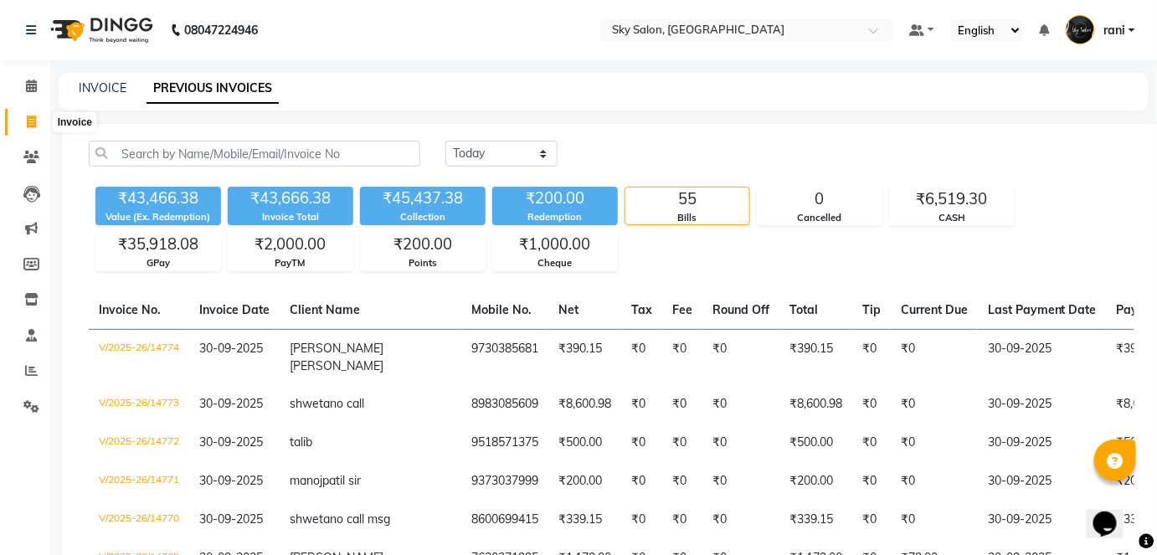
click at [38, 123] on span at bounding box center [31, 122] width 29 height 19
select select "service"
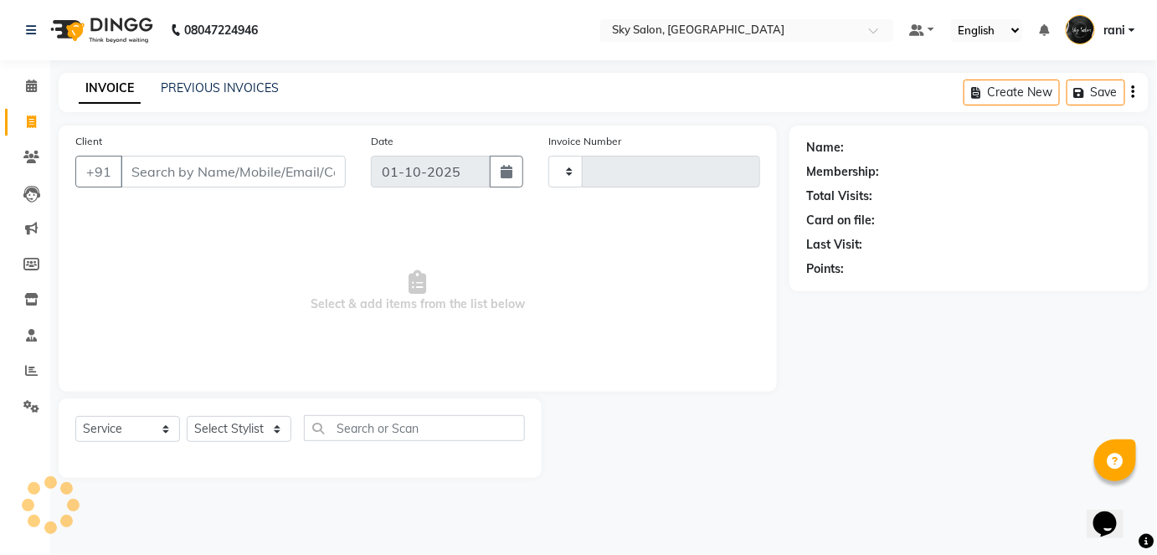
type input "14845"
select select "3537"
click at [174, 167] on input "Client" at bounding box center [235, 172] width 228 height 32
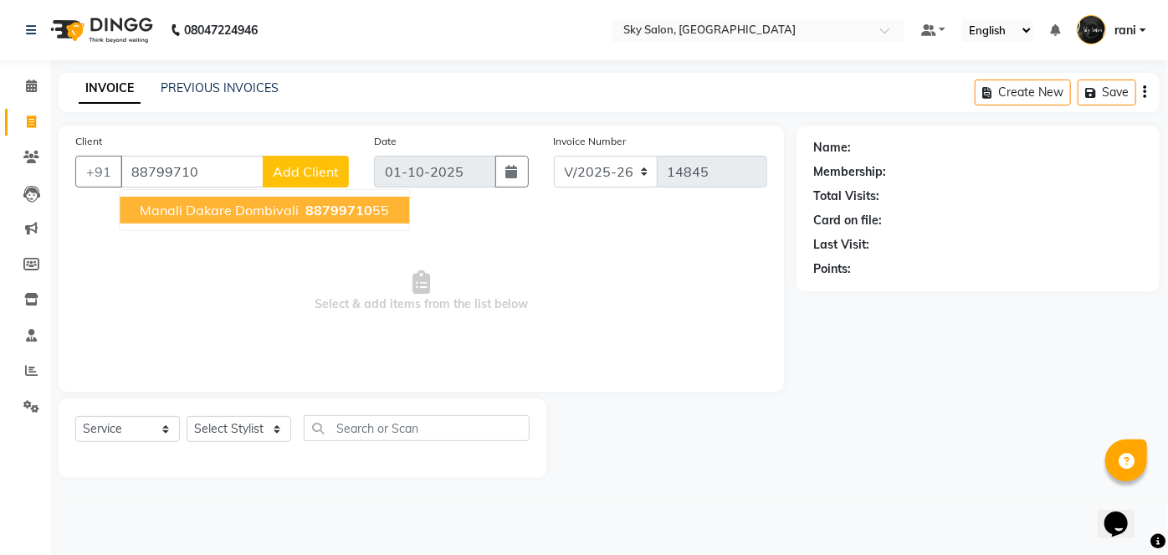
click at [237, 219] on button "manali dakare dombivali 88799710 55" at bounding box center [265, 210] width 290 height 27
type input "8879971055"
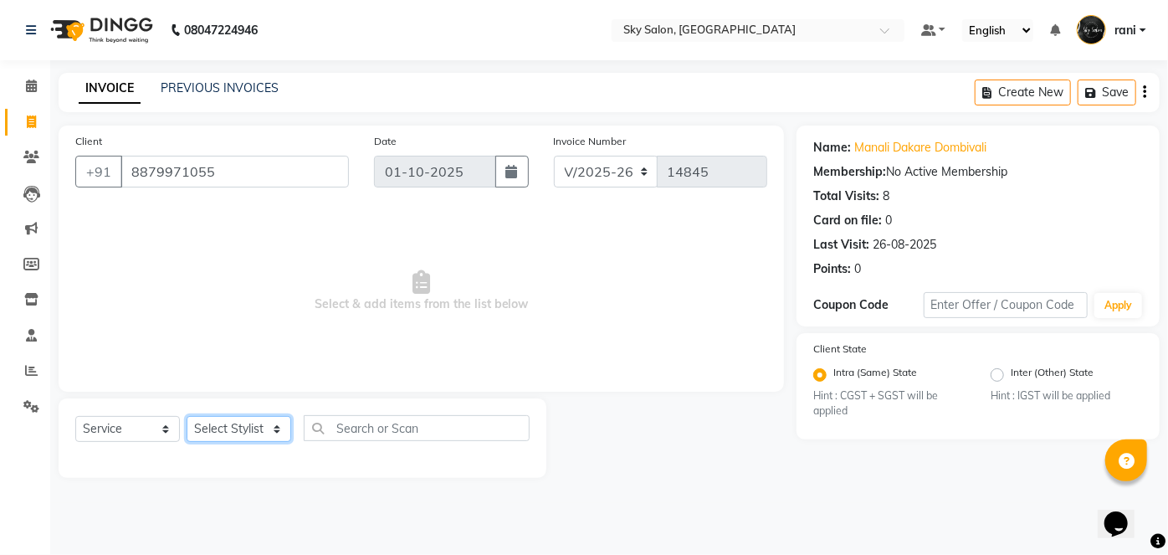
click at [246, 429] on select "Select Stylist afreen akshata aman saha ameer Anagha anisa arbaj azim bharti Bu…" at bounding box center [239, 429] width 105 height 26
select select "43489"
click at [187, 416] on select "Select Stylist afreen akshata aman saha ameer Anagha anisa arbaj azim bharti Bu…" at bounding box center [239, 429] width 105 height 26
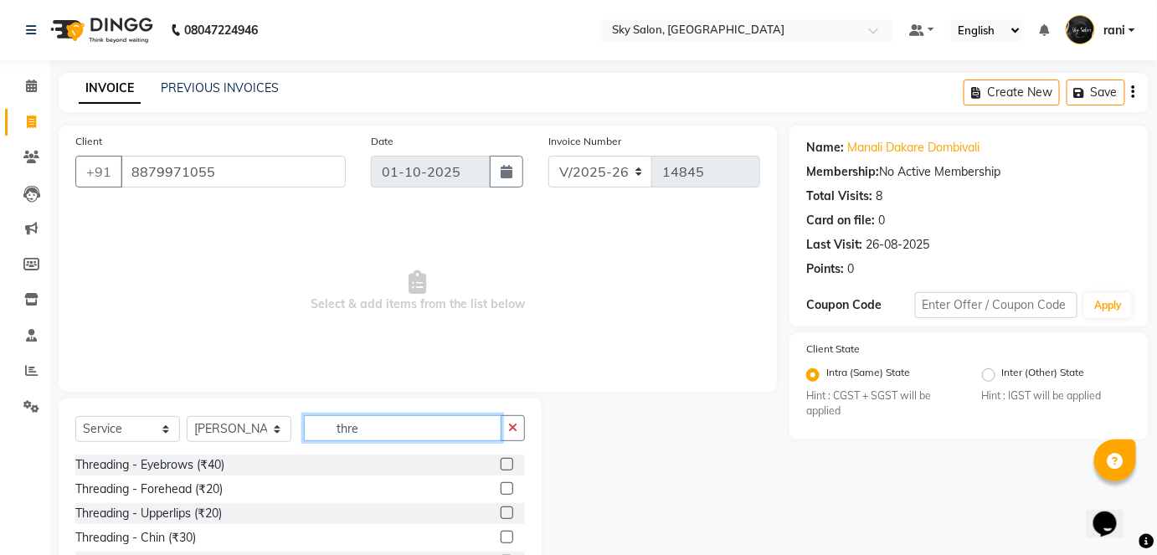
scroll to position [115, 0]
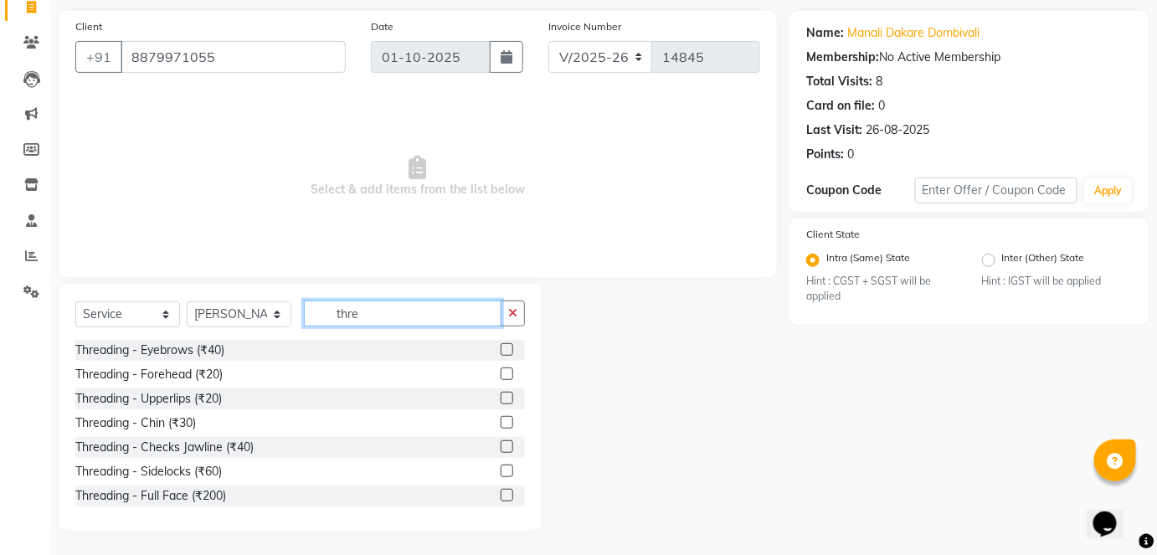
type input "thre"
click at [500, 350] on label at bounding box center [506, 349] width 13 height 13
click at [500, 350] on input "checkbox" at bounding box center [505, 350] width 11 height 11
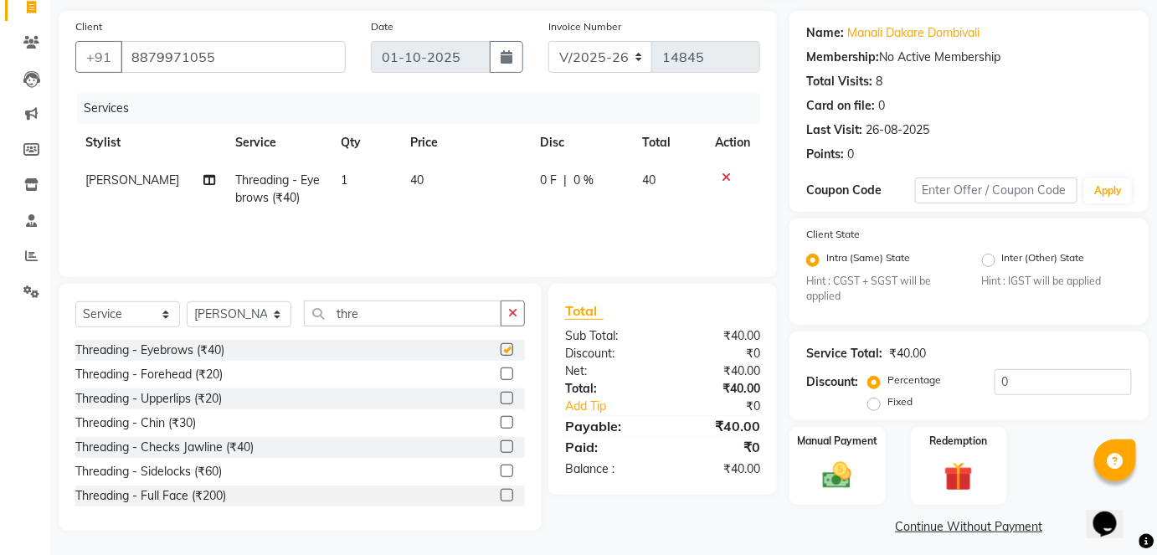
checkbox input "false"
click at [500, 398] on label at bounding box center [506, 398] width 13 height 13
click at [500, 398] on input "checkbox" at bounding box center [505, 398] width 11 height 11
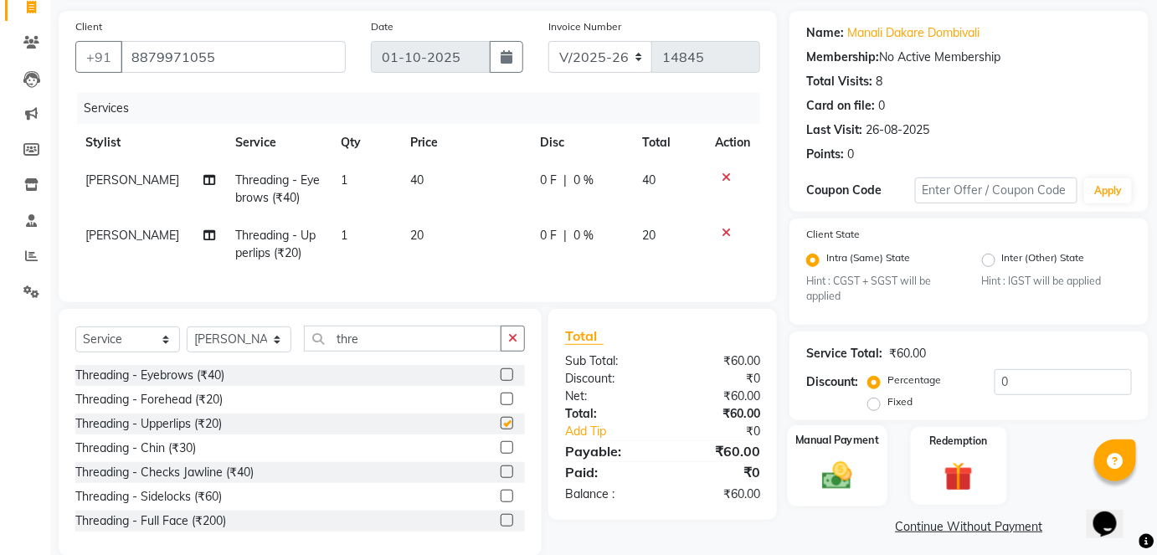
checkbox input "false"
click at [823, 479] on img at bounding box center [837, 476] width 49 height 34
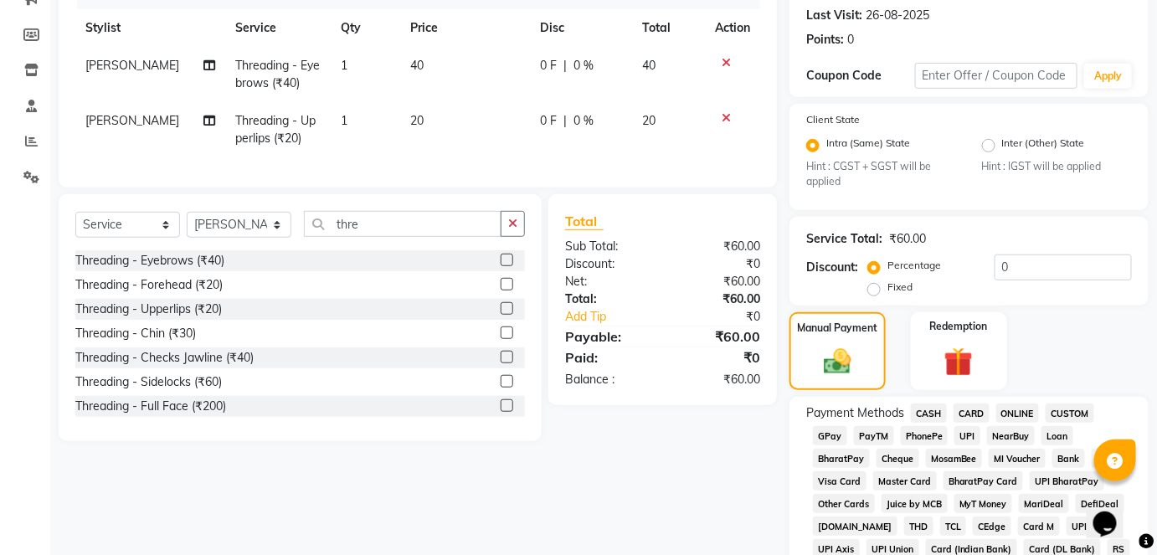
scroll to position [237, 0]
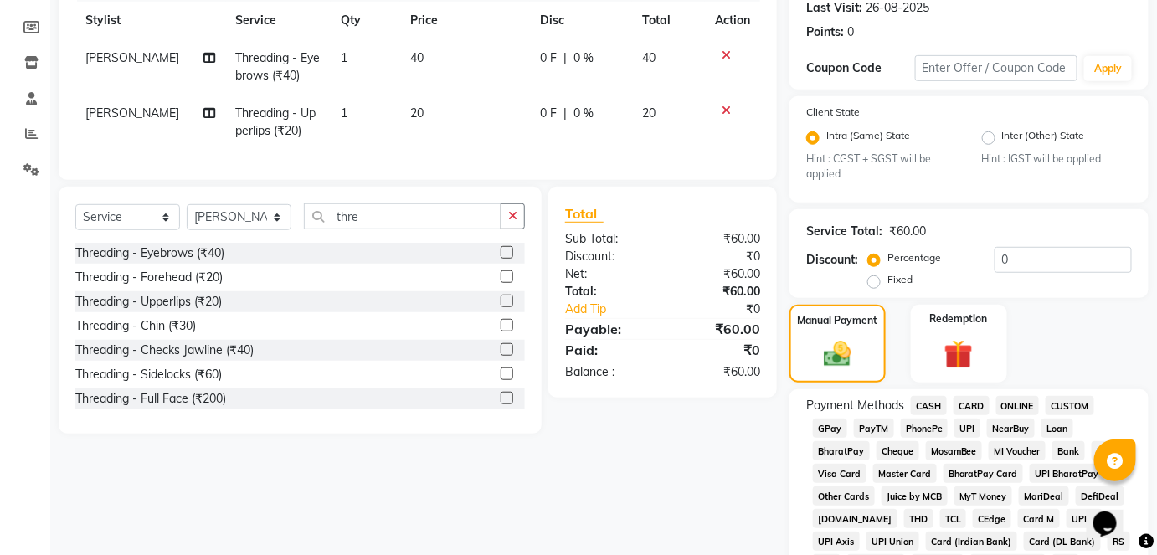
click at [830, 427] on span "GPay" at bounding box center [830, 427] width 34 height 19
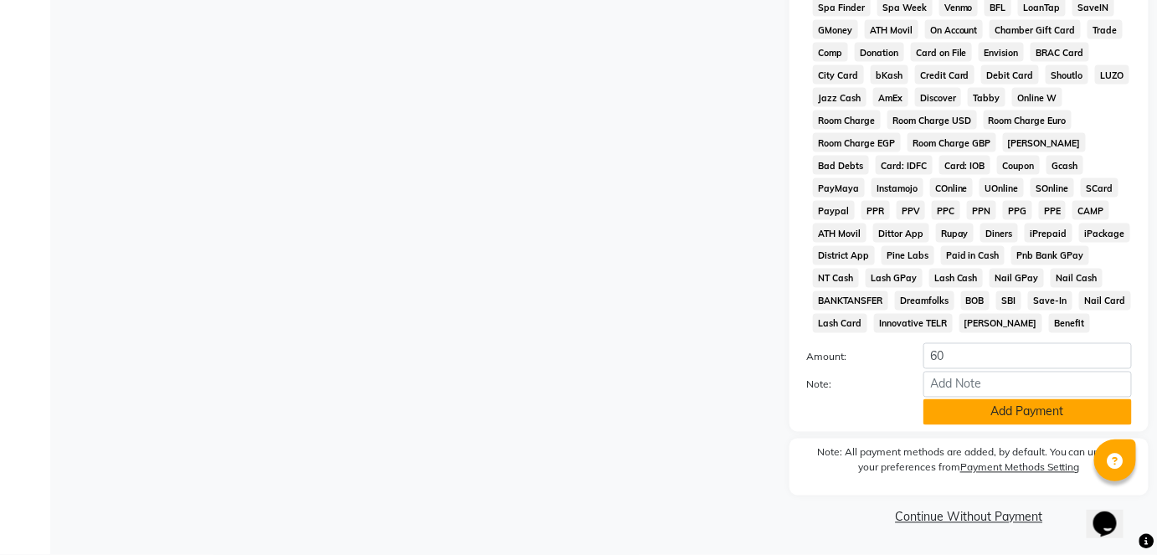
click at [1010, 413] on button "Add Payment" at bounding box center [1027, 412] width 208 height 26
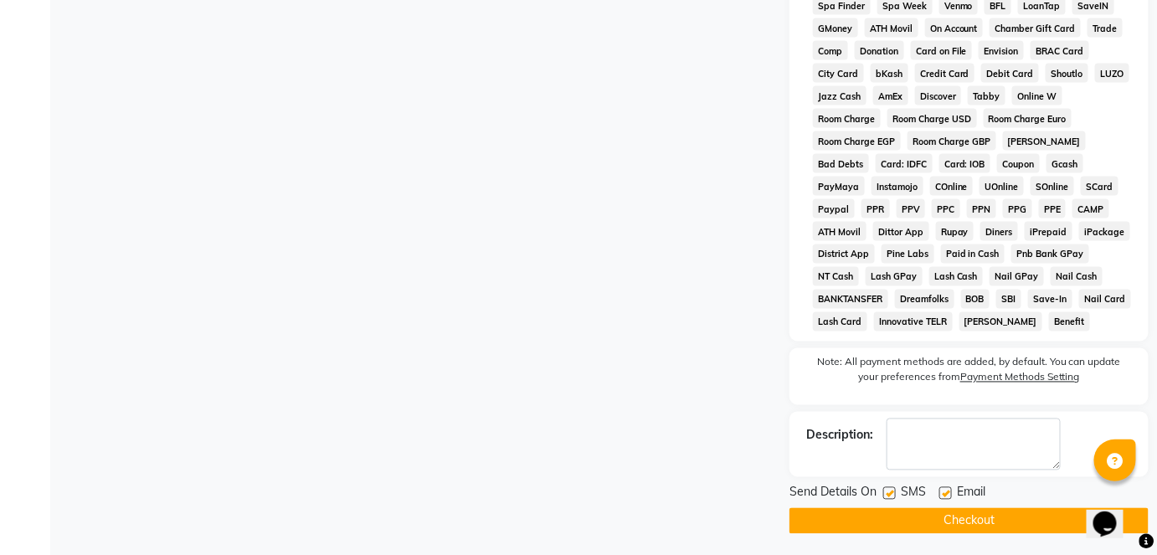
click at [895, 494] on label at bounding box center [889, 493] width 13 height 13
click at [894, 494] on input "checkbox" at bounding box center [888, 494] width 11 height 11
checkbox input "false"
click at [905, 510] on button "Checkout" at bounding box center [968, 521] width 359 height 26
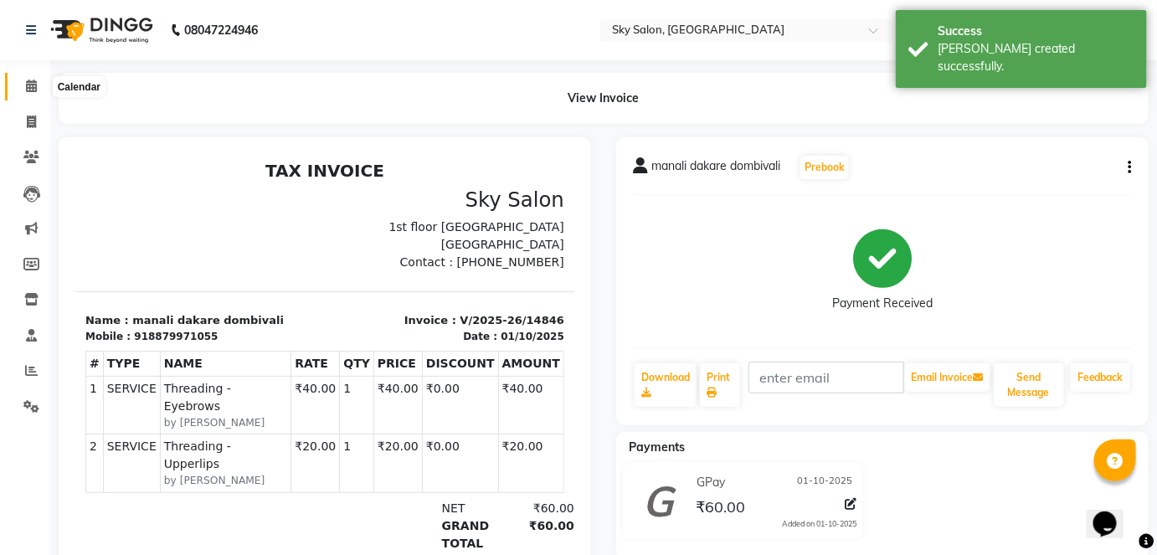
click at [29, 88] on icon at bounding box center [31, 86] width 11 height 13
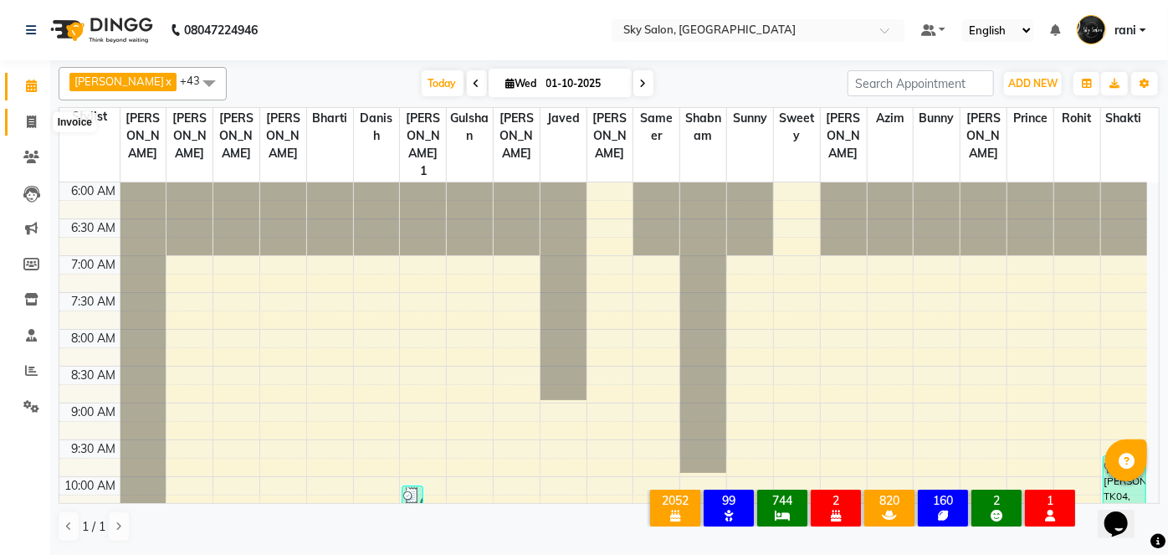
click at [25, 118] on span at bounding box center [31, 122] width 29 height 19
select select "service"
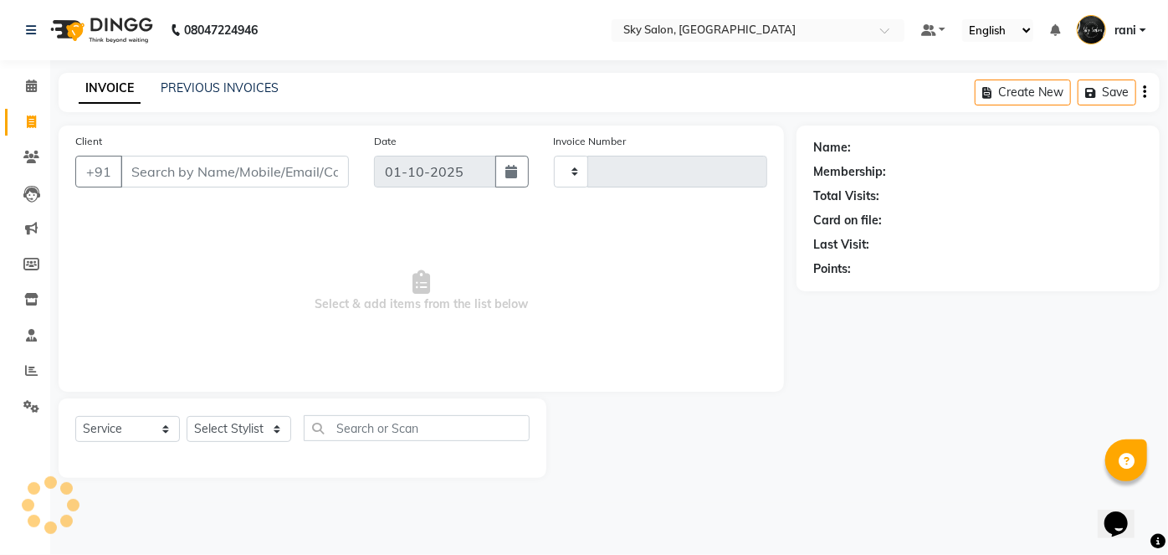
type input "14847"
select select "3537"
click at [170, 166] on input "Client" at bounding box center [235, 172] width 228 height 32
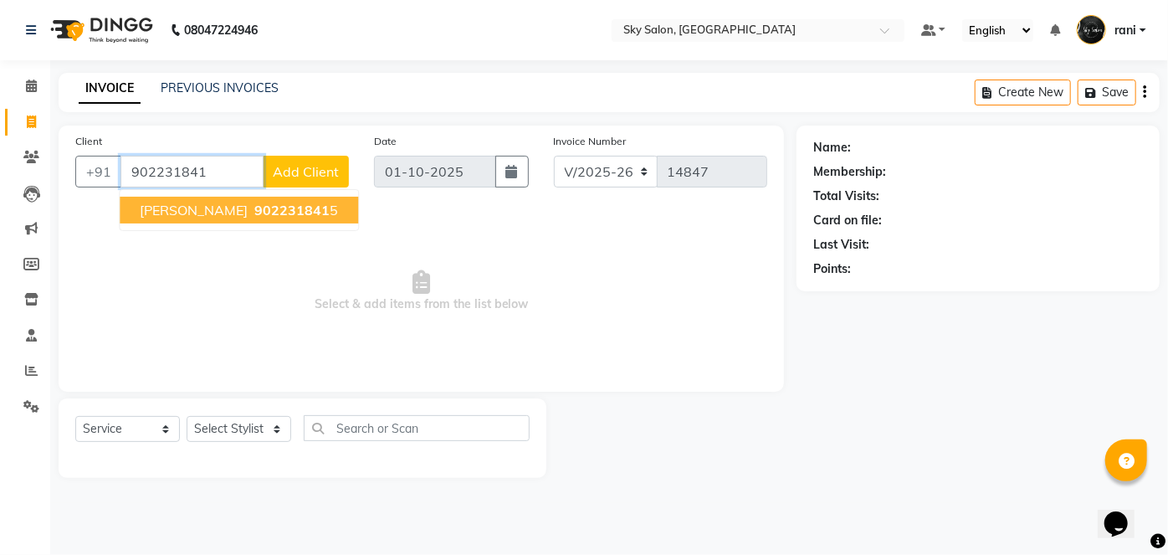
click at [194, 208] on span "supriya deshmukh" at bounding box center [194, 210] width 108 height 17
type input "9022318415"
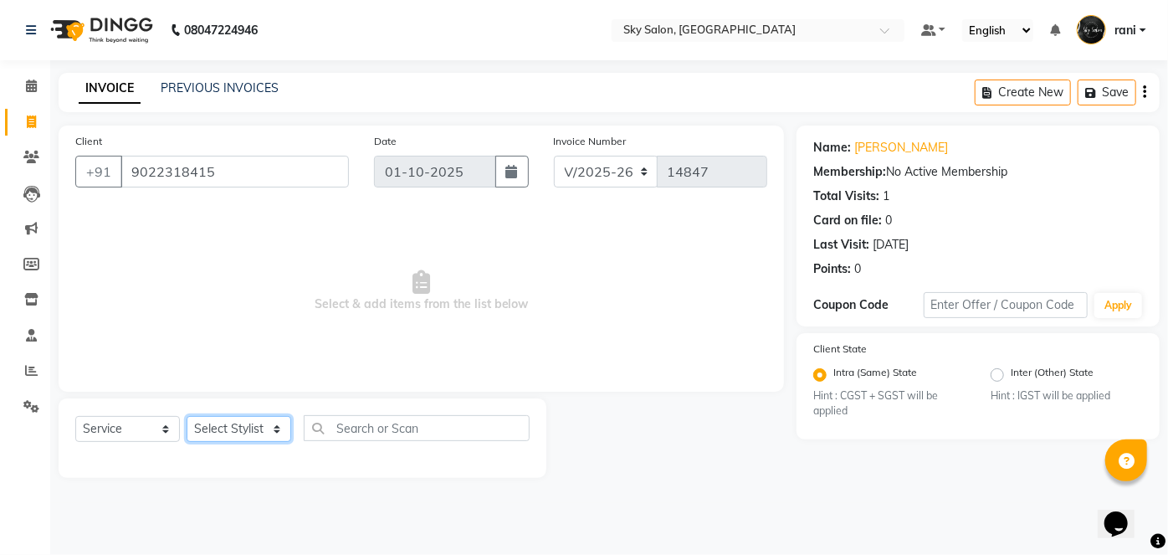
click at [234, 420] on select "Select Stylist afreen akshata aman saha ameer Anagha anisa arbaj azim bharti Bu…" at bounding box center [239, 429] width 105 height 26
select select "16688"
click at [187, 416] on select "Select Stylist afreen akshata aman saha ameer Anagha anisa arbaj azim bharti Bu…" at bounding box center [239, 429] width 105 height 26
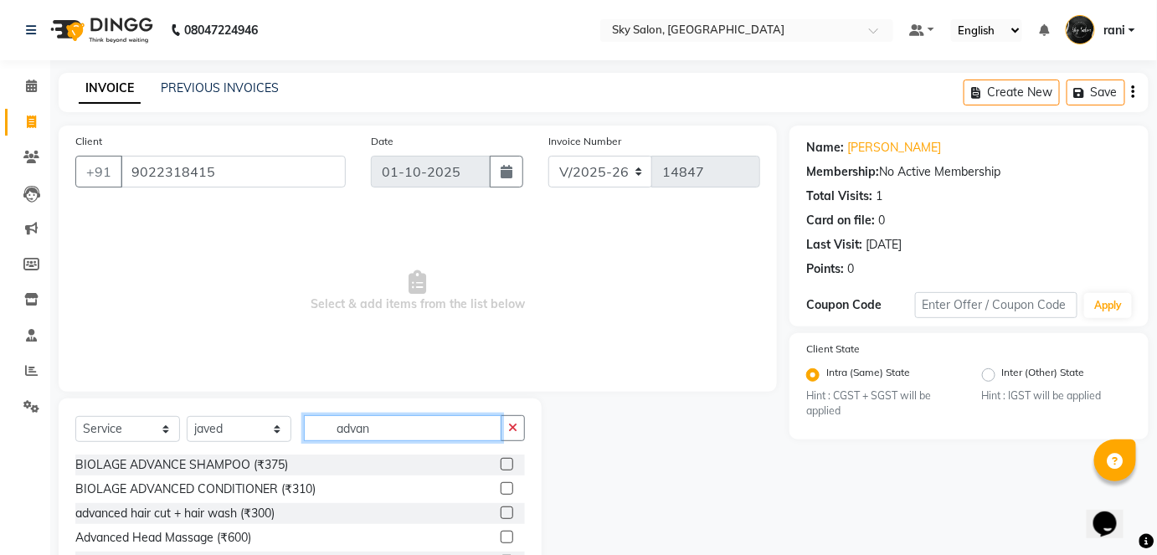
scroll to position [69, 0]
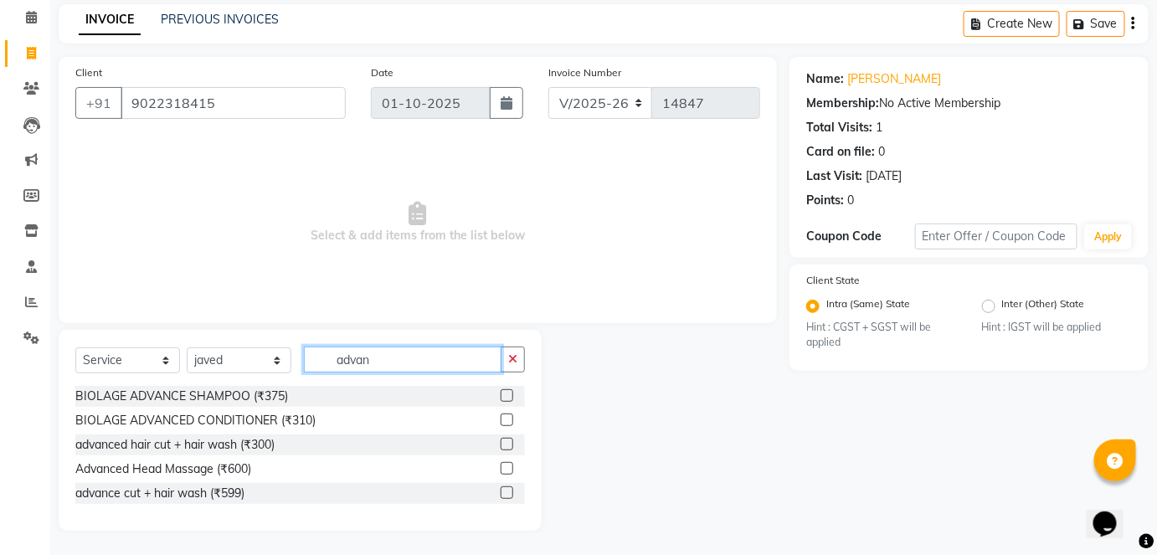
type input "advan"
click at [507, 496] on label at bounding box center [506, 492] width 13 height 13
click at [507, 496] on input "checkbox" at bounding box center [505, 493] width 11 height 11
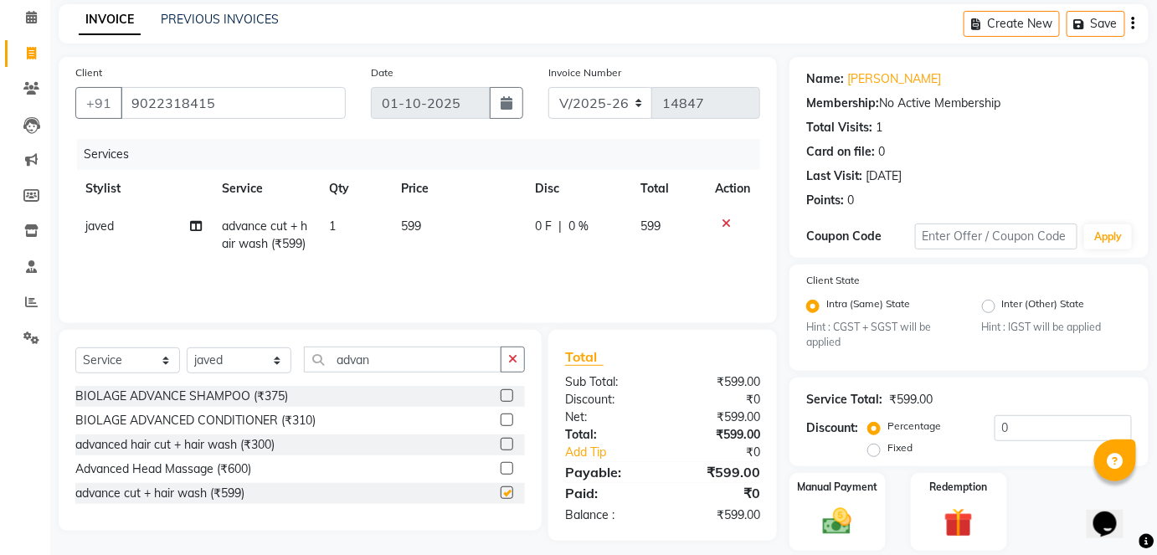
checkbox input "false"
click at [197, 226] on icon at bounding box center [196, 226] width 12 height 12
select select "16688"
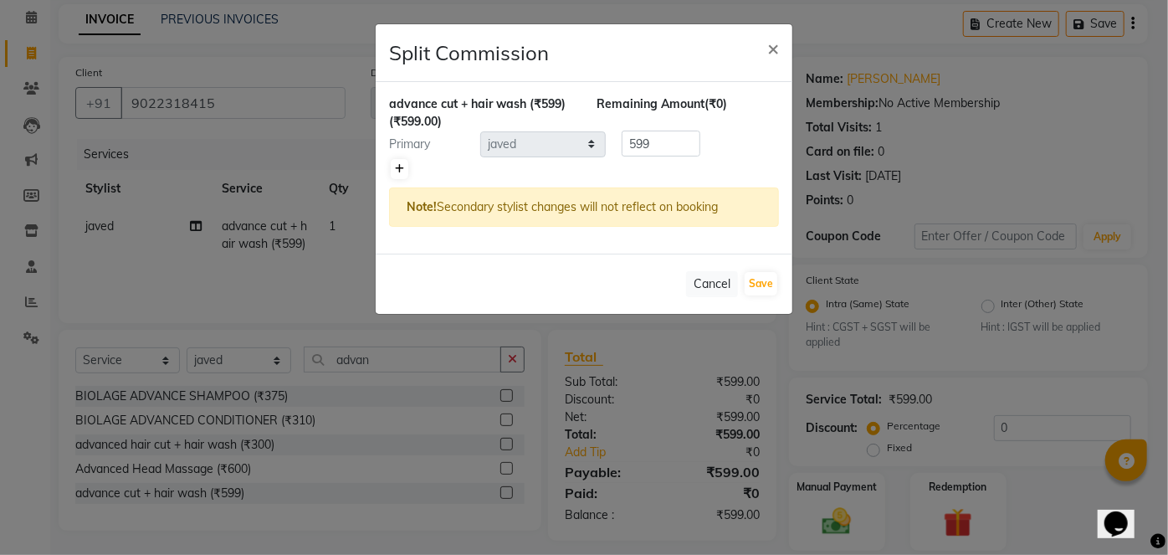
click at [397, 170] on icon at bounding box center [399, 169] width 9 height 10
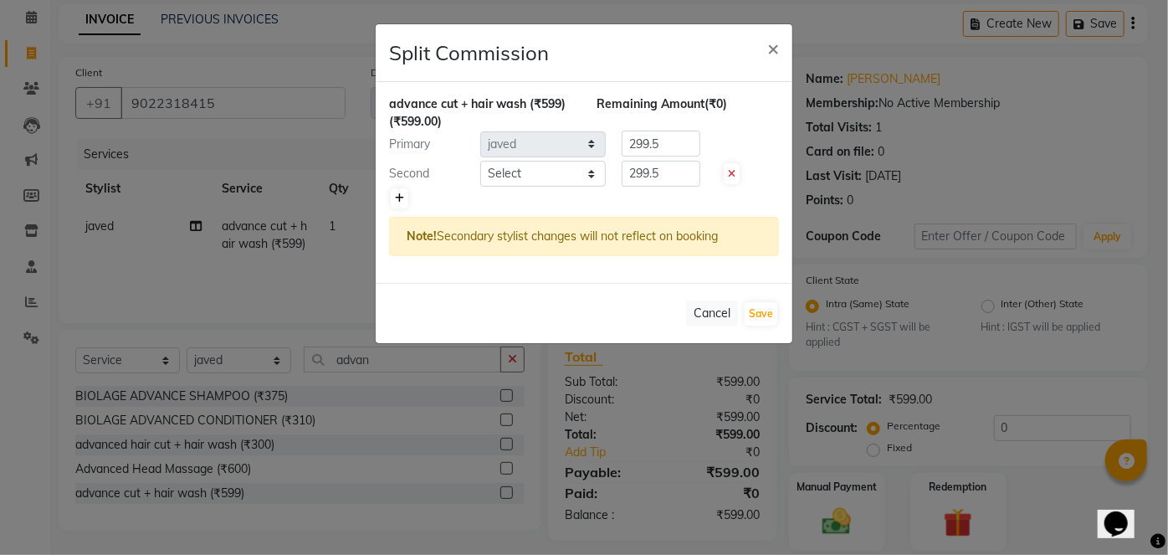
click at [399, 203] on link at bounding box center [400, 198] width 18 height 20
type input "199.67"
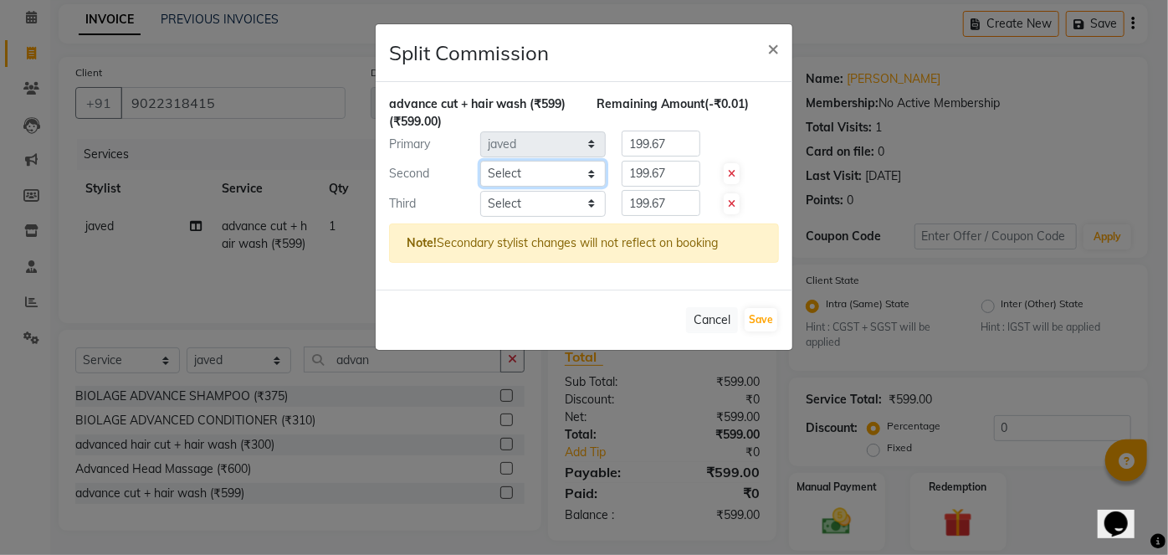
click at [529, 174] on select "Select afreen akshata aman saha ameer Anagha anisa arbaj azim bharti Bunny Dani…" at bounding box center [543, 174] width 126 height 26
select select "24052"
click at [480, 161] on select "Select afreen akshata aman saha ameer Anagha anisa arbaj azim bharti Bunny Dani…" at bounding box center [543, 174] width 126 height 26
click at [527, 194] on select "Select afreen akshata aman saha ameer Anagha anisa arbaj azim bharti Bunny Dani…" at bounding box center [543, 204] width 126 height 26
click at [480, 191] on select "Select afreen akshata aman saha ameer Anagha anisa arbaj azim bharti Bunny Dani…" at bounding box center [543, 204] width 126 height 26
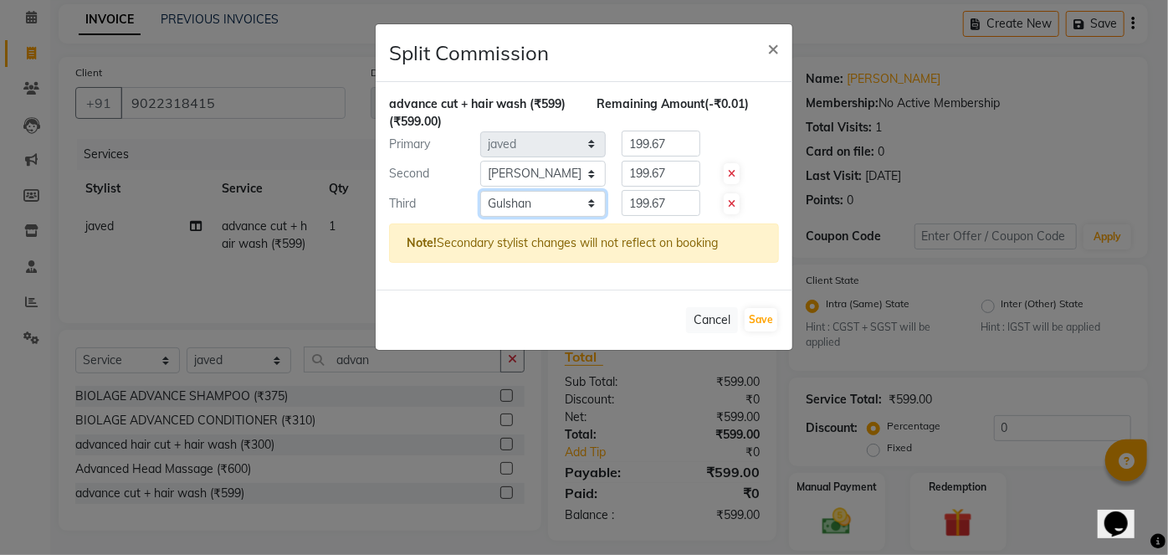
click at [527, 194] on select "Select afreen akshata aman saha ameer Anagha anisa arbaj azim bharti Bunny Dani…" at bounding box center [543, 204] width 126 height 26
select select "57852"
click at [654, 270] on div "advance cut + hair wash (₹599) (₹599.00) Remaining Amount (-₹0.01) Primary Sele…" at bounding box center [584, 186] width 417 height 208
click at [757, 318] on button "Save" at bounding box center [761, 319] width 33 height 23
select select "Select"
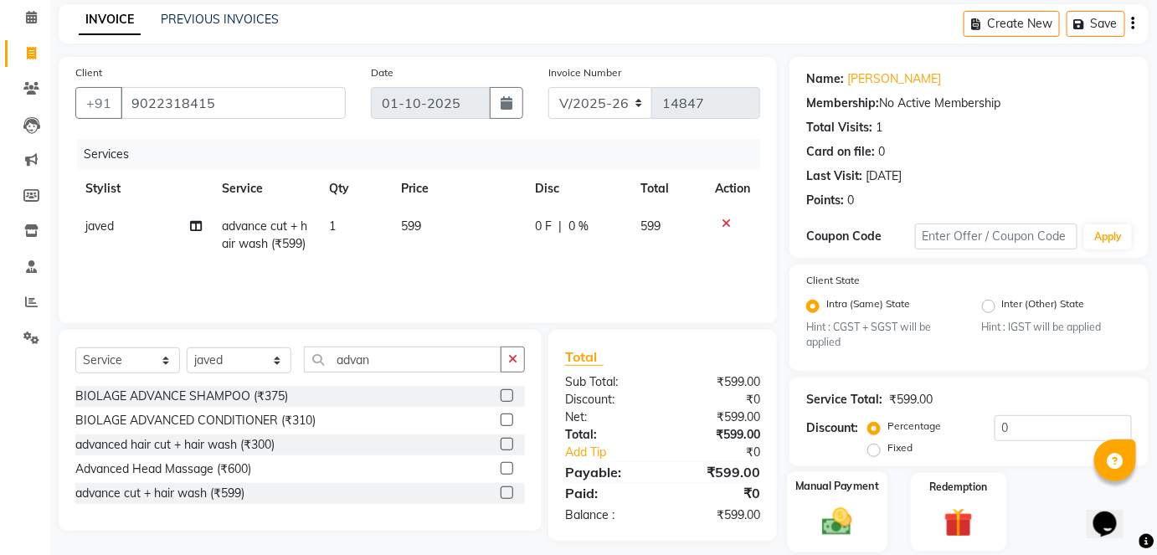
click at [828, 510] on img at bounding box center [837, 522] width 49 height 34
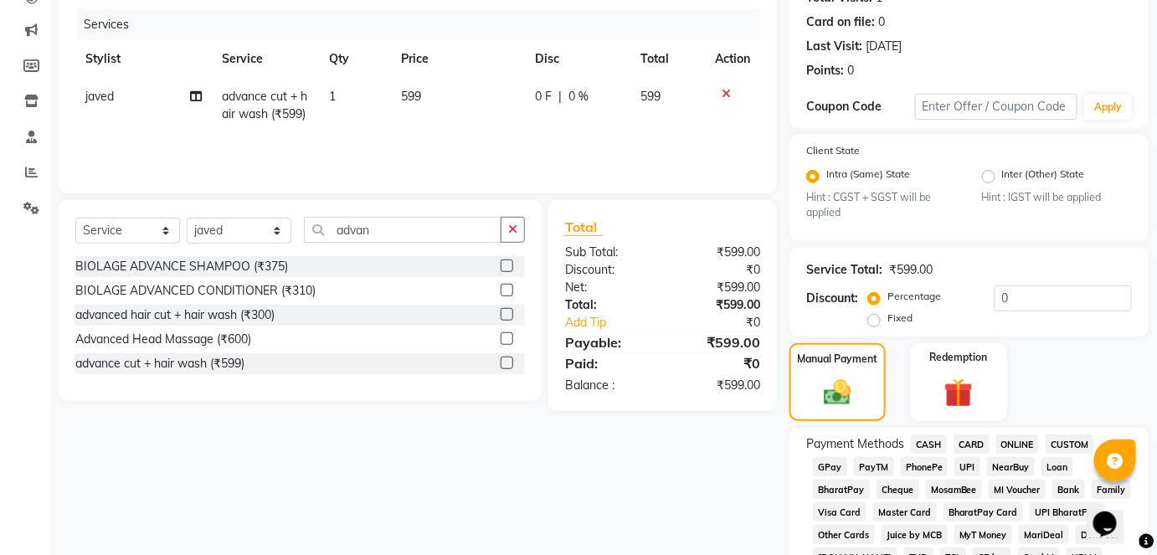
scroll to position [239, 0]
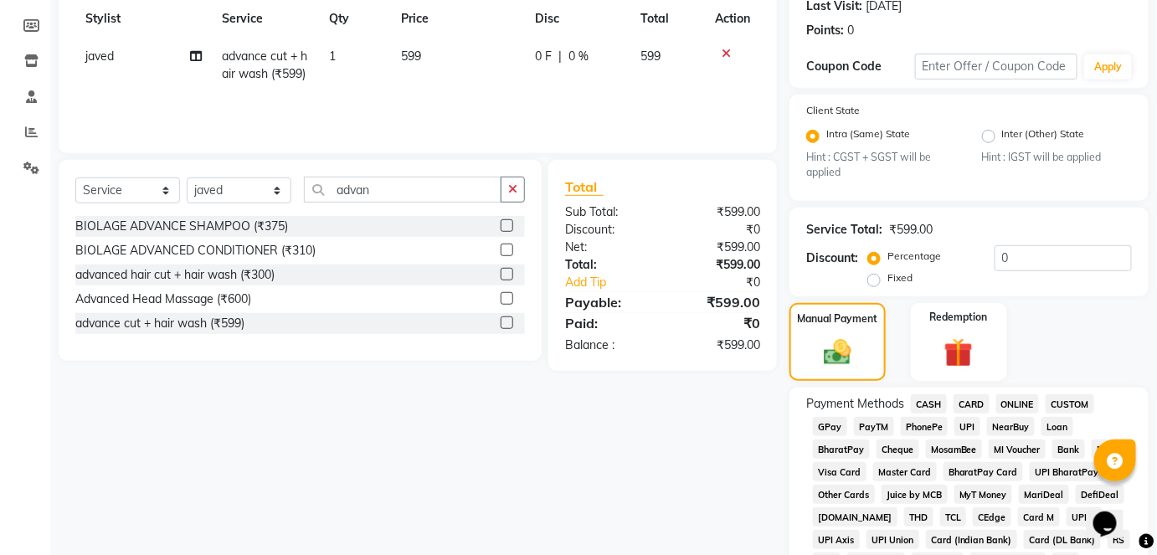
click at [823, 427] on span "GPay" at bounding box center [830, 426] width 34 height 19
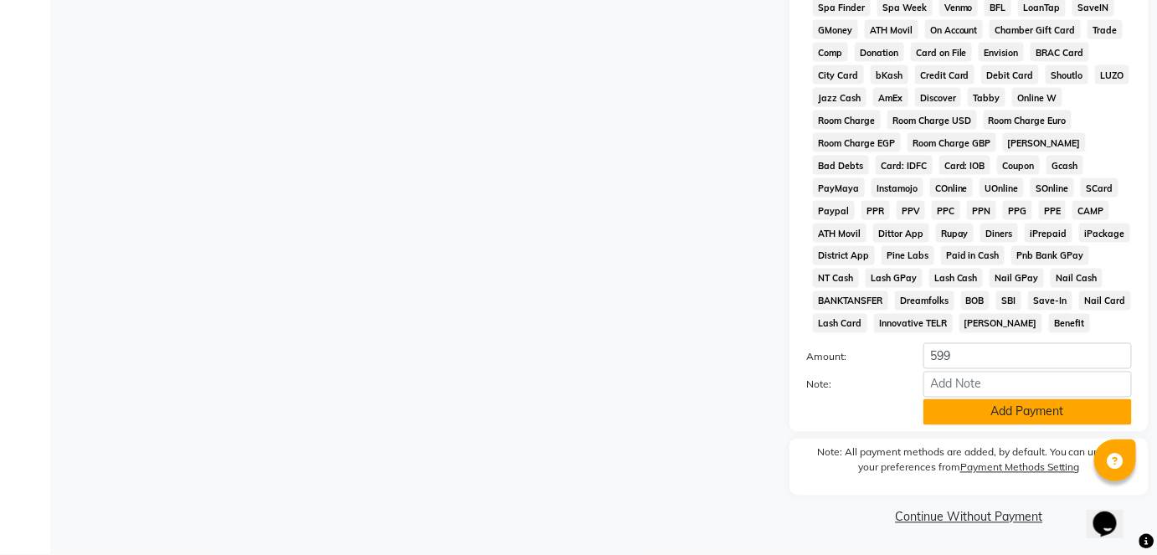
click at [947, 409] on button "Add Payment" at bounding box center [1027, 412] width 208 height 26
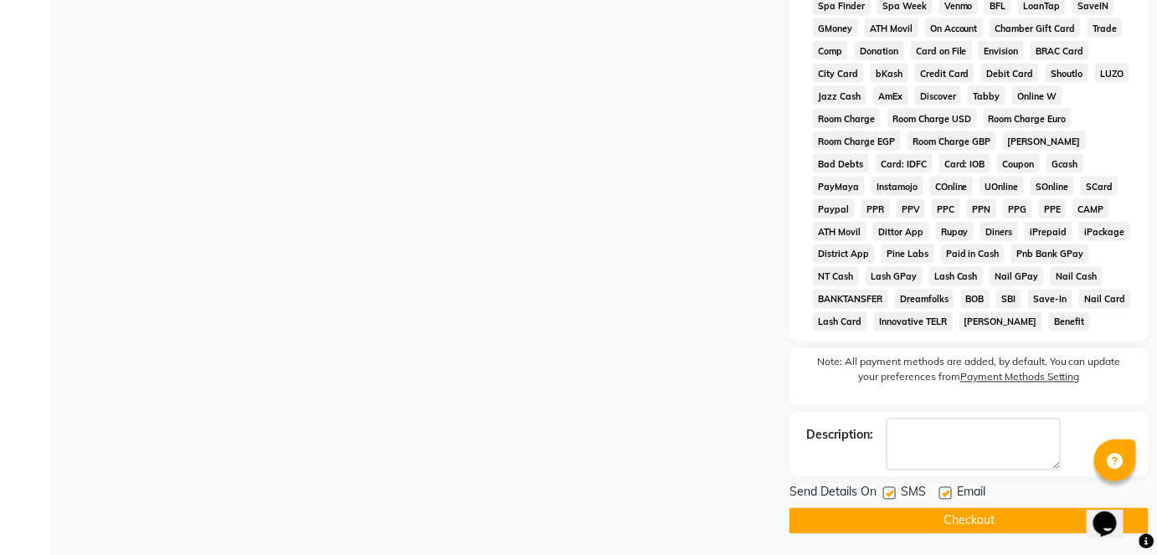
click at [888, 493] on label at bounding box center [889, 493] width 13 height 13
click at [888, 493] on input "checkbox" at bounding box center [888, 494] width 11 height 11
checkbox input "false"
click at [892, 526] on button "Checkout" at bounding box center [968, 521] width 359 height 26
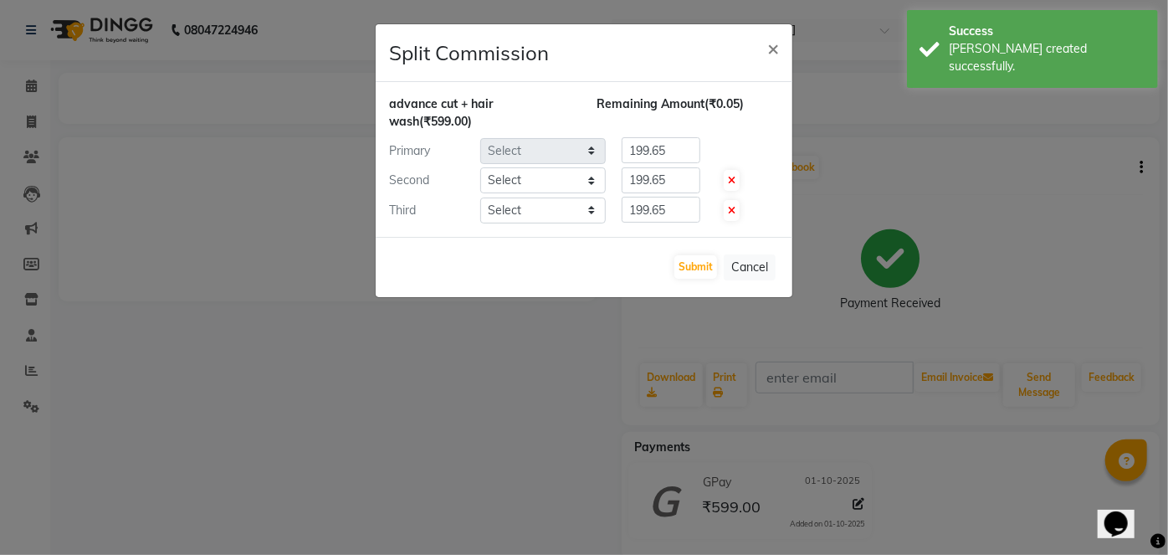
select select "16688"
select select "24052"
select select "57852"
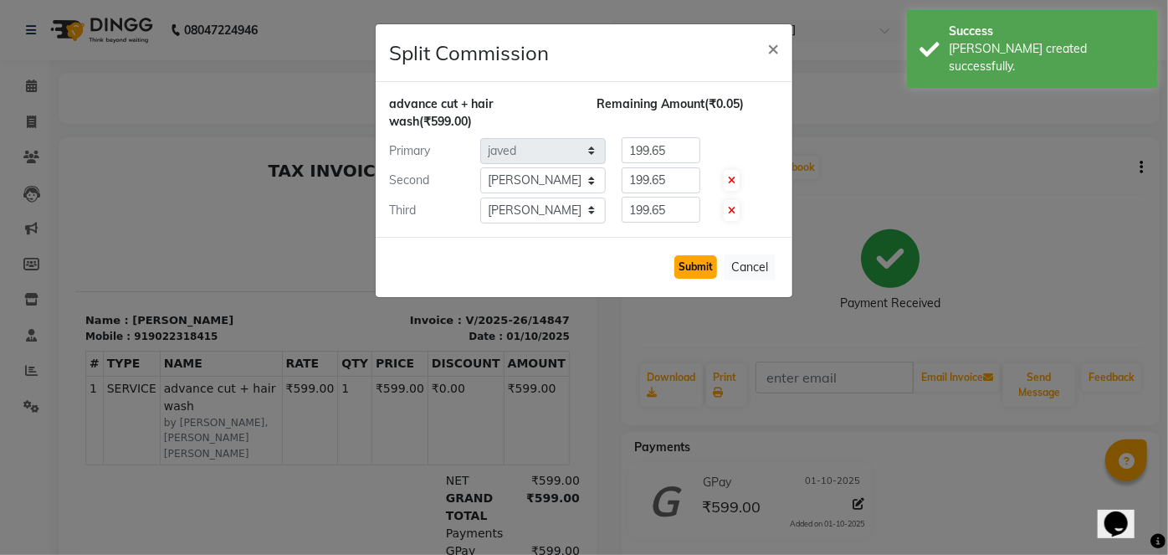
click at [695, 270] on button "Submit" at bounding box center [696, 266] width 43 height 23
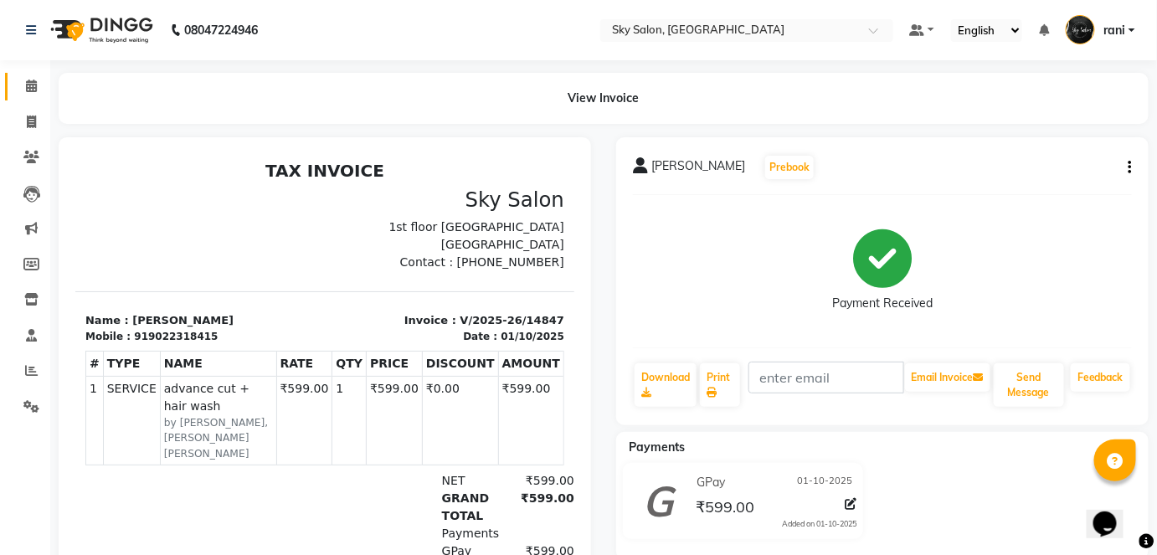
click at [42, 74] on link "Calendar" at bounding box center [25, 87] width 40 height 28
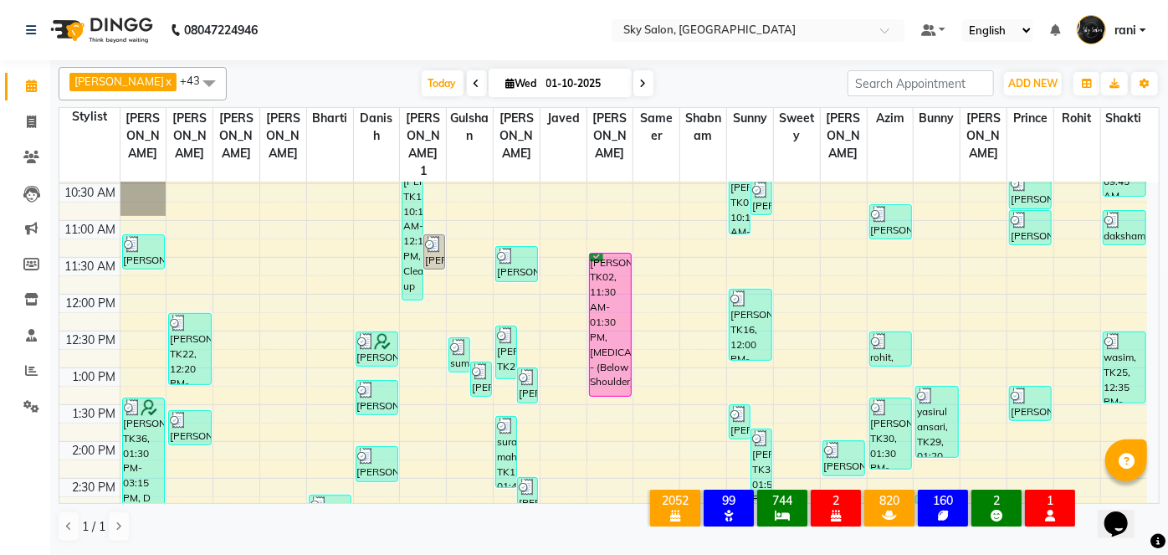
scroll to position [331, 0]
click at [422, 78] on span "Today" at bounding box center [443, 83] width 42 height 26
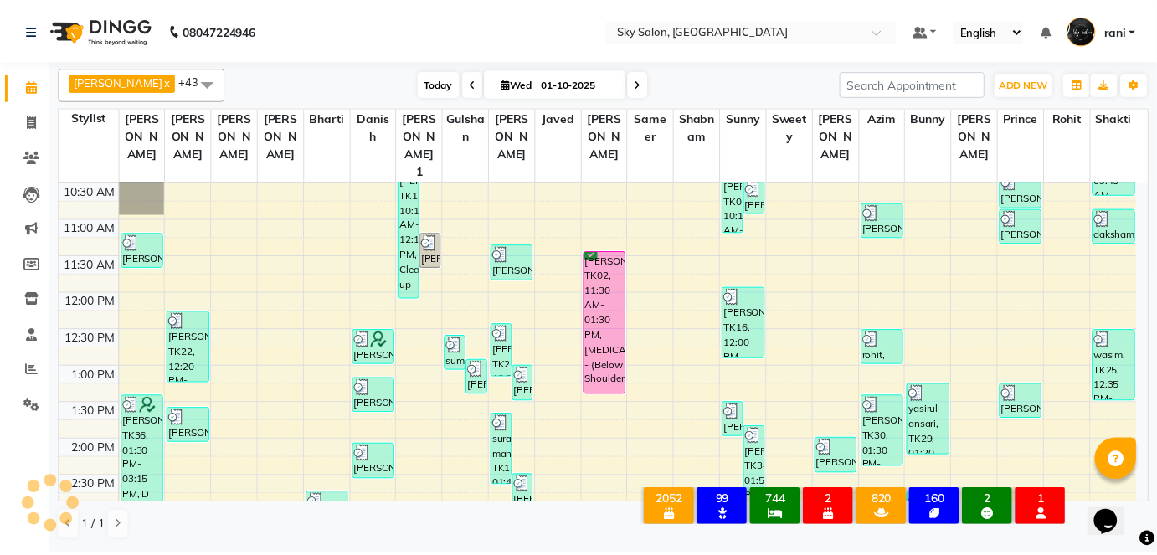
scroll to position [952, 0]
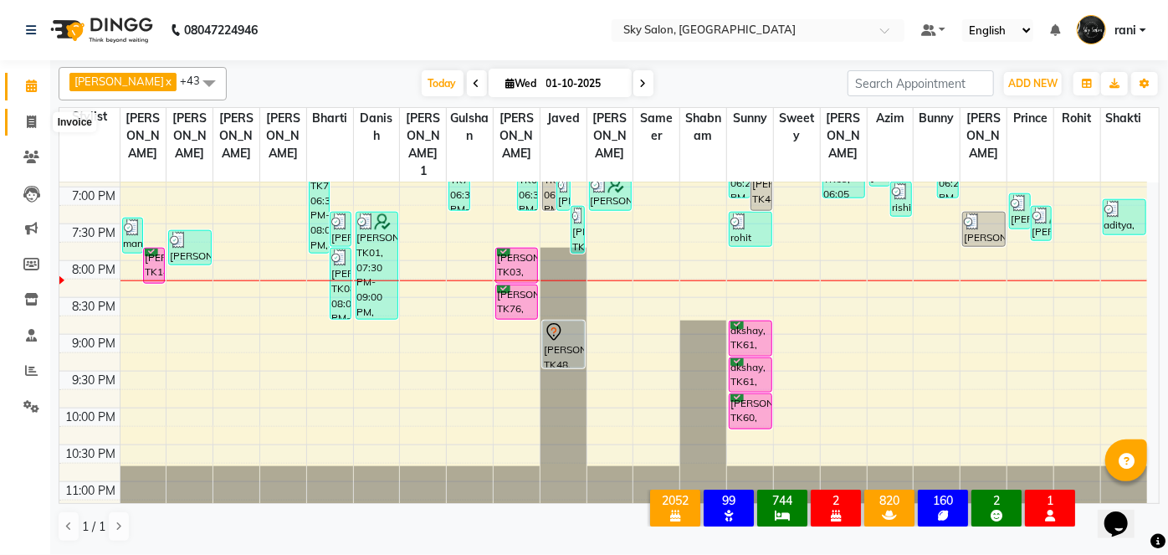
click at [35, 121] on icon at bounding box center [31, 121] width 9 height 13
select select "service"
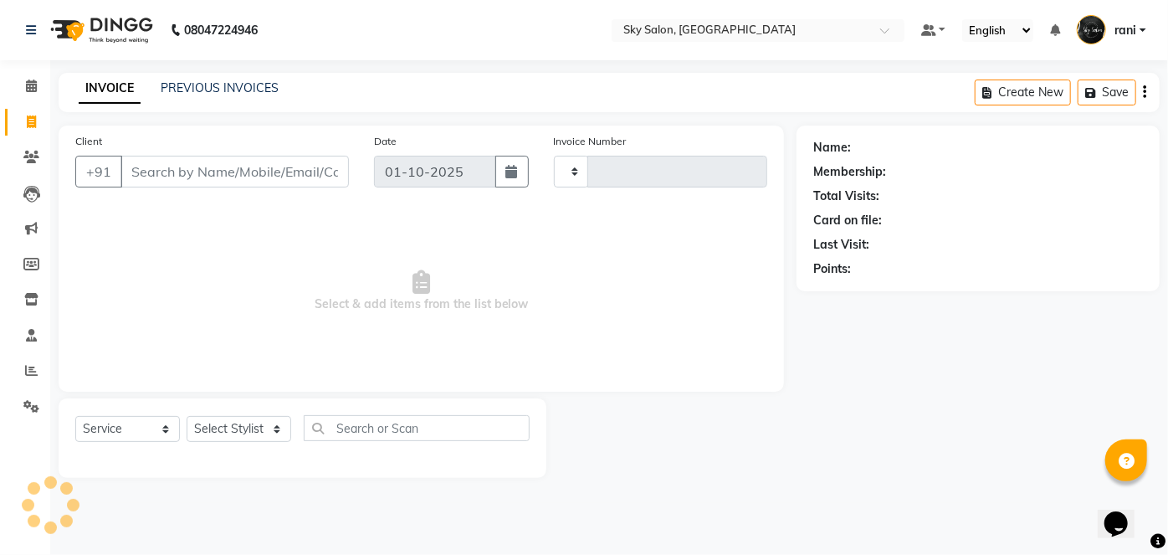
type input "14849"
select select "3537"
click at [203, 179] on input "Client" at bounding box center [235, 172] width 228 height 32
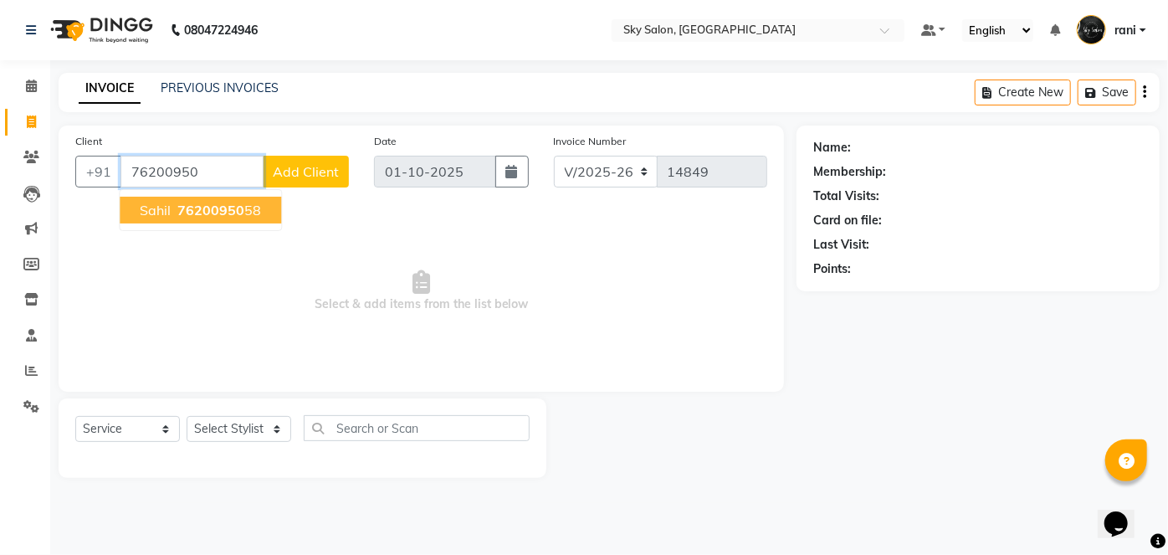
click at [209, 202] on span "76200950" at bounding box center [210, 210] width 67 height 17
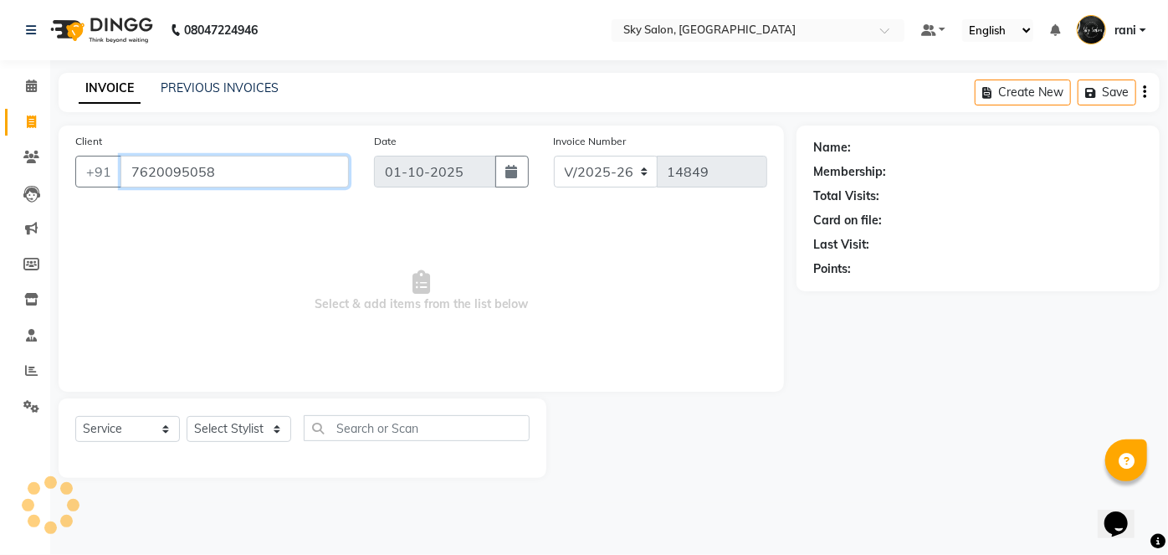
type input "7620095058"
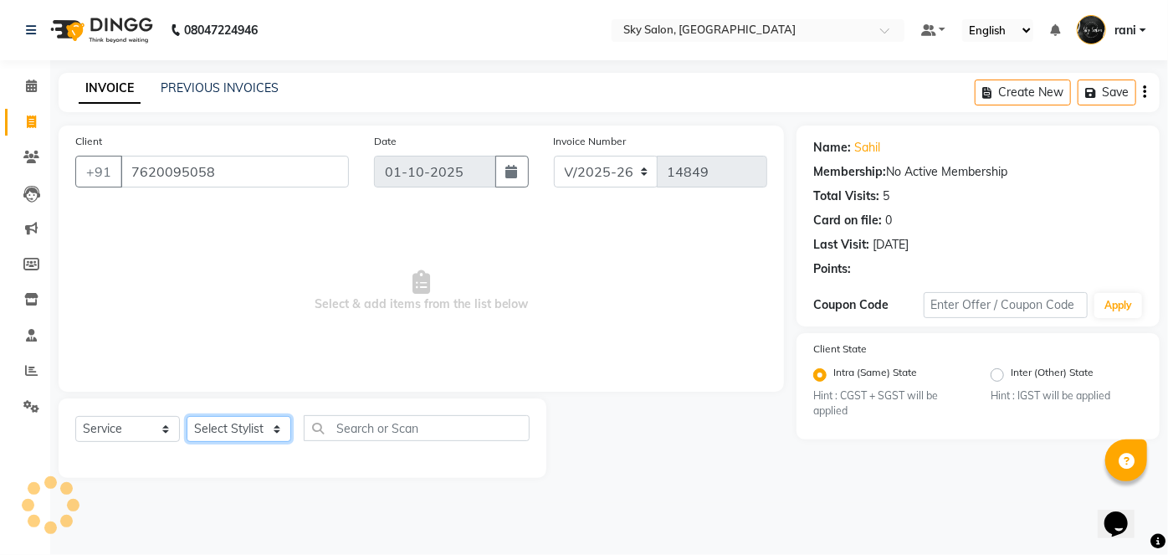
click at [227, 421] on select "Select Stylist afreen akshata aman saha ameer Anagha anisa arbaj azim bharti Bu…" at bounding box center [239, 429] width 105 height 26
select select "43486"
click at [187, 416] on select "Select Stylist afreen akshata aman saha ameer Anagha anisa arbaj azim bharti Bu…" at bounding box center [239, 429] width 105 height 26
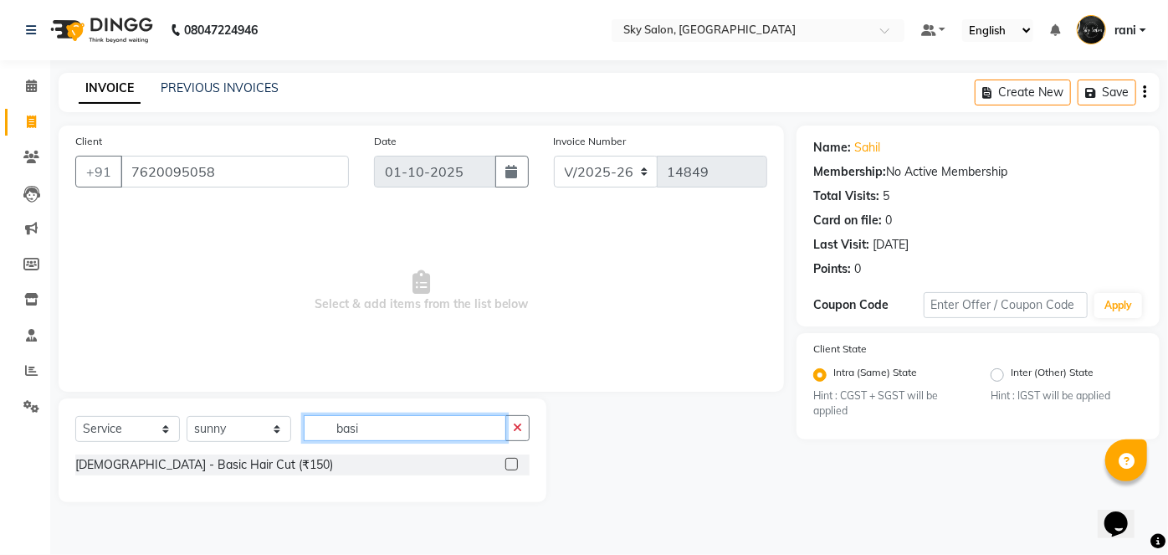
type input "basi"
click at [516, 459] on label at bounding box center [511, 464] width 13 height 13
click at [516, 459] on input "checkbox" at bounding box center [510, 464] width 11 height 11
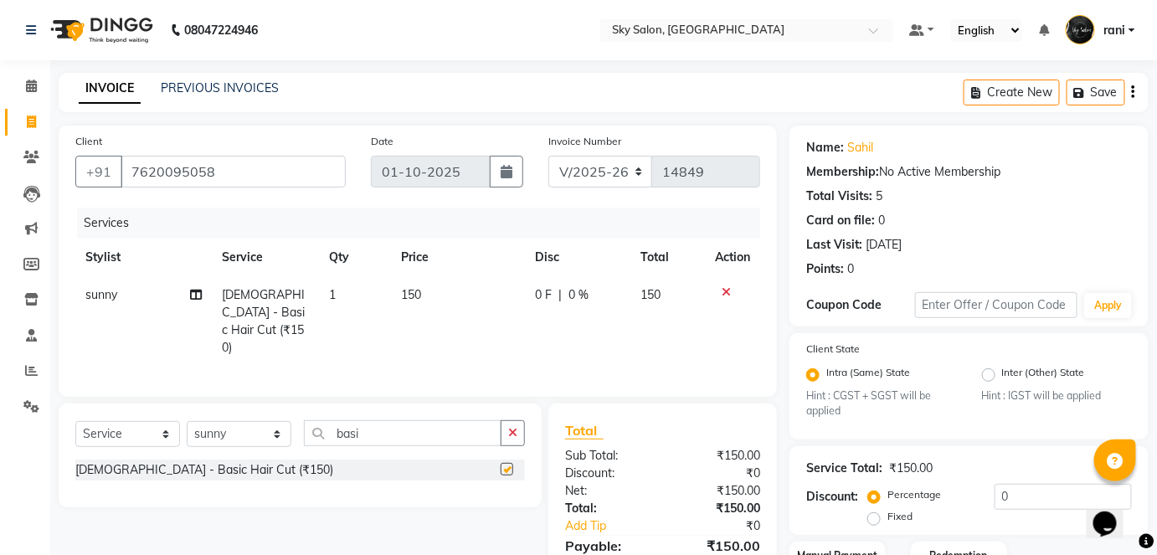
checkbox input "false"
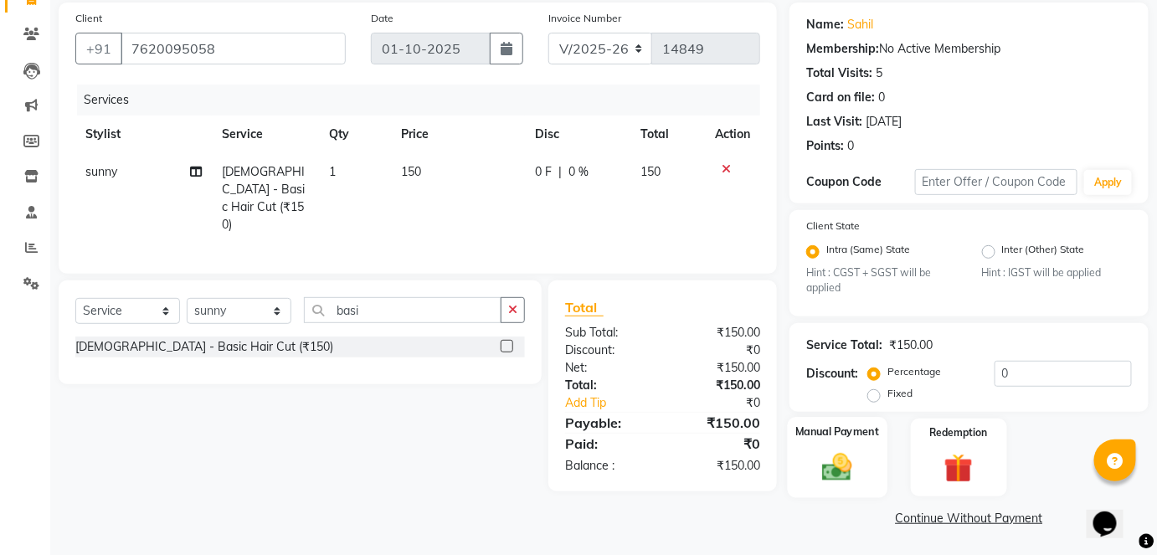
click at [835, 464] on img at bounding box center [837, 467] width 49 height 34
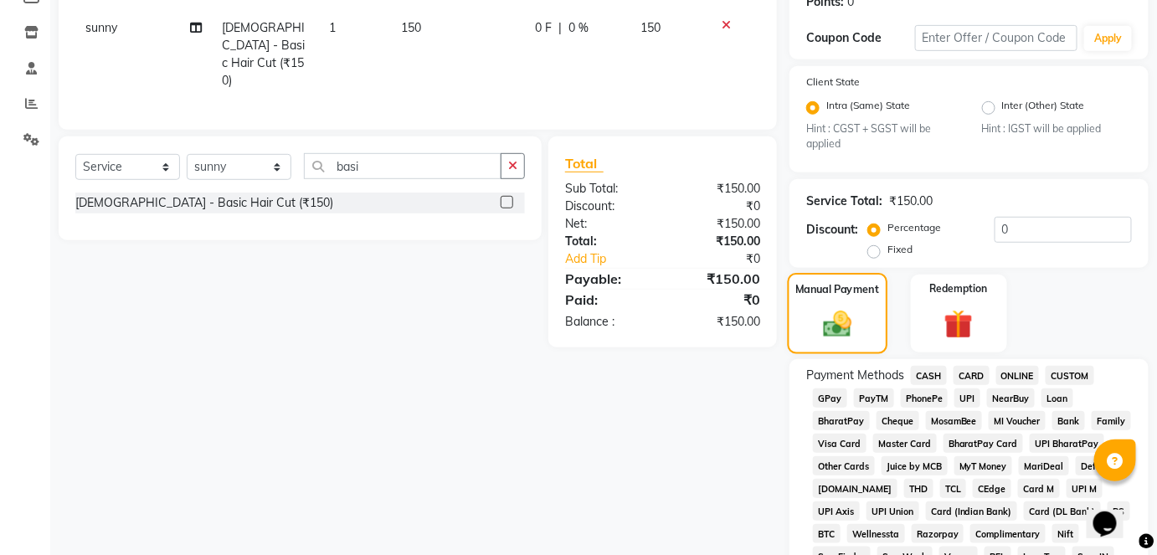
scroll to position [284, 0]
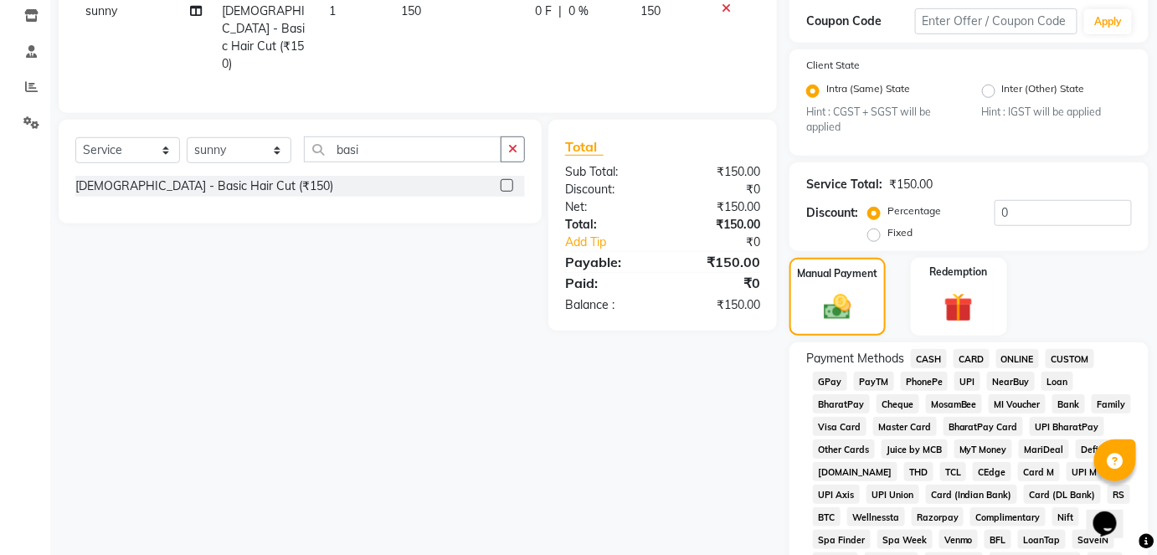
click at [830, 384] on span "GPay" at bounding box center [830, 381] width 34 height 19
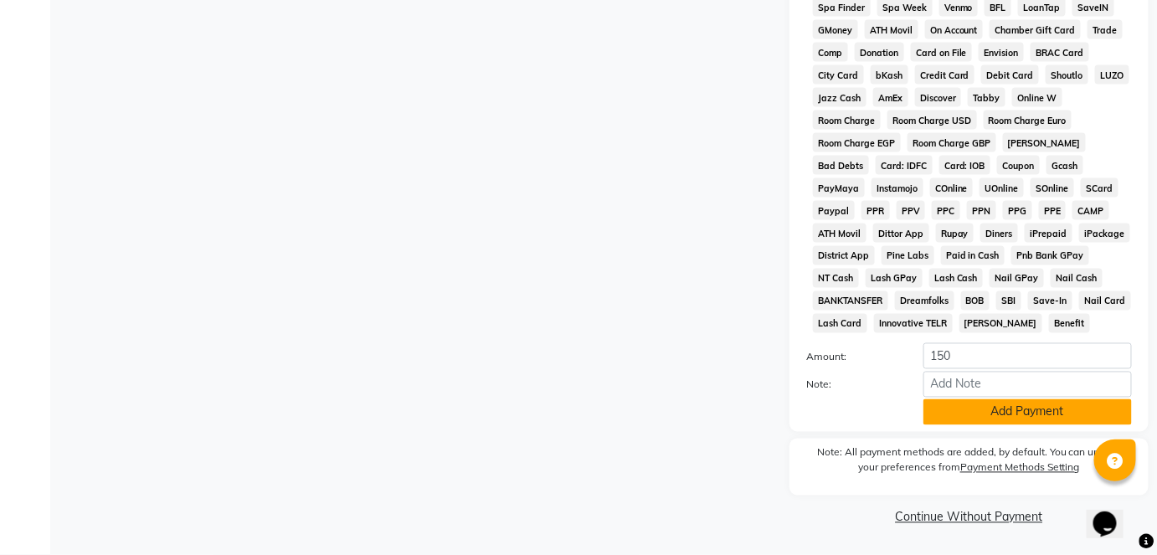
click at [971, 403] on button "Add Payment" at bounding box center [1027, 412] width 208 height 26
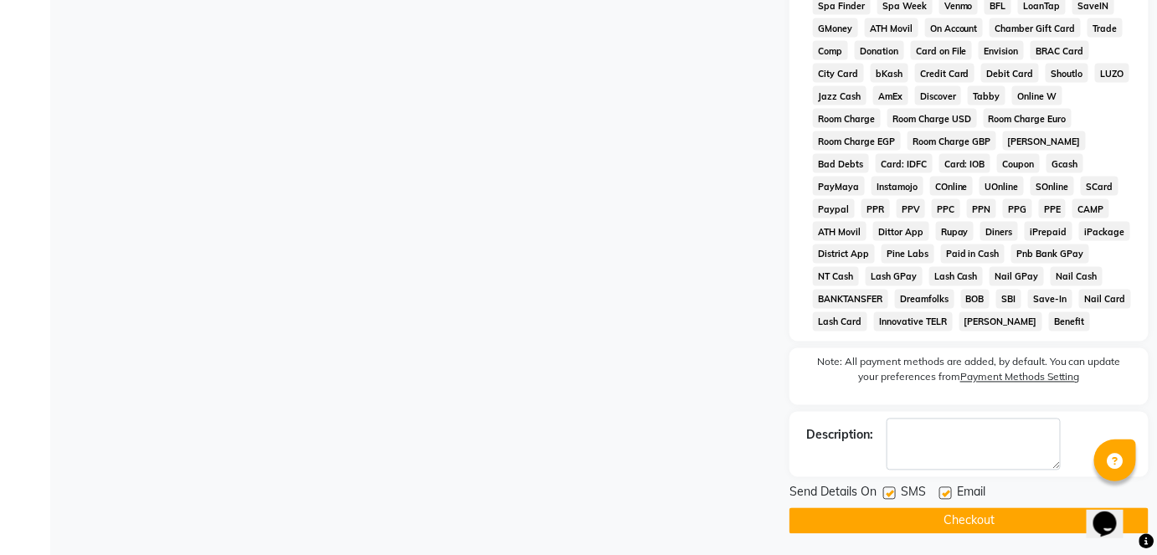
drag, startPoint x: 915, startPoint y: 498, endPoint x: 912, endPoint y: 531, distance: 32.7
click at [912, 531] on div "Send Details On SMS Email Checkout" at bounding box center [968, 509] width 359 height 50
click at [912, 531] on button "Checkout" at bounding box center [968, 521] width 359 height 26
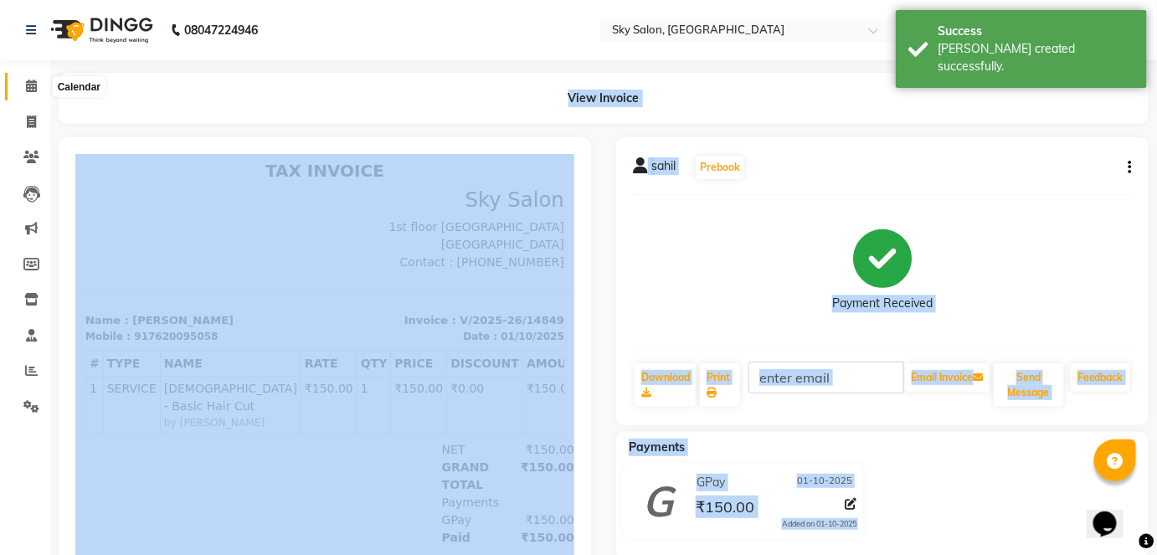
click at [31, 83] on icon at bounding box center [31, 86] width 11 height 13
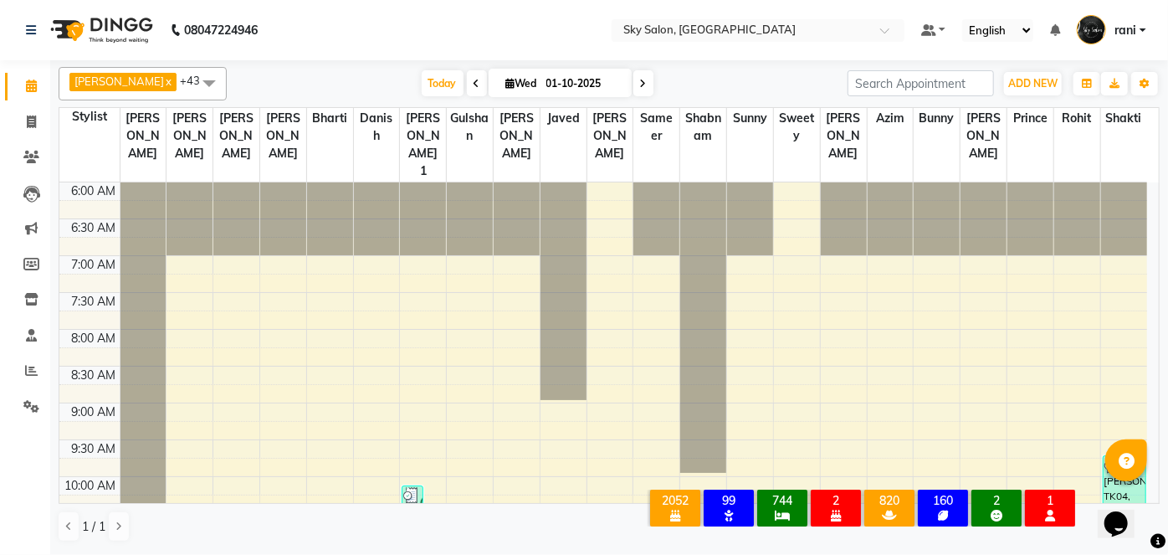
click at [277, 56] on nav "08047224946 Select Location × Sky Salon, Khopoli Default Panel My Panel English…" at bounding box center [584, 30] width 1168 height 60
click at [422, 90] on span "Today" at bounding box center [443, 83] width 42 height 26
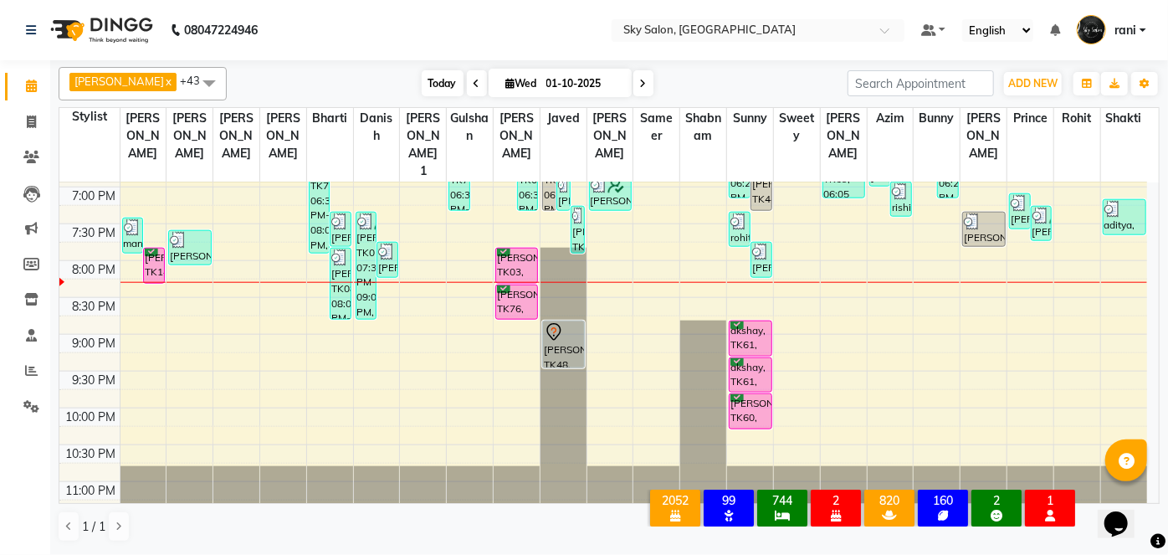
click at [422, 78] on span "Today" at bounding box center [443, 83] width 42 height 26
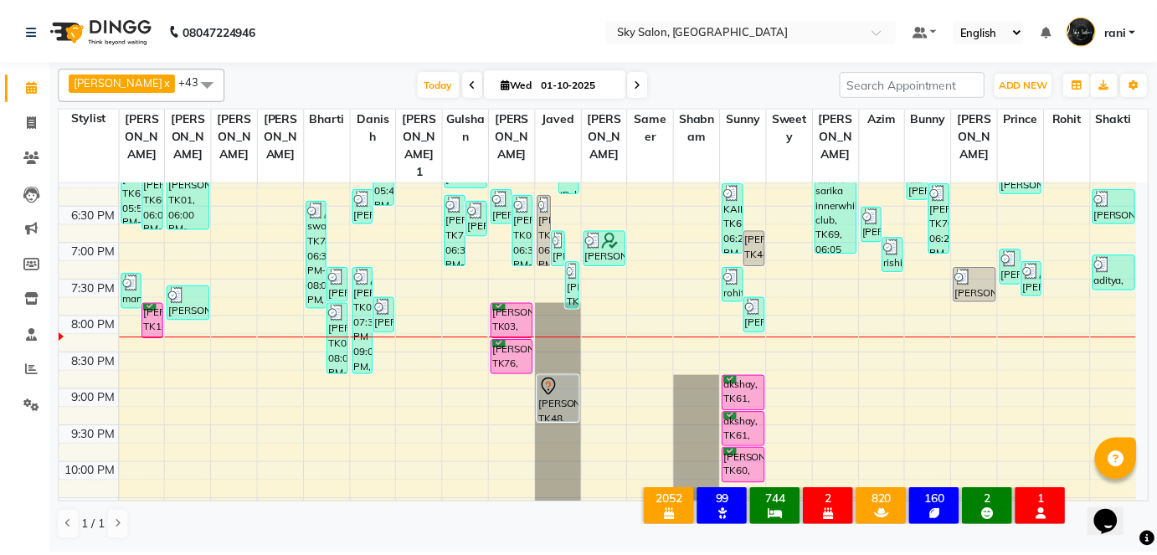
scroll to position [897, 0]
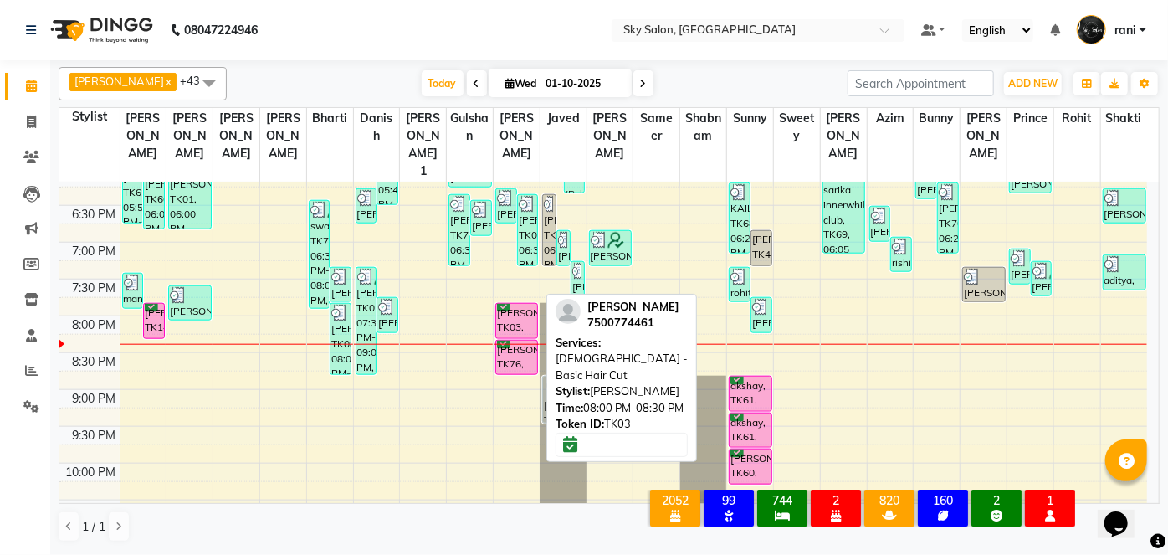
click at [519, 304] on div "[PERSON_NAME], TK03, 08:00 PM-08:30 PM, [DEMOGRAPHIC_DATA] - Basic Hair Cut" at bounding box center [516, 321] width 41 height 34
select select "6"
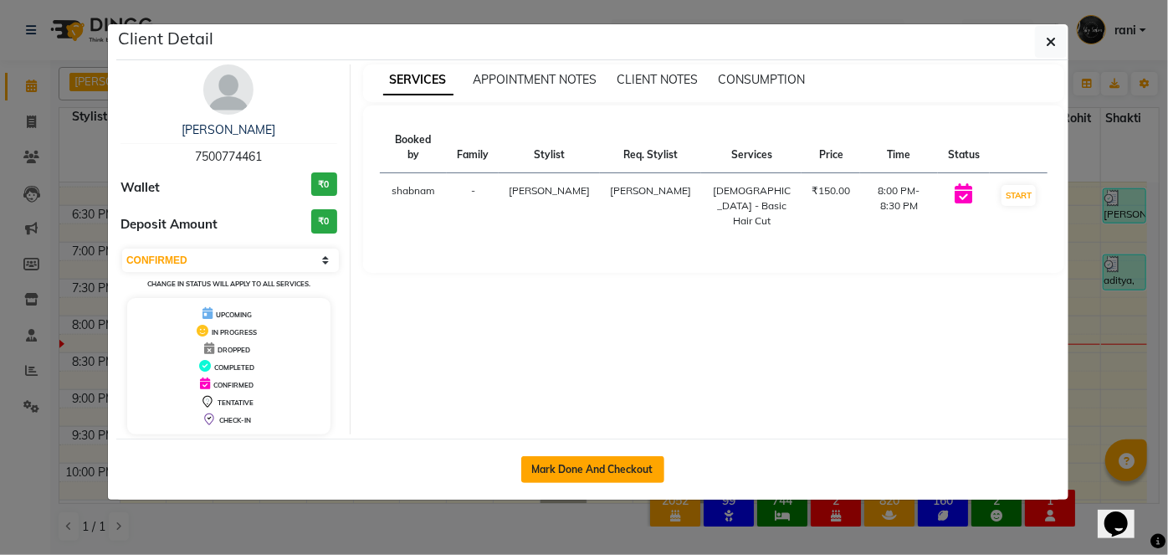
click at [596, 465] on button "Mark Done And Checkout" at bounding box center [592, 469] width 143 height 27
select select "service"
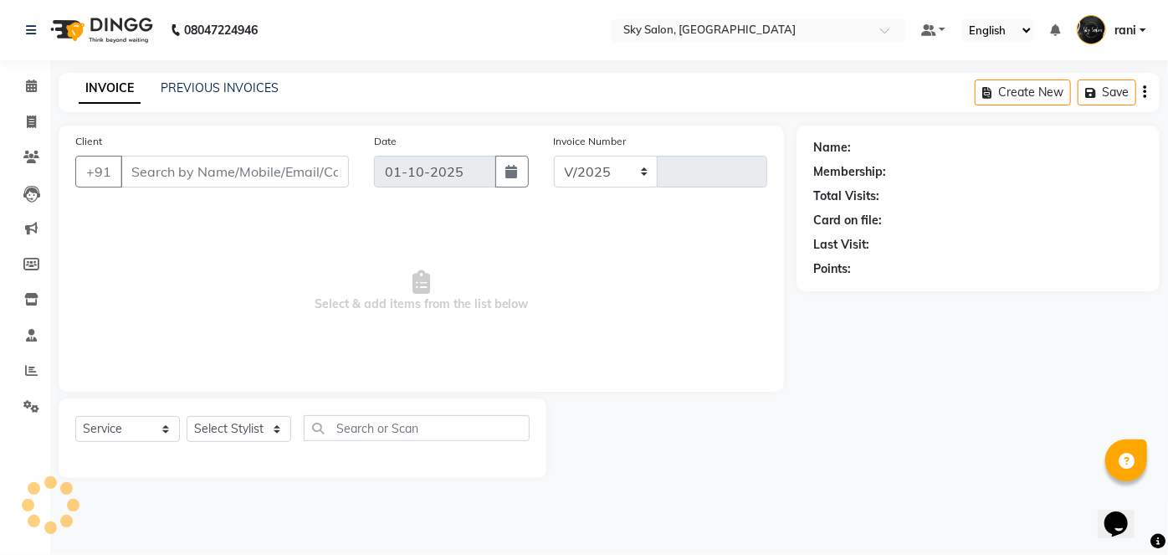
select select "3537"
type input "14850"
click at [406, 433] on input "text" at bounding box center [417, 428] width 226 height 26
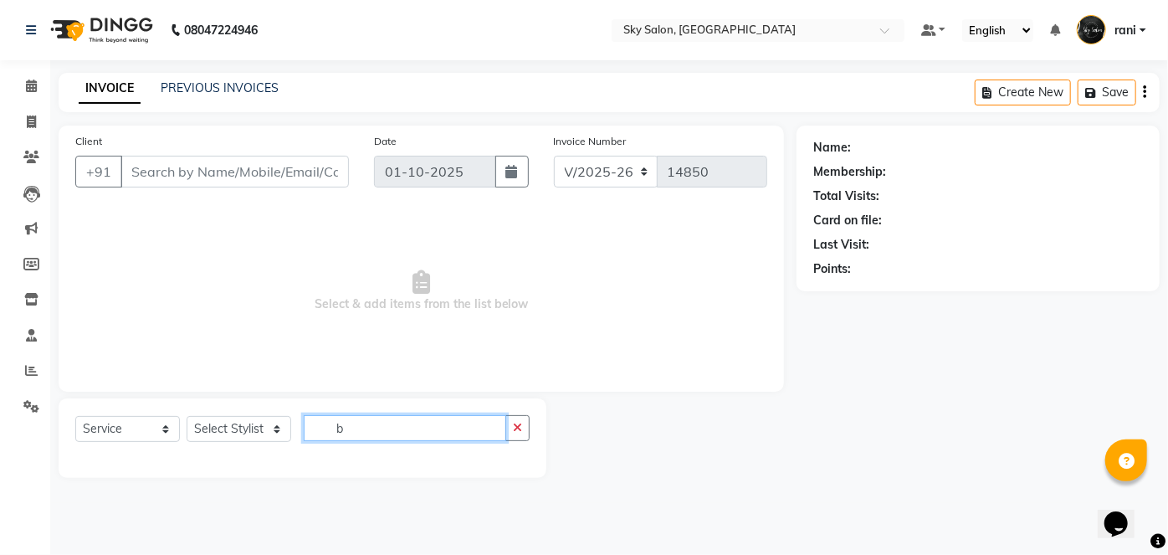
type input "be"
type input "7500774461"
select select "57852"
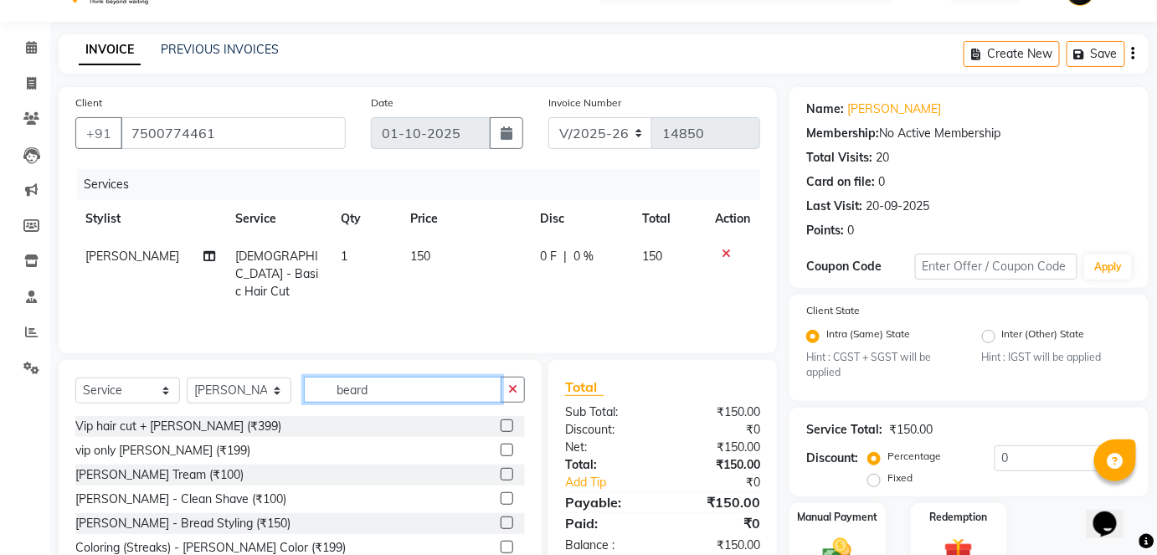
scroll to position [39, 0]
type input "beard"
click at [500, 475] on label at bounding box center [506, 473] width 13 height 13
click at [500, 475] on input "checkbox" at bounding box center [505, 474] width 11 height 11
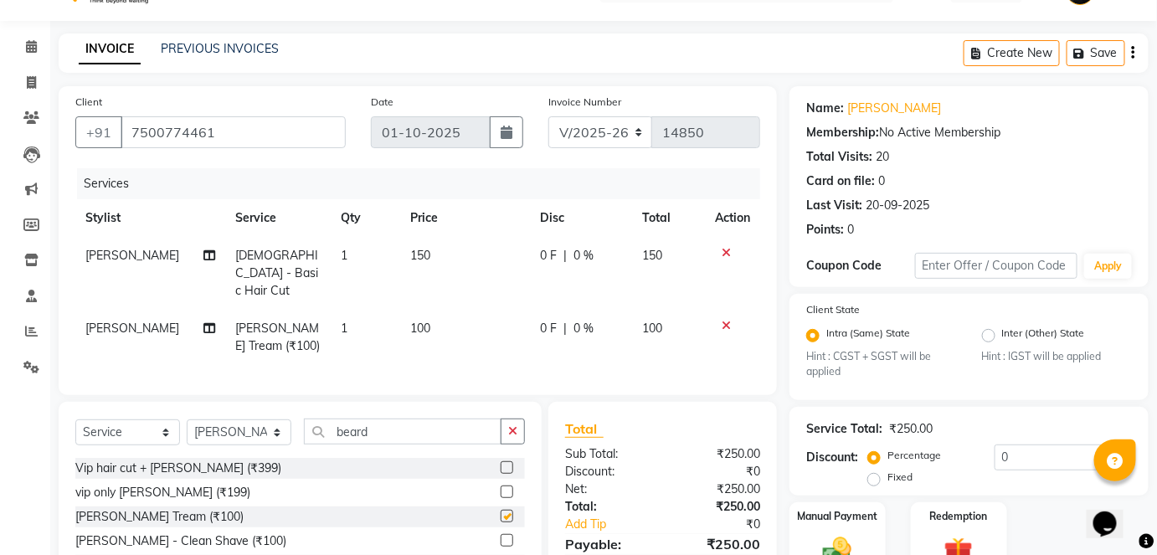
checkbox input "false"
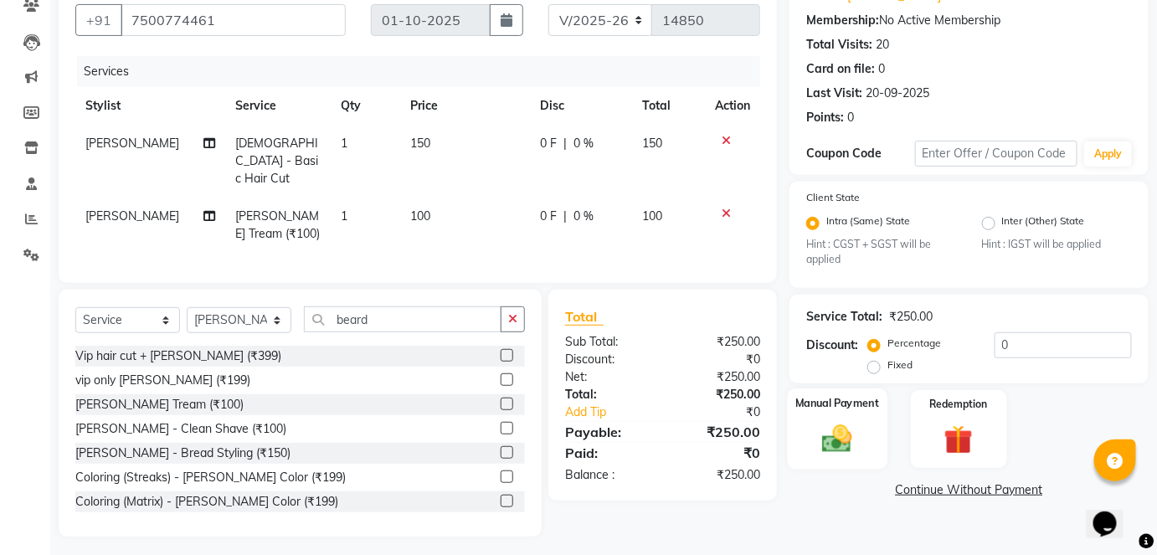
click at [845, 449] on img at bounding box center [837, 439] width 49 height 34
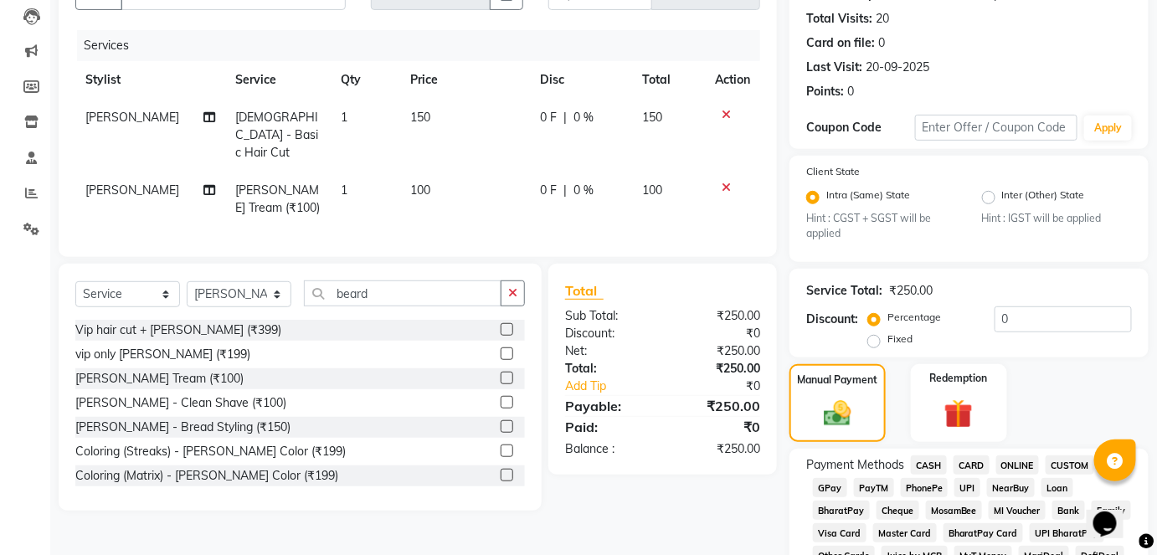
scroll to position [190, 0]
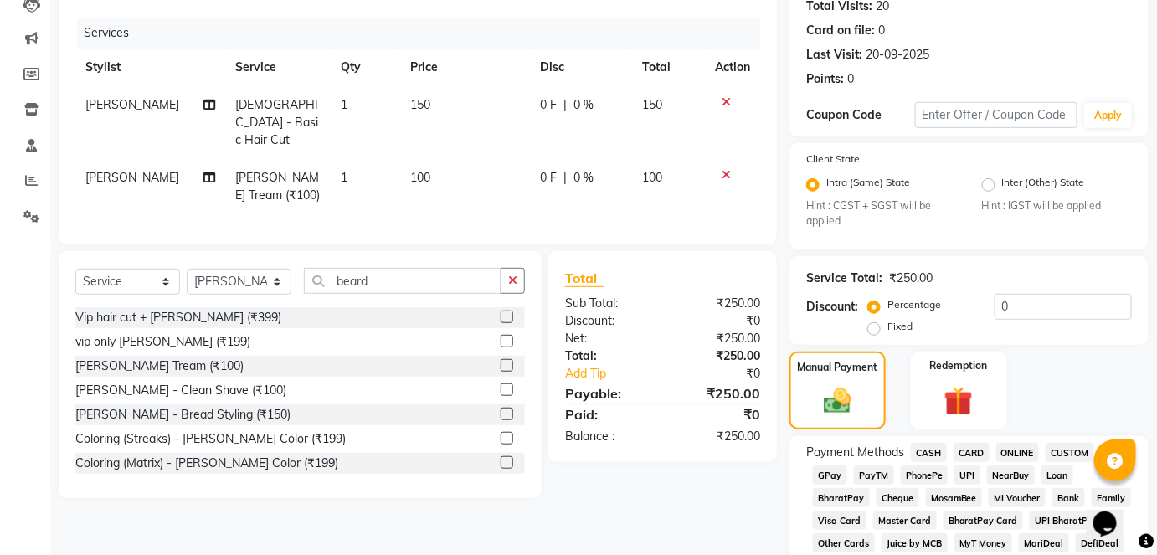
click at [833, 480] on span "GPay" at bounding box center [830, 474] width 34 height 19
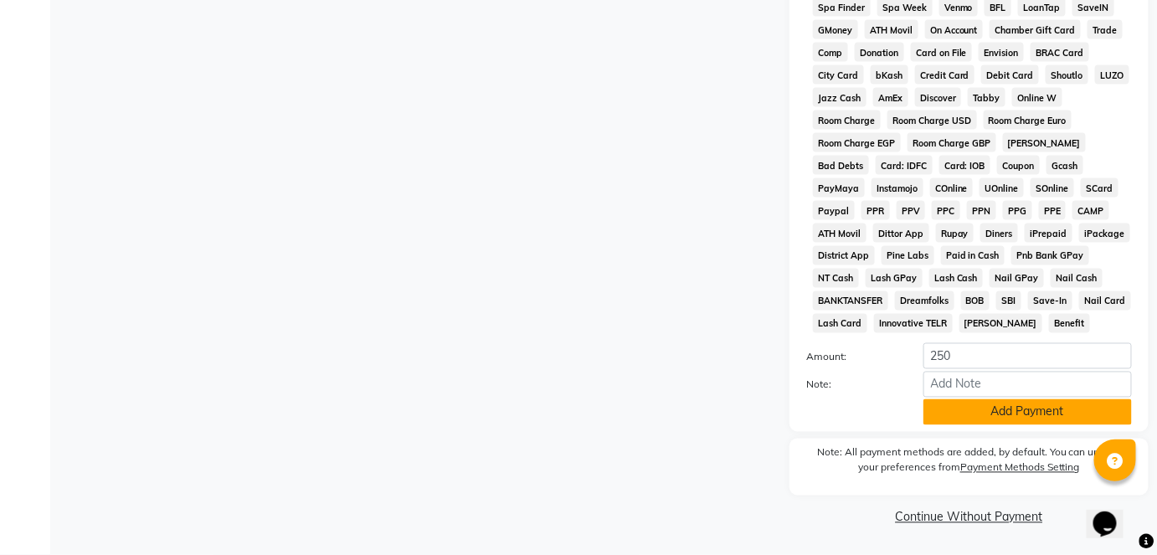
click at [971, 411] on button "Add Payment" at bounding box center [1027, 412] width 208 height 26
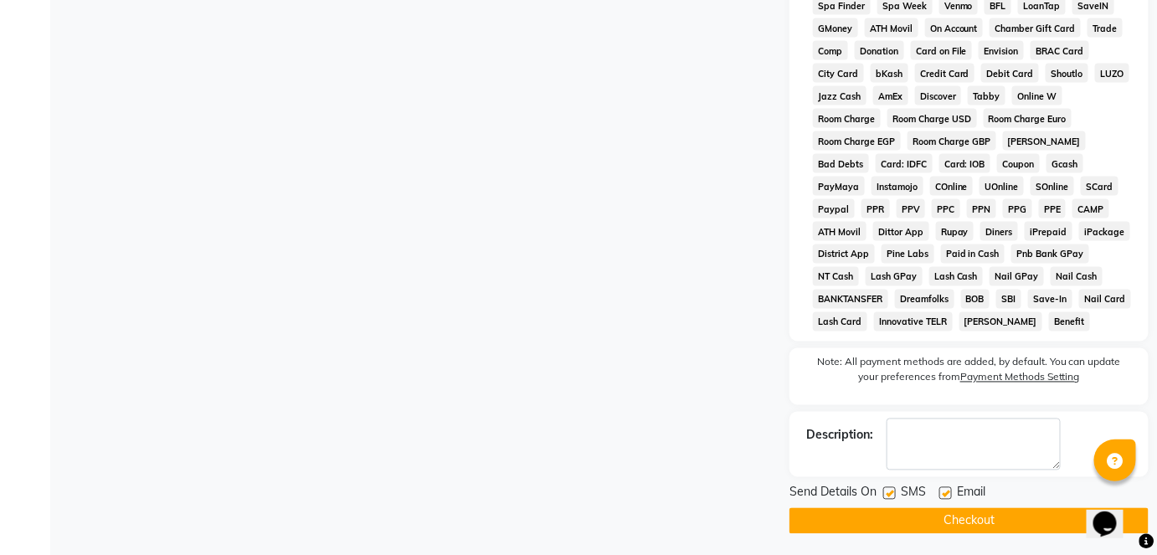
click at [912, 521] on button "Checkout" at bounding box center [968, 521] width 359 height 26
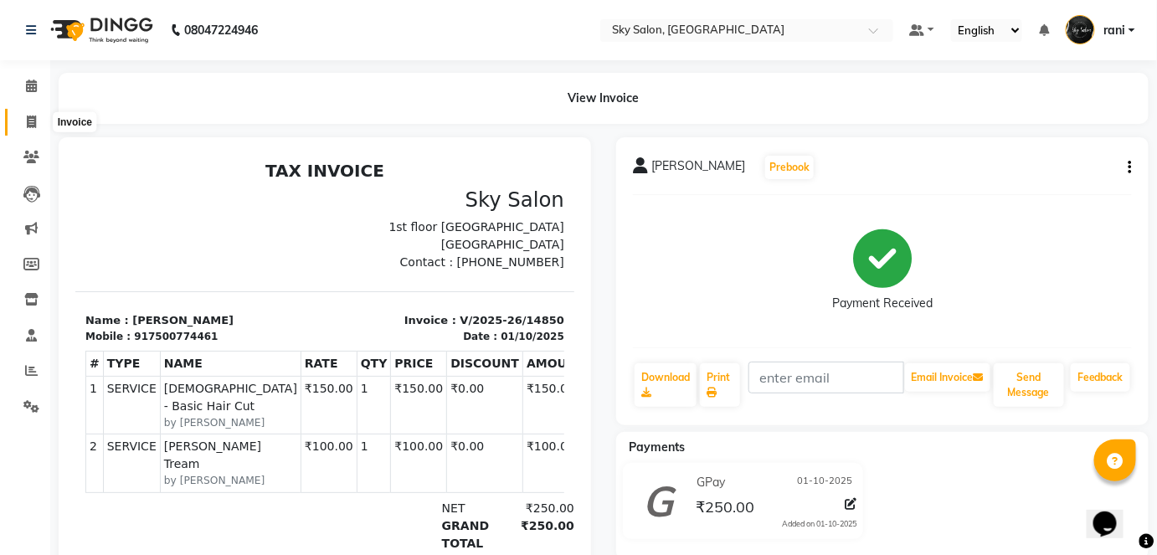
click at [32, 121] on icon at bounding box center [31, 121] width 9 height 13
select select "service"
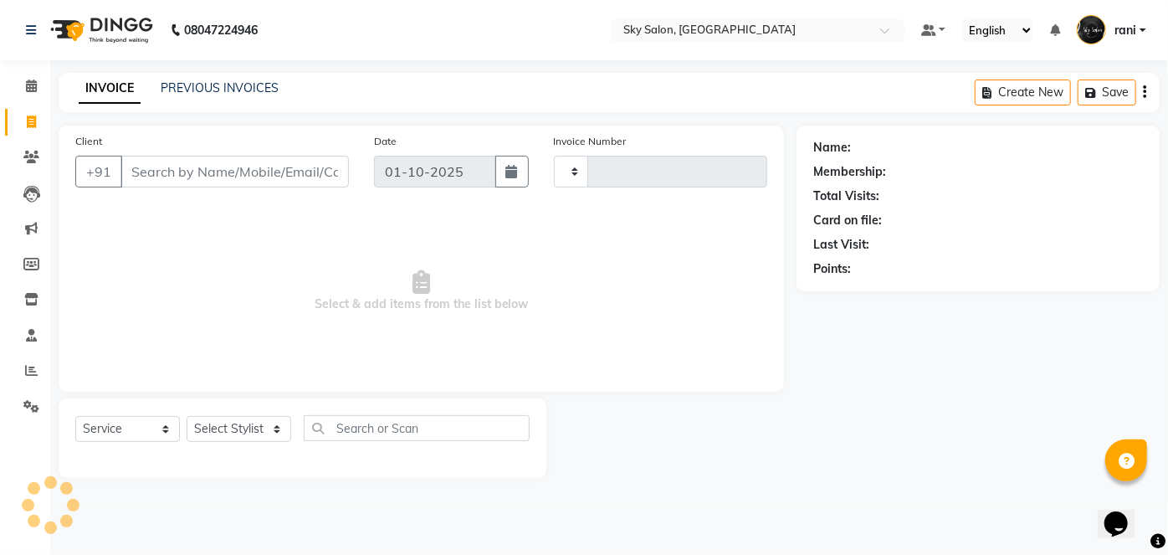
type input "14852"
select select "3537"
click at [198, 90] on link "PREVIOUS INVOICES" at bounding box center [220, 87] width 118 height 15
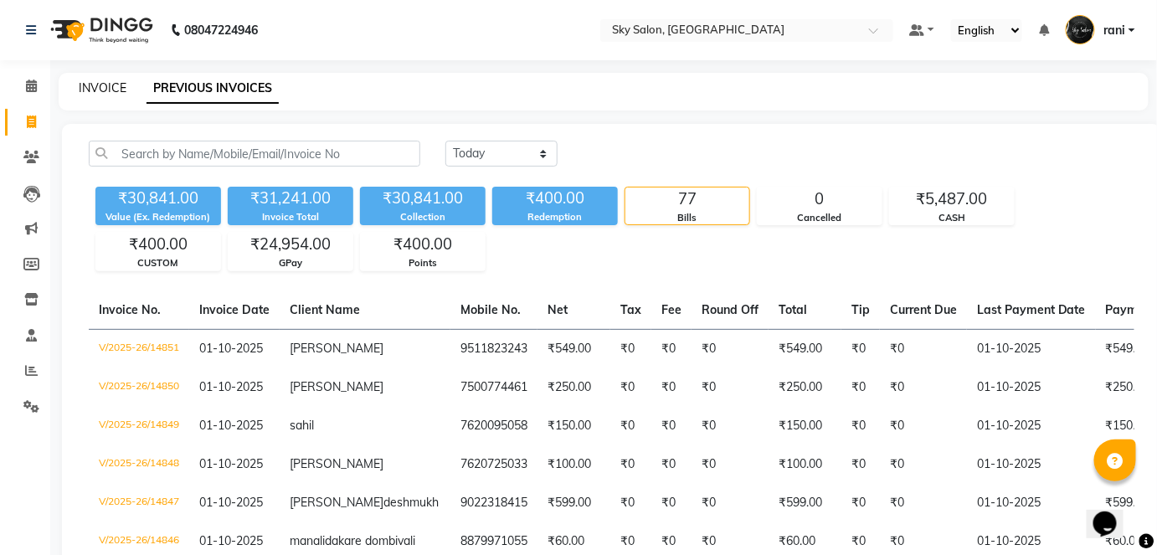
click at [98, 88] on link "INVOICE" at bounding box center [103, 87] width 48 height 15
select select "service"
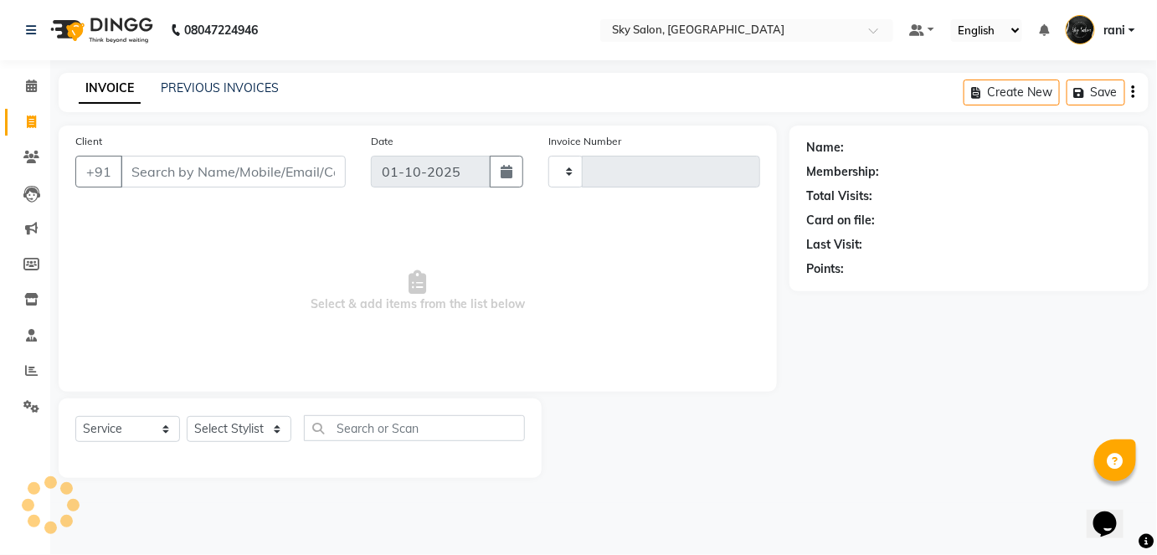
type input "14852"
select select "3537"
click at [31, 90] on icon at bounding box center [31, 86] width 11 height 13
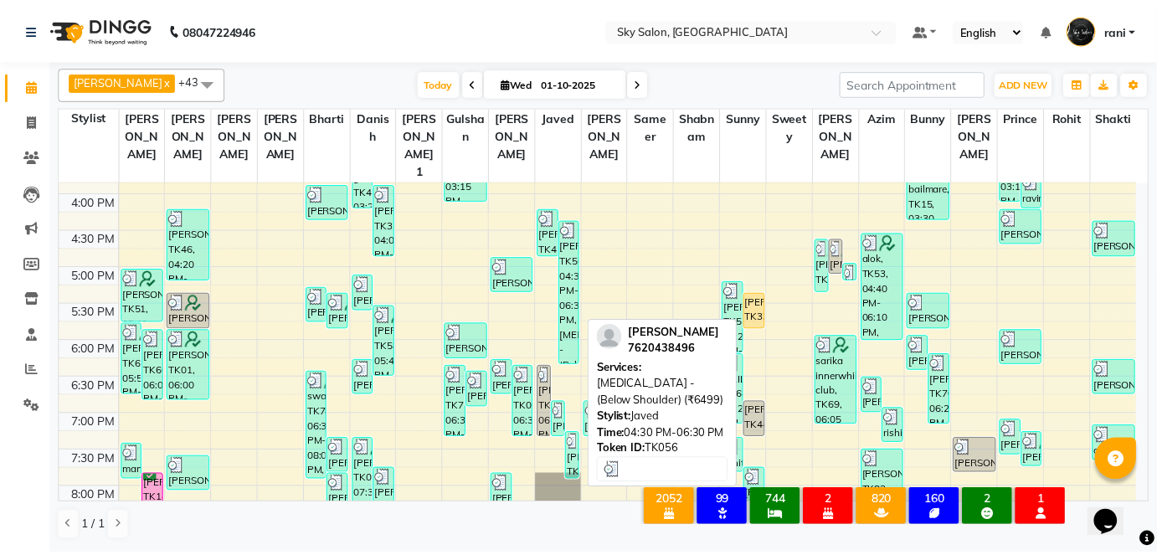
scroll to position [870, 0]
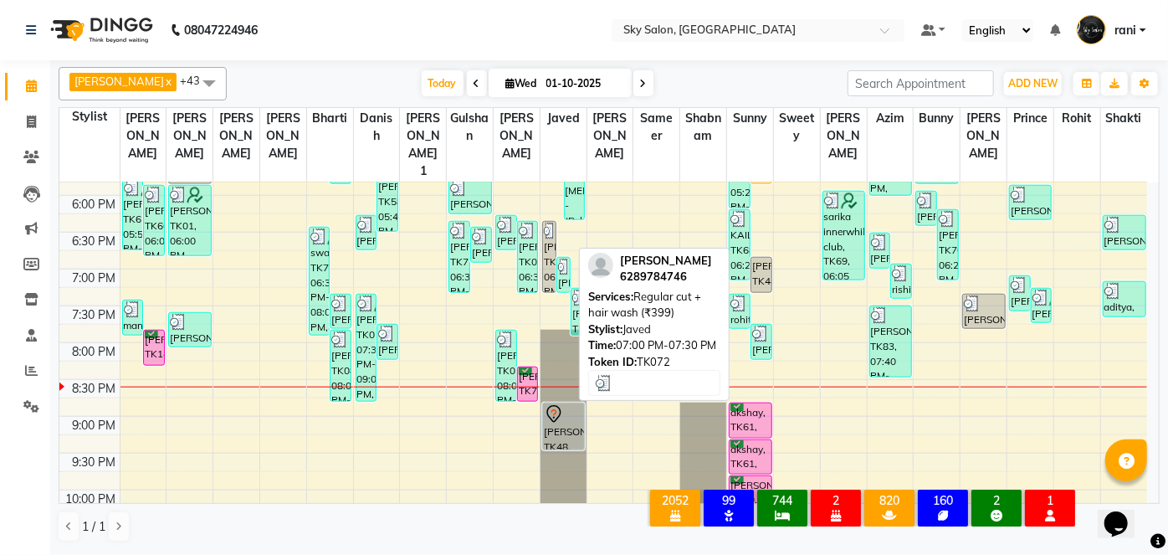
click at [562, 259] on img at bounding box center [563, 267] width 11 height 17
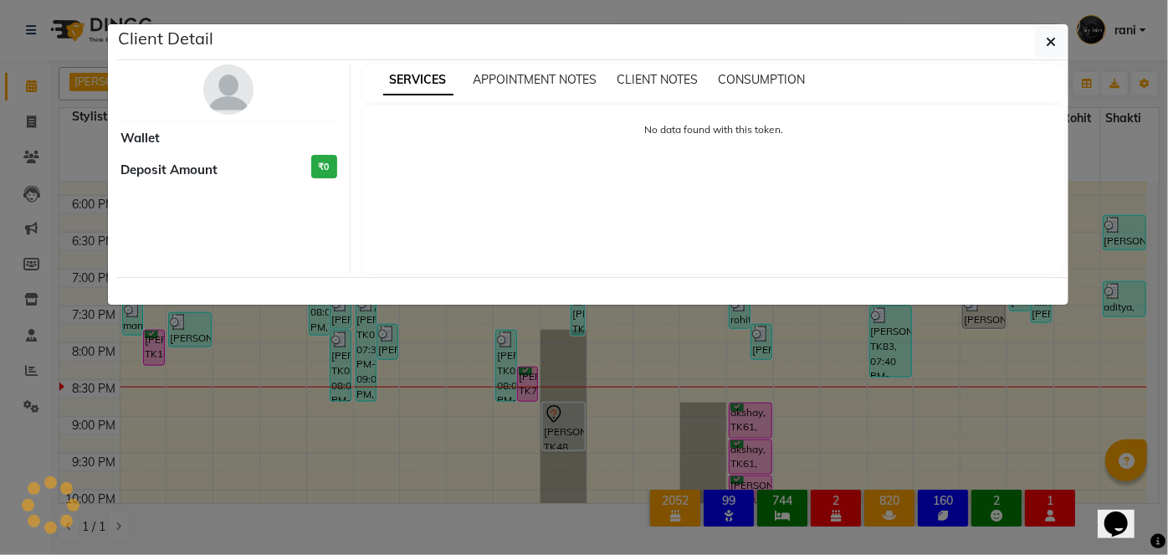
select select "3"
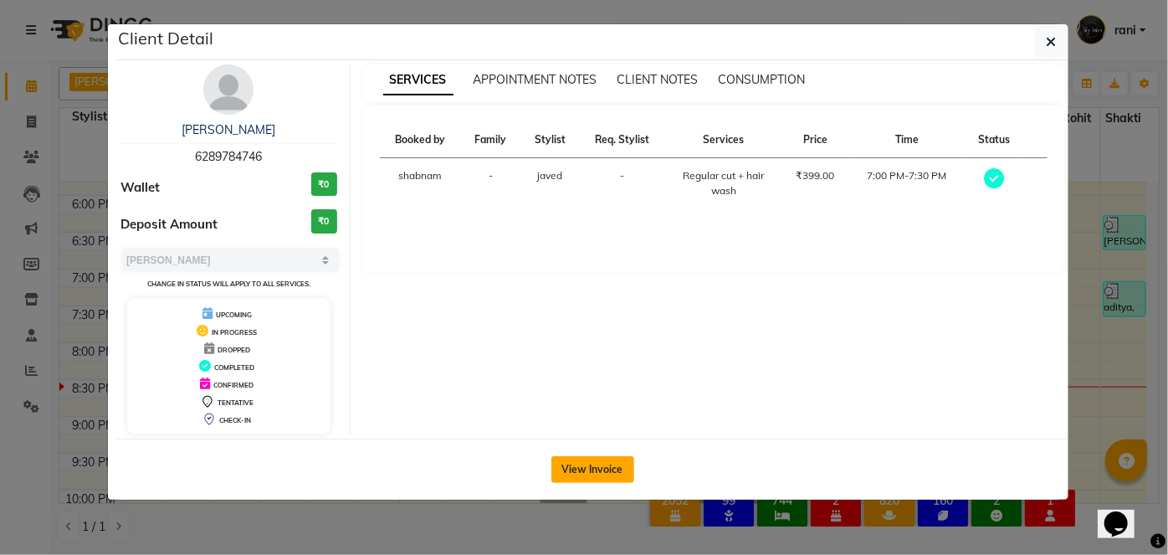
click at [596, 460] on button "View Invoice" at bounding box center [592, 469] width 83 height 27
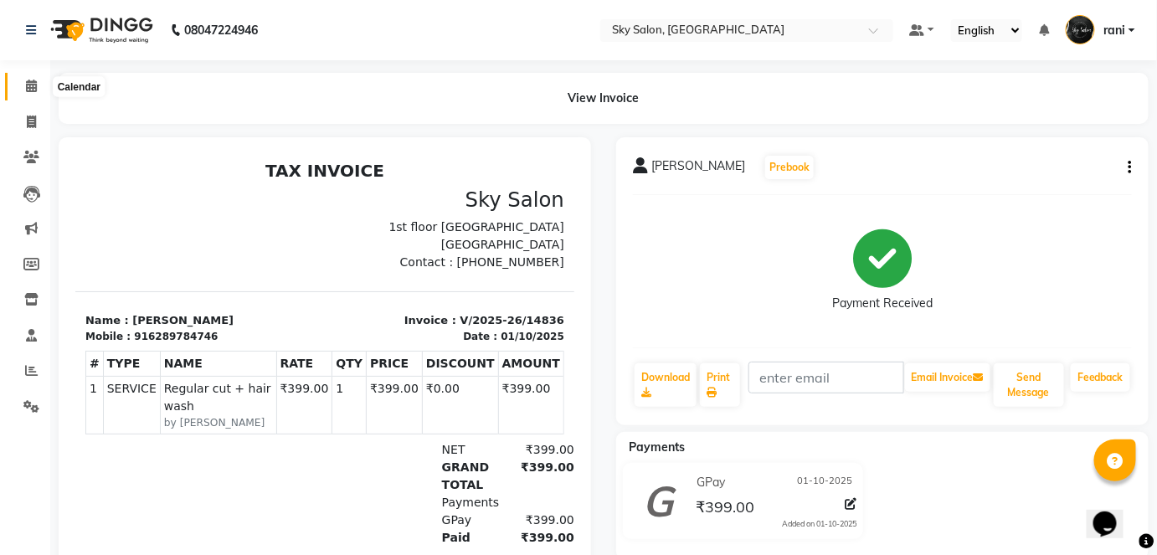
click at [31, 80] on icon at bounding box center [31, 86] width 11 height 13
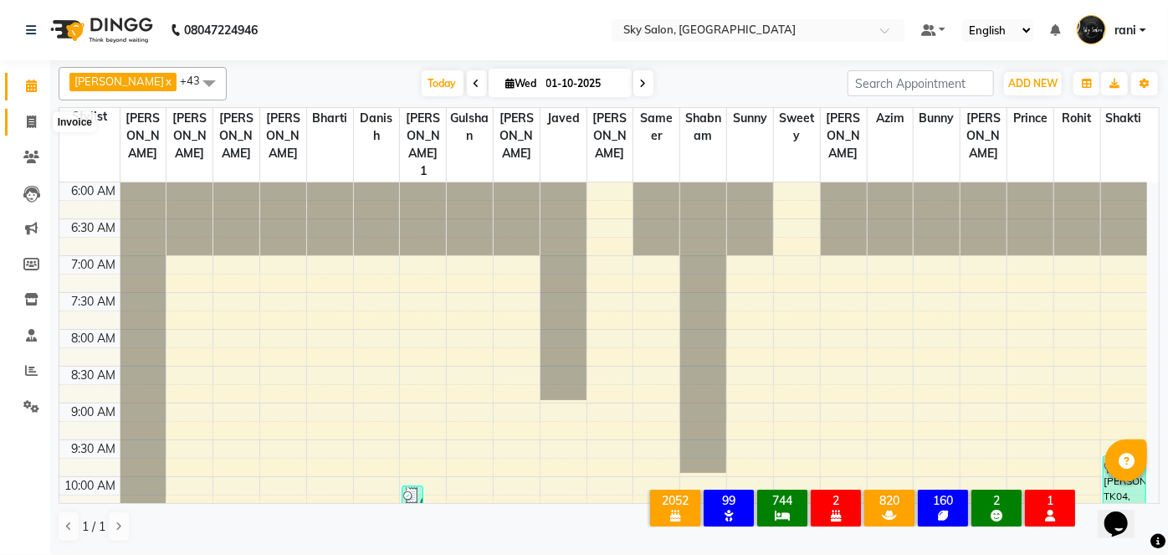
click at [37, 123] on span at bounding box center [31, 122] width 29 height 19
select select "3537"
select select "service"
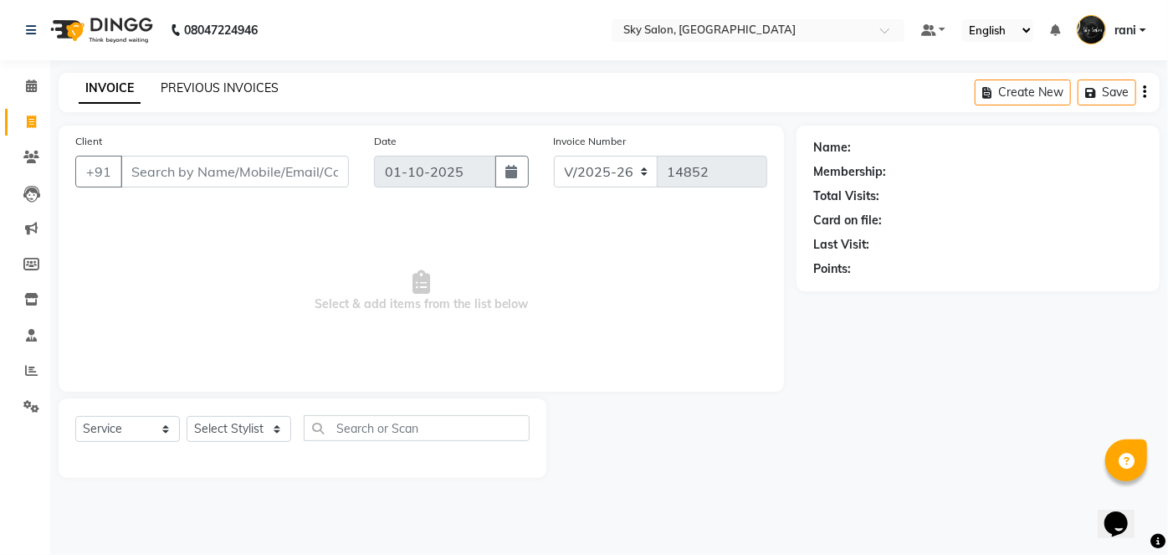
click at [209, 84] on link "PREVIOUS INVOICES" at bounding box center [220, 87] width 118 height 15
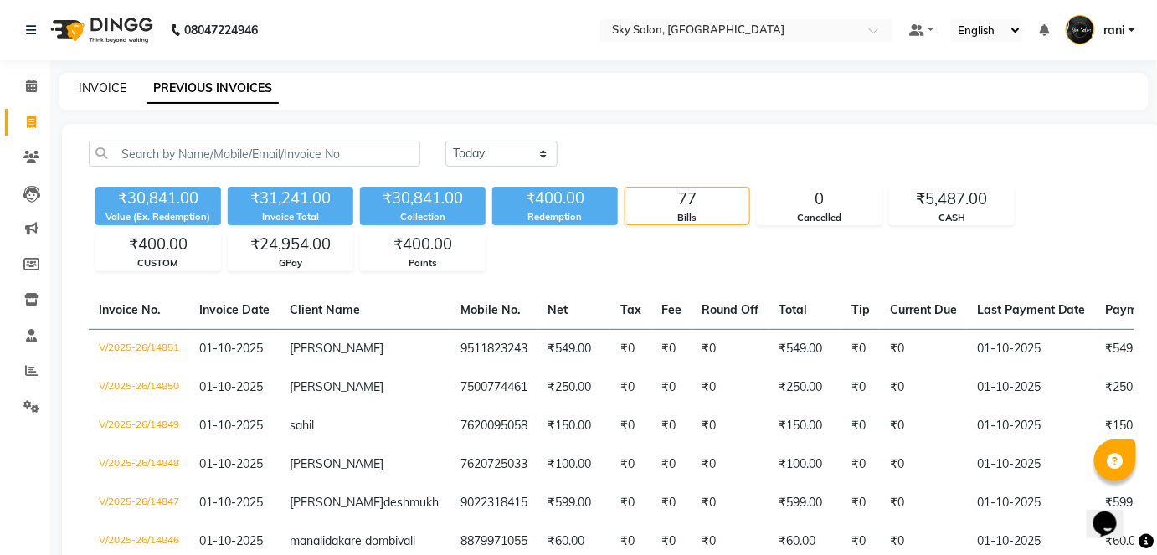
click at [109, 90] on link "INVOICE" at bounding box center [103, 87] width 48 height 15
select select "3537"
select select "service"
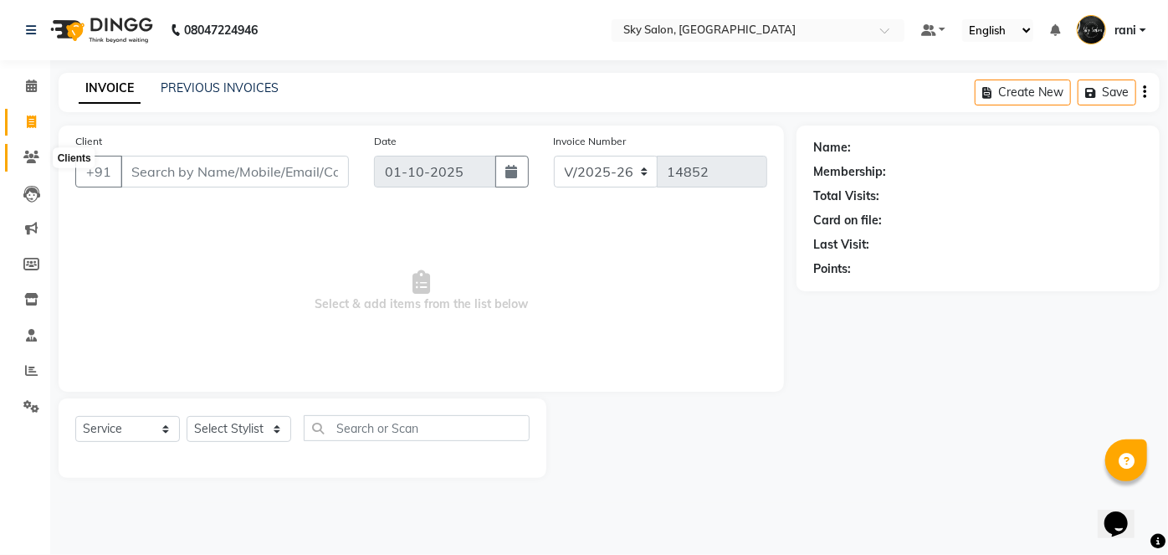
click at [25, 161] on icon at bounding box center [31, 157] width 16 height 13
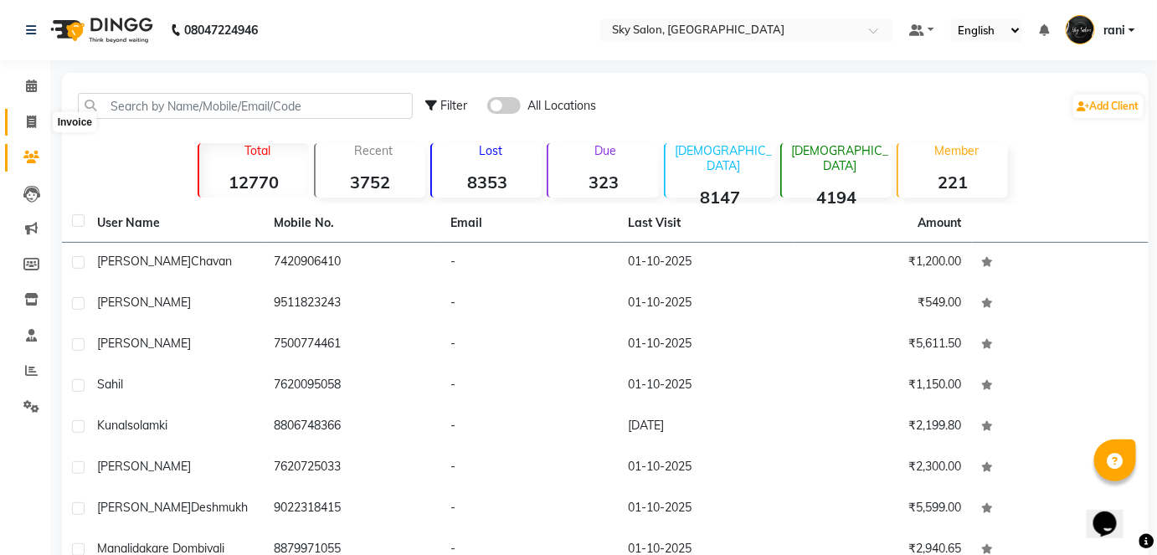
click at [29, 121] on icon at bounding box center [31, 121] width 9 height 13
select select "service"
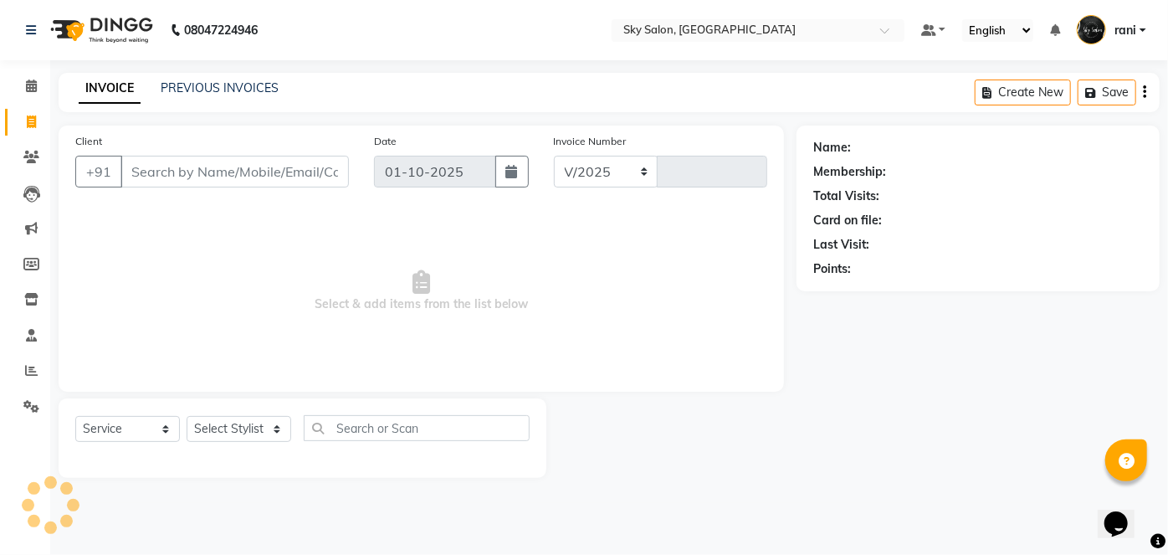
select select "3537"
type input "14853"
click at [192, 167] on input "Client" at bounding box center [235, 172] width 228 height 32
select select "3537"
select select "service"
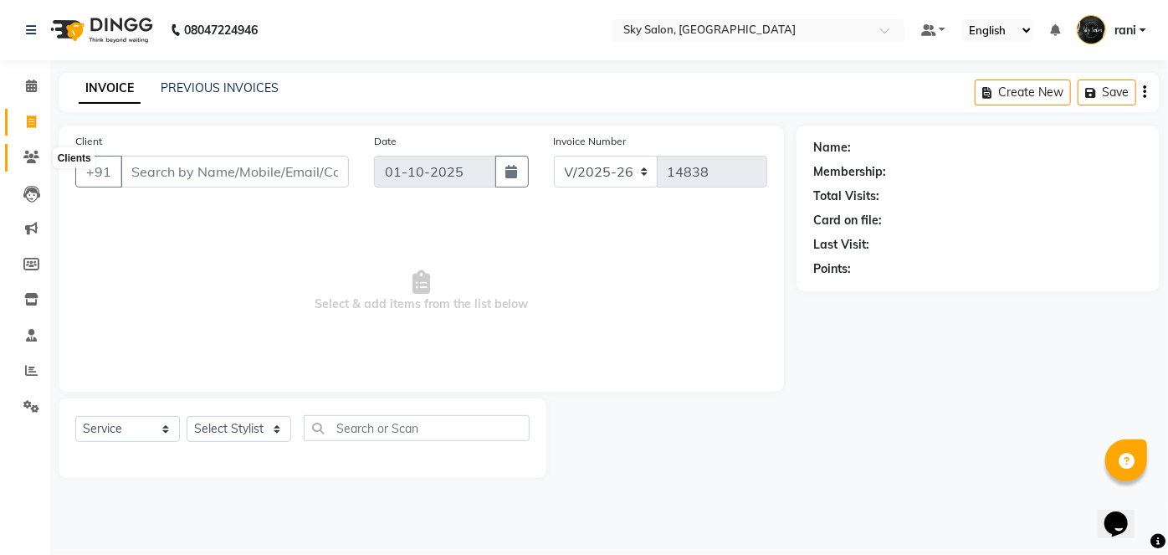
click at [32, 159] on icon at bounding box center [31, 157] width 16 height 13
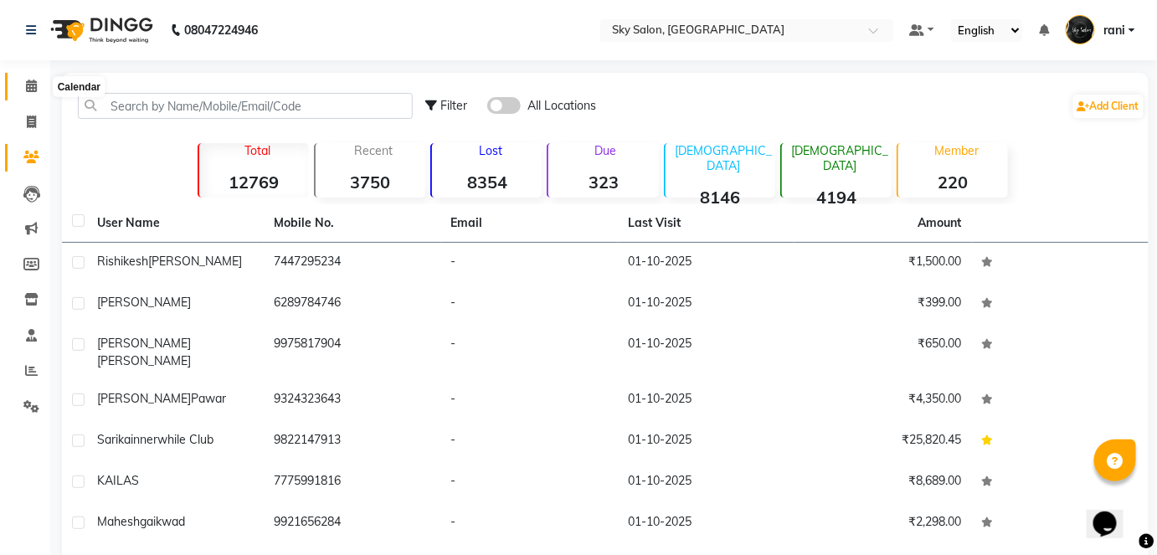
click at [40, 90] on span at bounding box center [31, 86] width 29 height 19
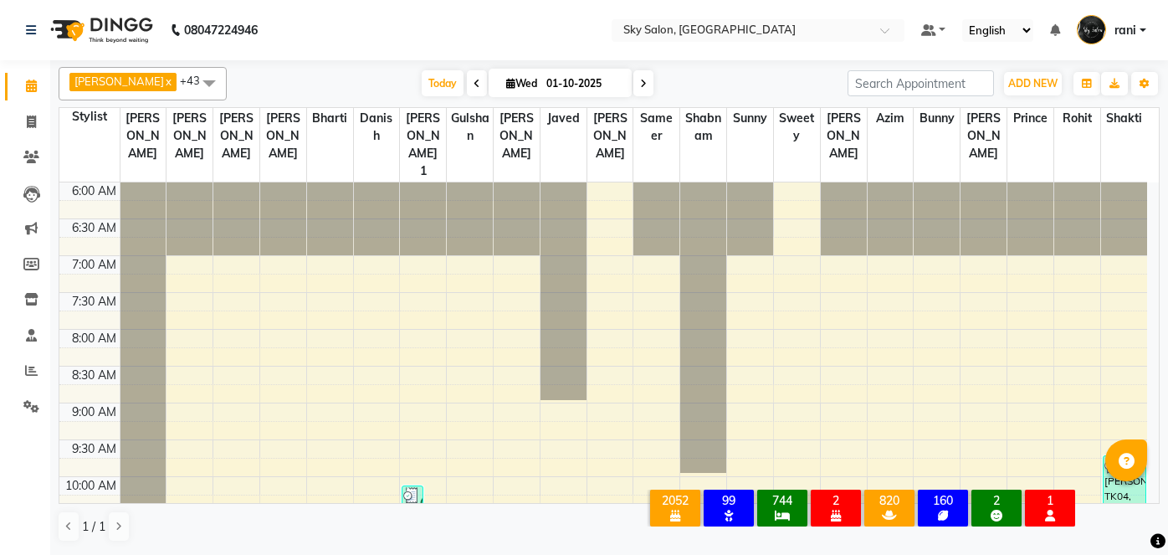
click at [422, 85] on span "Today" at bounding box center [443, 83] width 42 height 26
